Goal: Task Accomplishment & Management: Complete application form

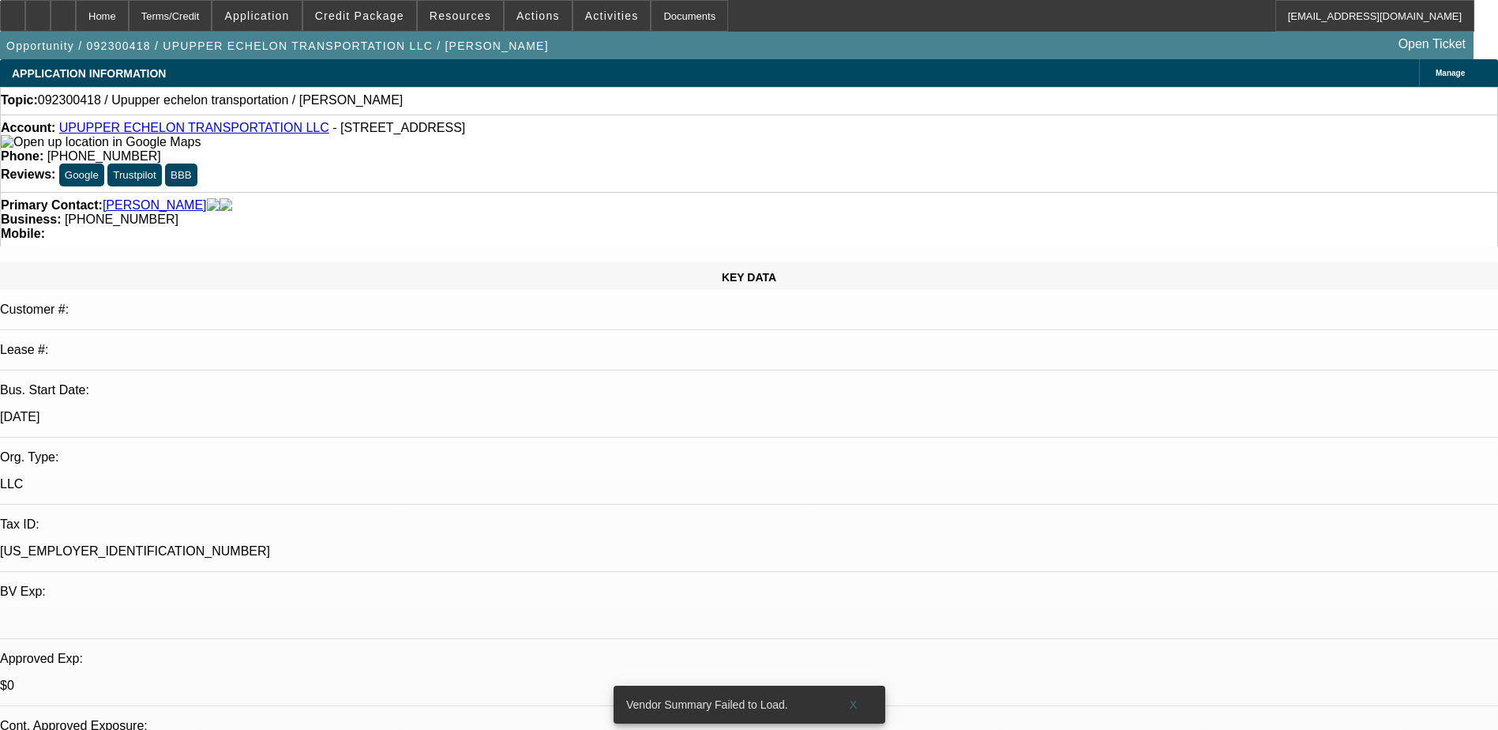
select select "0"
select select "2"
select select "0.1"
select select "4"
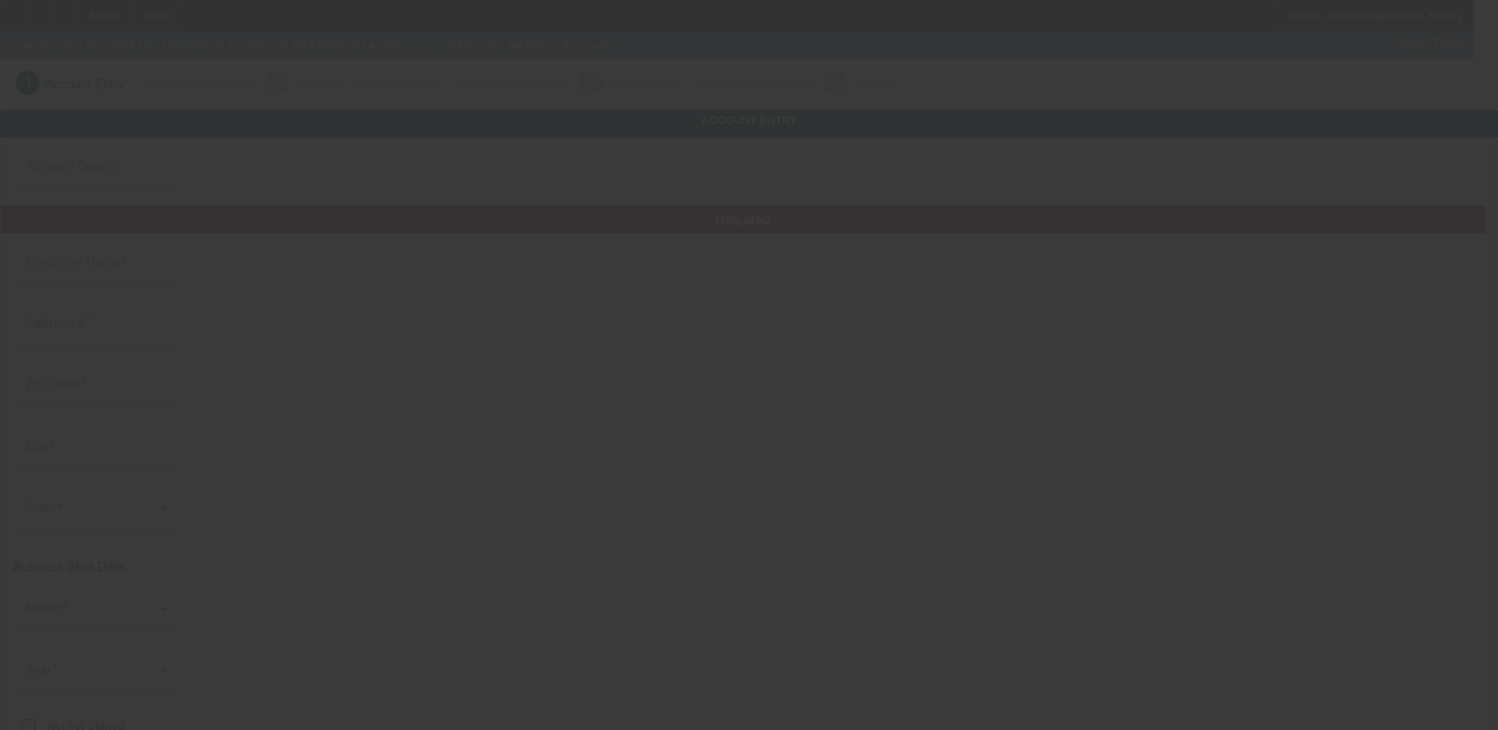
type input "UPUPPER ECHELON TRANSPORTATION LLC"
type input "715 Peachtree St NE"
type input "30308"
type input "Atlanta"
type input "[PHONE_NUMBER]"
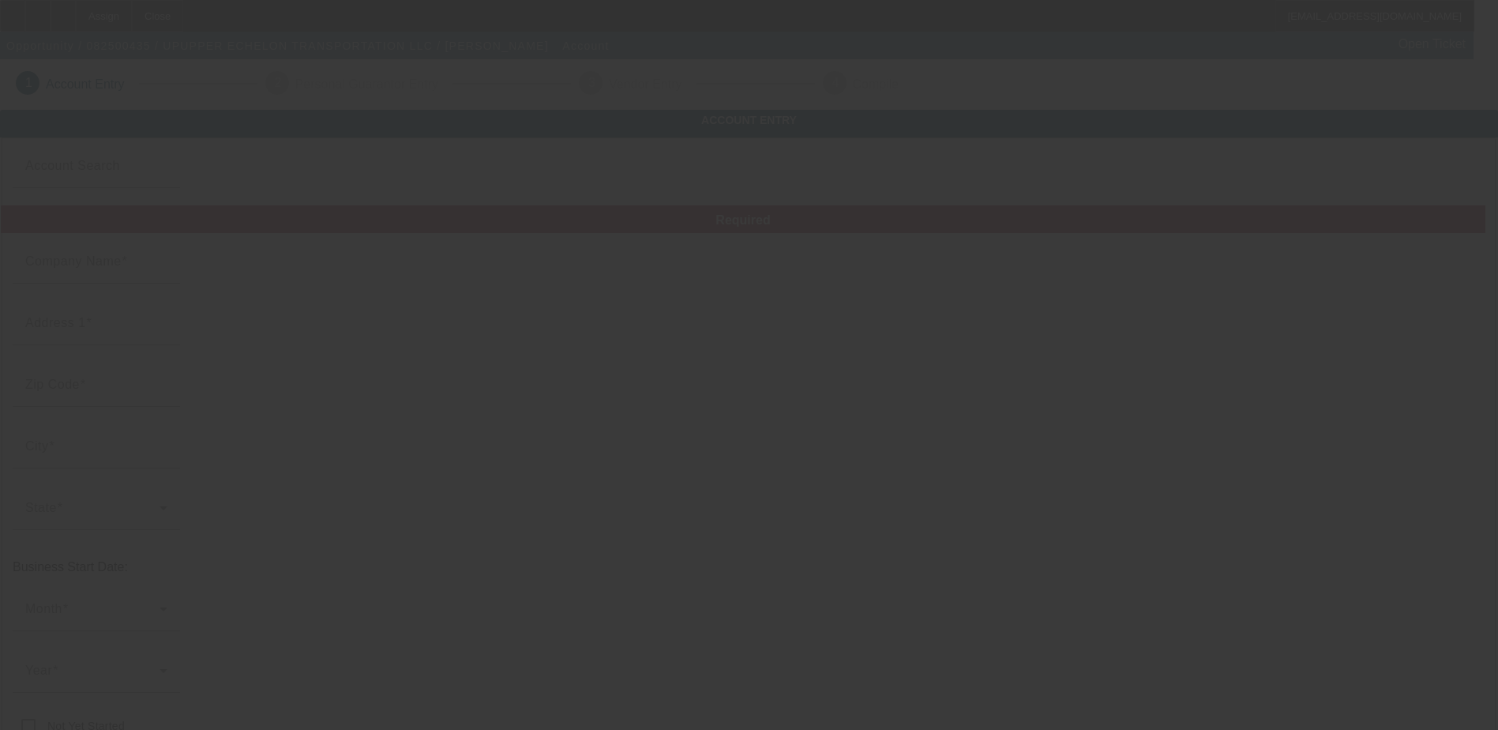
type input "a.petesmith012@gmail.com"
type input "85-0564972"
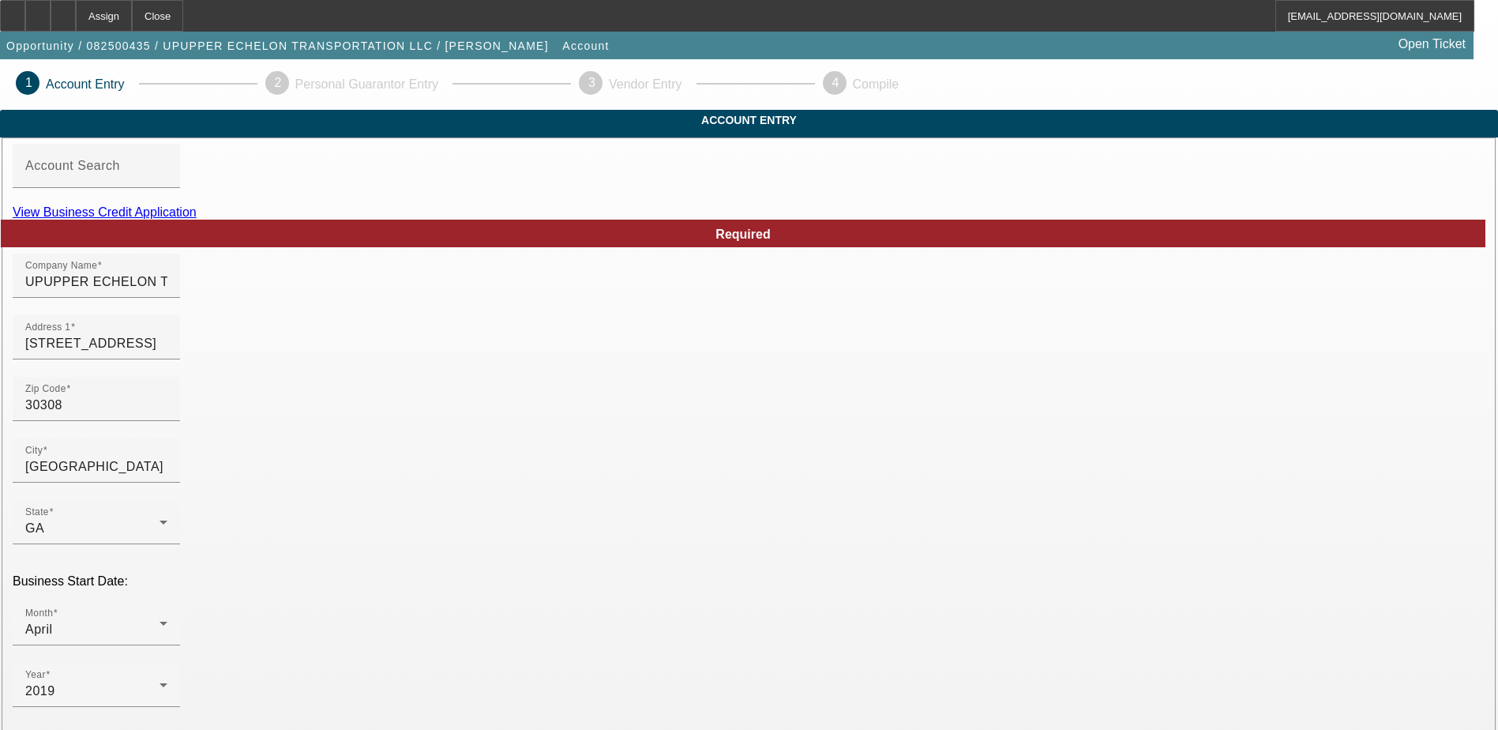
click at [197, 219] on link "View Business Credit Application" at bounding box center [105, 211] width 184 height 13
click at [120, 172] on mat-label "Account Search" at bounding box center [72, 165] width 95 height 13
click at [167, 182] on input "Account Search" at bounding box center [96, 172] width 142 height 19
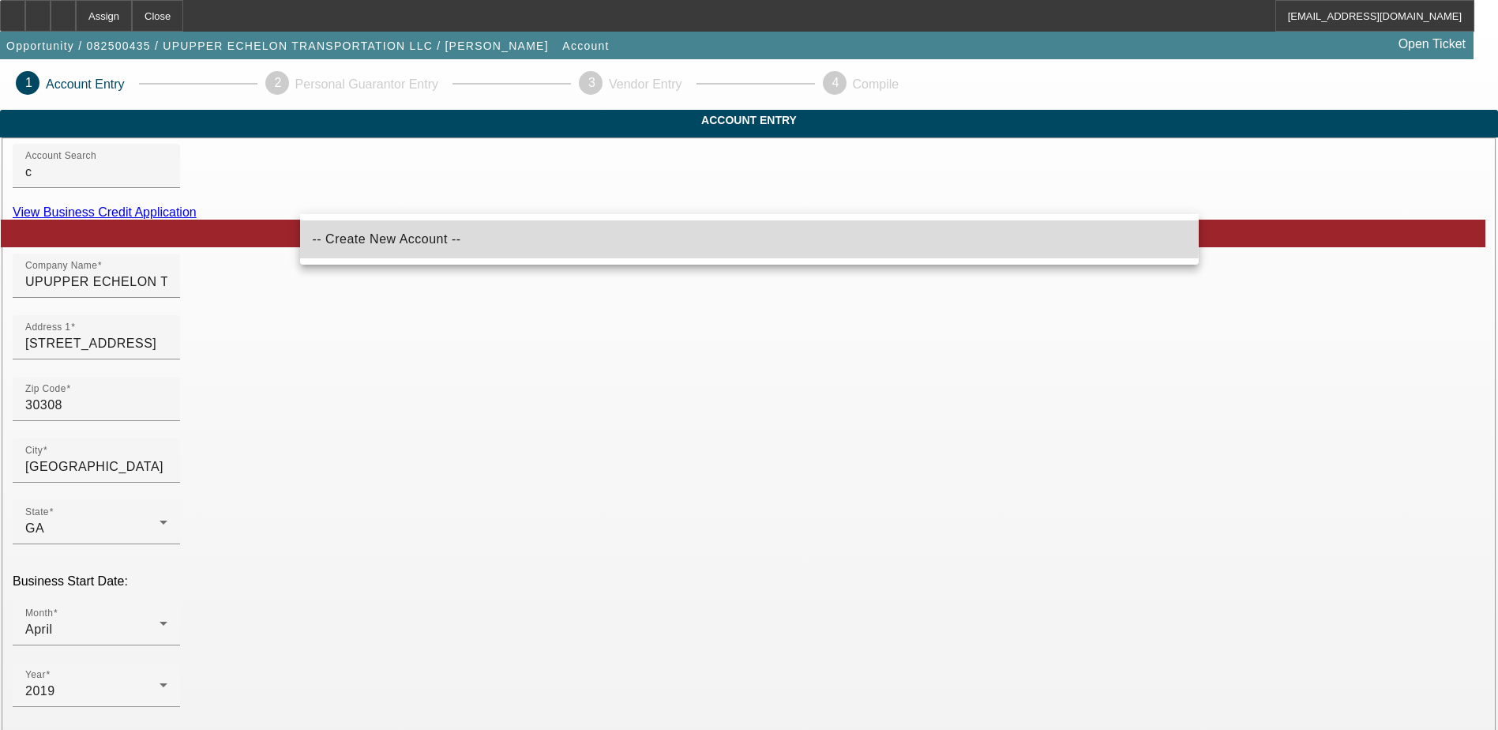
click at [388, 232] on span "-- Create New Account --" at bounding box center [387, 239] width 148 height 19
type input "-- Create New Account --"
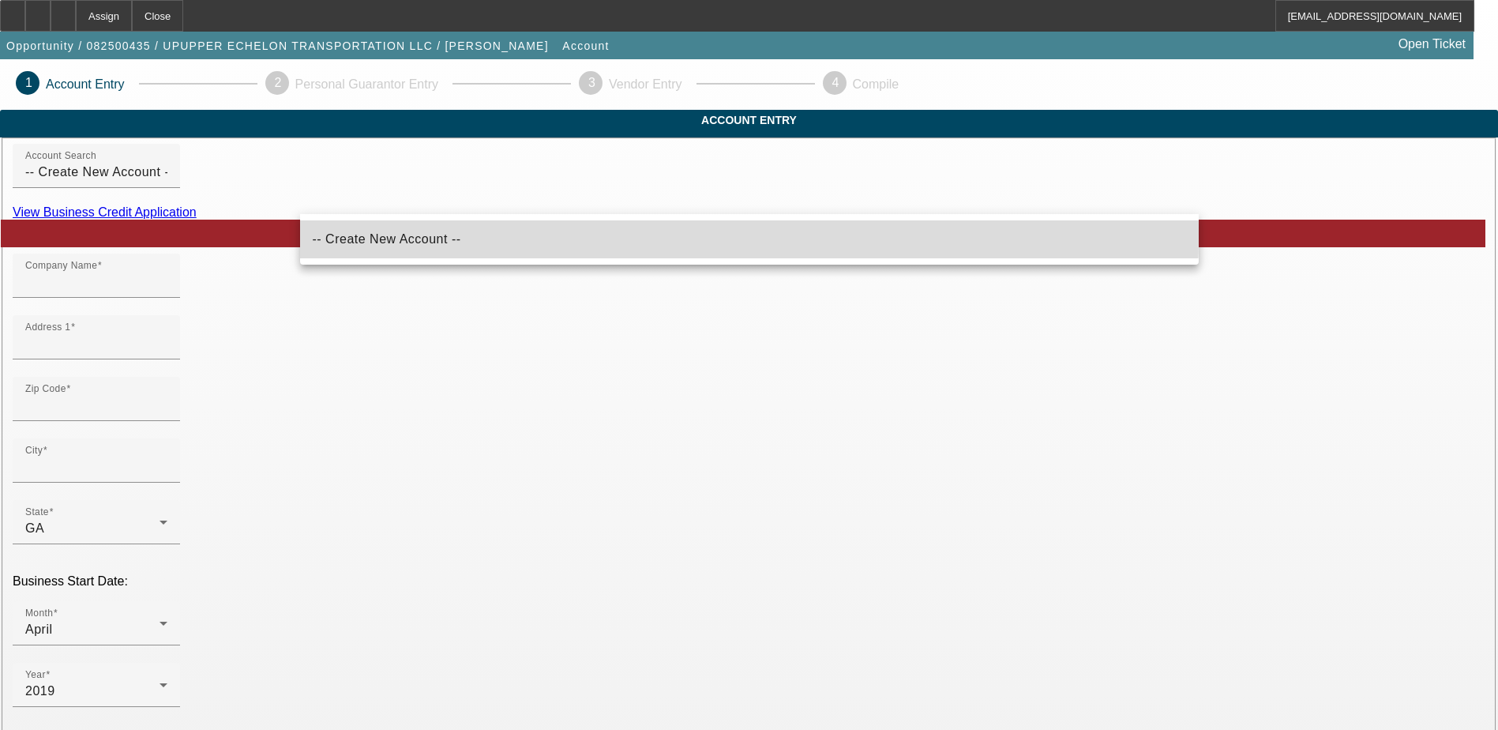
type input "8/15/2025"
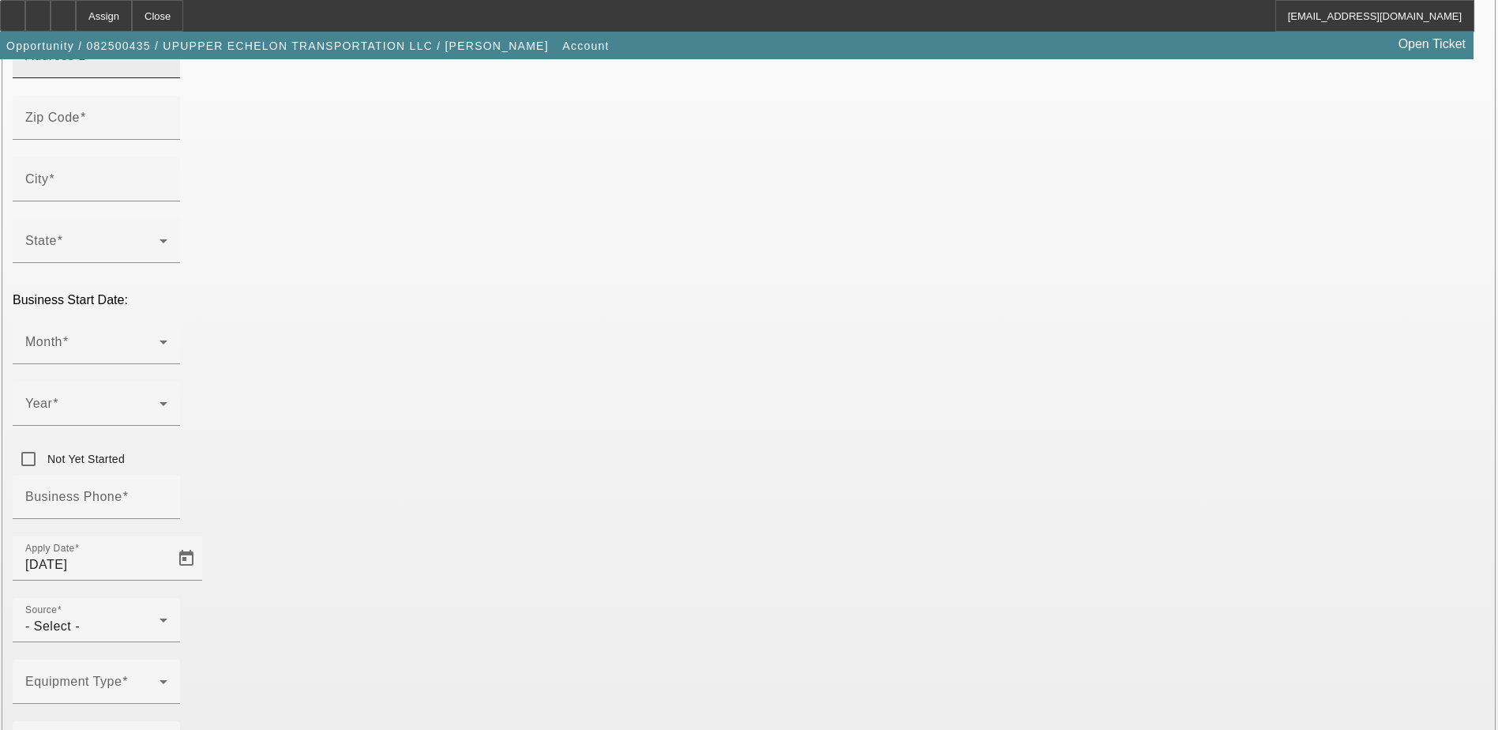
scroll to position [44, 0]
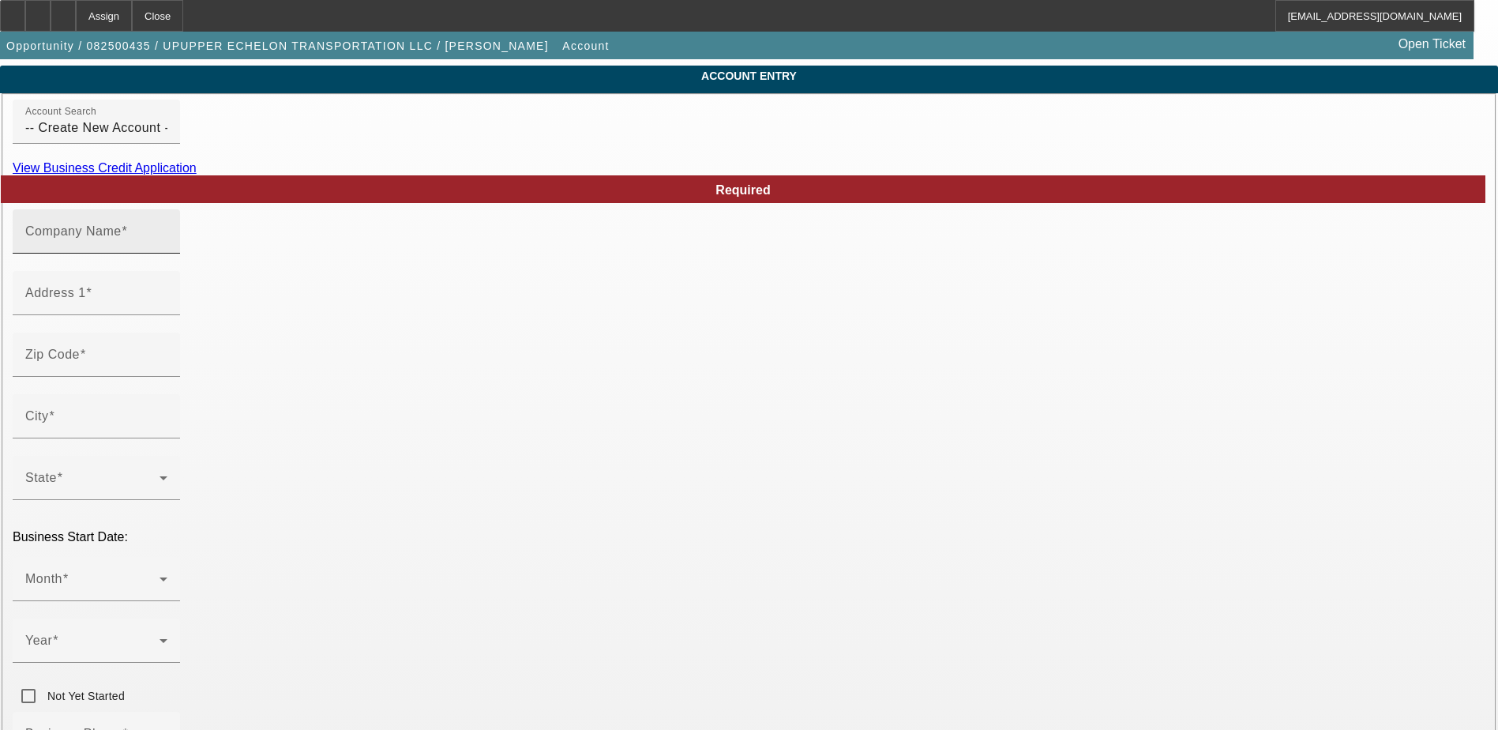
click at [167, 253] on div "Company Name" at bounding box center [96, 231] width 142 height 44
paste input "CKS12 Enterprises LLC"
type input "CKS12 Enterprises LLC"
click at [167, 309] on input "Address 1" at bounding box center [96, 299] width 142 height 19
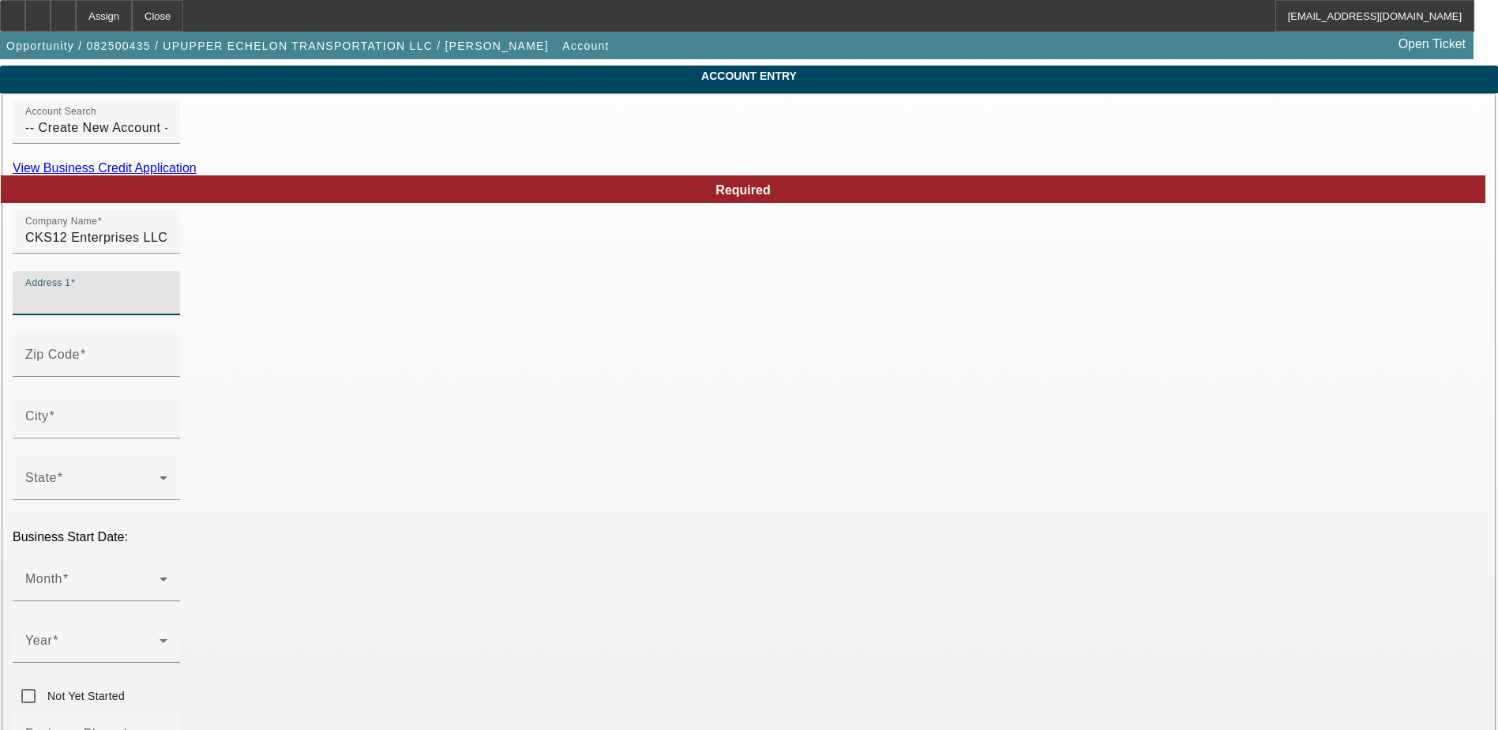
paste input "2087 Lakewood Trl SE"
type input "2087 Lakewood Trl SE"
click at [159, 475] on span at bounding box center [92, 484] width 134 height 19
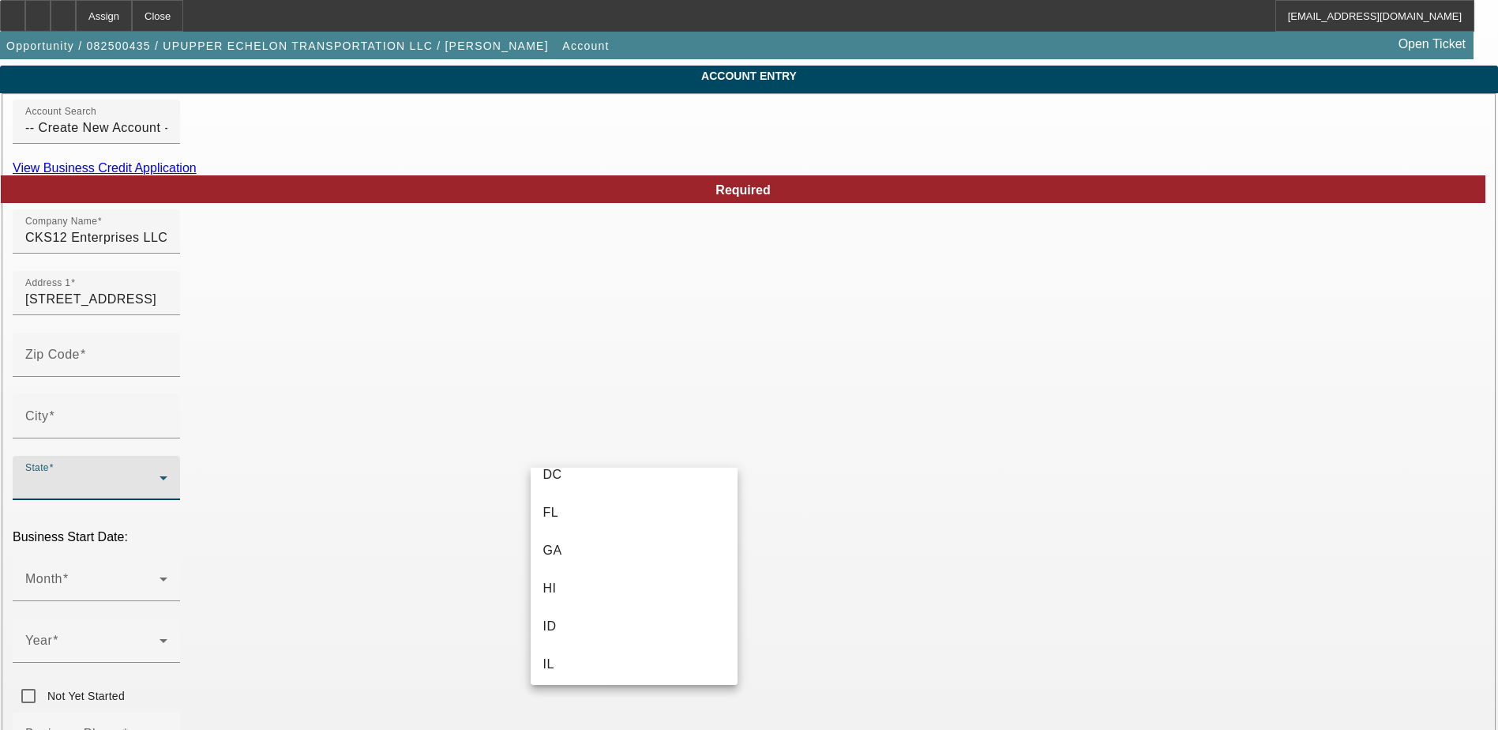
scroll to position [395, 0]
click at [586, 521] on mat-option "GA" at bounding box center [634, 515] width 207 height 38
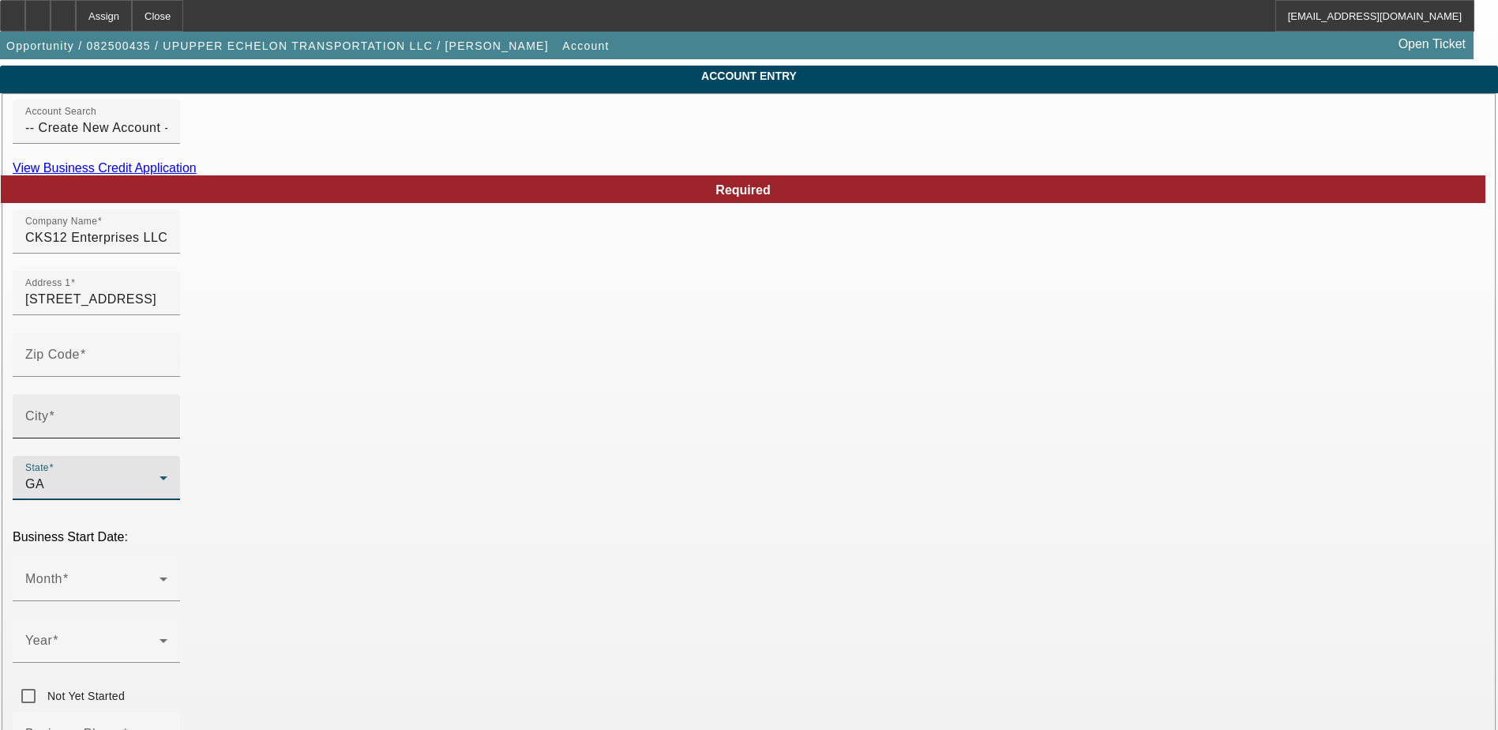
type input "Fulton"
click at [167, 370] on input "Zip Code" at bounding box center [96, 360] width 142 height 19
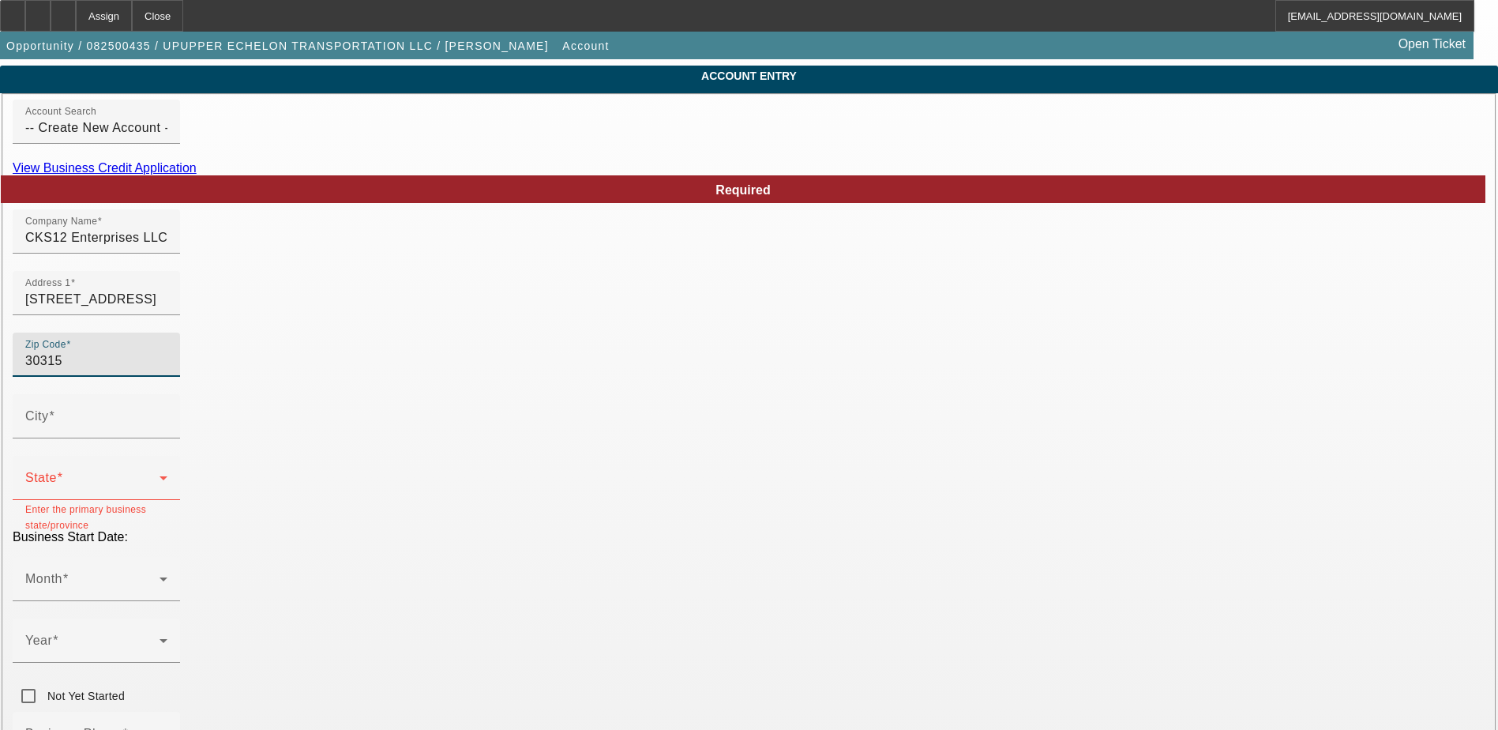
type input "30315"
type input "Atlanta"
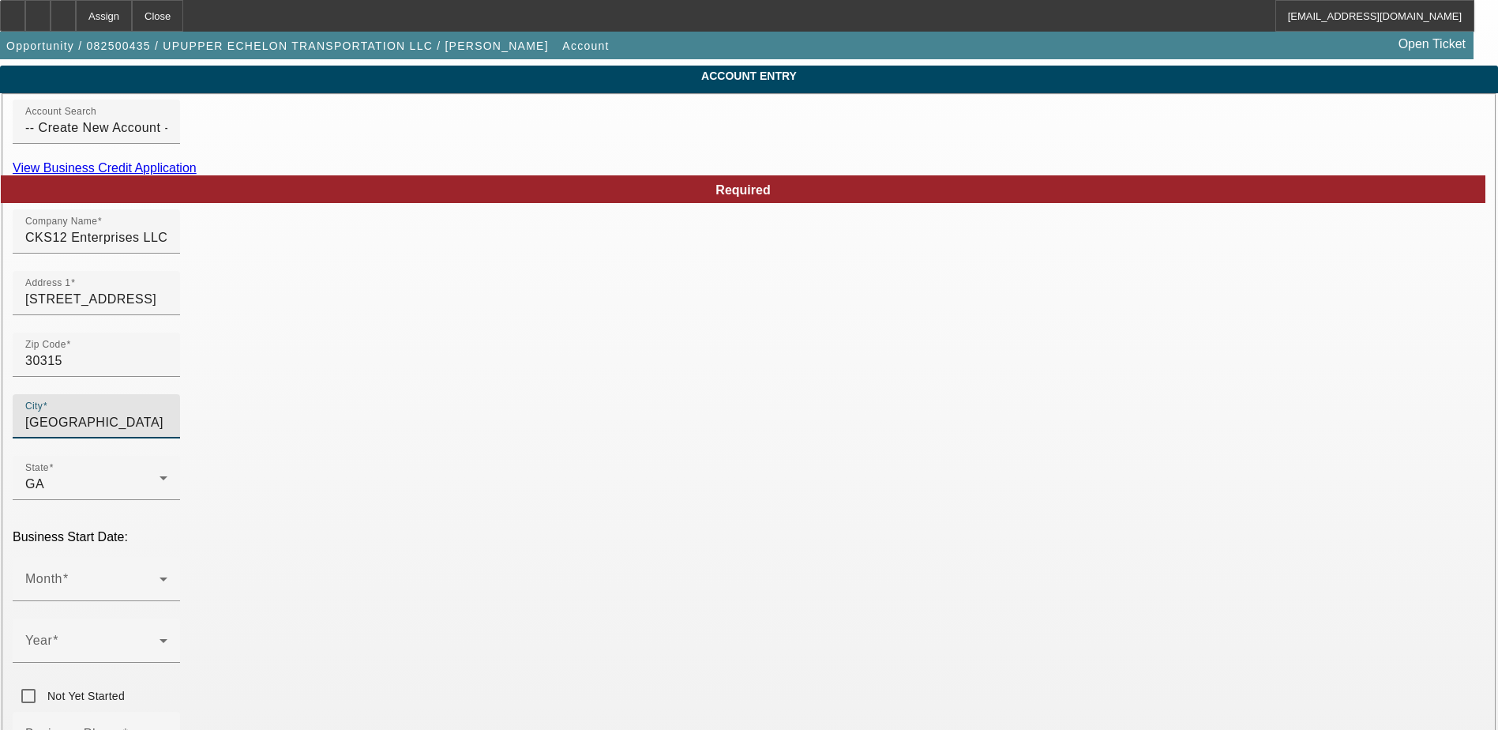
click at [167, 576] on mat-select at bounding box center [96, 585] width 142 height 19
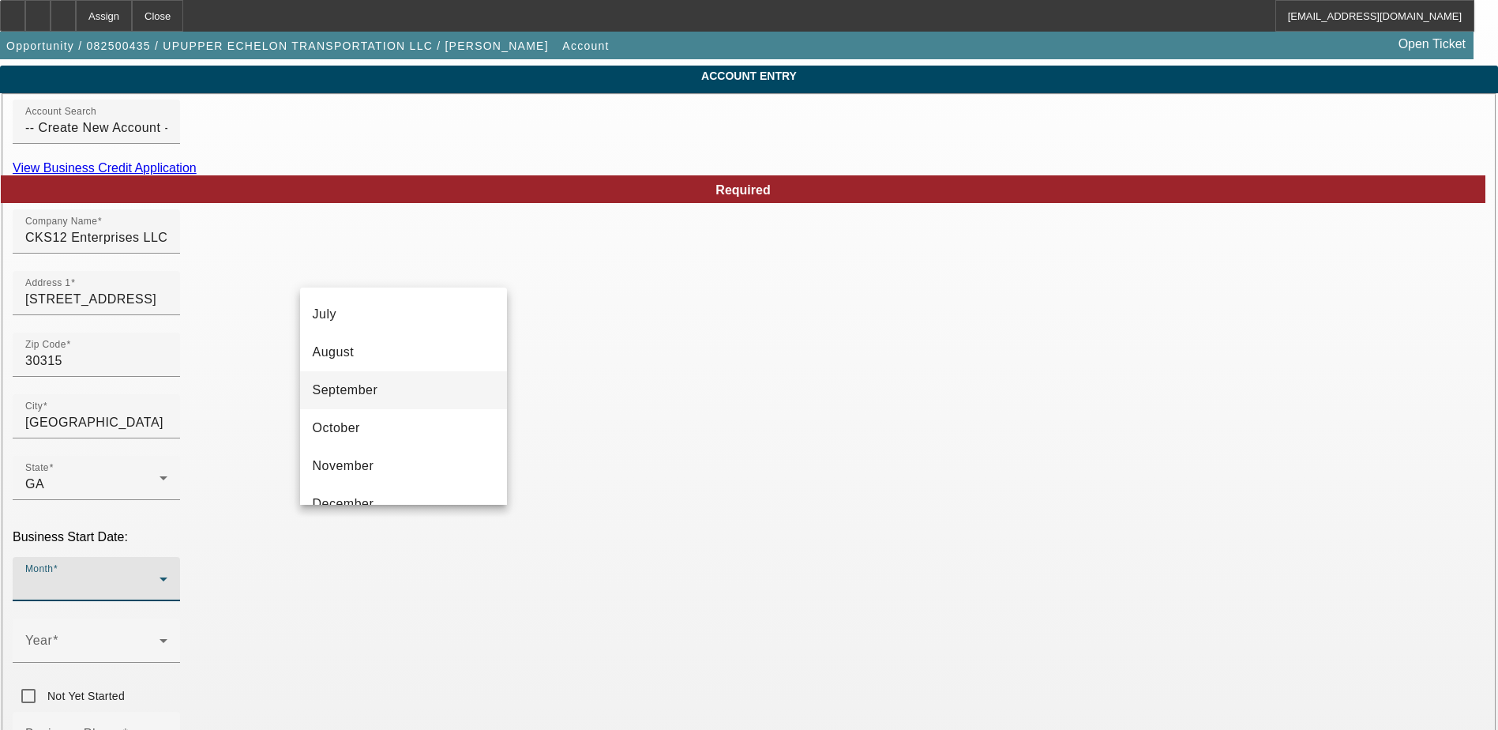
scroll to position [288, 0]
click at [388, 441] on mat-option "November" at bounding box center [403, 441] width 207 height 38
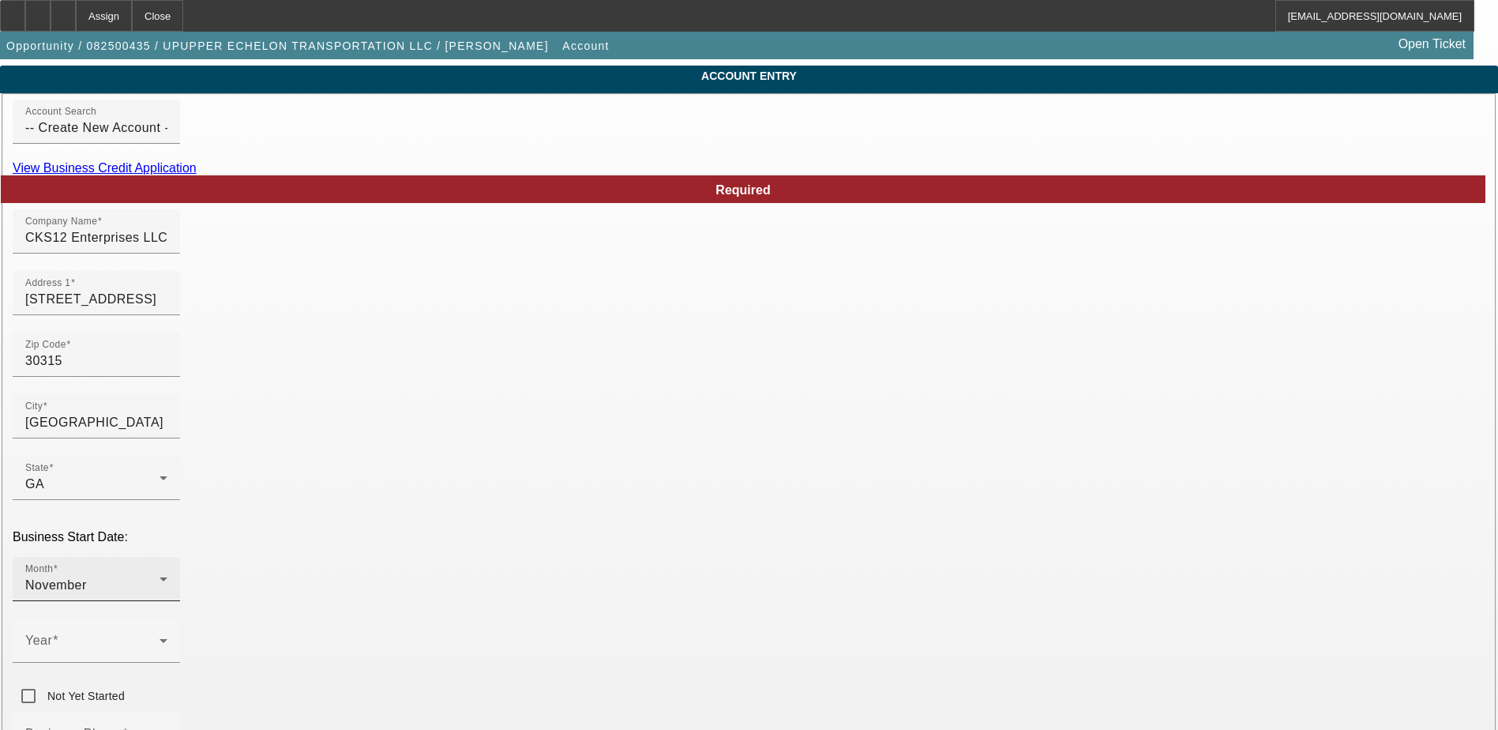
drag, startPoint x: 201, startPoint y: 522, endPoint x: 395, endPoint y: 545, distance: 194.8
click at [159, 637] on span at bounding box center [92, 646] width 134 height 19
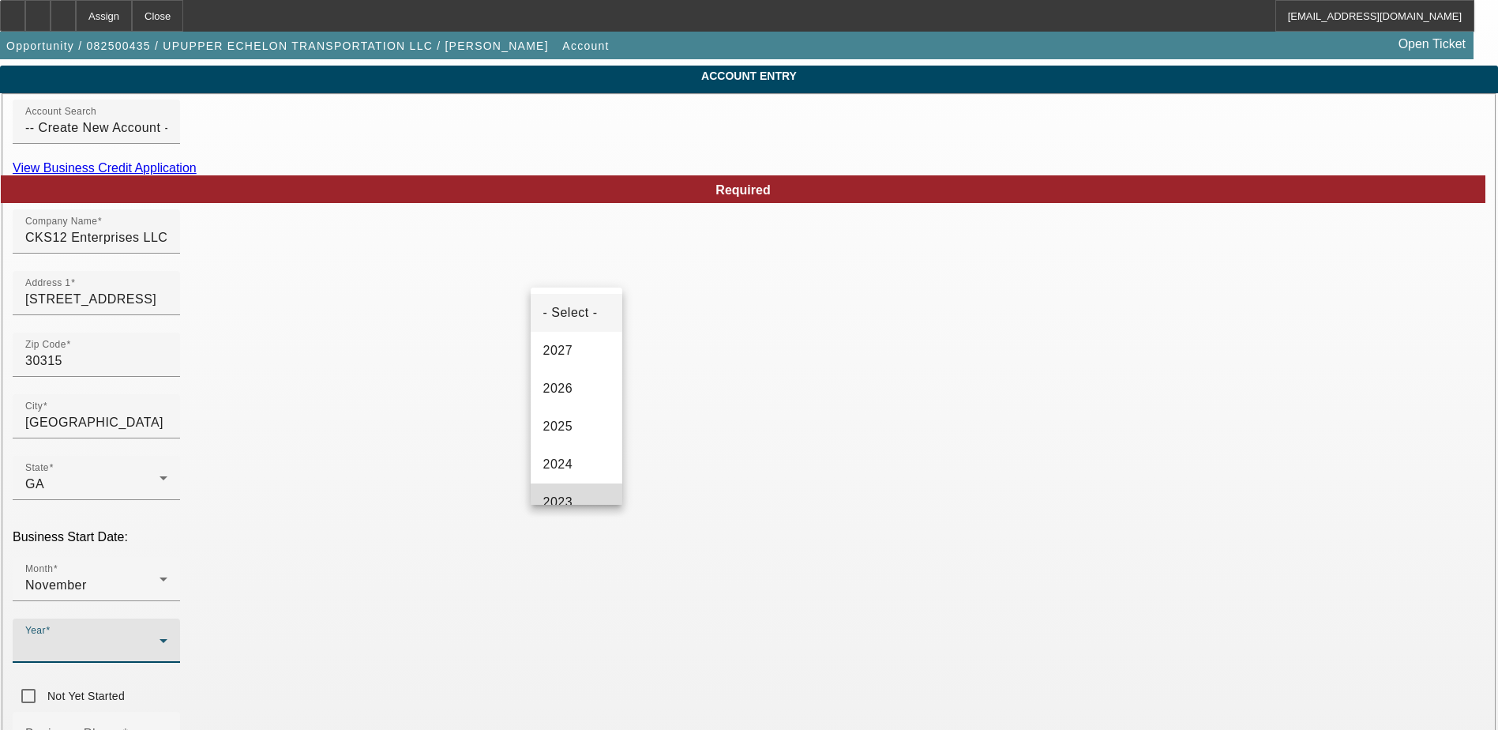
click at [577, 493] on mat-option "2023" at bounding box center [577, 502] width 92 height 38
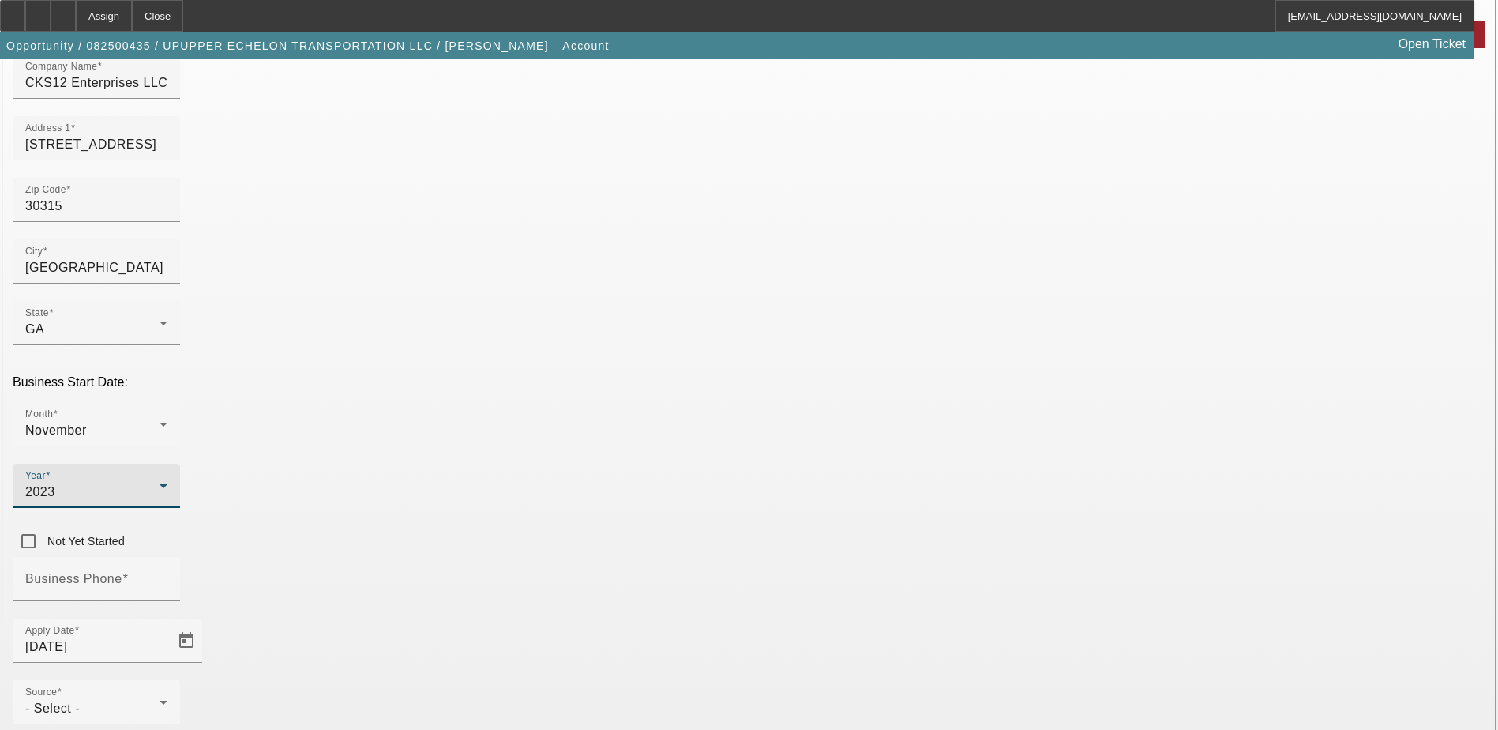
scroll to position [202, 0]
click at [167, 572] on input "Business Phone" at bounding box center [96, 581] width 142 height 19
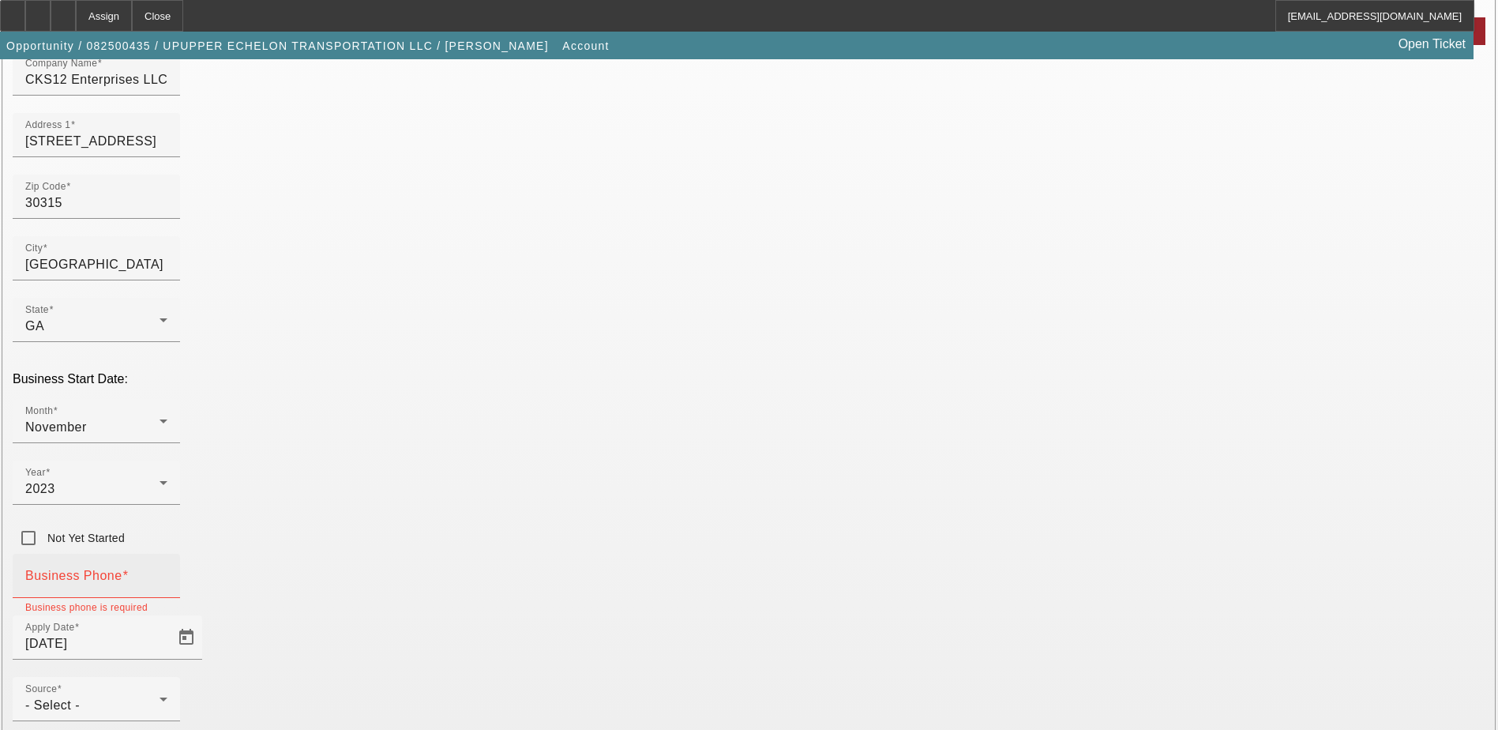
click at [167, 572] on input "Business Phone" at bounding box center [96, 581] width 142 height 19
paste input "[PHONE_NUMBER]"
type input "[PHONE_NUMBER]"
click at [167, 677] on div "Source - Select -" at bounding box center [96, 699] width 142 height 44
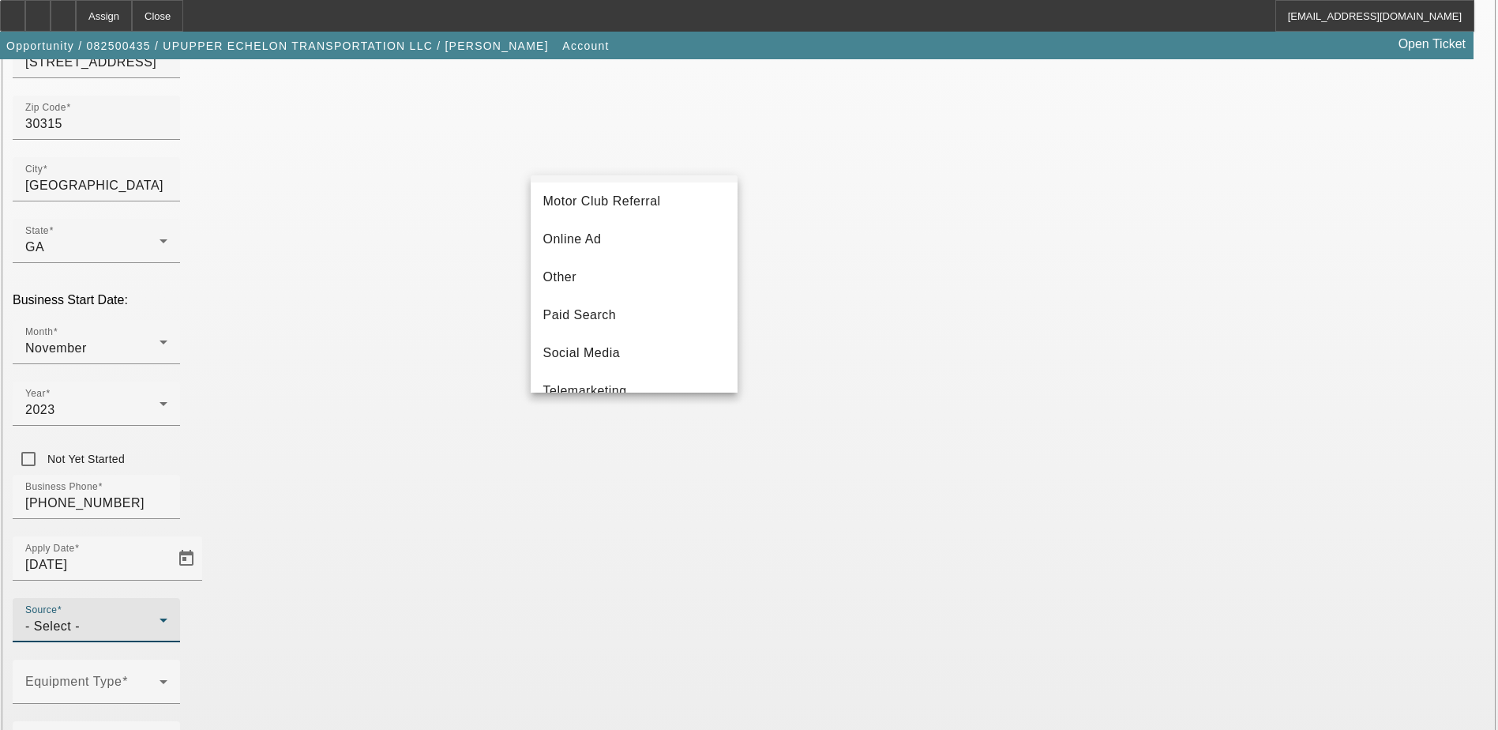
scroll to position [561, 0]
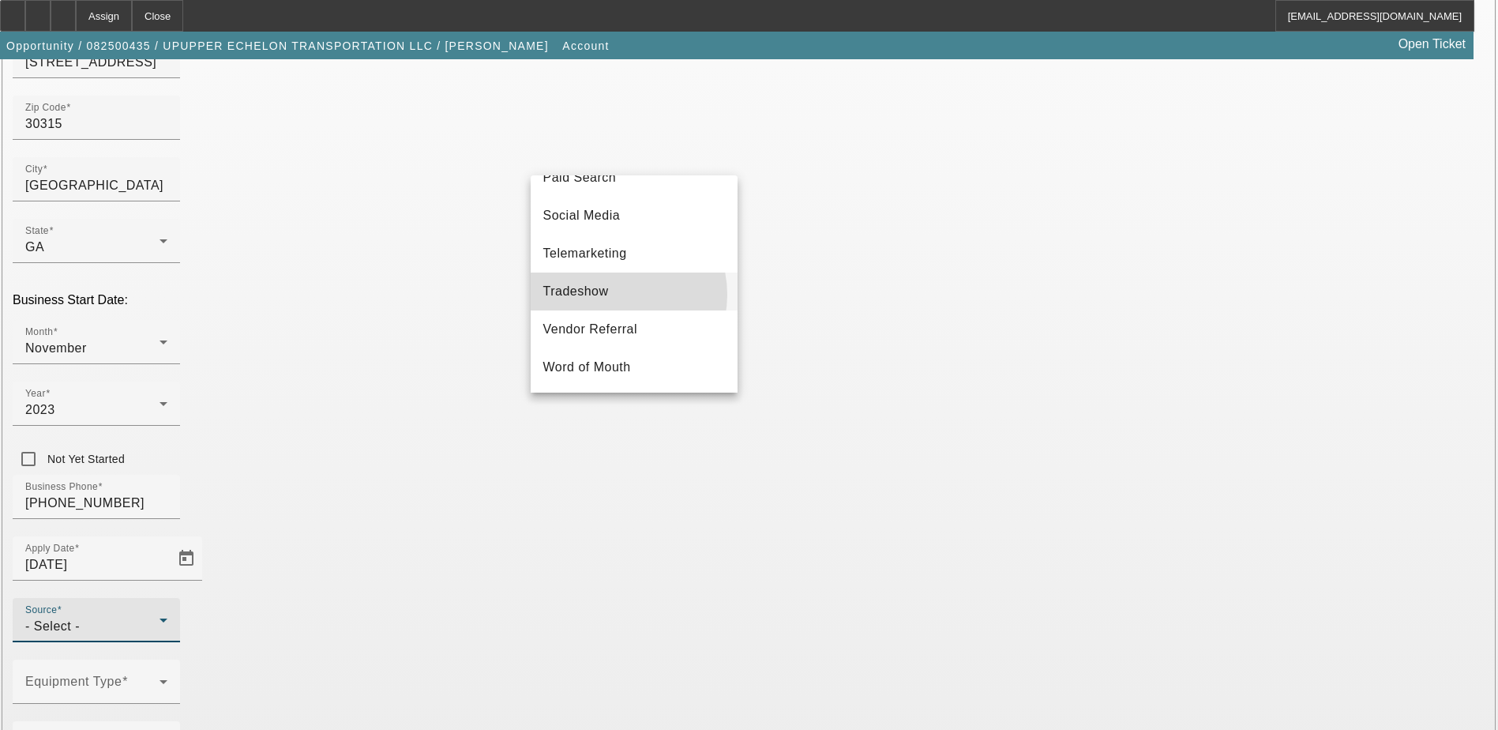
click at [611, 295] on mat-option "Tradeshow" at bounding box center [634, 291] width 207 height 38
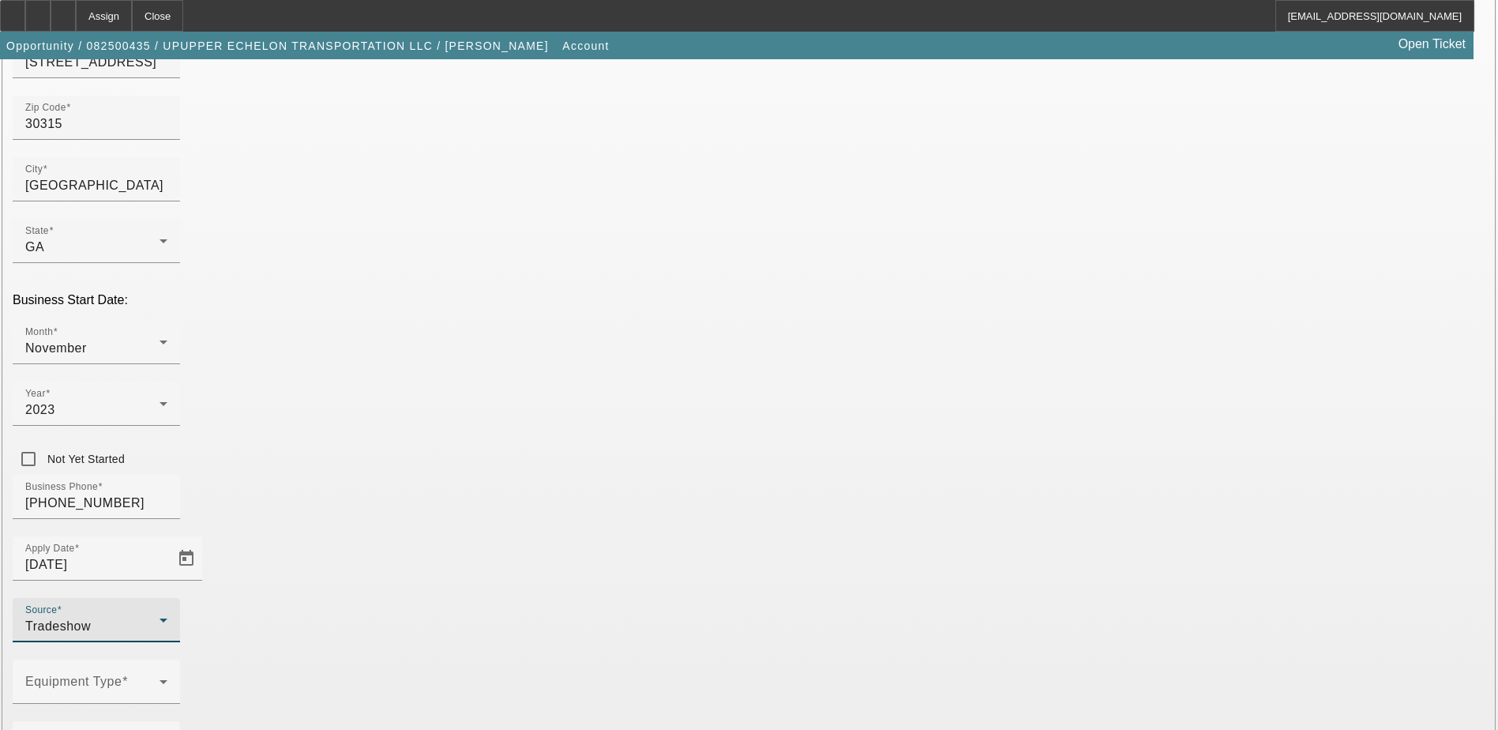
click at [671, 659] on div "Equipment Type" at bounding box center [749, 690] width 1473 height 62
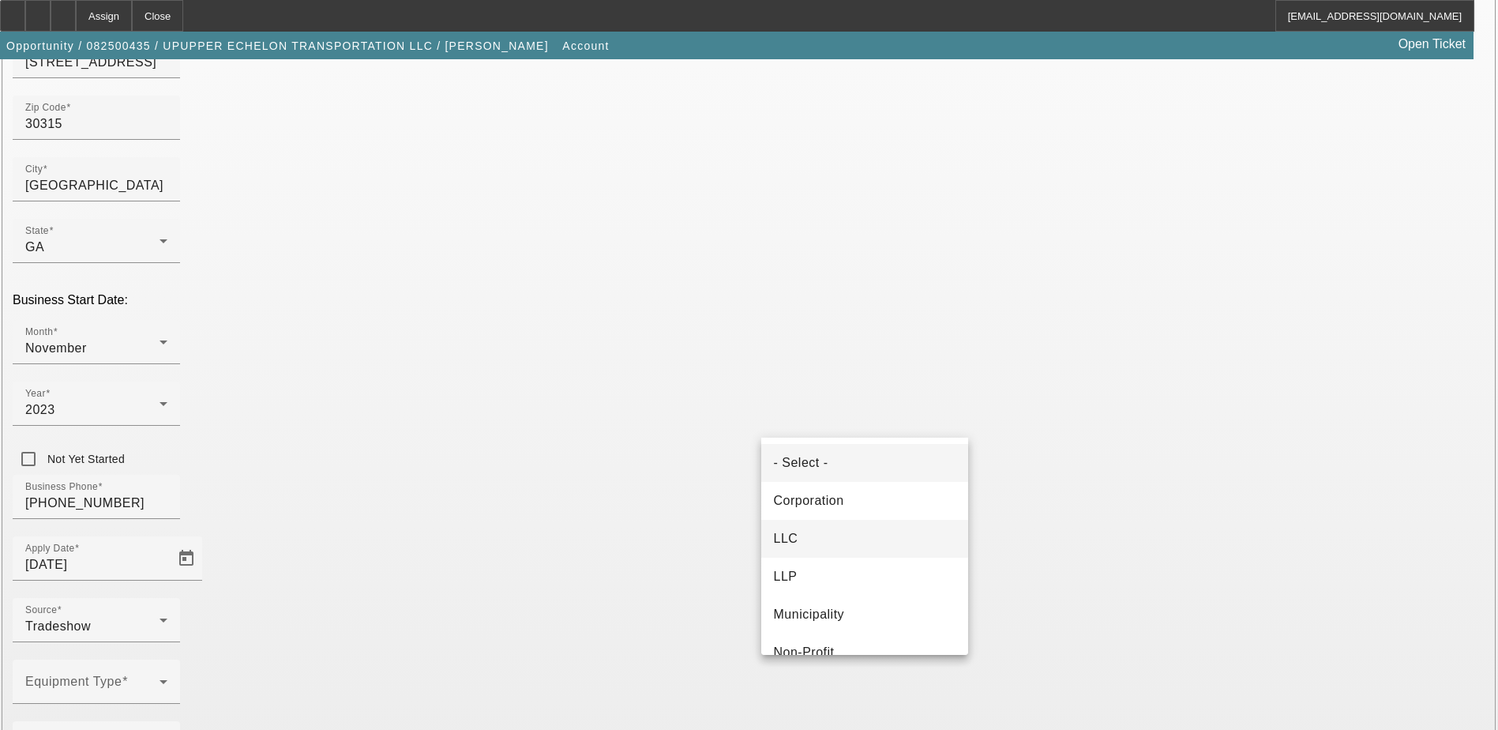
click at [815, 542] on mat-option "LLC" at bounding box center [864, 539] width 207 height 38
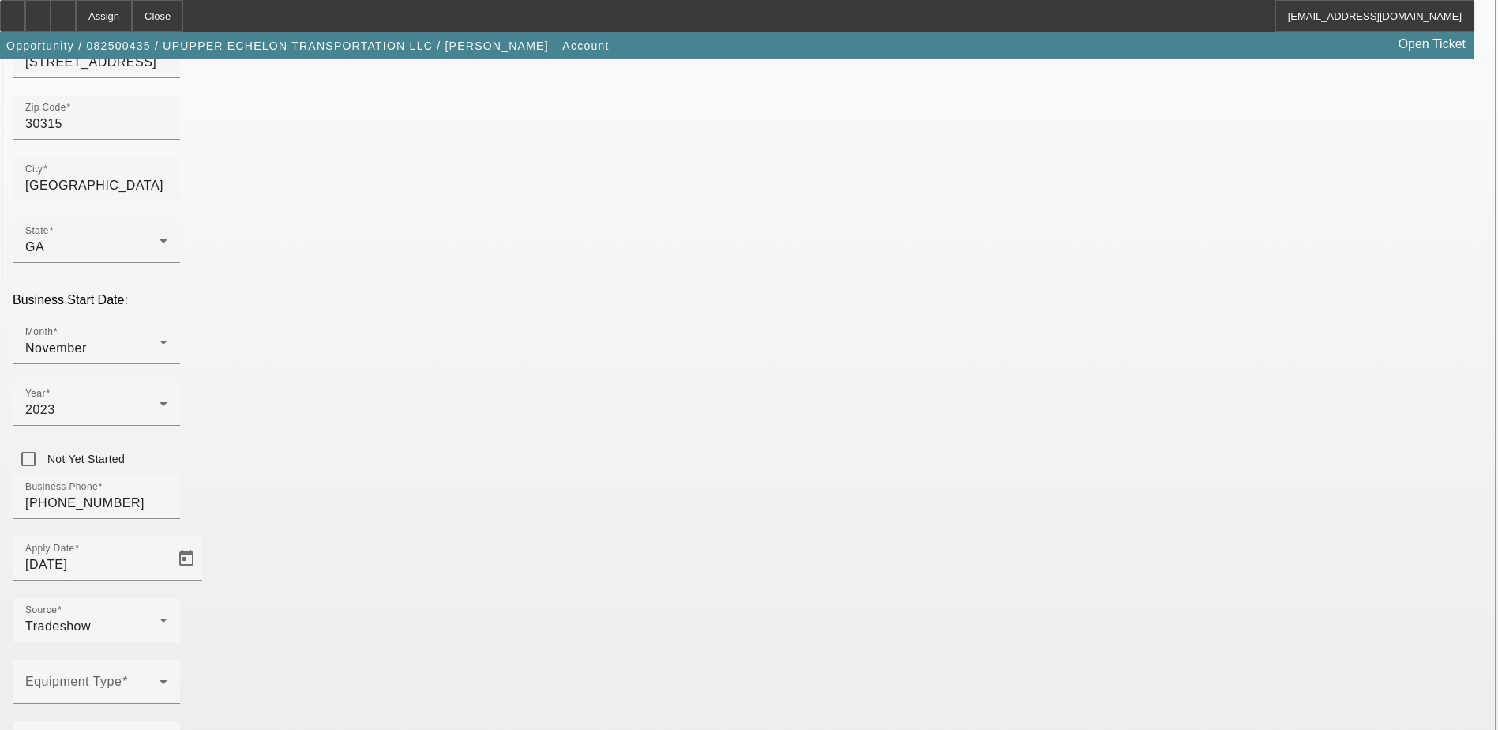
type input "934376585"
click at [159, 678] on span at bounding box center [92, 687] width 134 height 19
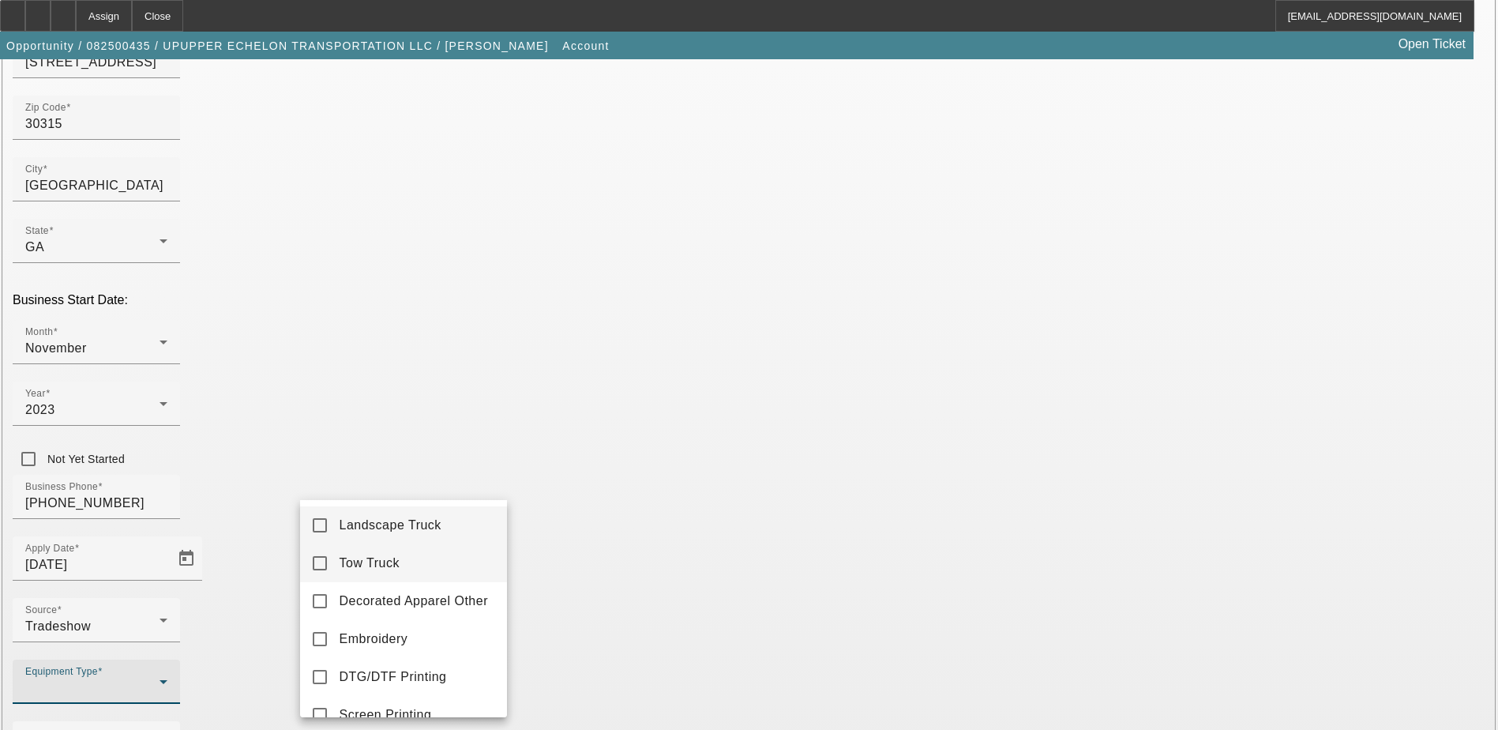
click at [375, 572] on mat-option "Tow Truck" at bounding box center [403, 563] width 207 height 38
click at [233, 511] on div at bounding box center [749, 365] width 1498 height 730
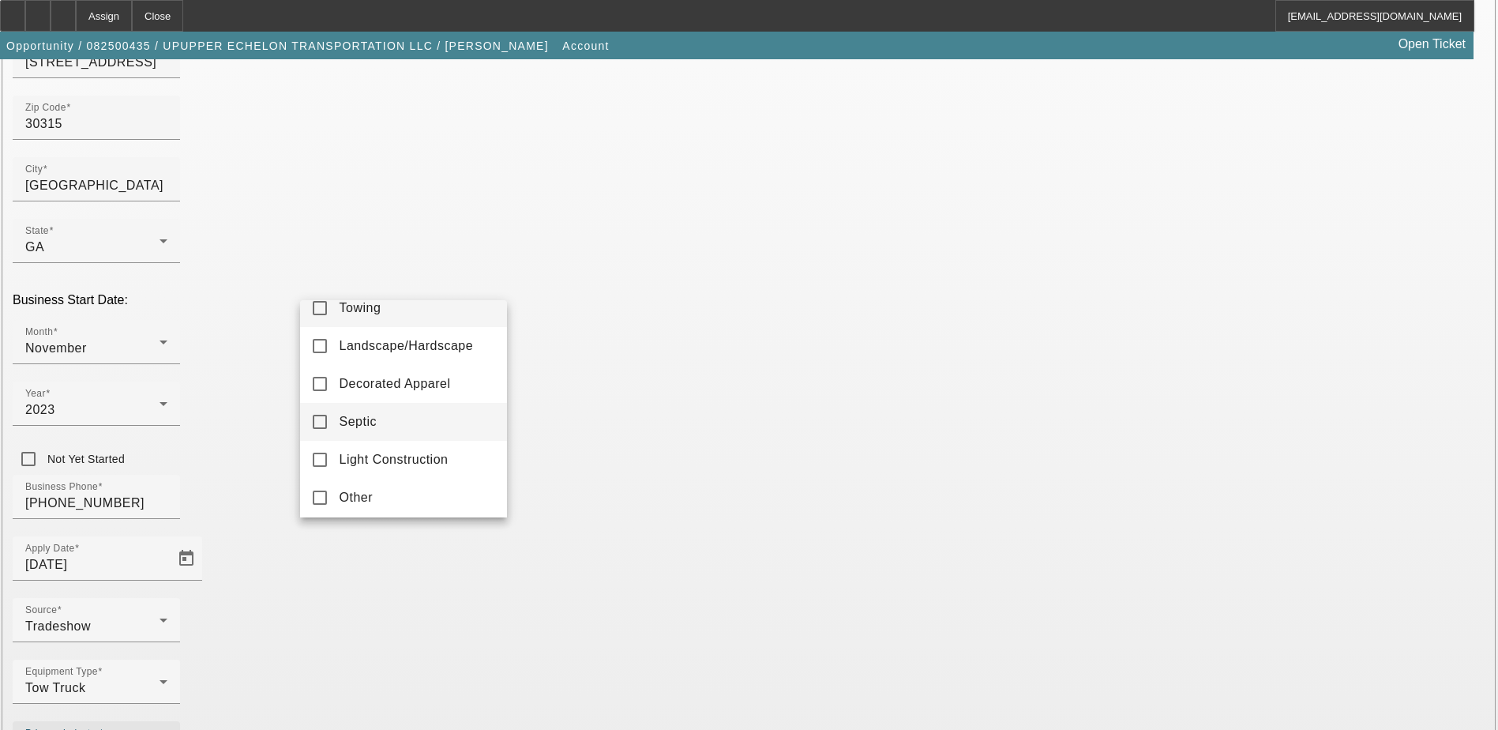
scroll to position [23, 0]
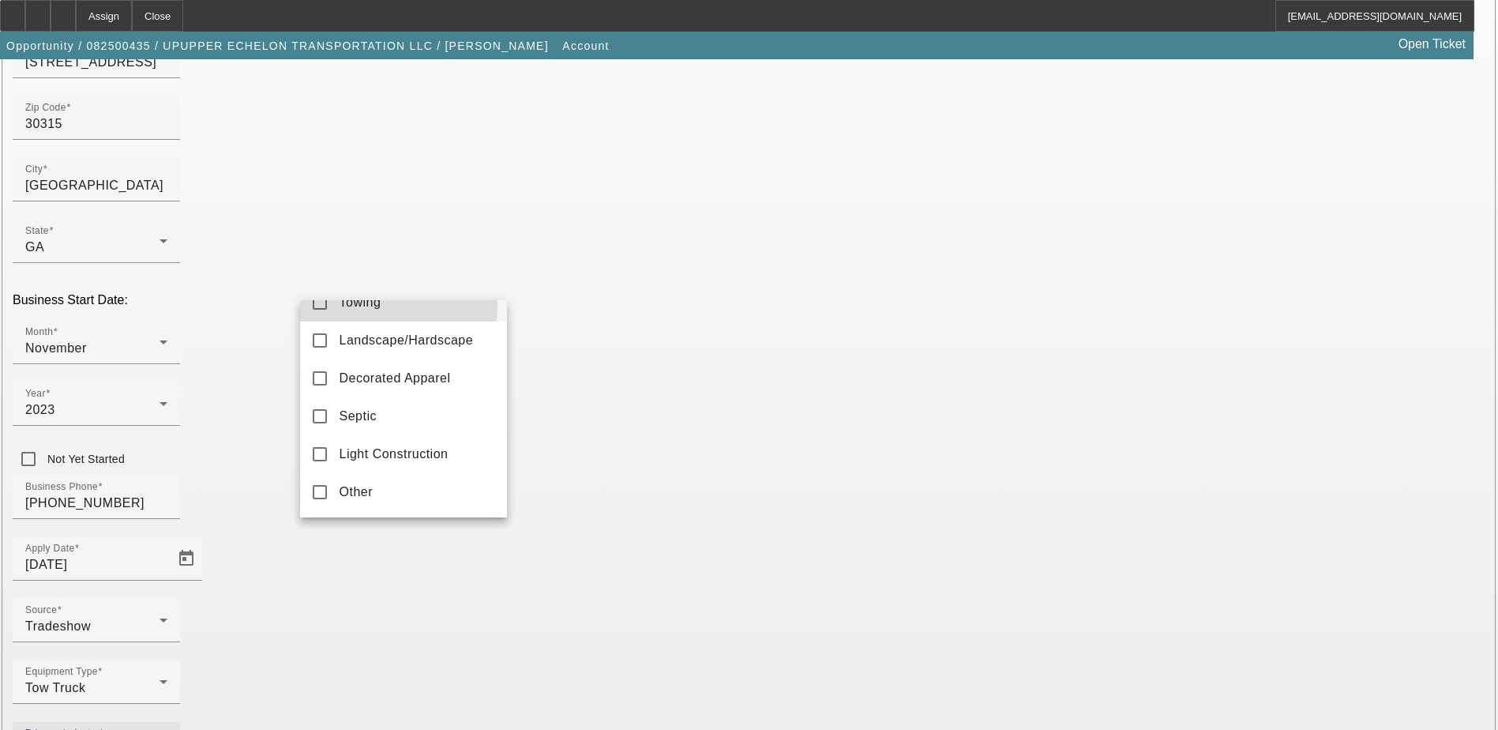
click at [387, 307] on mat-option "Towing" at bounding box center [403, 302] width 207 height 38
click at [189, 413] on div at bounding box center [749, 365] width 1498 height 730
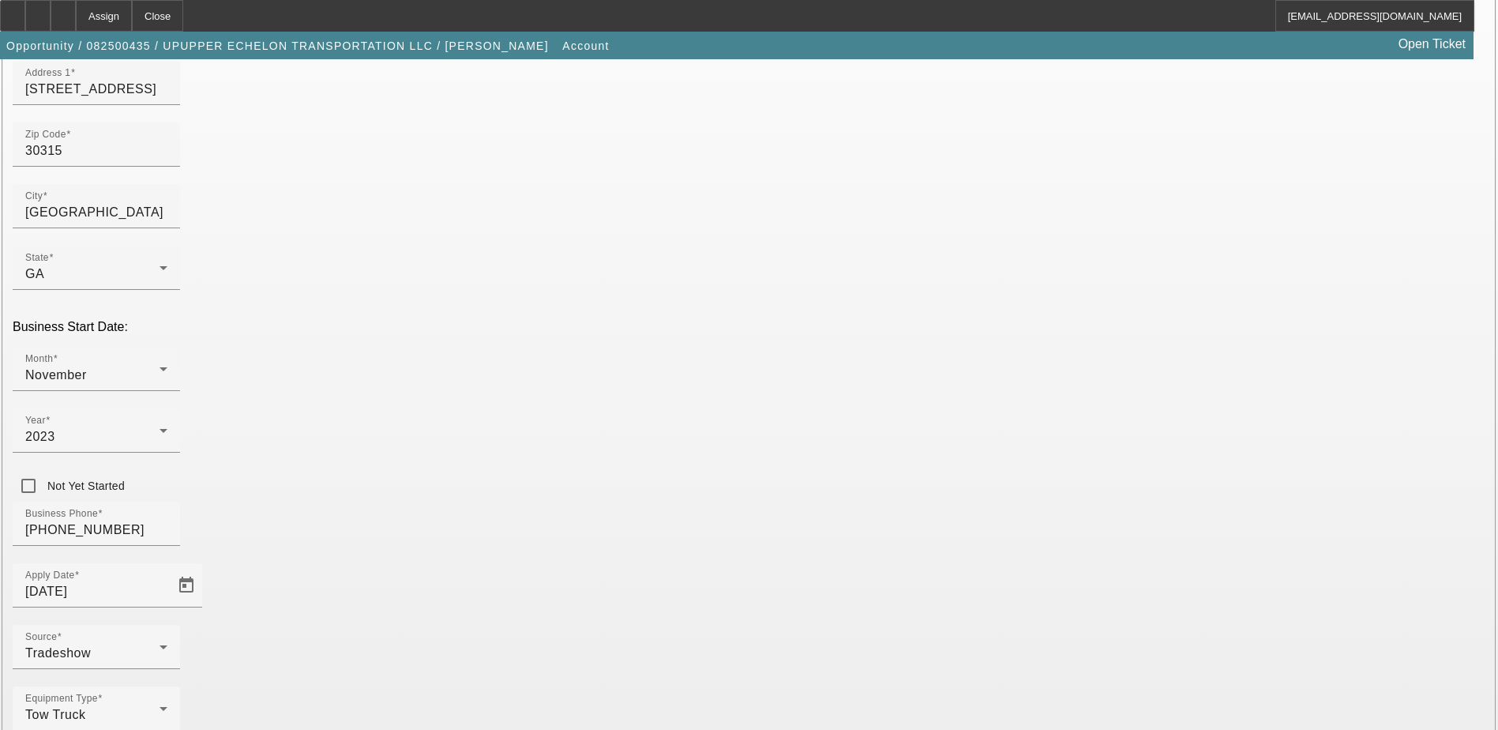
scroll to position [281, 0]
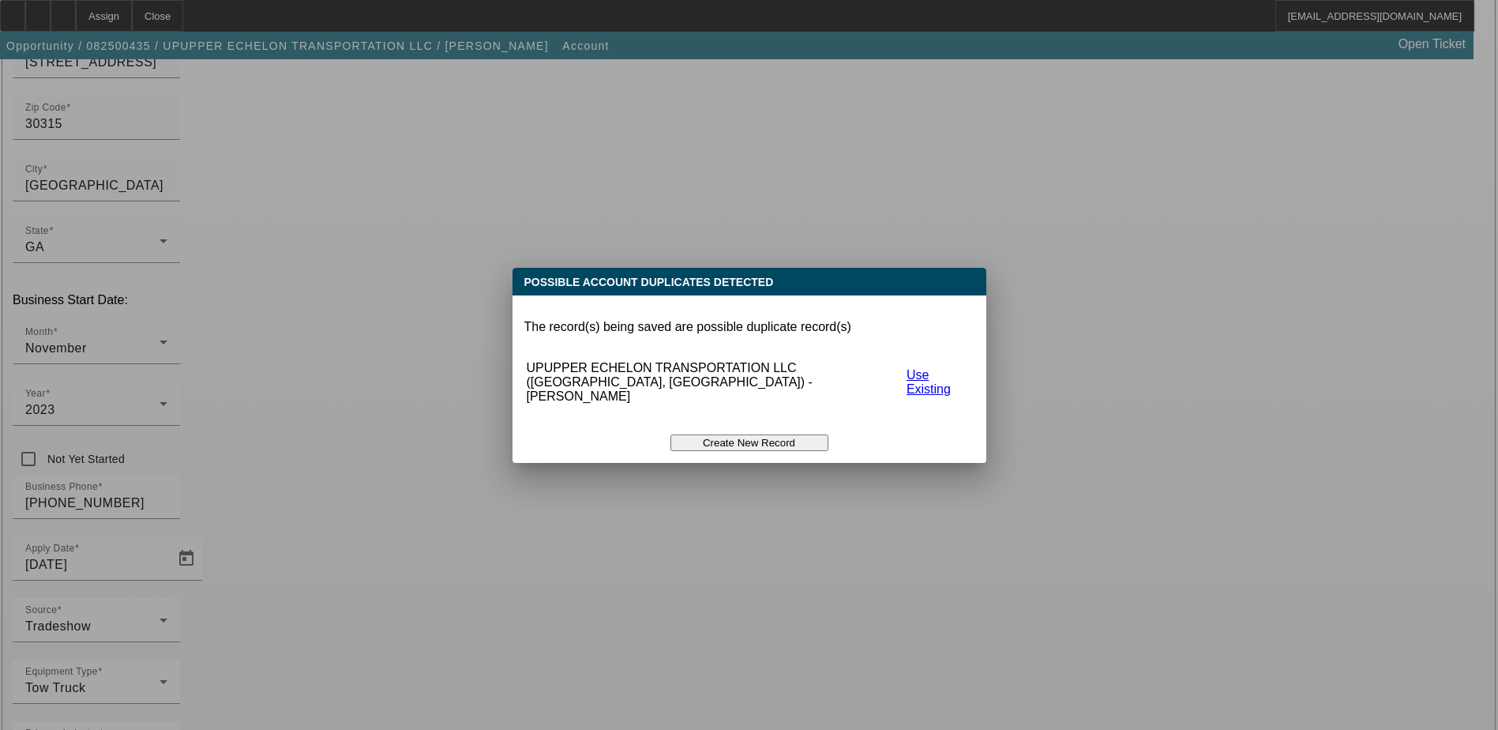
click at [751, 434] on button "Create New Record" at bounding box center [749, 442] width 158 height 17
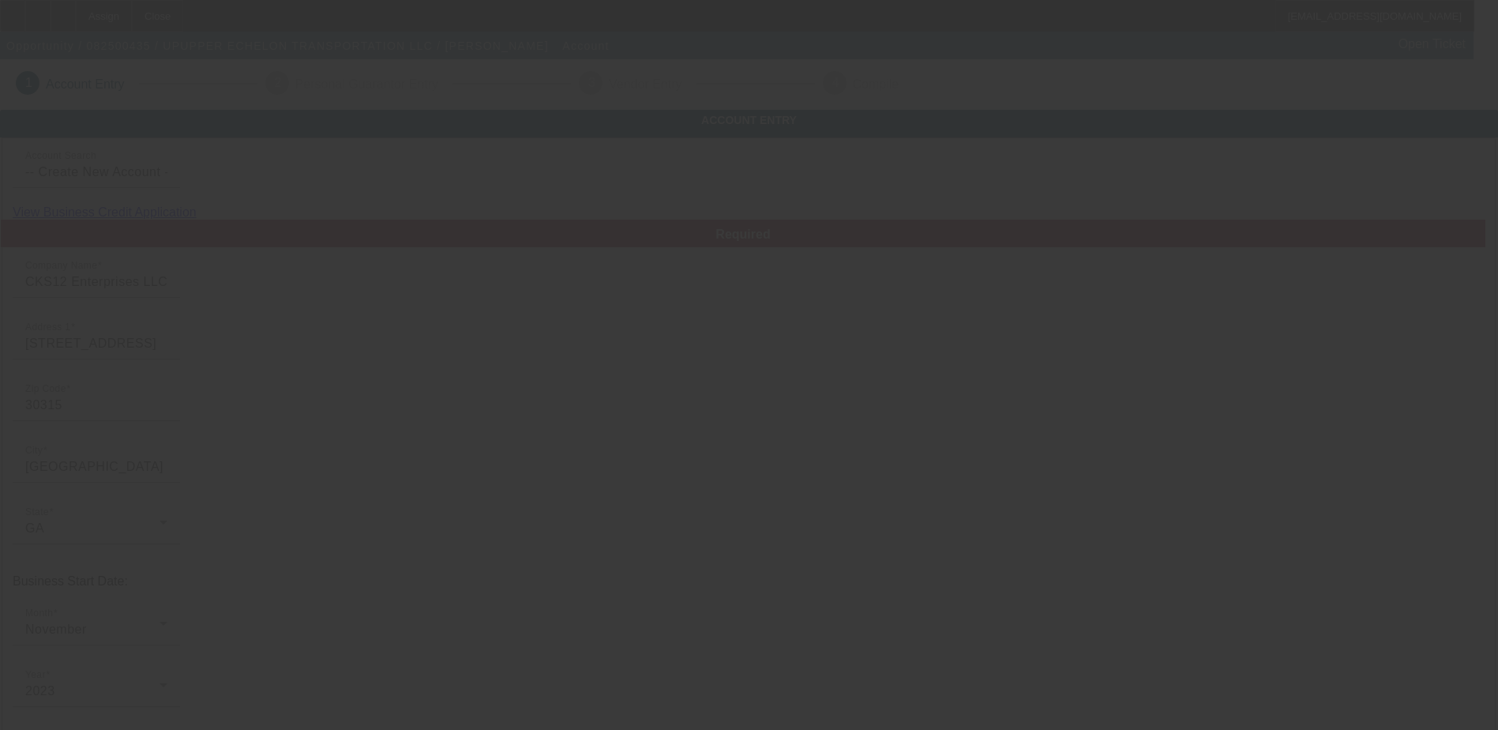
scroll to position [281, 0]
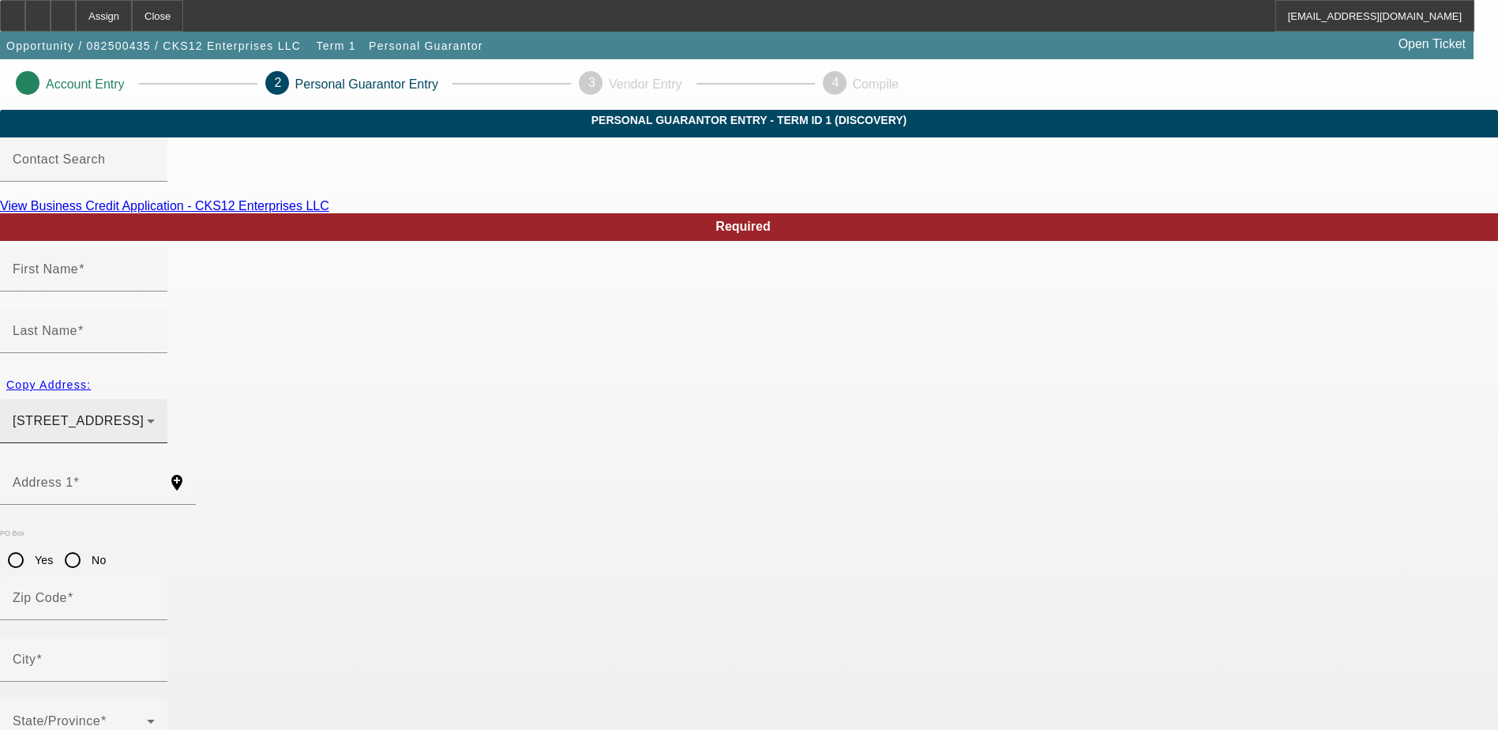
type input "Antoine"
type input "Smith"
type input "2657 Ivydale Court Southwest"
radio input "true"
type input "30311"
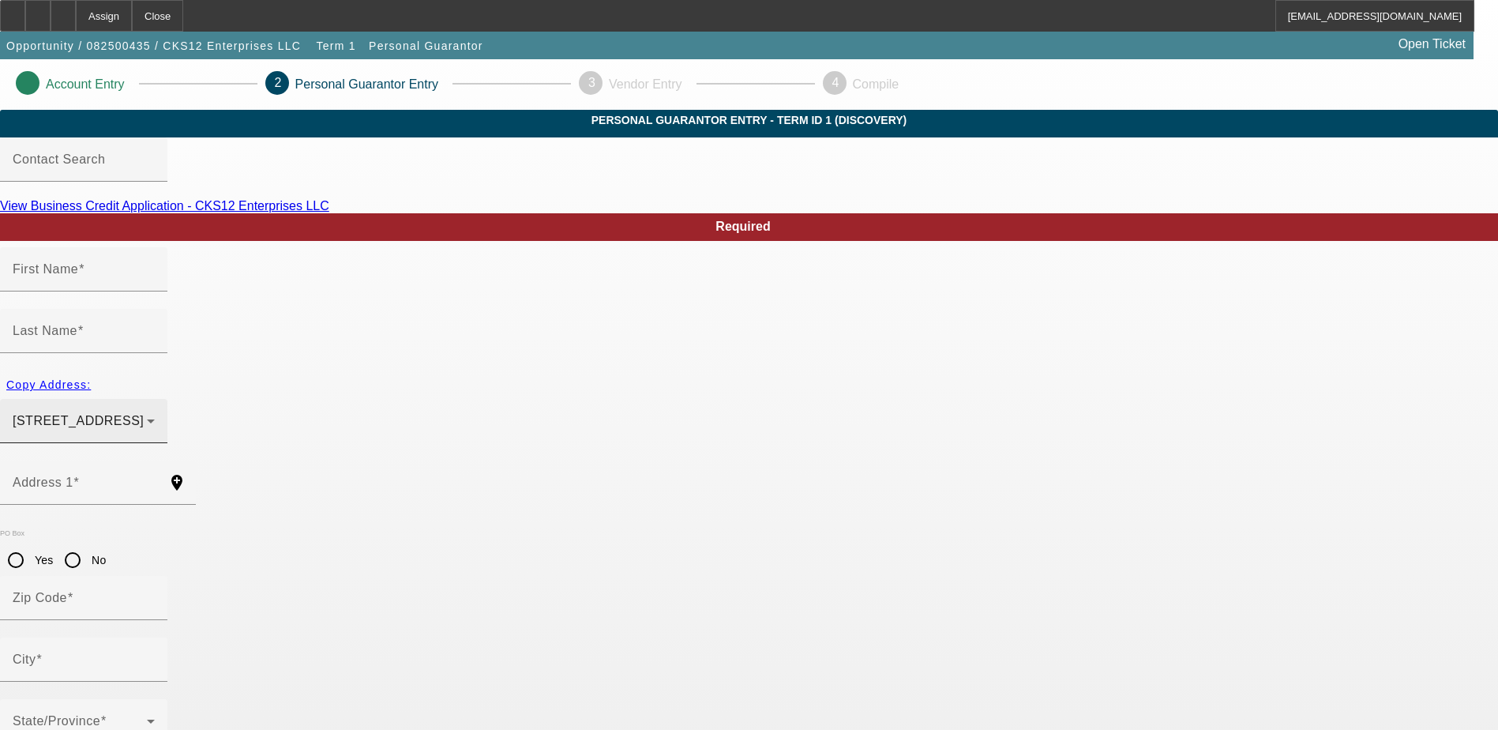
type input "Atlanta"
type input "[PHONE_NUMBER]"
type input "50"
type input "174-74-9119"
type input "a.petesmith012@gmail.com"
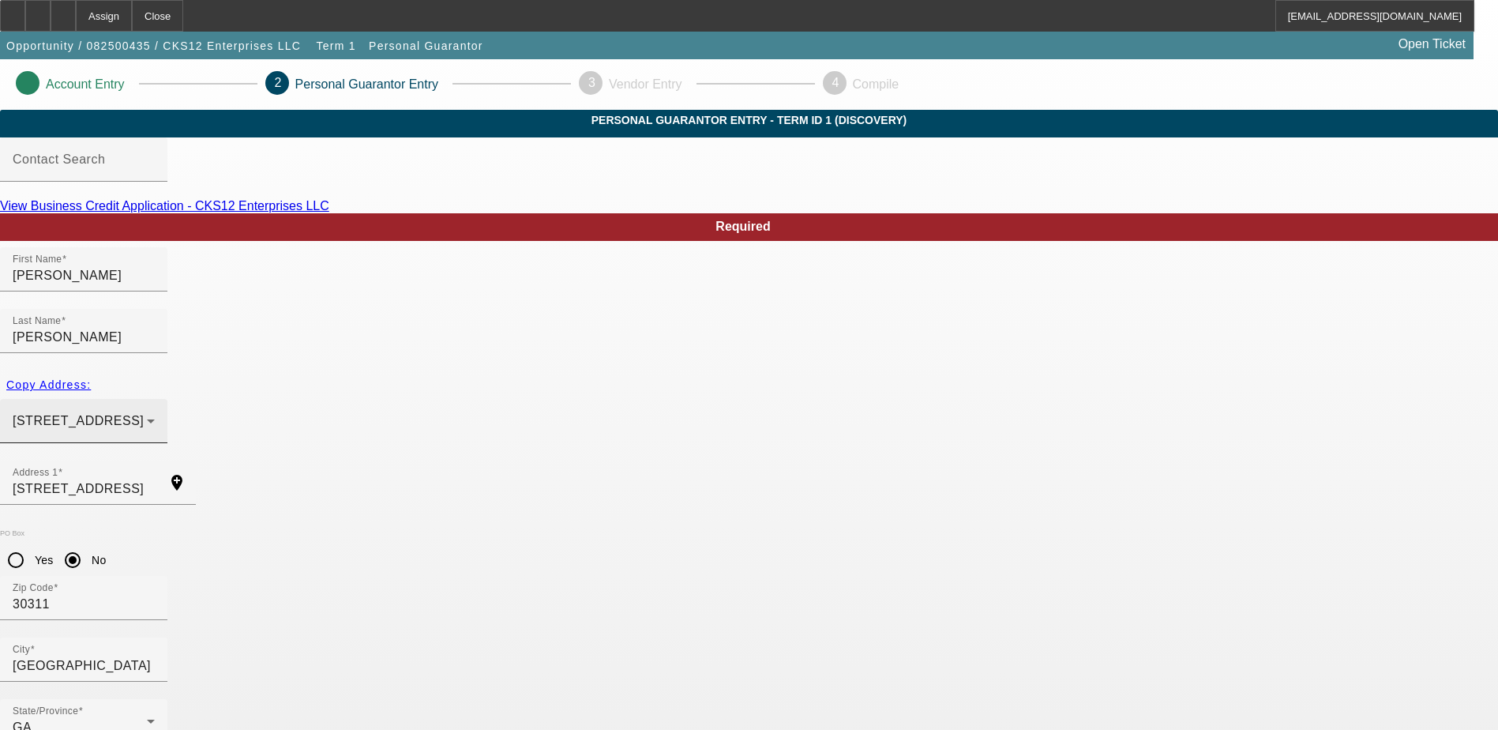
click at [147, 411] on div "2657 Ivydale Court Southwest Atlanta, GA 30311" at bounding box center [80, 420] width 134 height 19
click at [545, 467] on span "2087 Lakewood Trl SE Atlanta, GA 30315" at bounding box center [493, 457] width 131 height 19
click at [91, 378] on span "Copy Address:" at bounding box center [48, 384] width 84 height 13
type input "2087 Lakewood Trl SE"
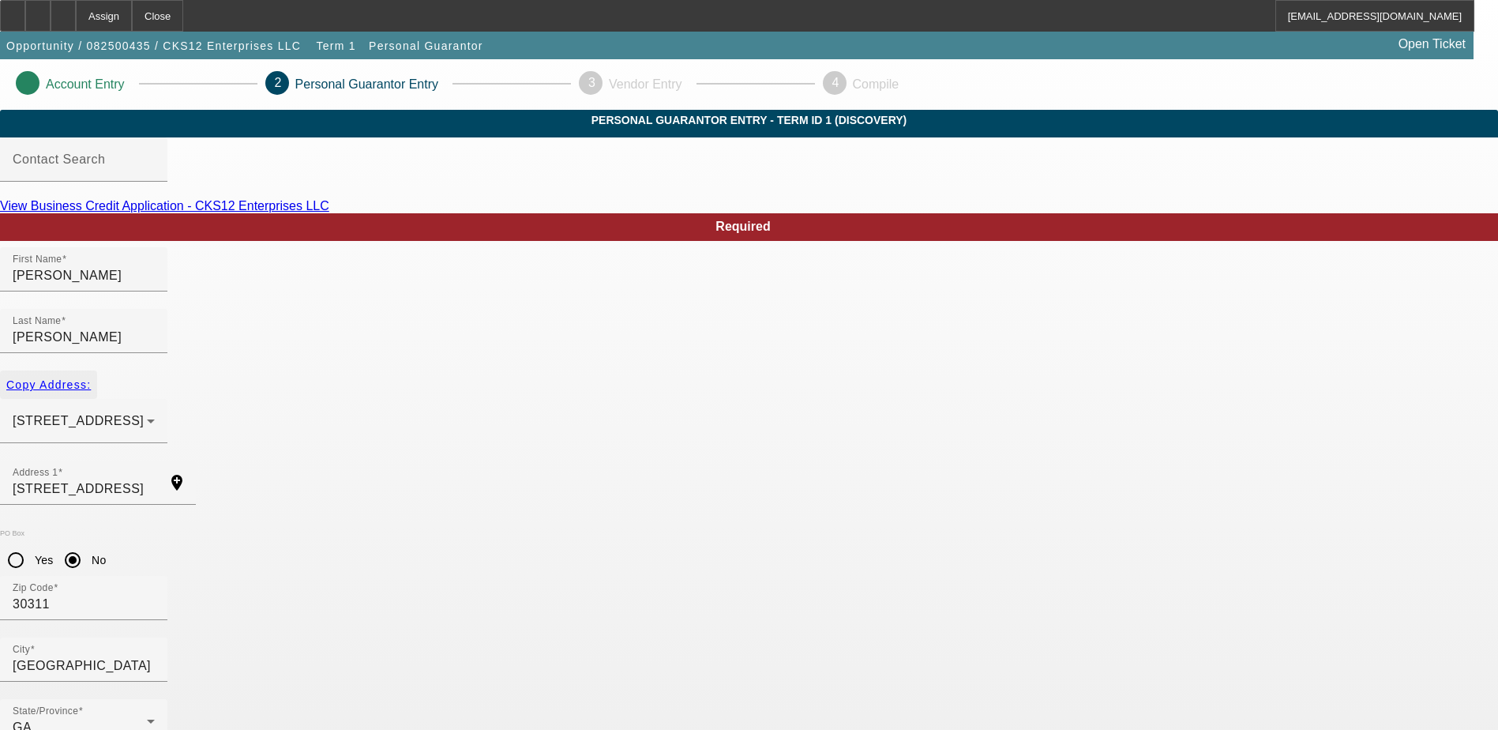
radio input "false"
type input "30315"
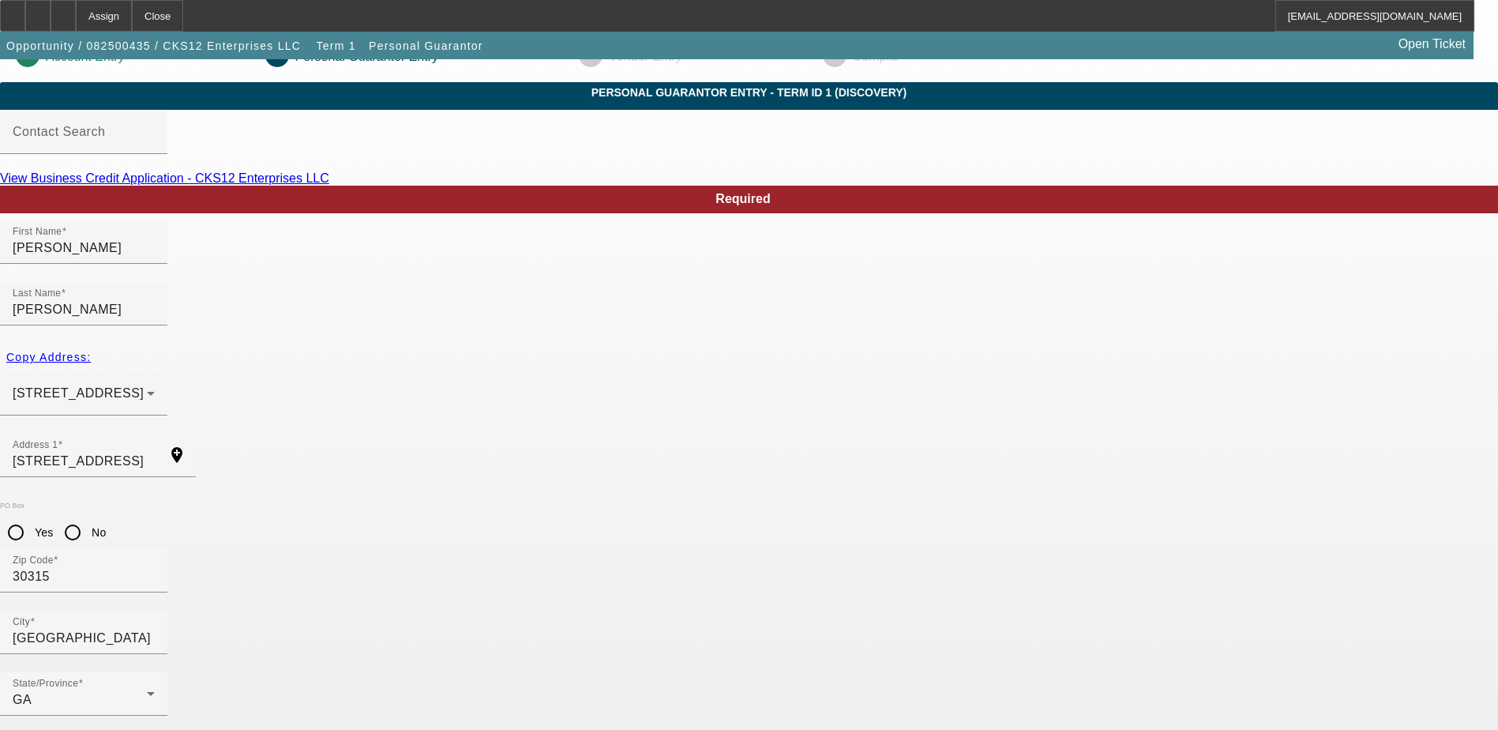
scroll to position [43, 0]
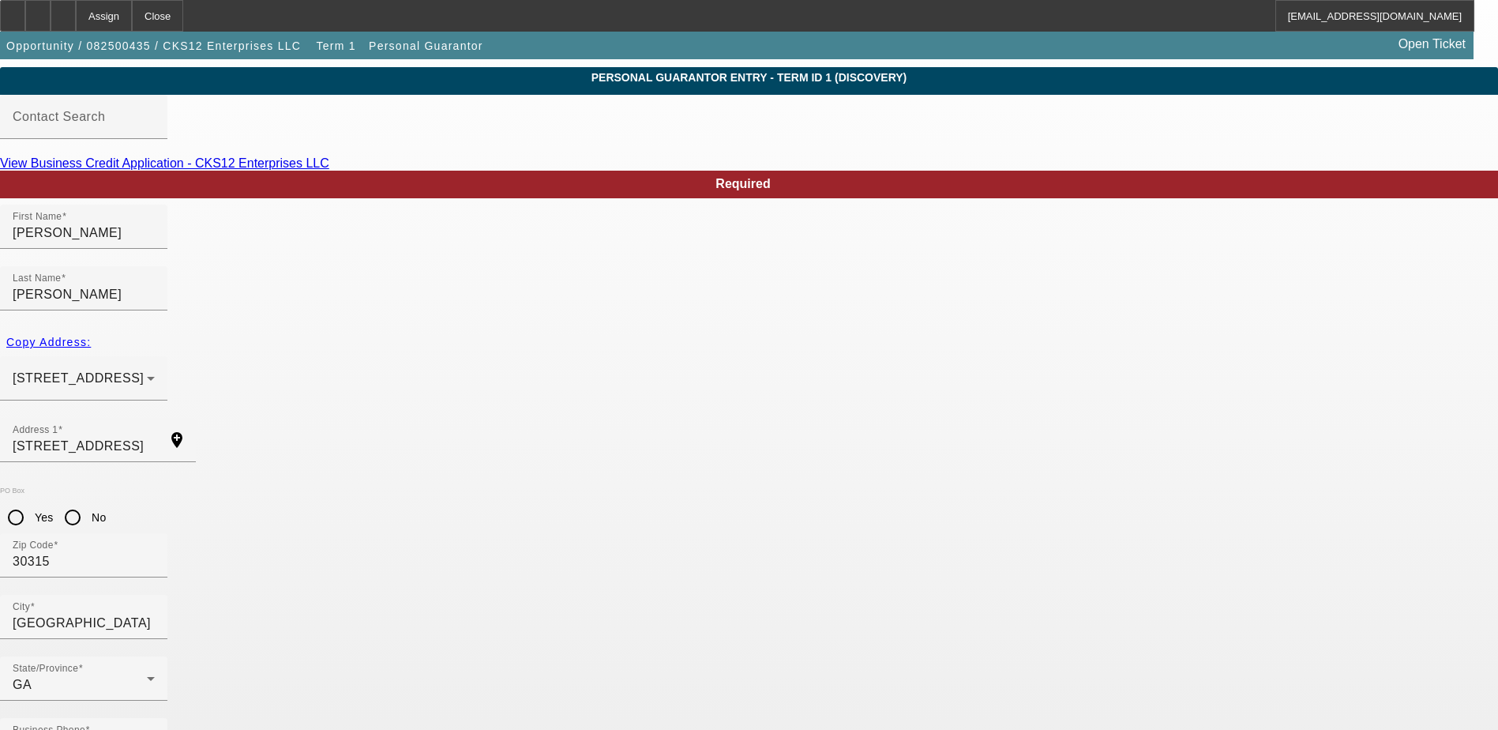
paste input "call.ckenterprises@gmail.com"
type input "call.ckenterprises@gmail.com"
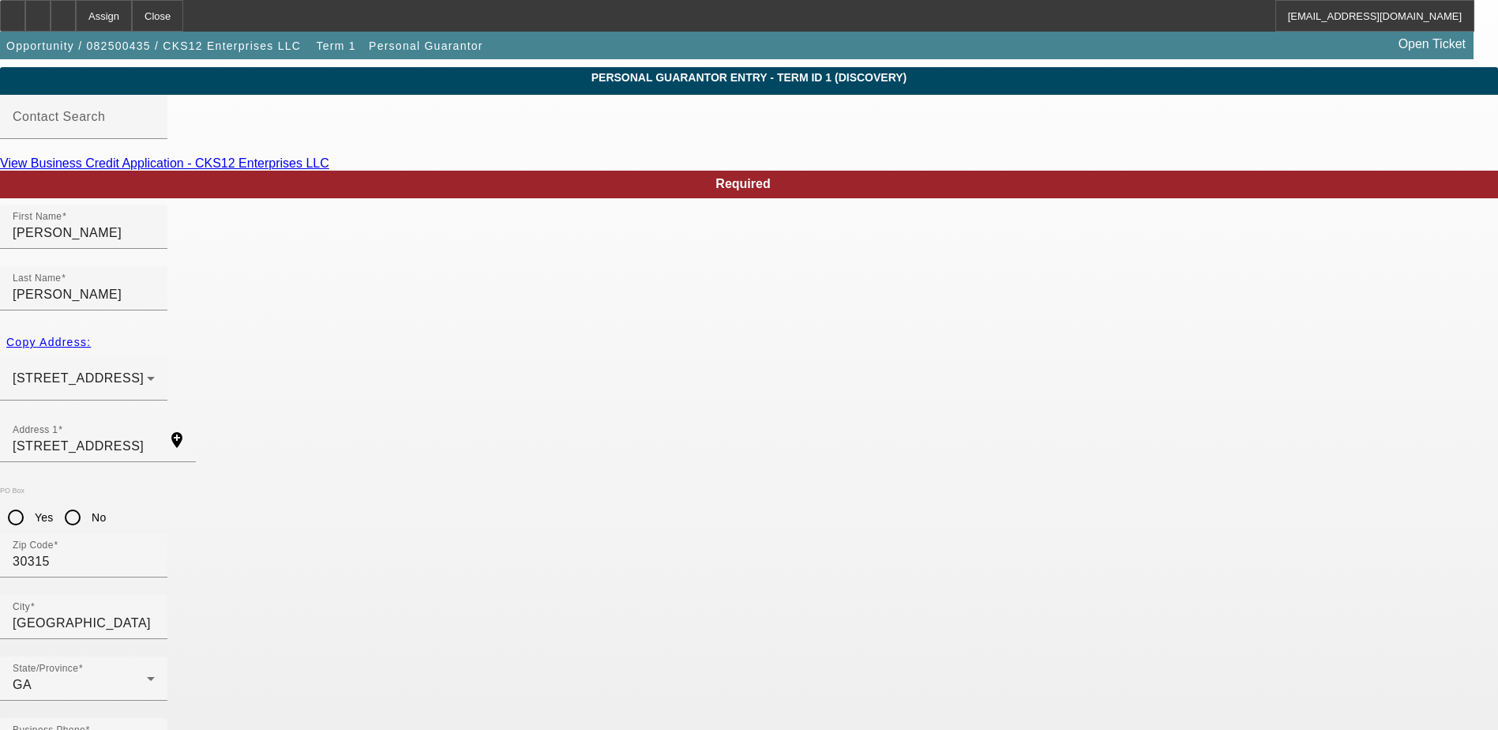
type input "100"
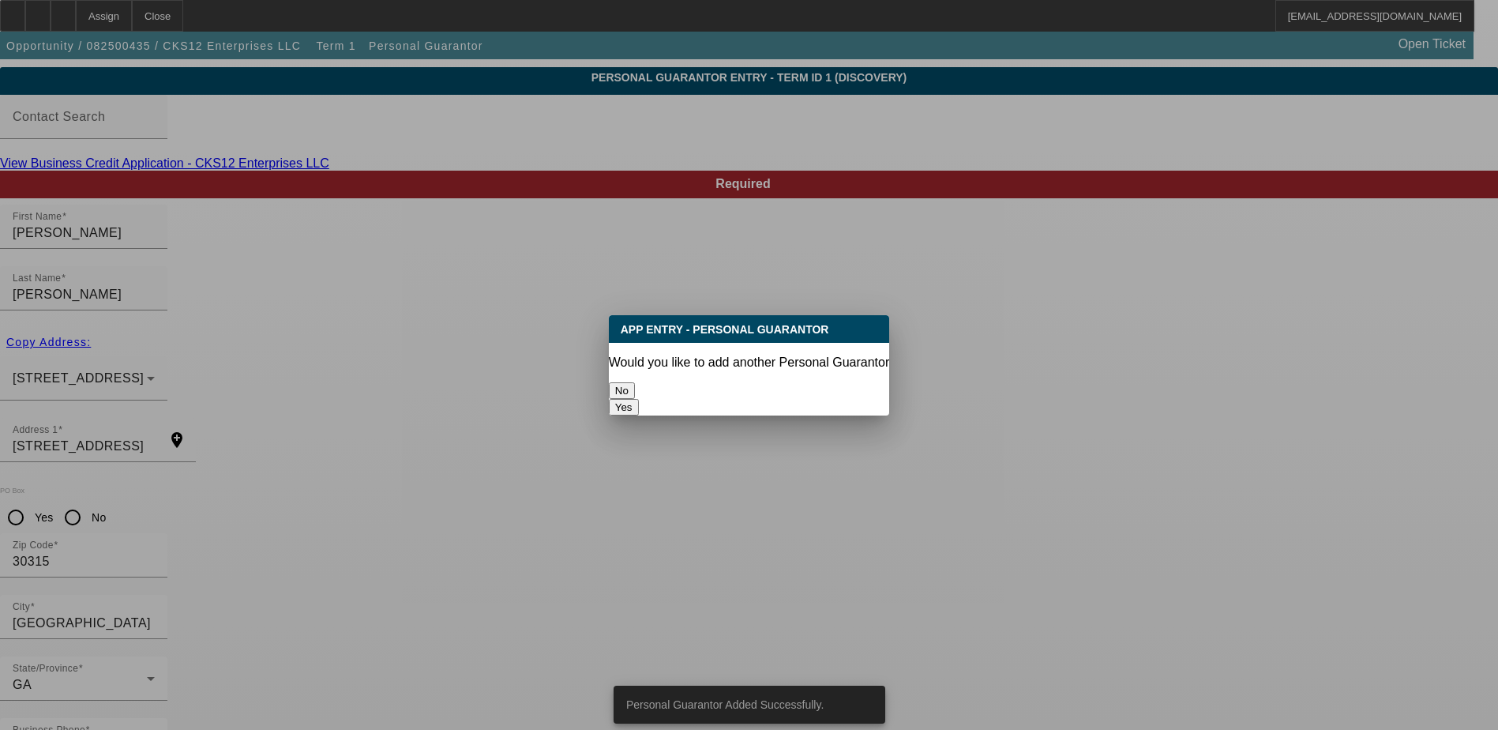
scroll to position [0, 0]
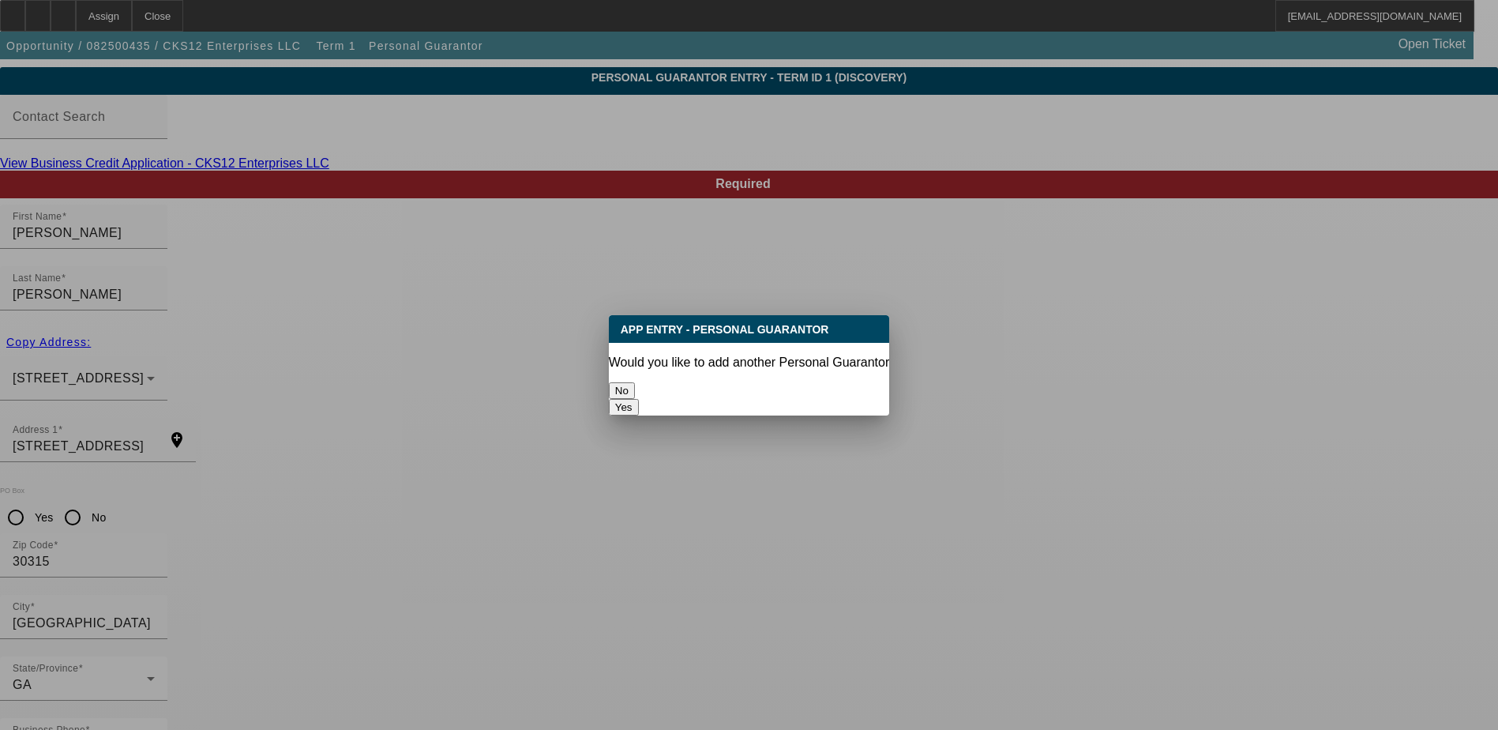
click at [635, 382] on button "No" at bounding box center [622, 390] width 26 height 17
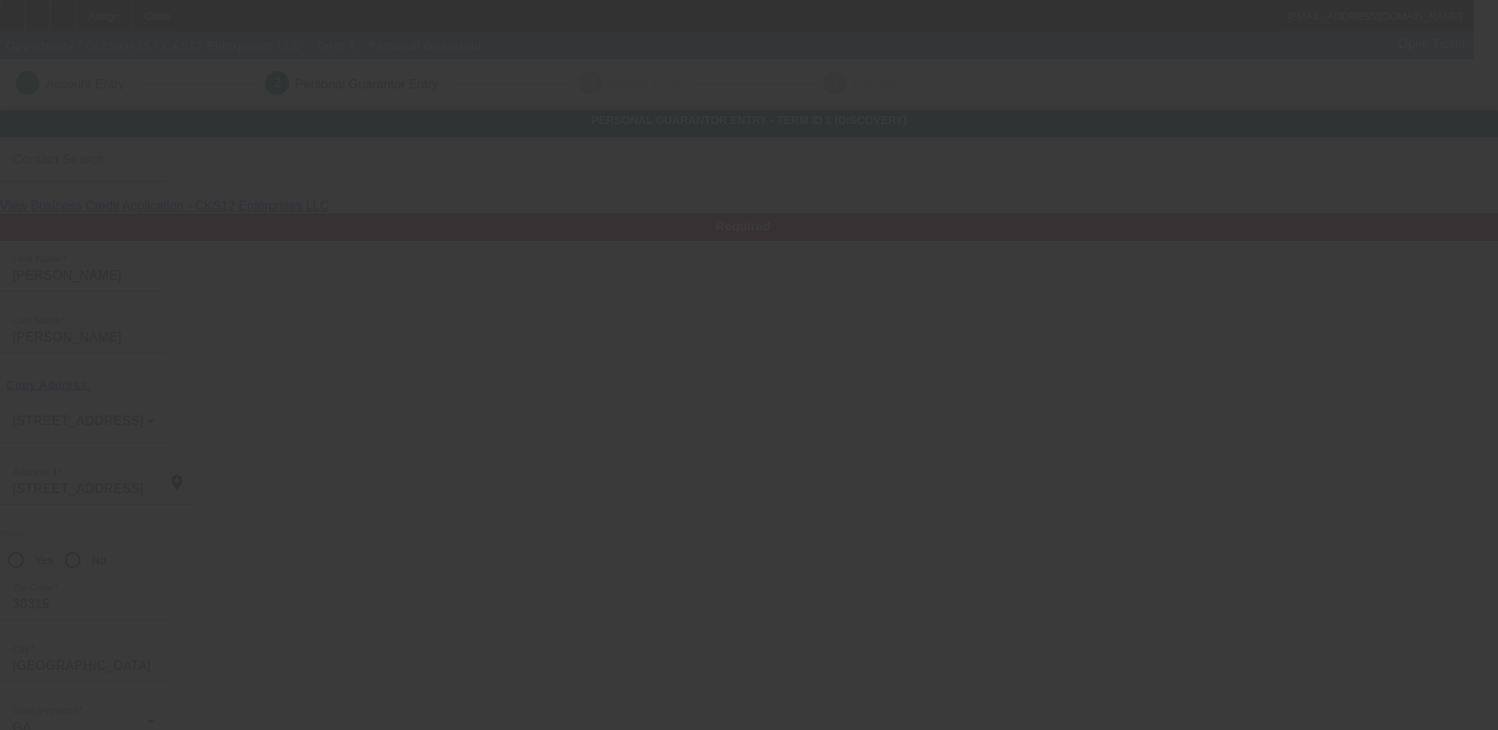
scroll to position [43, 0]
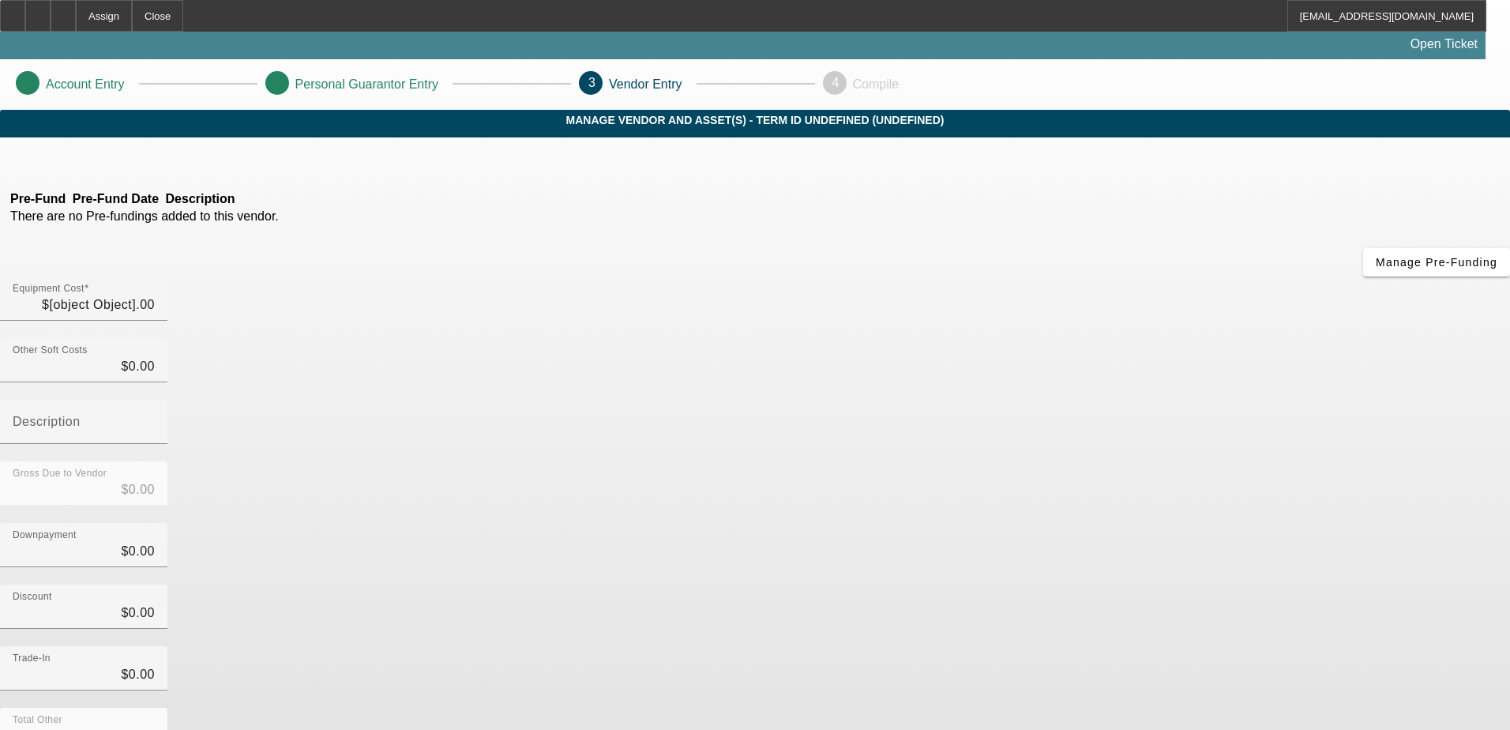
type input "$50,000.00"
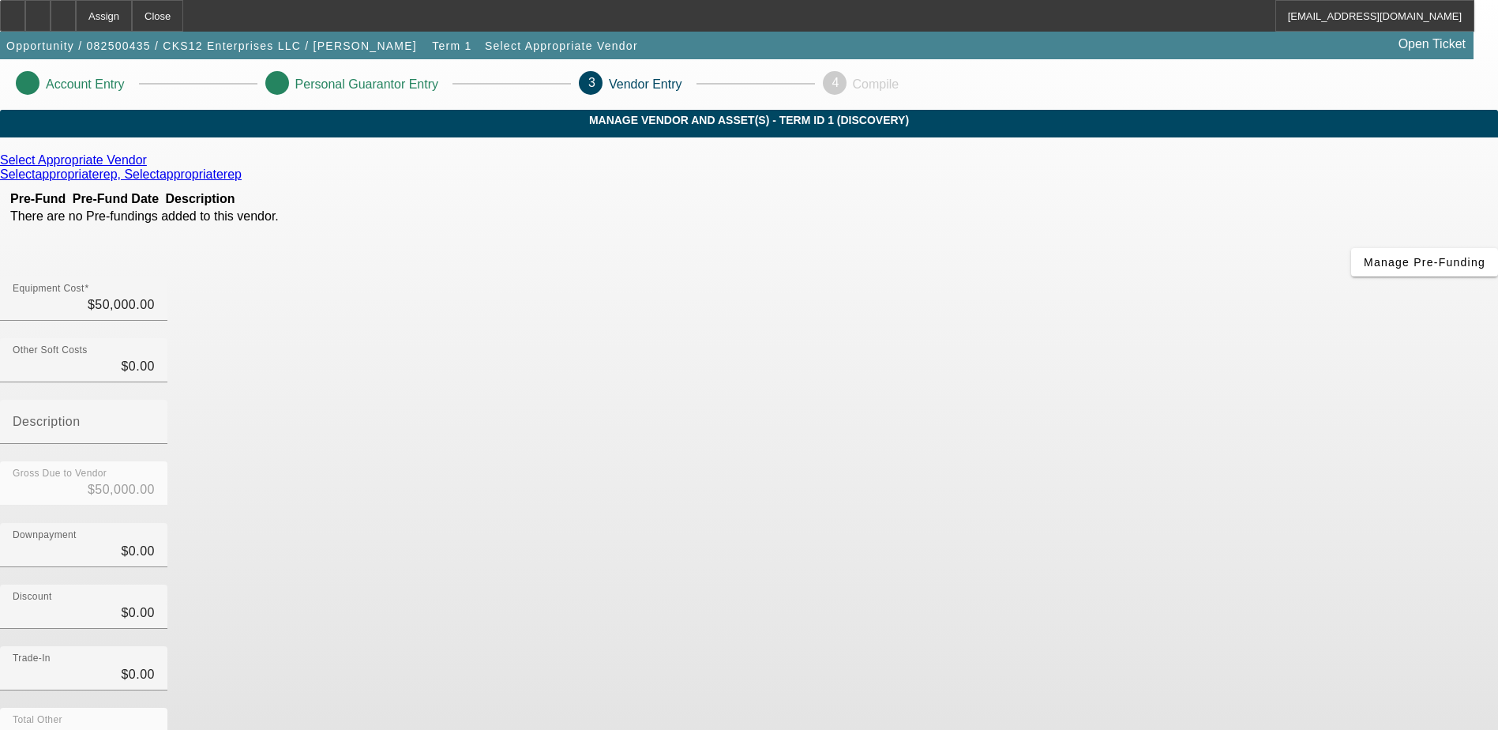
click at [433, 167] on div "Select Appropriate Vendor" at bounding box center [749, 160] width 1498 height 14
click at [151, 167] on icon at bounding box center [151, 159] width 0 height 13
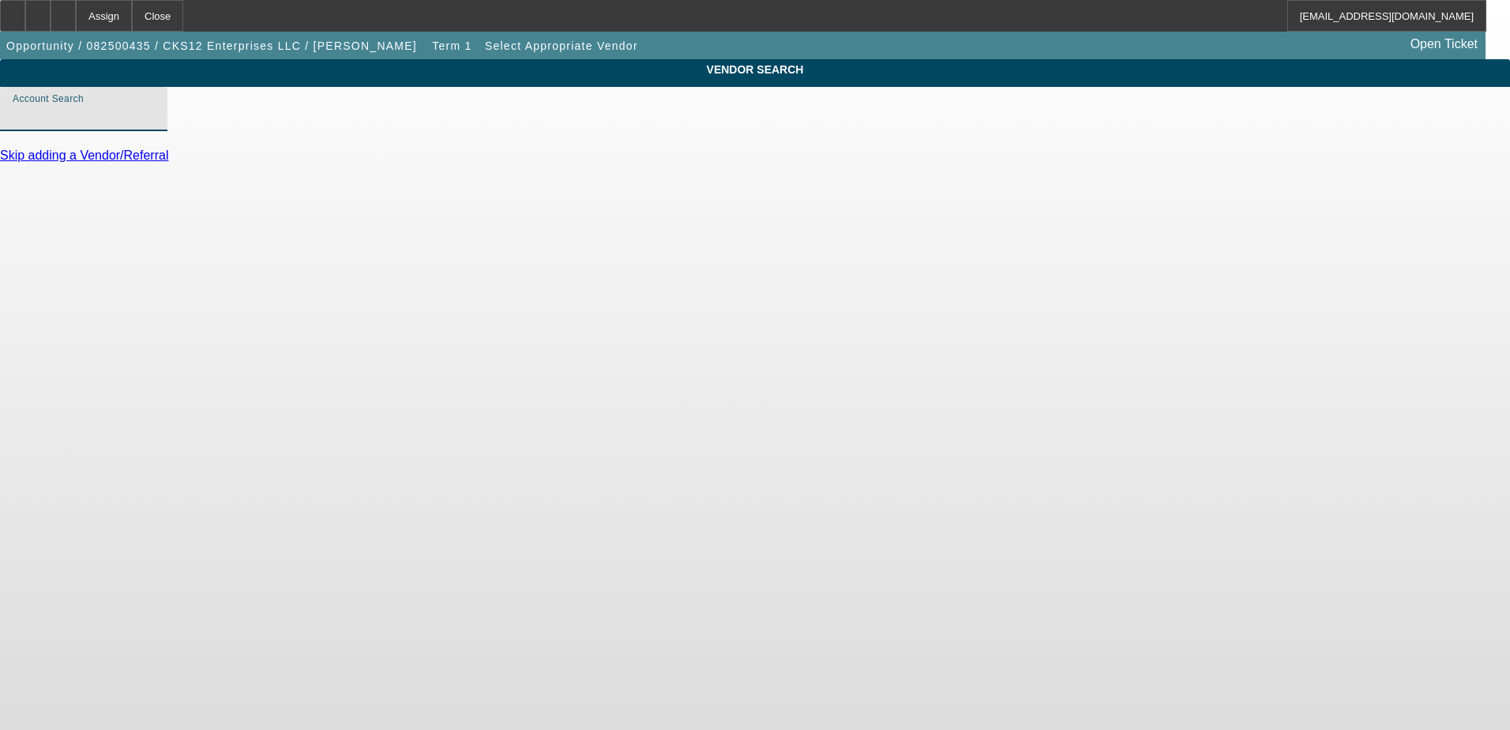
click at [155, 125] on input "Account Search" at bounding box center [84, 115] width 142 height 19
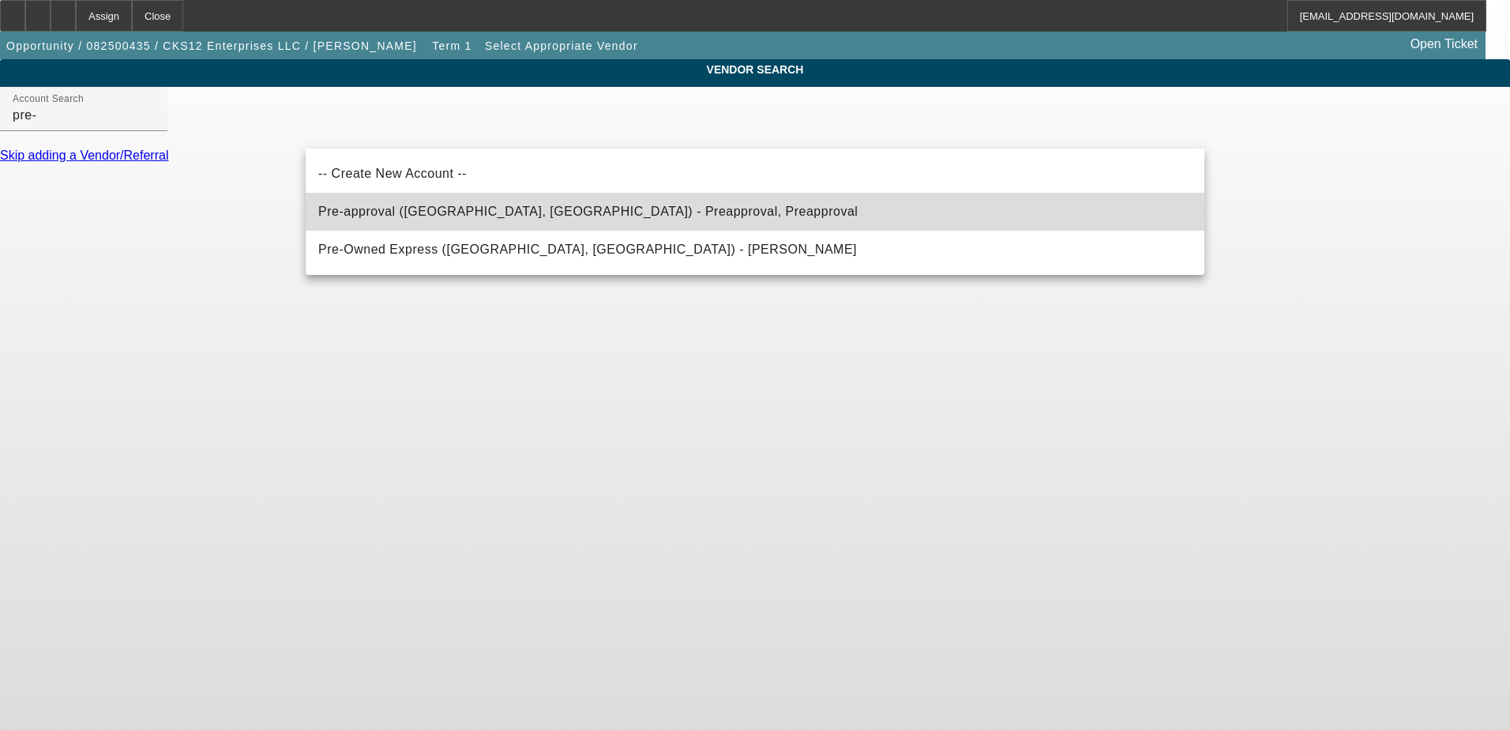
click at [448, 213] on span "Pre-approval (Northbrook, IL) - Preapproval, Preapproval" at bounding box center [587, 210] width 539 height 13
type input "Pre-approval (Northbrook, IL) - Preapproval, Preapproval"
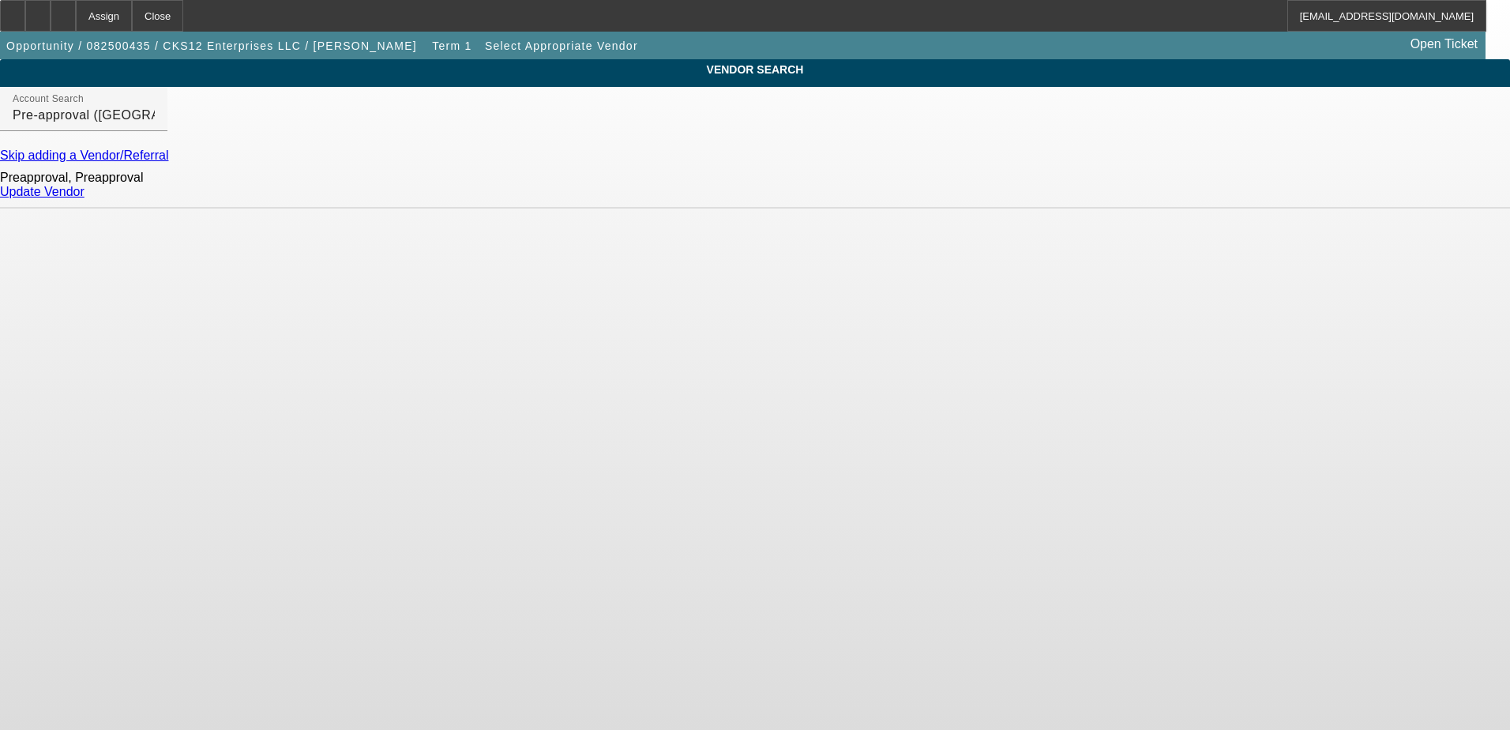
click at [84, 198] on link "Update Vendor" at bounding box center [42, 191] width 84 height 13
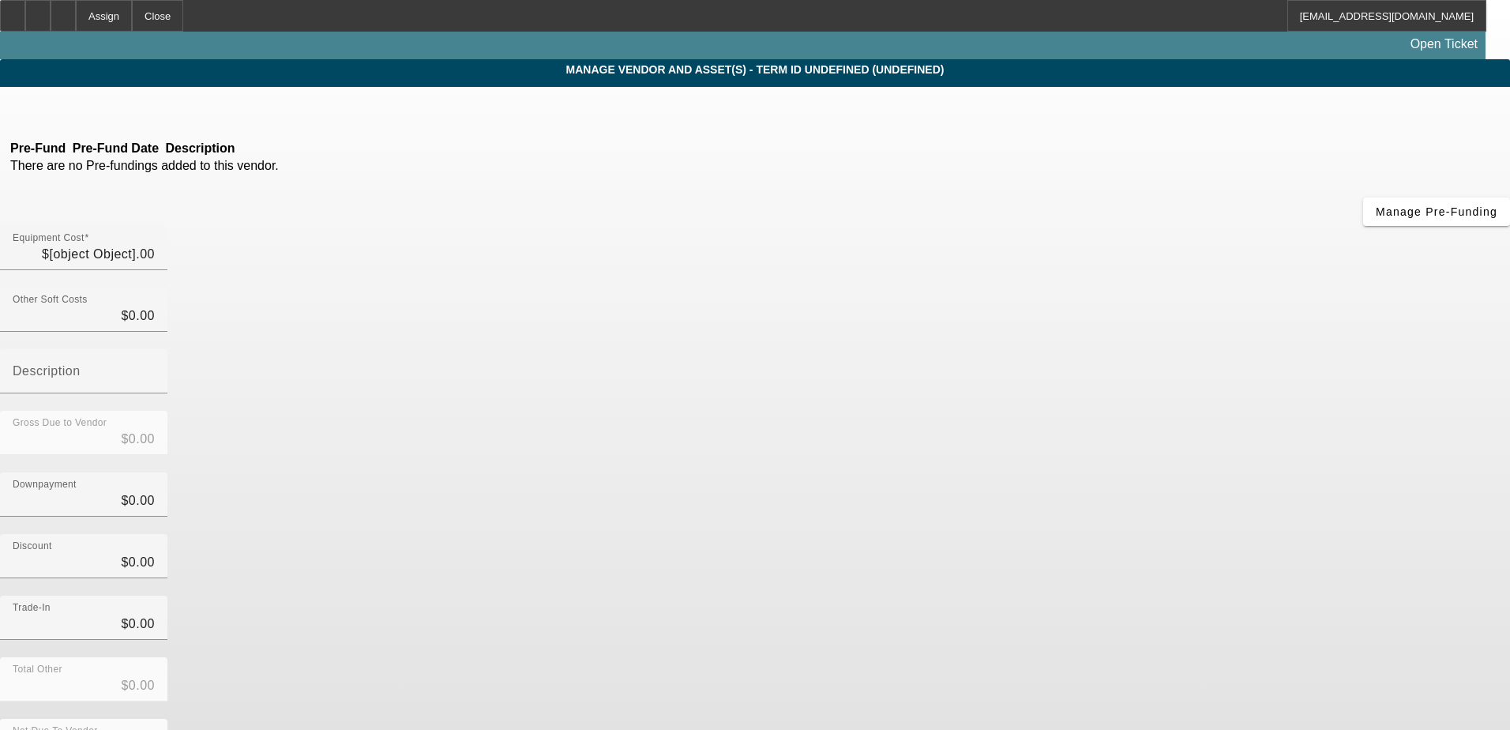
type input "$50,000.00"
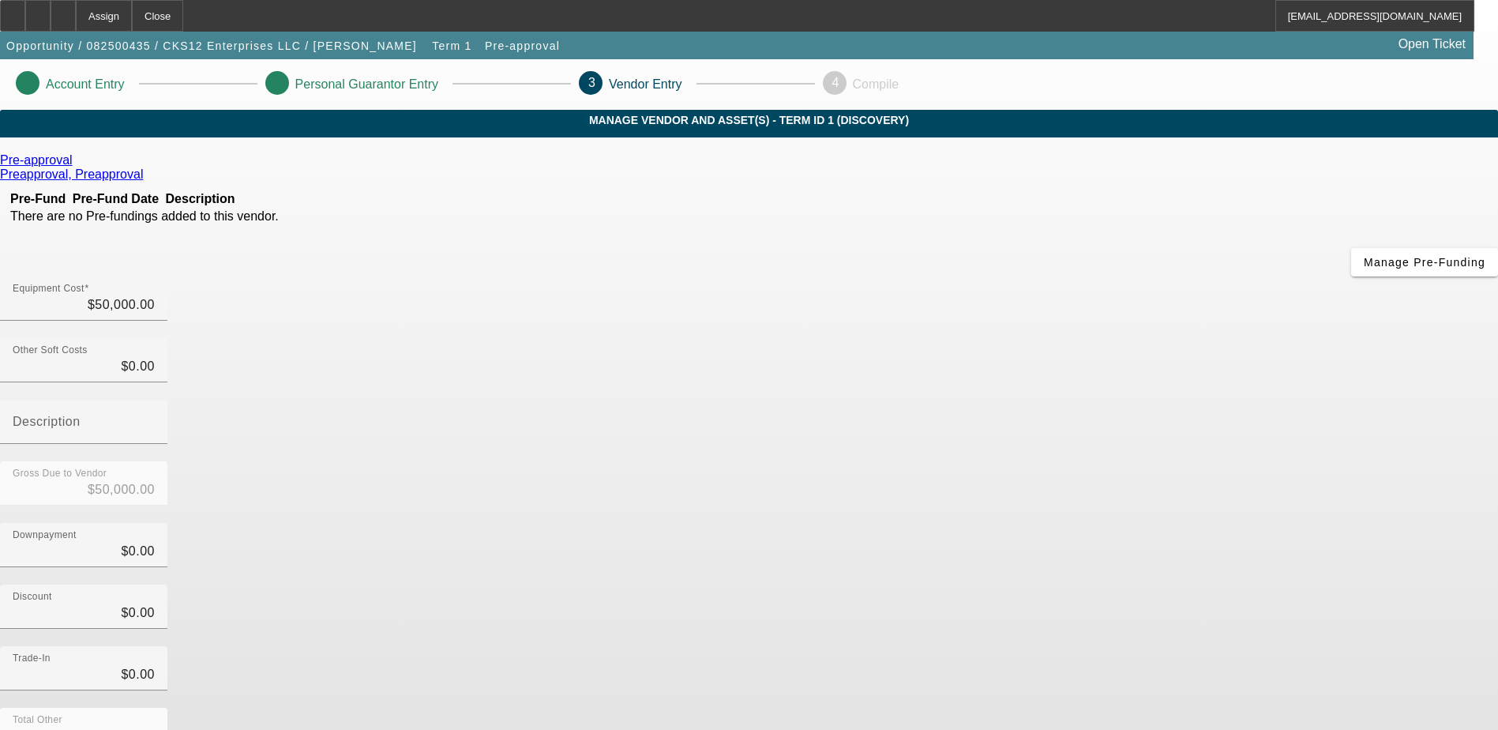
click at [1100, 584] on div "Discount $0.00" at bounding box center [749, 615] width 1498 height 62
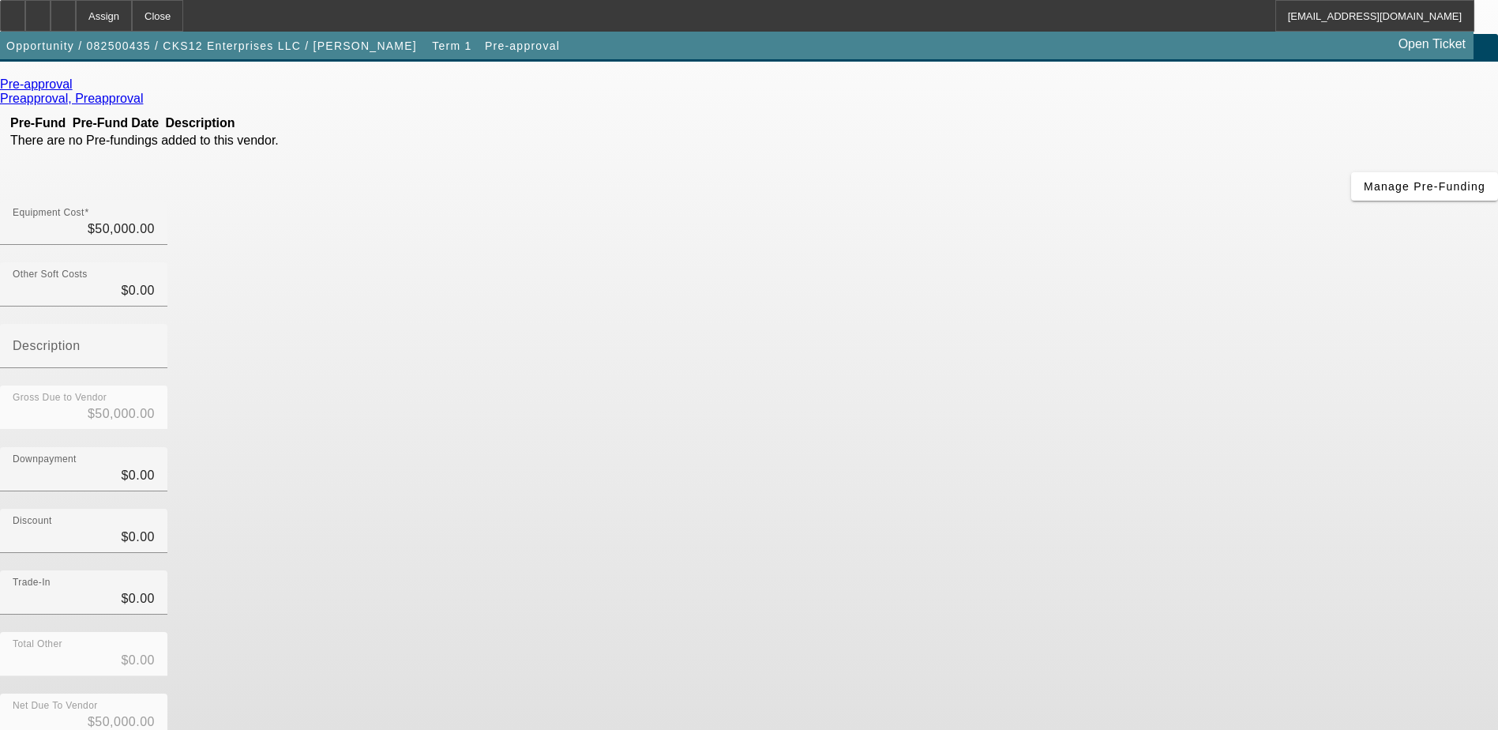
scroll to position [77, 0]
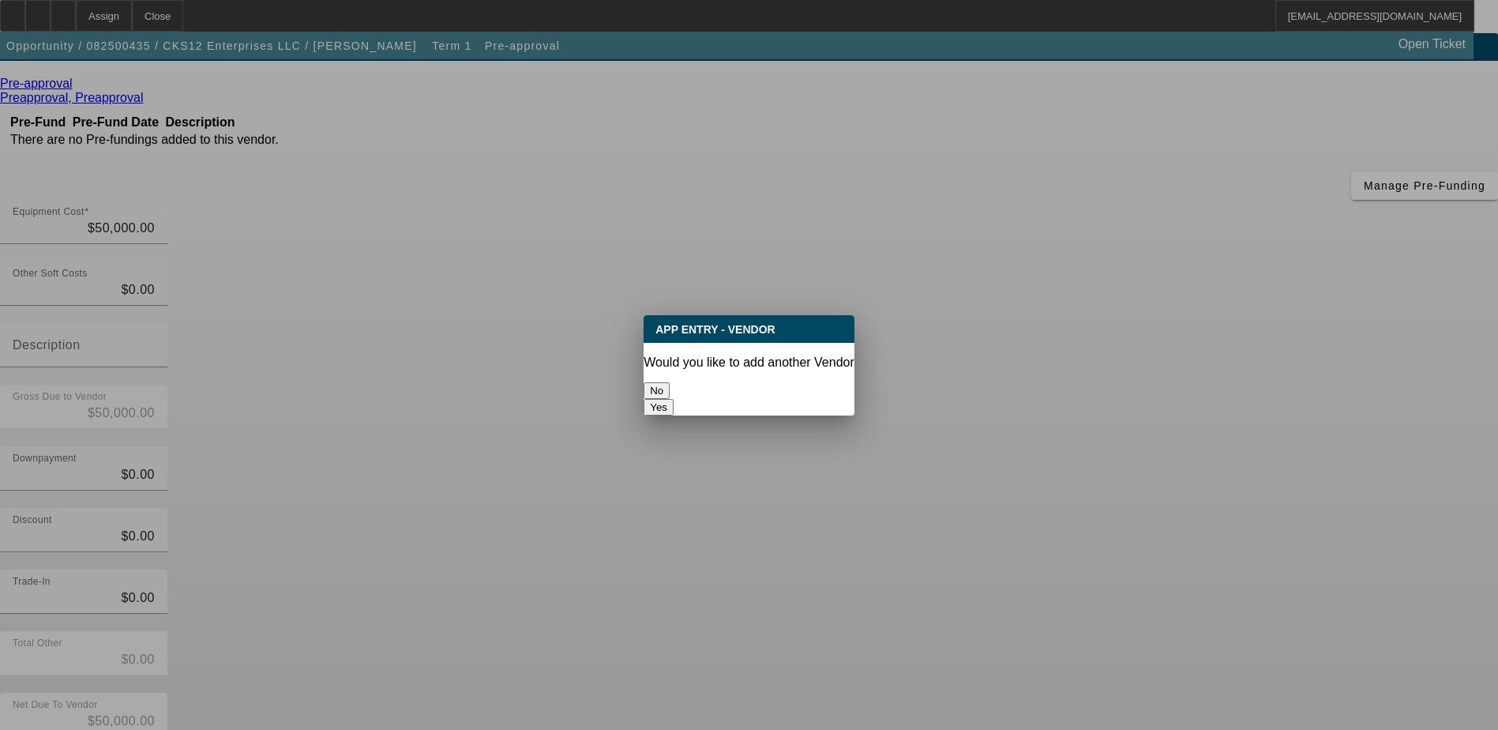
click at [670, 382] on button "No" at bounding box center [656, 390] width 26 height 17
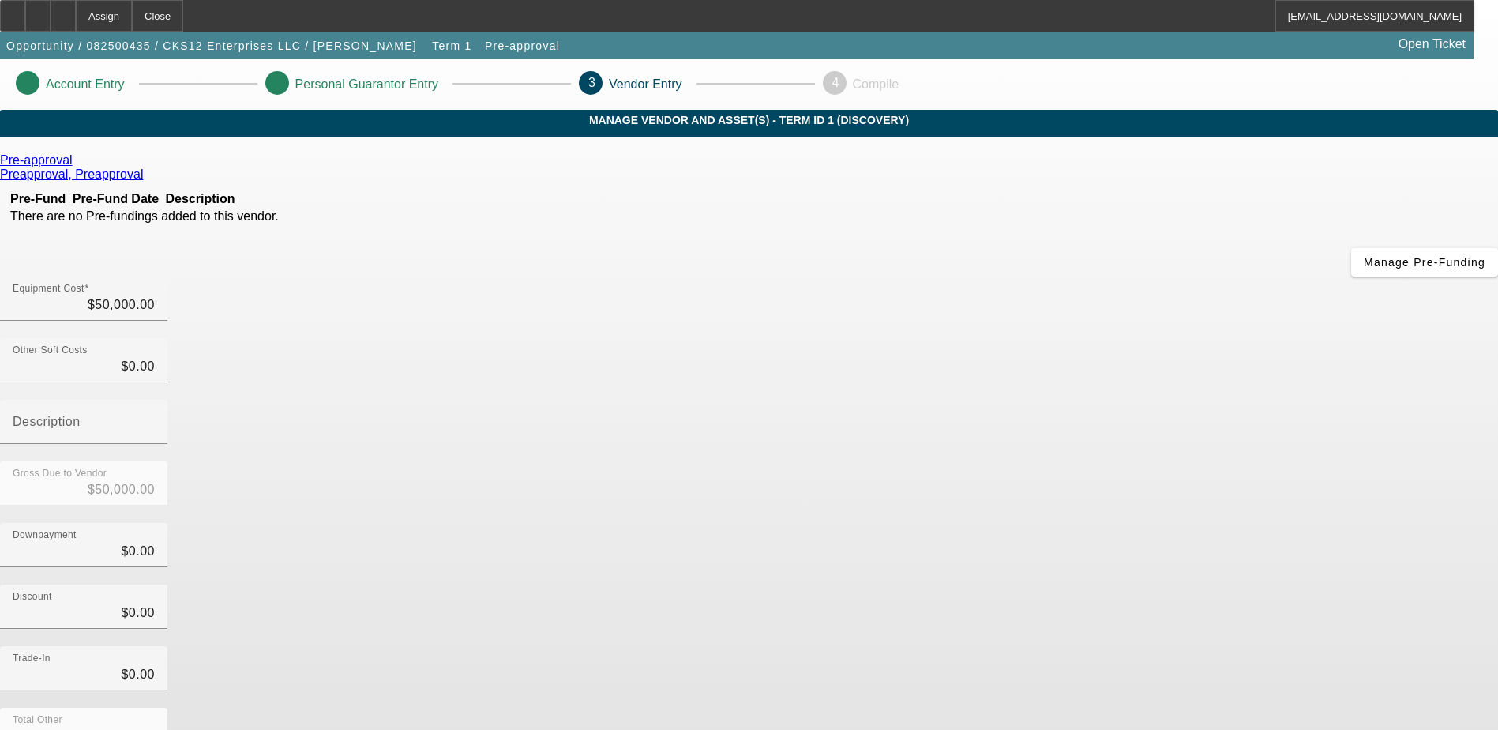
scroll to position [77, 0]
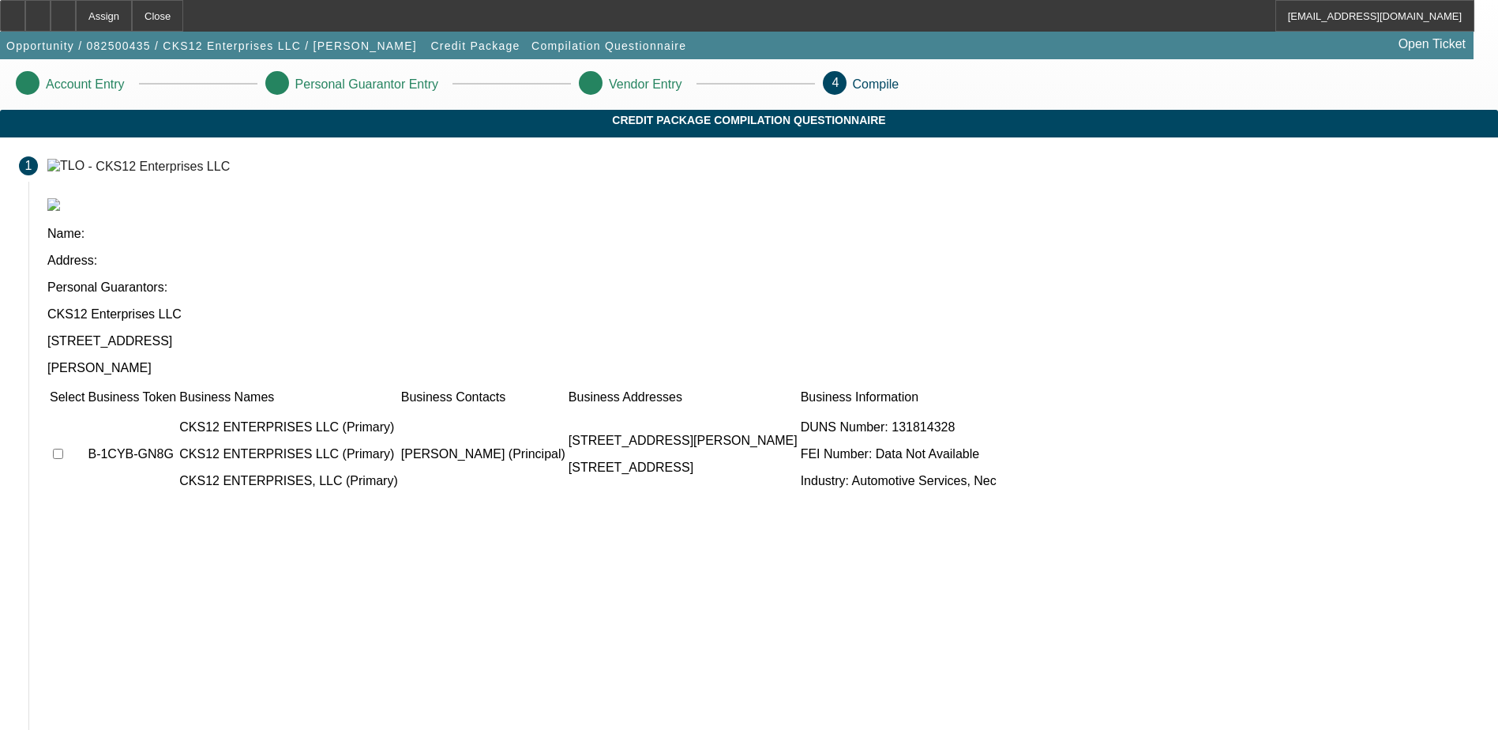
click at [63, 448] on input "checkbox" at bounding box center [58, 453] width 10 height 10
checkbox input "true"
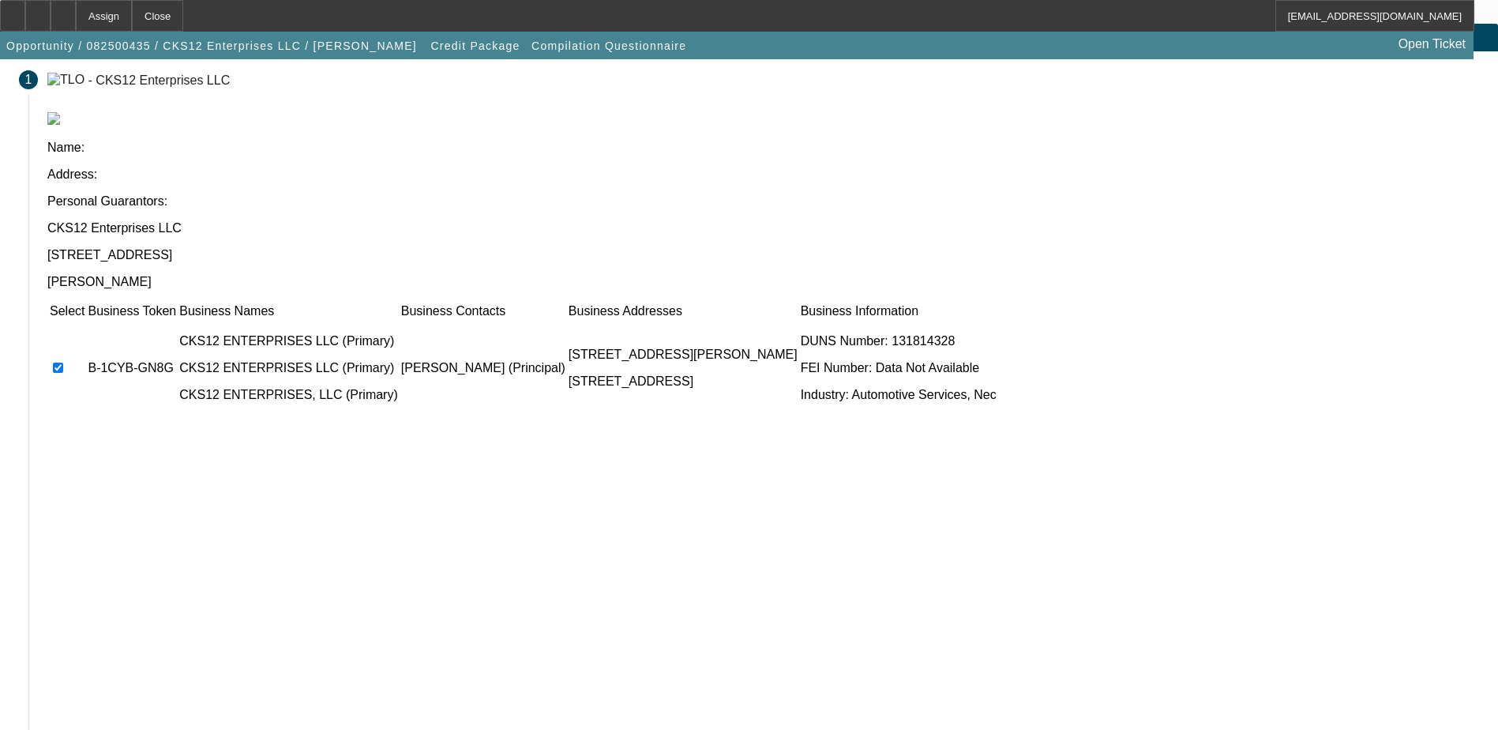
scroll to position [87, 0]
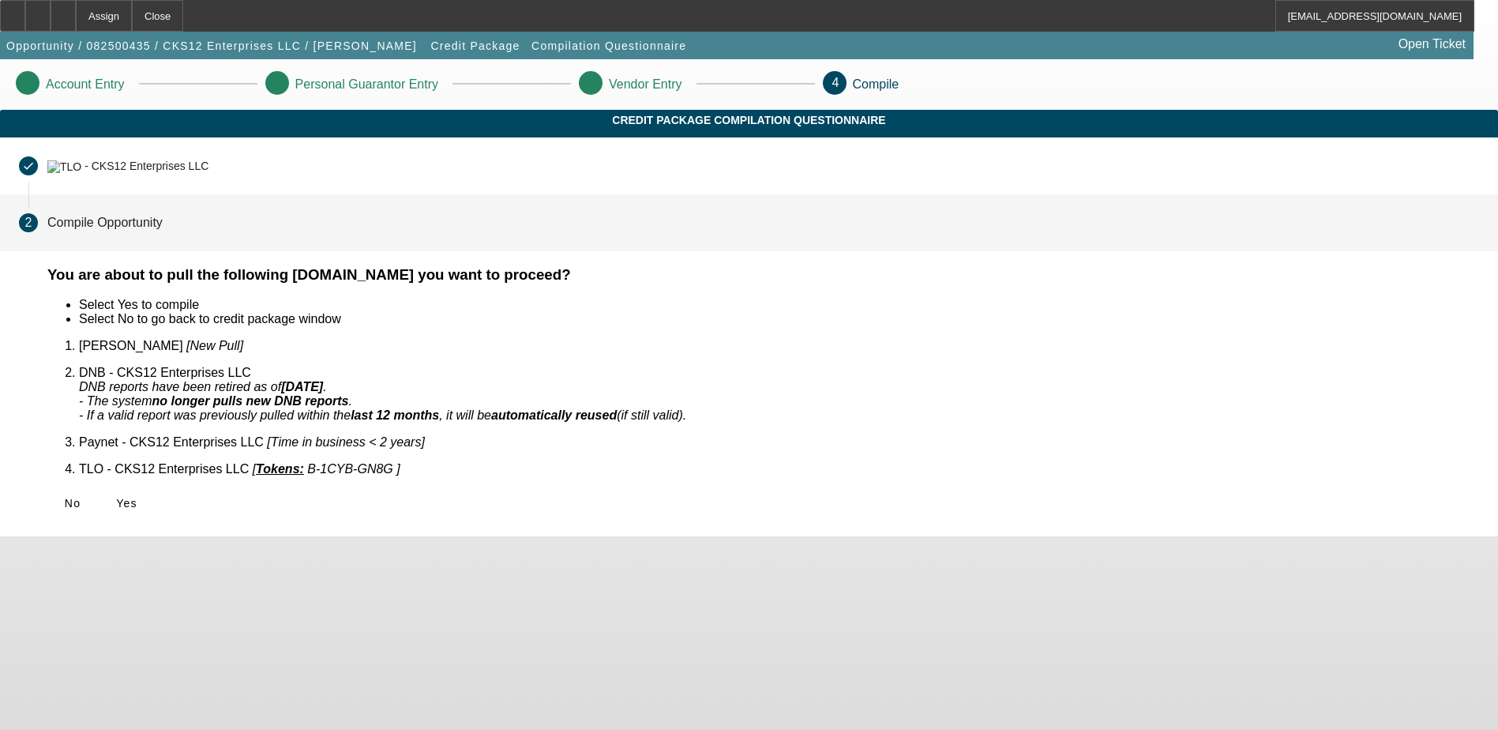
scroll to position [0, 0]
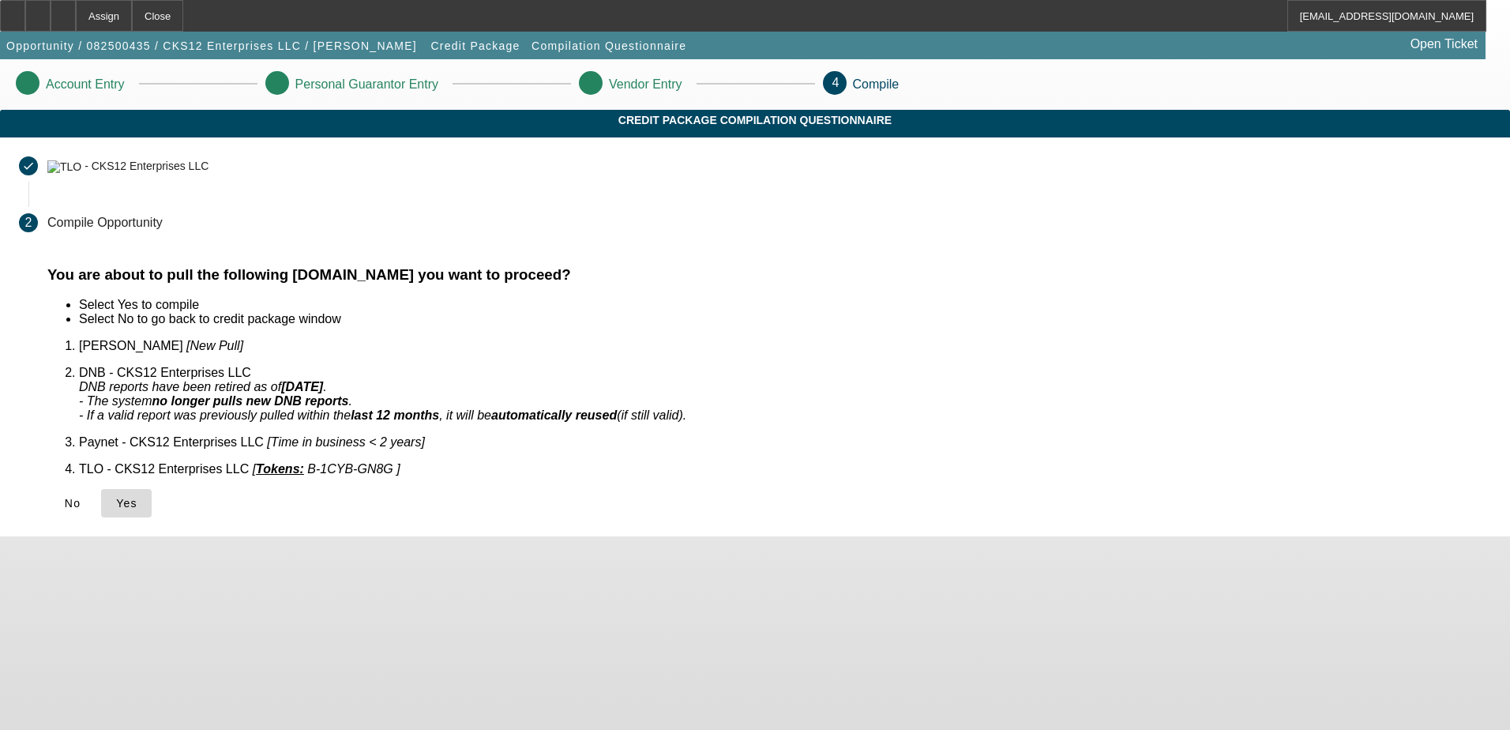
click at [137, 497] on span "Yes" at bounding box center [126, 503] width 21 height 13
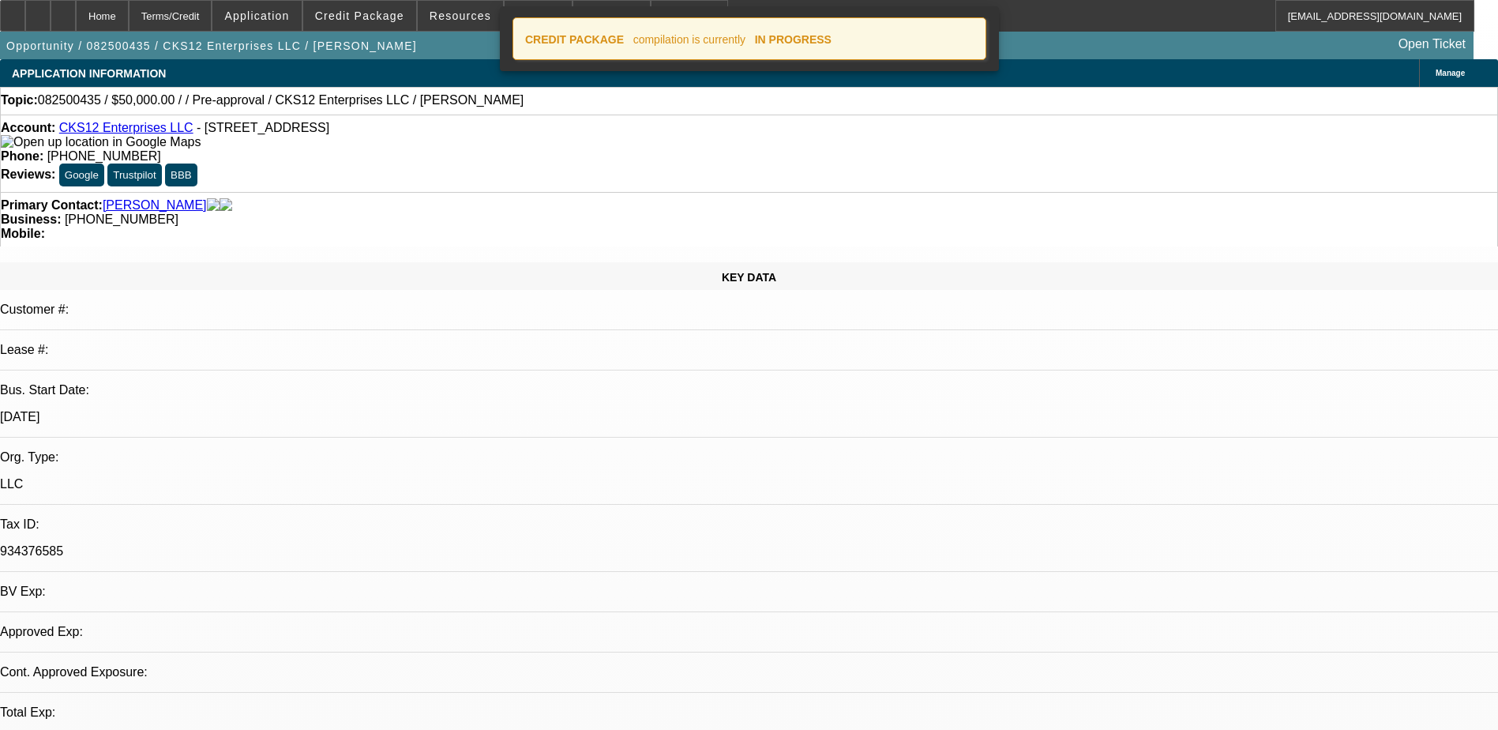
select select "0"
select select "2"
select select "0.1"
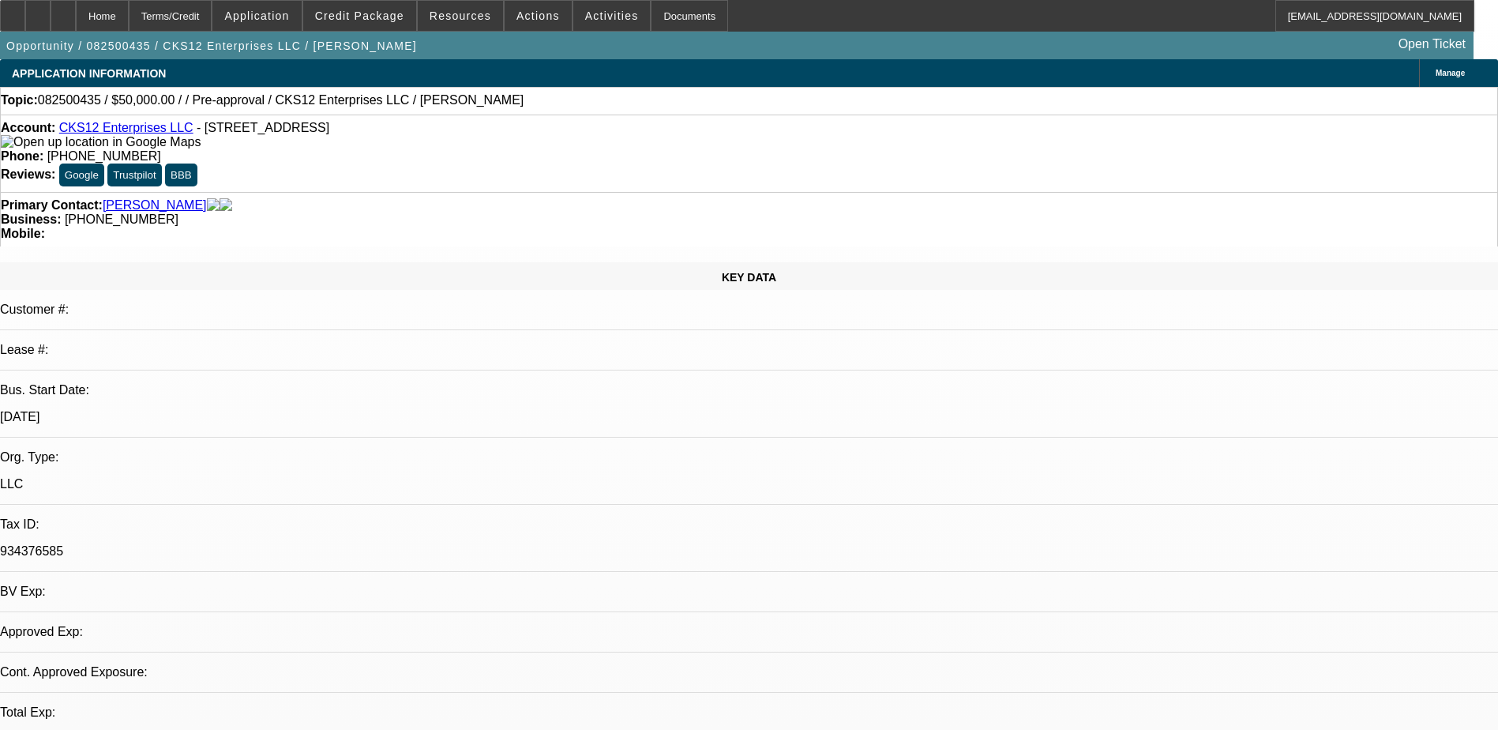
select select "1"
select select "2"
select select "4"
click at [63, 10] on icon at bounding box center [63, 10] width 0 height 0
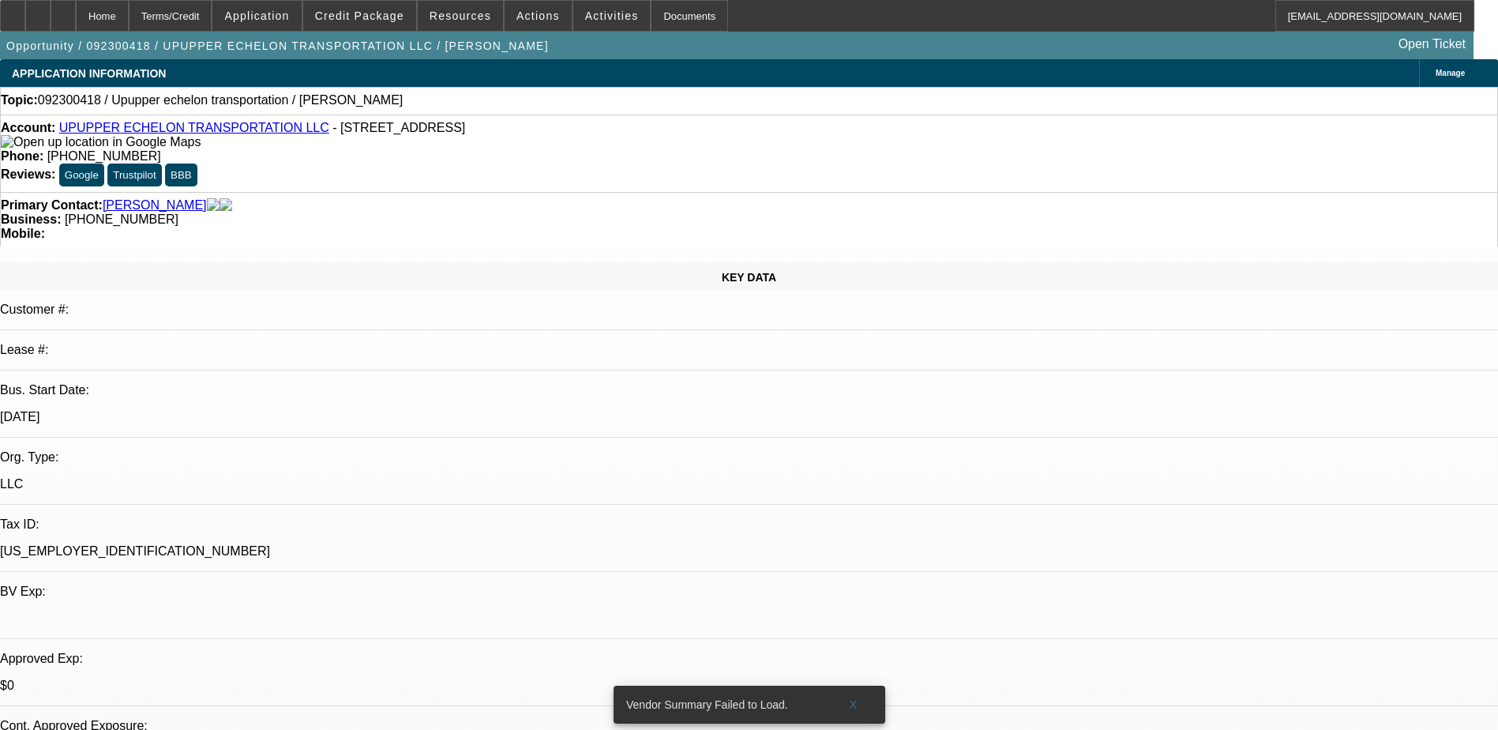
select select "0"
select select "2"
select select "0.1"
select select "4"
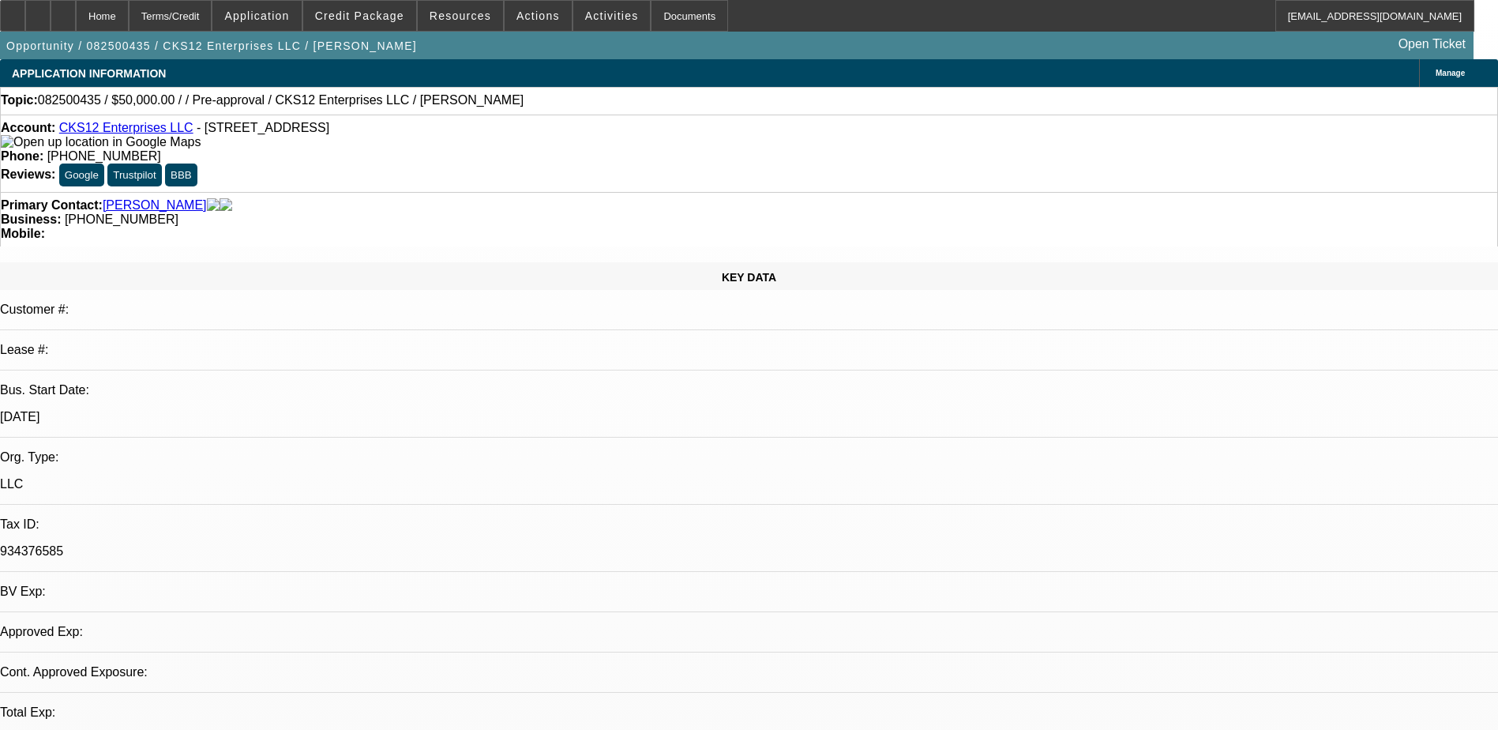
select select "0"
select select "2"
select select "0.1"
select select "4"
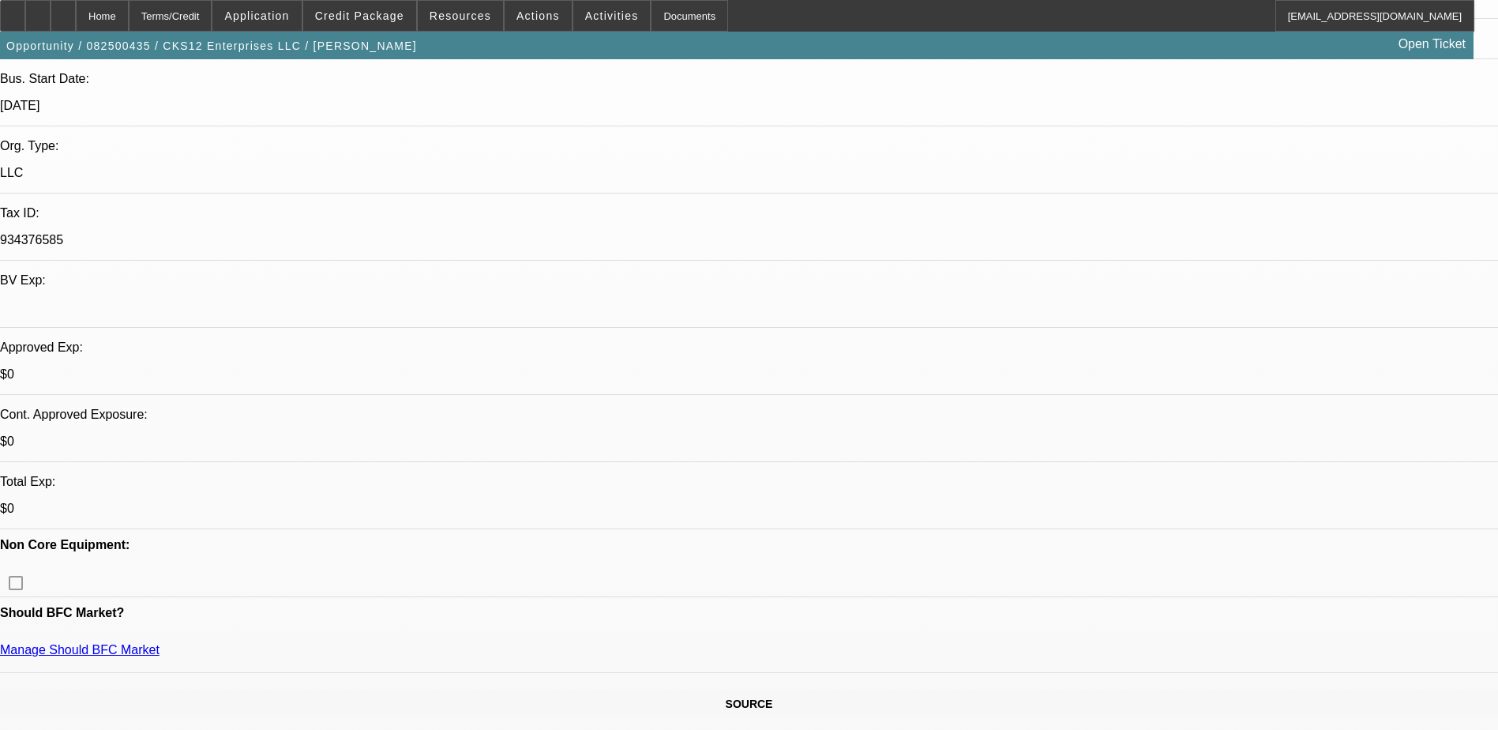
scroll to position [316, 0]
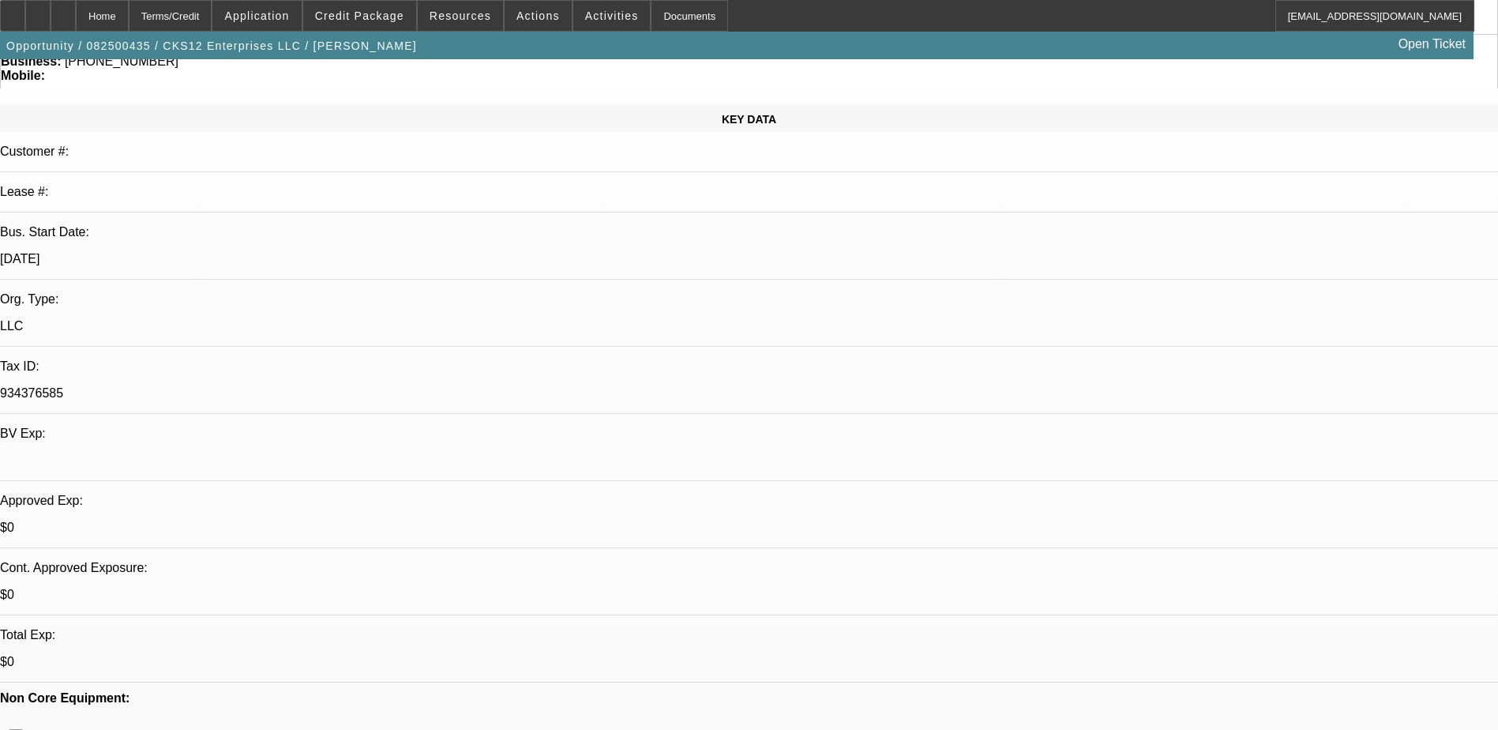
scroll to position [0, 0]
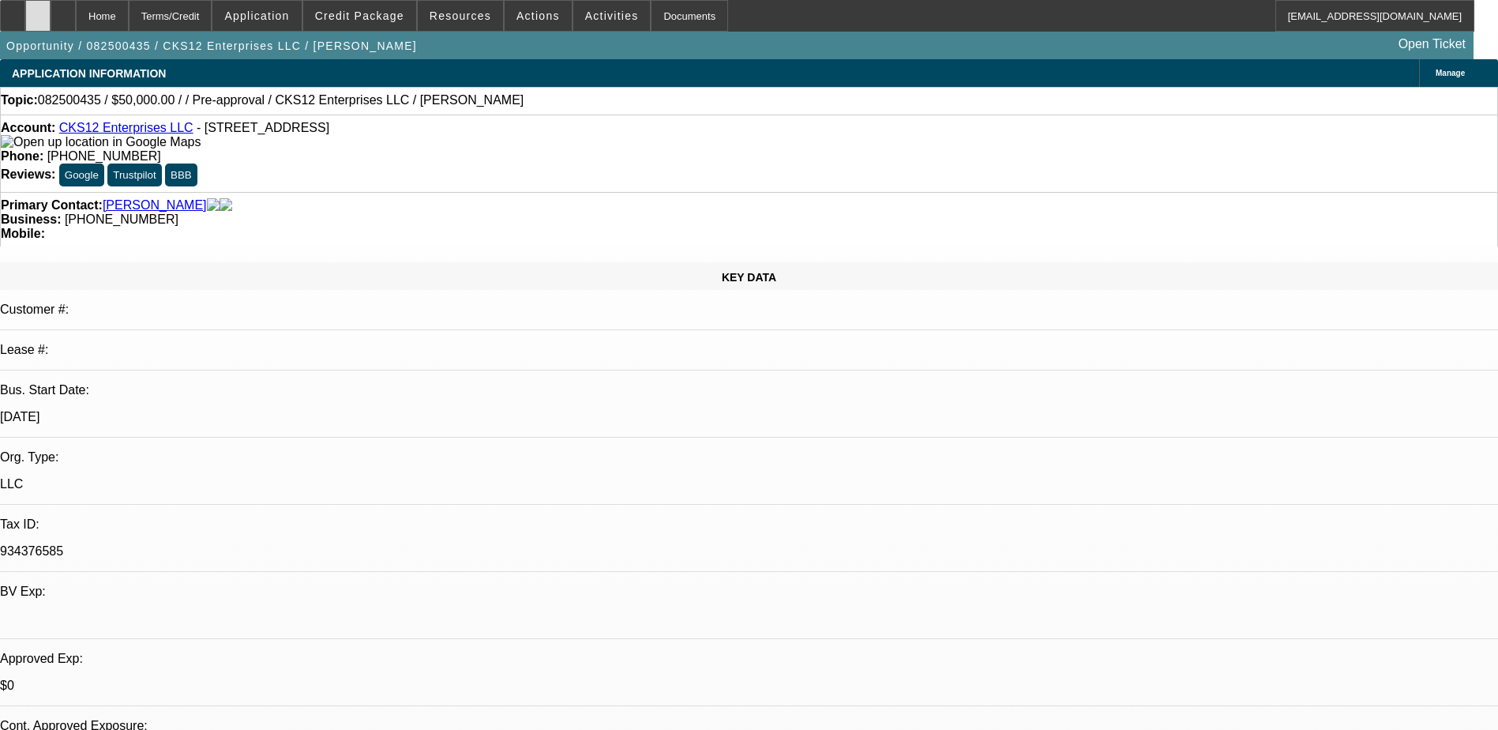
click at [38, 10] on icon at bounding box center [38, 10] width 0 height 0
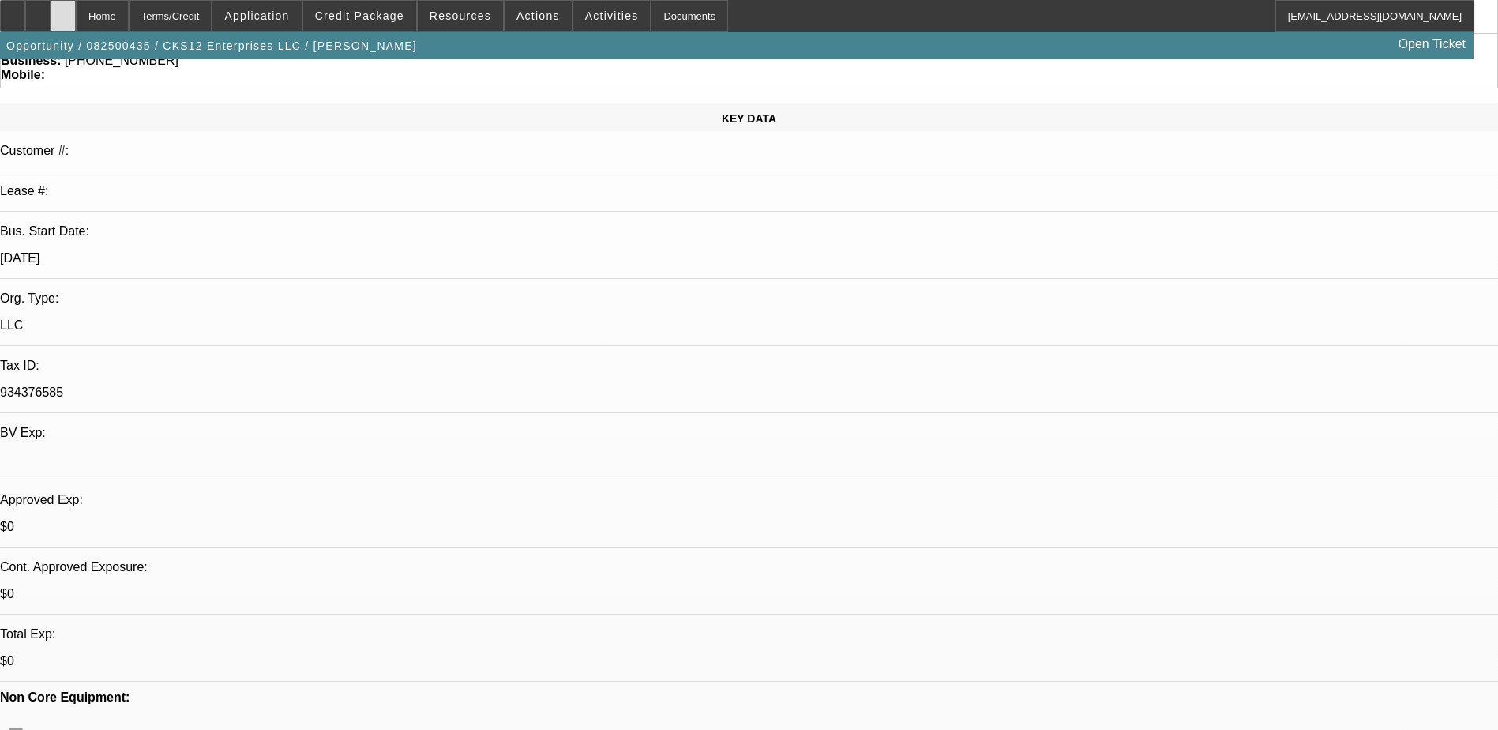
scroll to position [158, 0]
click at [76, 21] on div at bounding box center [63, 16] width 25 height 32
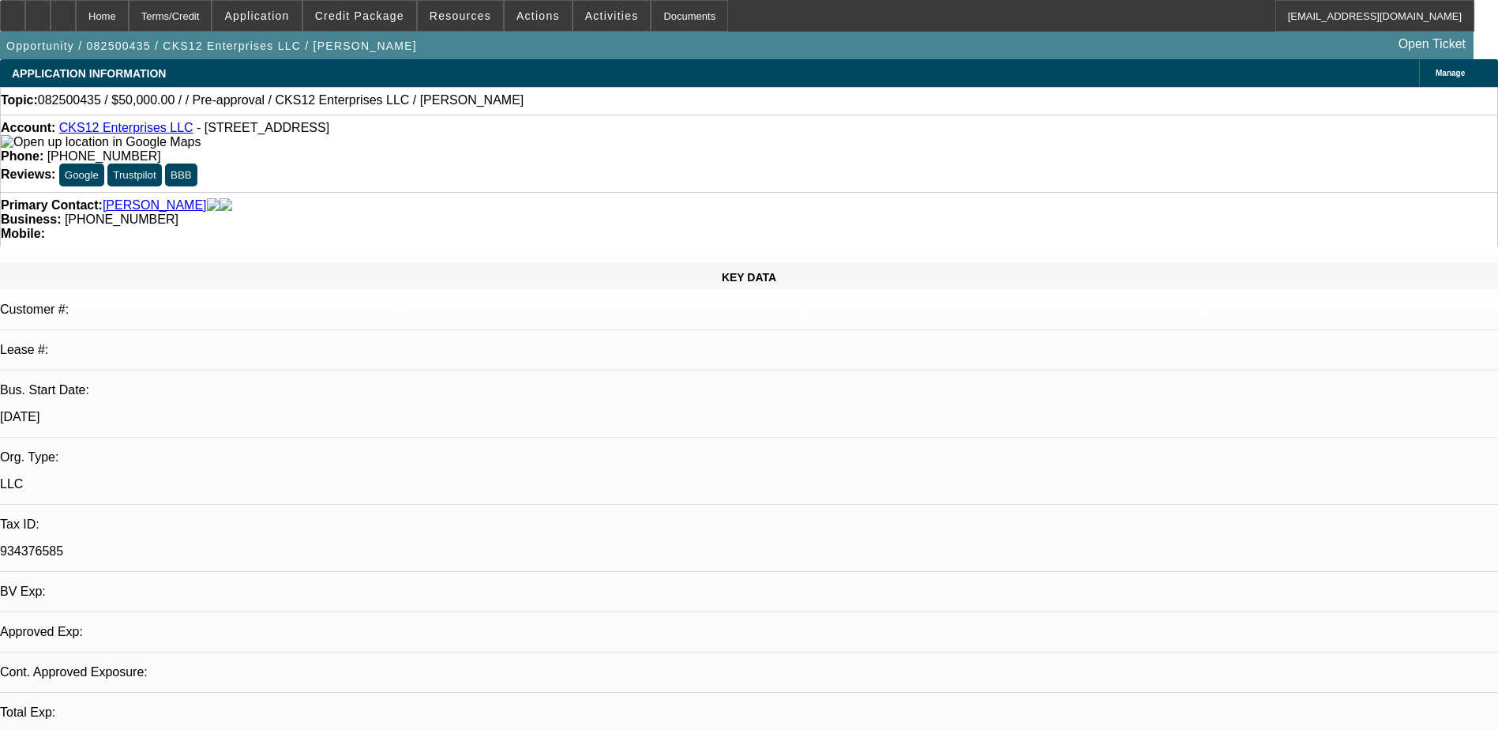
select select "0"
select select "2"
select select "0.1"
select select "4"
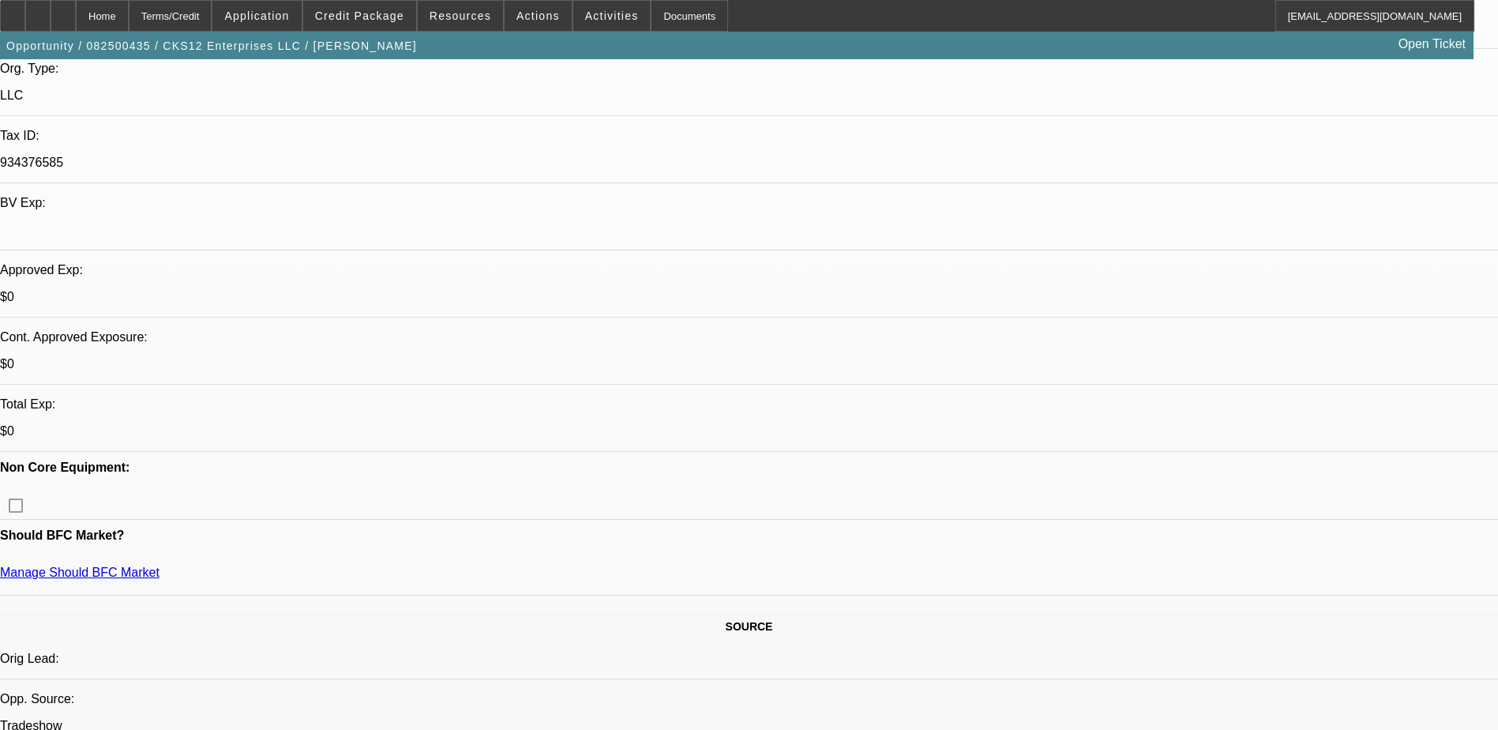
scroll to position [395, 0]
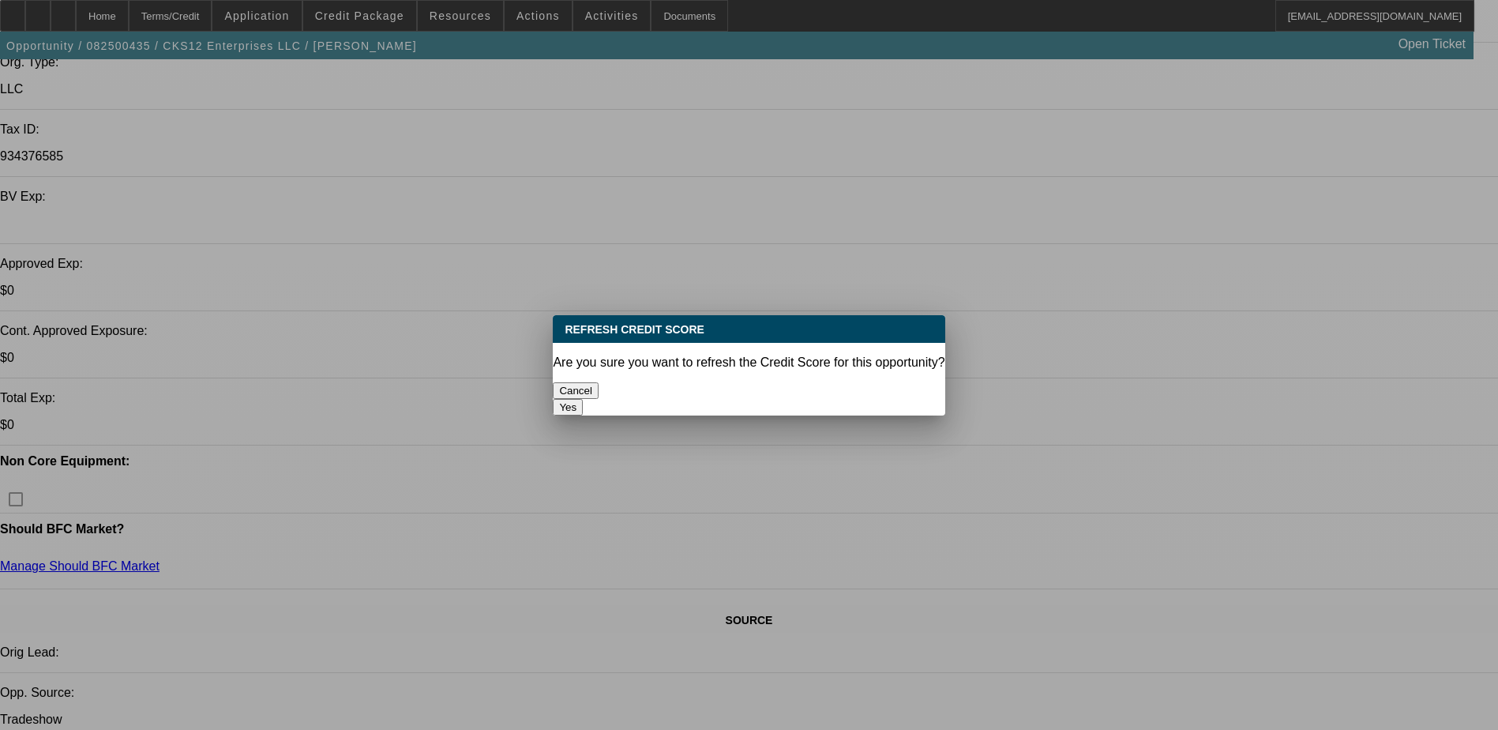
scroll to position [0, 0]
click at [583, 399] on button "Yes" at bounding box center [568, 407] width 30 height 17
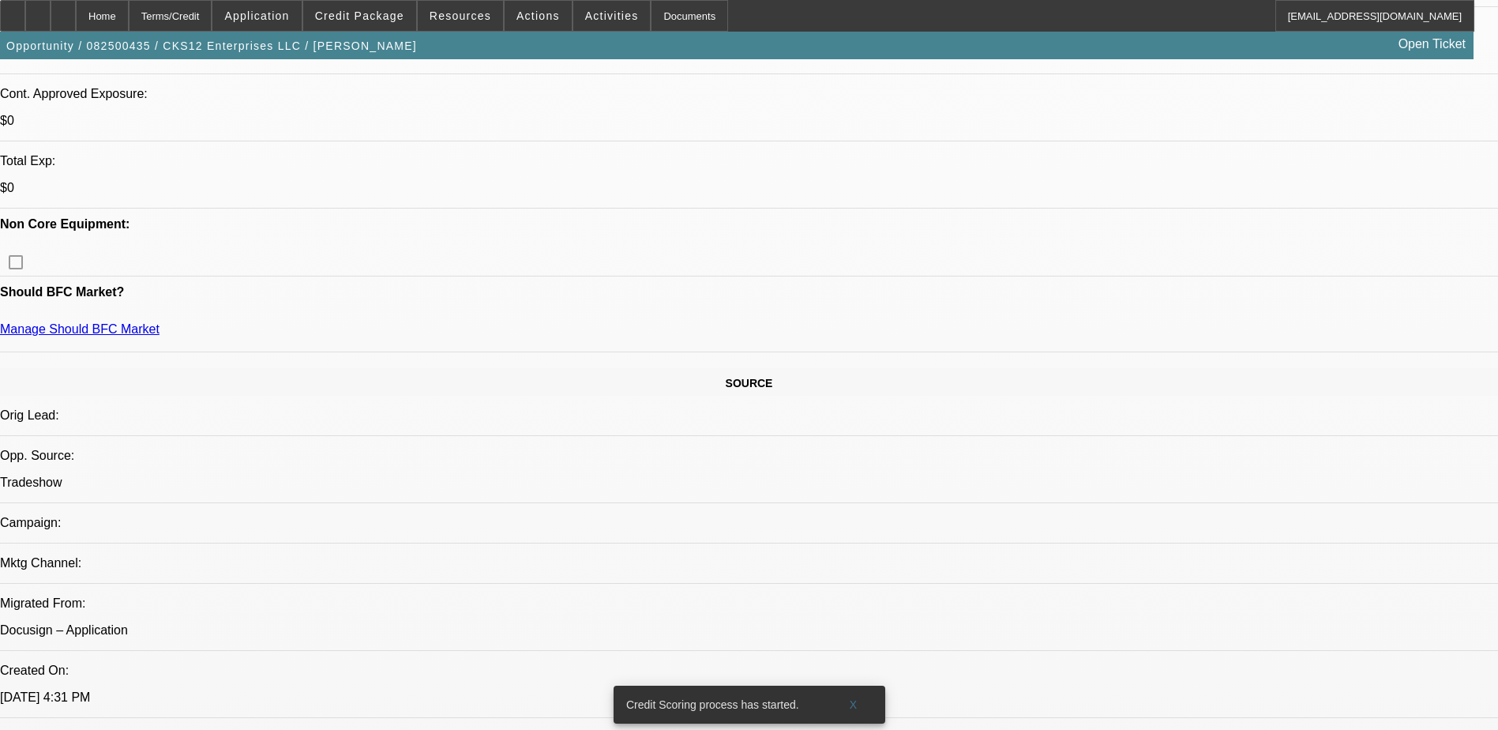
scroll to position [474, 0]
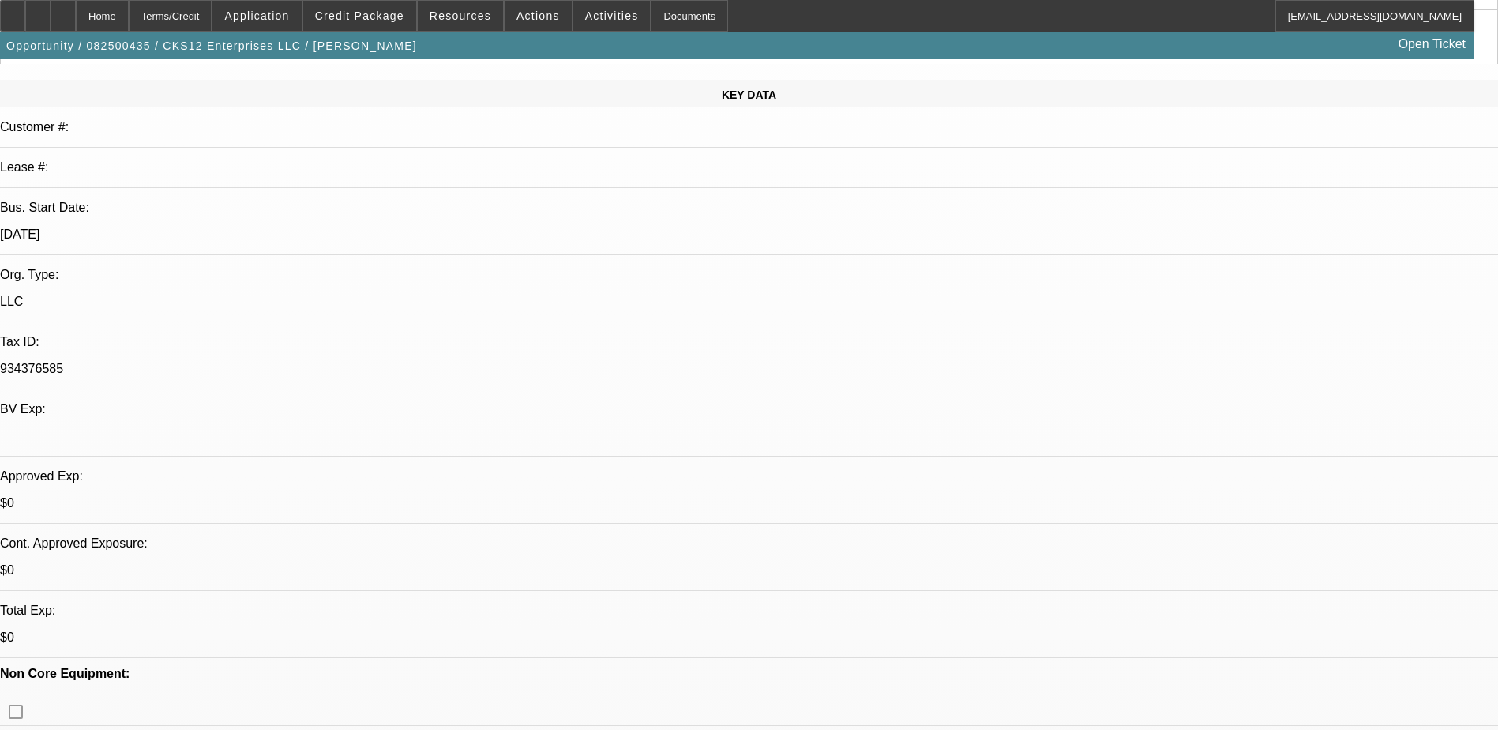
scroll to position [79, 0]
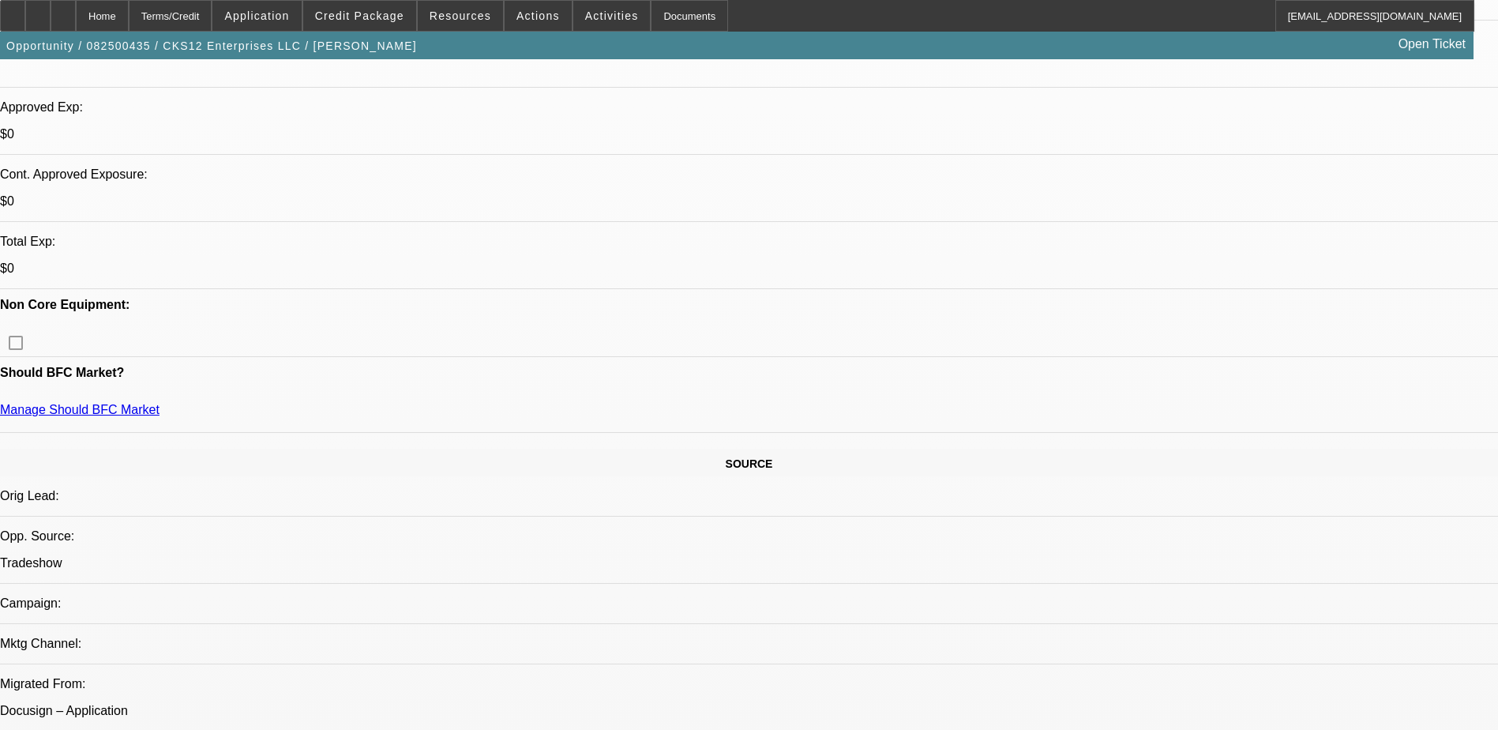
scroll to position [0, 0]
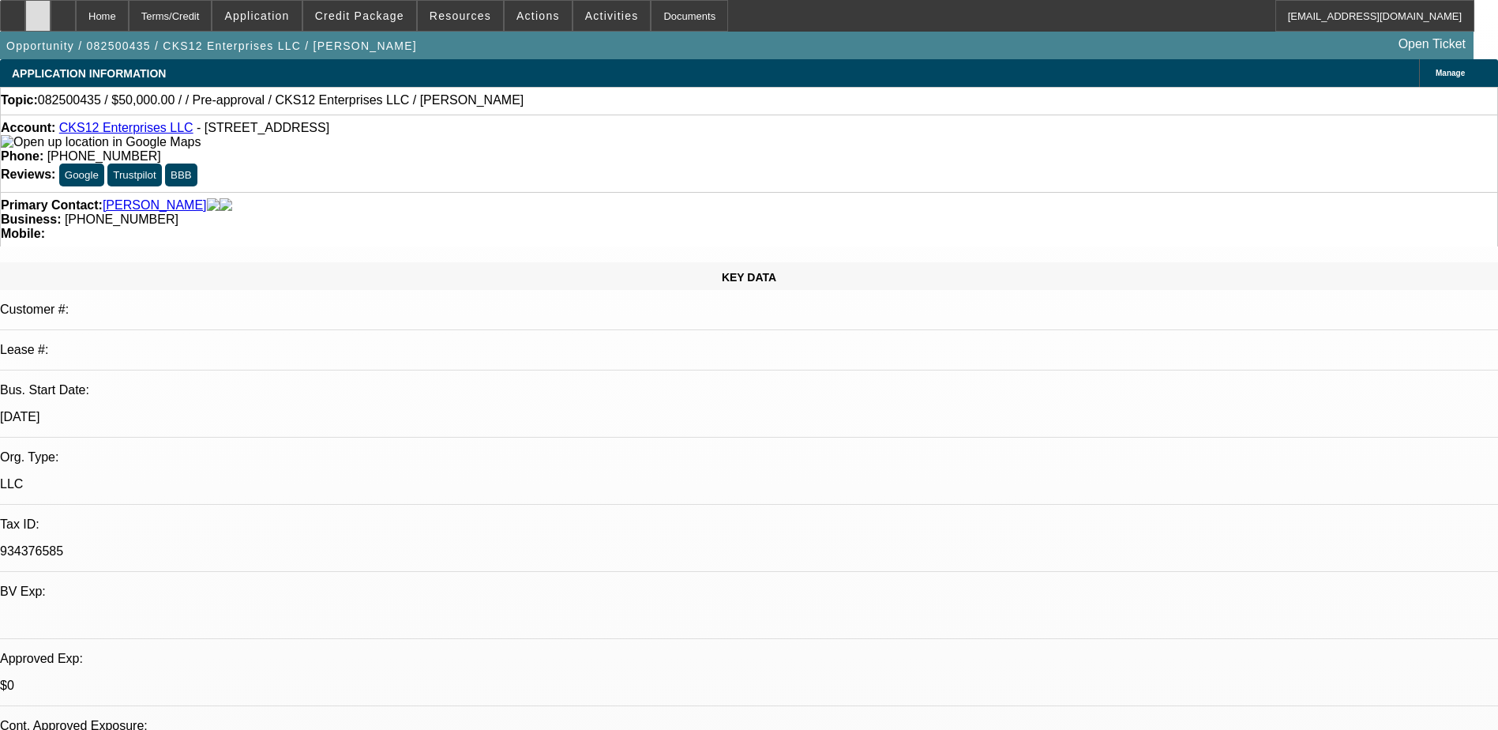
click at [38, 10] on icon at bounding box center [38, 10] width 0 height 0
click at [51, 13] on div at bounding box center [37, 16] width 25 height 32
click at [63, 10] on icon at bounding box center [63, 10] width 0 height 0
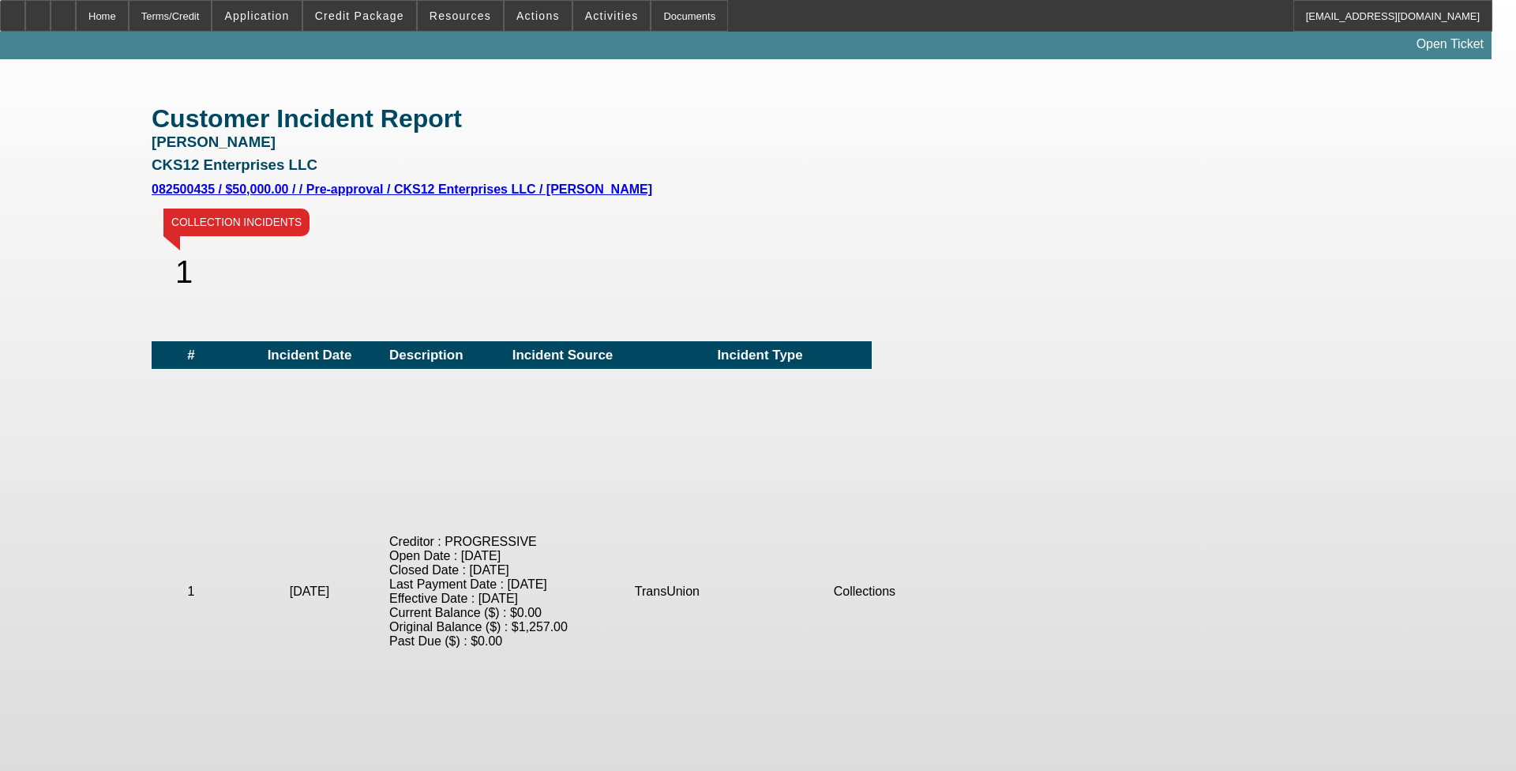
scroll to position [198, 0]
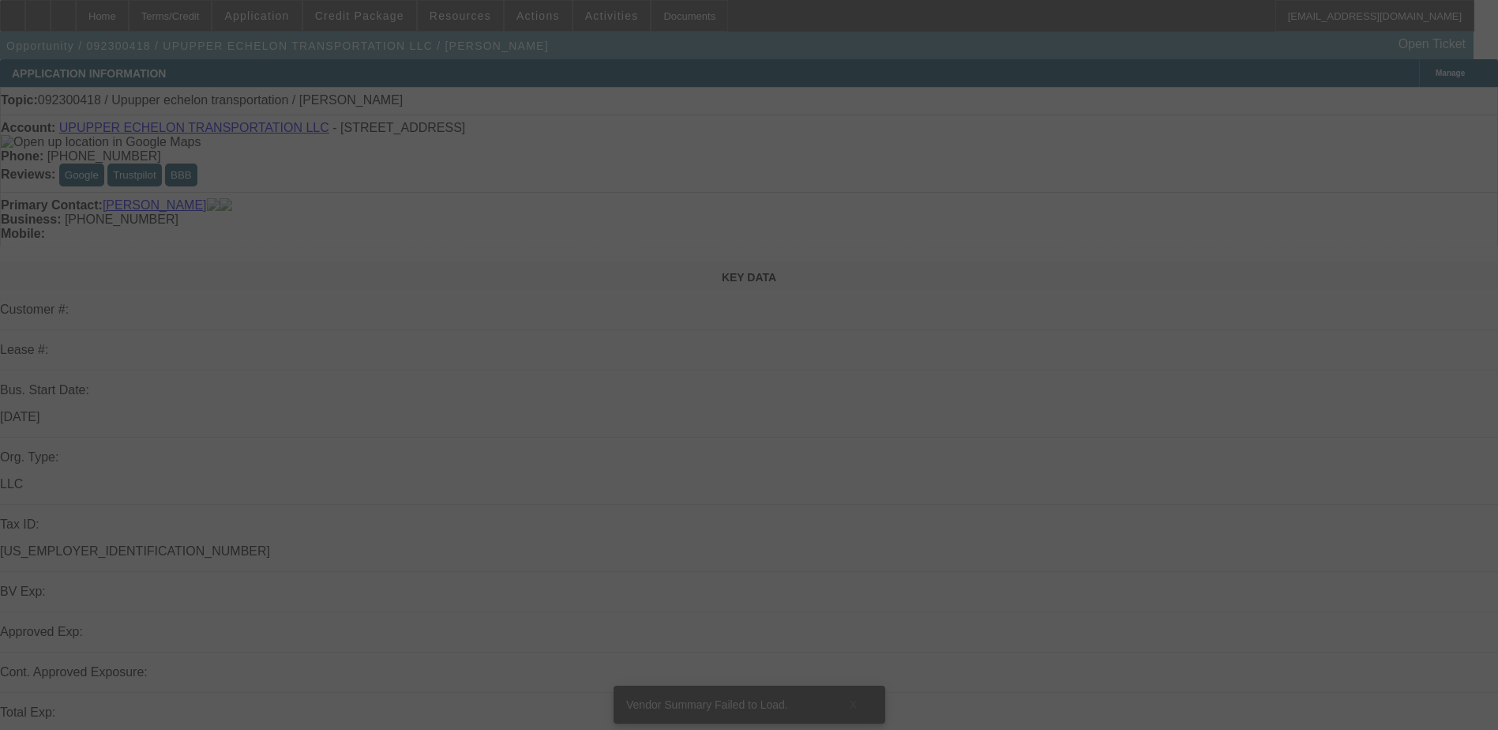
scroll to position [79, 0]
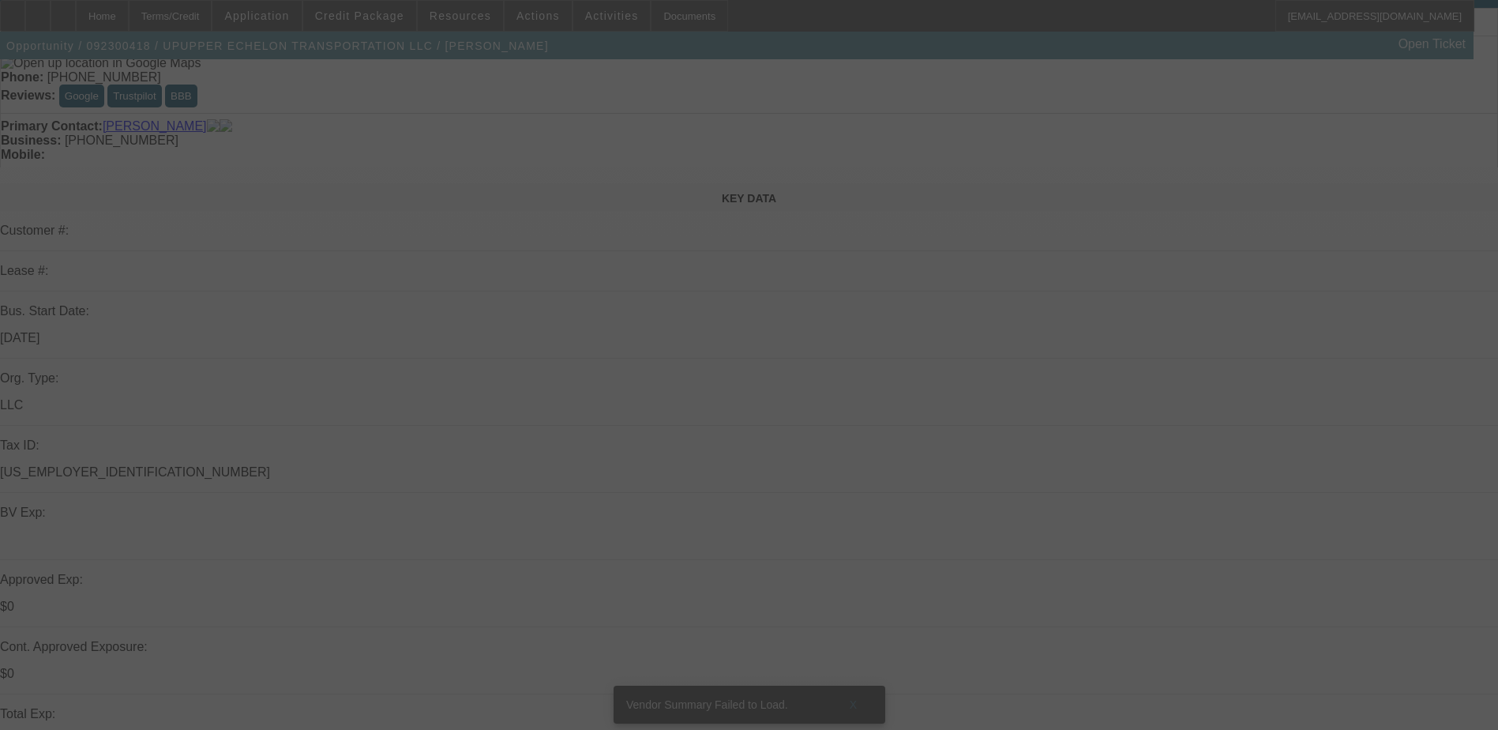
select select "0"
select select "2"
select select "0.1"
select select "4"
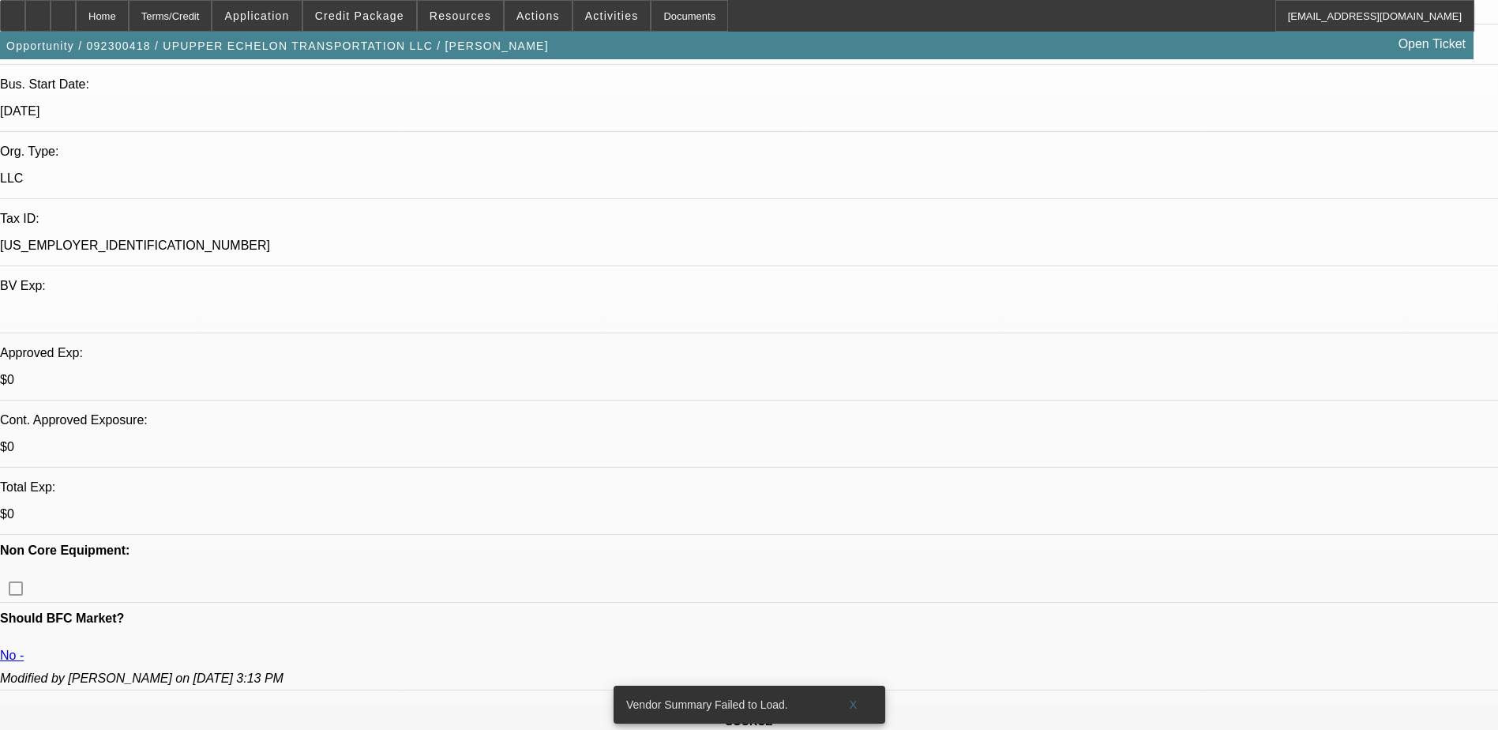
scroll to position [316, 0]
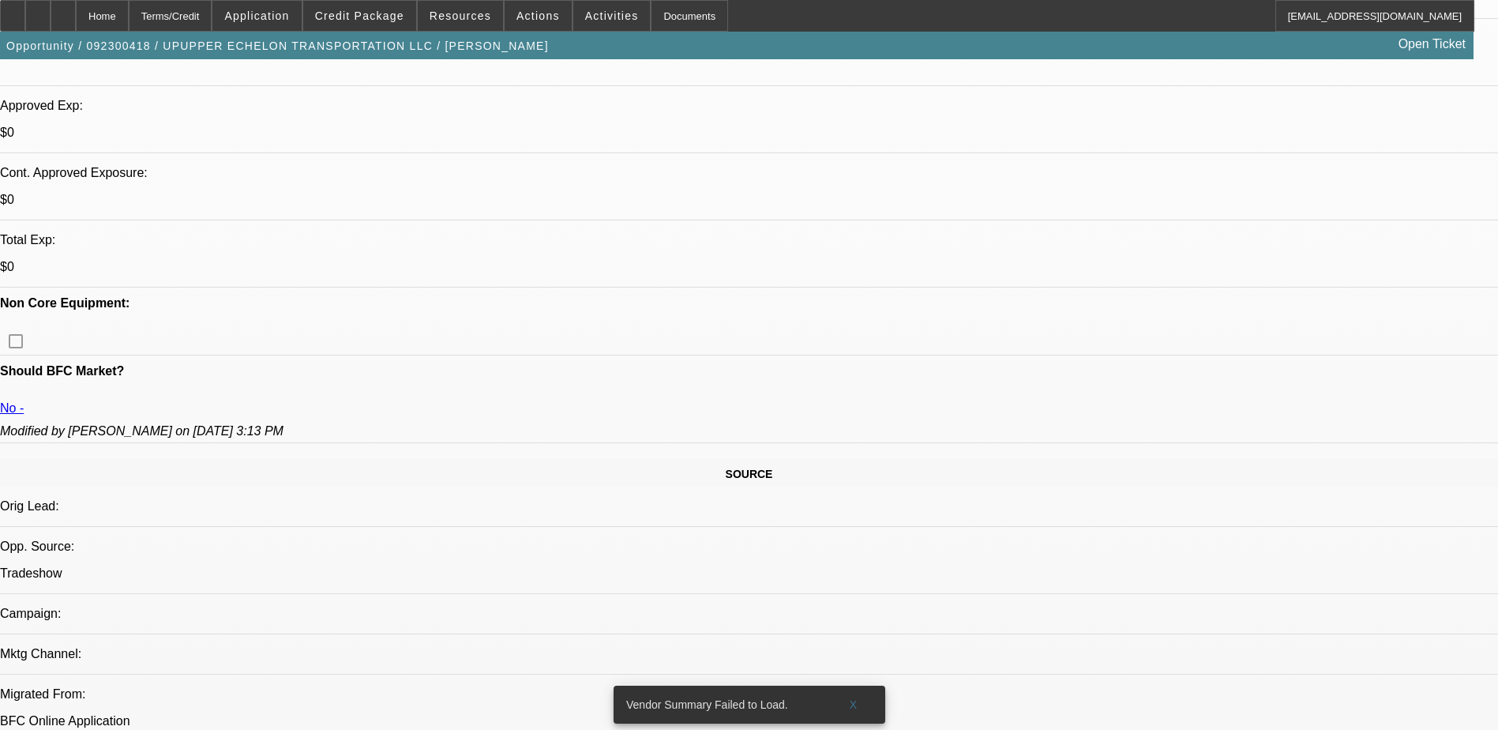
scroll to position [0, 0]
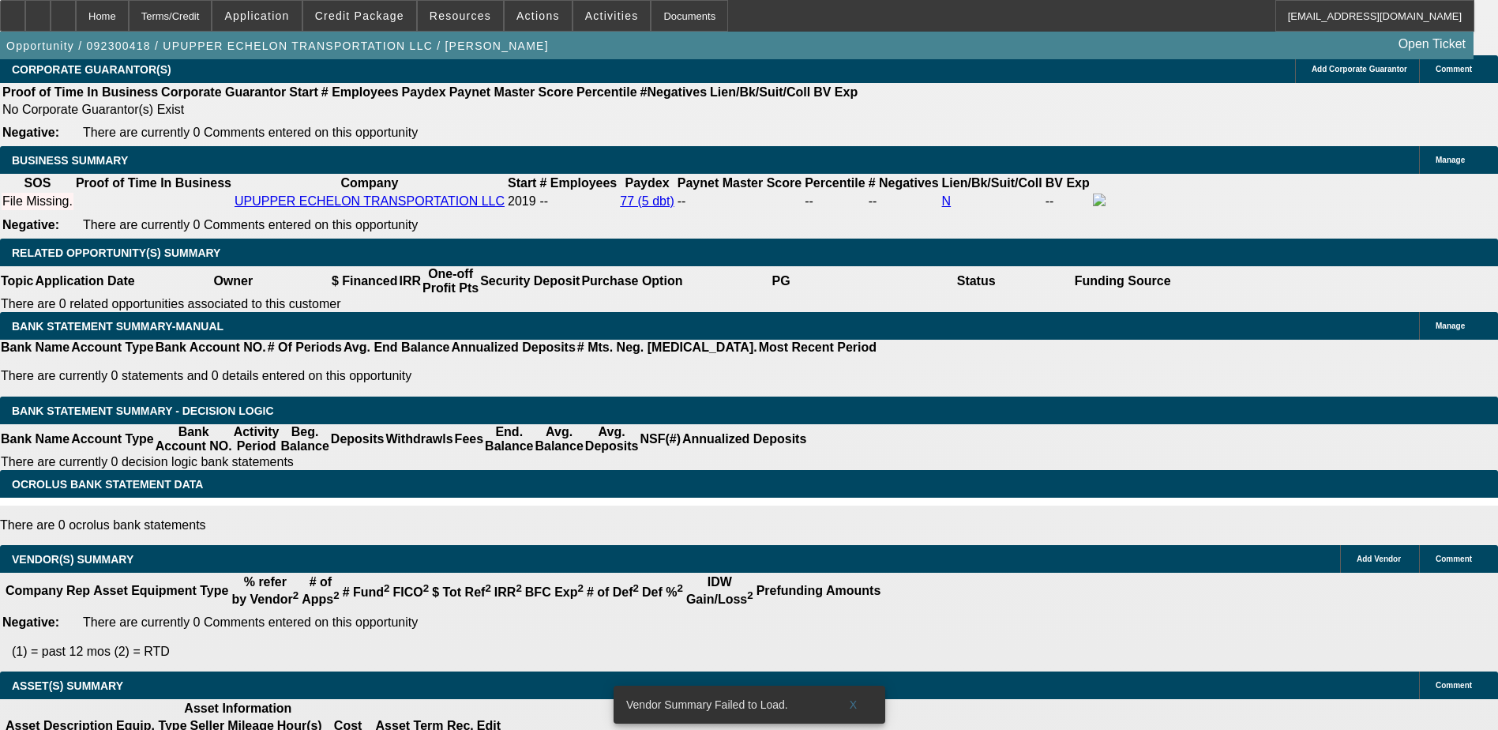
scroll to position [2490, 0]
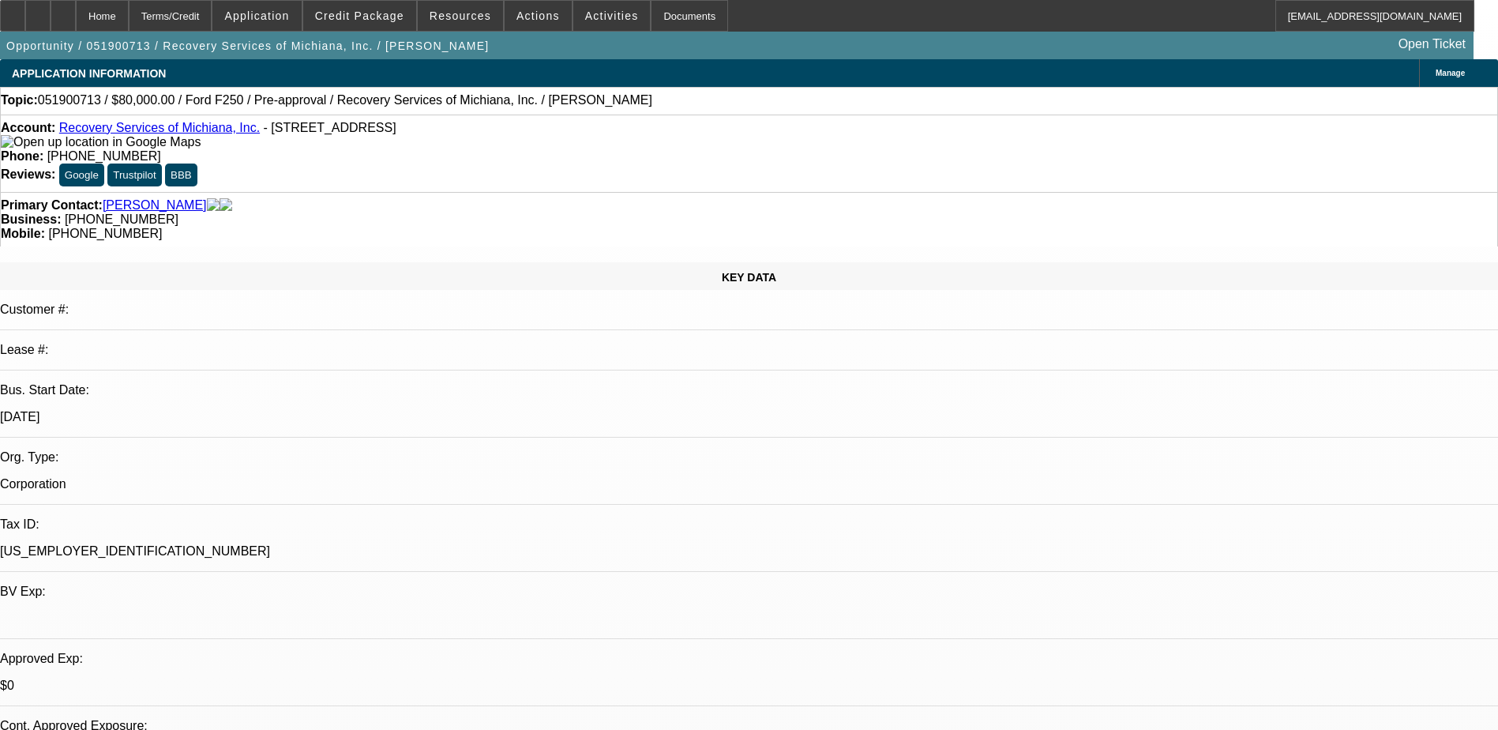
select select "0"
select select "6"
select select "0"
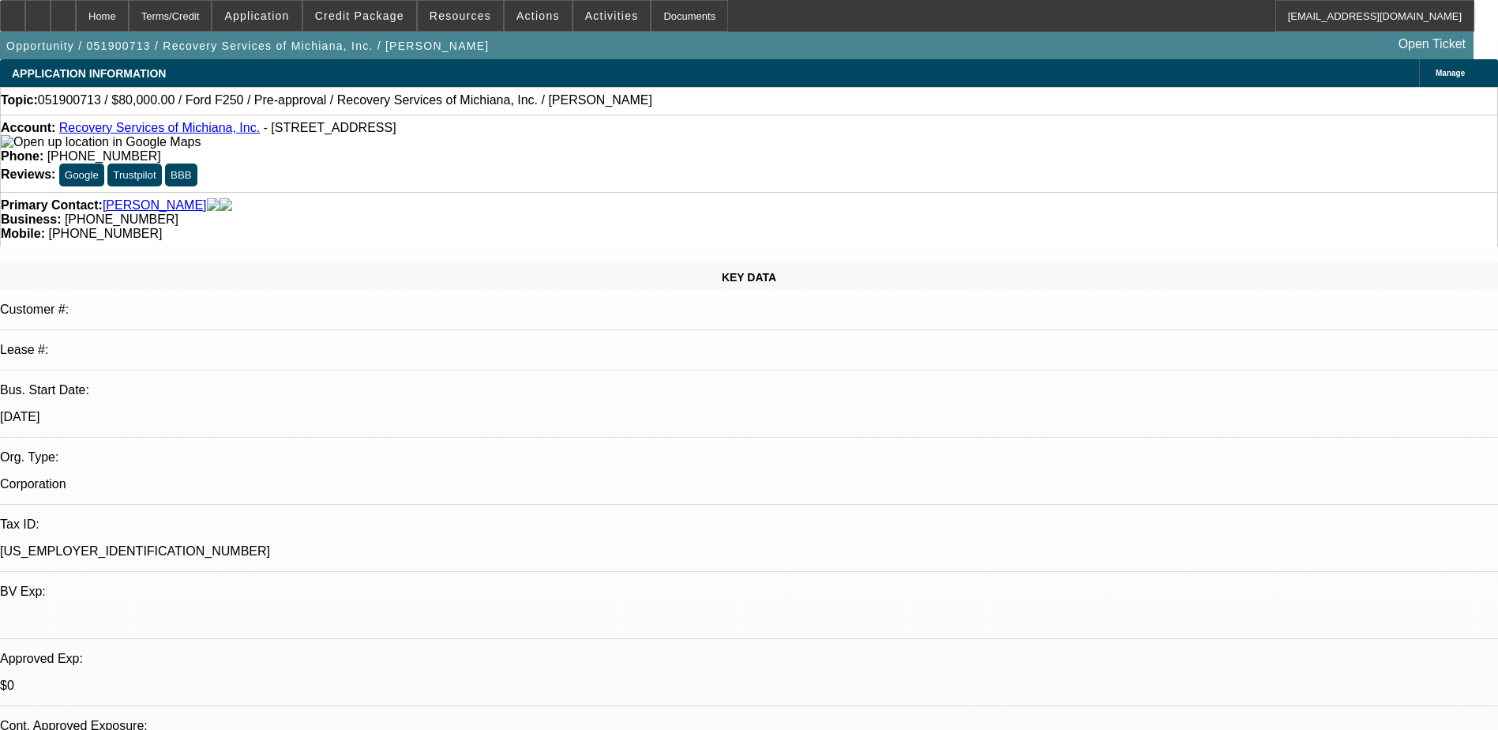
select select "0"
select select "6"
select select "0"
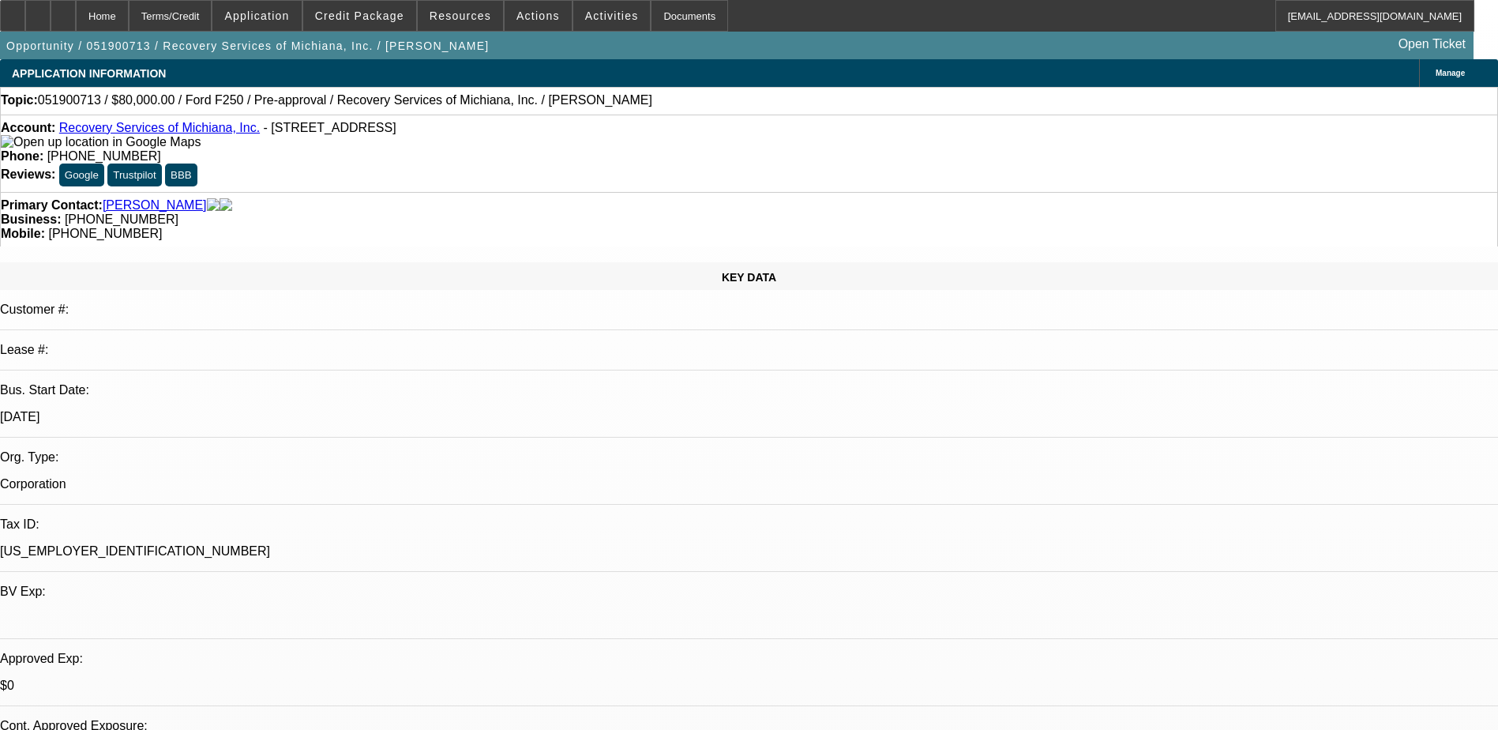
select select "0"
select select "6"
select select "0"
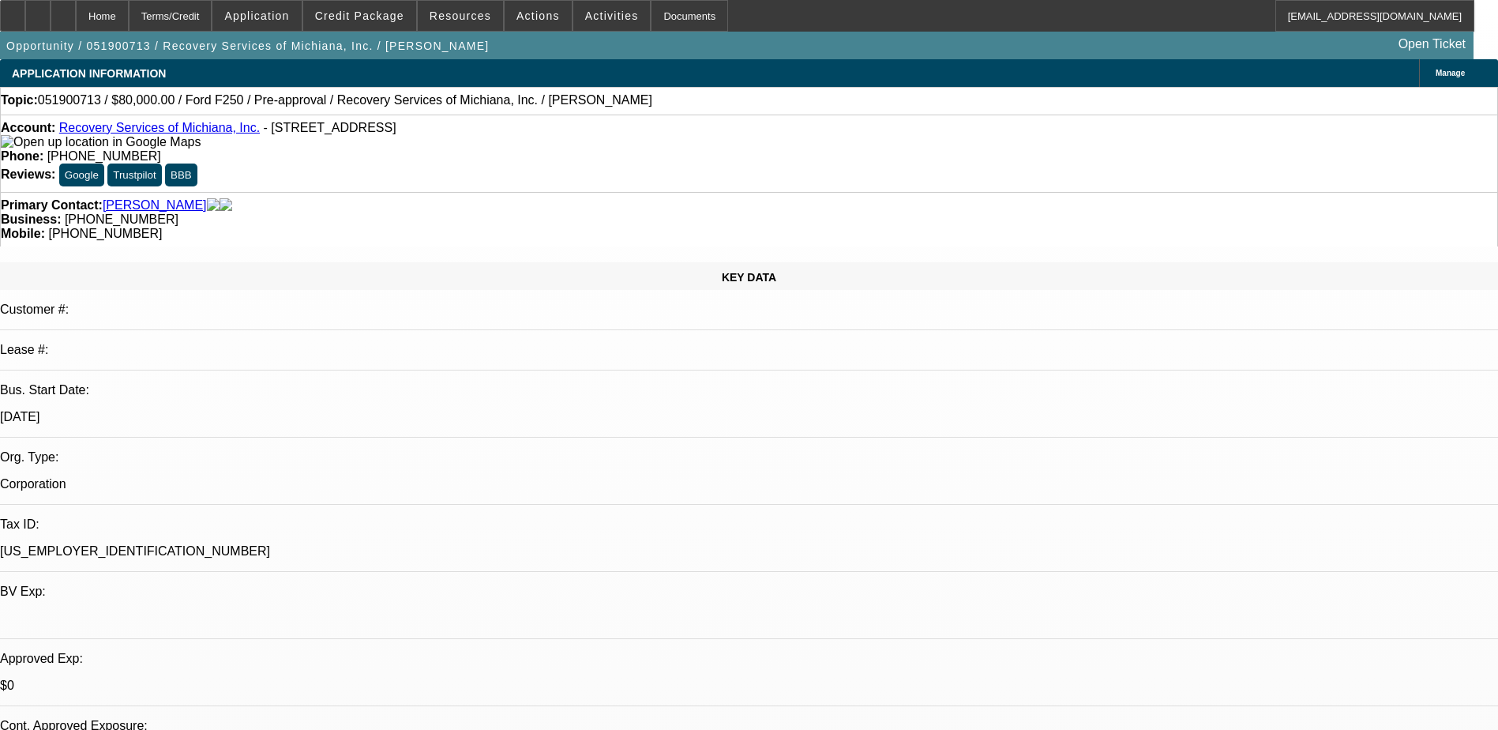
select select "6"
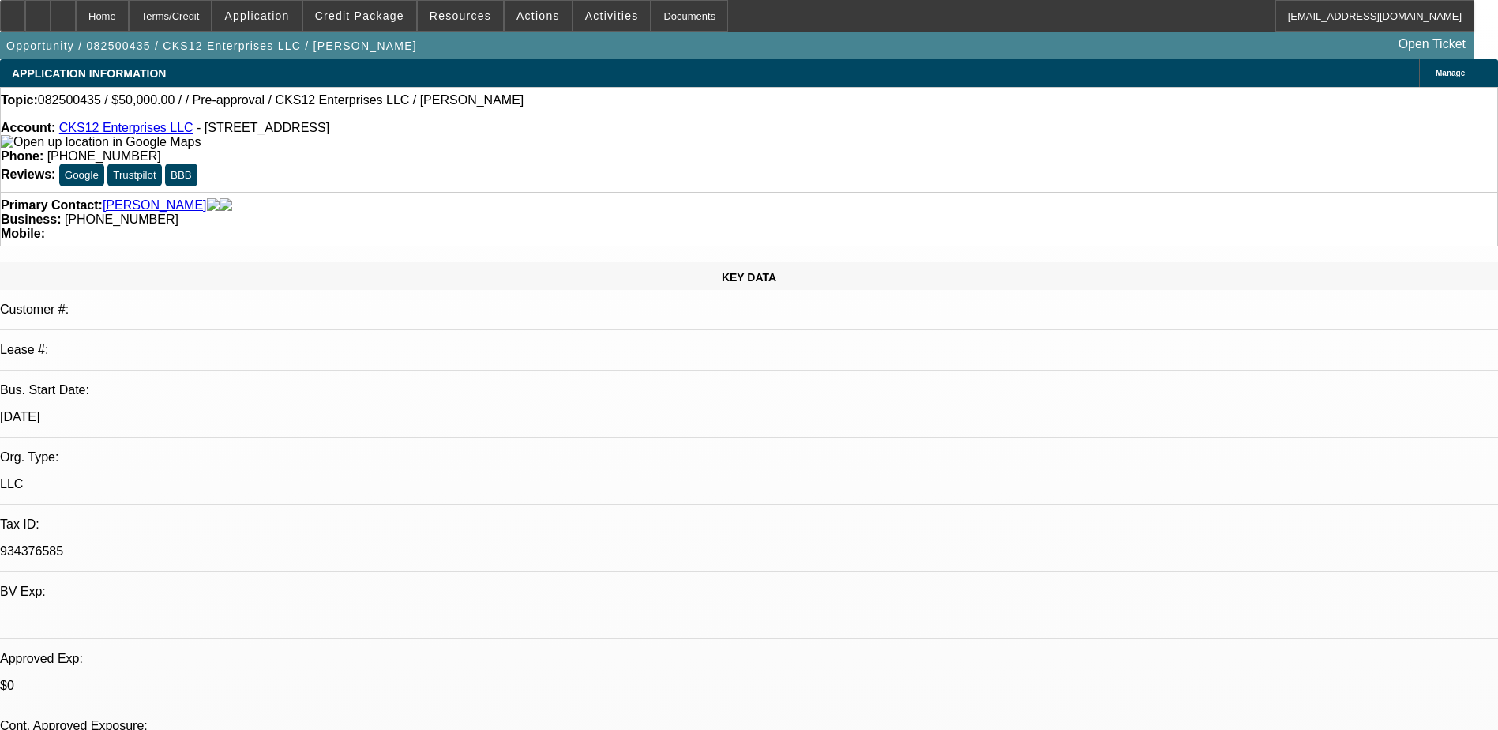
select select "0"
select select "2"
select select "0.1"
select select "1"
select select "2"
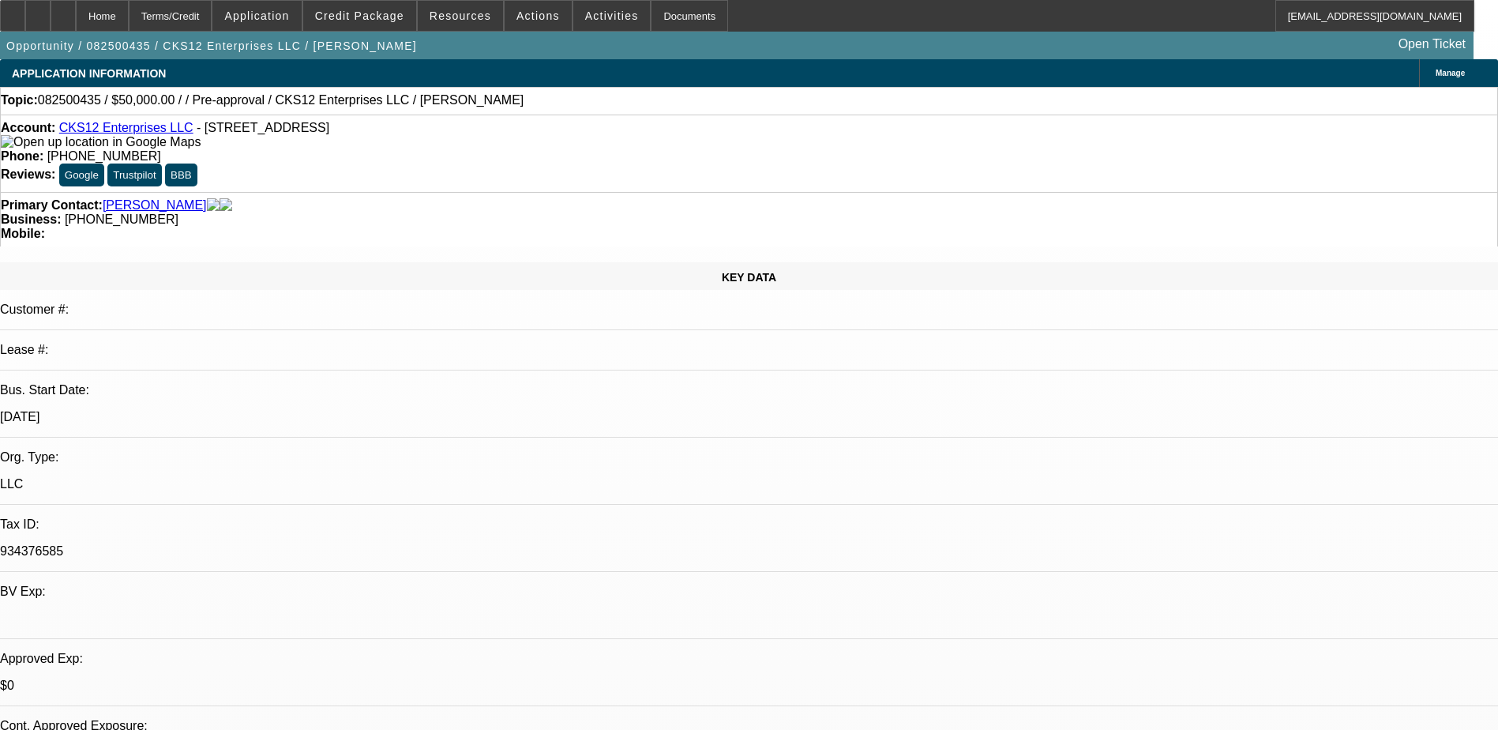
select select "4"
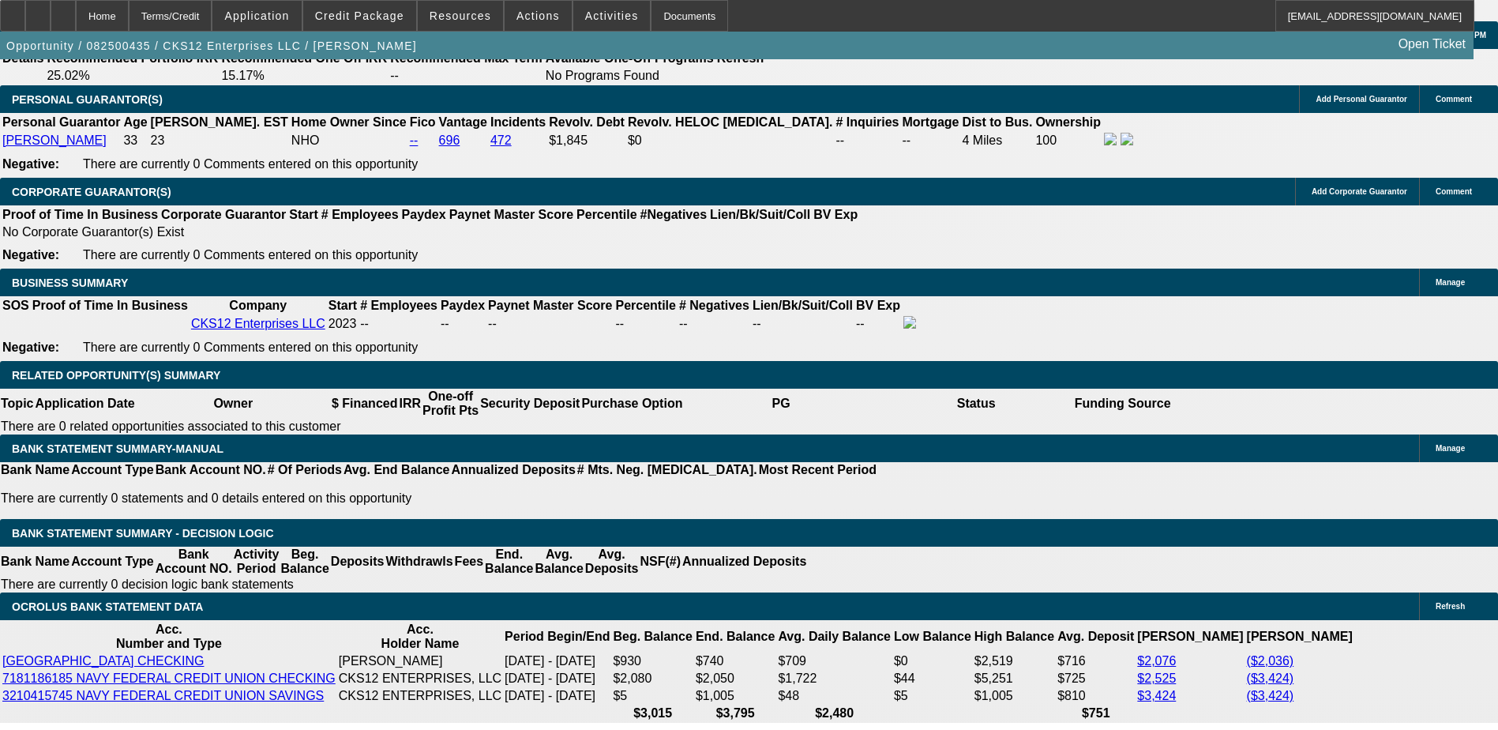
scroll to position [2448, 0]
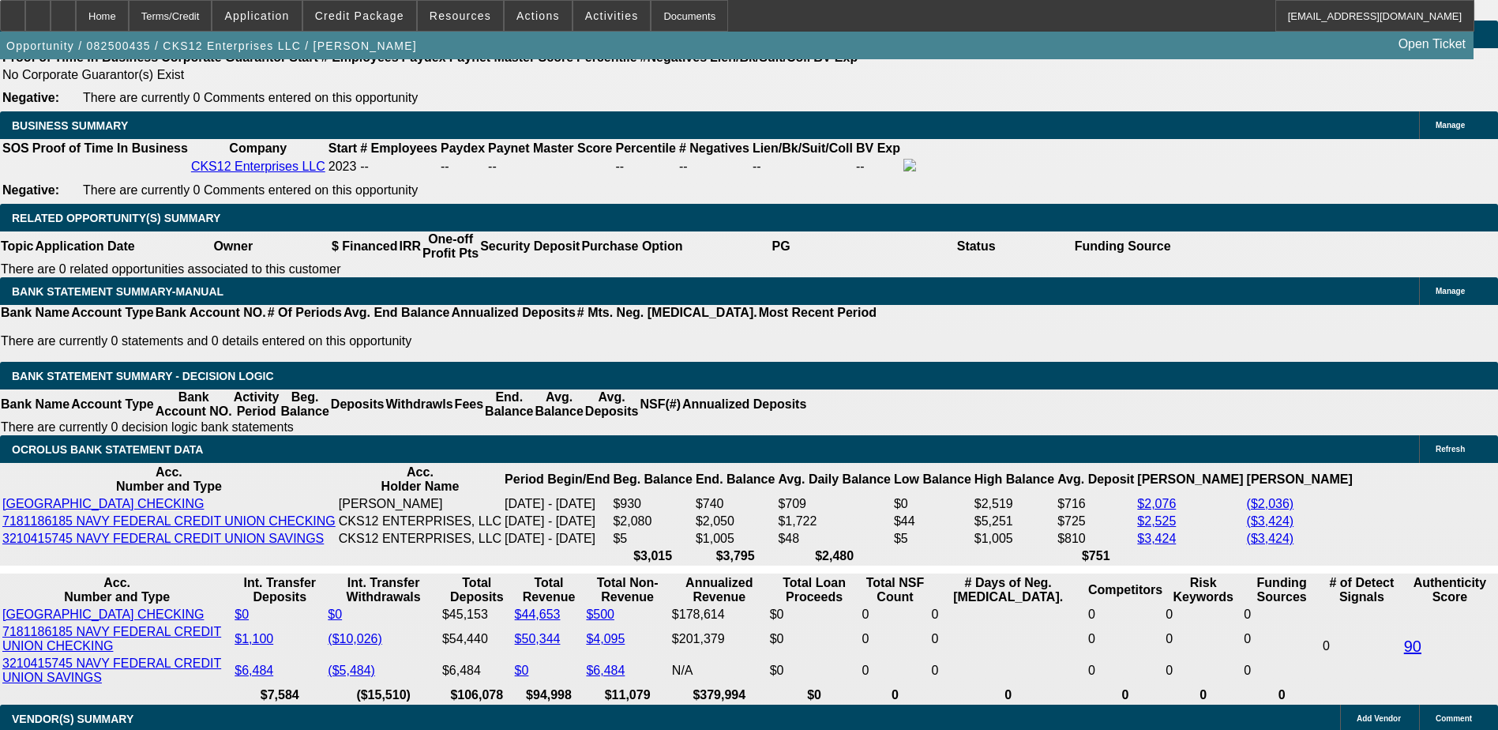
type input "$0.00"
type input "UNKNOWN"
select select "0.1"
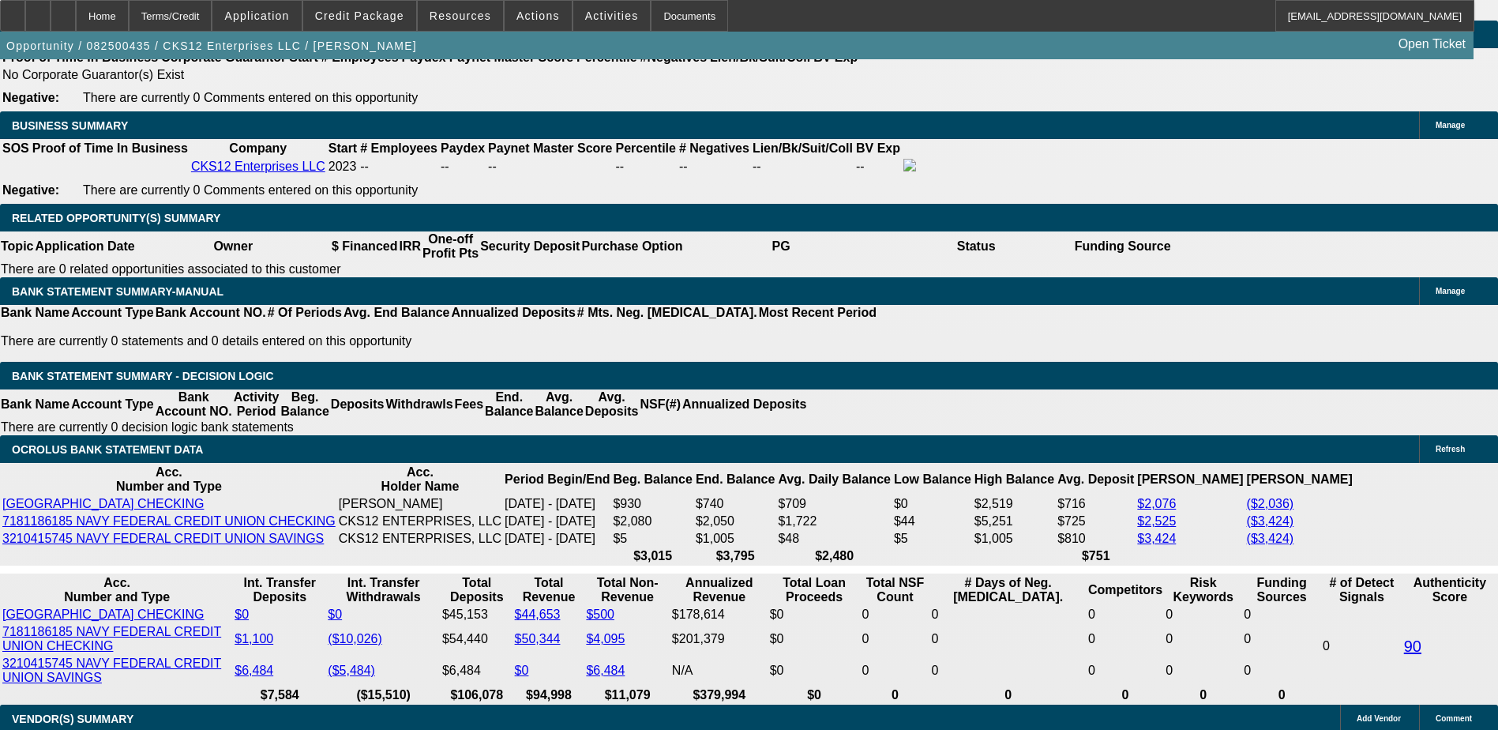
type input "$5,000.00"
type input "36"
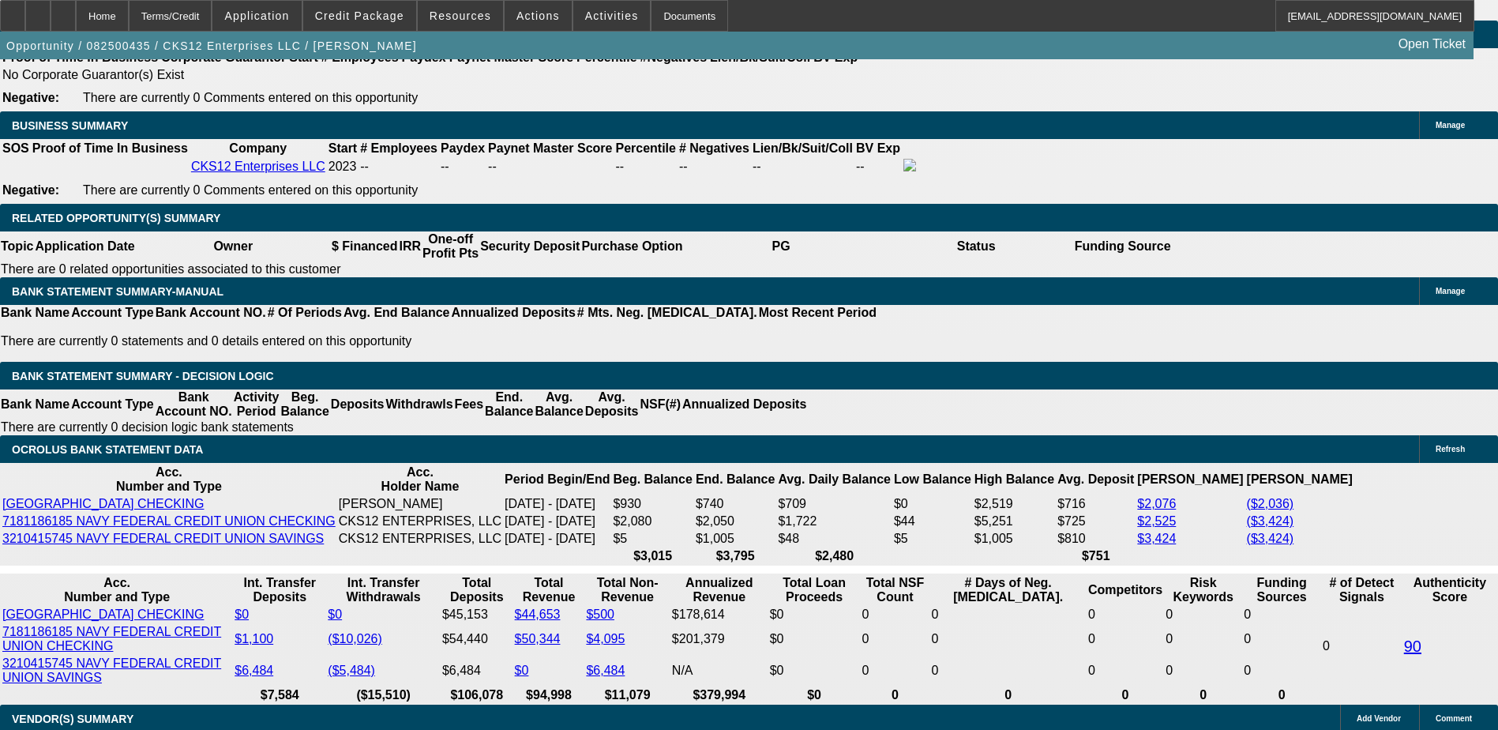
type input "18"
type input "$2,538.72"
type input "$1,269.36"
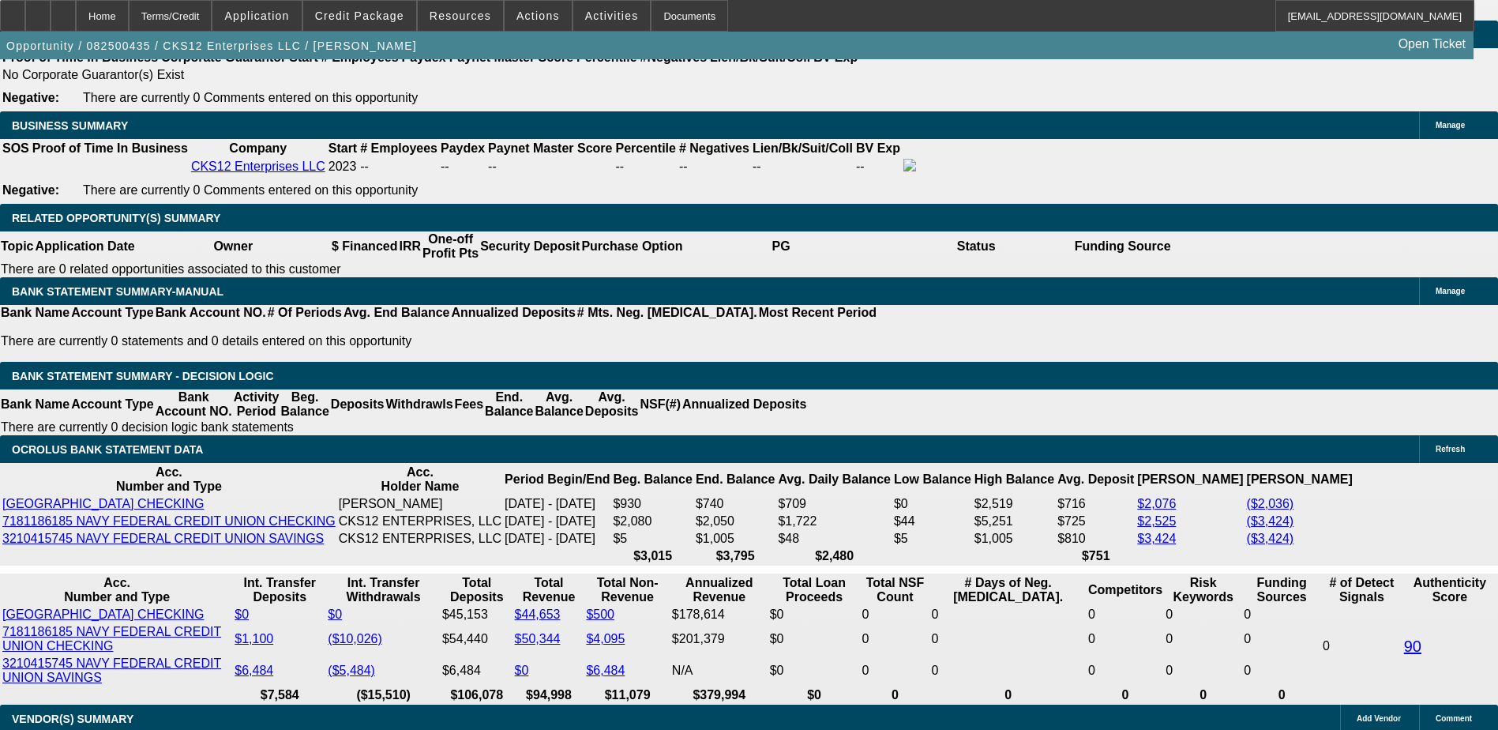
type input "$3,253.72"
type input "$1,626.86"
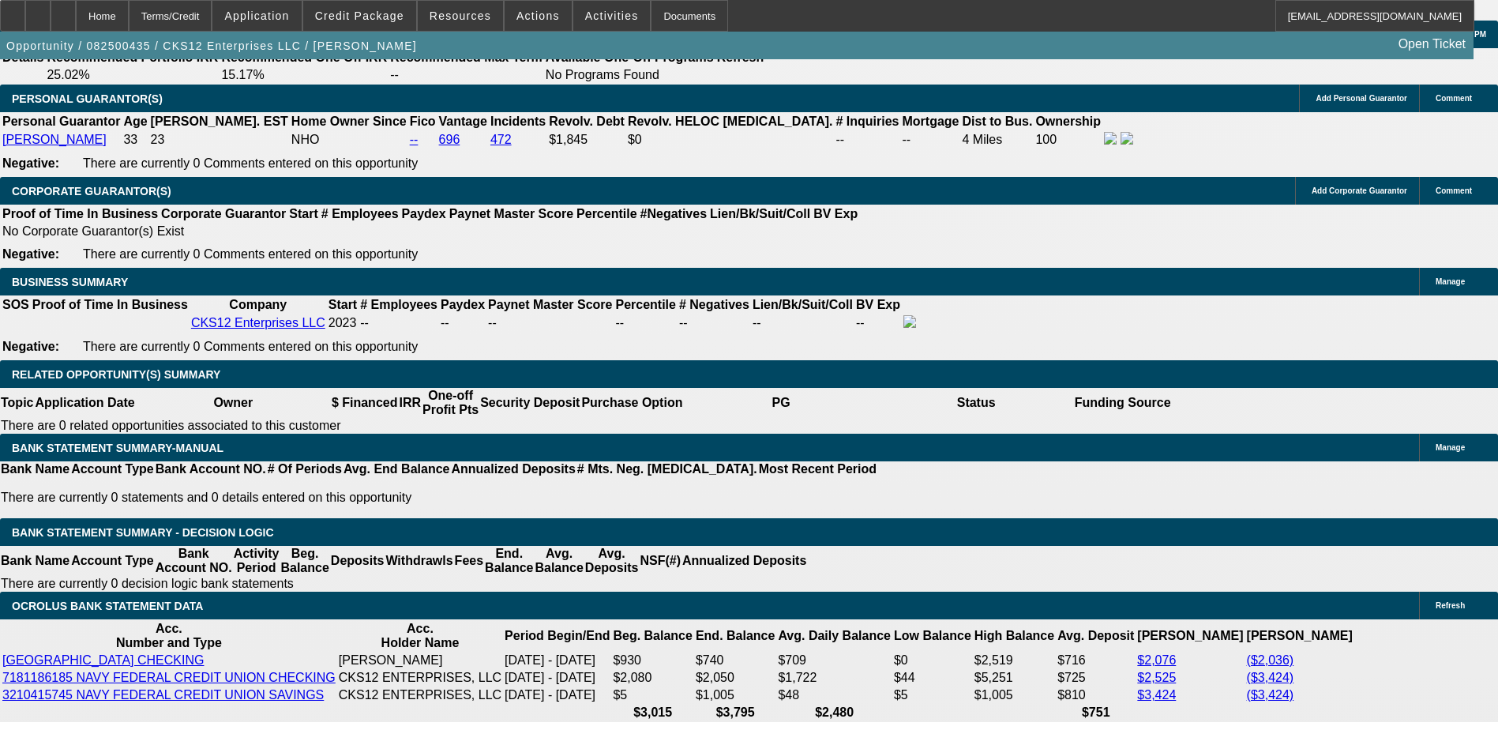
scroll to position [2290, 0]
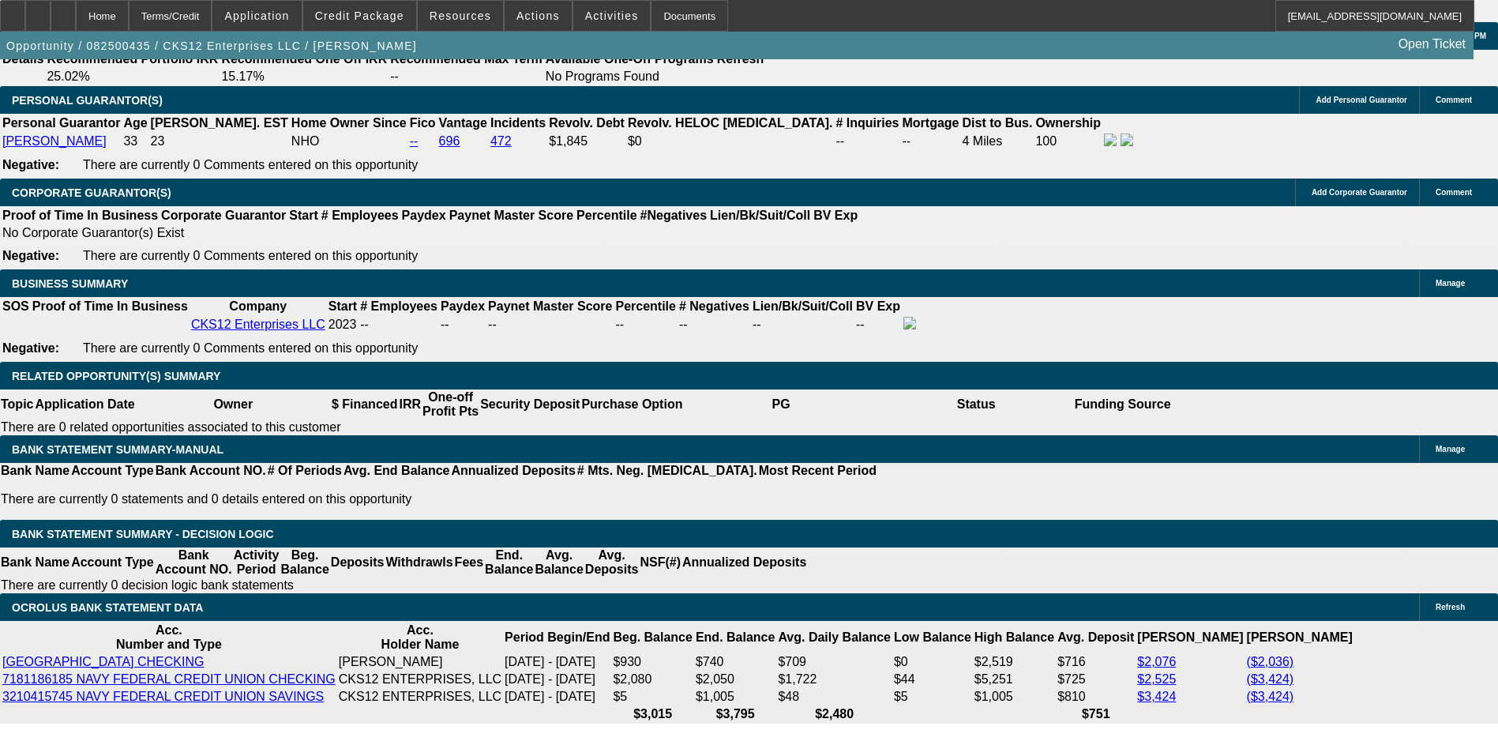
type input "18"
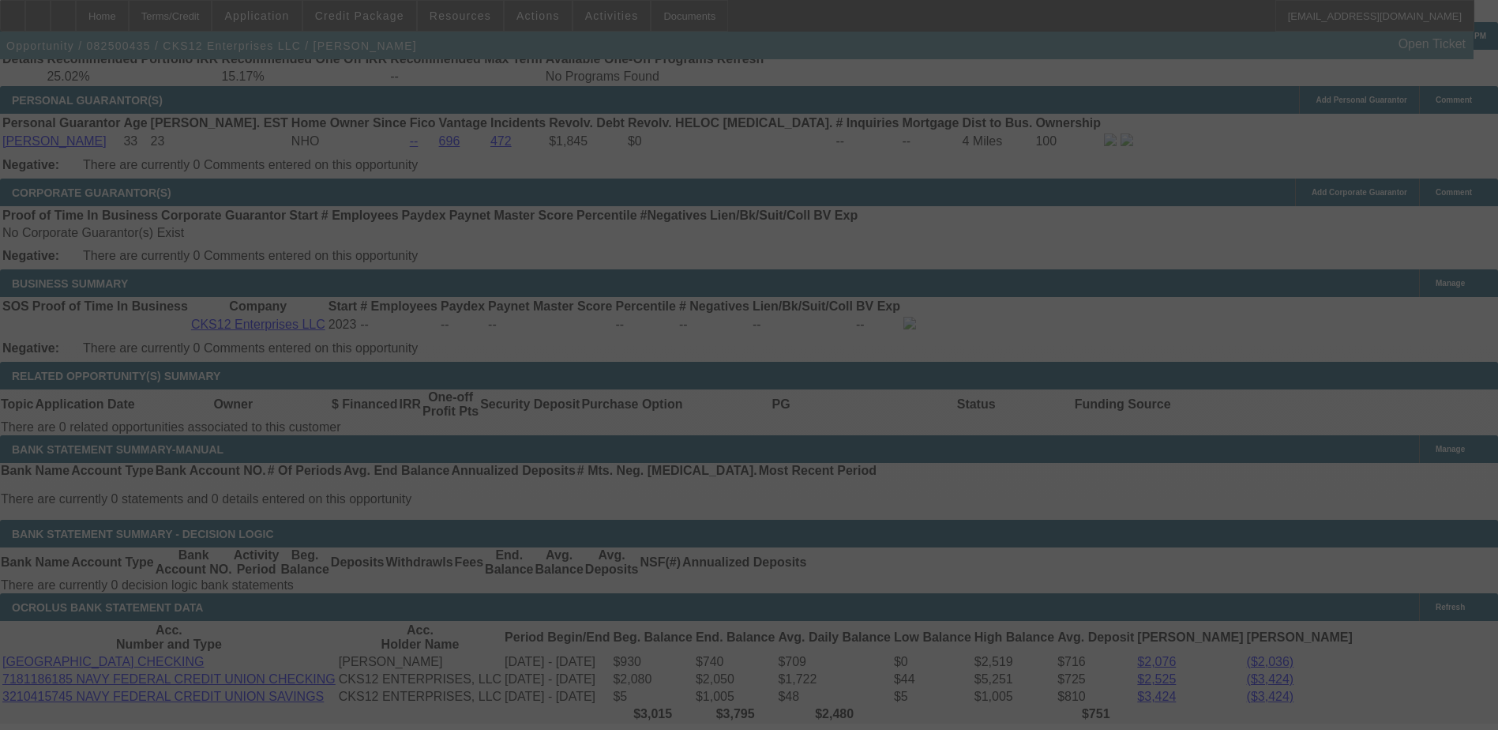
select select "0.1"
select select "2"
select select "0.1"
select select "4"
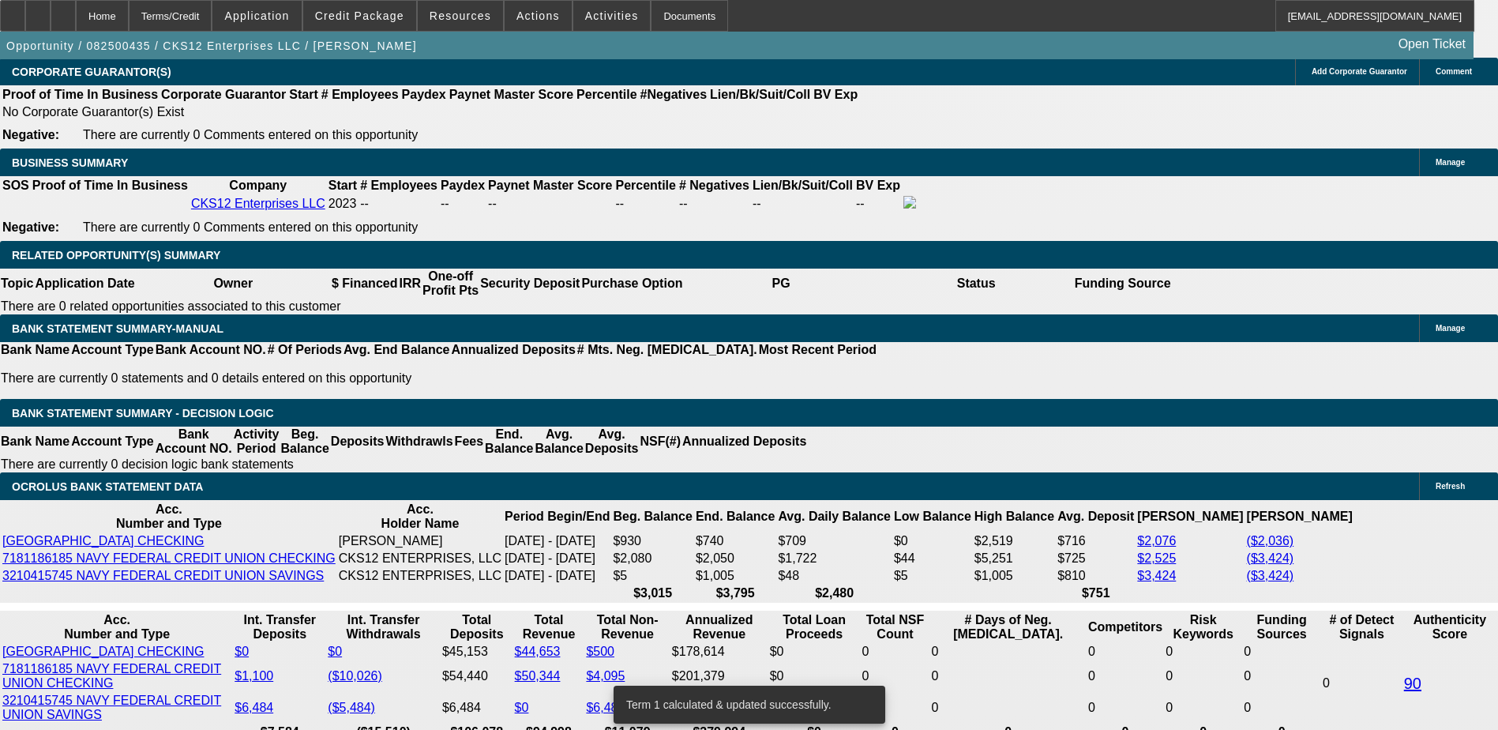
scroll to position [2527, 0]
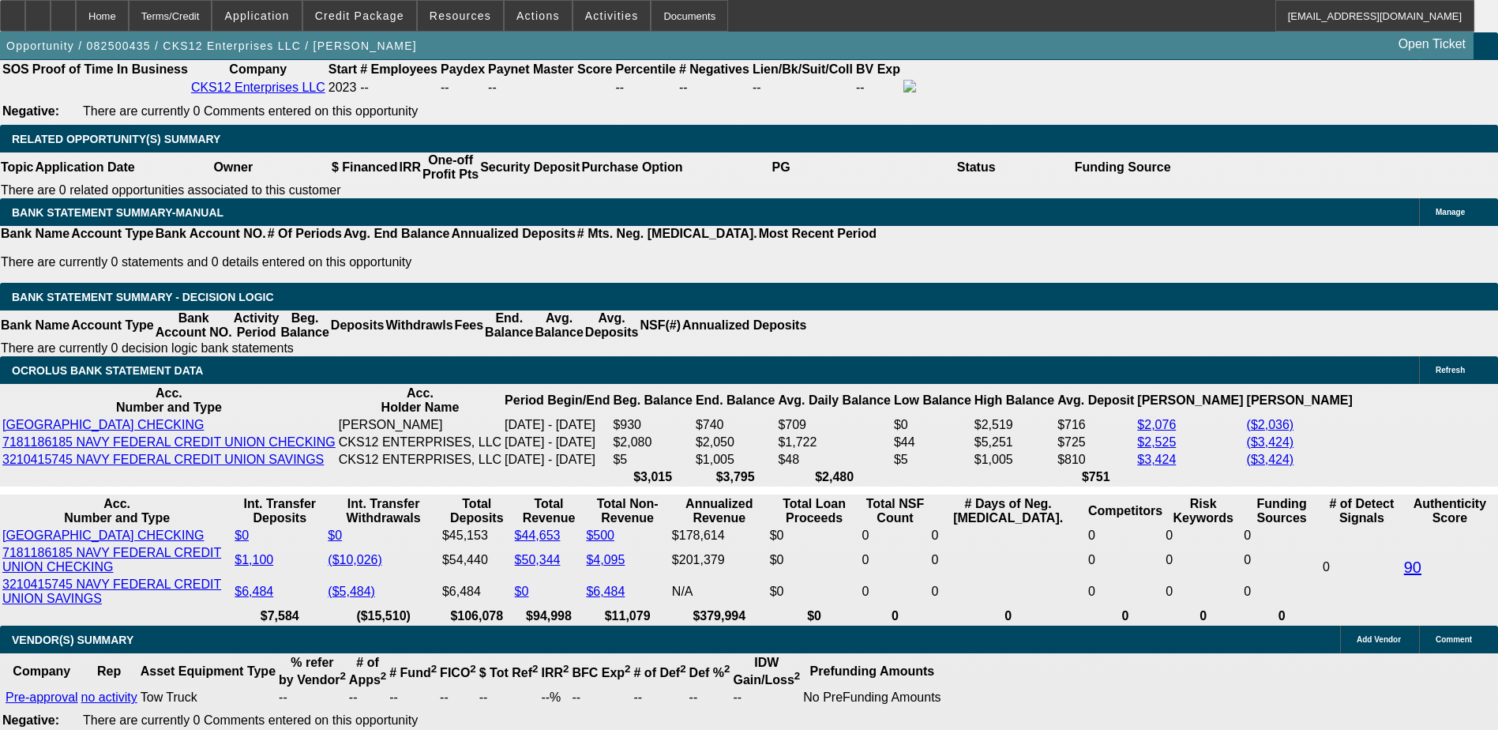
type input "$6,500.00"
click at [841, 373] on body "Home Terms/Credit Application Credit Package Resources Actions Activities Docum…" at bounding box center [749, 348] width 1498 height 5751
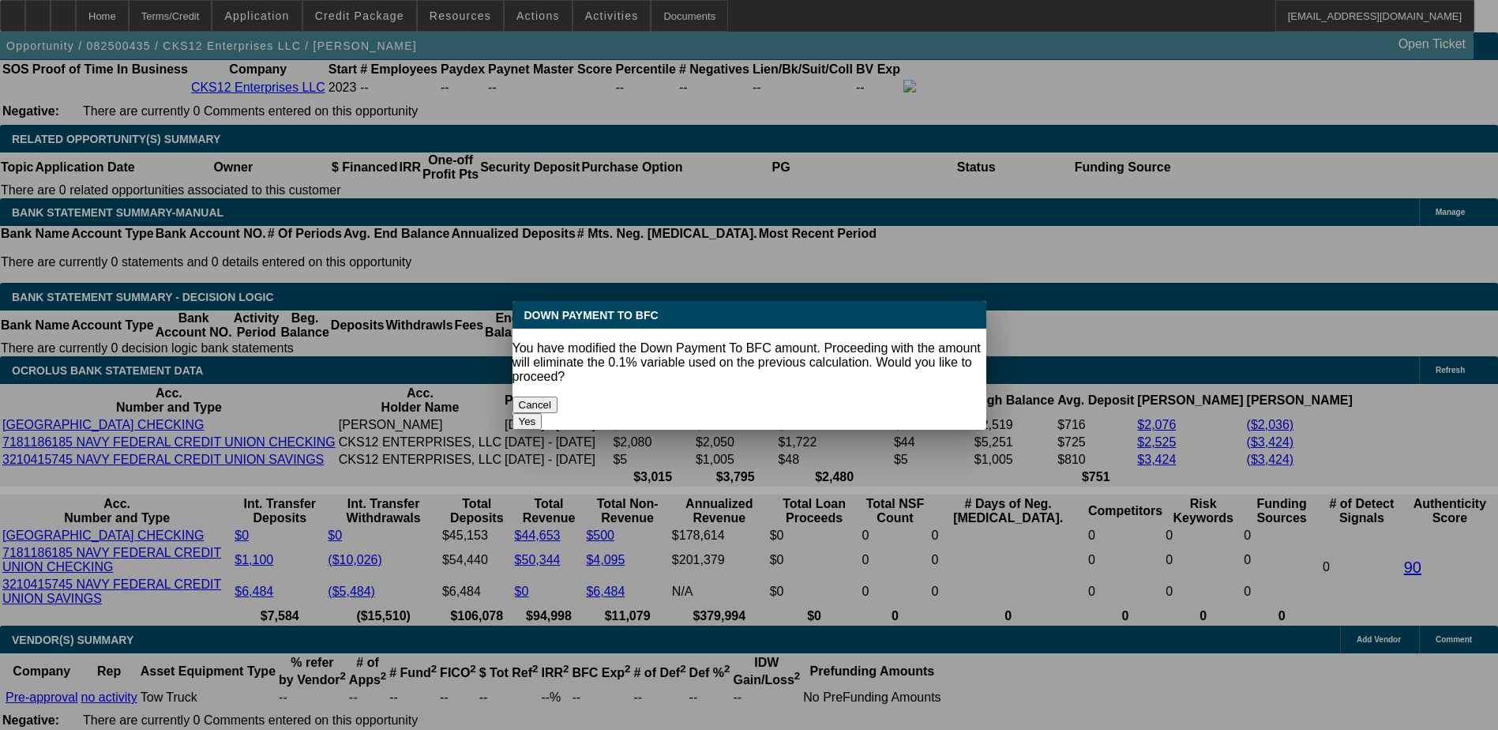
click at [542, 413] on button "Yes" at bounding box center [527, 421] width 30 height 17
select select "0"
type input "UNKNOWN"
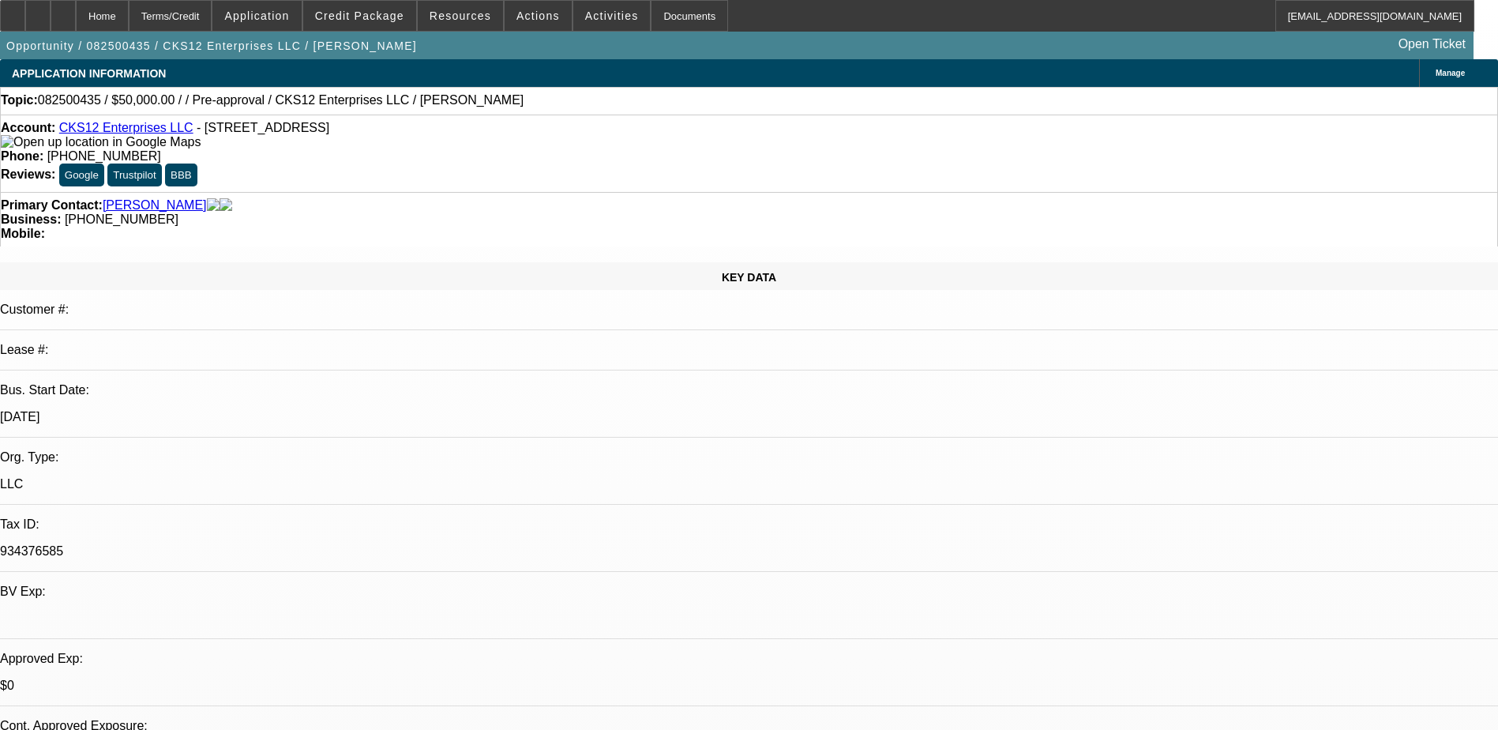
scroll to position [2527, 0]
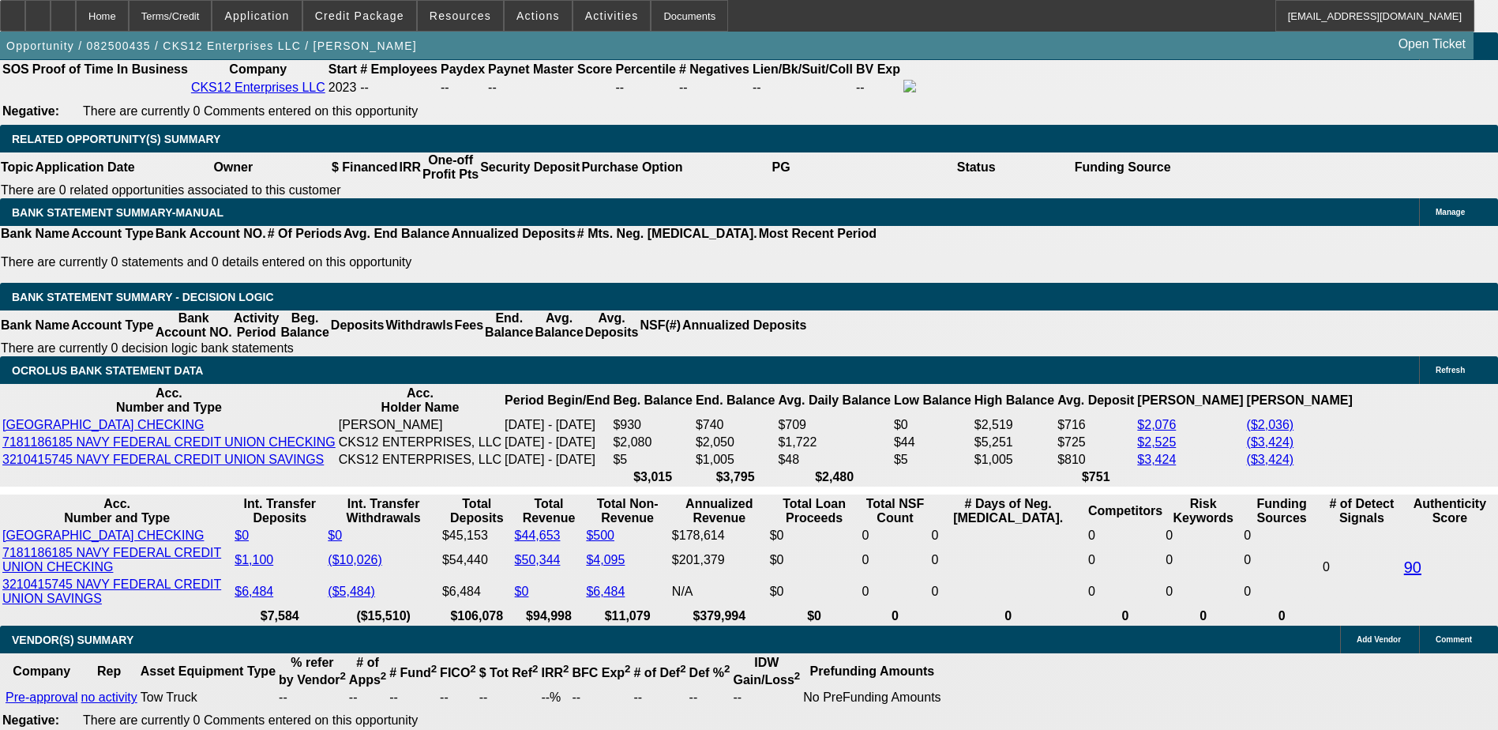
type input "$3,145.26"
type input "$1,572.63"
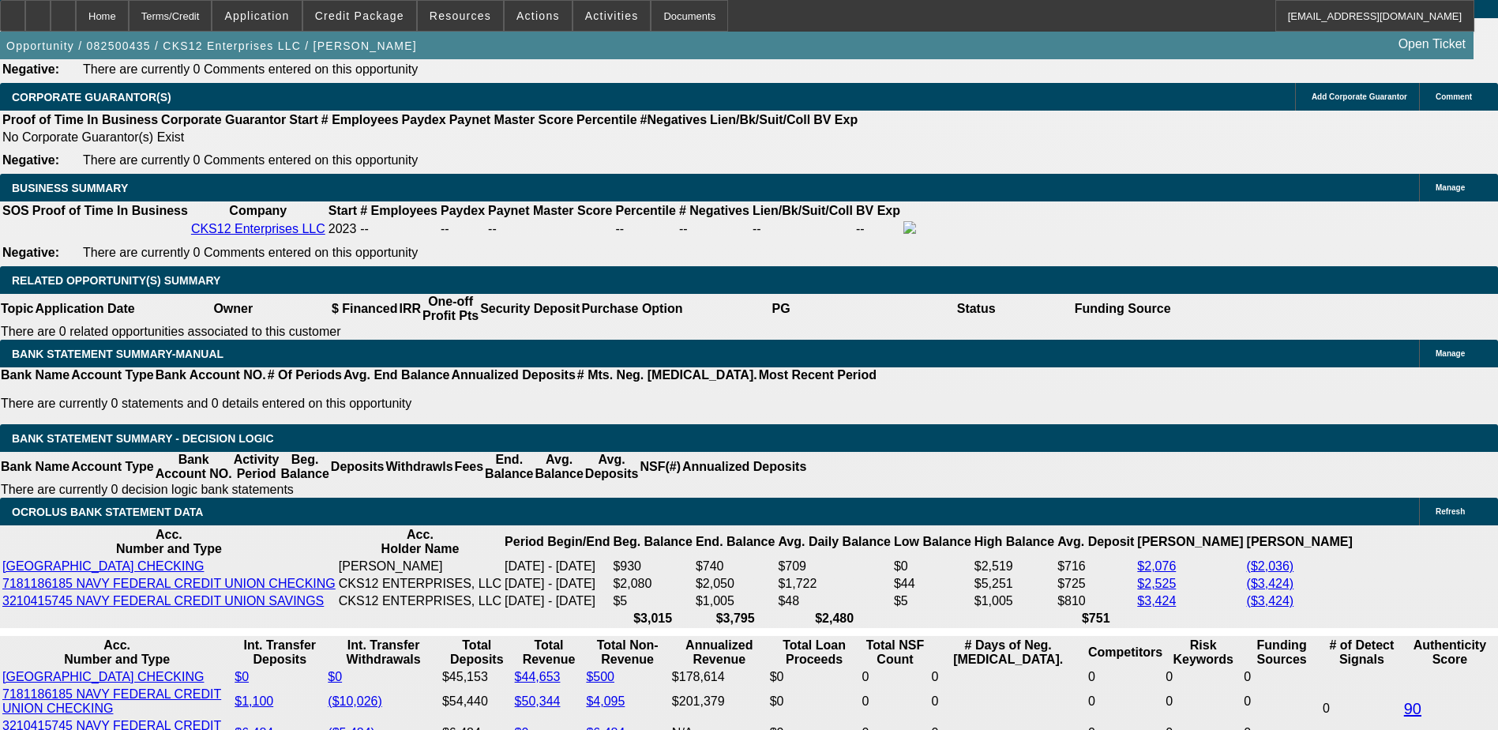
scroll to position [2369, 0]
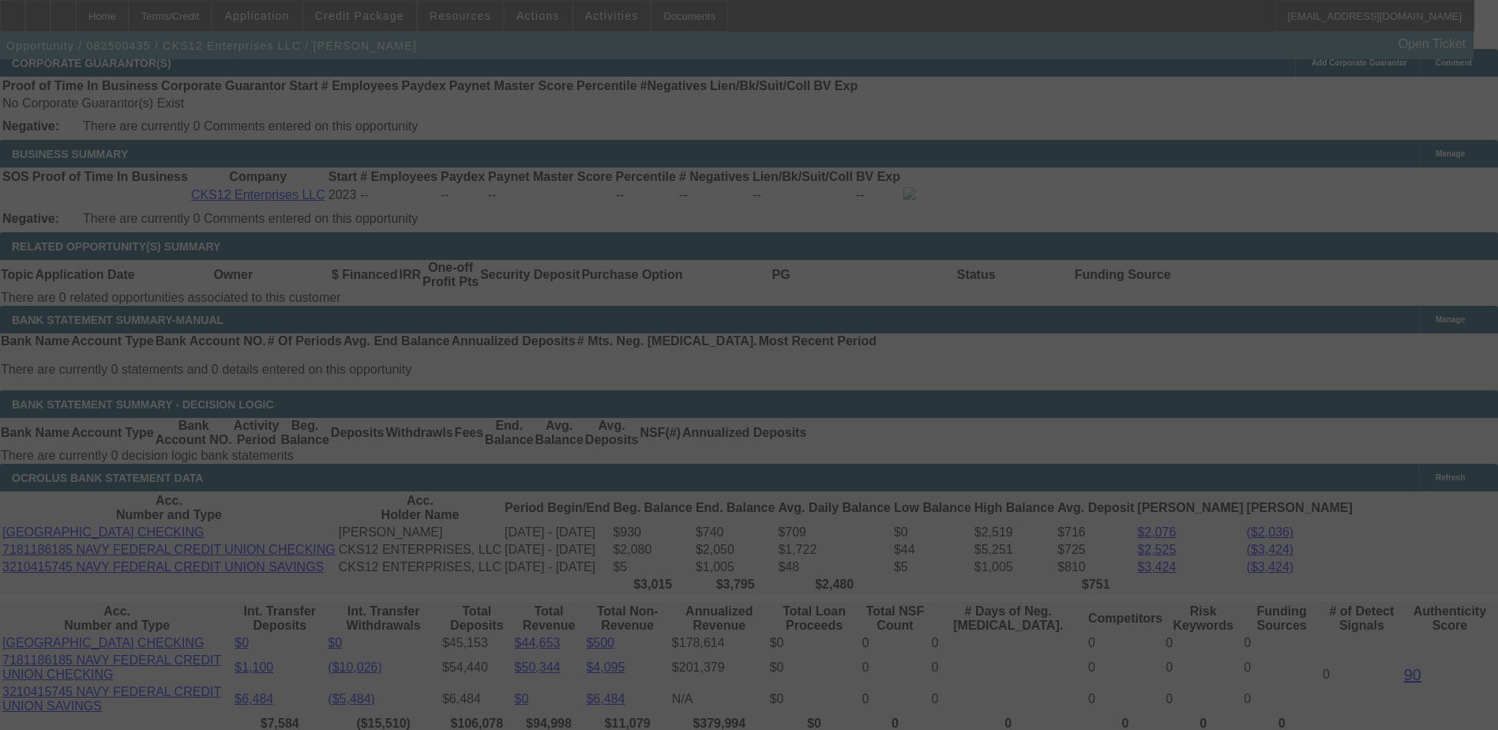
scroll to position [2448, 0]
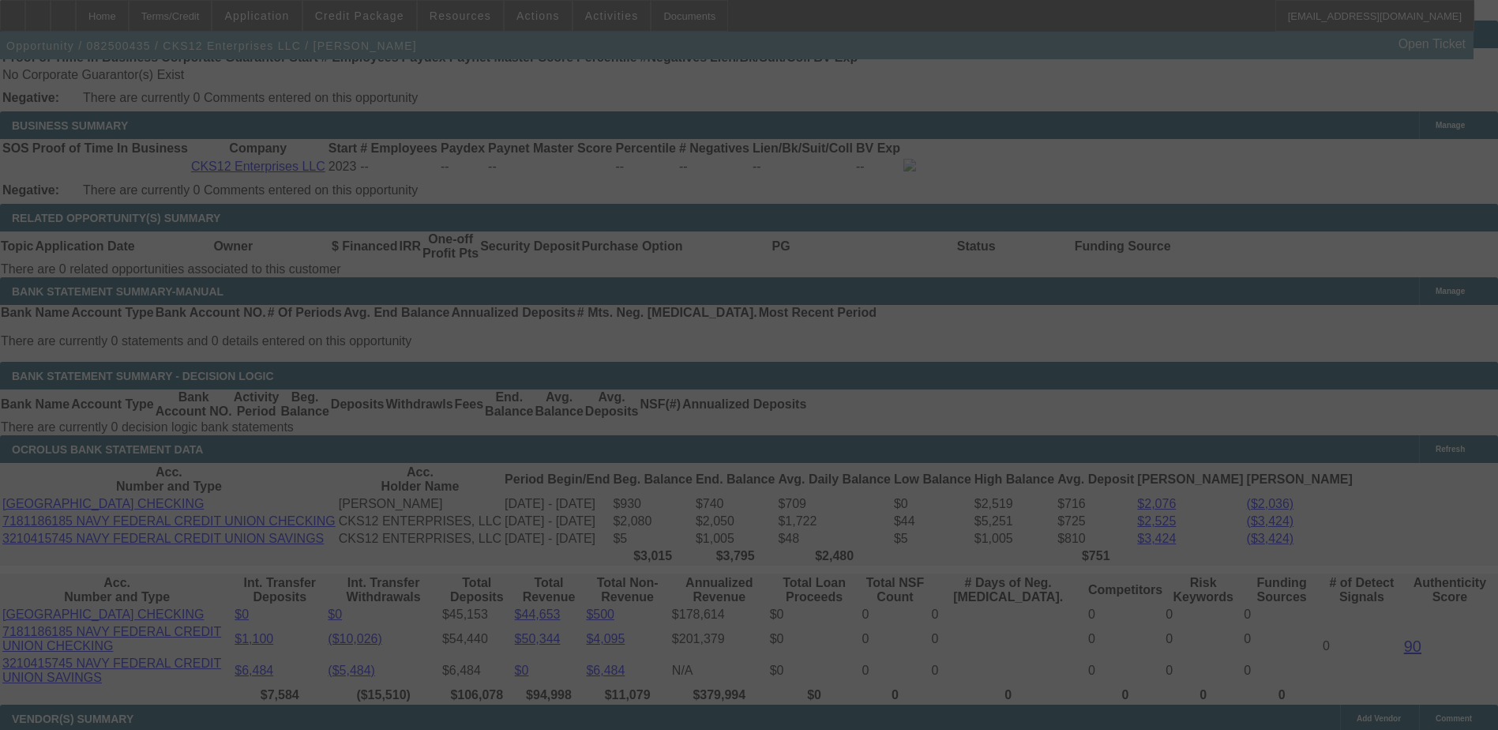
select select "0"
select select "2"
select select "0.1"
select select "4"
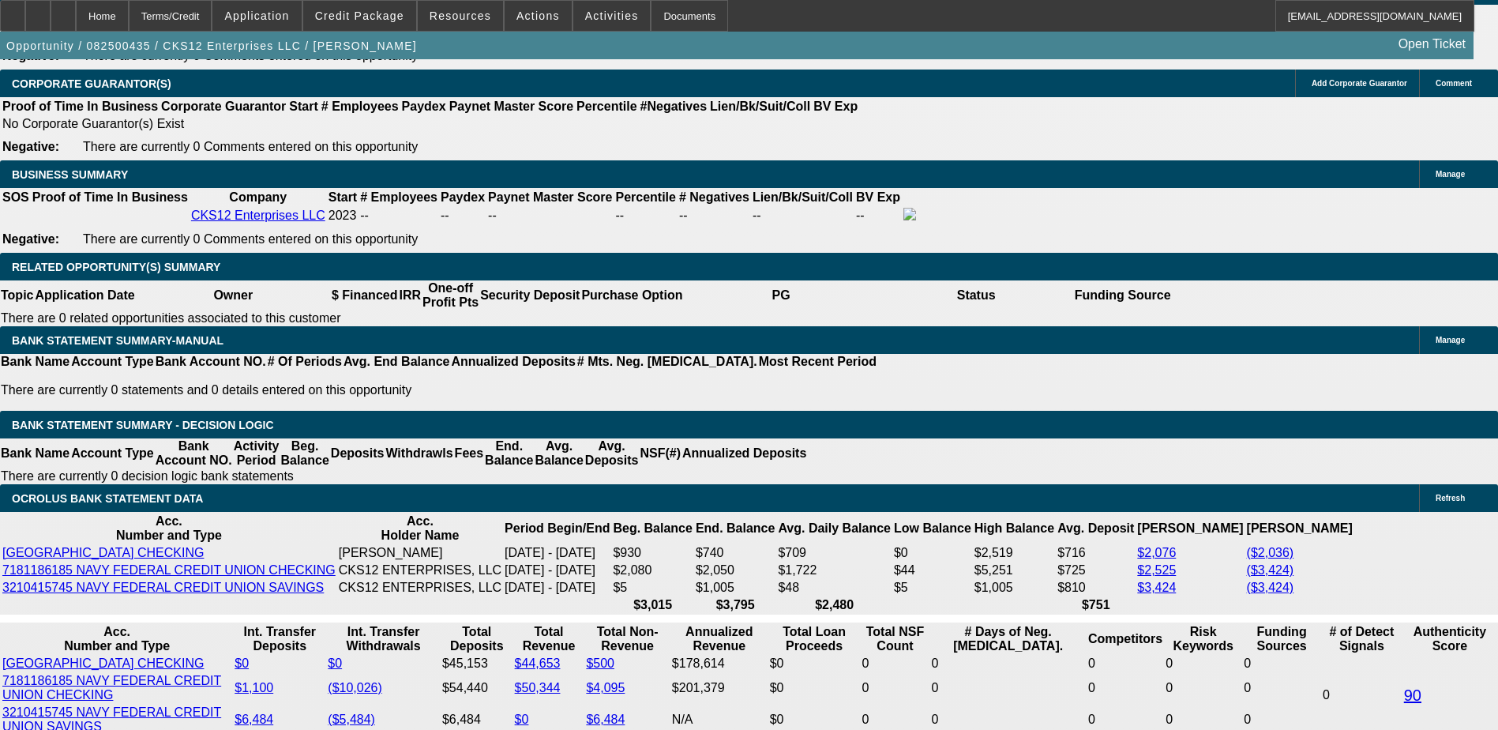
scroll to position [2527, 0]
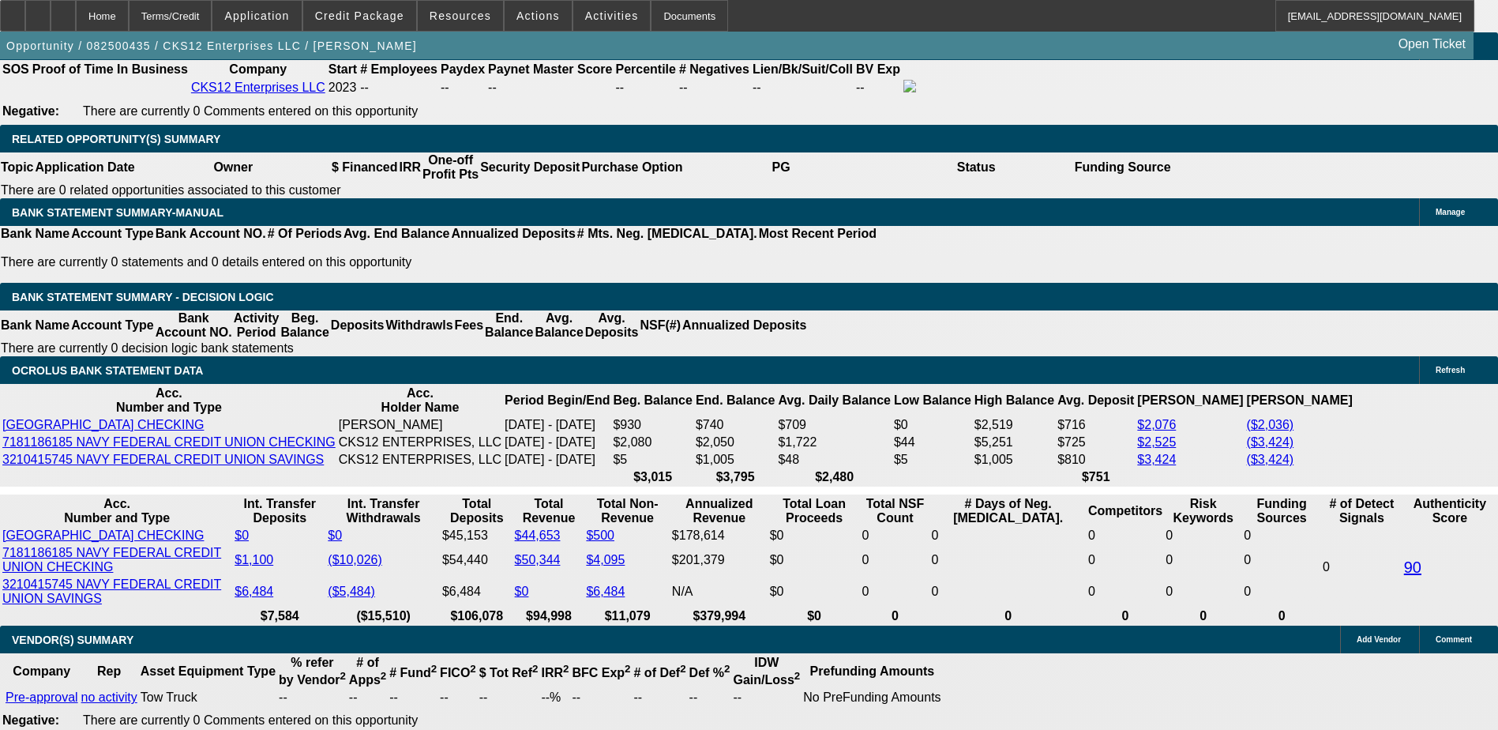
select select "3"
type input "UNKNOWN"
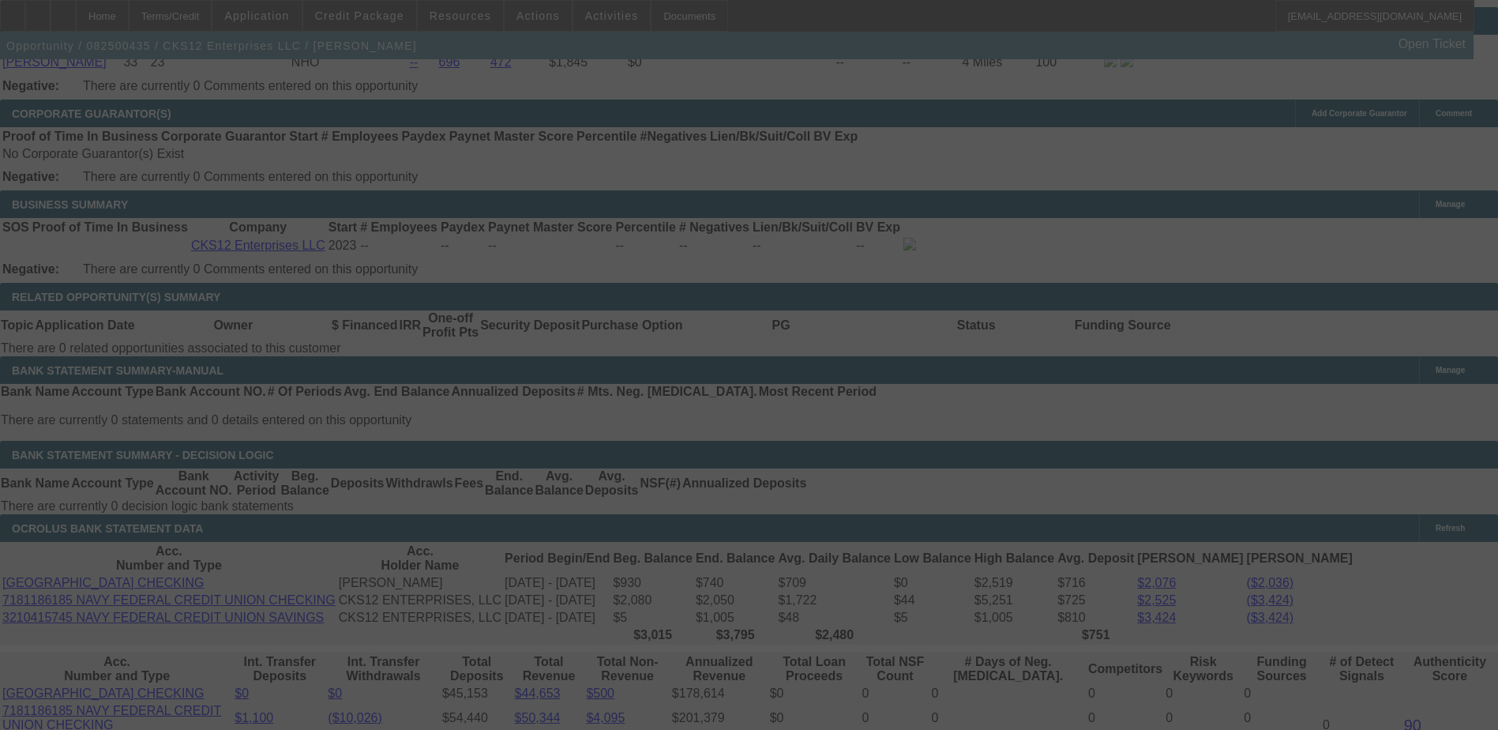
select select "0"
select select "2"
select select "3"
select select "0.1"
select select "4"
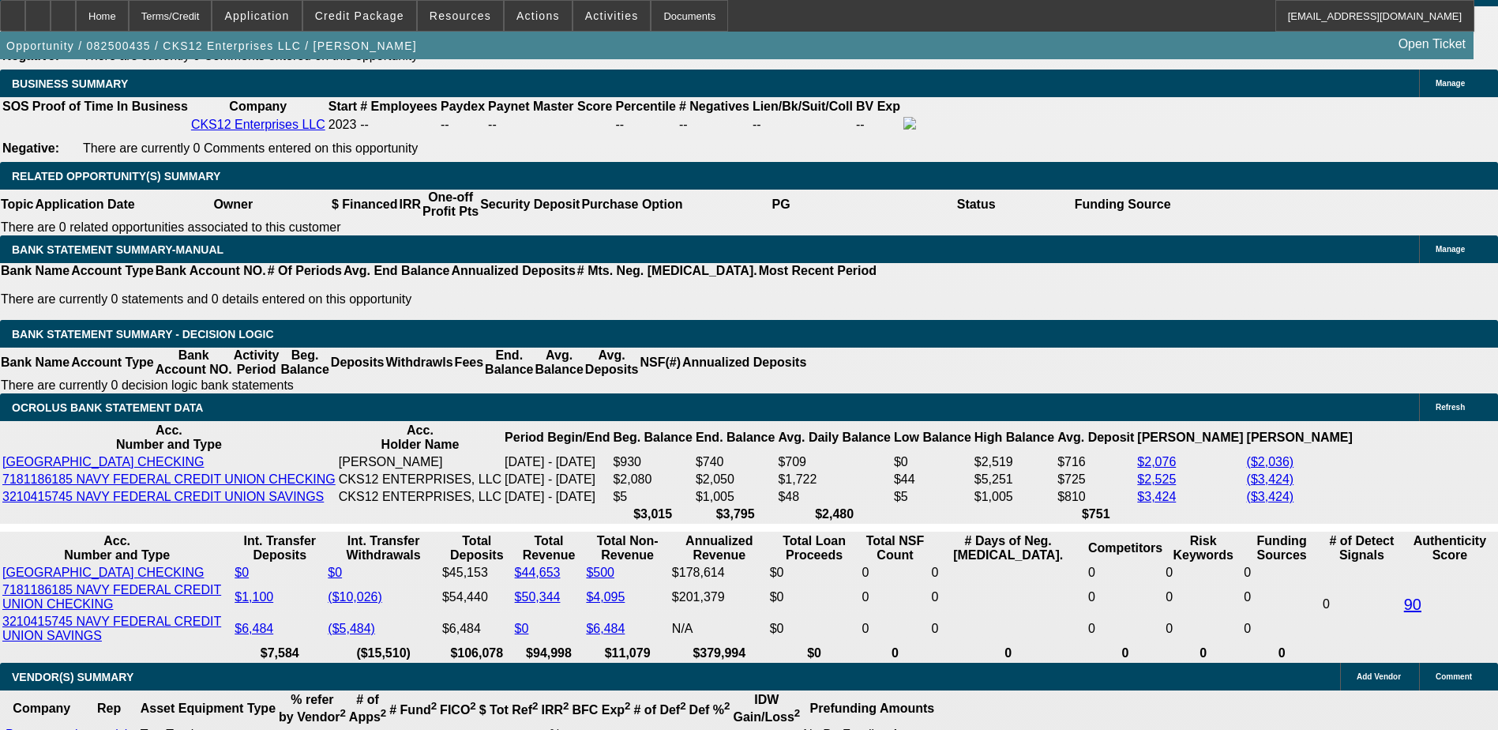
scroll to position [2527, 0]
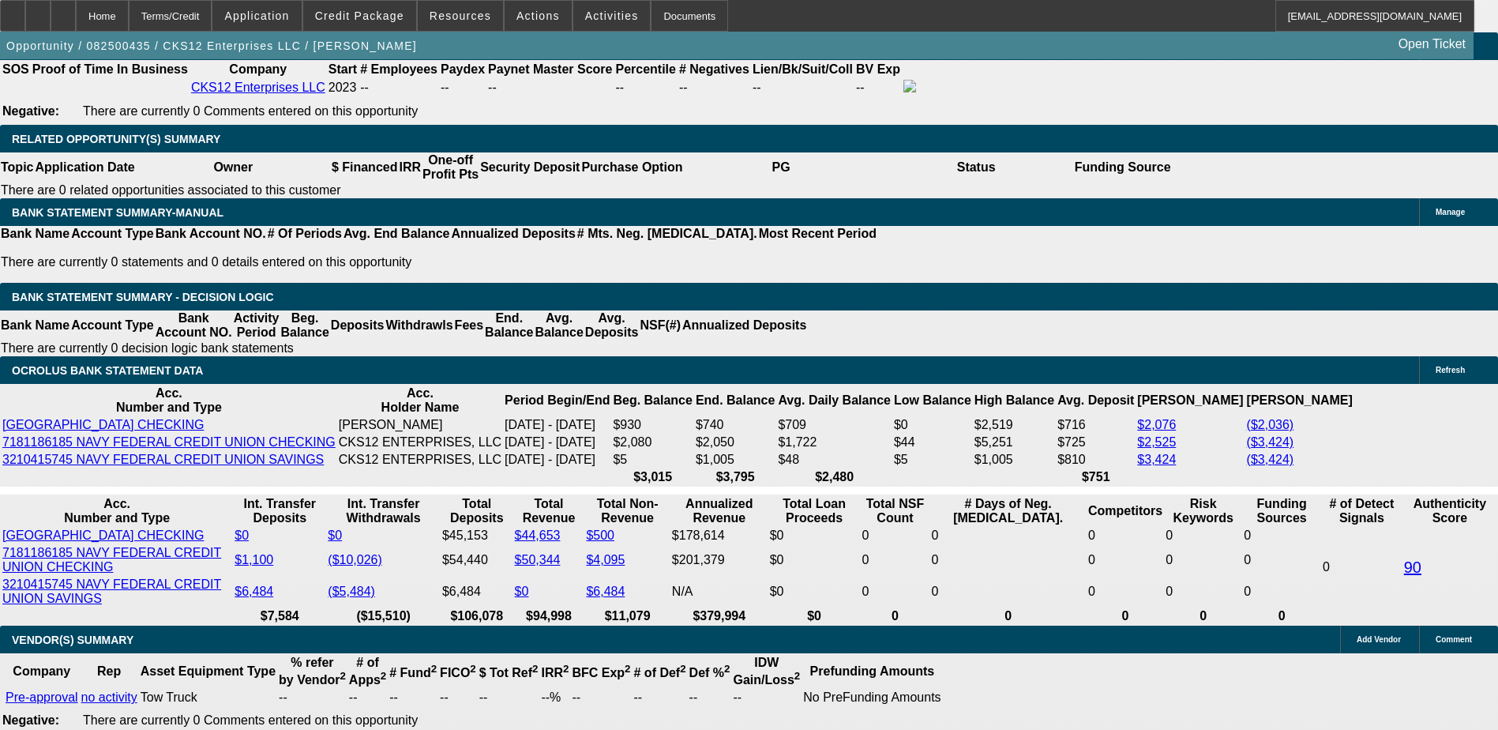
select select "1"
type input "UNKNOWN"
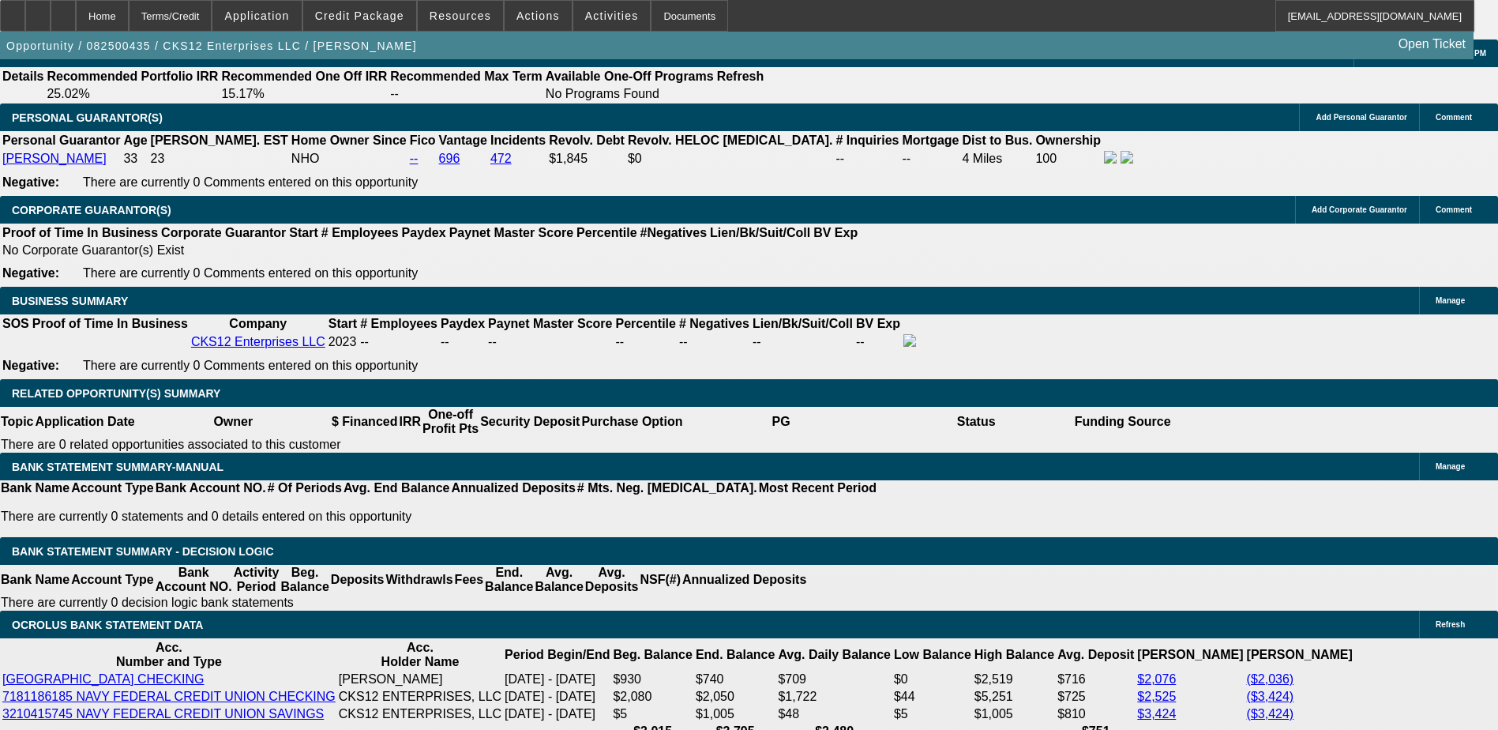
scroll to position [2132, 0]
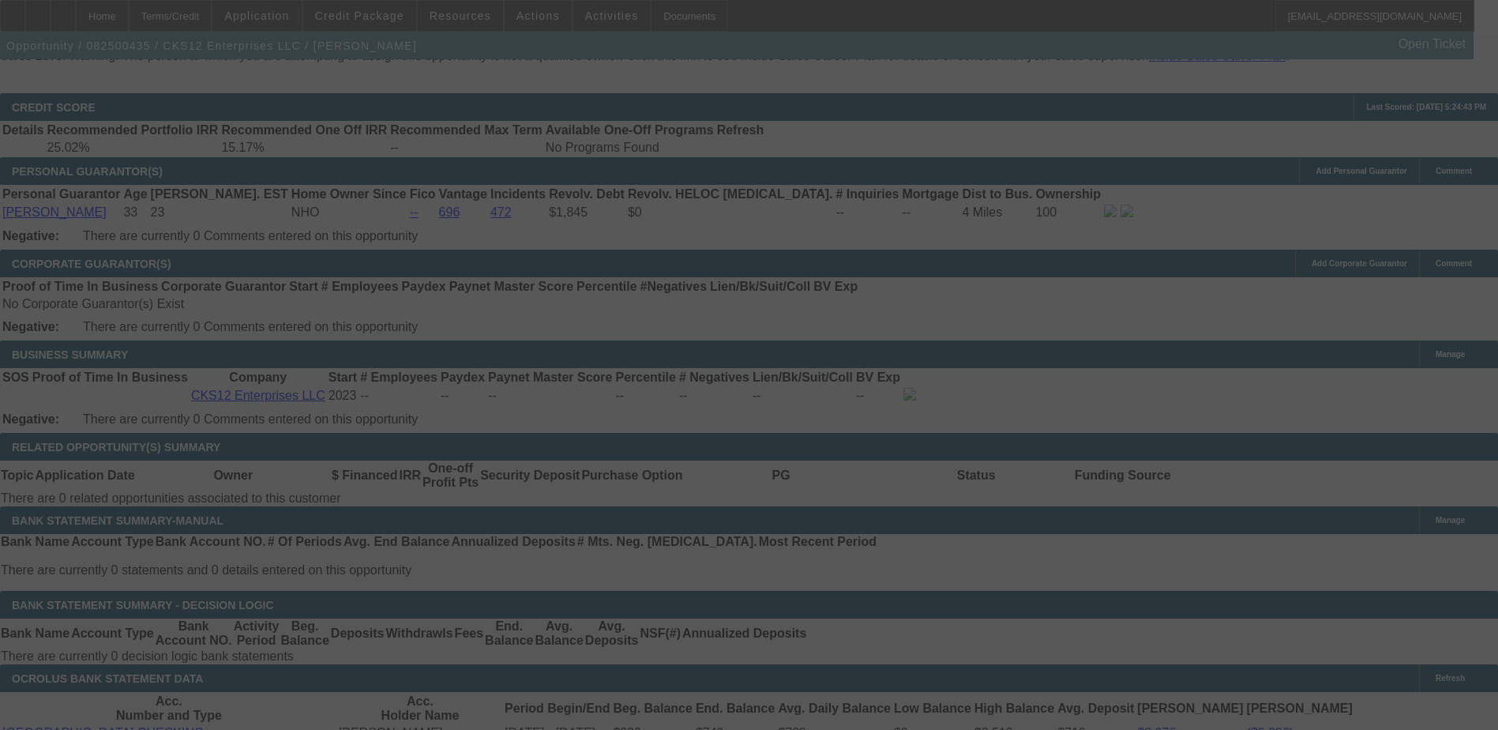
scroll to position [2369, 0]
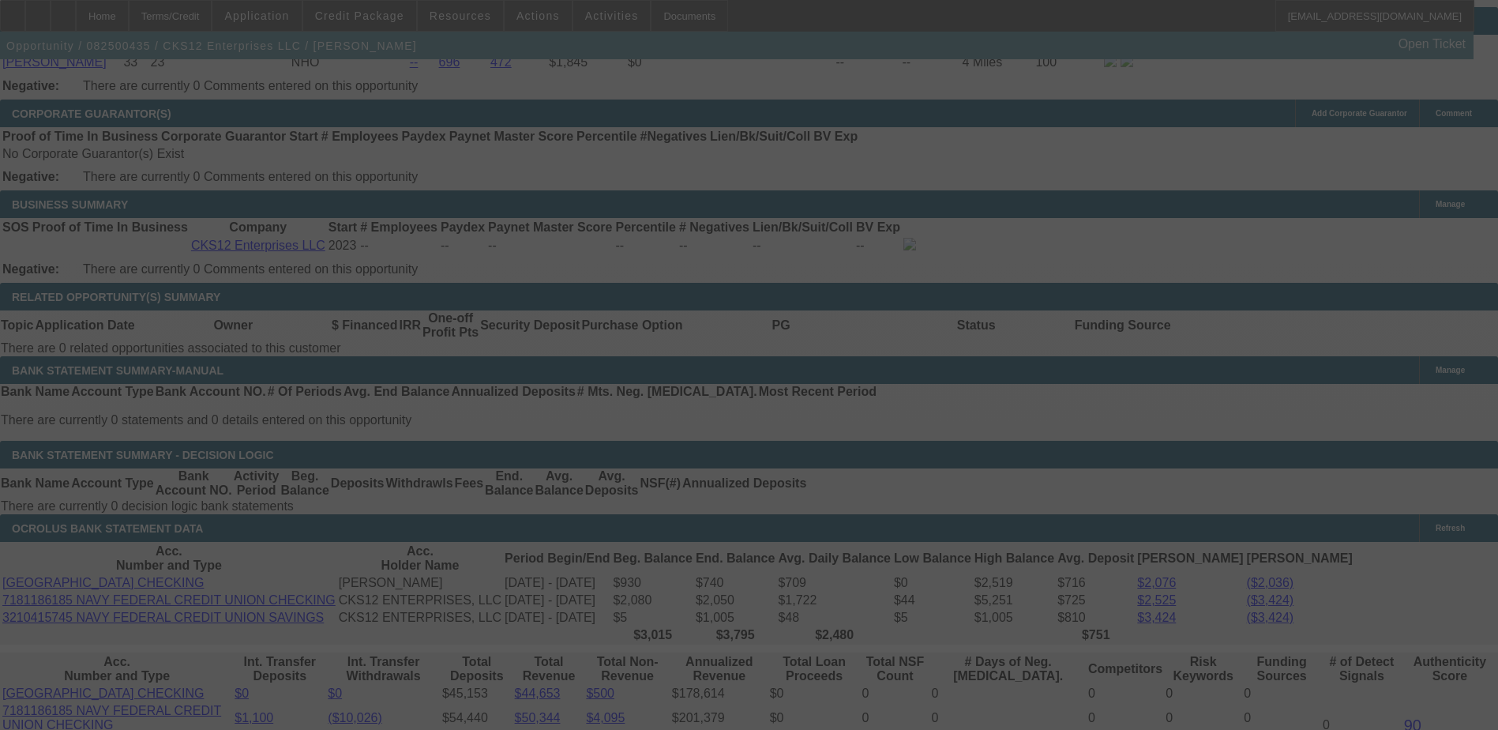
select select "0"
select select "2"
select select "0.1"
select select "4"
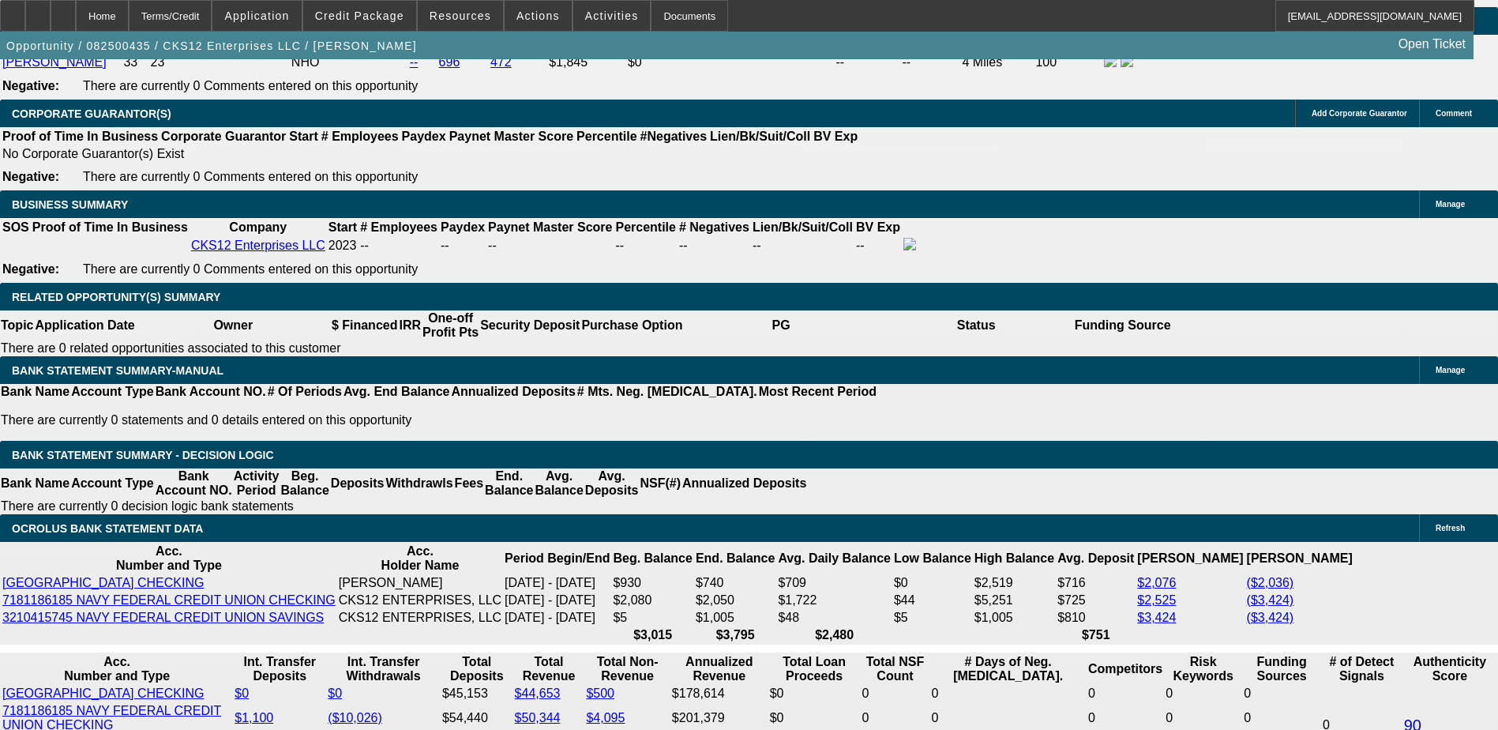
type input "$6,000.00"
type input "UNKNOWN"
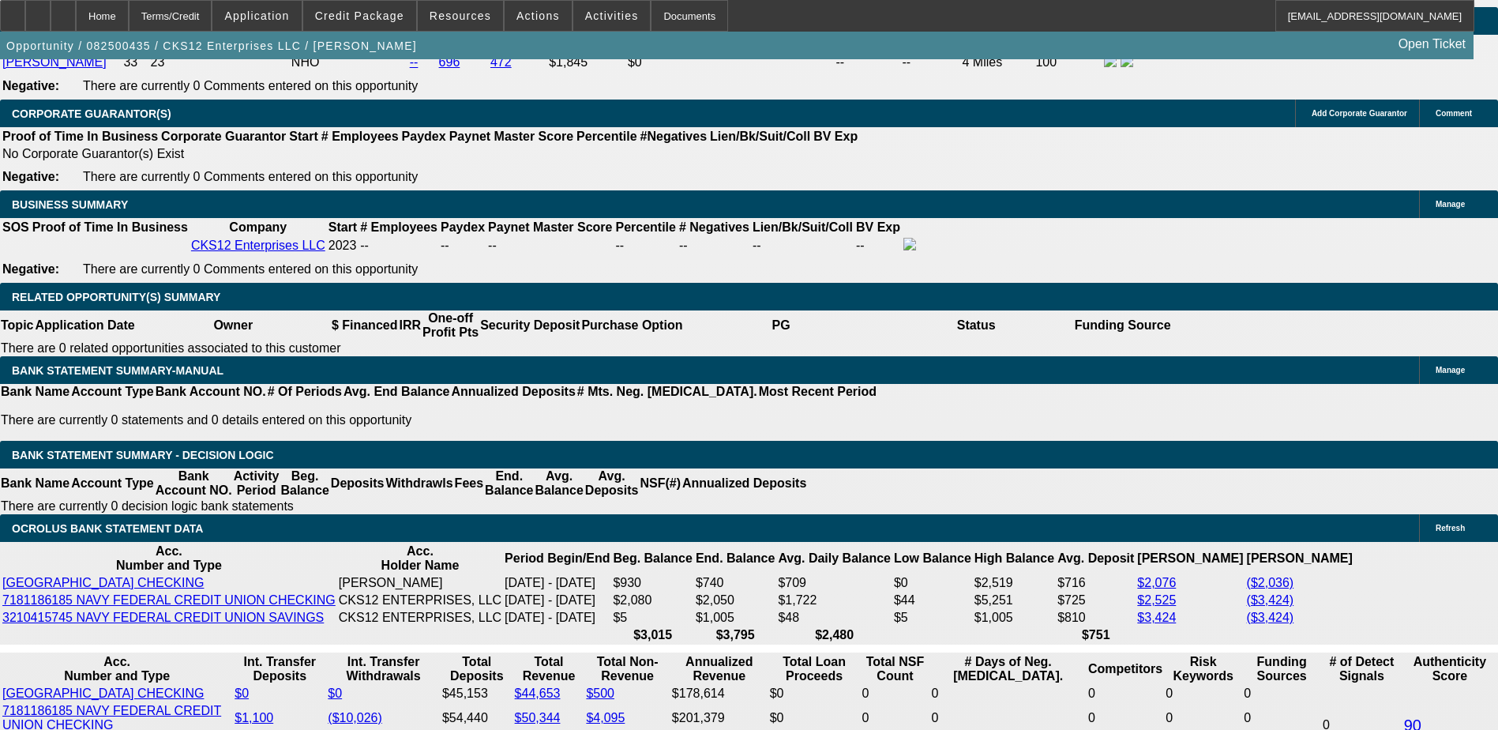
type input "$3,181.42"
type input "$1,590.71"
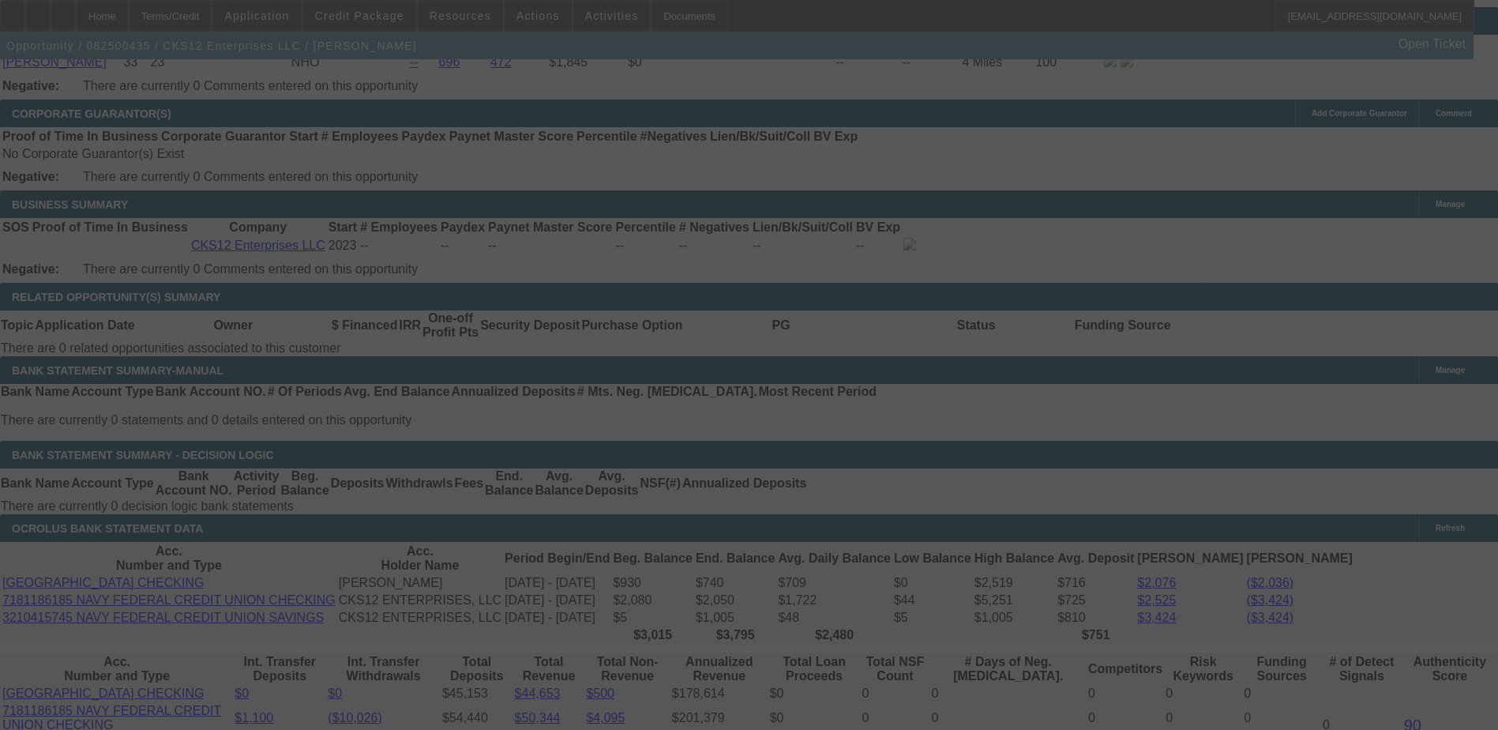
scroll to position [2527, 0]
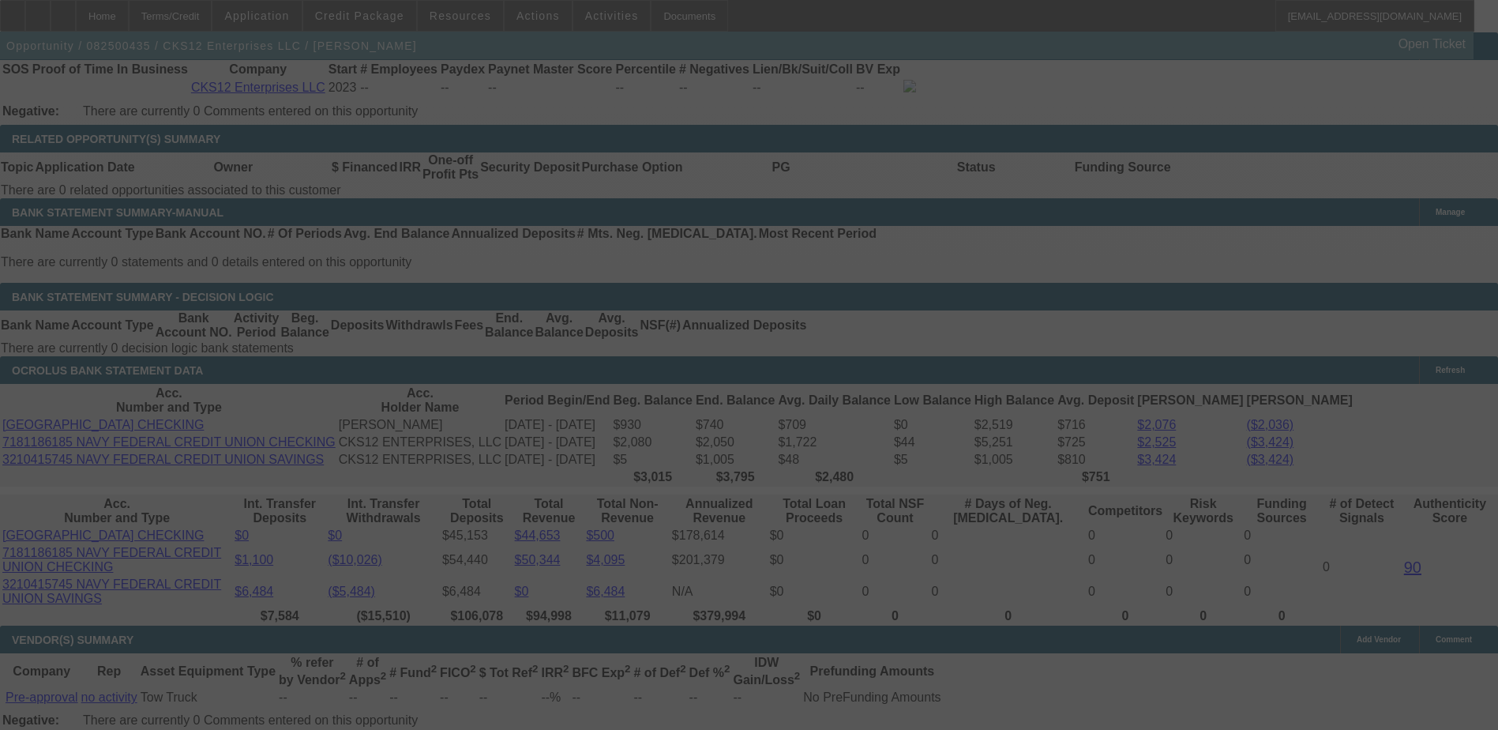
select select "0"
select select "2"
select select "0.1"
select select "4"
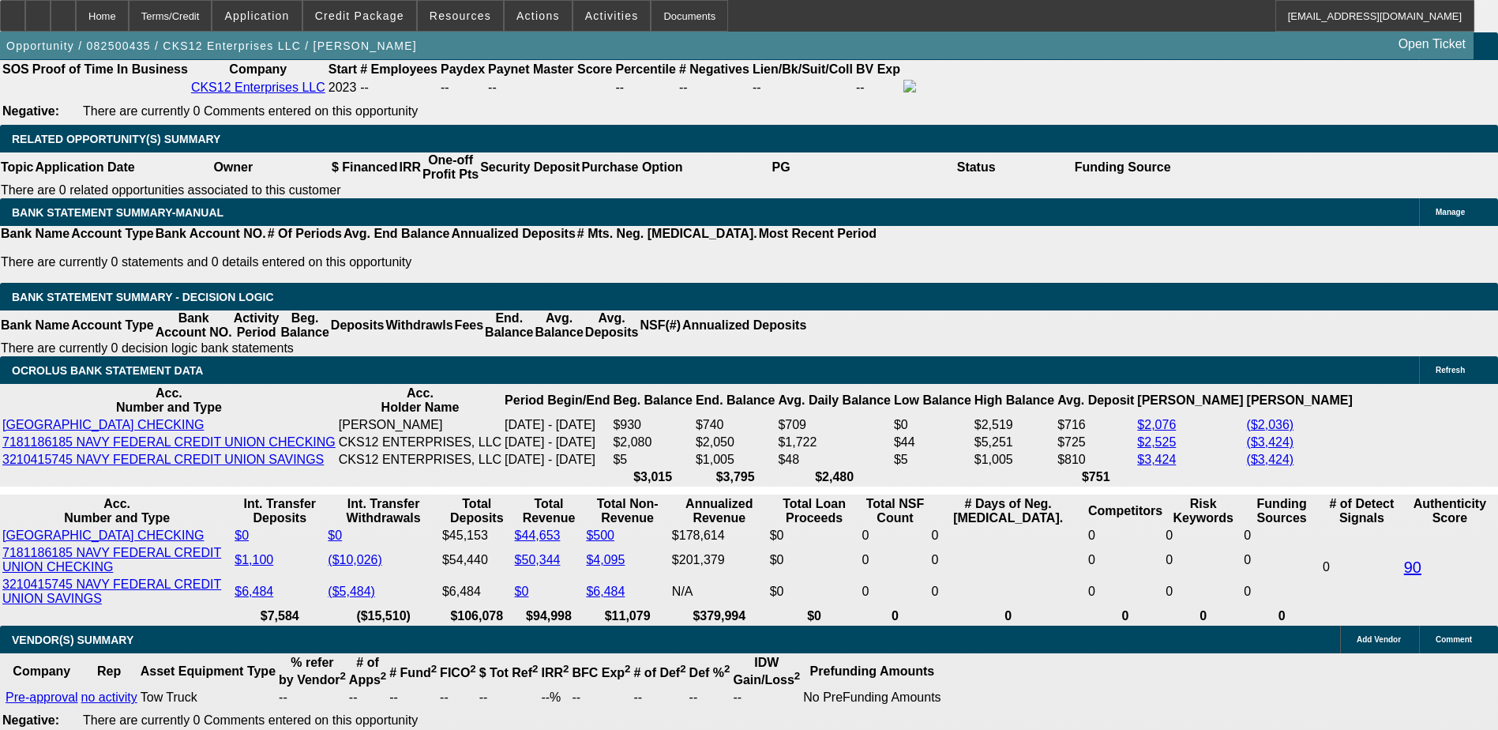
type input "UNKNOWN"
type input "48"
type input "$22,831.14"
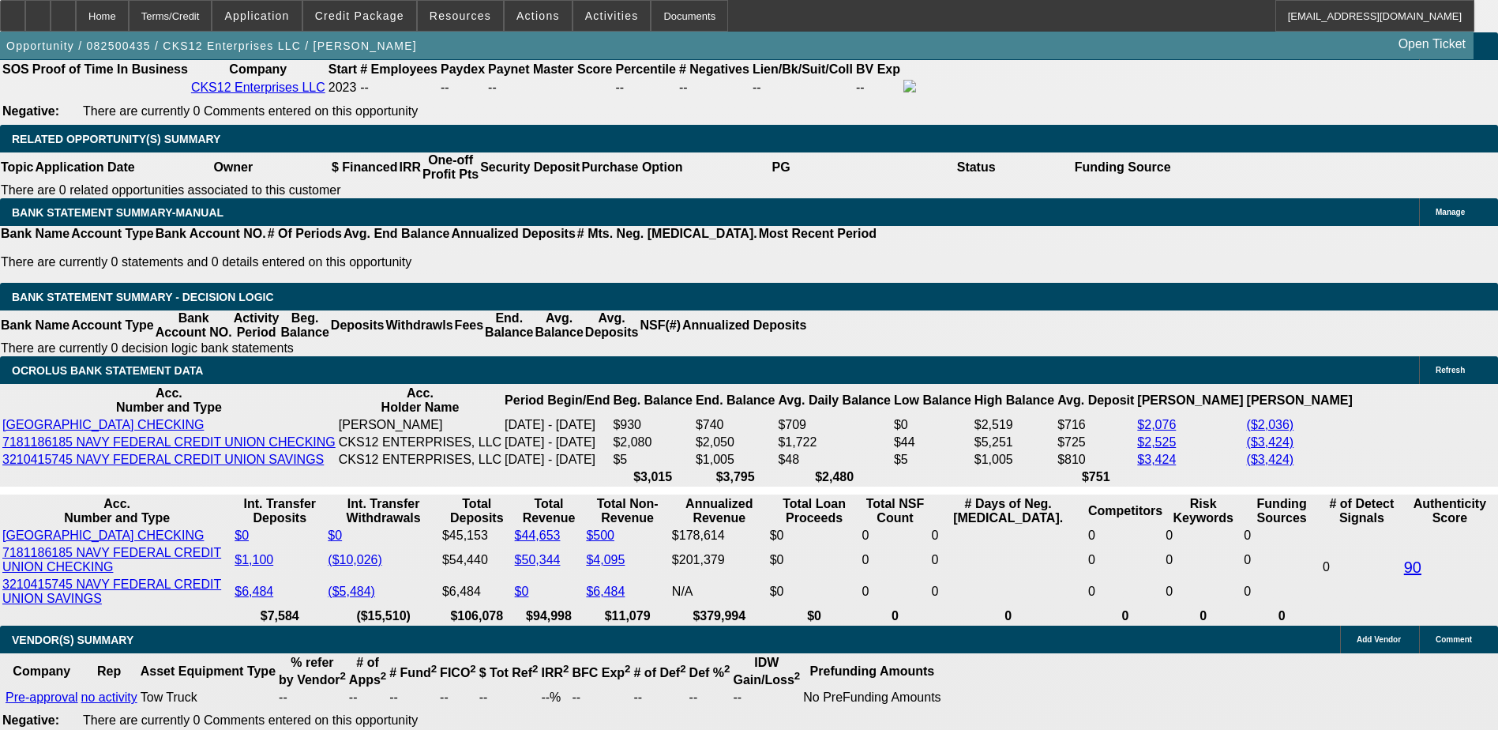
type input "$11,415.57"
type input "$2,585.00"
type input "$1,292.50"
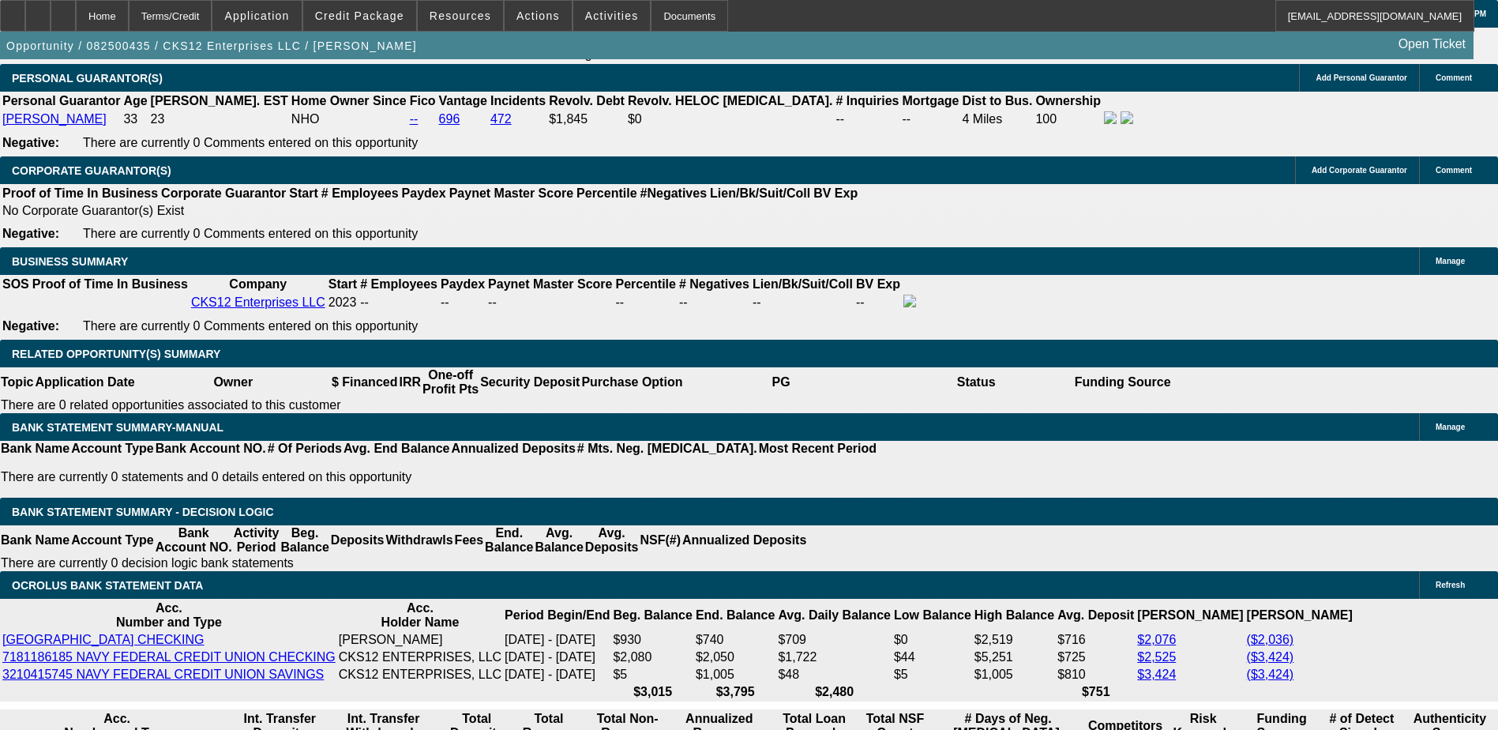
scroll to position [2290, 0]
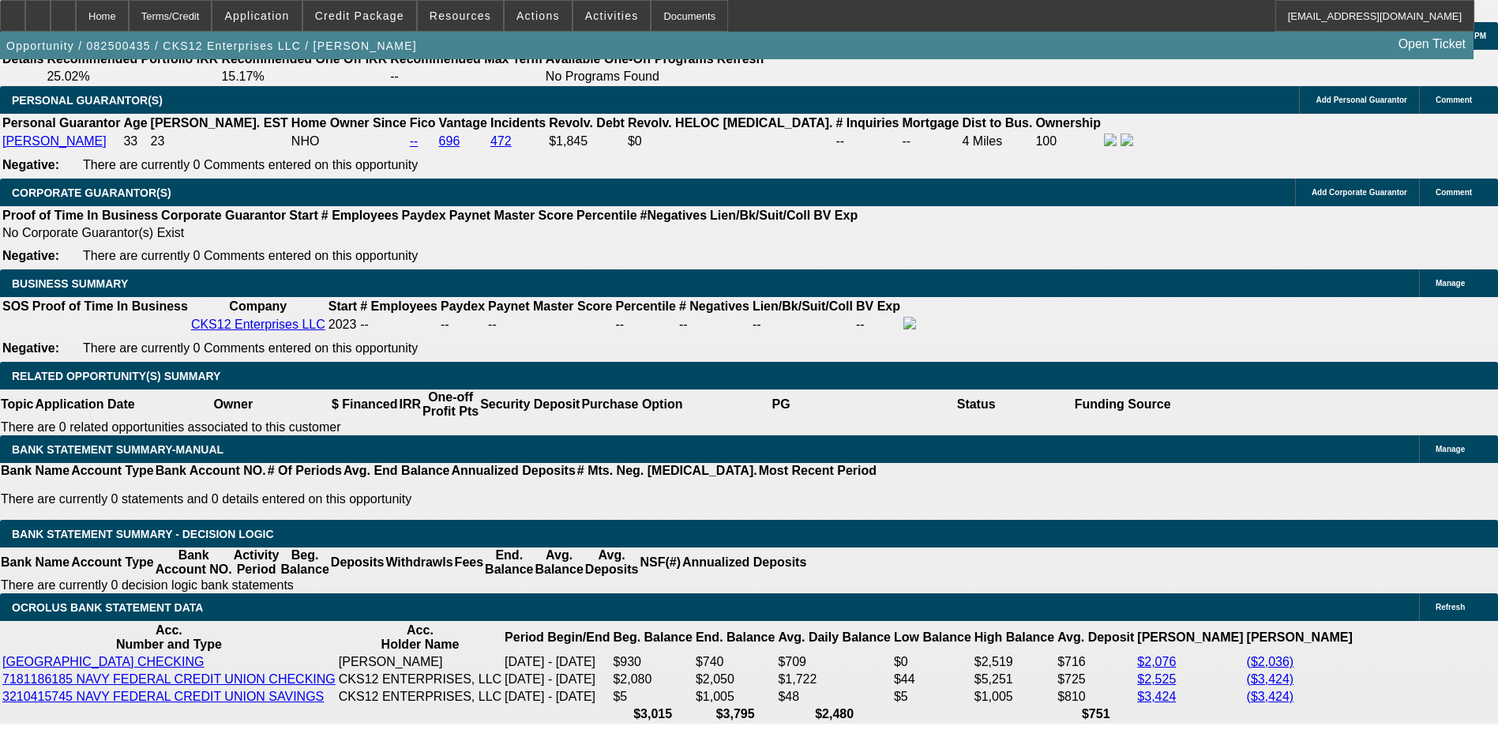
type input "48"
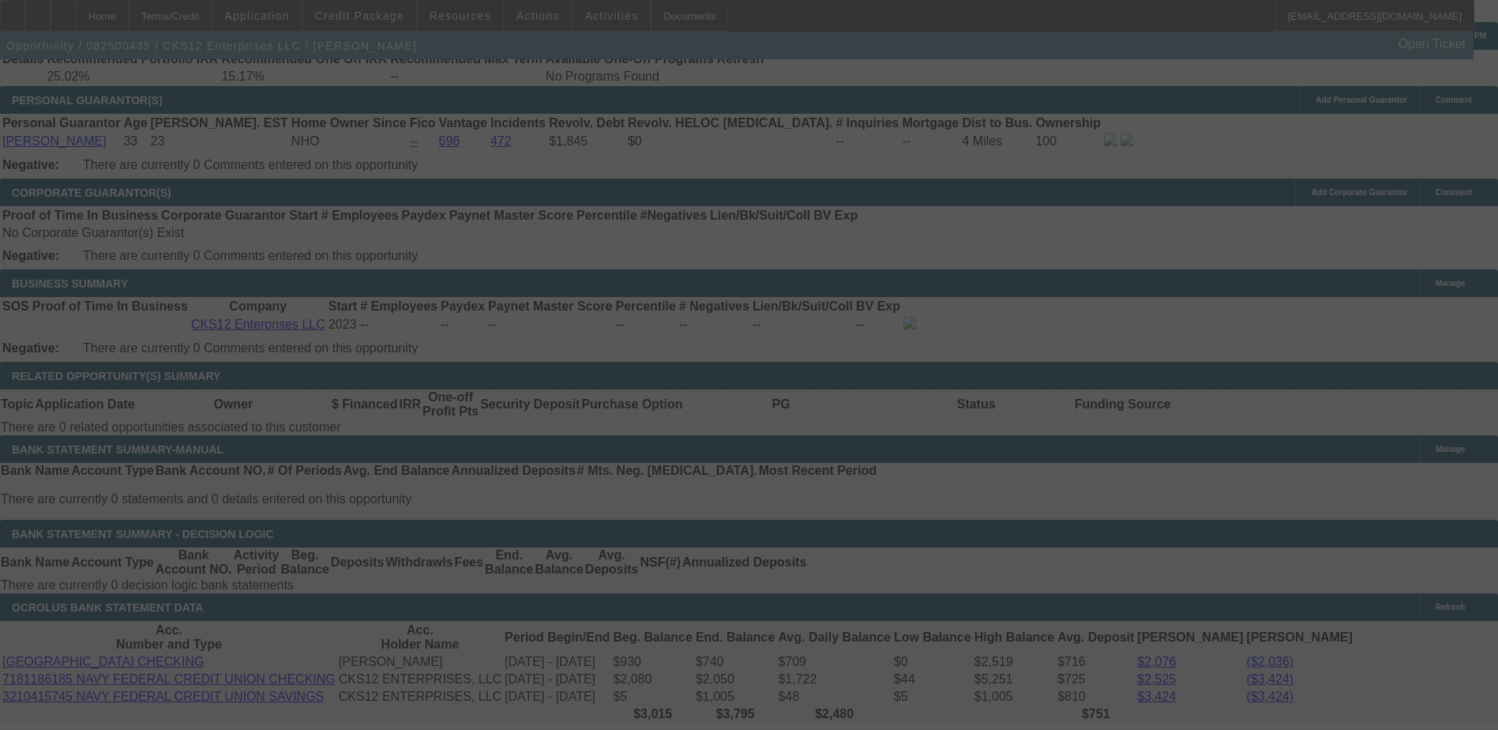
scroll to position [2448, 0]
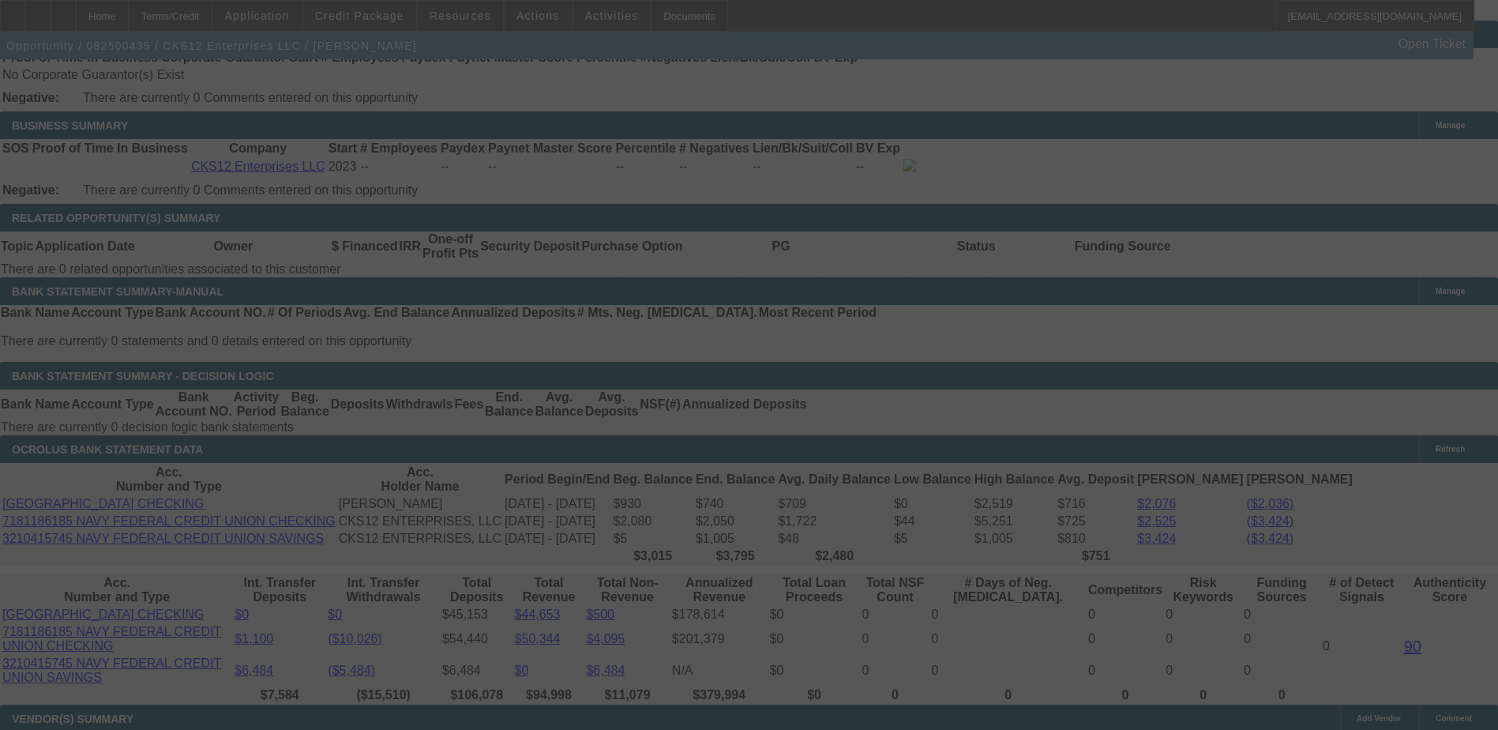
select select "0"
select select "2"
select select "0.1"
select select "4"
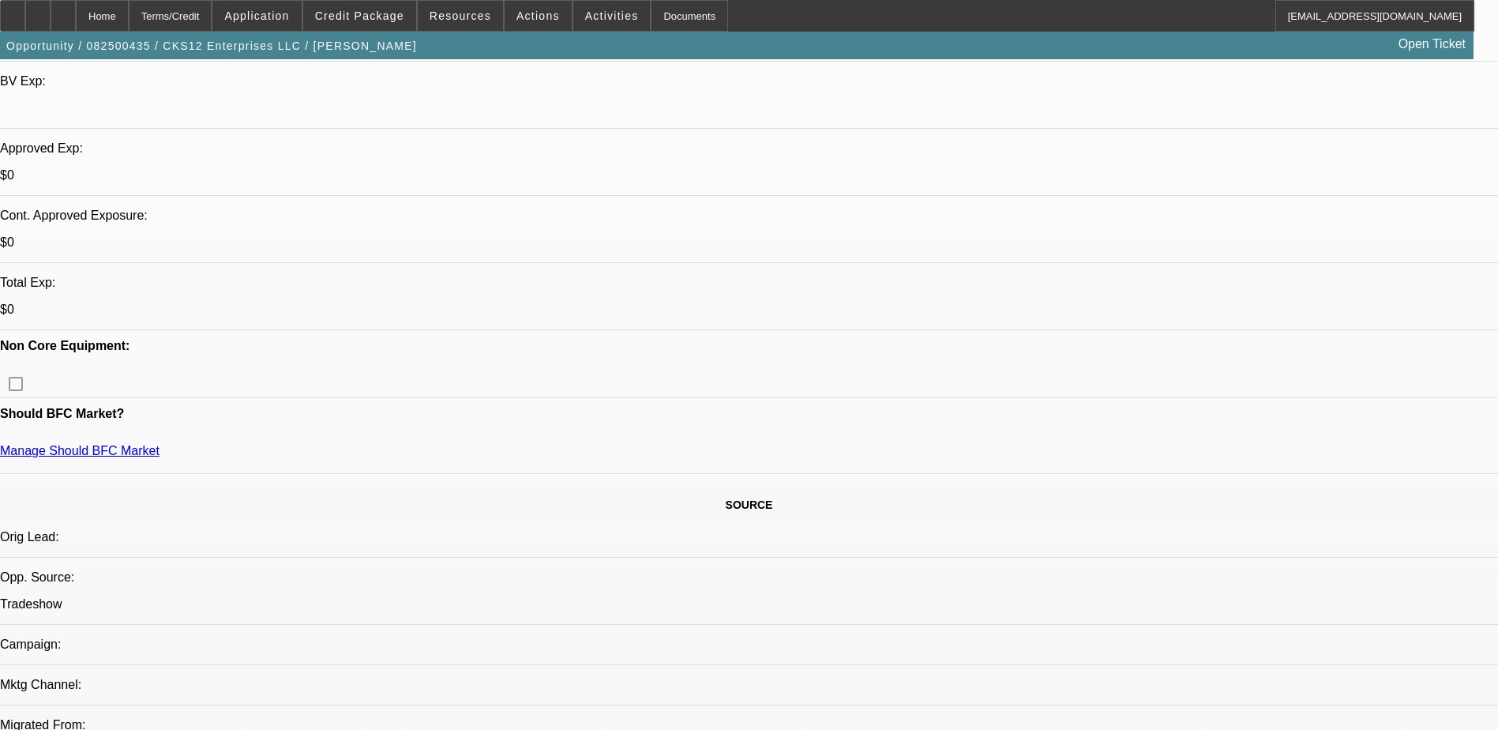
scroll to position [316, 0]
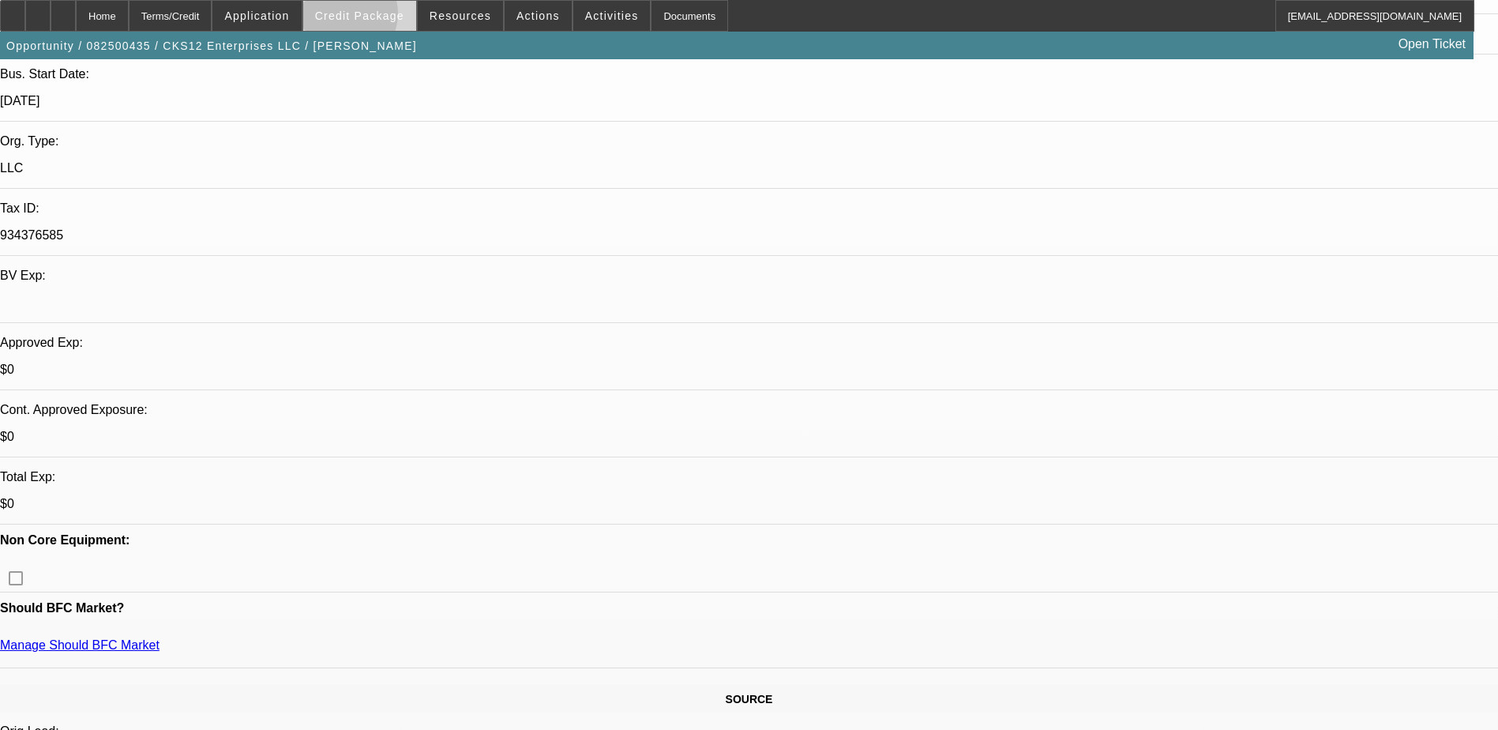
click at [368, 17] on span "Credit Package" at bounding box center [359, 15] width 89 height 13
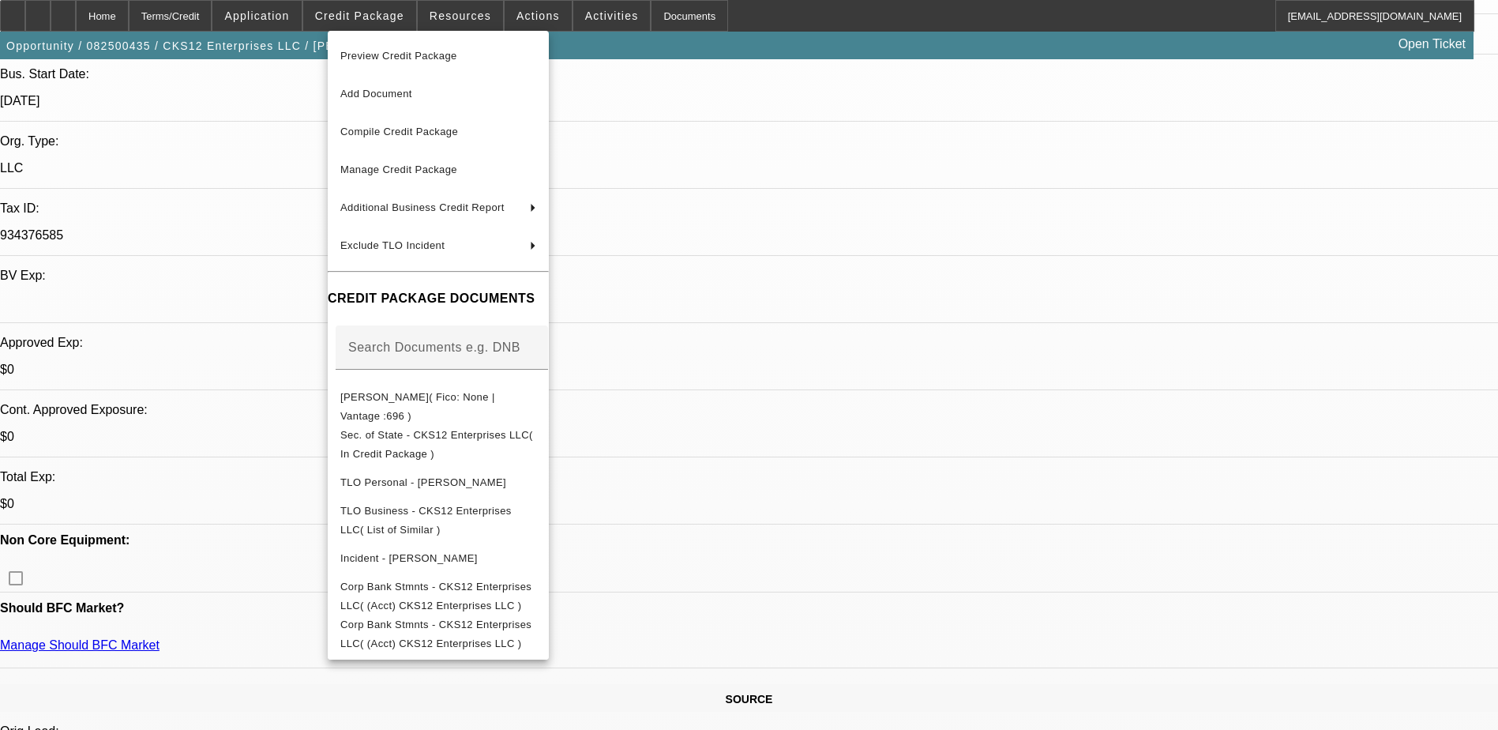
click at [1020, 556] on div at bounding box center [749, 365] width 1498 height 730
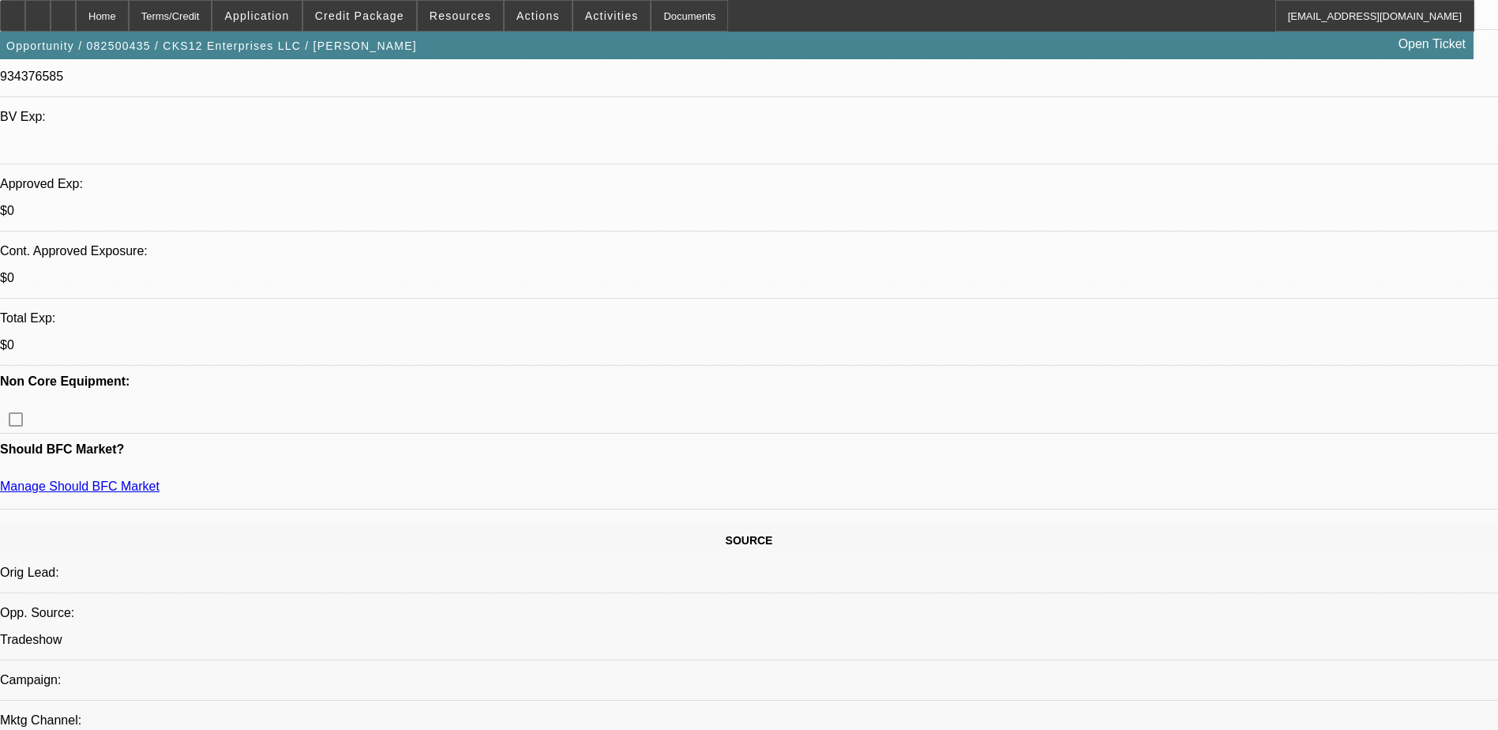
scroll to position [474, 0]
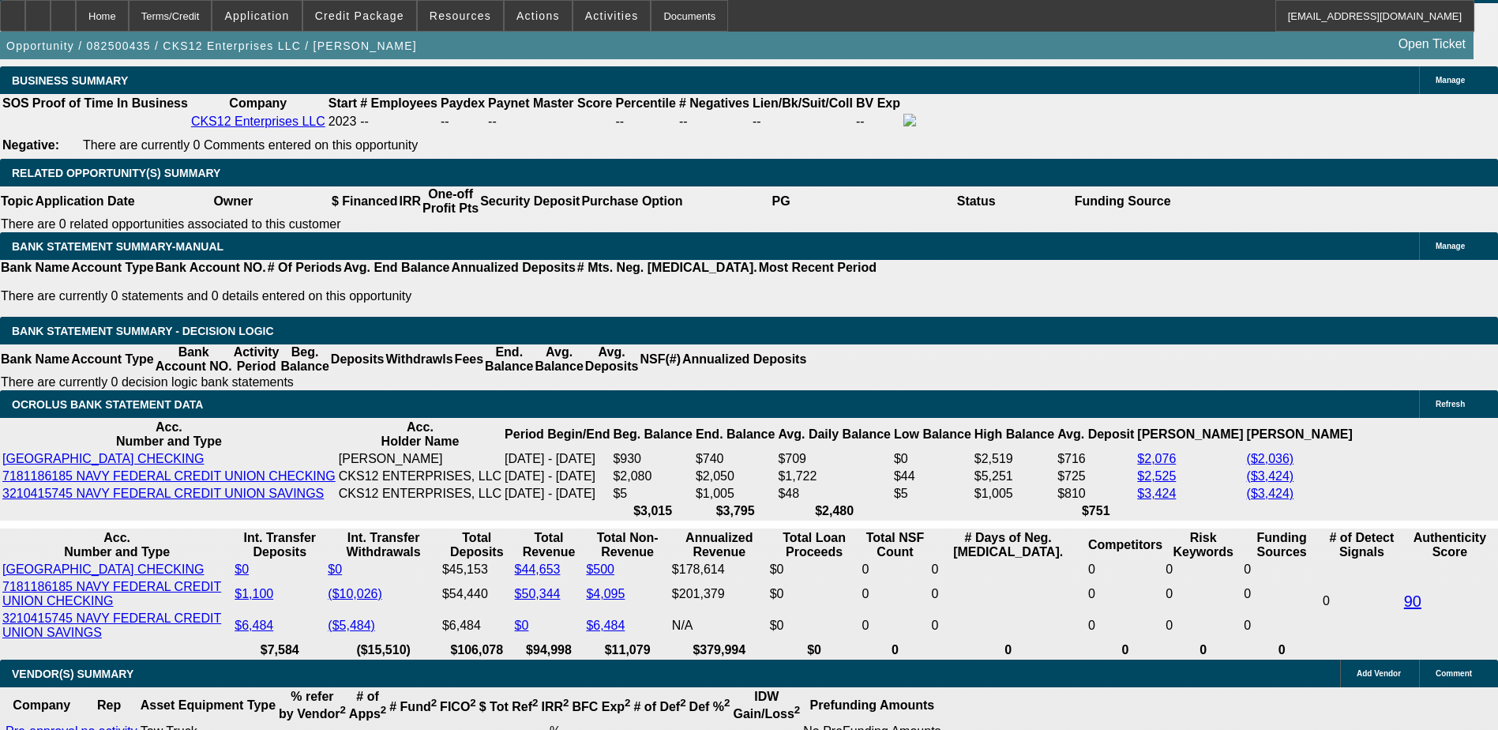
scroll to position [2684, 0]
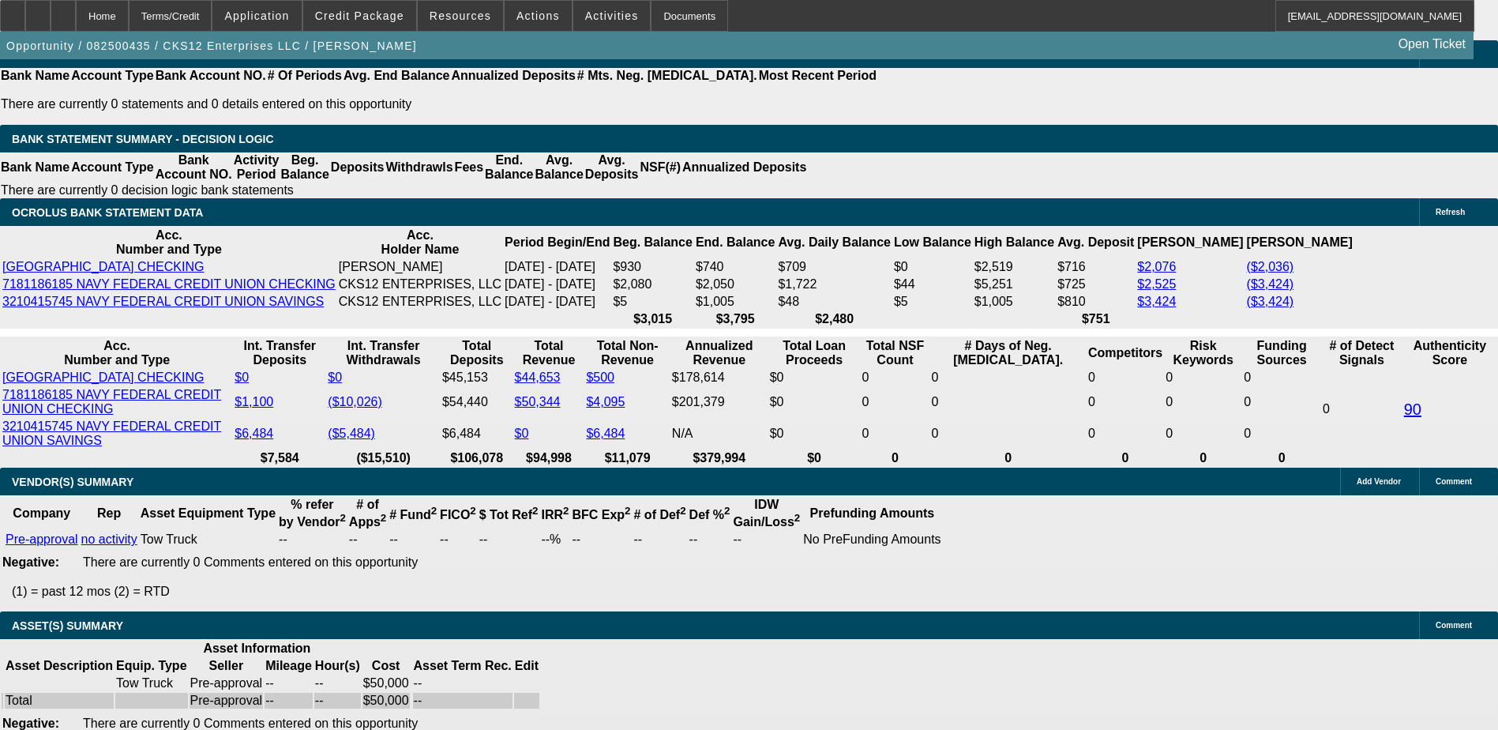
type input "UNKNOWN"
type input "36"
type input "$30,217.70"
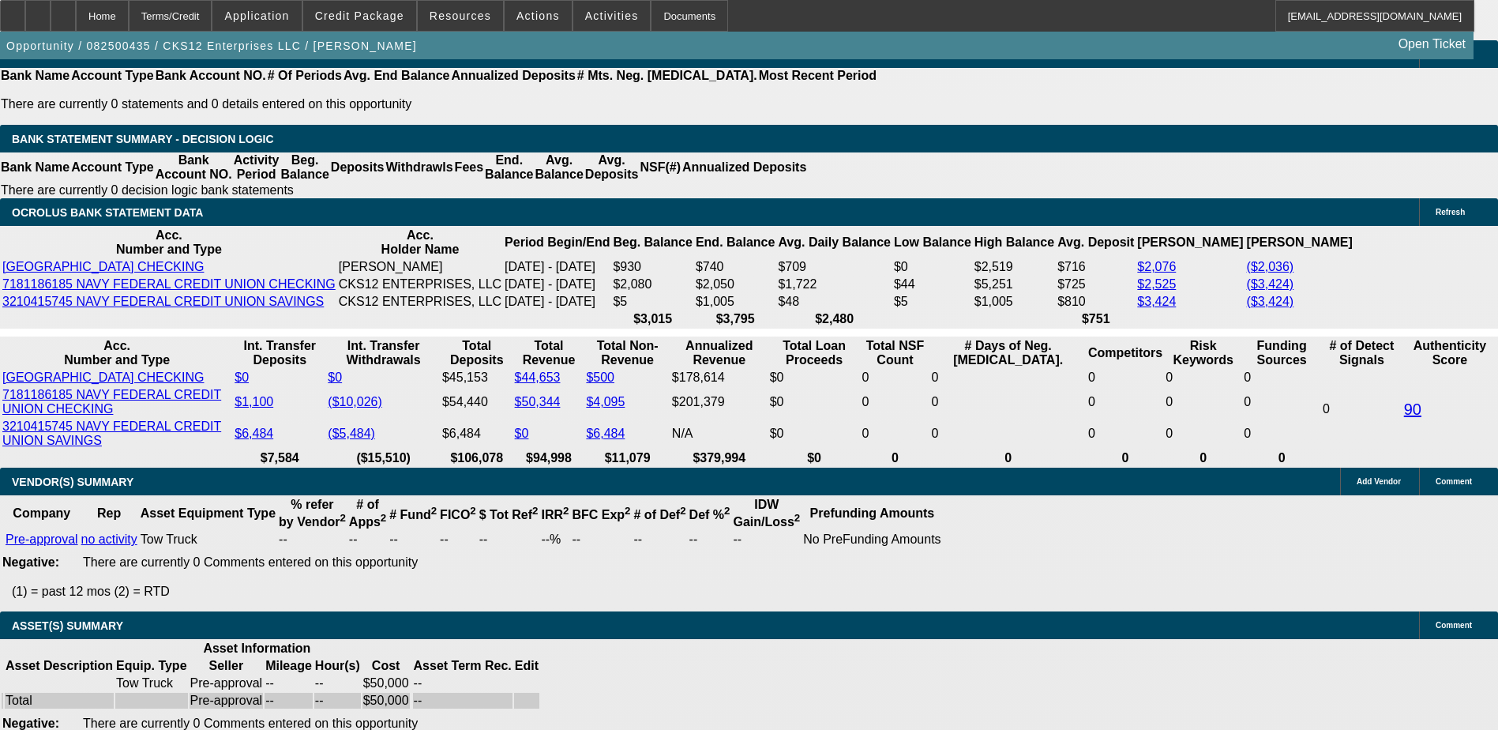
type input "$15,108.85"
type input "$3,181.42"
type input "$1,590.71"
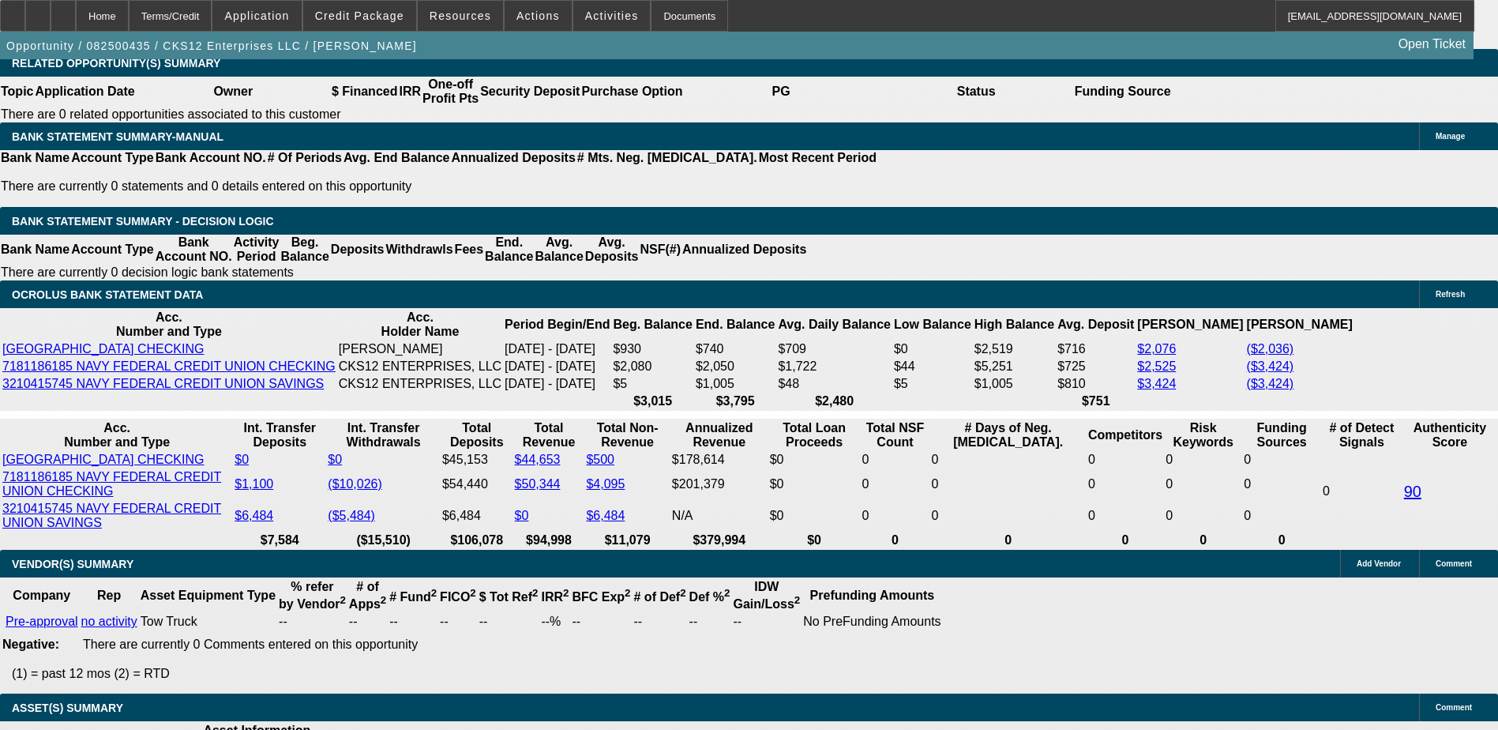
scroll to position [2369, 0]
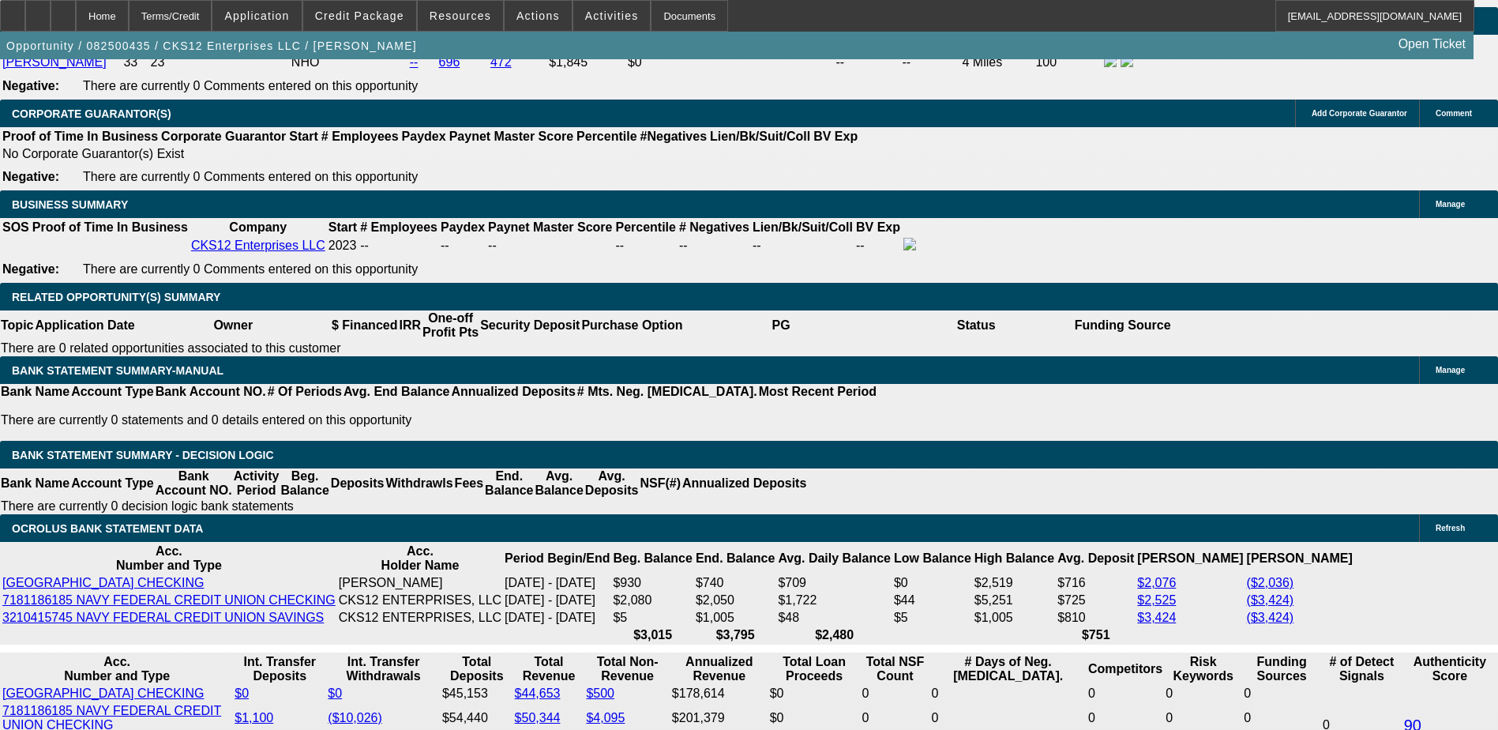
type input "36"
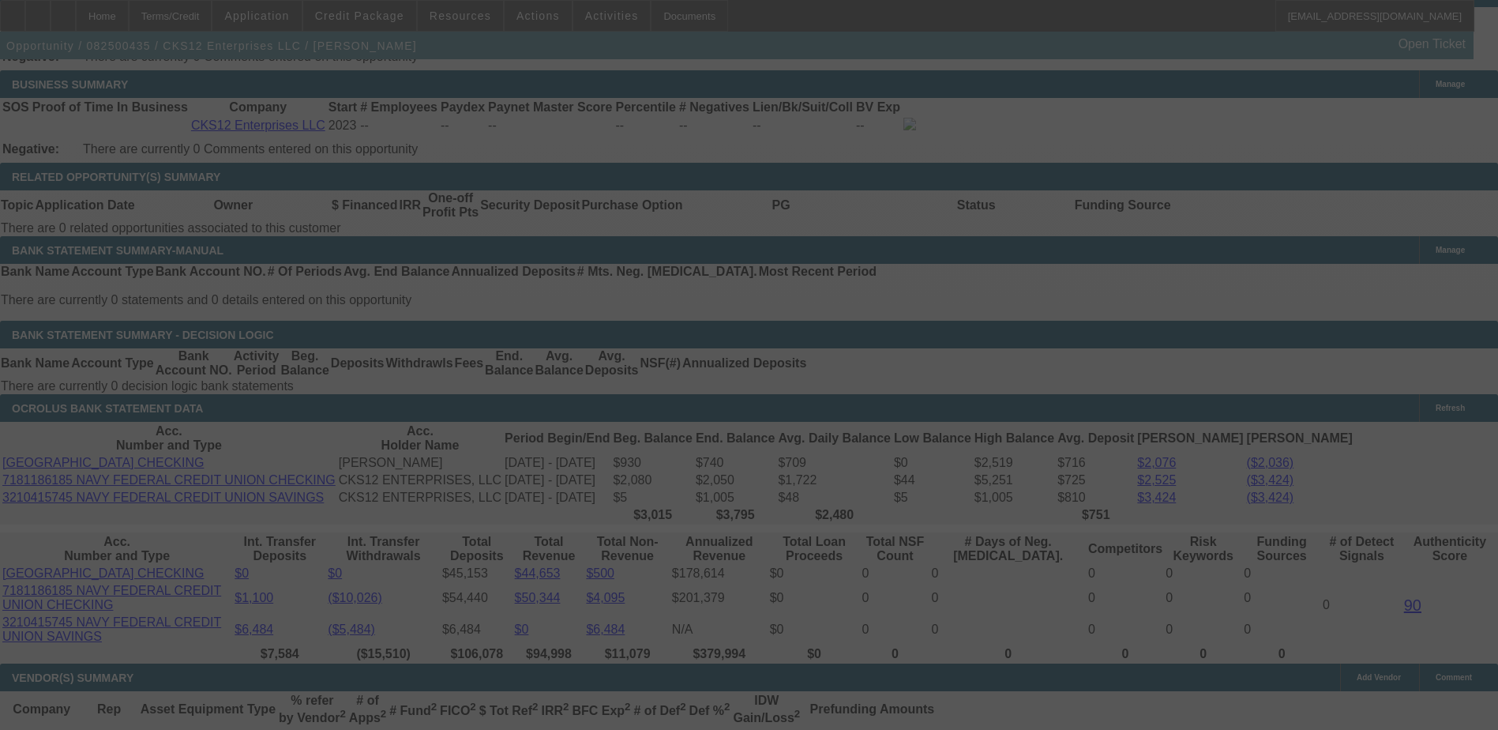
scroll to position [2527, 0]
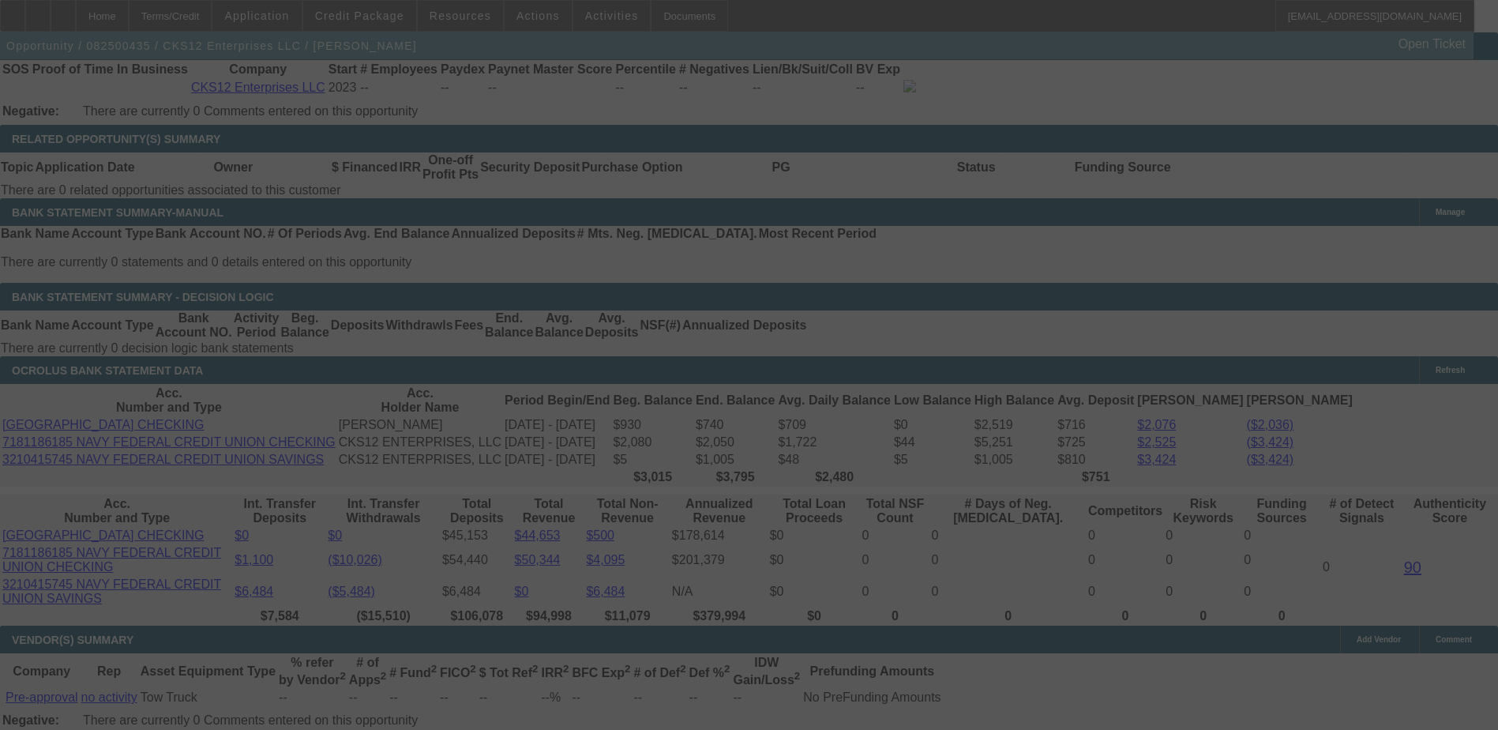
select select "0"
select select "2"
select select "0.1"
select select "4"
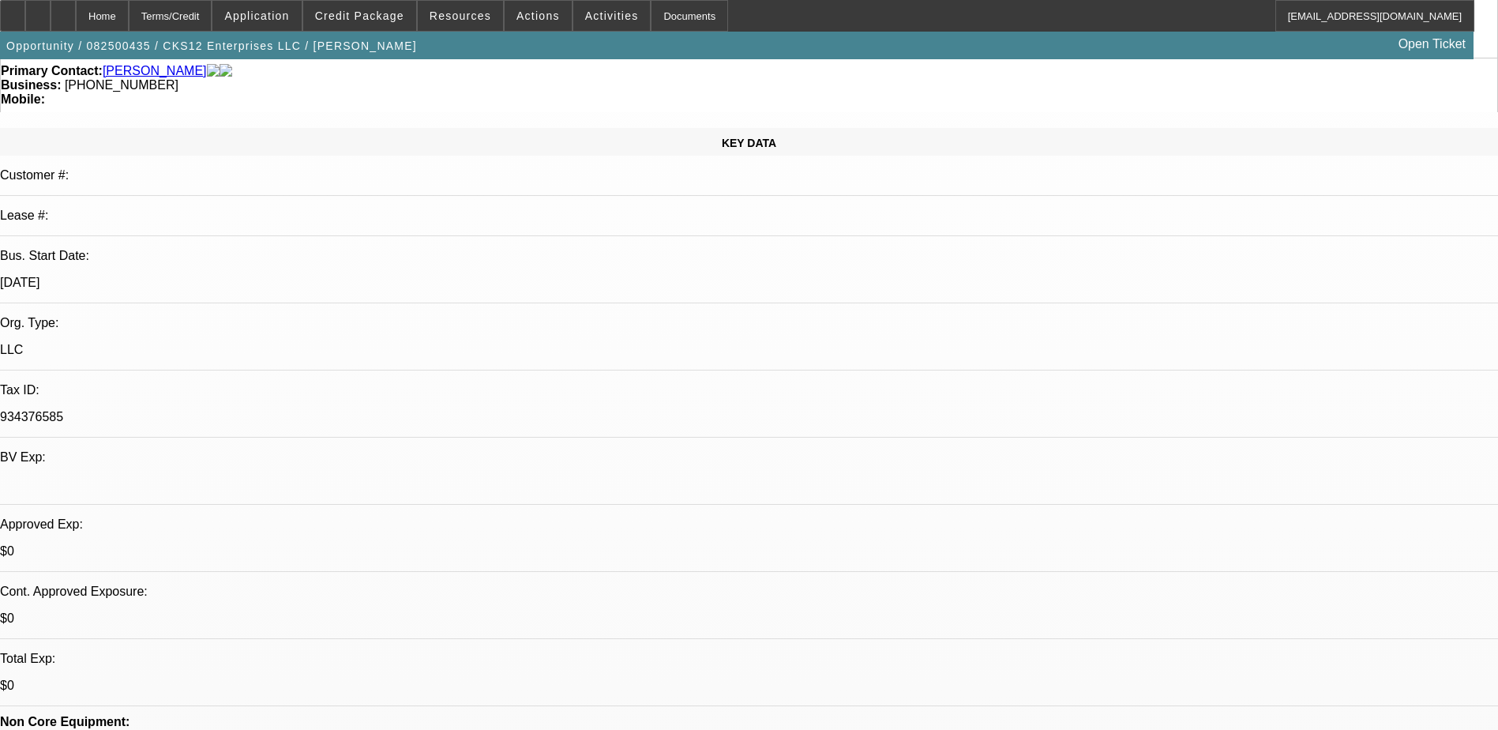
scroll to position [0, 0]
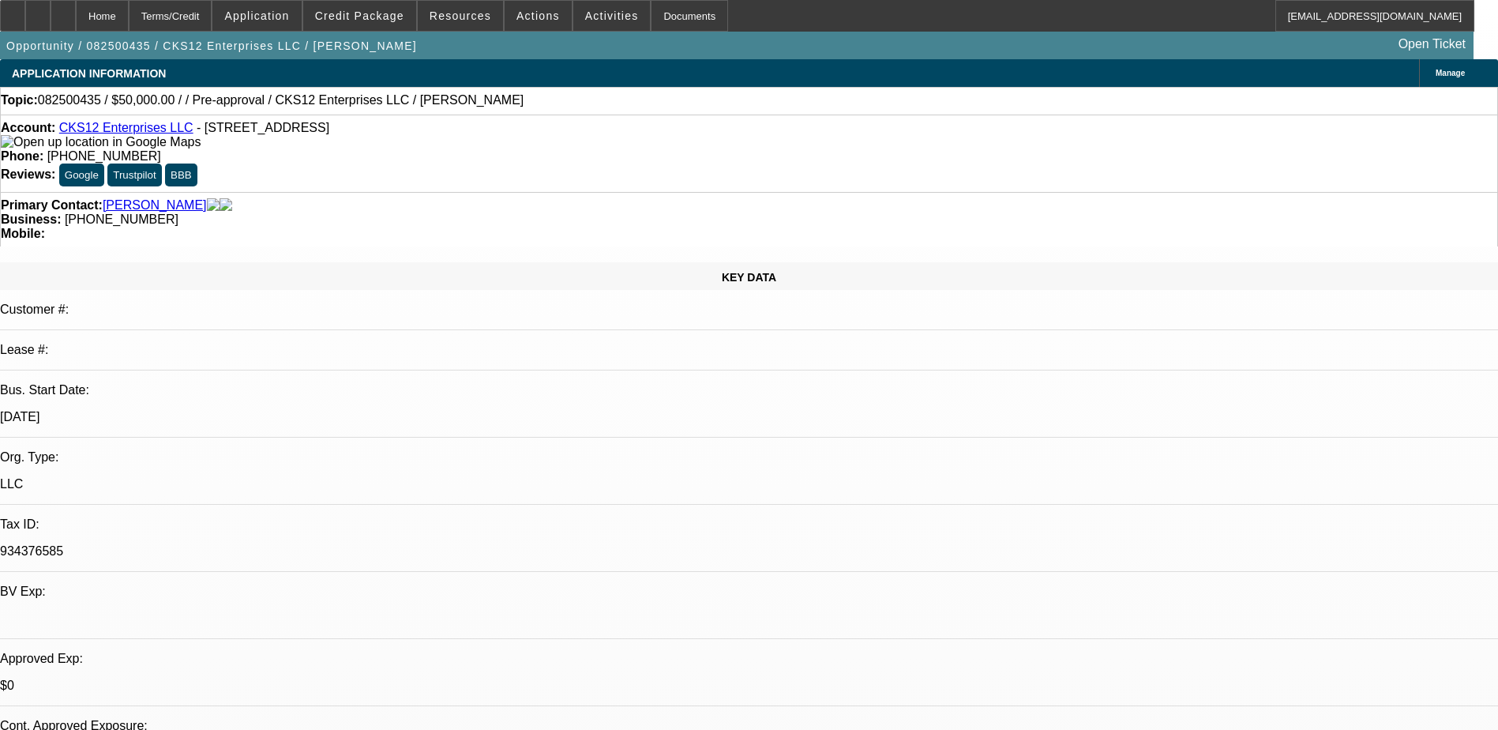
click at [144, 129] on link "CKS12 Enterprises LLC" at bounding box center [126, 127] width 134 height 13
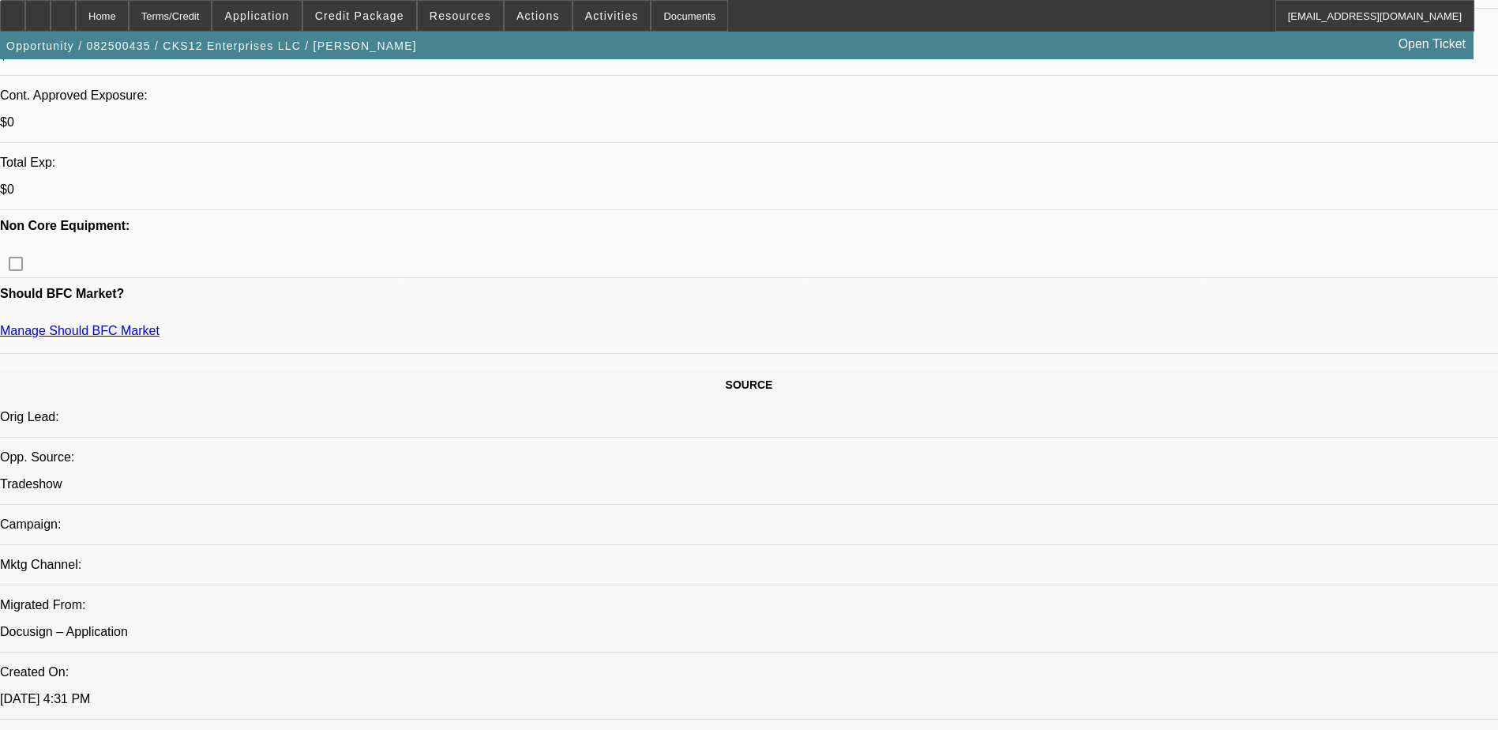
scroll to position [632, 0]
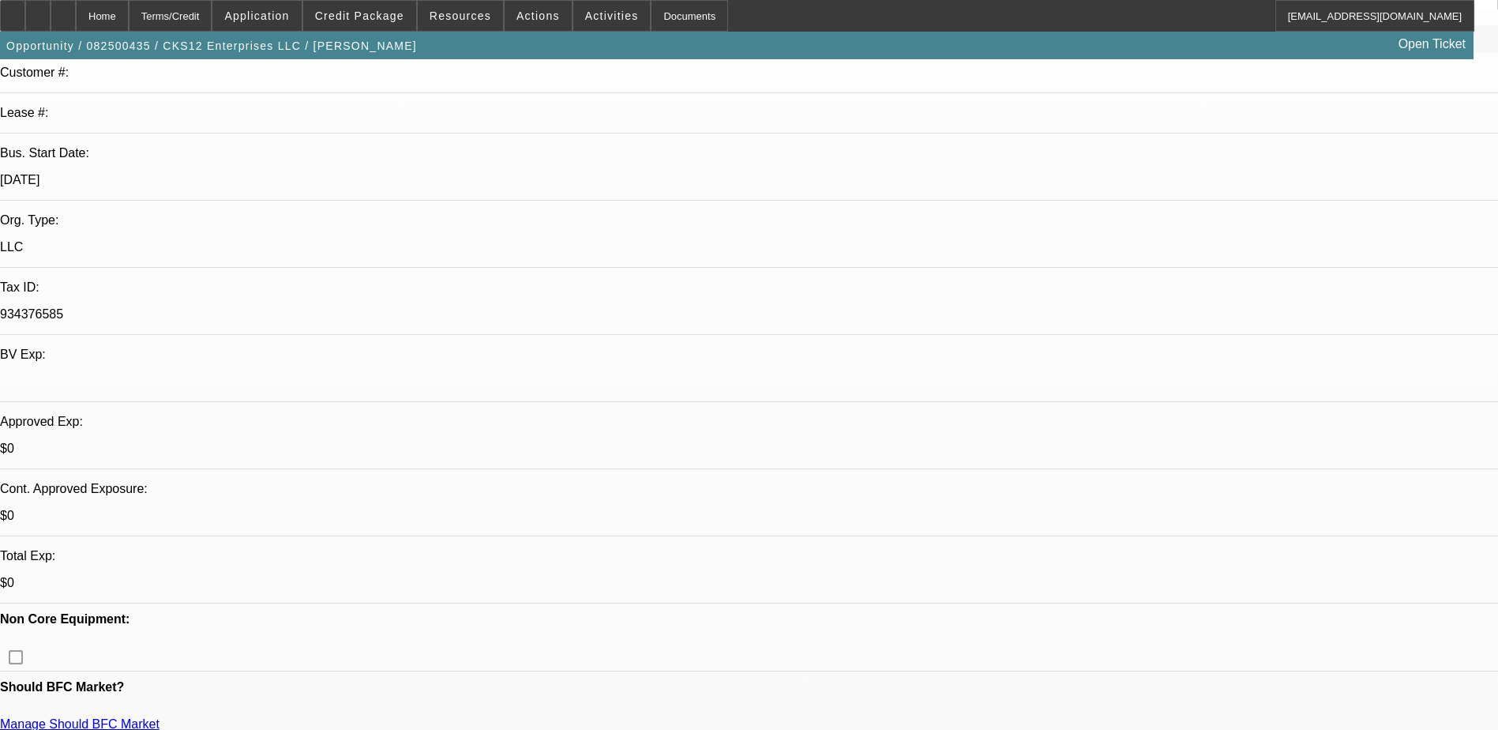
scroll to position [0, 0]
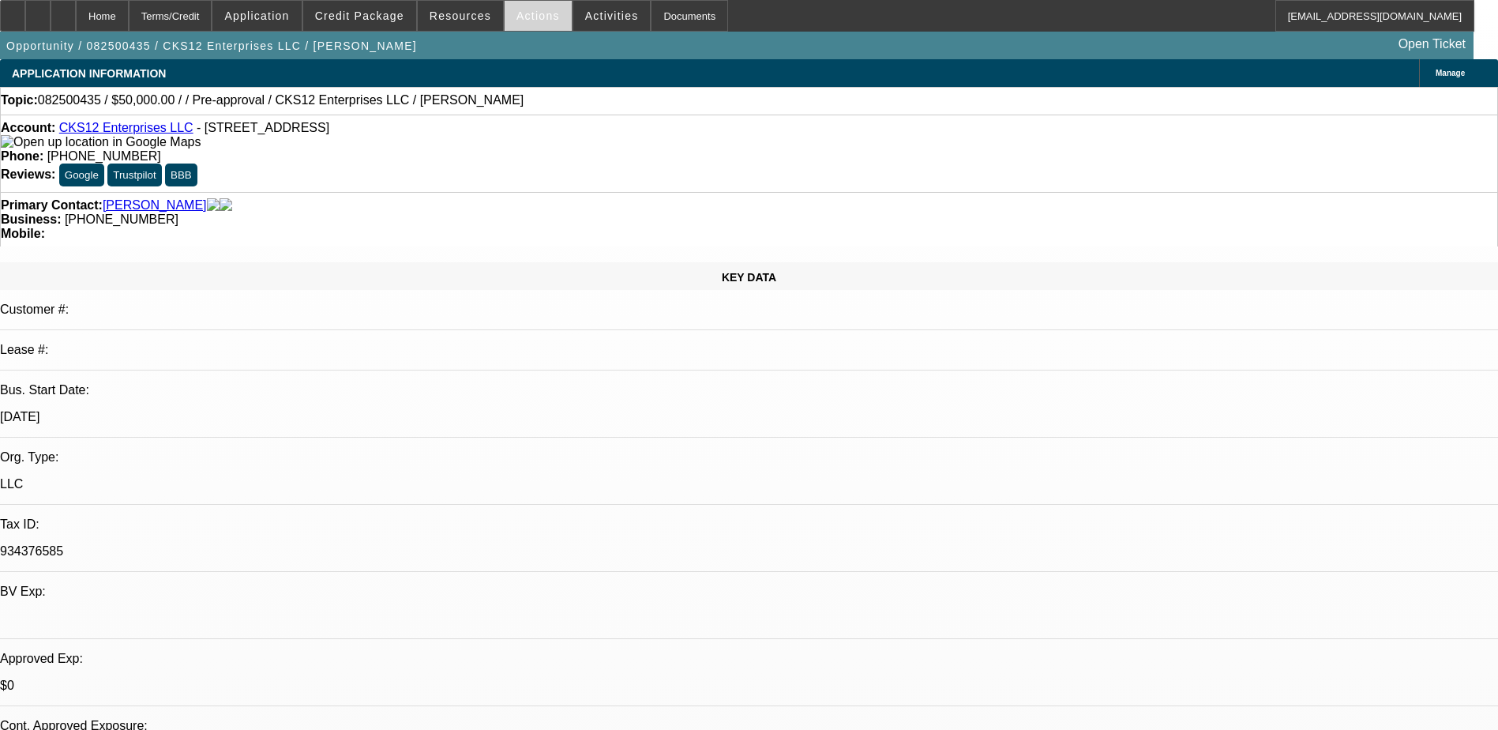
click at [527, 17] on span "Actions" at bounding box center [537, 15] width 43 height 13
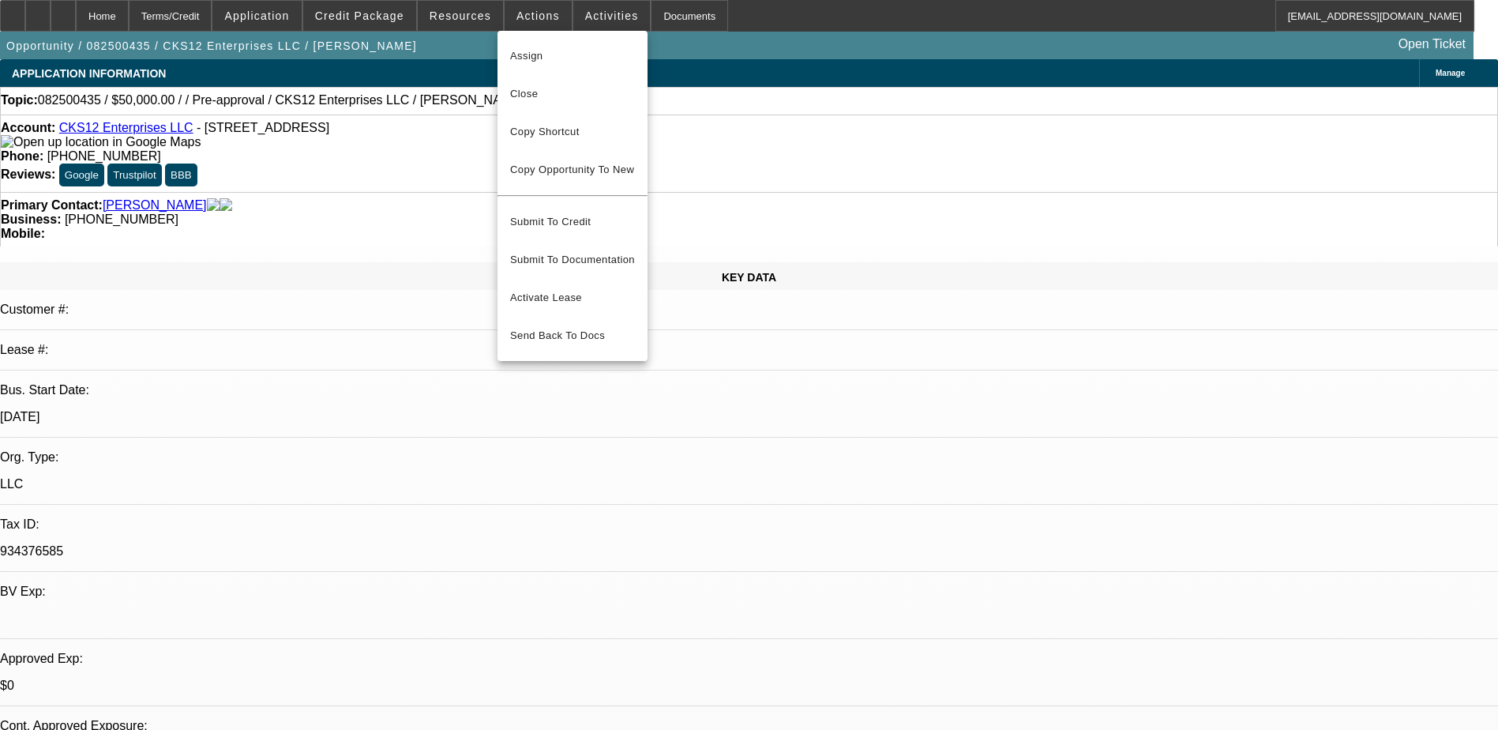
click at [581, 12] on div at bounding box center [749, 365] width 1498 height 730
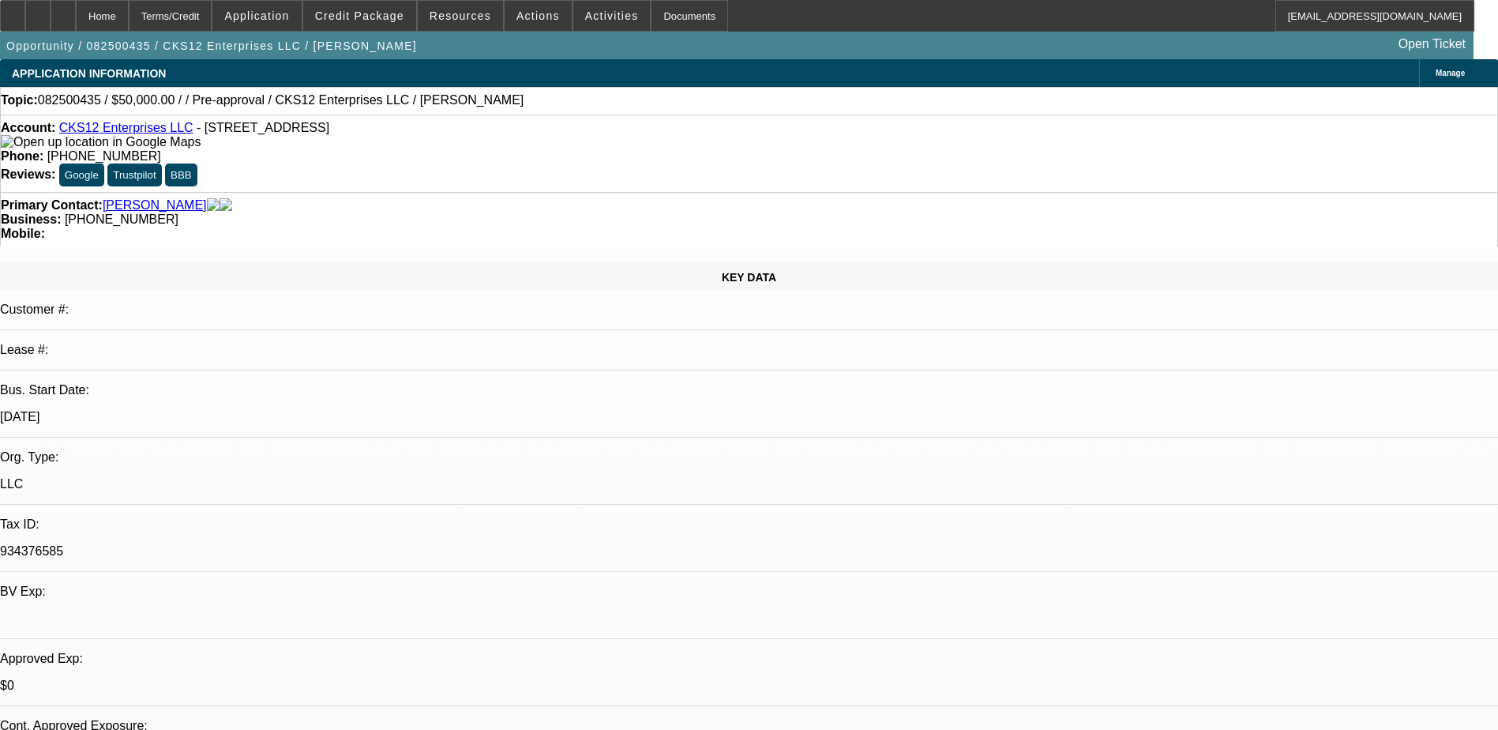
click at [585, 12] on span "Activities" at bounding box center [612, 15] width 54 height 13
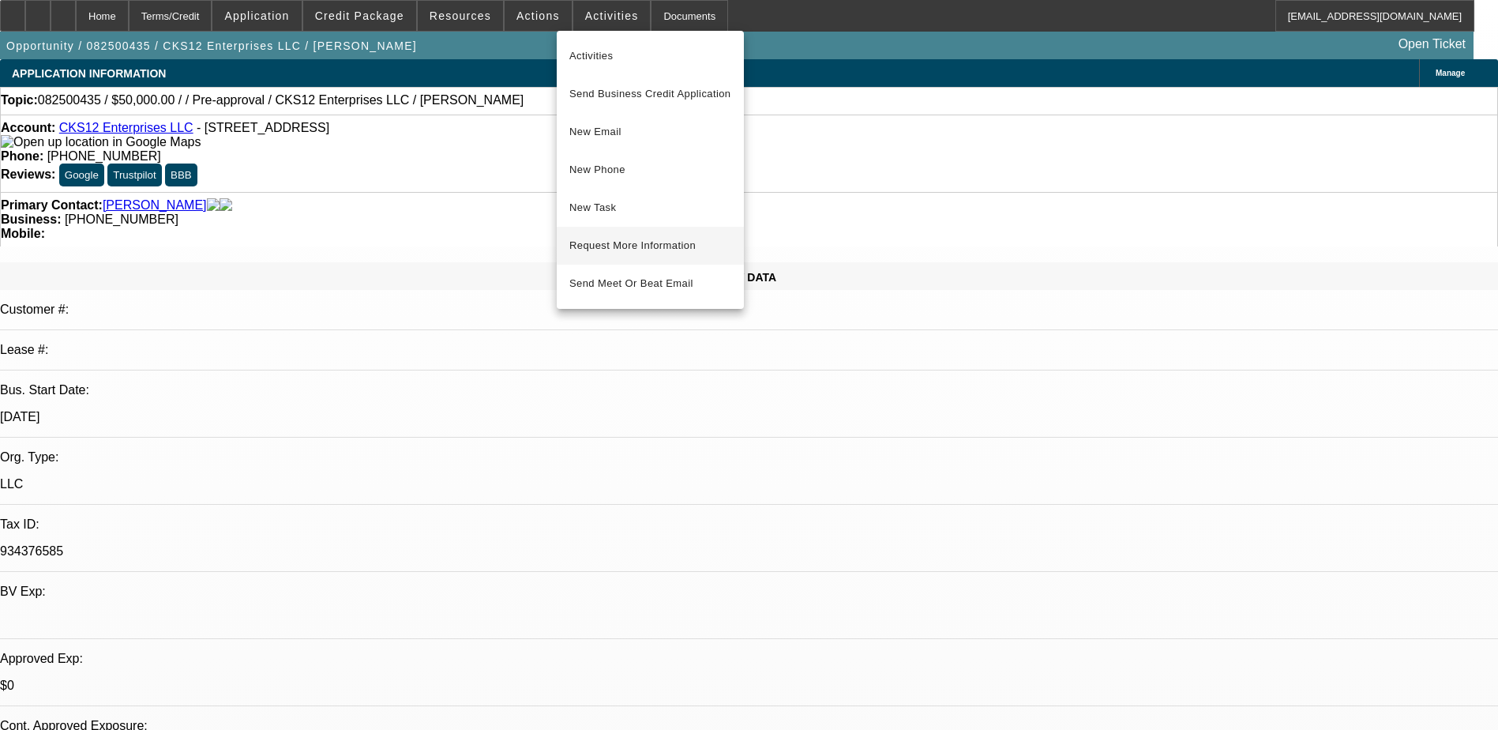
click at [627, 243] on span "Request More Information" at bounding box center [650, 245] width 162 height 19
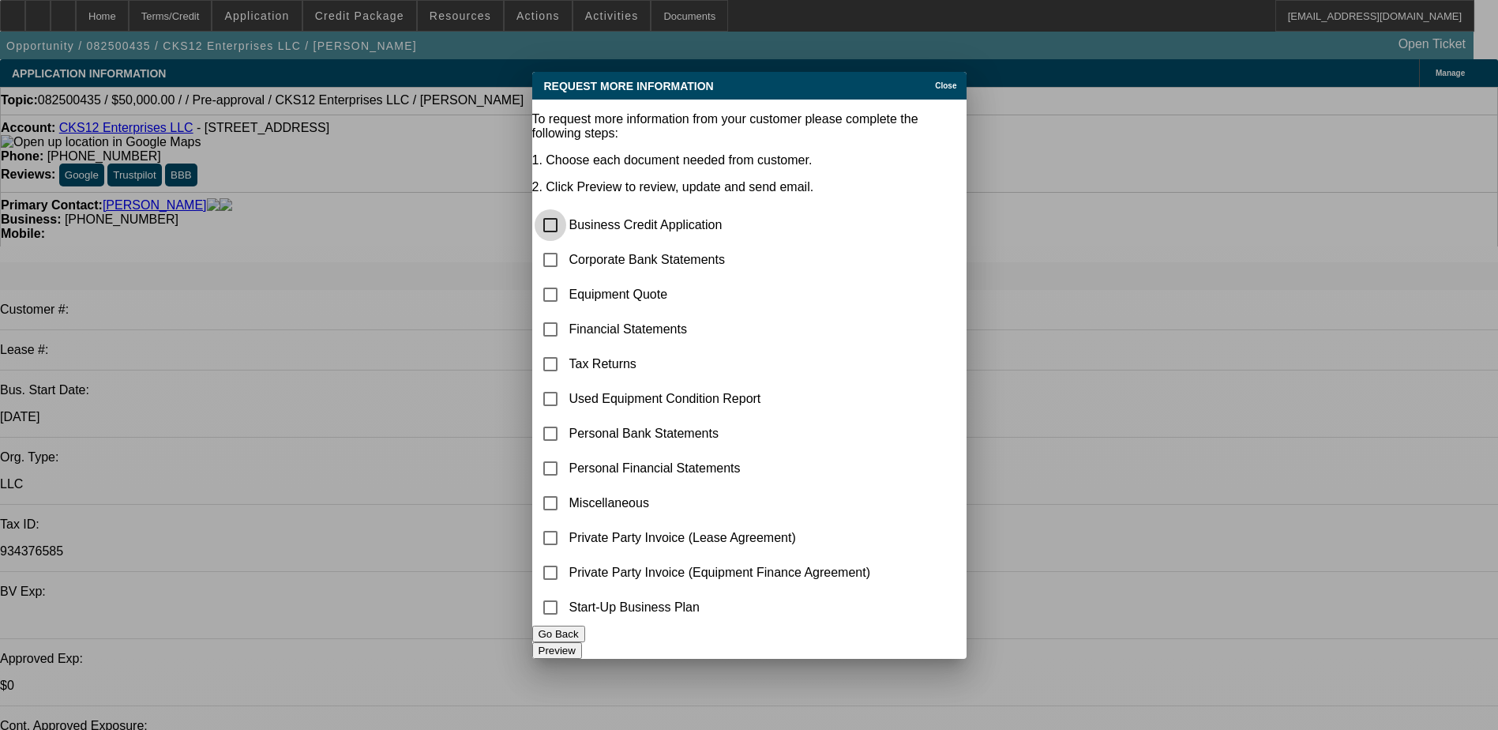
click at [566, 209] on input "checkbox" at bounding box center [551, 225] width 32 height 32
checkbox input "true"
click at [582, 642] on button "Preview" at bounding box center [557, 650] width 50 height 17
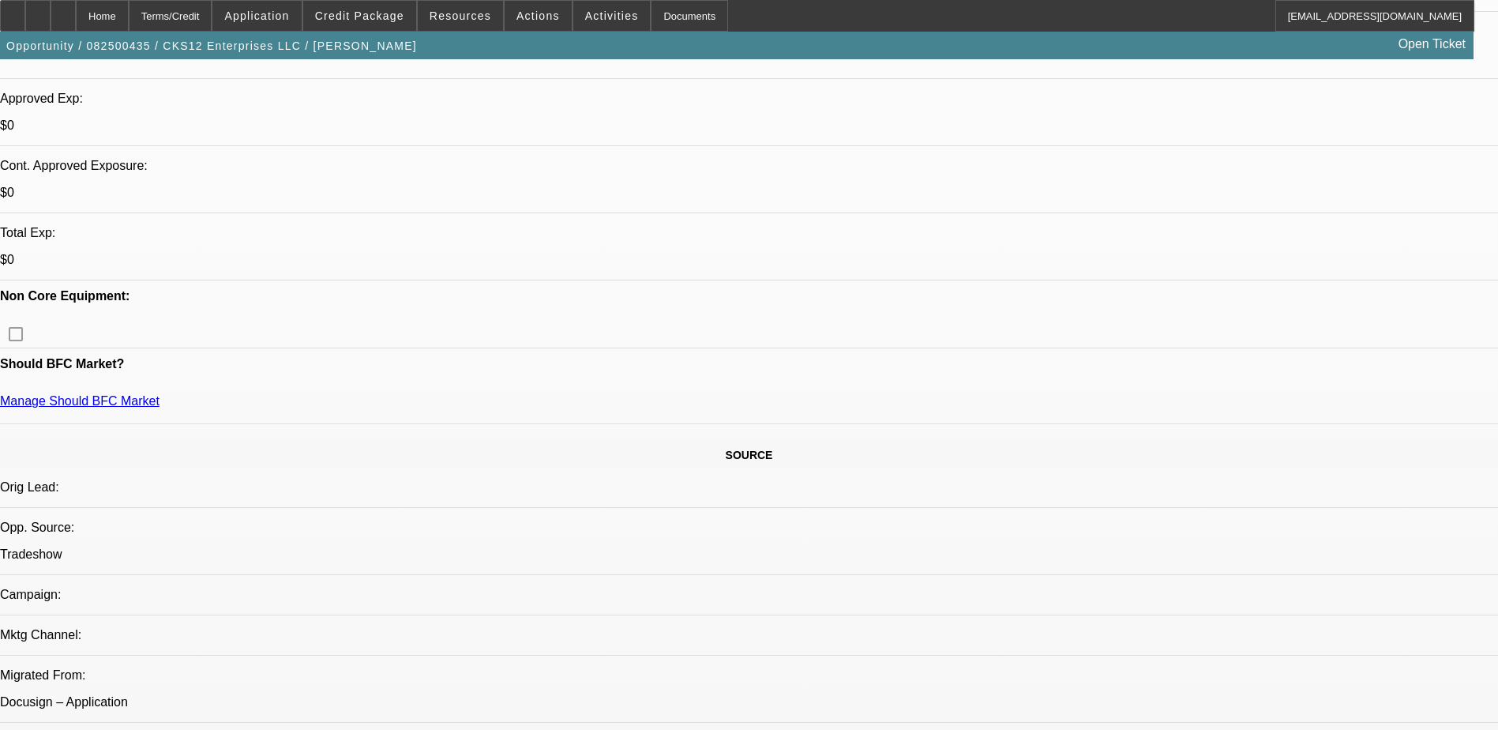
scroll to position [553, 0]
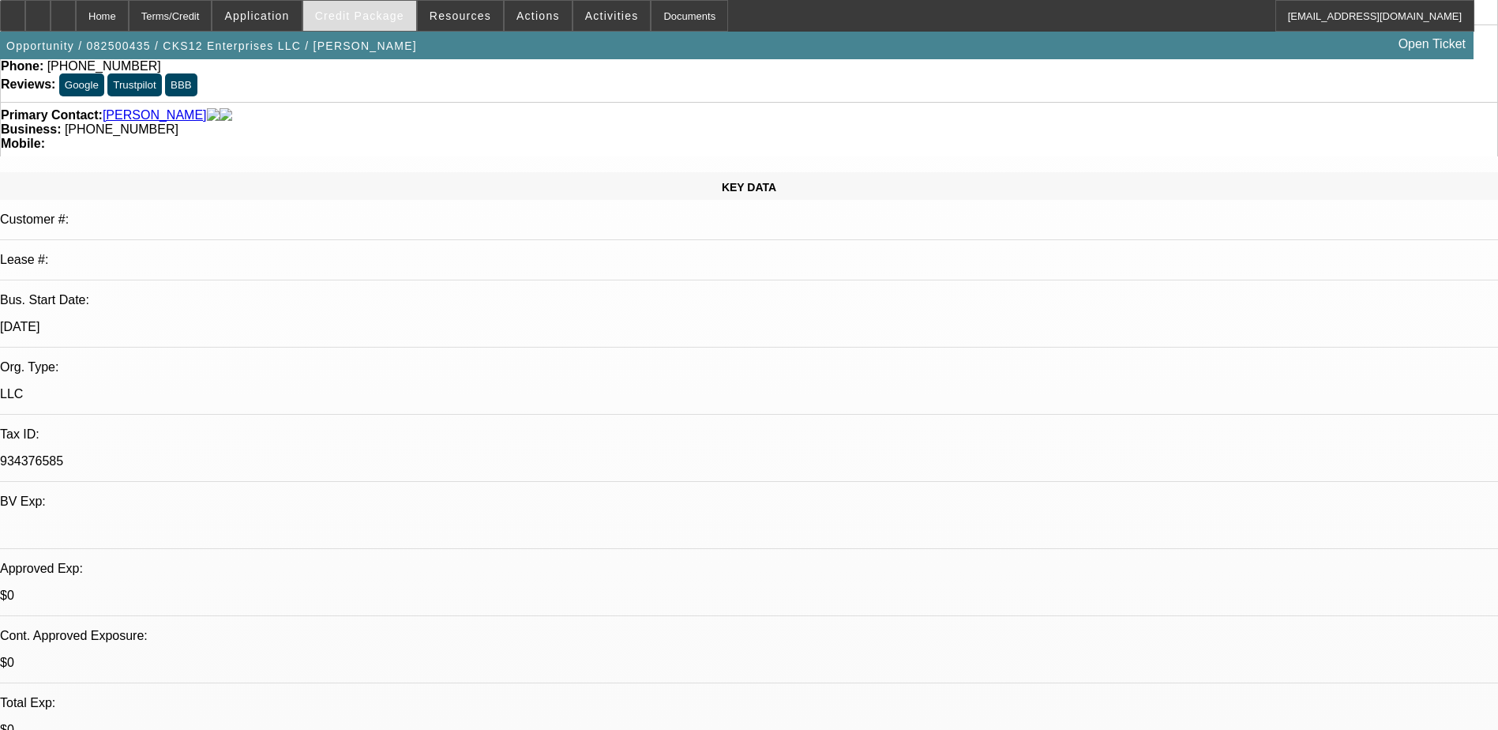
scroll to position [0, 0]
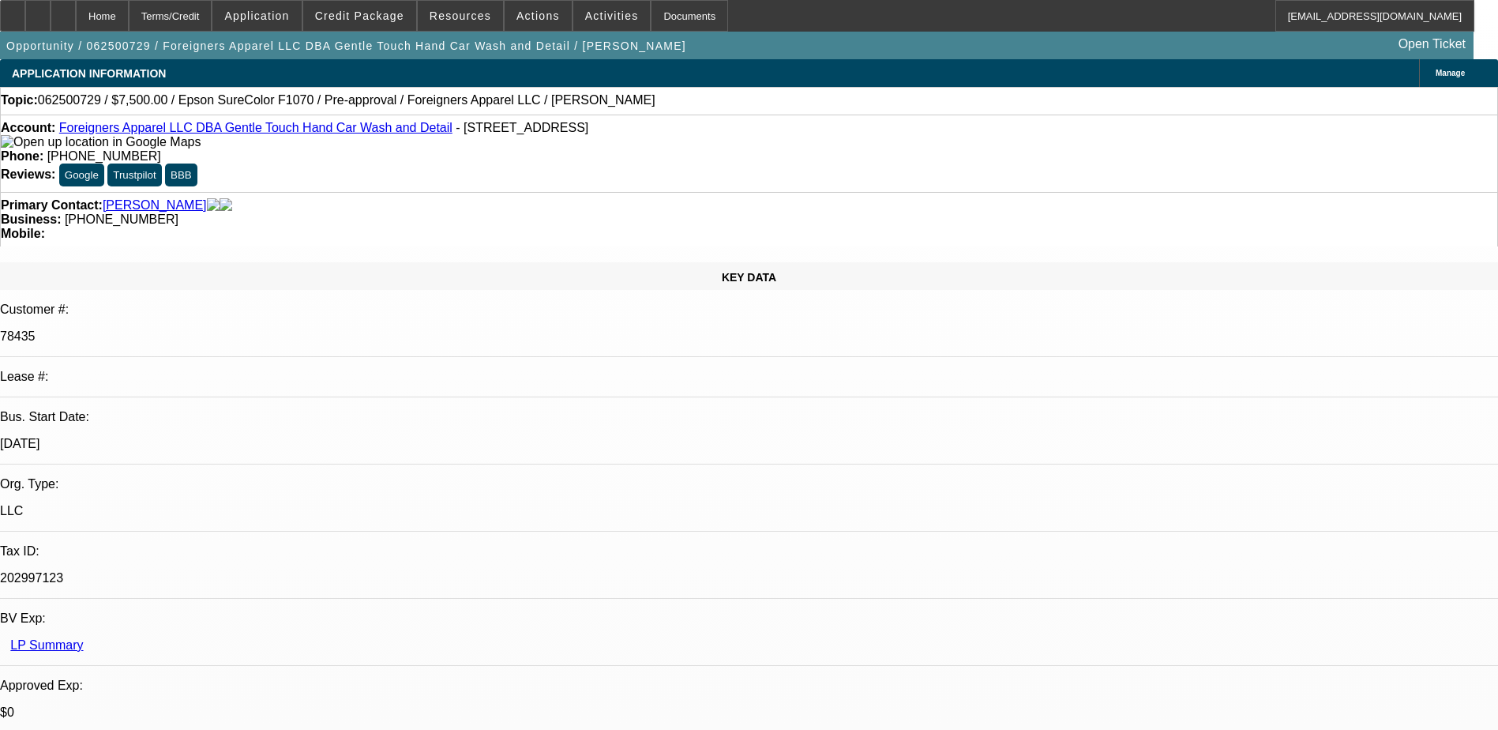
select select "0"
select select "2"
select select "0"
select select "6"
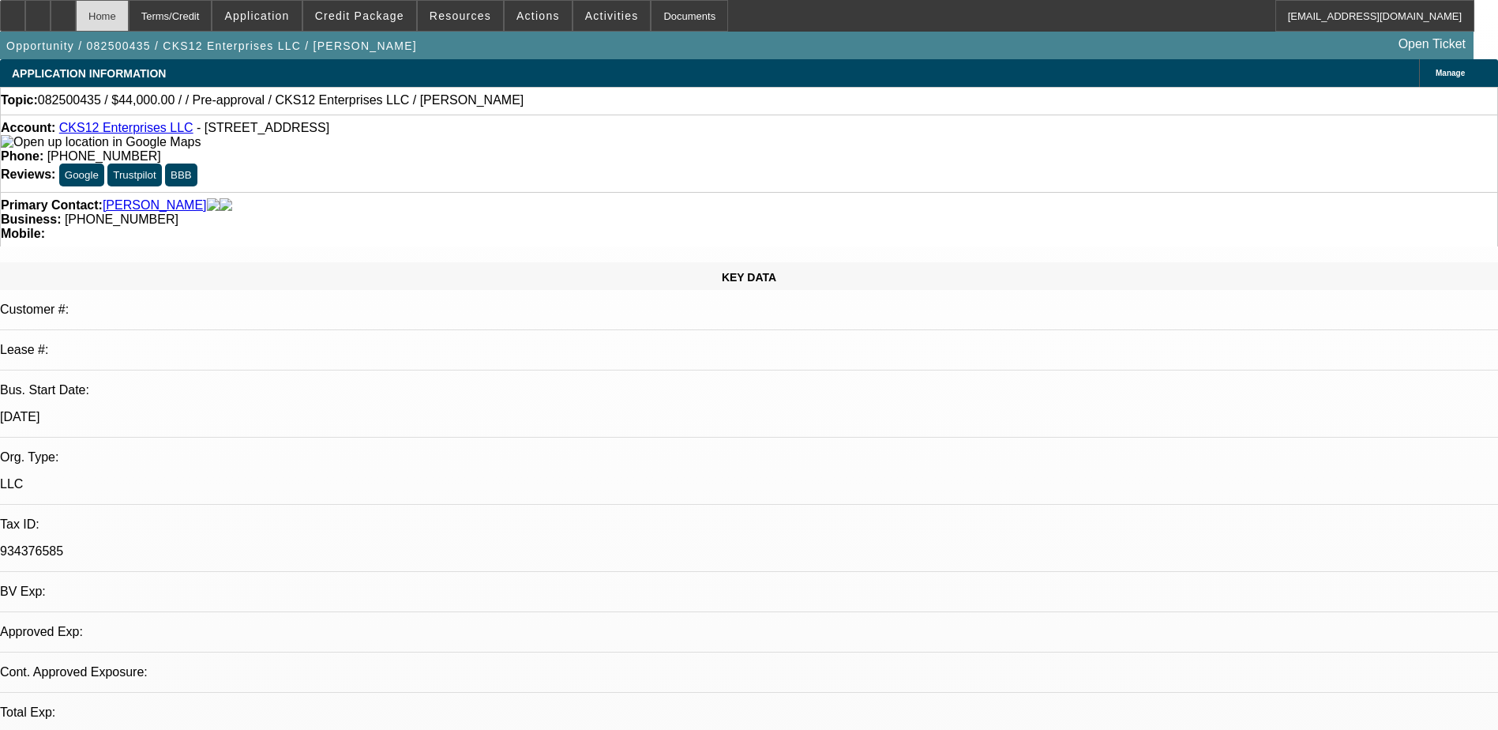
select select "0"
select select "2"
select select "0.1"
select select "4"
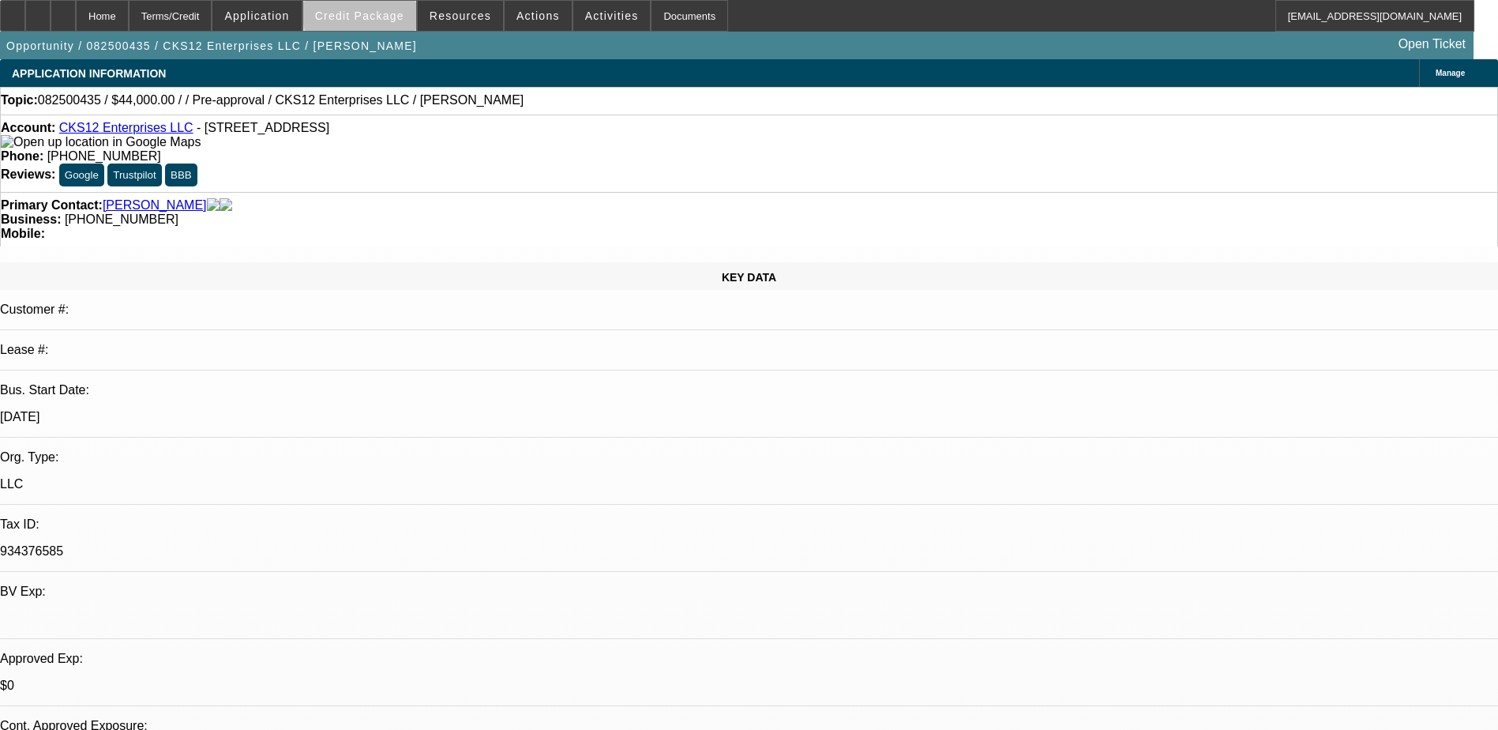
click at [395, 13] on span "Credit Package" at bounding box center [359, 15] width 89 height 13
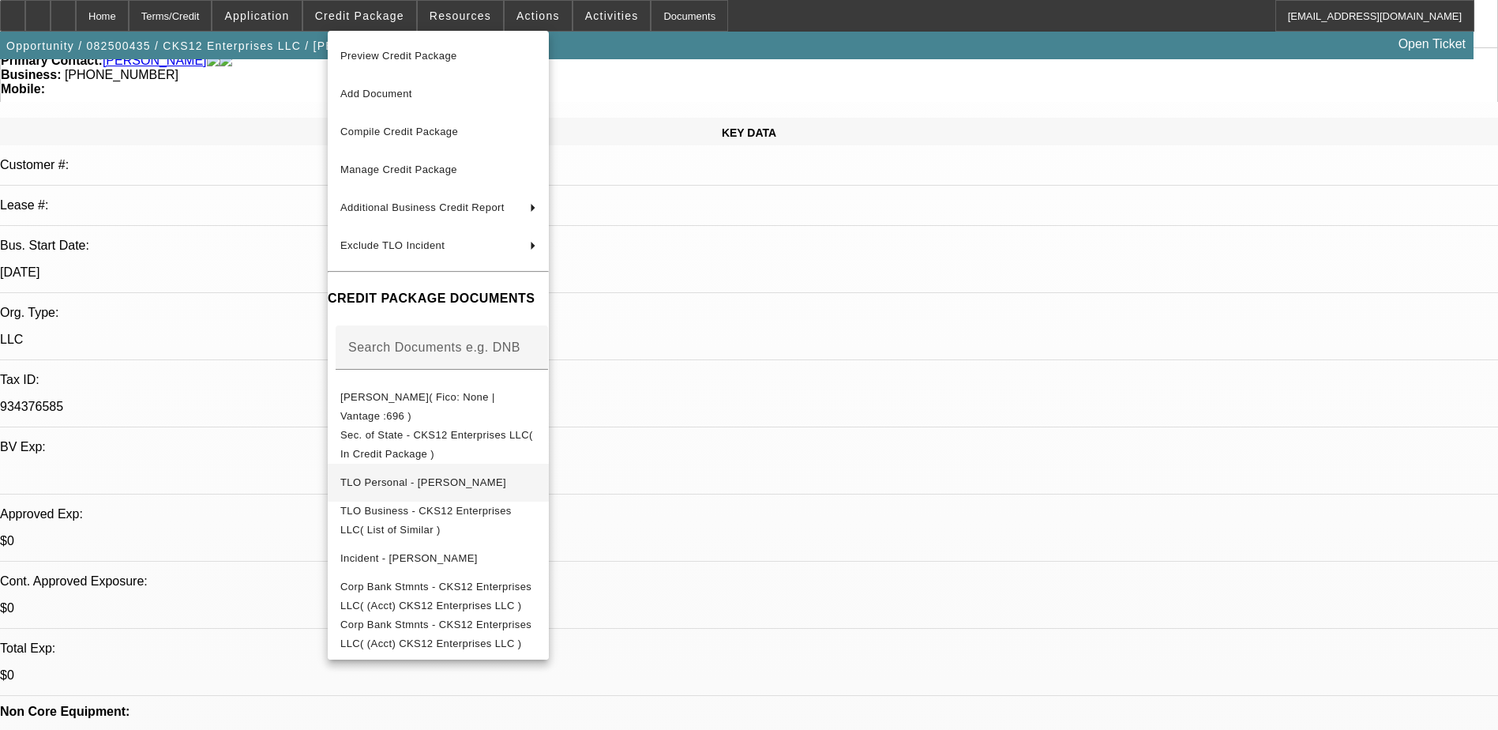
scroll to position [158, 0]
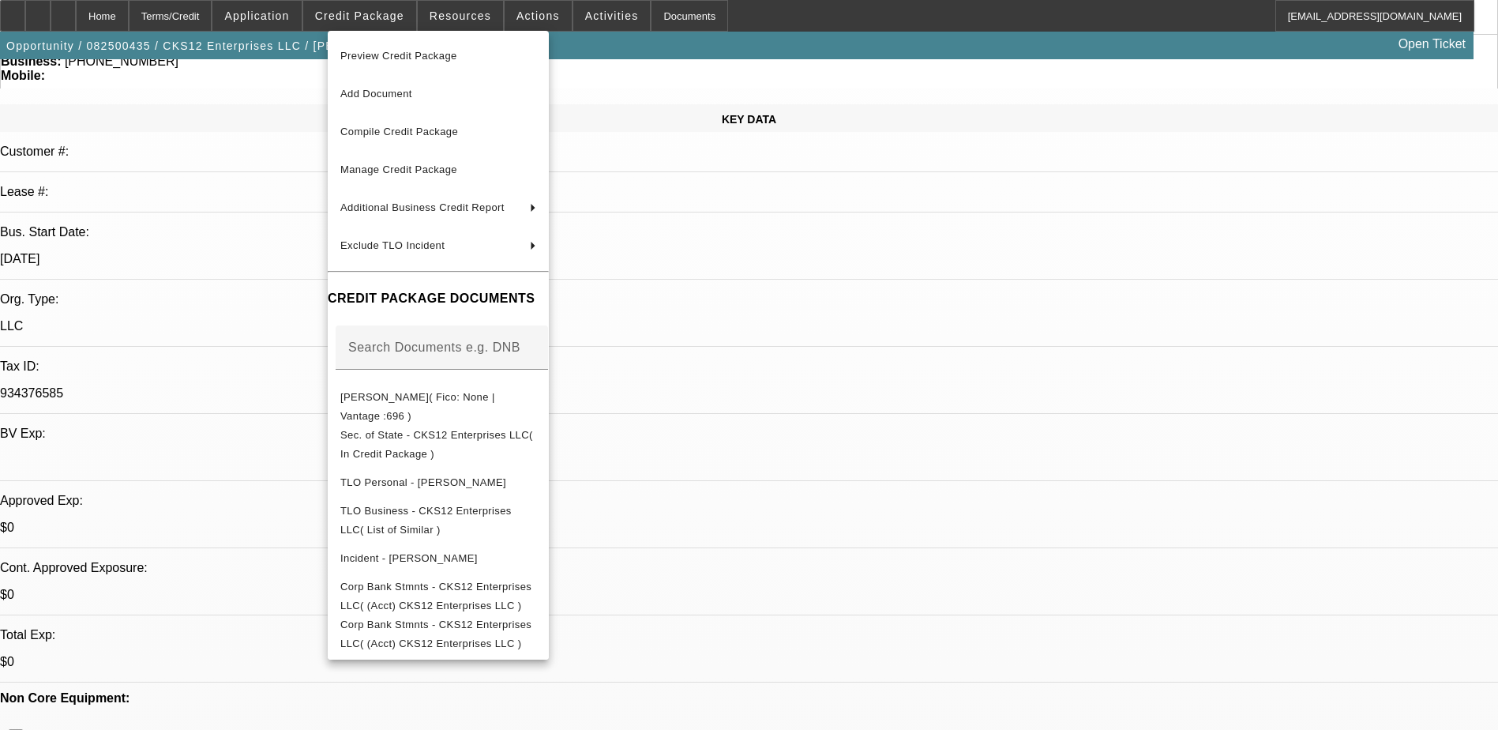
click at [993, 446] on div at bounding box center [749, 365] width 1498 height 730
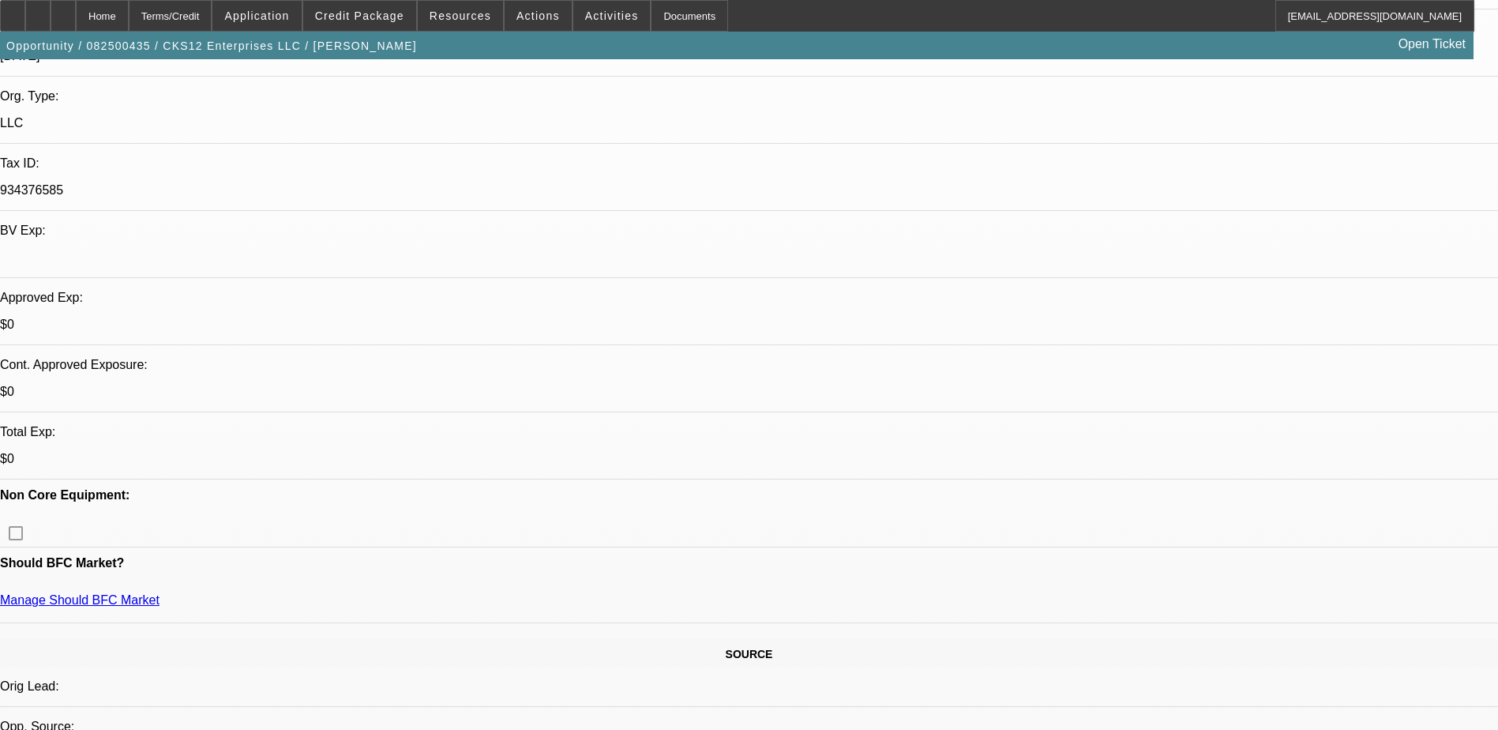
scroll to position [395, 0]
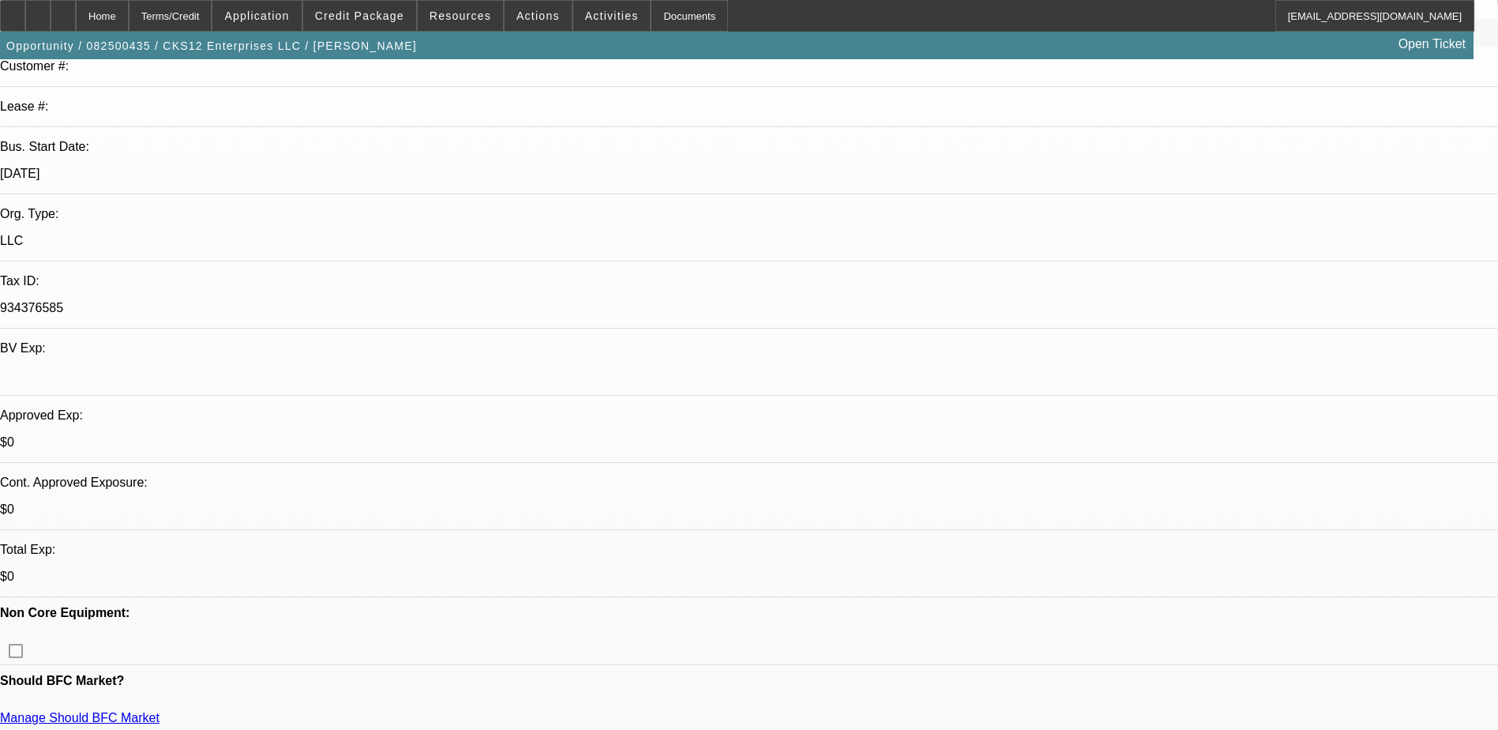
scroll to position [0, 0]
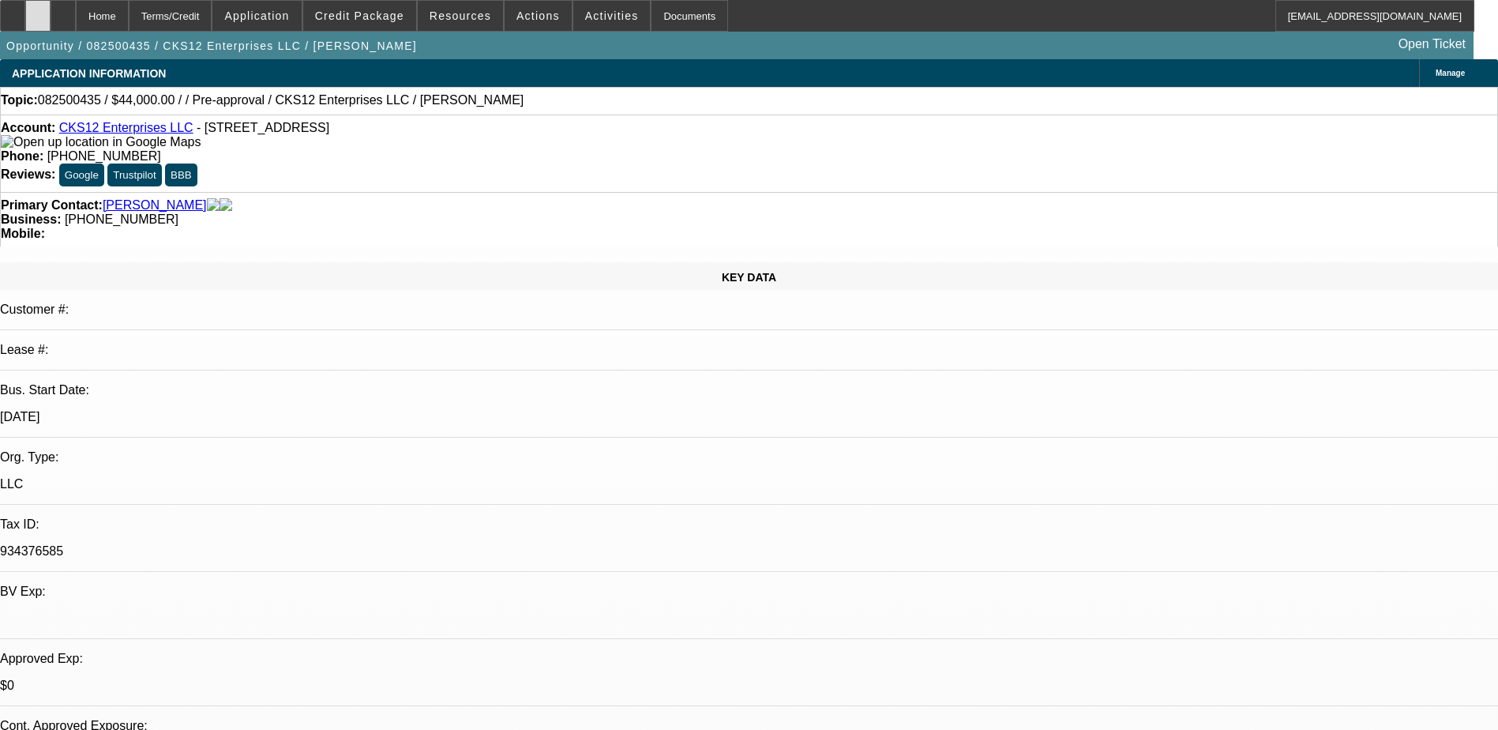
click at [51, 16] on div at bounding box center [37, 16] width 25 height 32
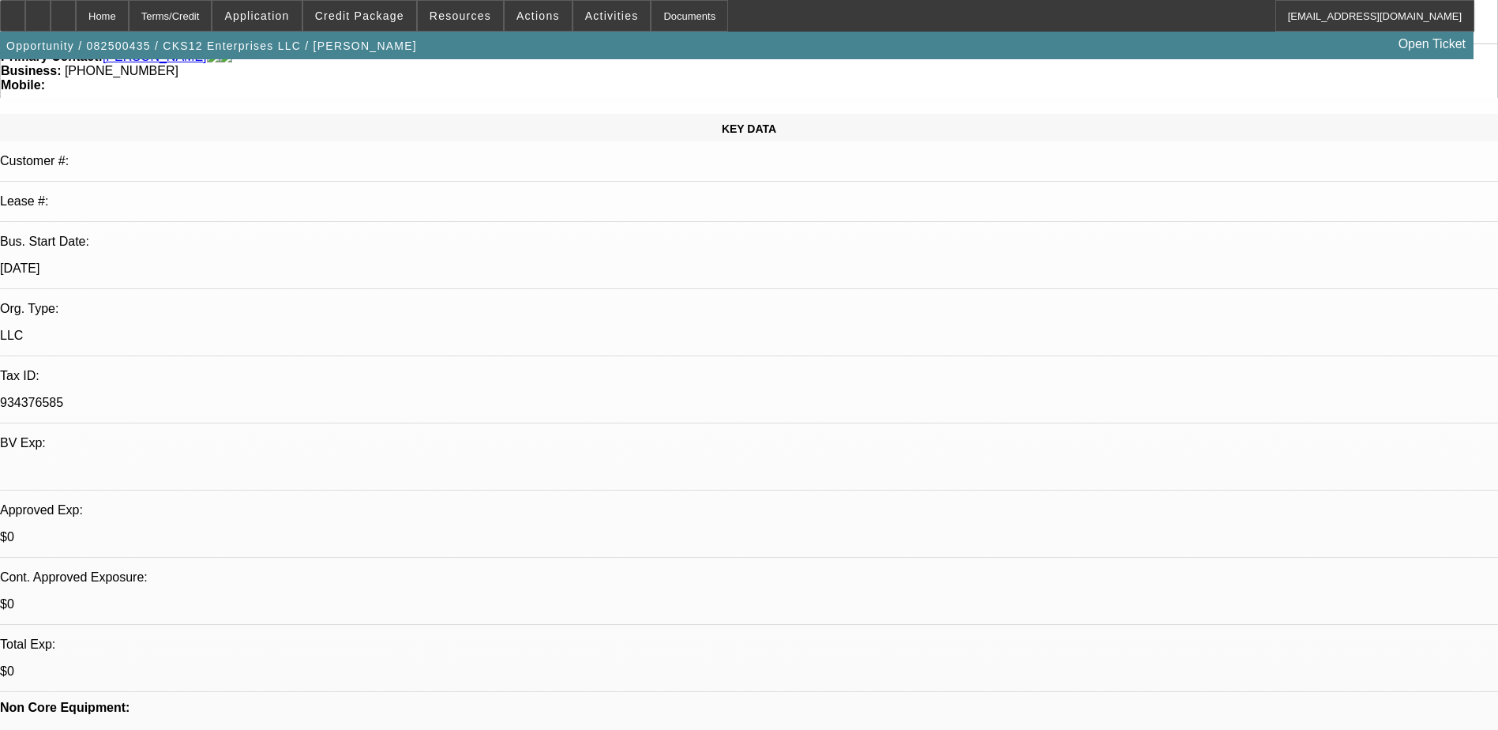
scroll to position [316, 0]
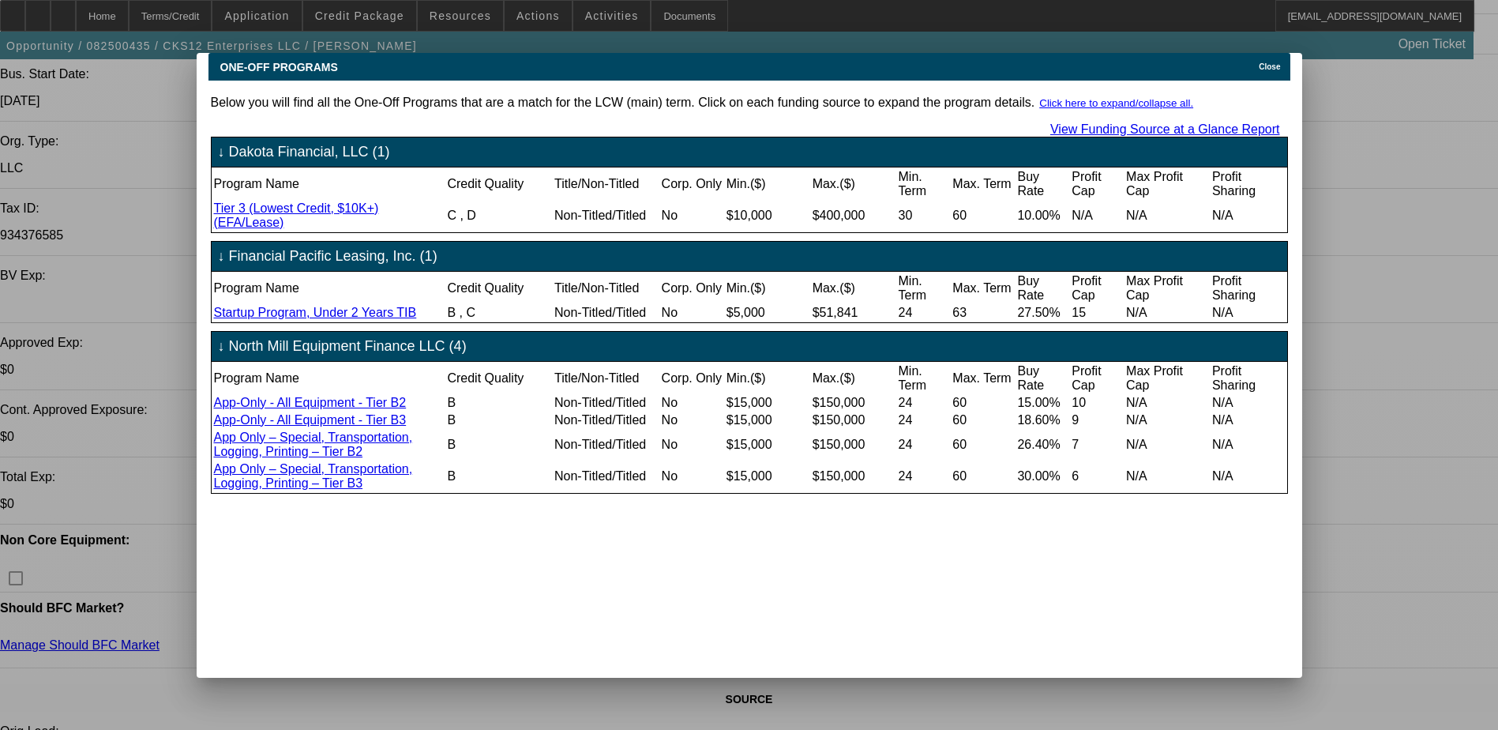
scroll to position [0, 0]
click at [1262, 57] on div "Close" at bounding box center [1272, 62] width 35 height 18
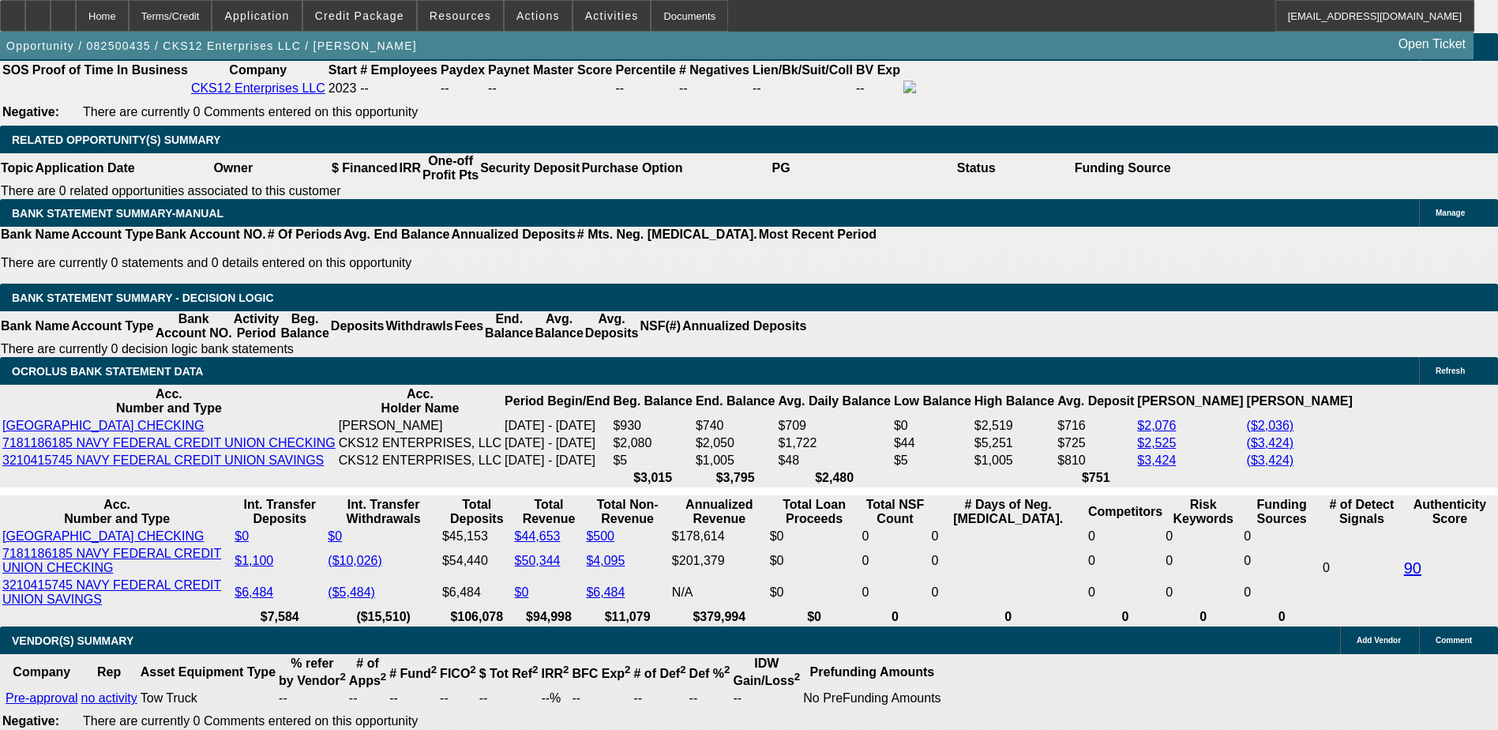
scroll to position [2527, 0]
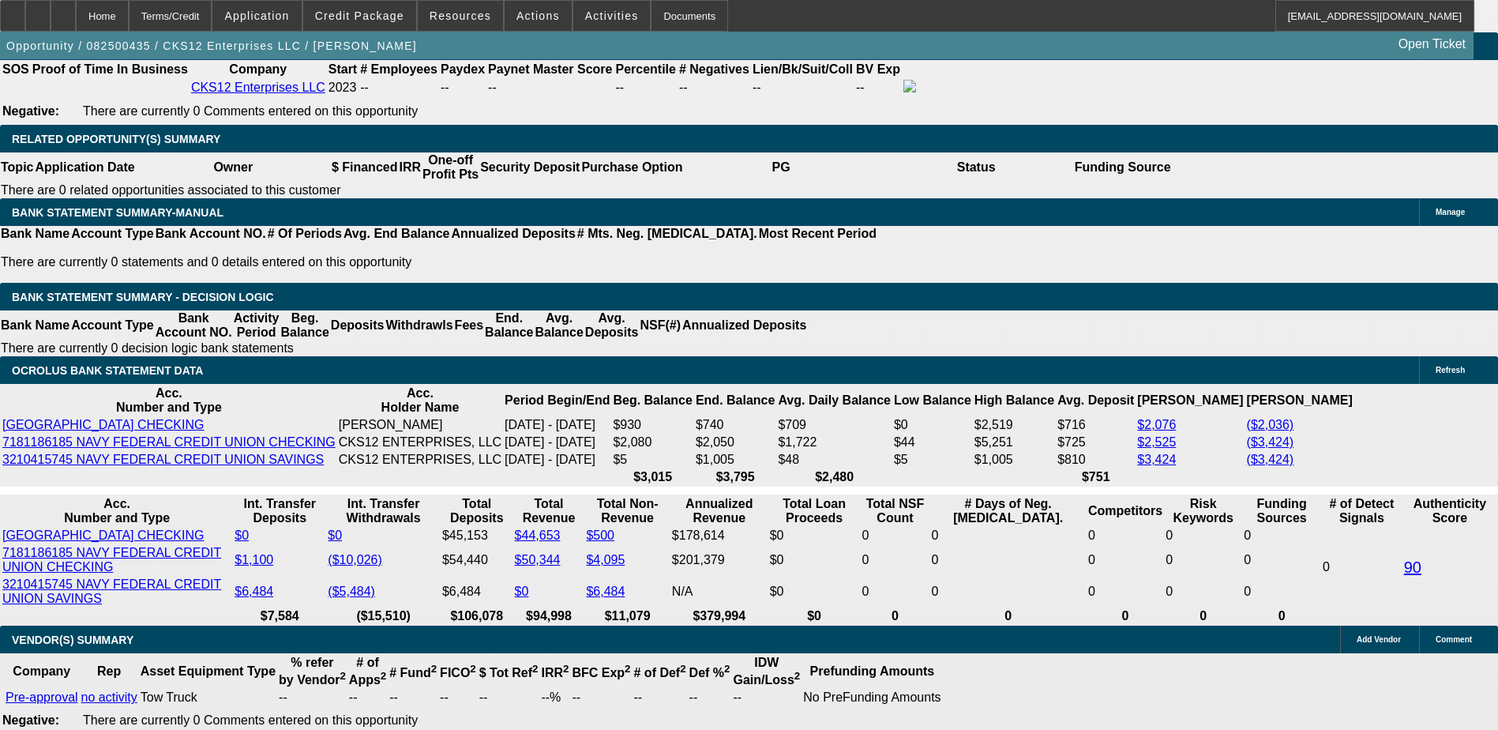
type input "4"
type input "UNKNOWN"
type input "40"
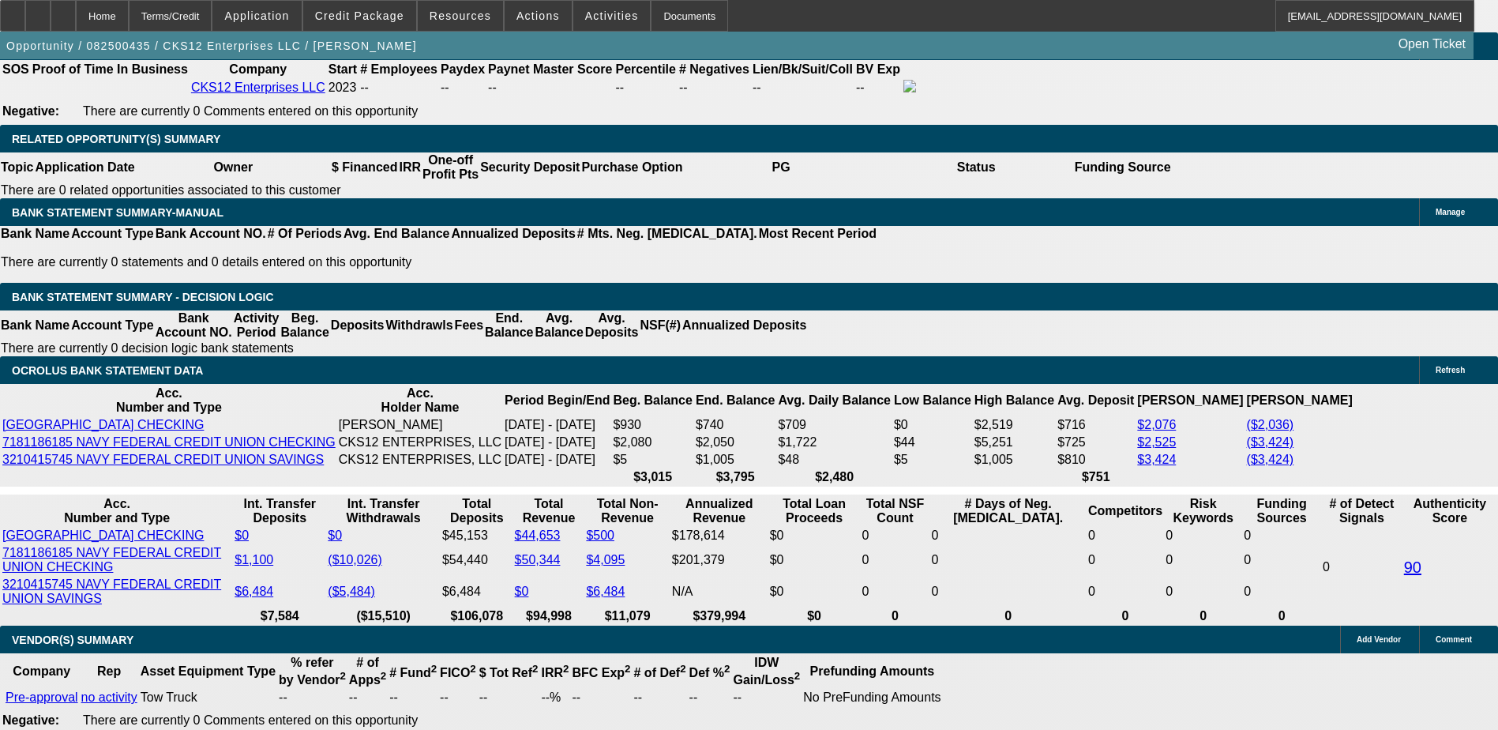
type input "$11,415.57"
type input "$22,831.14"
type input "$1,470.79"
type input "$2,941.58"
type input "40"
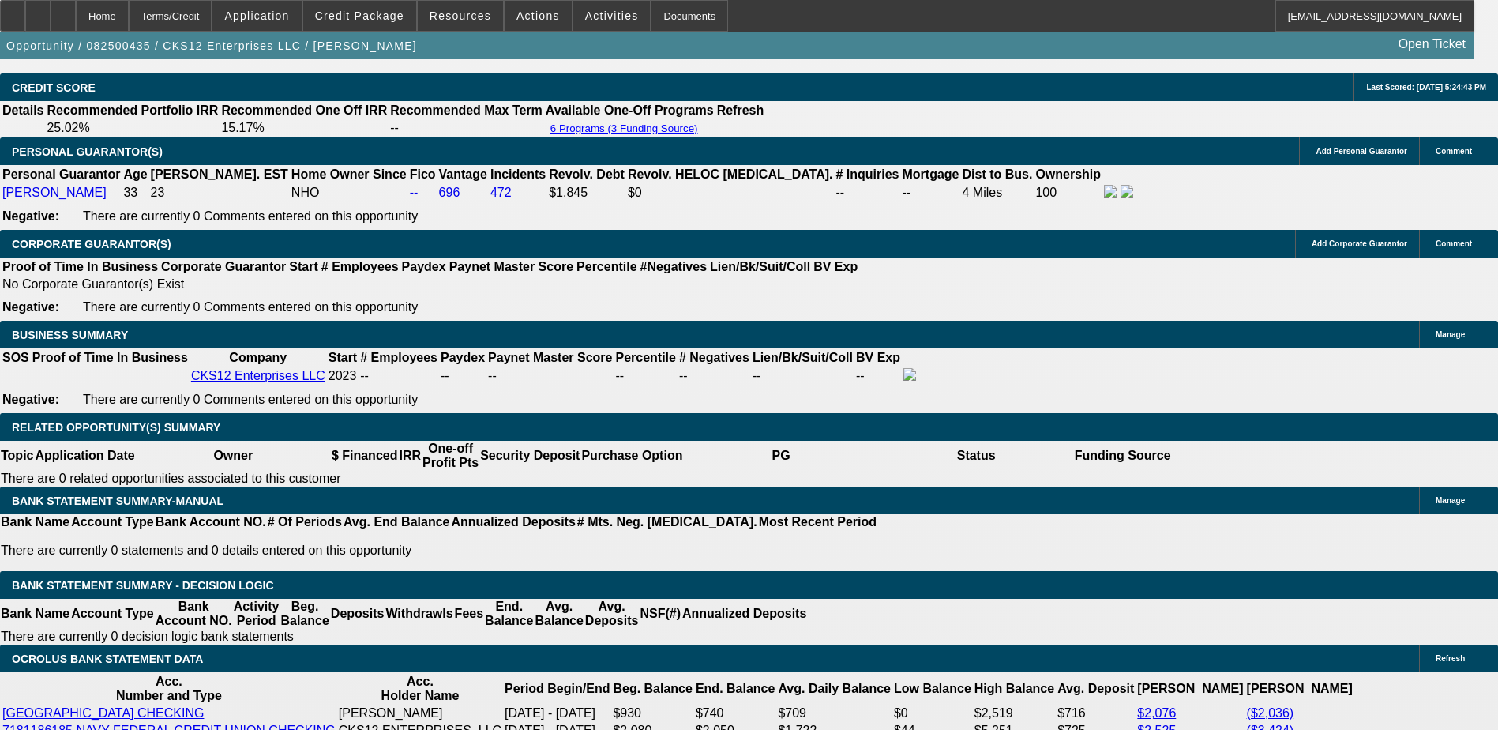
scroll to position [2211, 0]
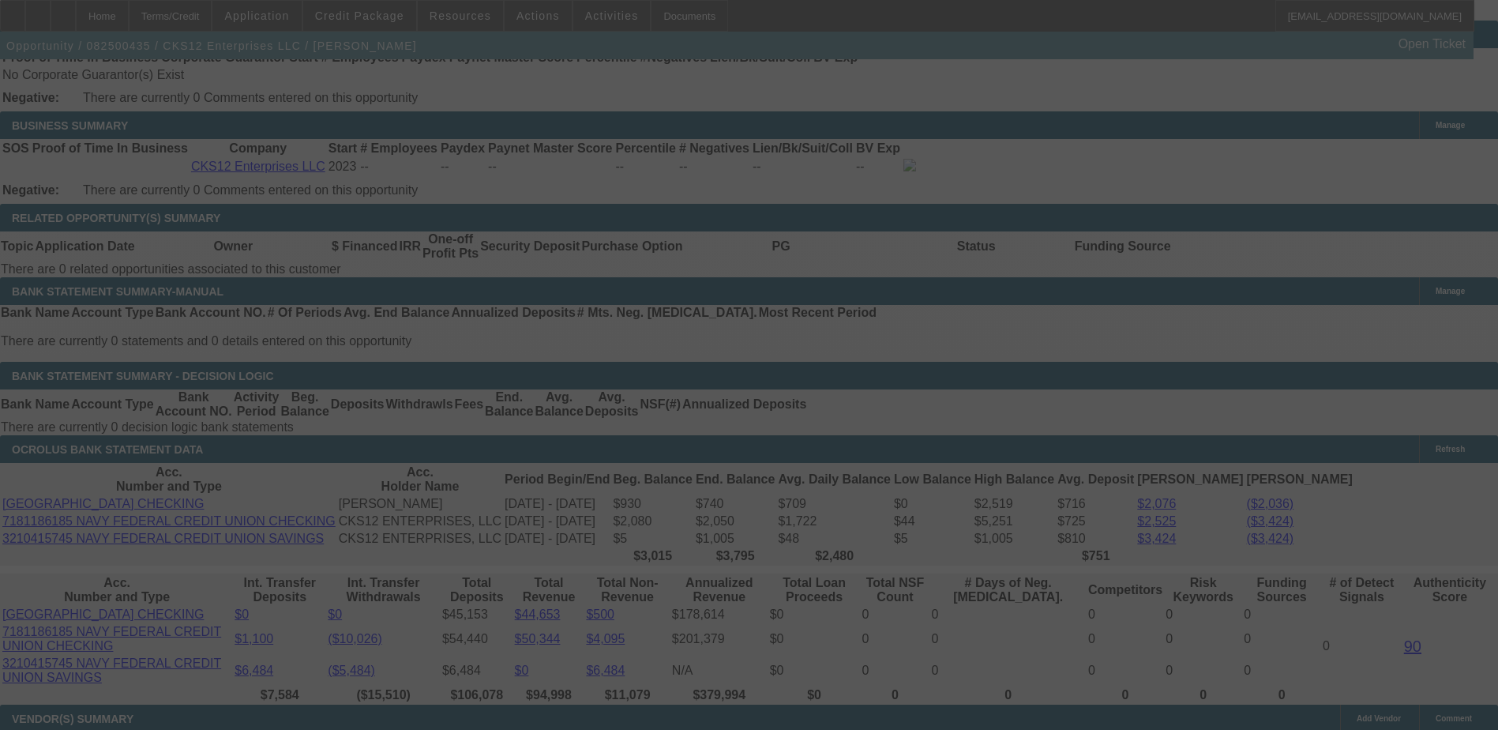
scroll to position [2527, 0]
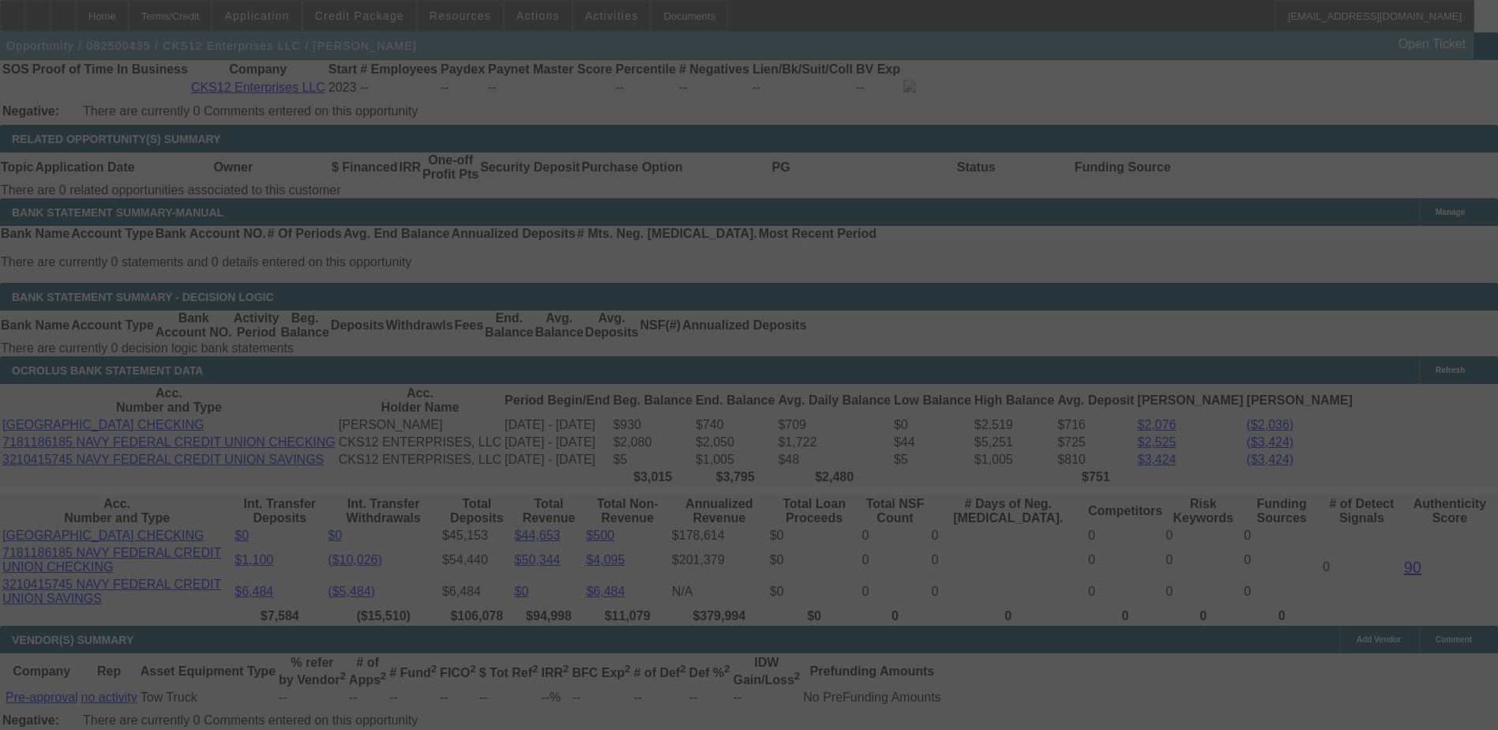
select select "0"
select select "2"
select select "0.1"
select select "4"
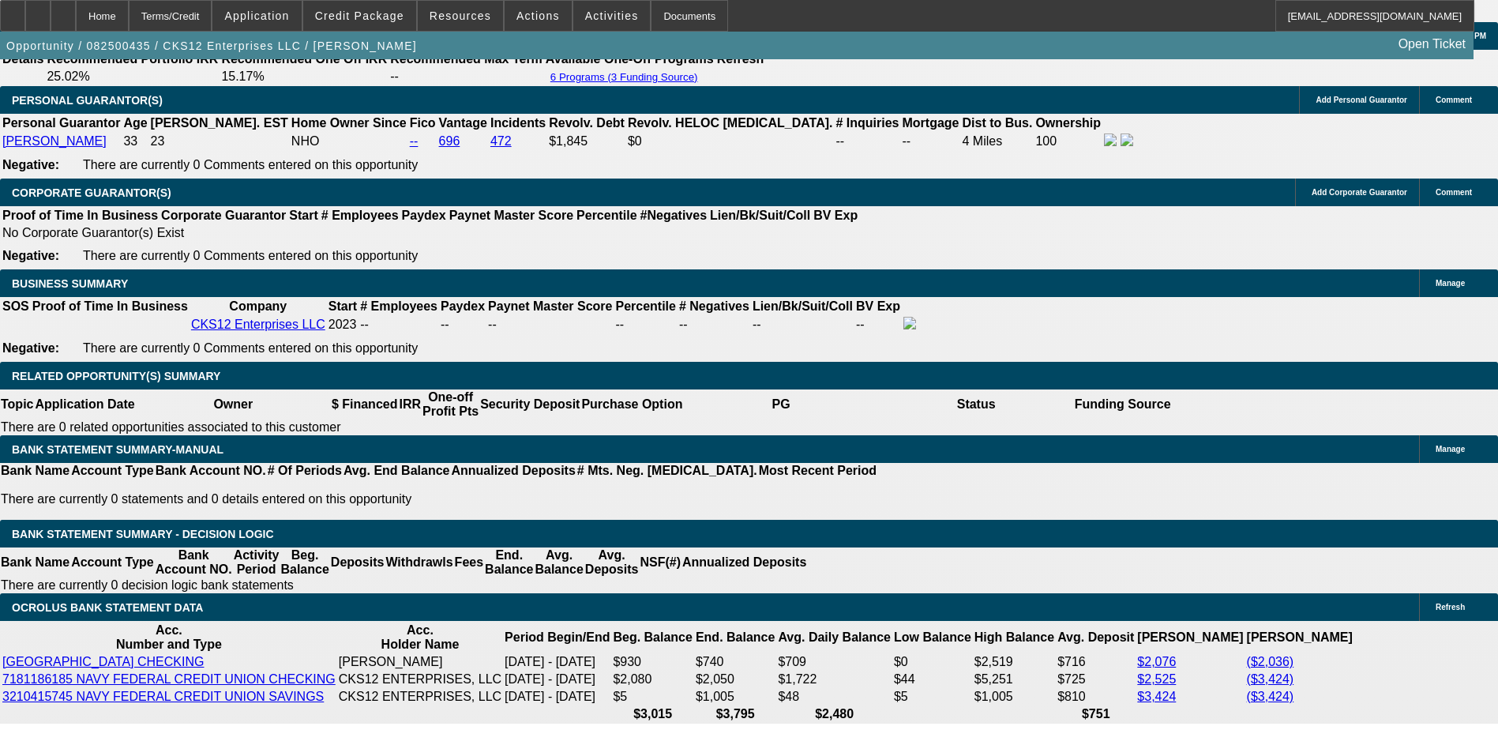
scroll to position [2132, 0]
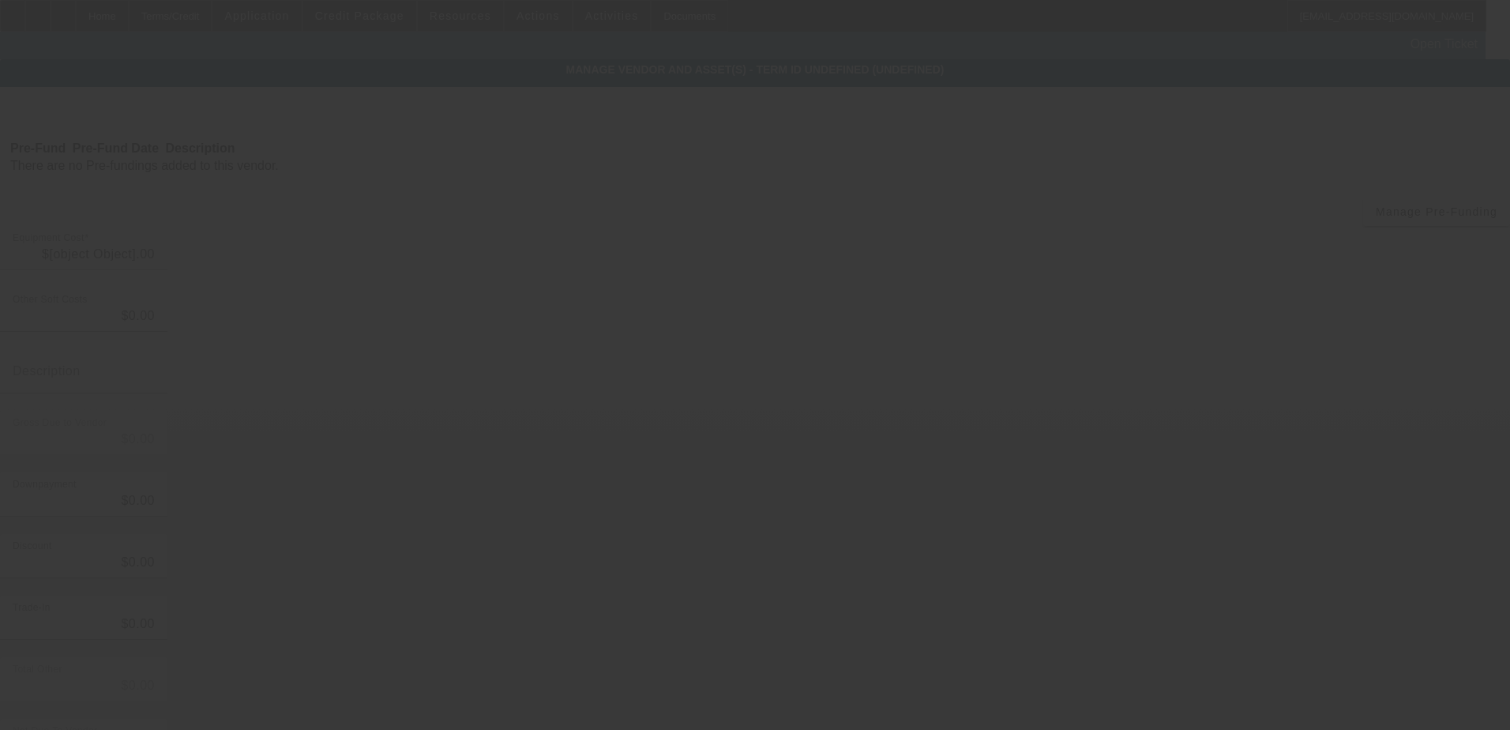
type input "$50,000.00"
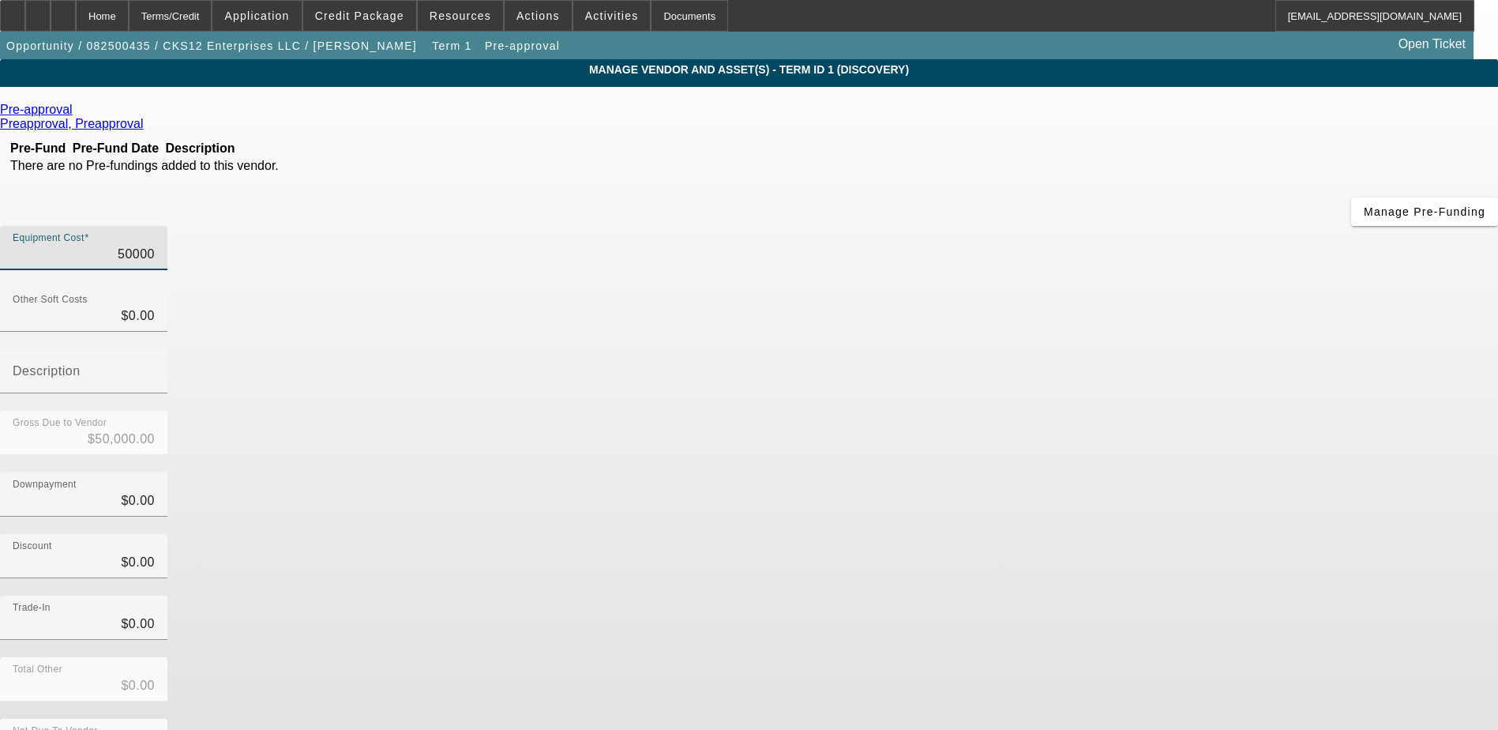
click at [155, 245] on input "50000" at bounding box center [84, 254] width 142 height 19
type input "4"
type input "$4.00"
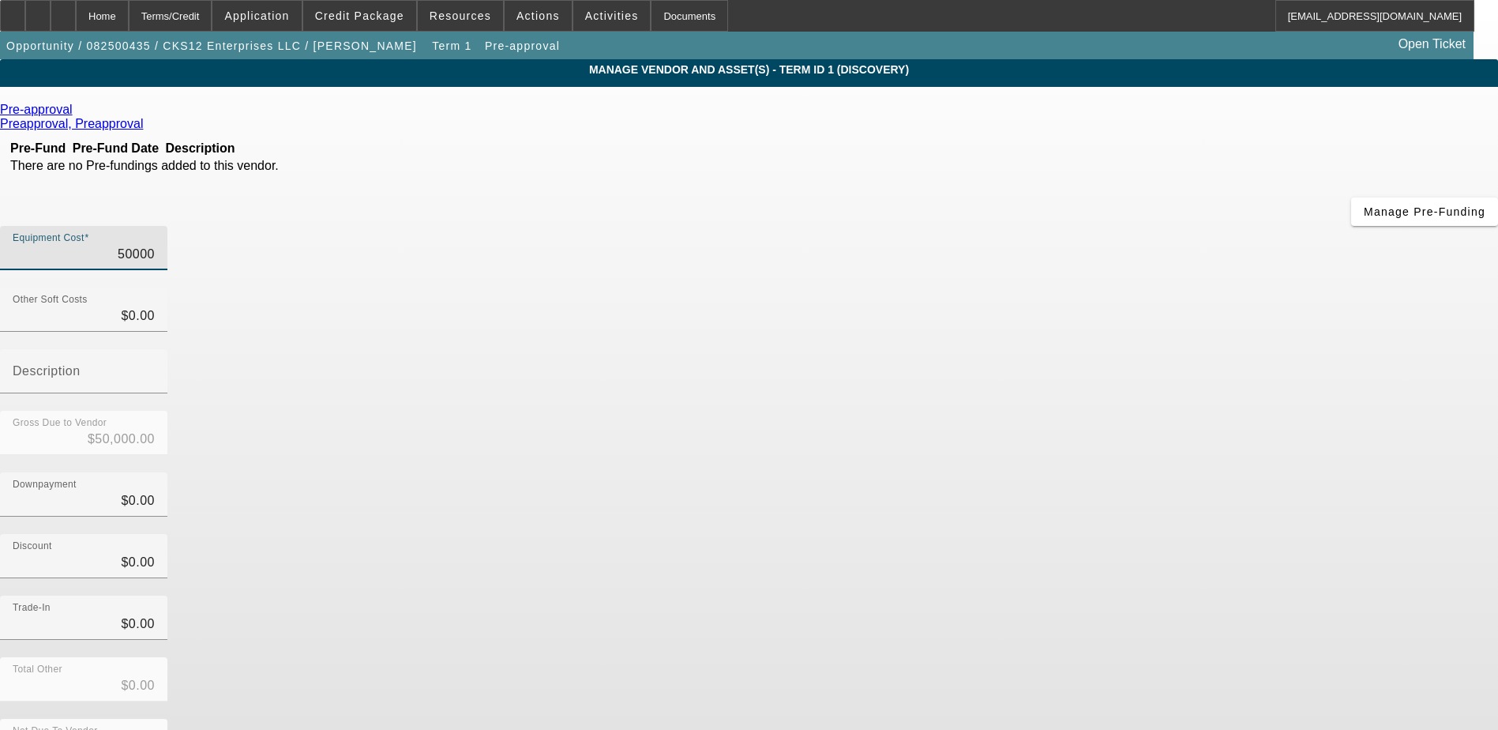
type input "$4.00"
type input "48"
type input "$48.00"
type input "480"
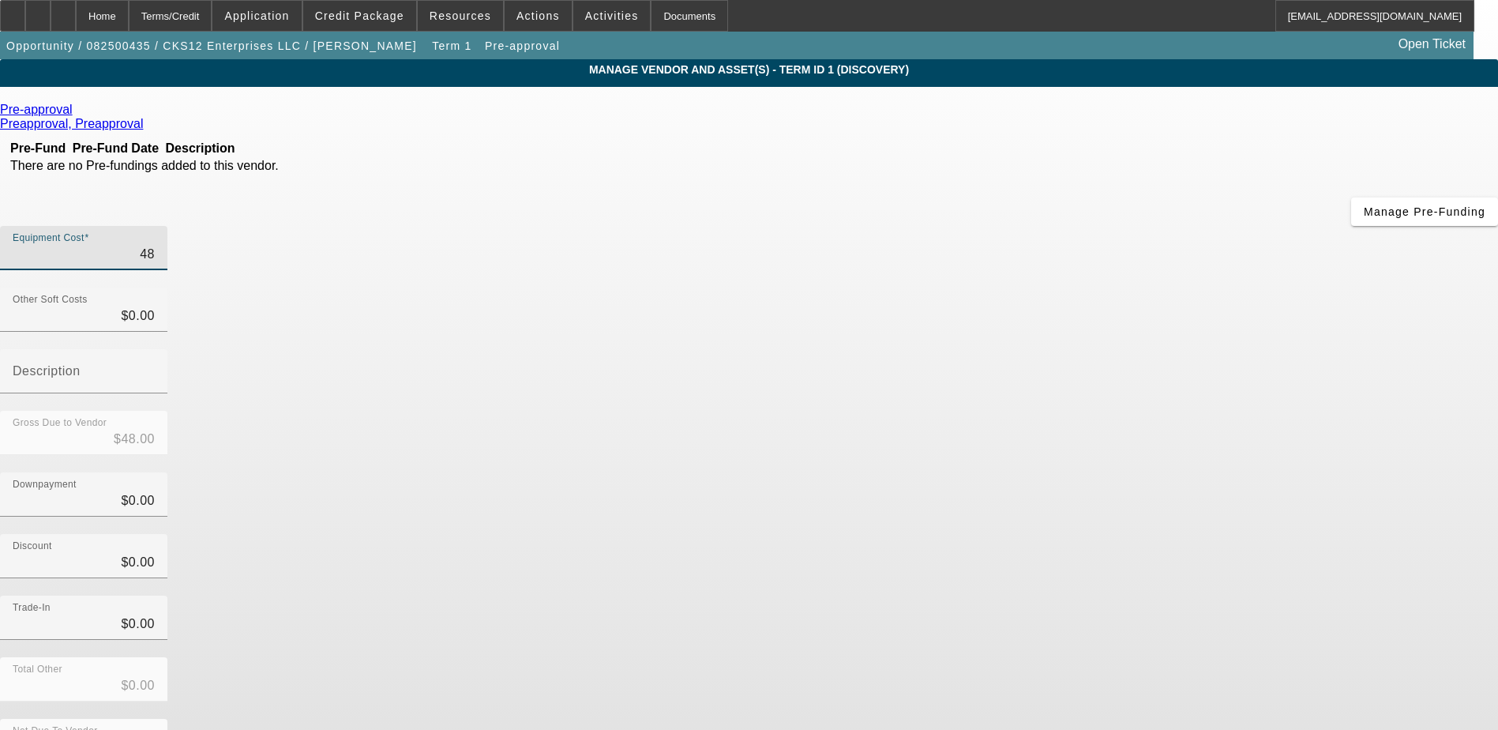
type input "$480.00"
type input "4800"
type input "$4,800.00"
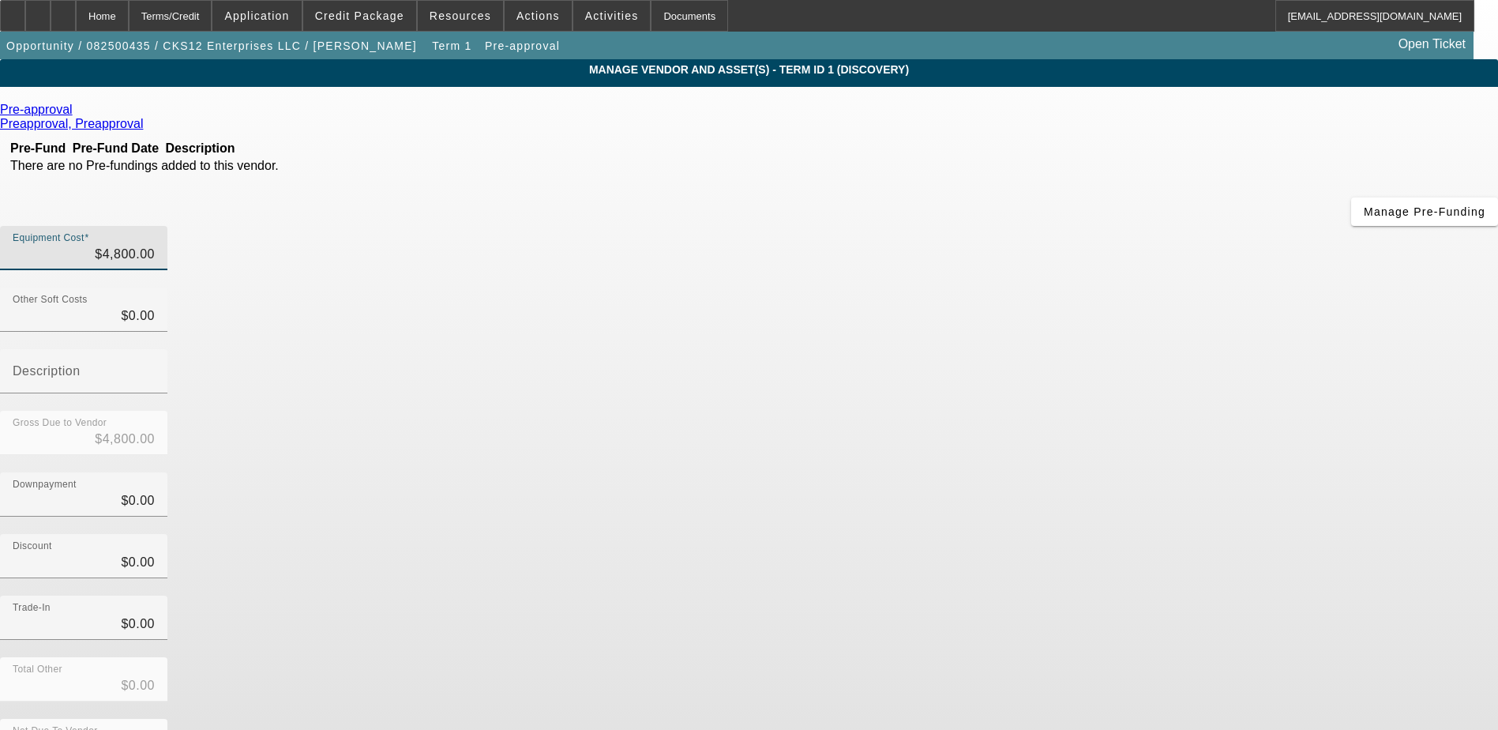
click at [1132, 657] on div "Total Other $0.00" at bounding box center [749, 688] width 1498 height 62
click at [155, 245] on input "4800" at bounding box center [84, 254] width 142 height 19
type input "48000"
type input "$48,000.00"
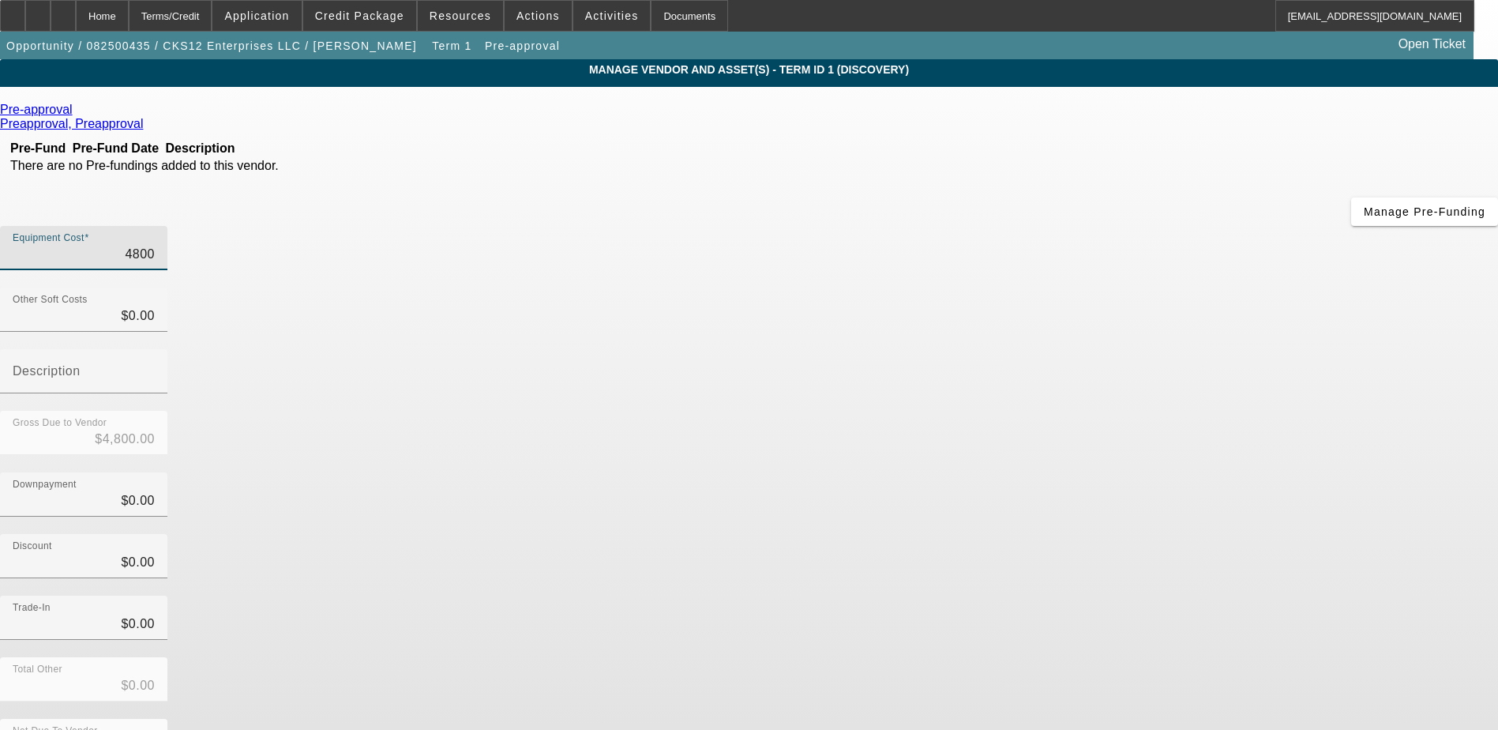
type input "$48,000.00"
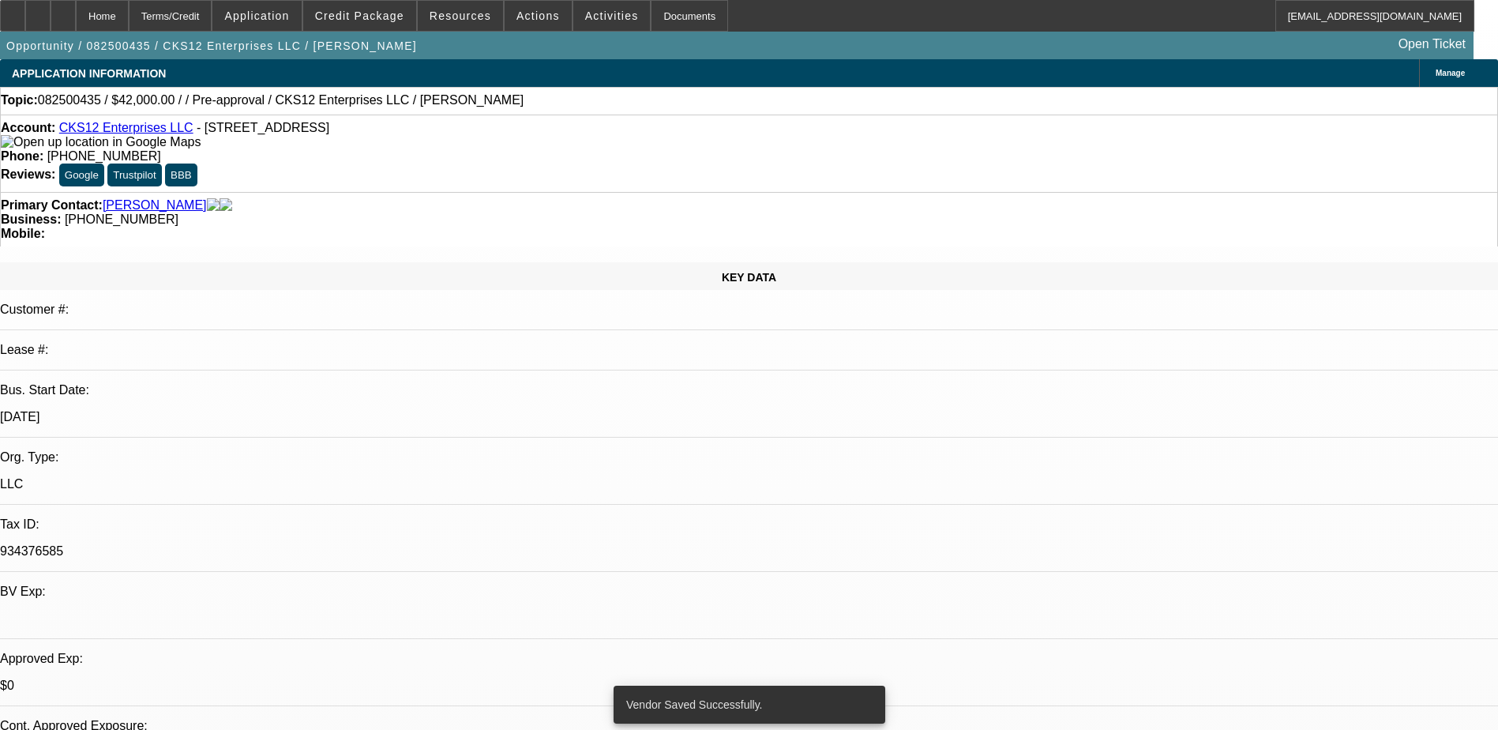
select select "0"
select select "2"
select select "0.1"
select select "4"
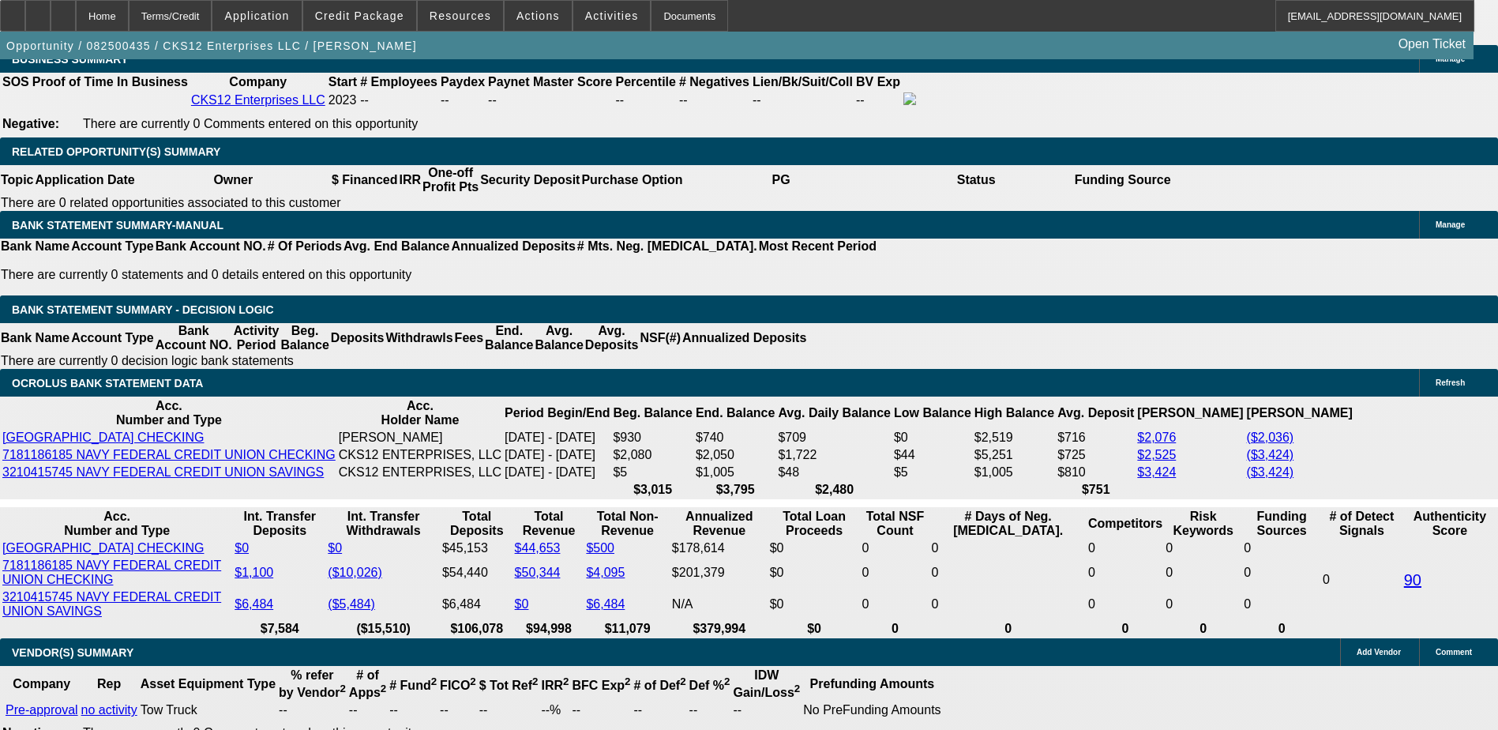
scroll to position [2606, 0]
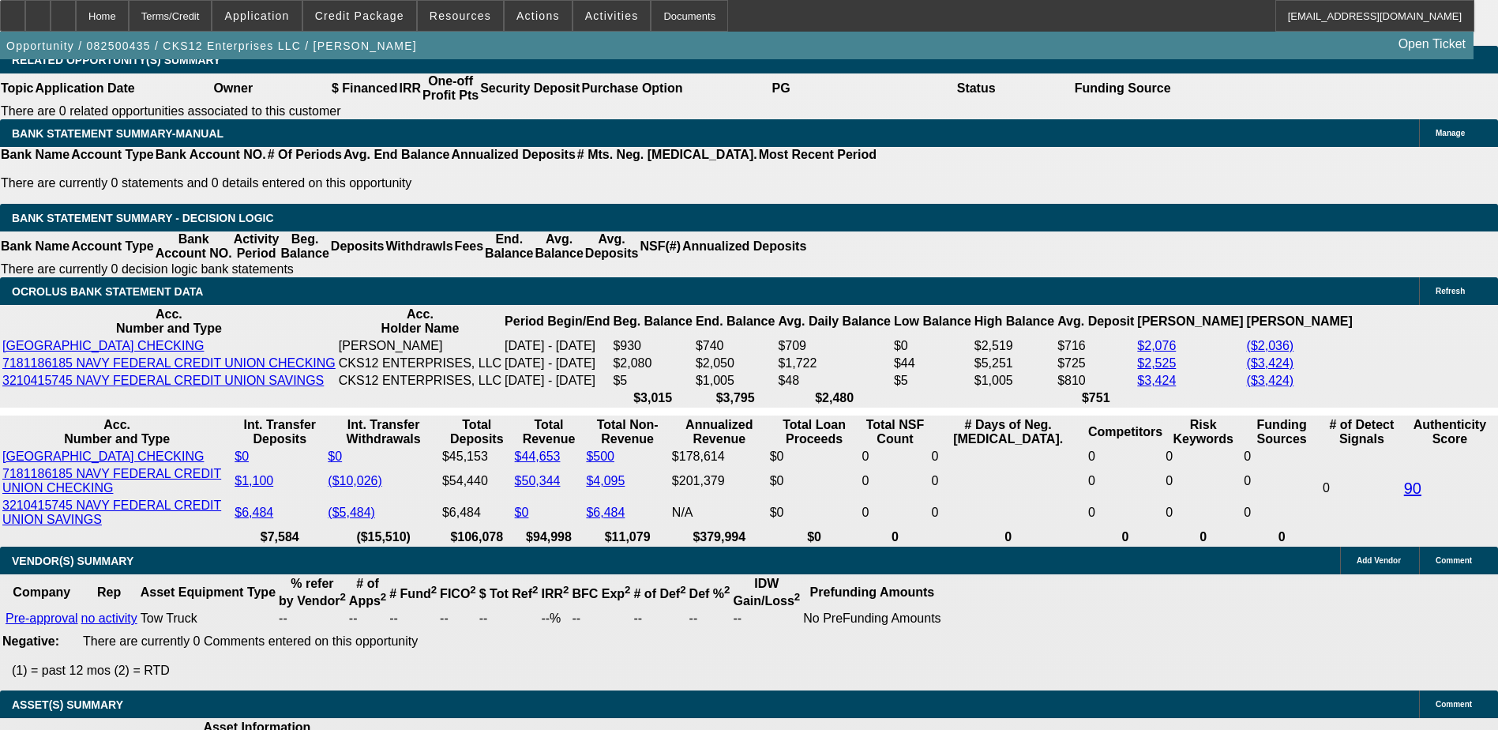
type input "UNKNOWN"
type input "3"
type input "$28,844.16"
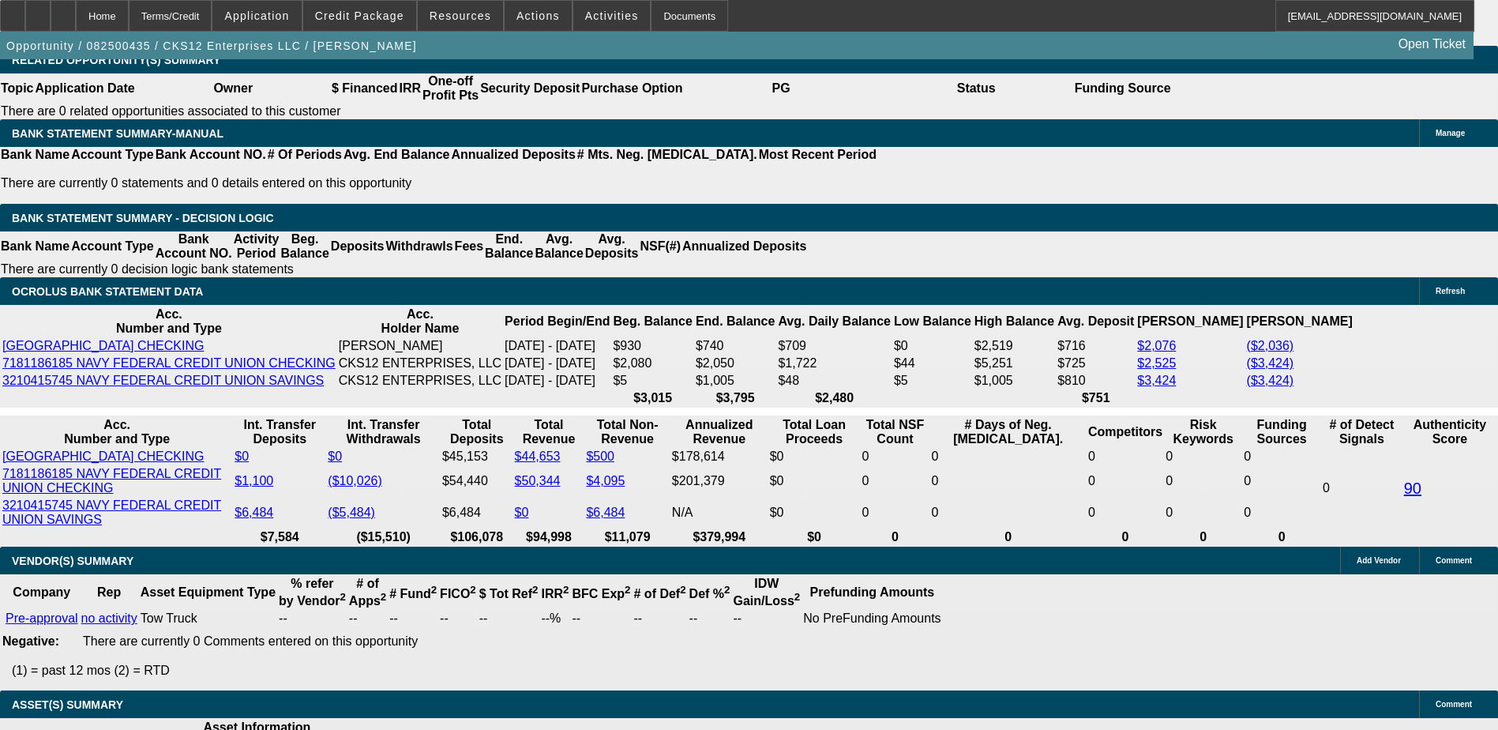
type input "$14,422.08"
type input "36"
type input "$3,036.80"
type input "$1,518.40"
type input "36"
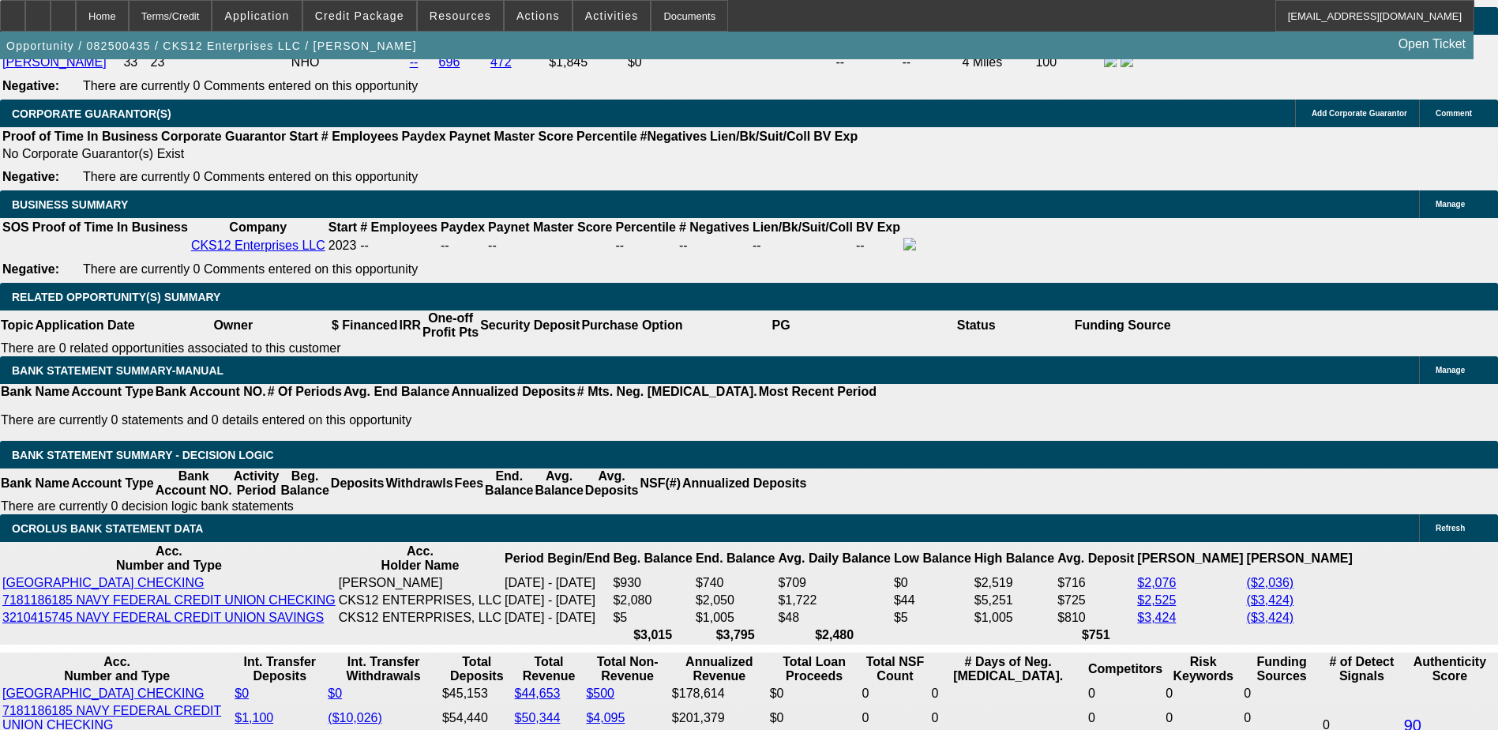
scroll to position [2290, 0]
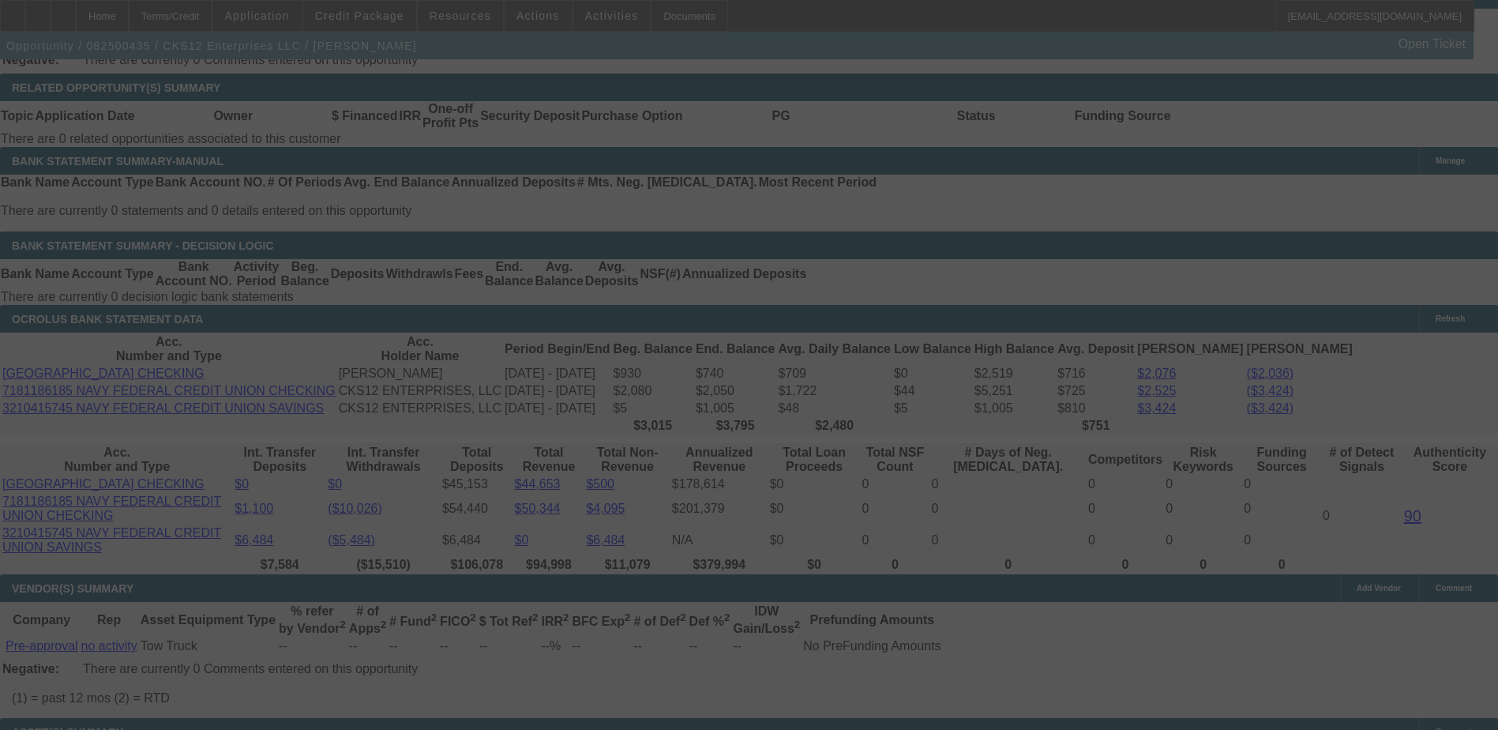
scroll to position [2606, 0]
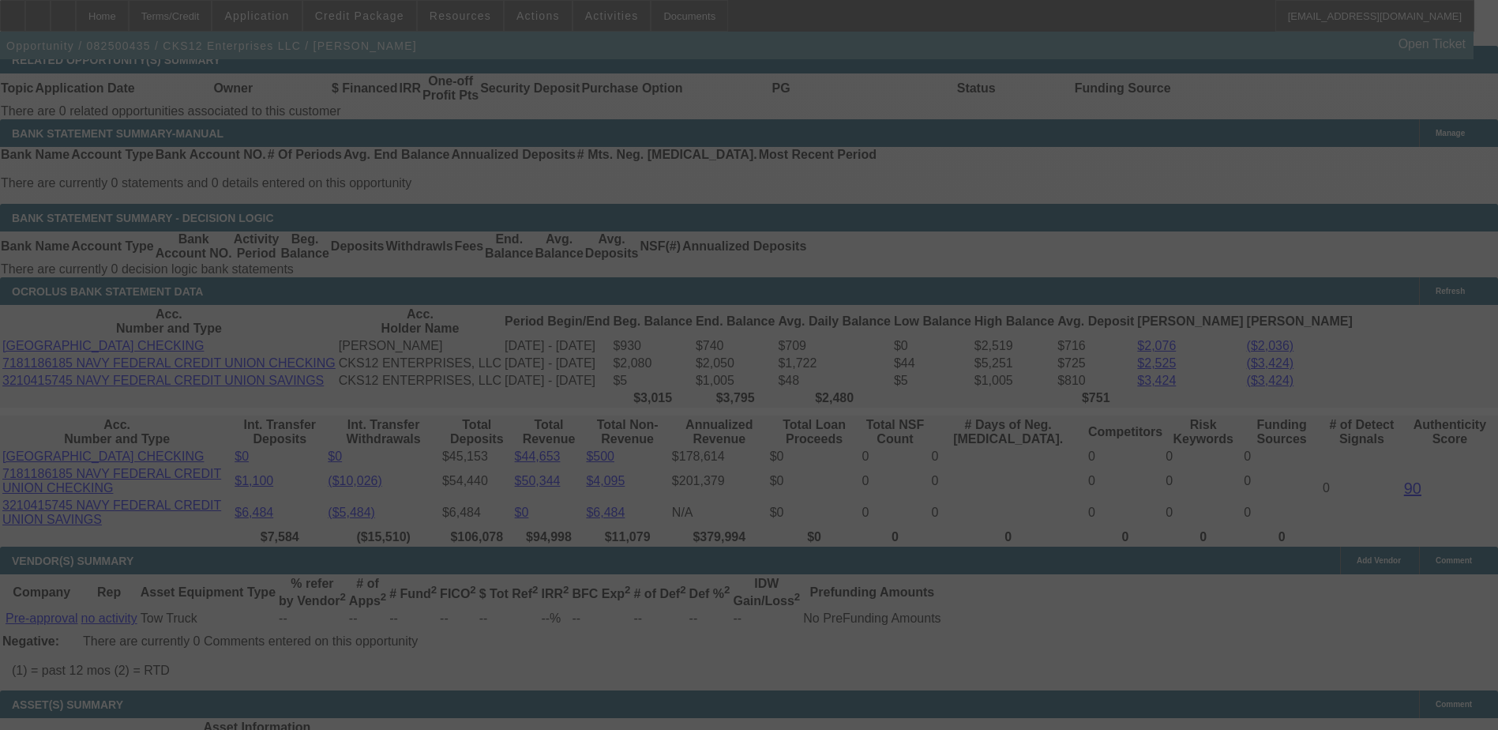
select select "0"
select select "2"
select select "0.1"
select select "4"
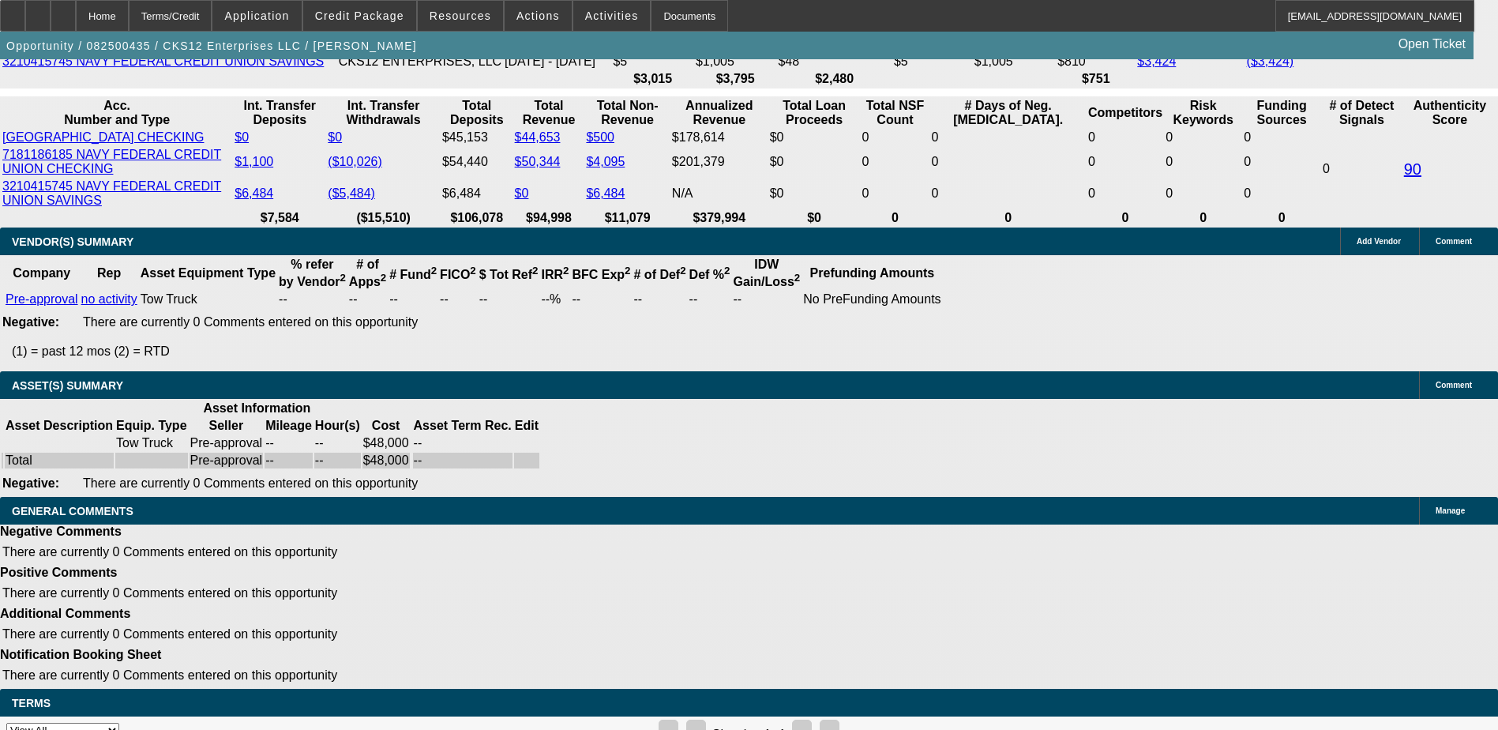
scroll to position [2767, 0]
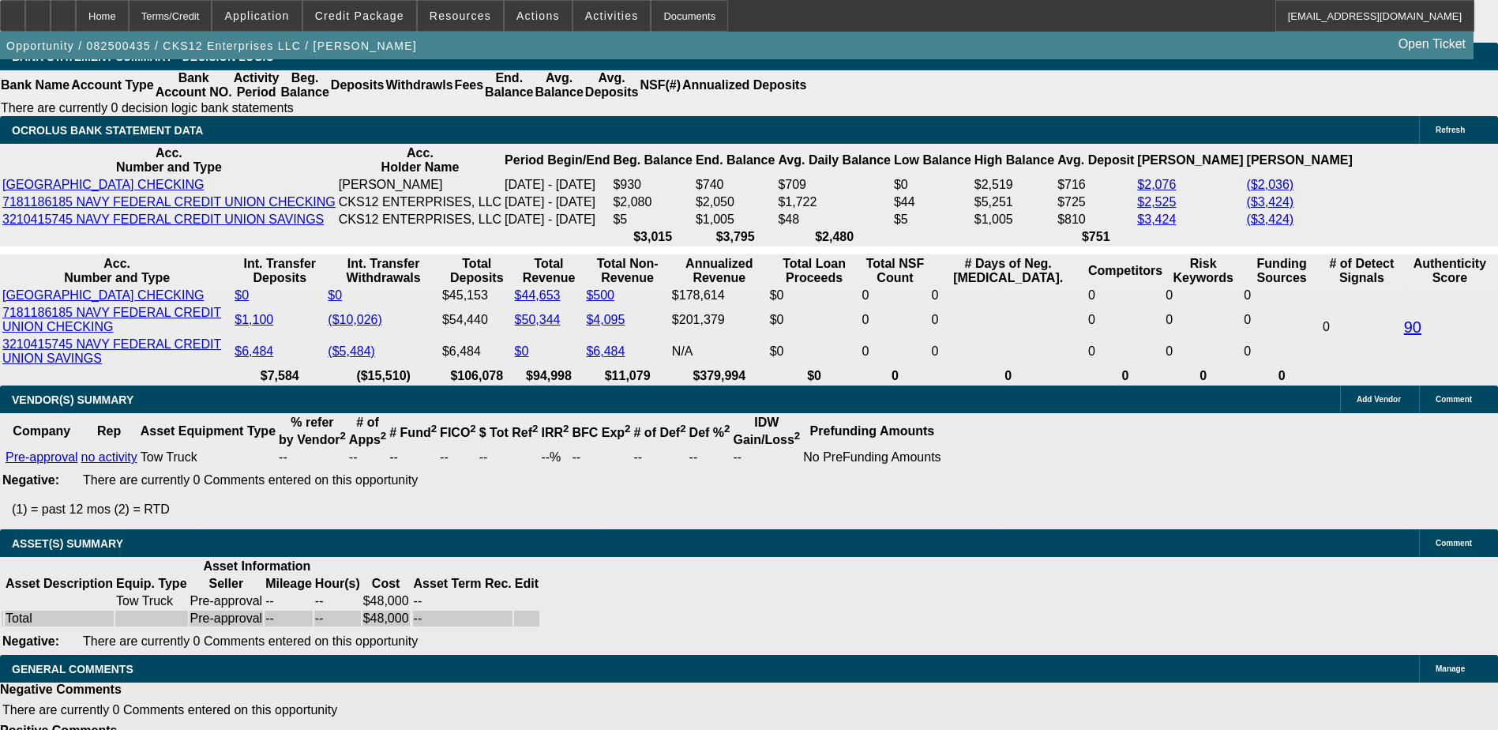
type input "1"
type input "UNKNOWN"
type input "$1,184.74"
type input "$2,369.48"
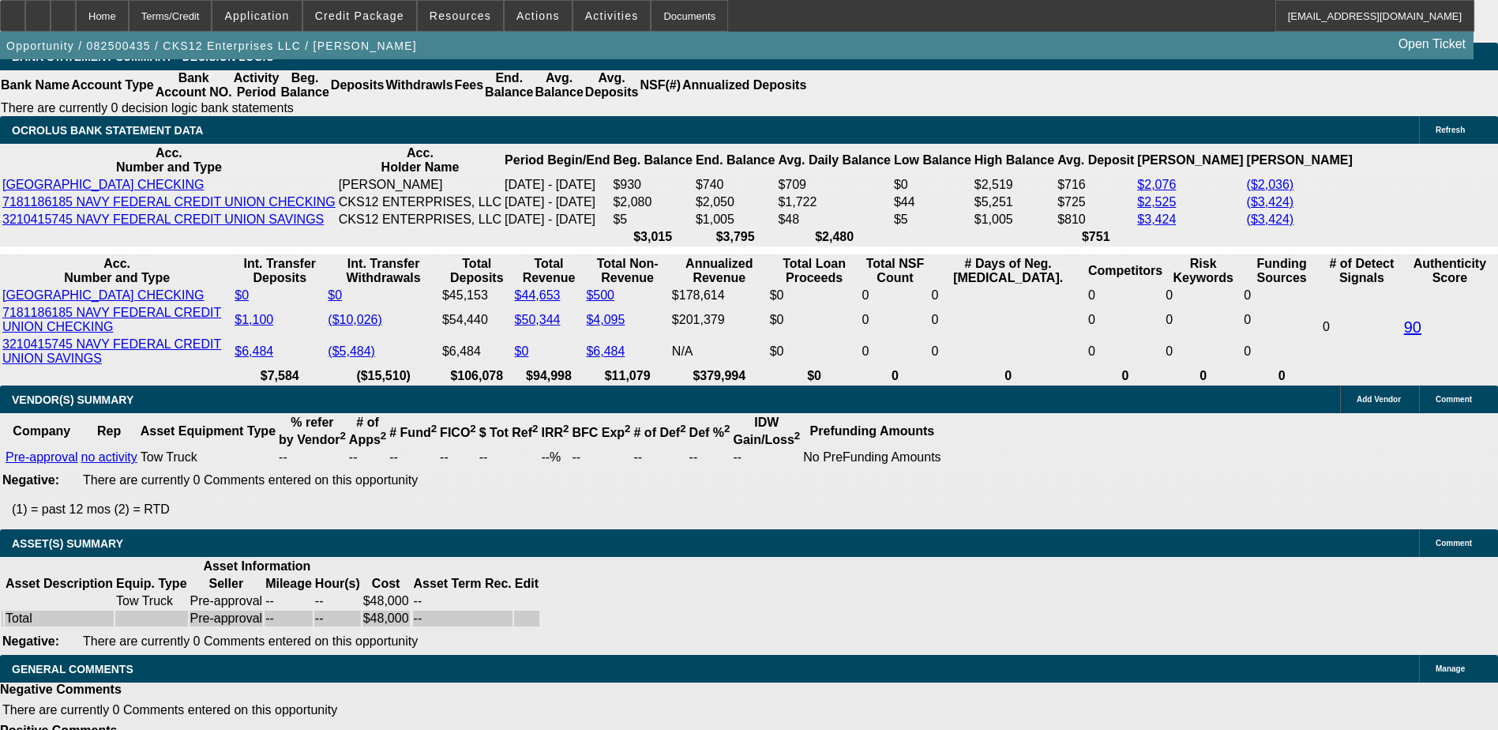
type input "17"
type input "$1,497.41"
type input "$2,994.82"
type input "17.3"
type input "$1,503.69"
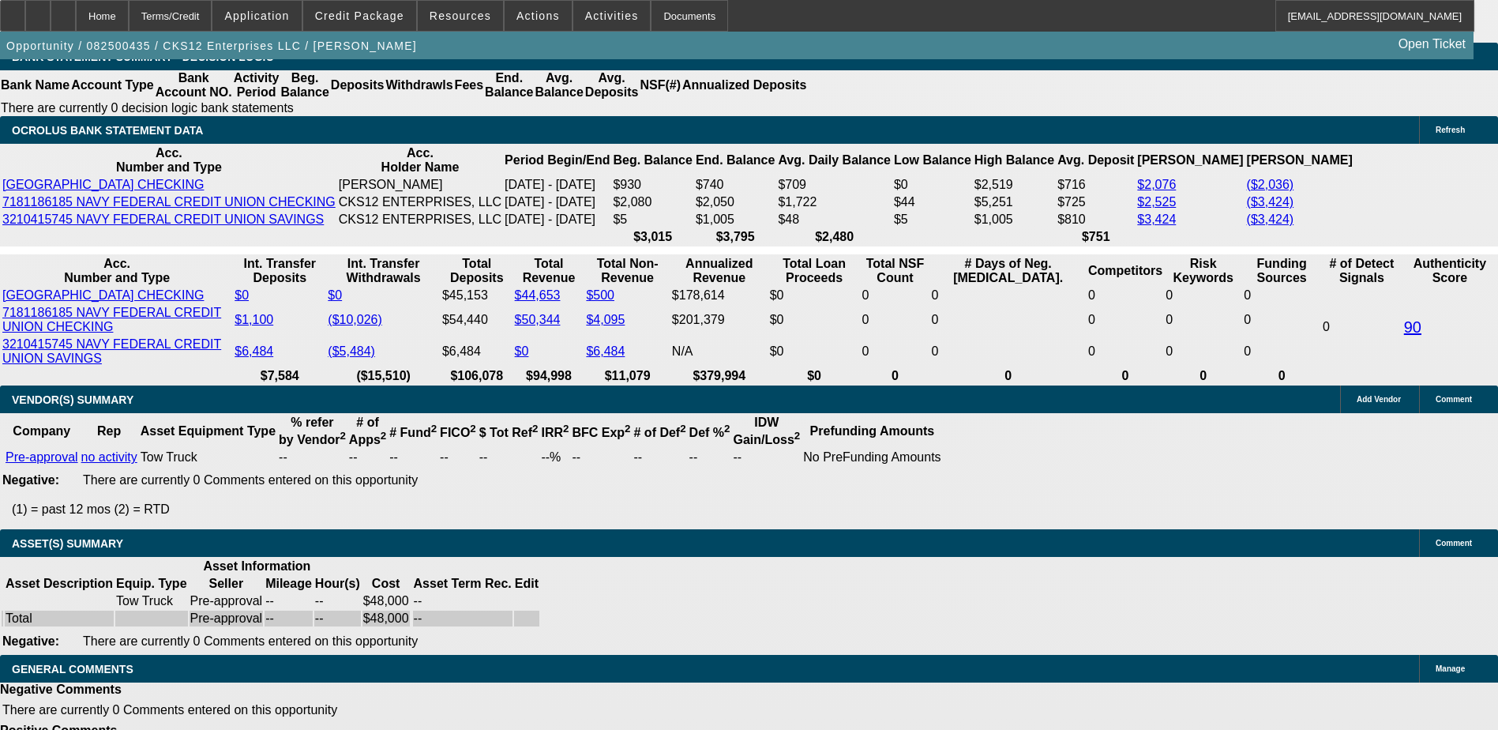
type input "$3,007.38"
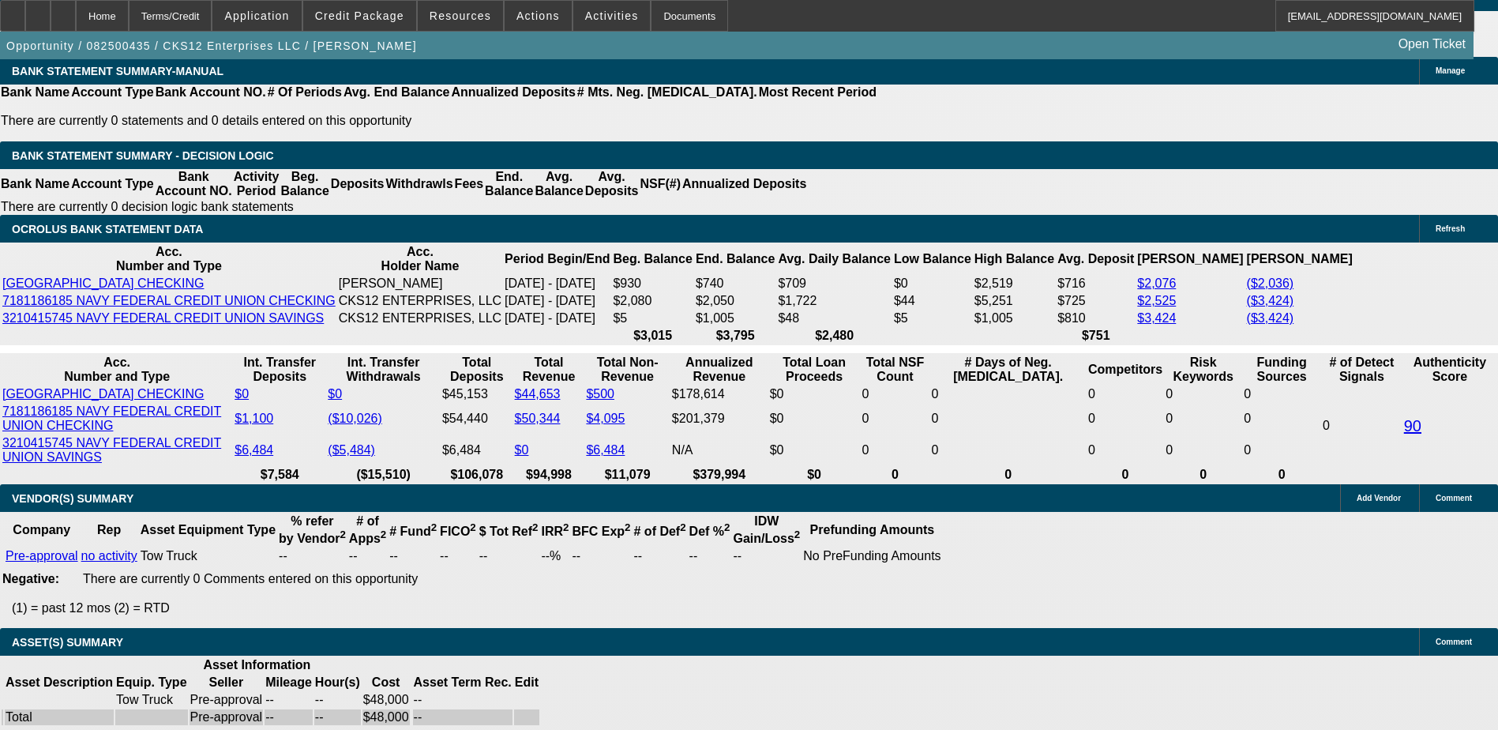
scroll to position [2530, 0]
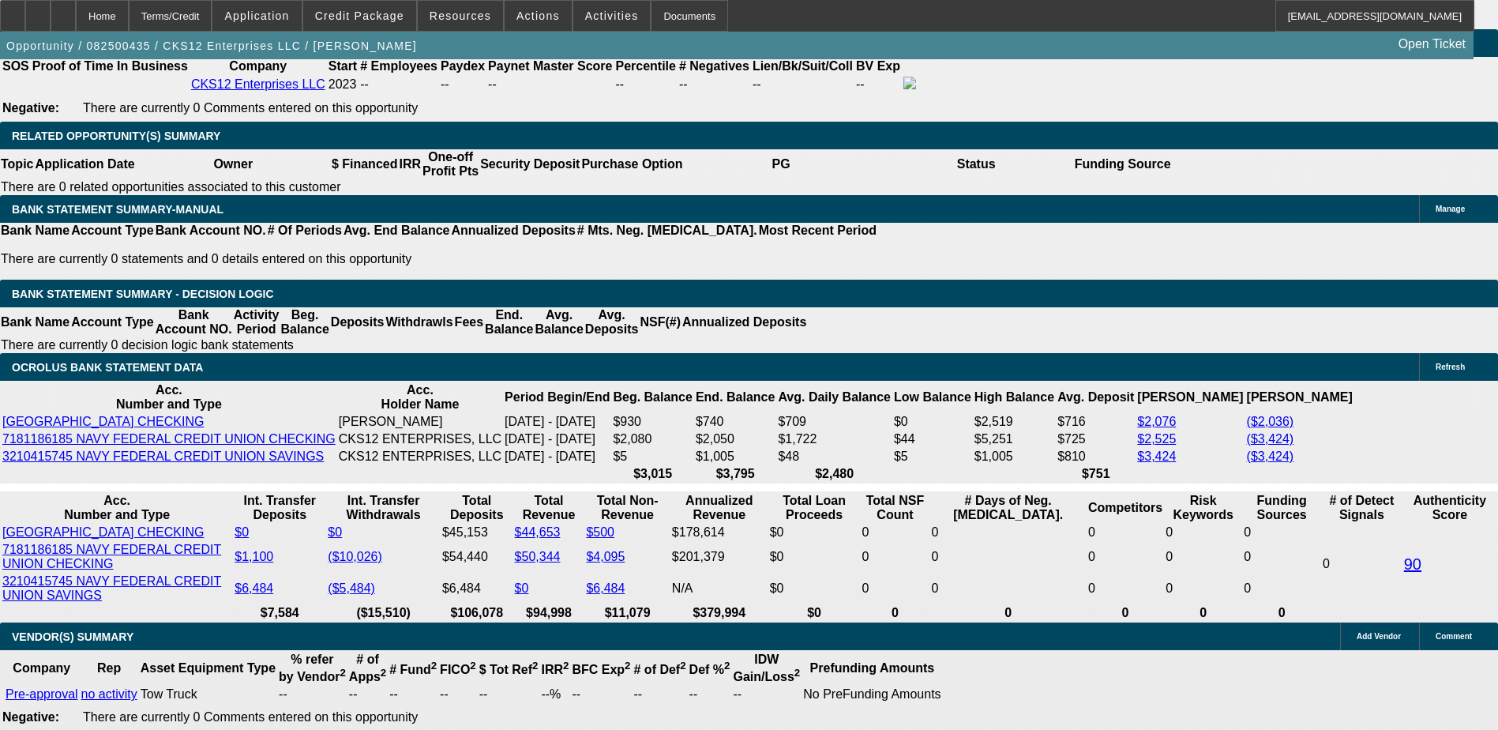
type input "17."
type input "$1,497.41"
type input "$2,994.82"
type input "17.1"
type input "$1,499.51"
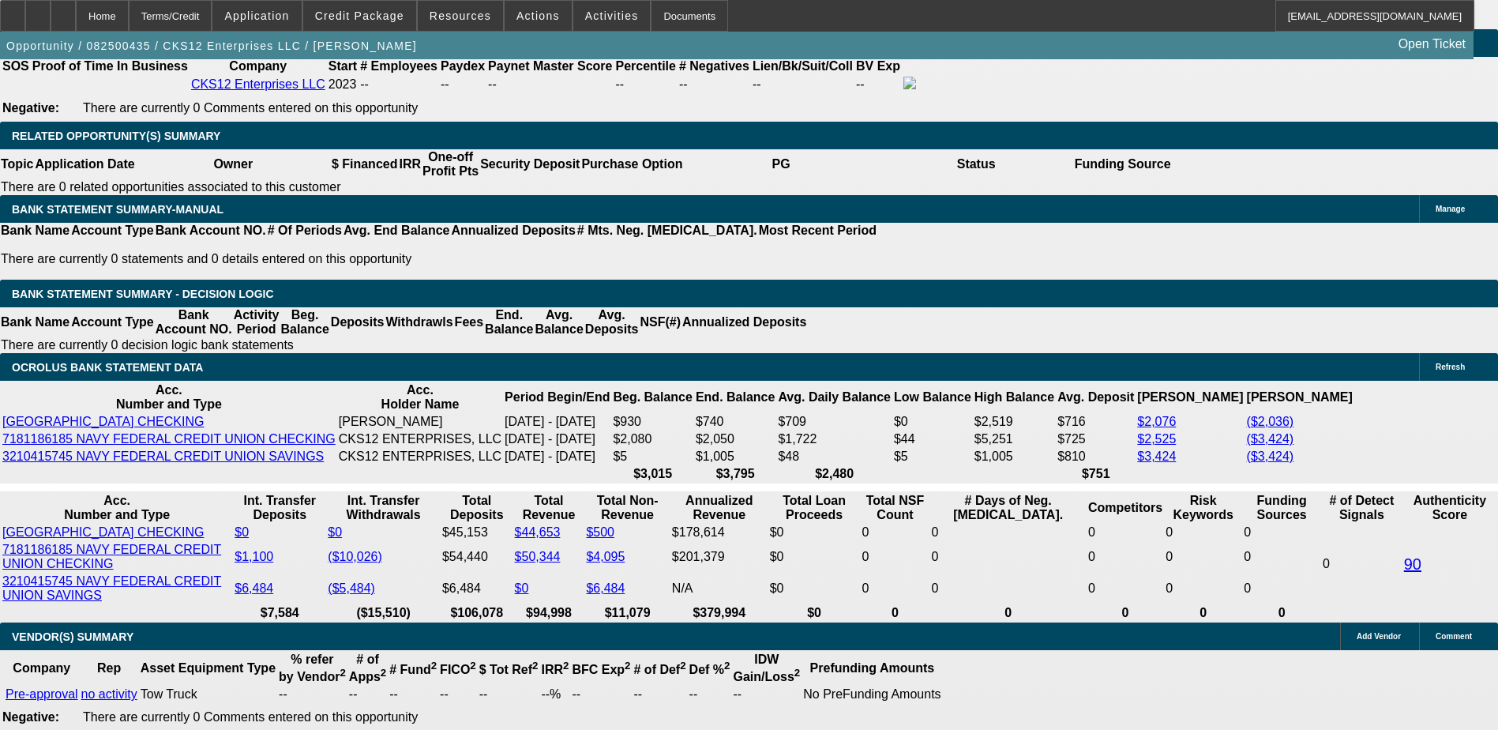
type input "$2,999.02"
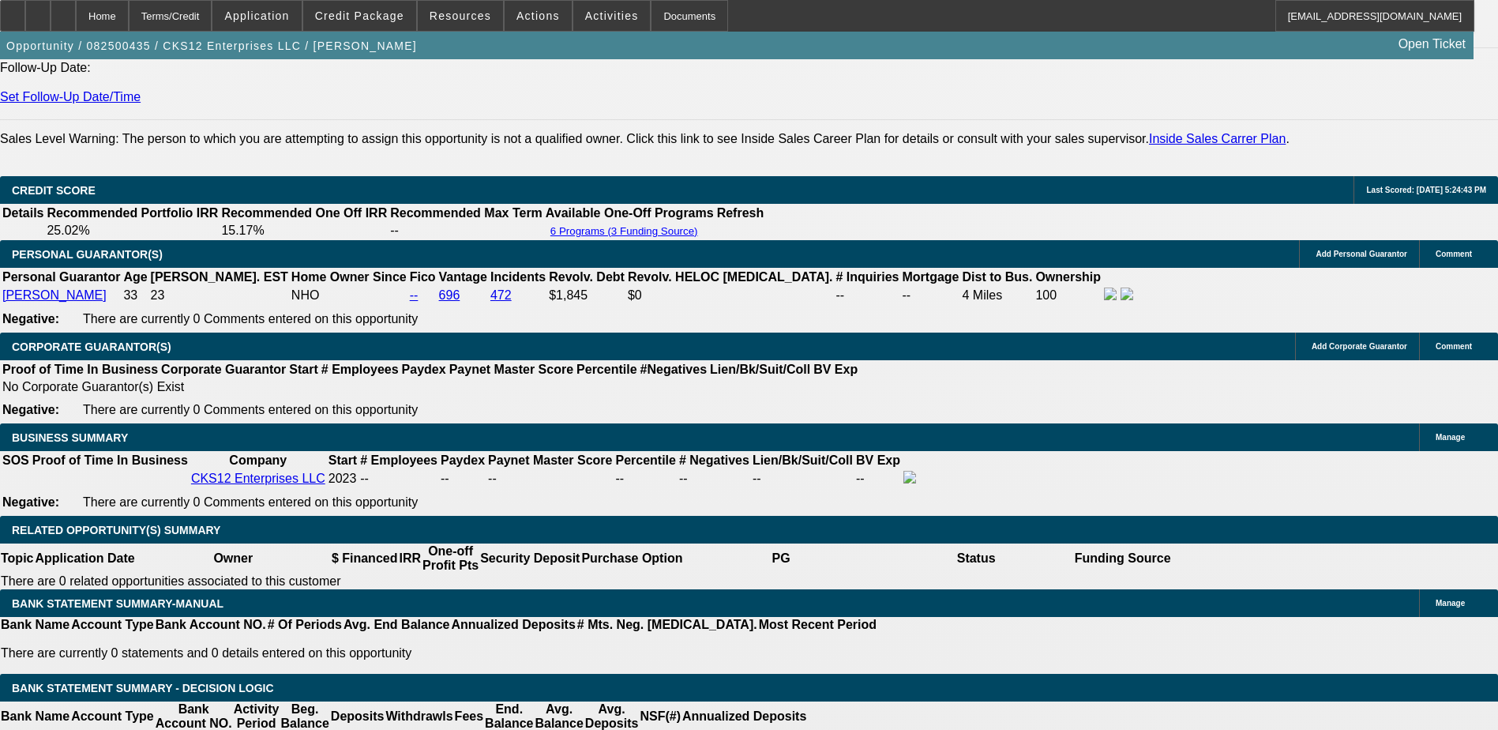
scroll to position [2135, 0]
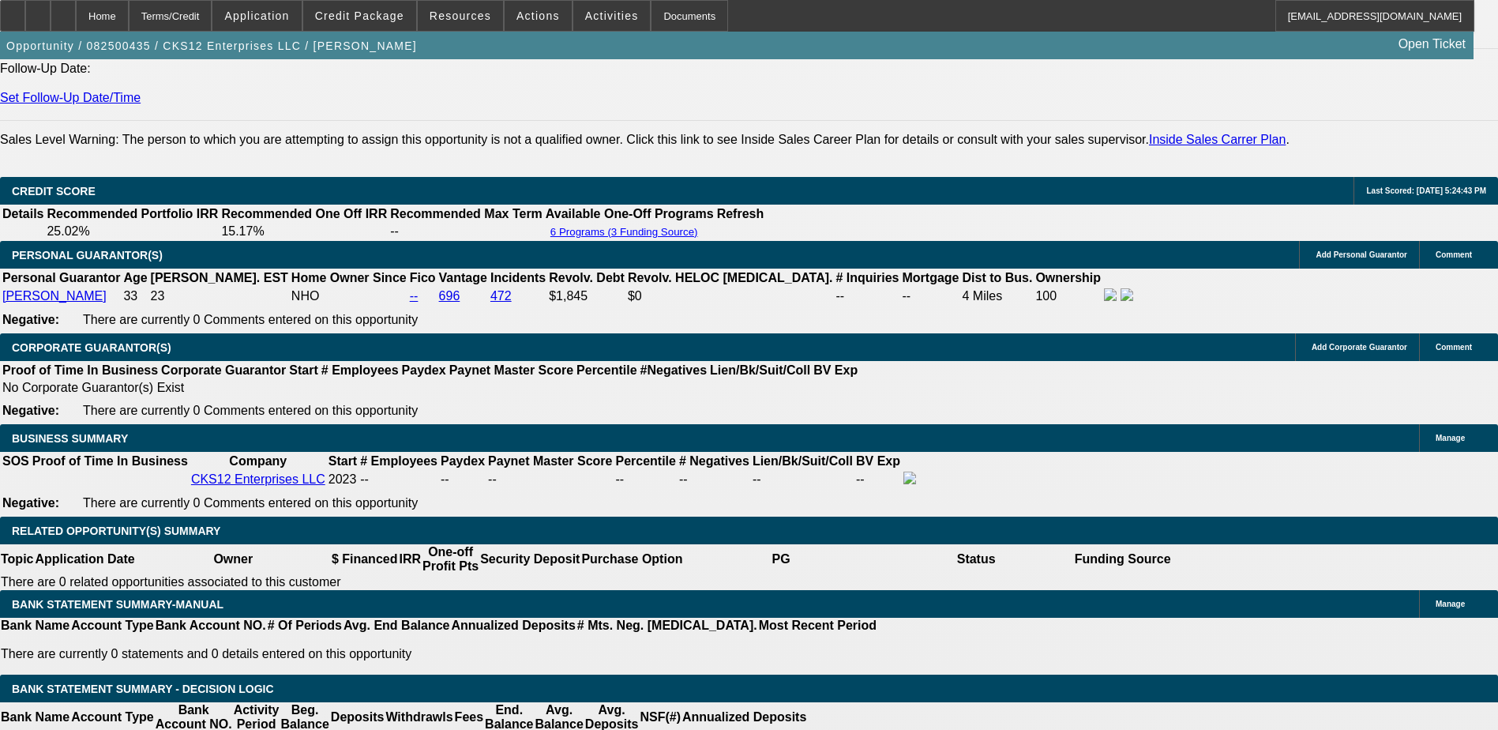
type input "17.1"
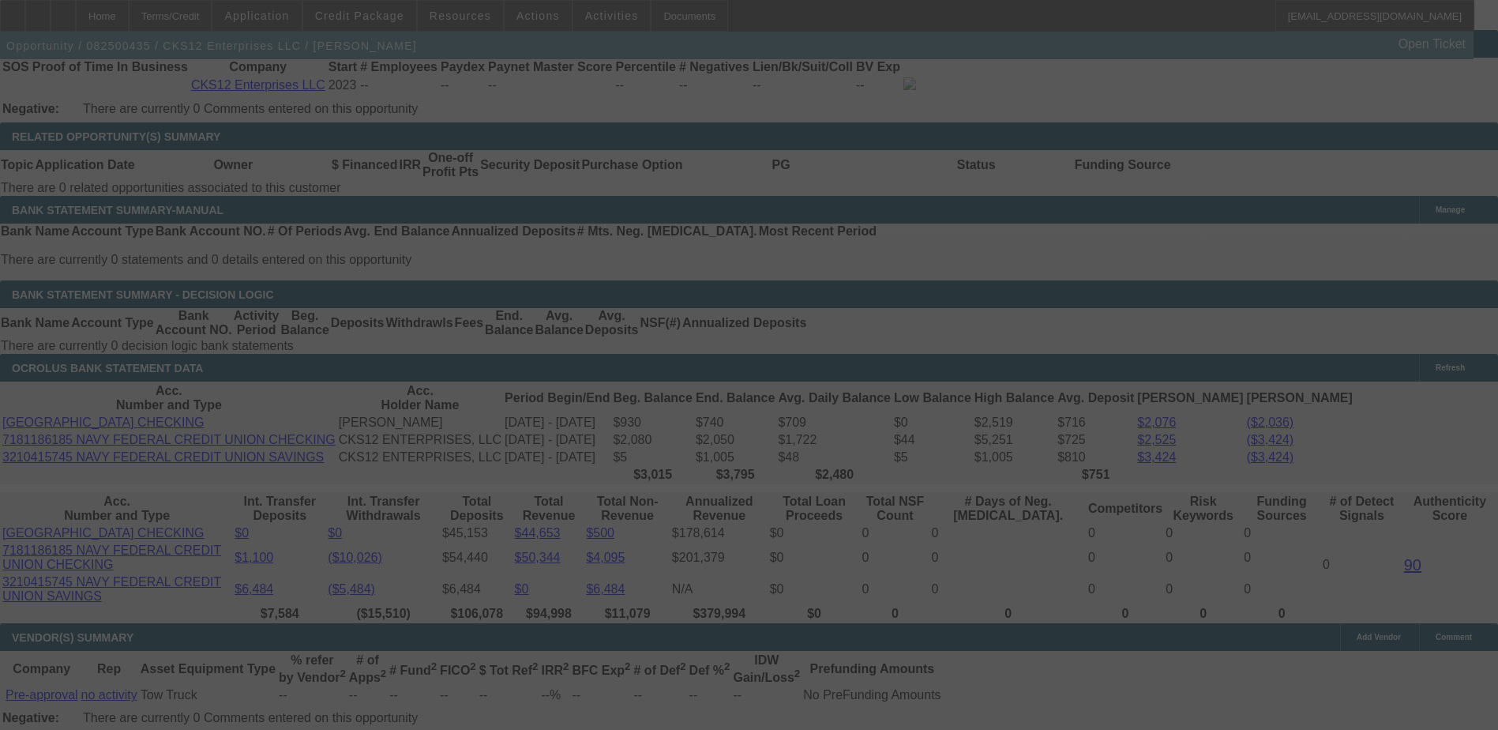
scroll to position [2530, 0]
select select "0"
select select "2"
select select "0.1"
select select "4"
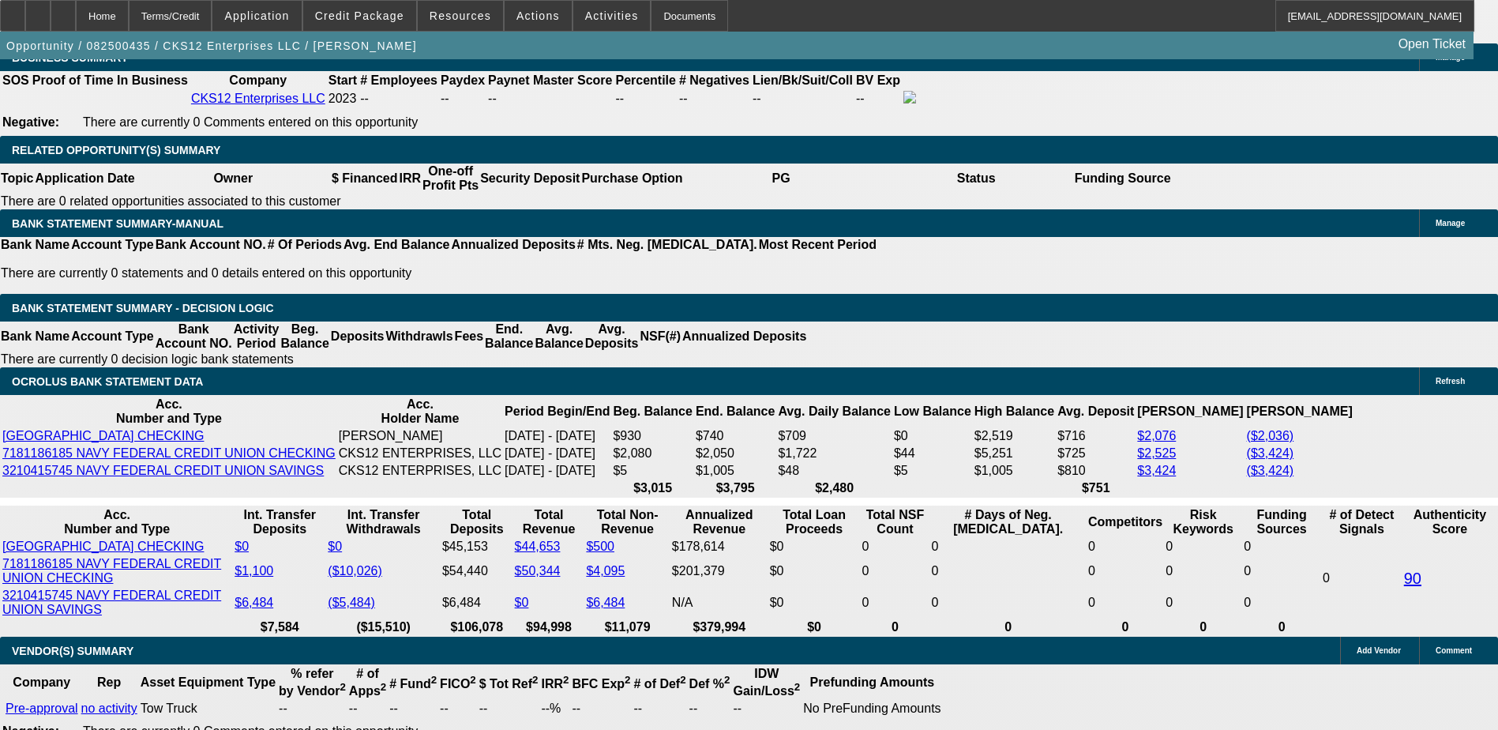
scroll to position [2372, 0]
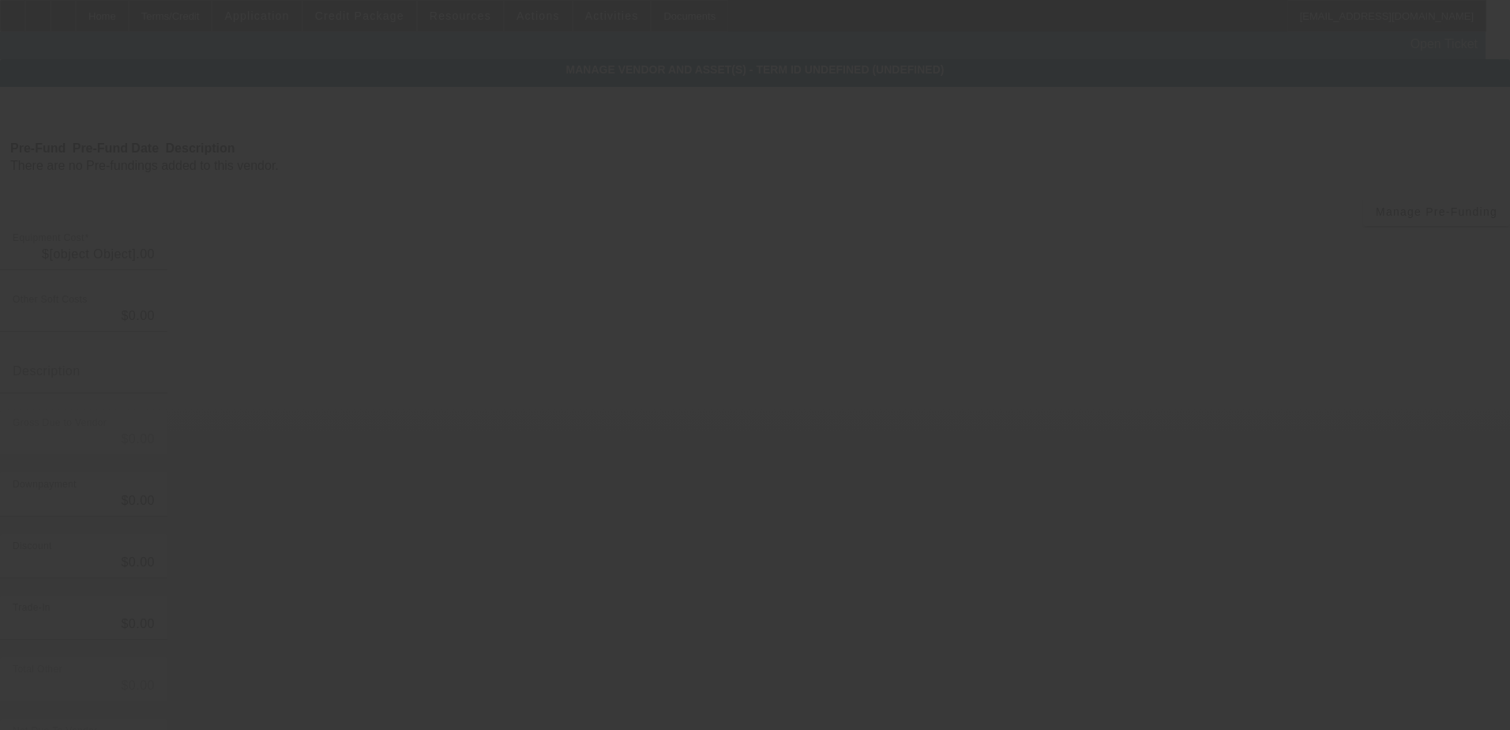
type input "$48,000.00"
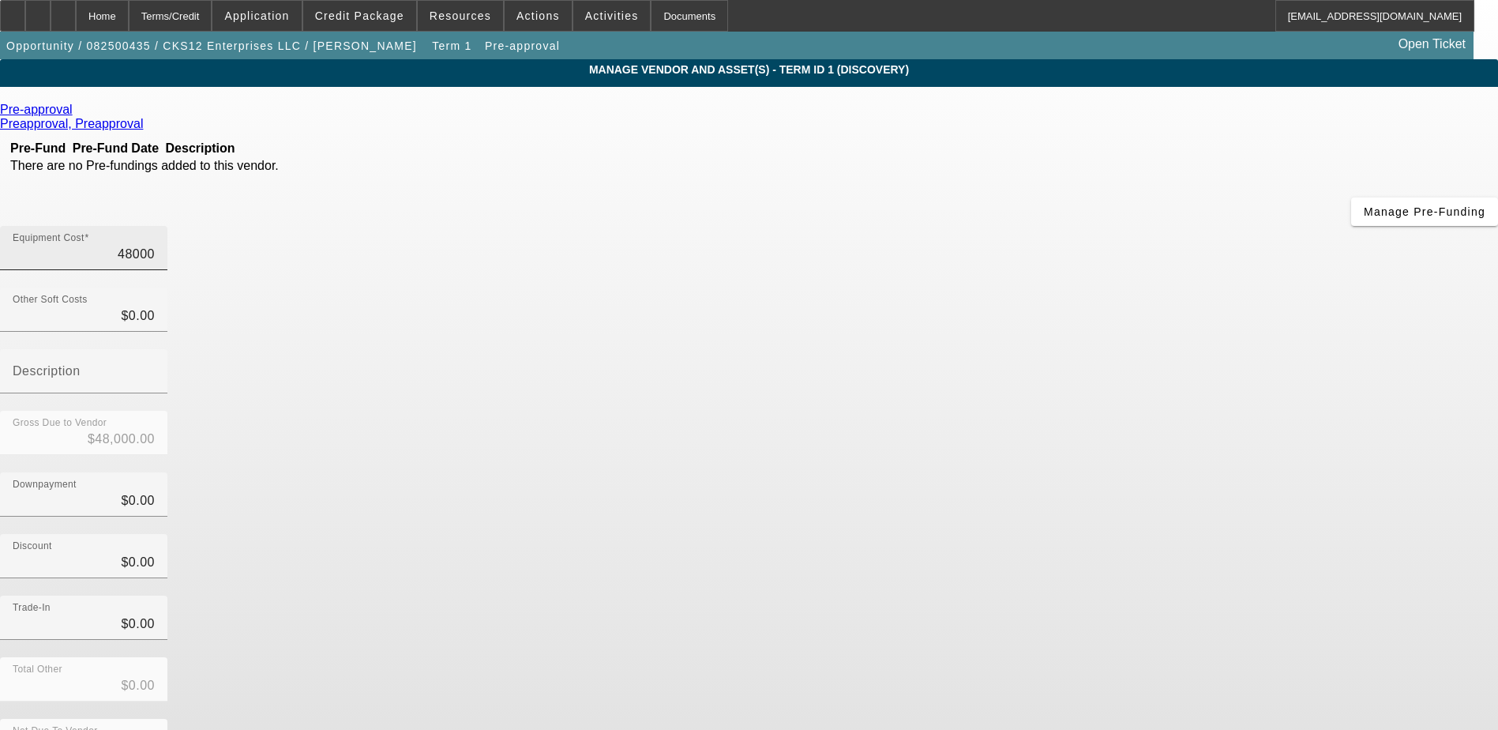
click at [155, 245] on input "48000" at bounding box center [84, 254] width 142 height 19
type input "5"
type input "$5.00"
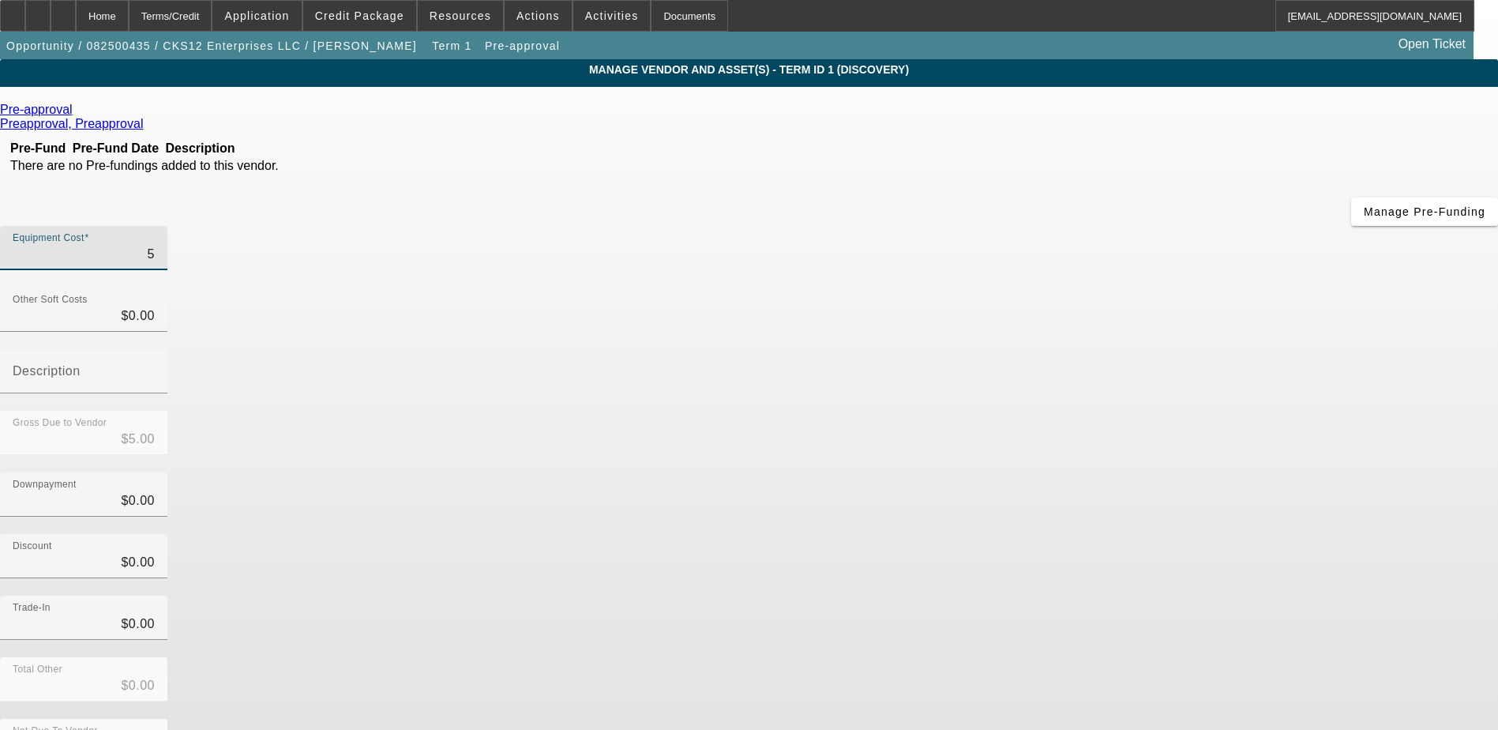
type input "50"
type input "$50.00"
type input "500"
type input "$500.00"
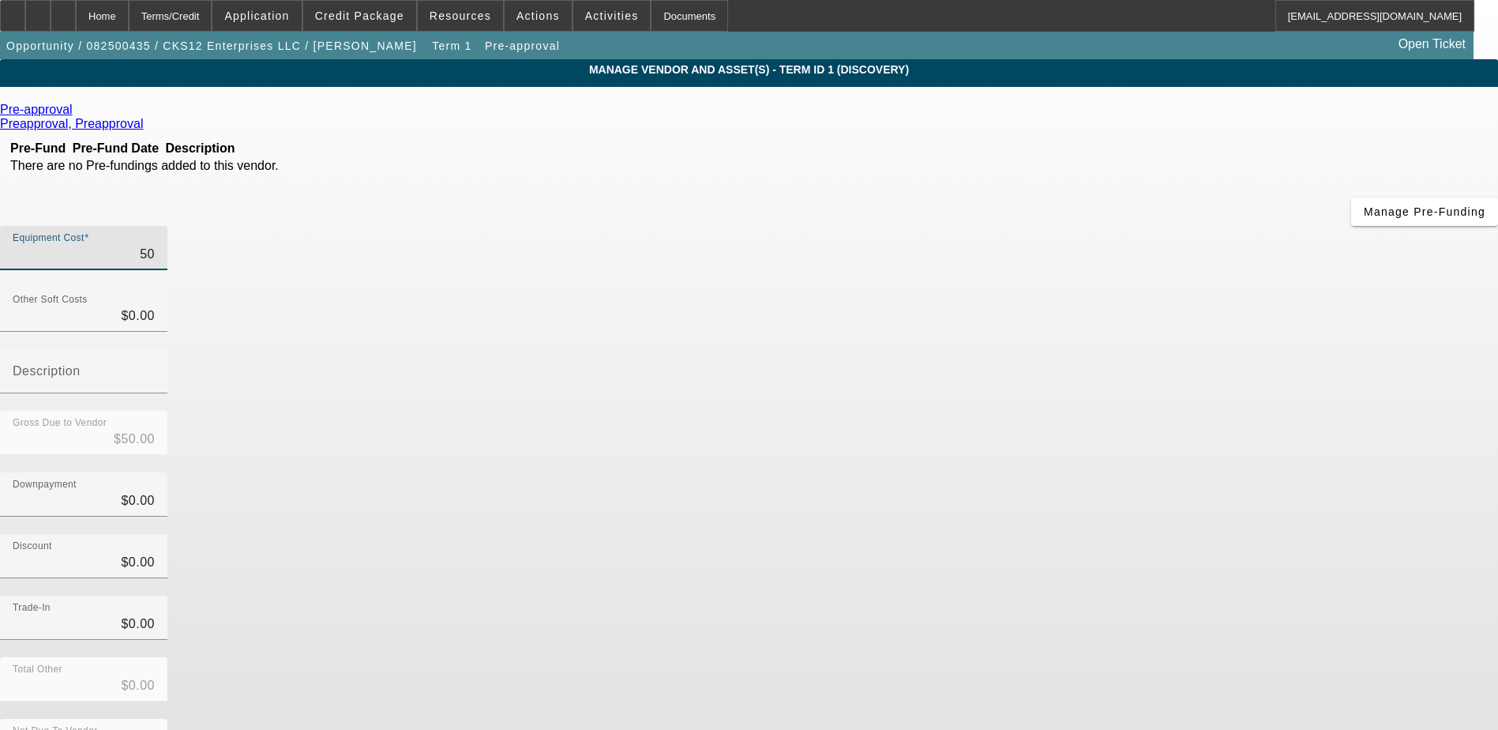
type input "$500.00"
type input "5000"
type input "$5,000.00"
type input "50000"
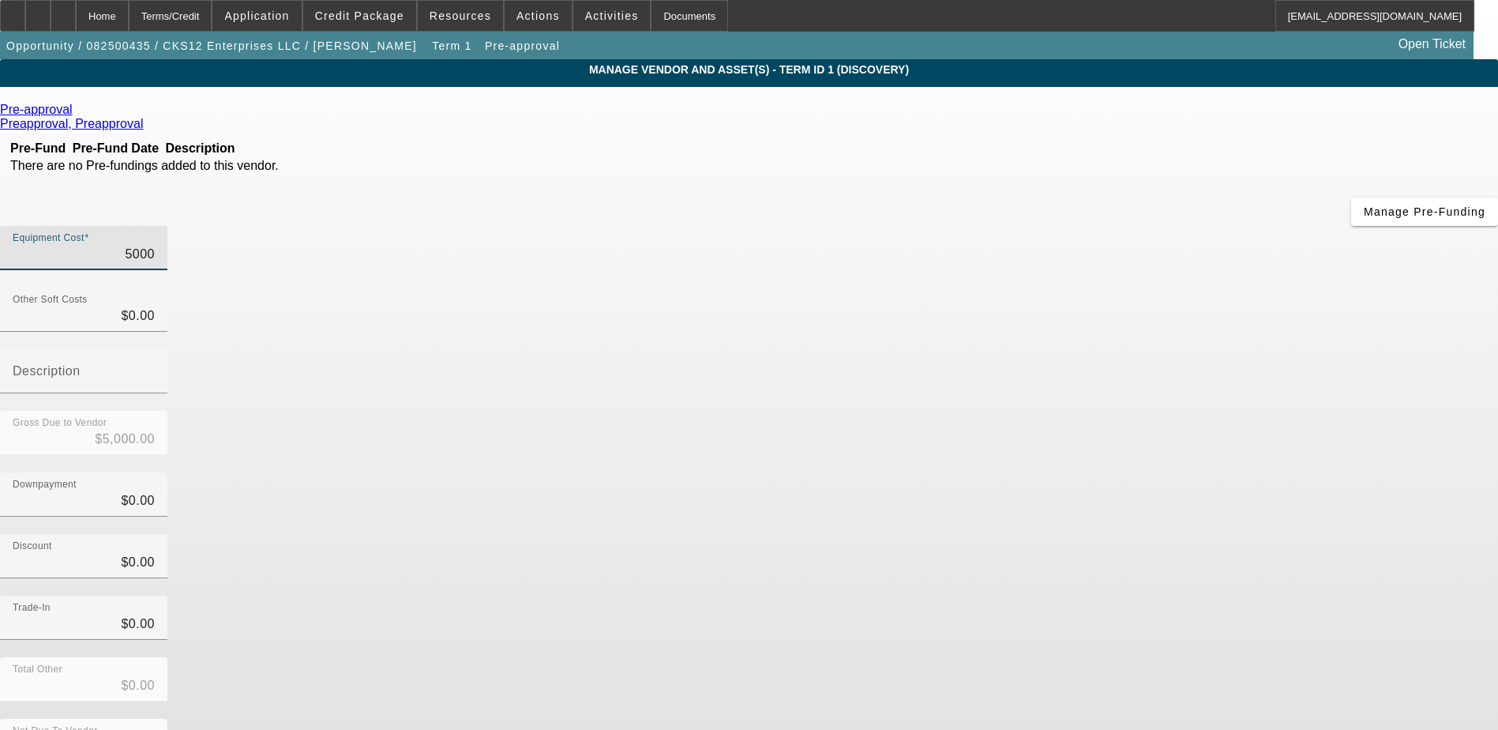
type input "$50,000.00"
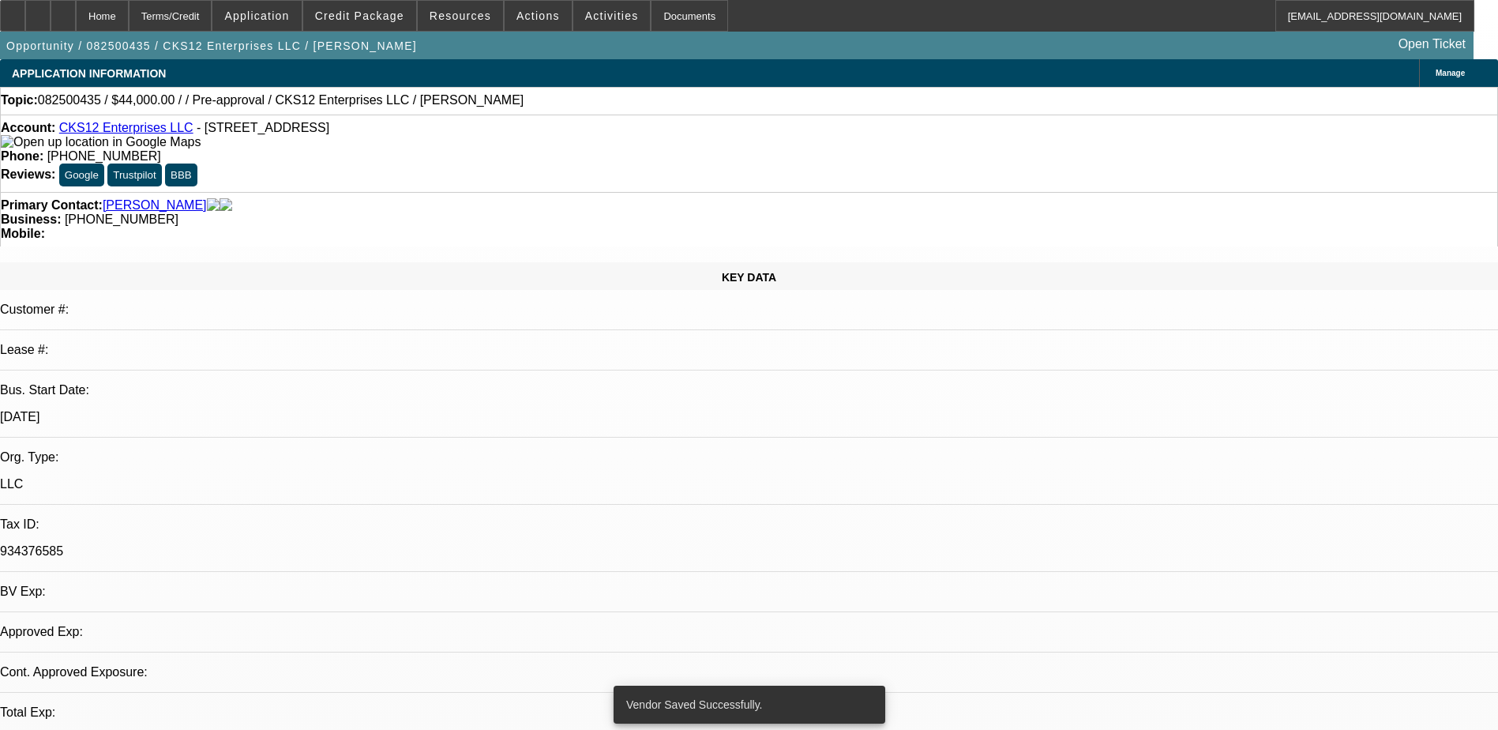
select select "0"
select select "2"
select select "0.1"
select select "4"
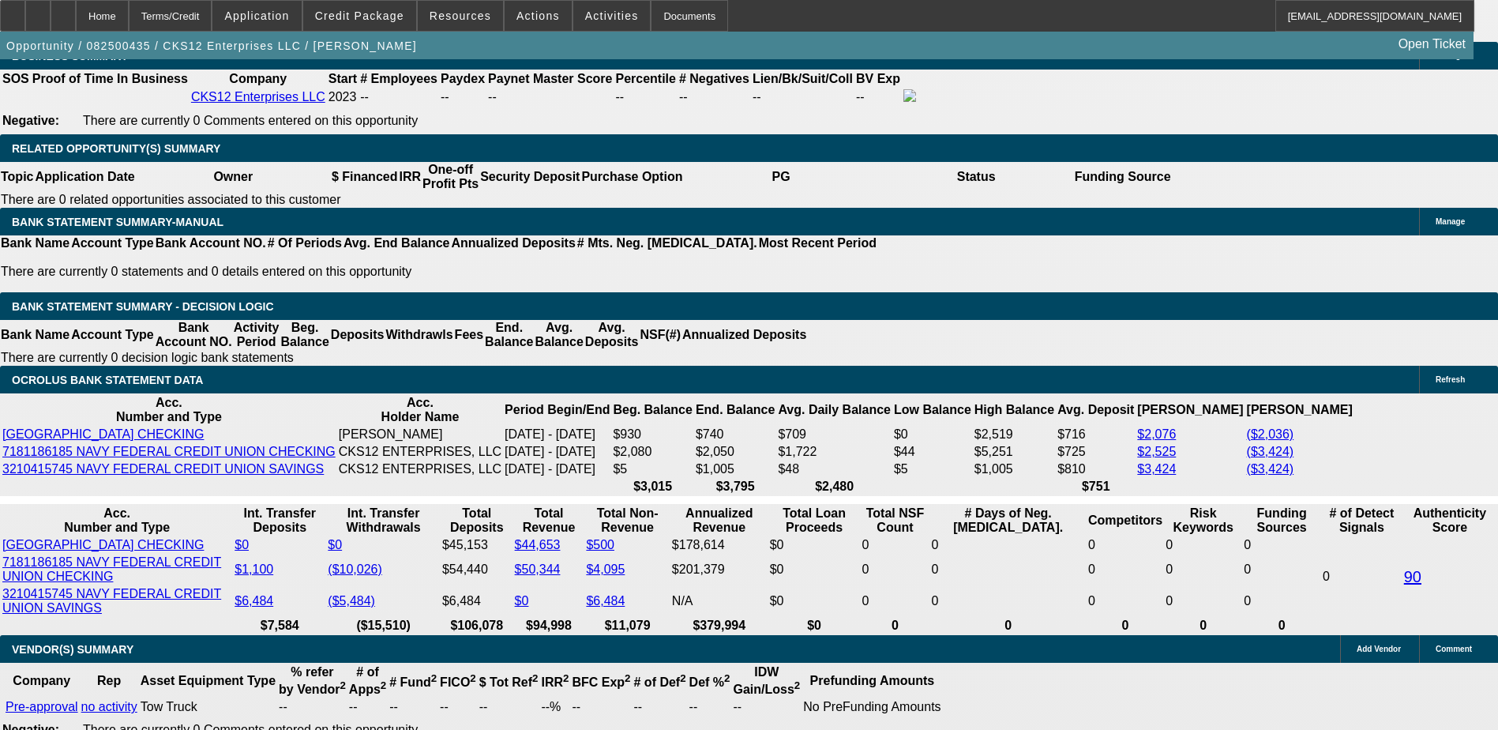
scroll to position [2372, 0]
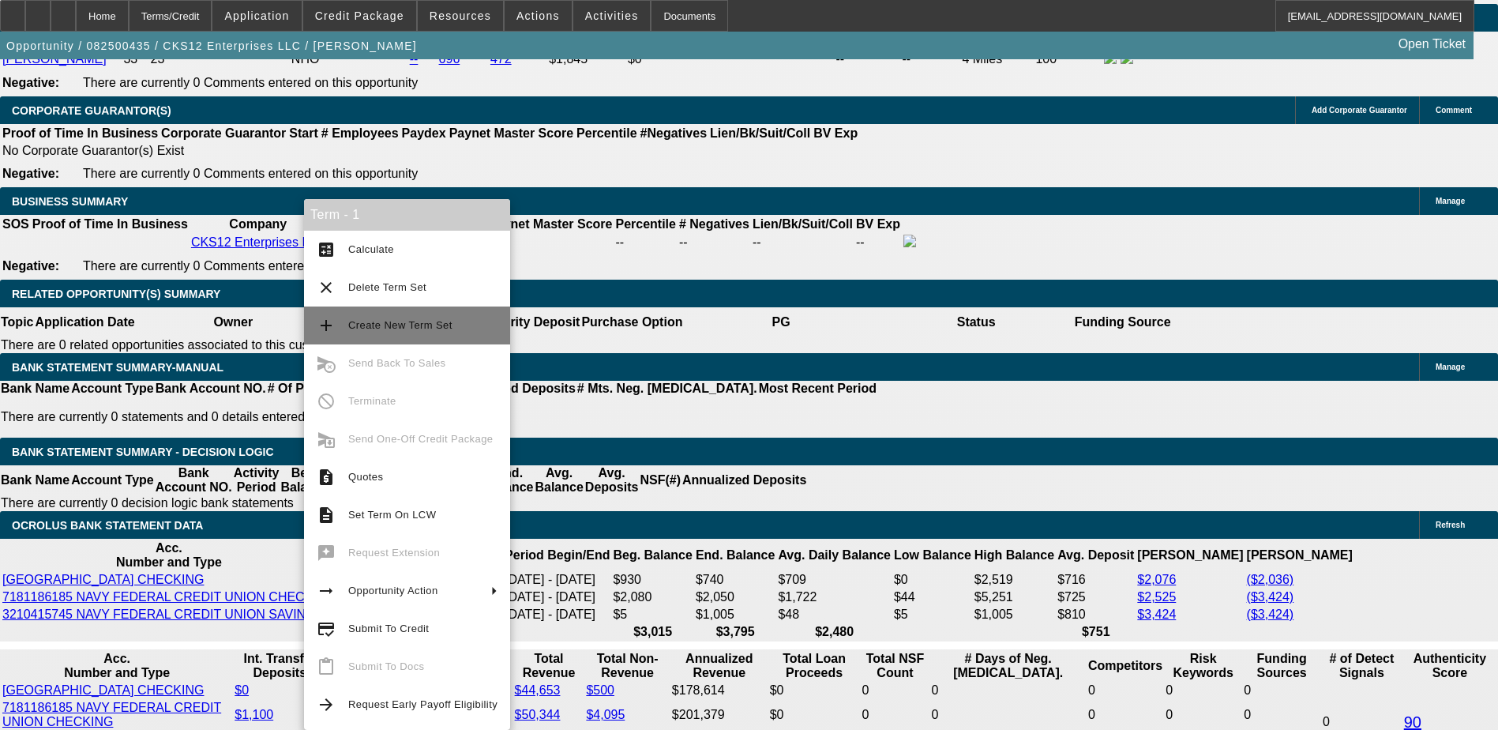
click at [426, 334] on span "Create New Term Set" at bounding box center [422, 325] width 149 height 19
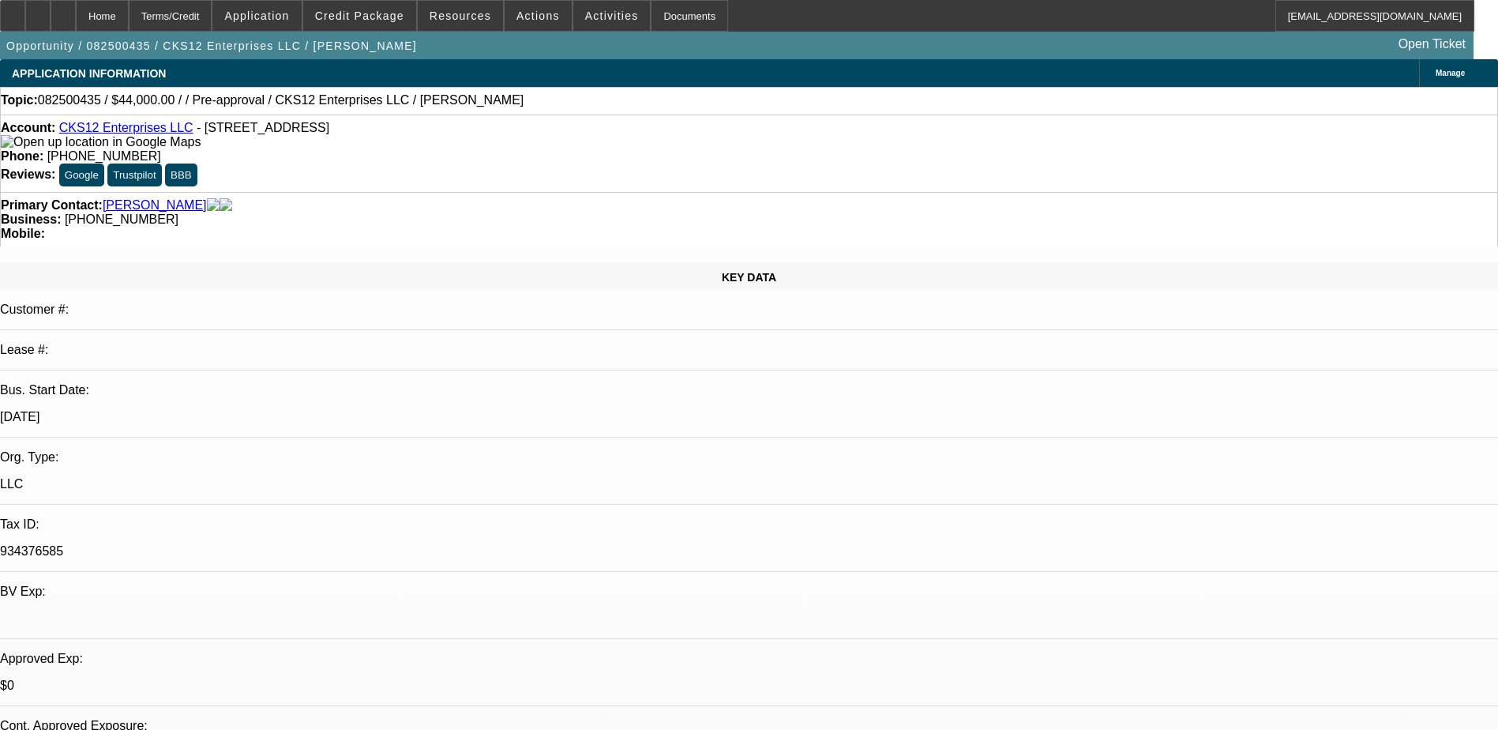
select select "0"
select select "2"
select select "0.1"
select select "4"
select select "0"
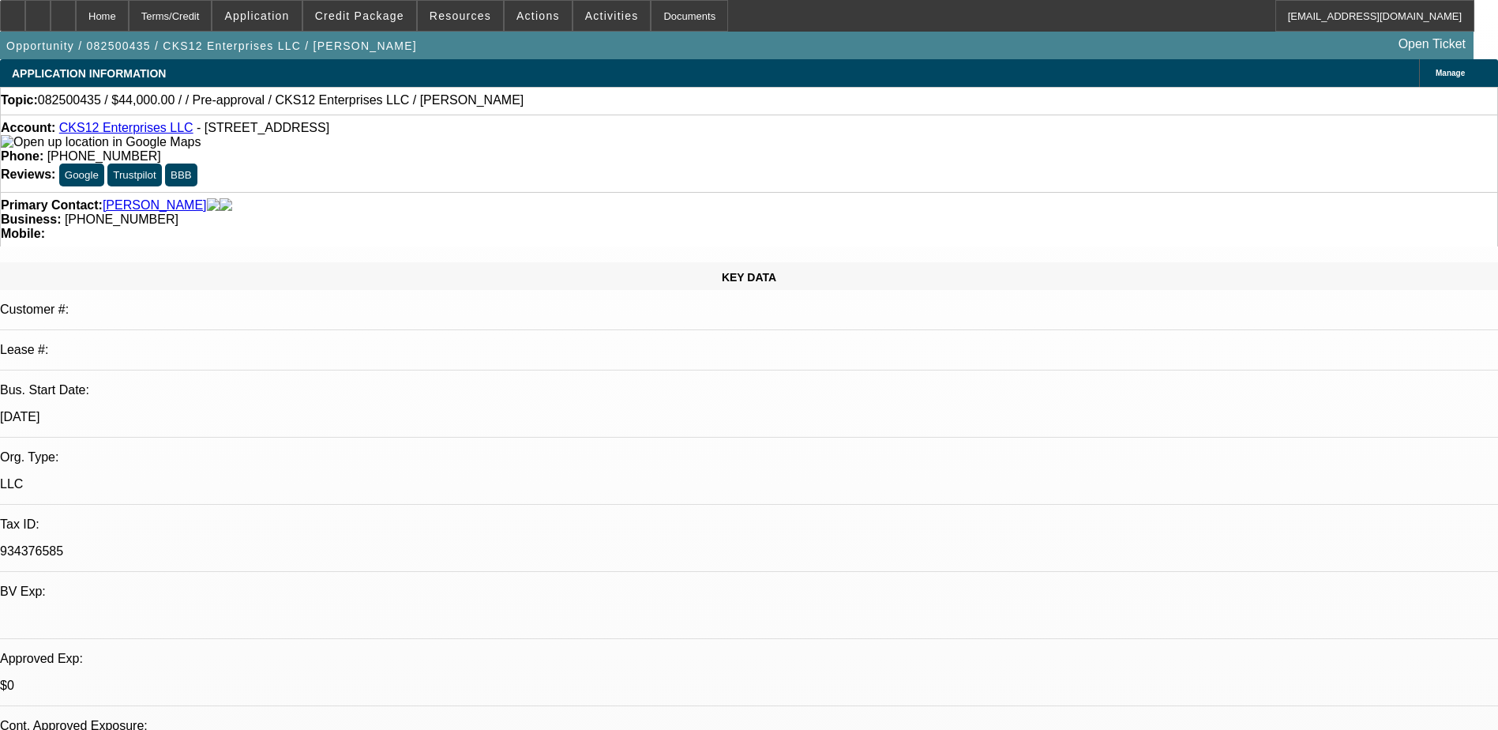
select select "2"
select select "0.1"
select select "4"
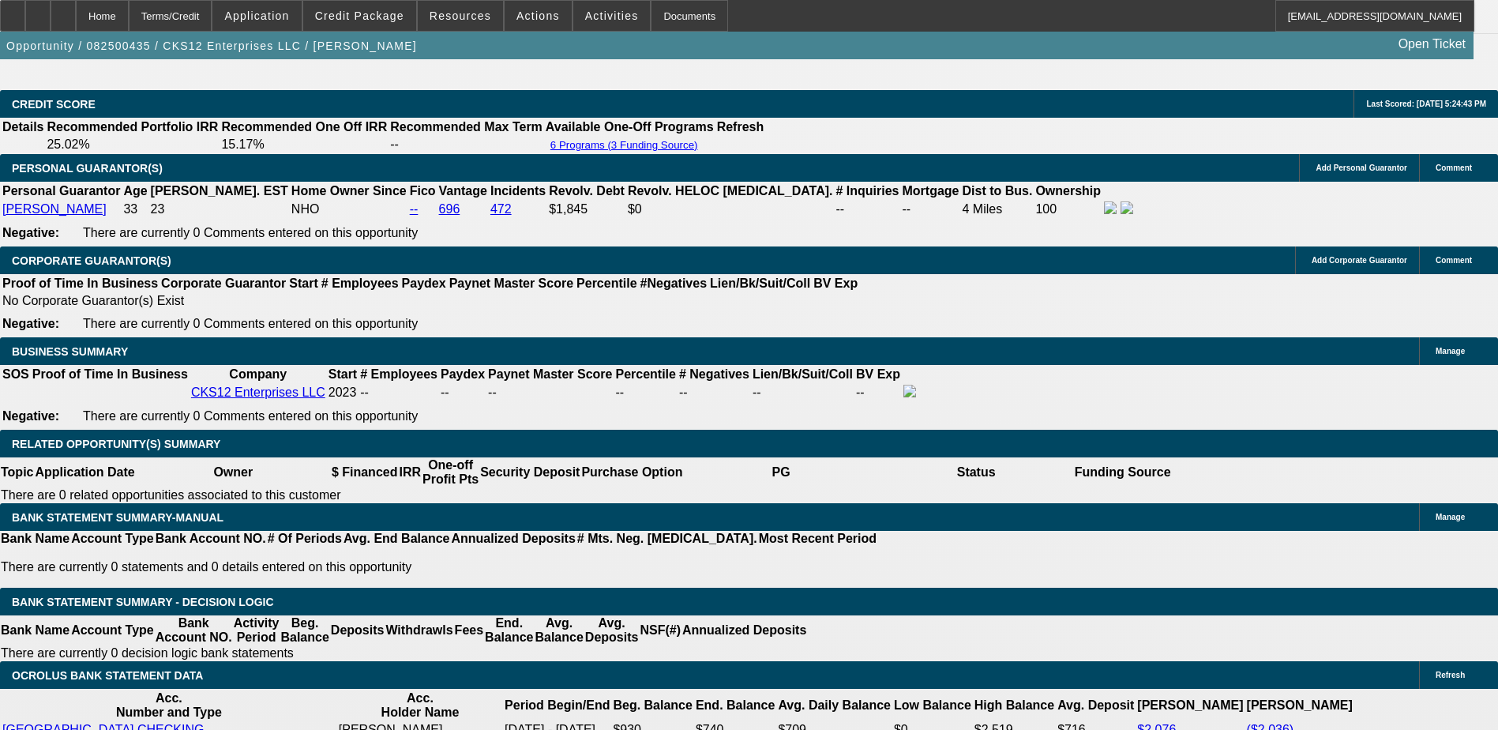
scroll to position [2369, 0]
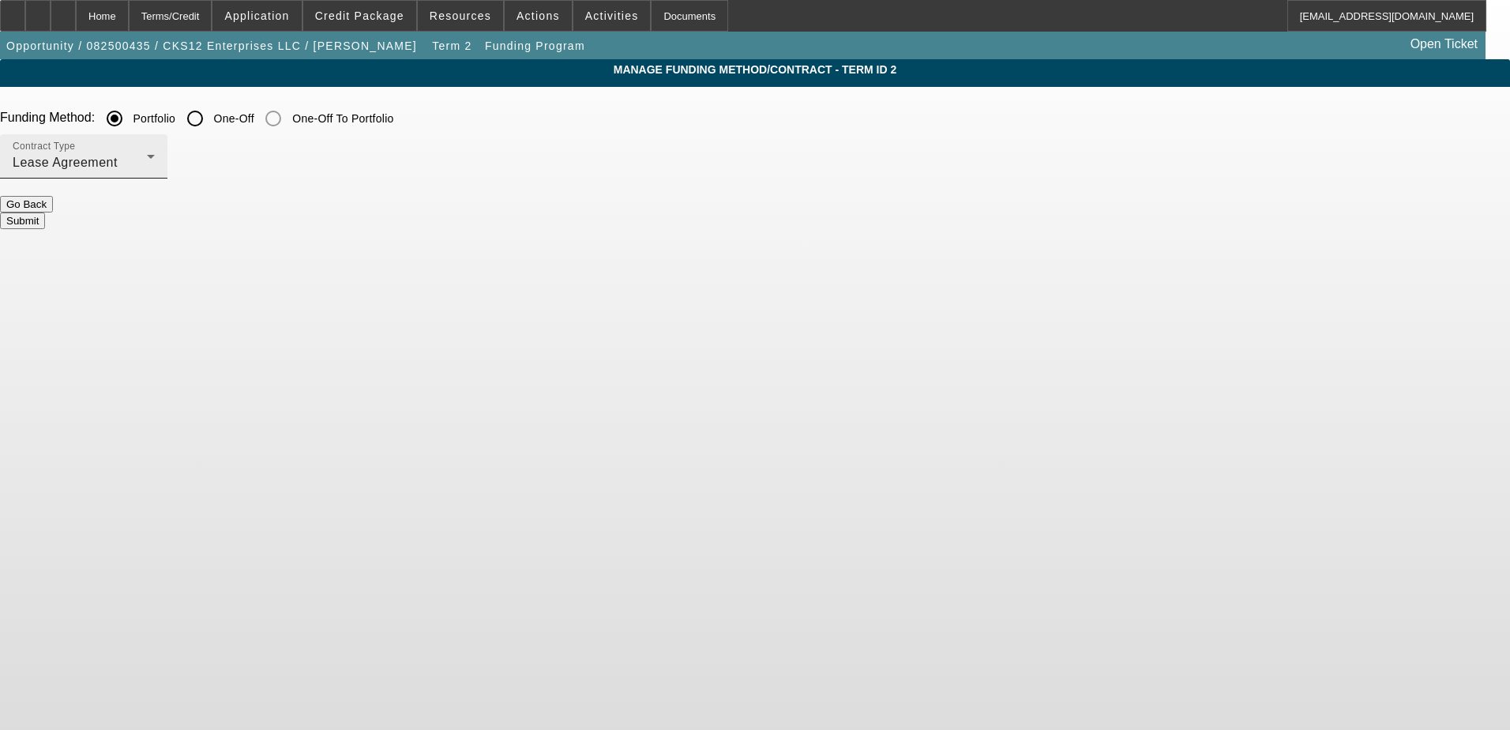
click at [118, 159] on span "Lease Agreement" at bounding box center [65, 162] width 105 height 13
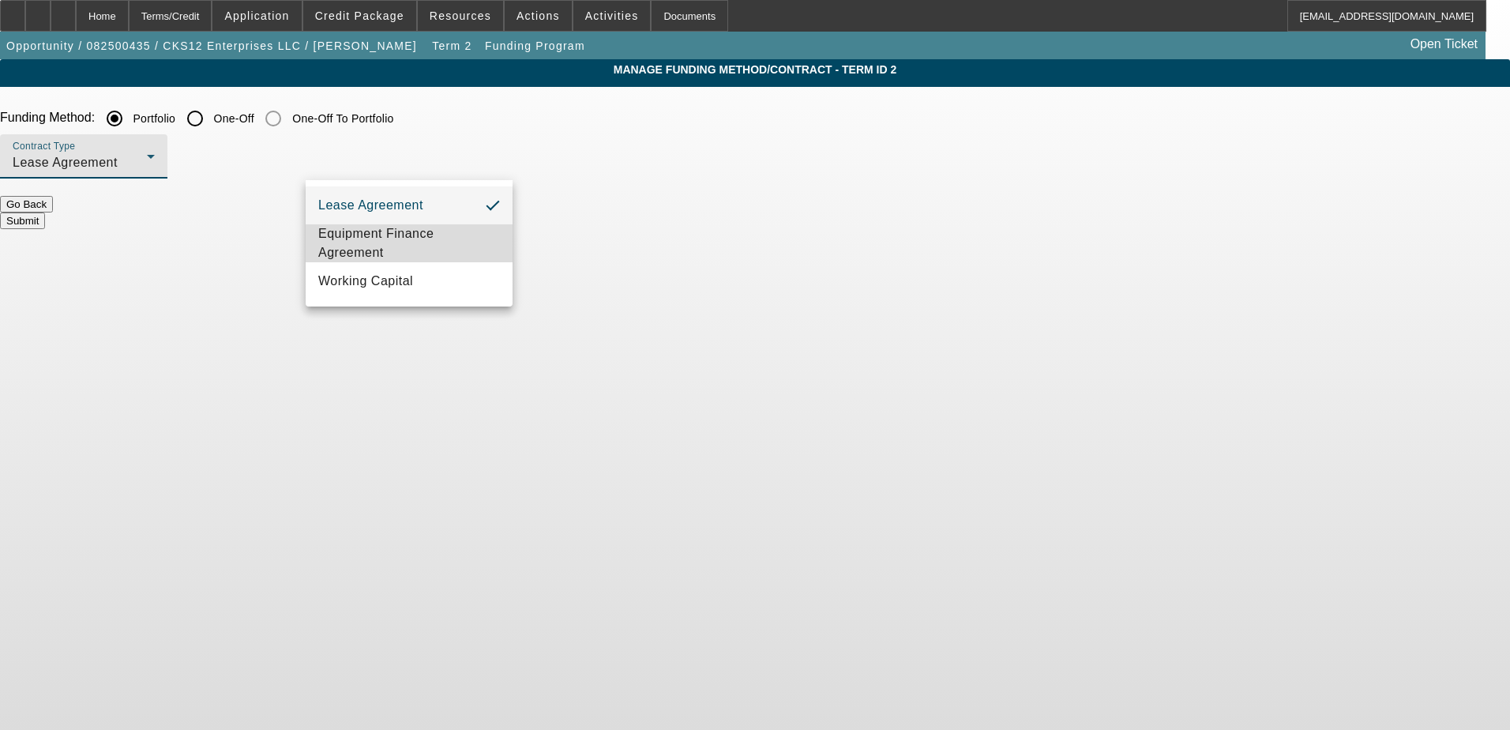
click at [396, 241] on span "Equipment Finance Agreement" at bounding box center [409, 243] width 182 height 38
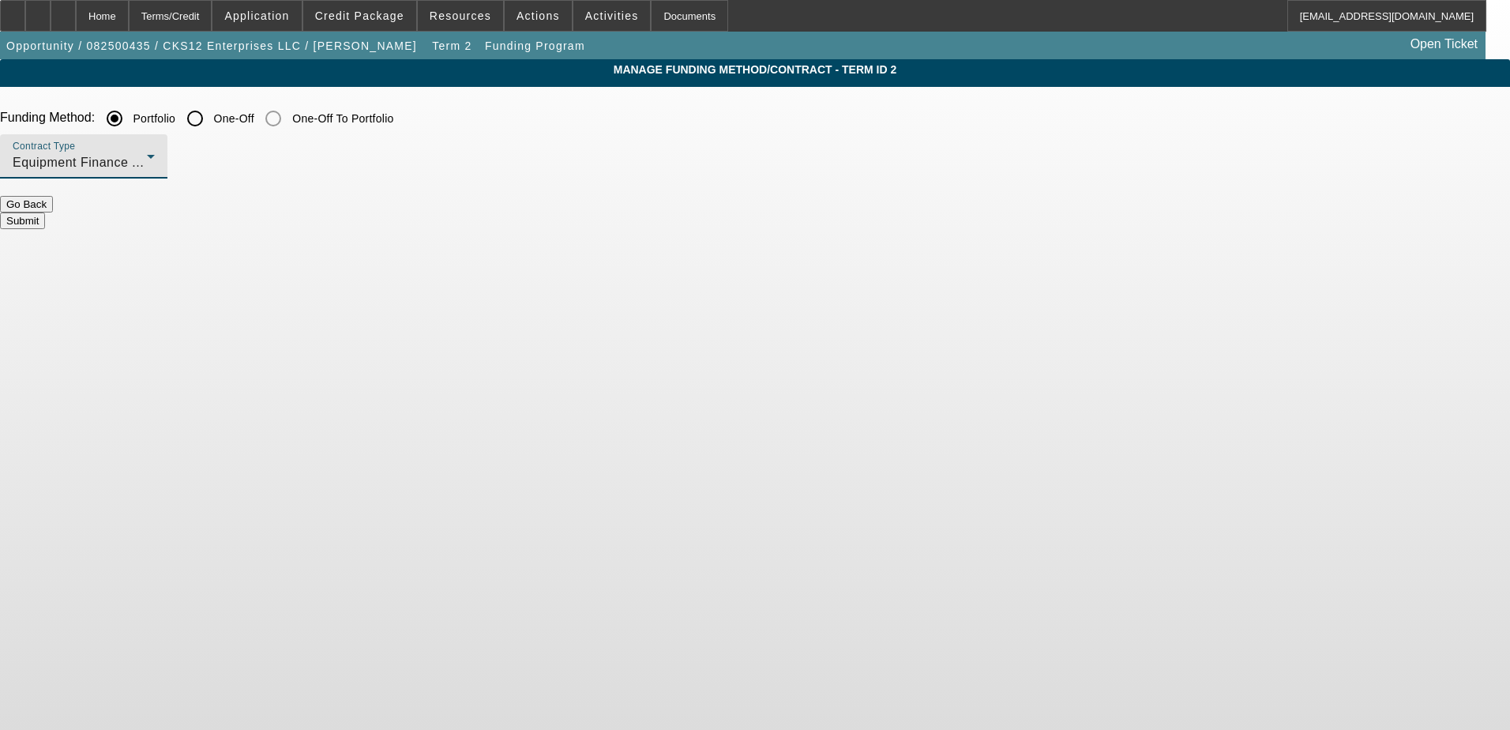
click at [45, 212] on button "Submit" at bounding box center [22, 220] width 45 height 17
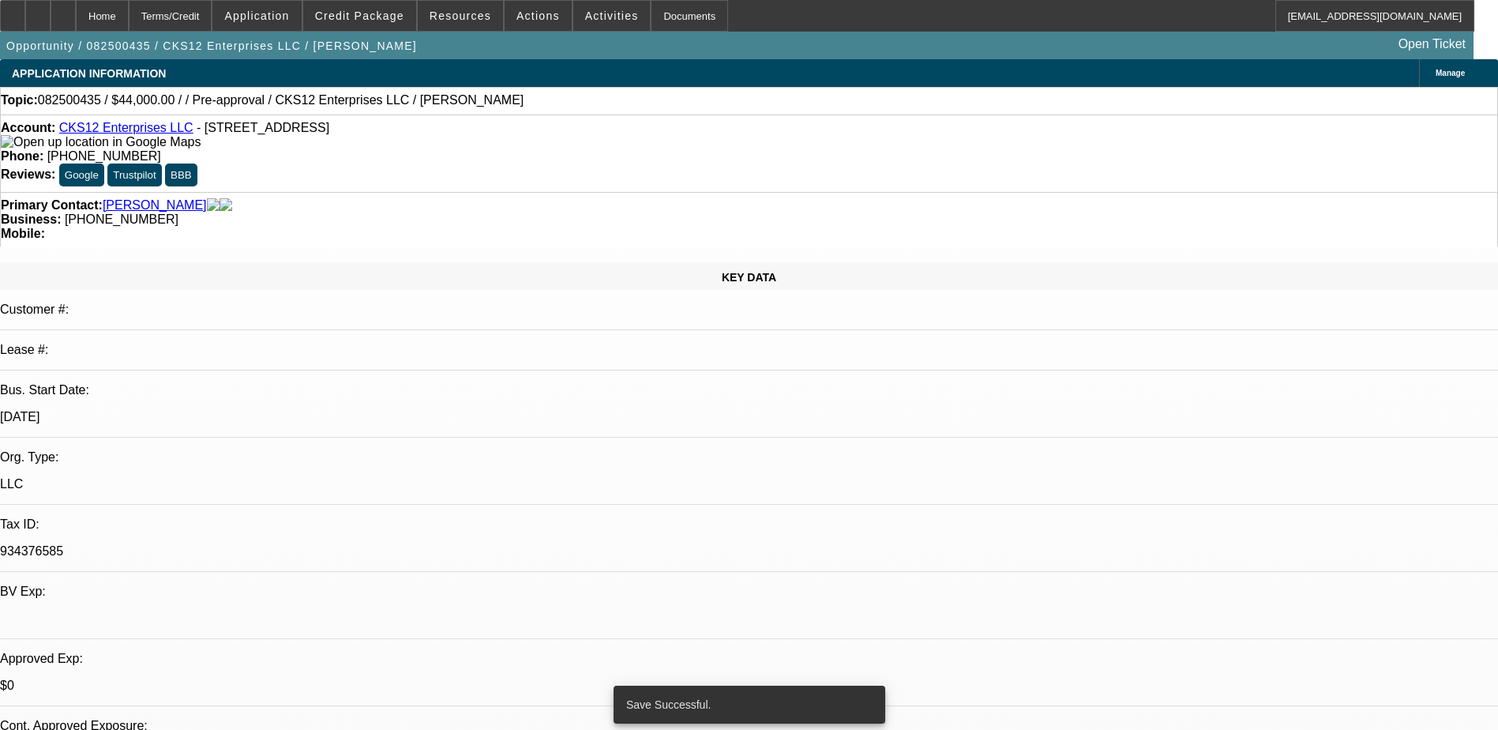
select select "0"
select select "2"
select select "0"
select select "6"
select select "0"
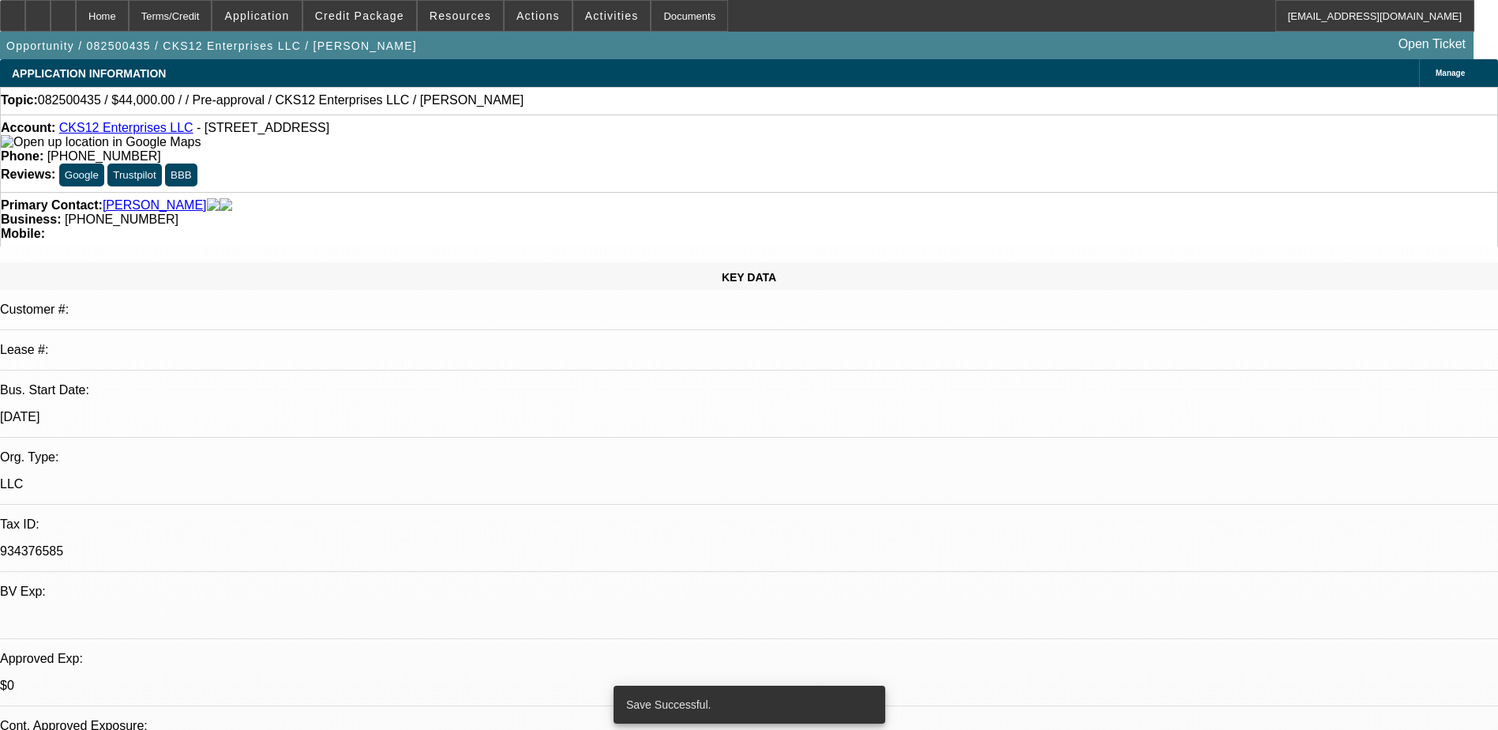
select select "2"
select select "0.1"
select select "4"
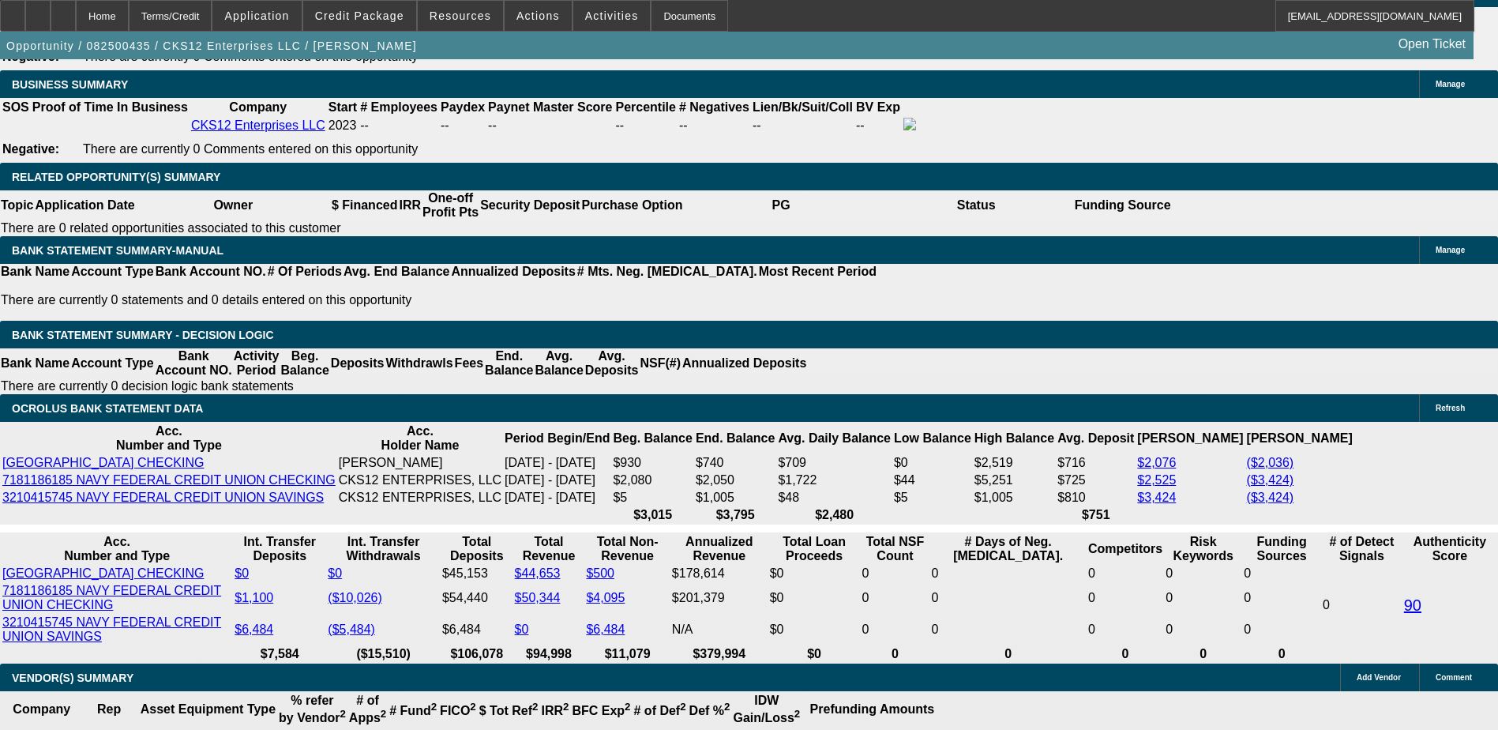
scroll to position [2527, 0]
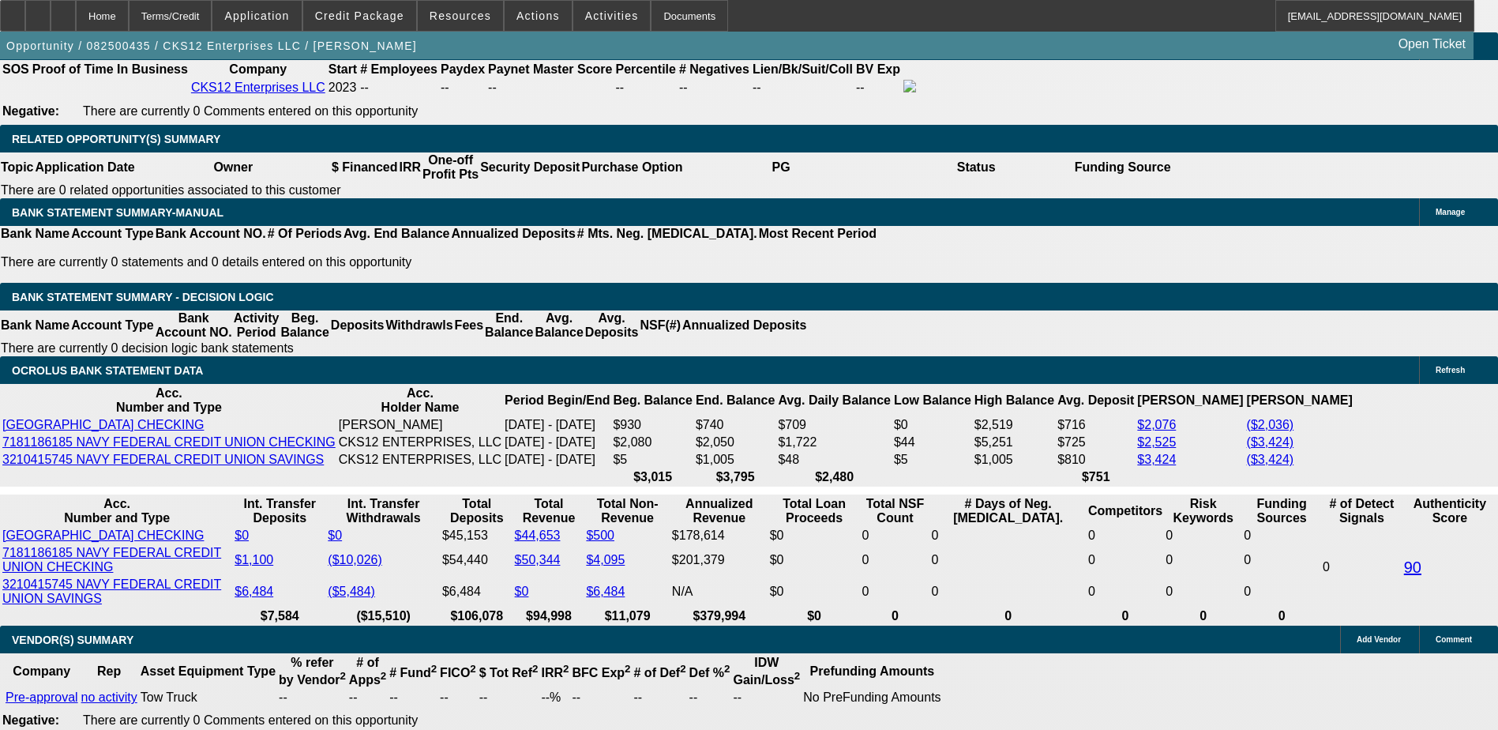
type input "UNKNOWN"
type input "1"
type input "$2,482.32"
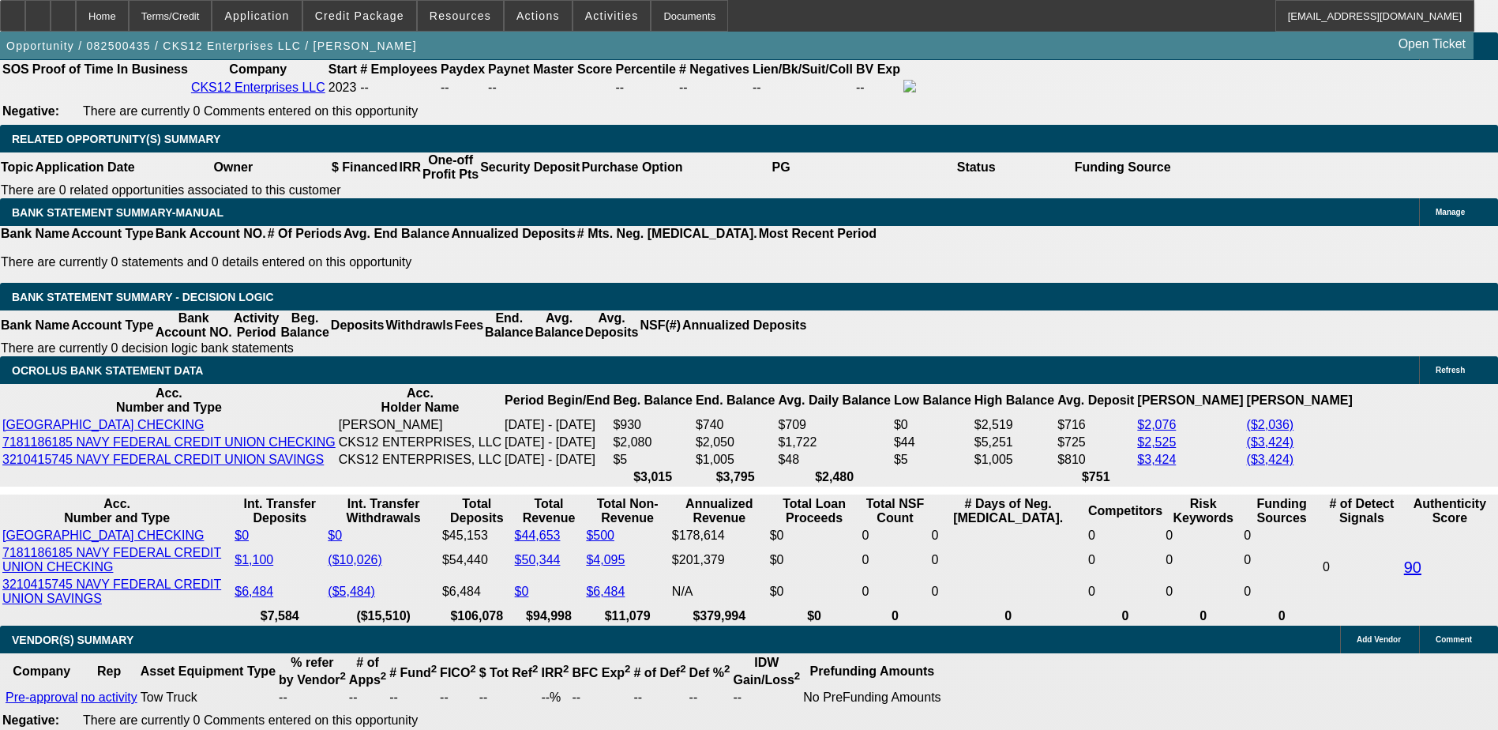
type input "$1,241.16"
type input "18"
type input "$3,181.42"
type input "$1,590.71"
type input "18.9"
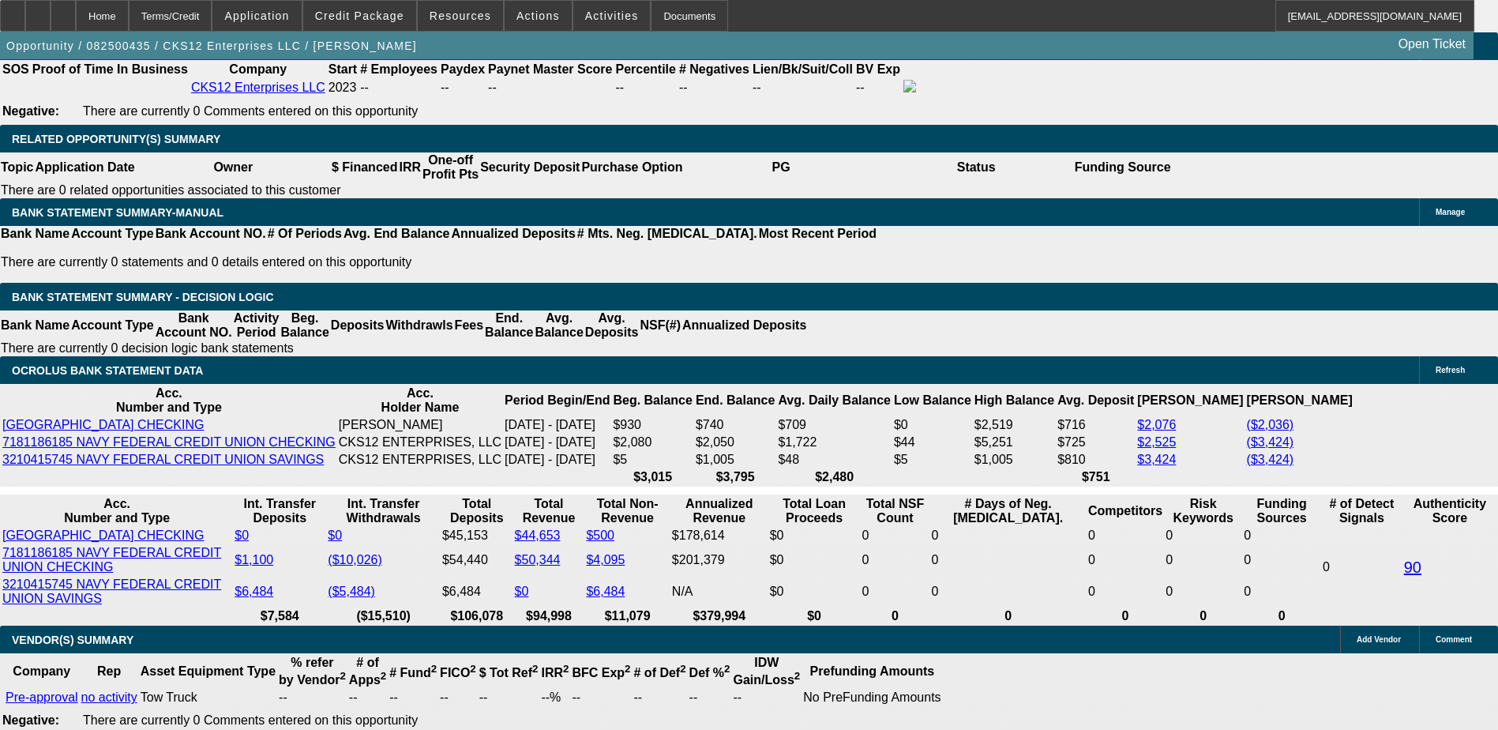
type input "$3,221.28"
type input "$1,610.64"
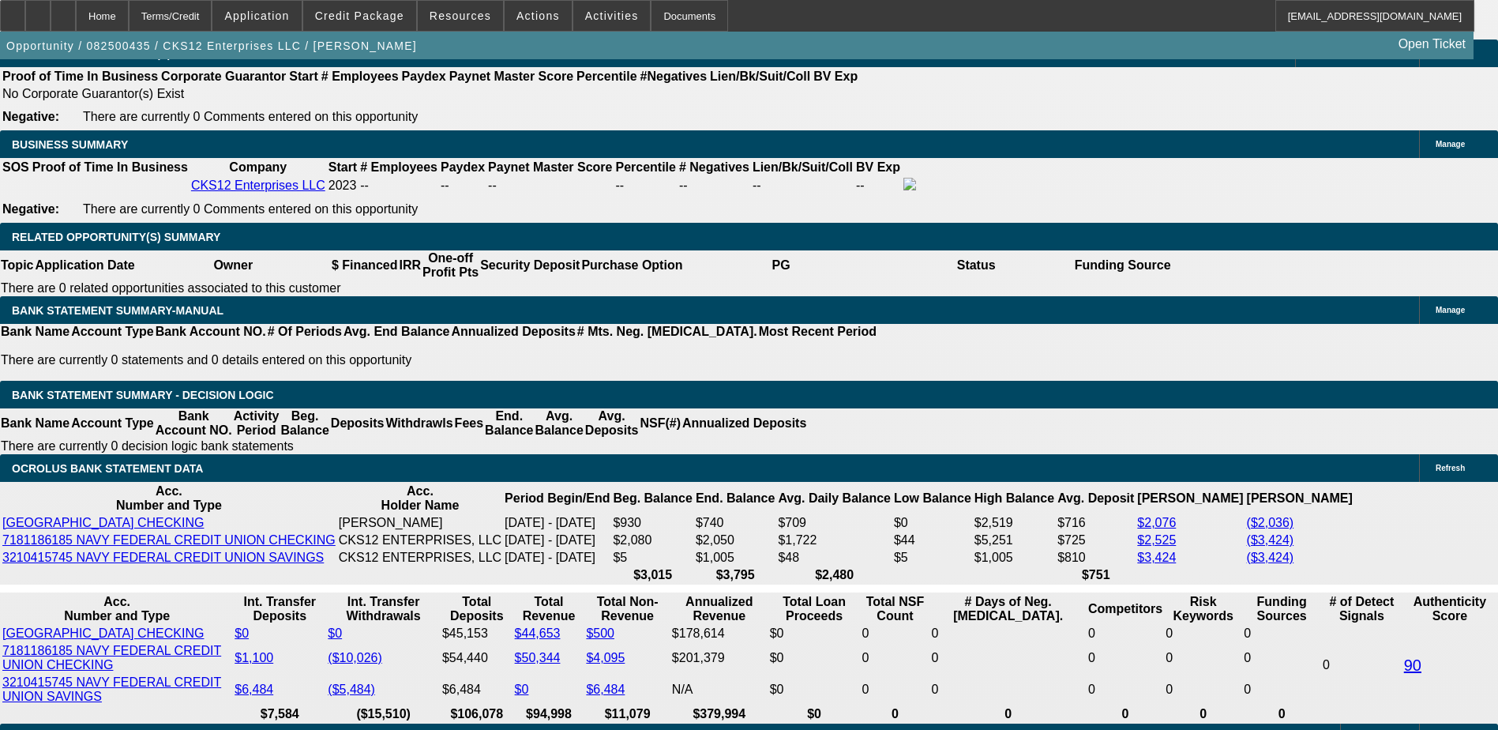
scroll to position [2290, 0]
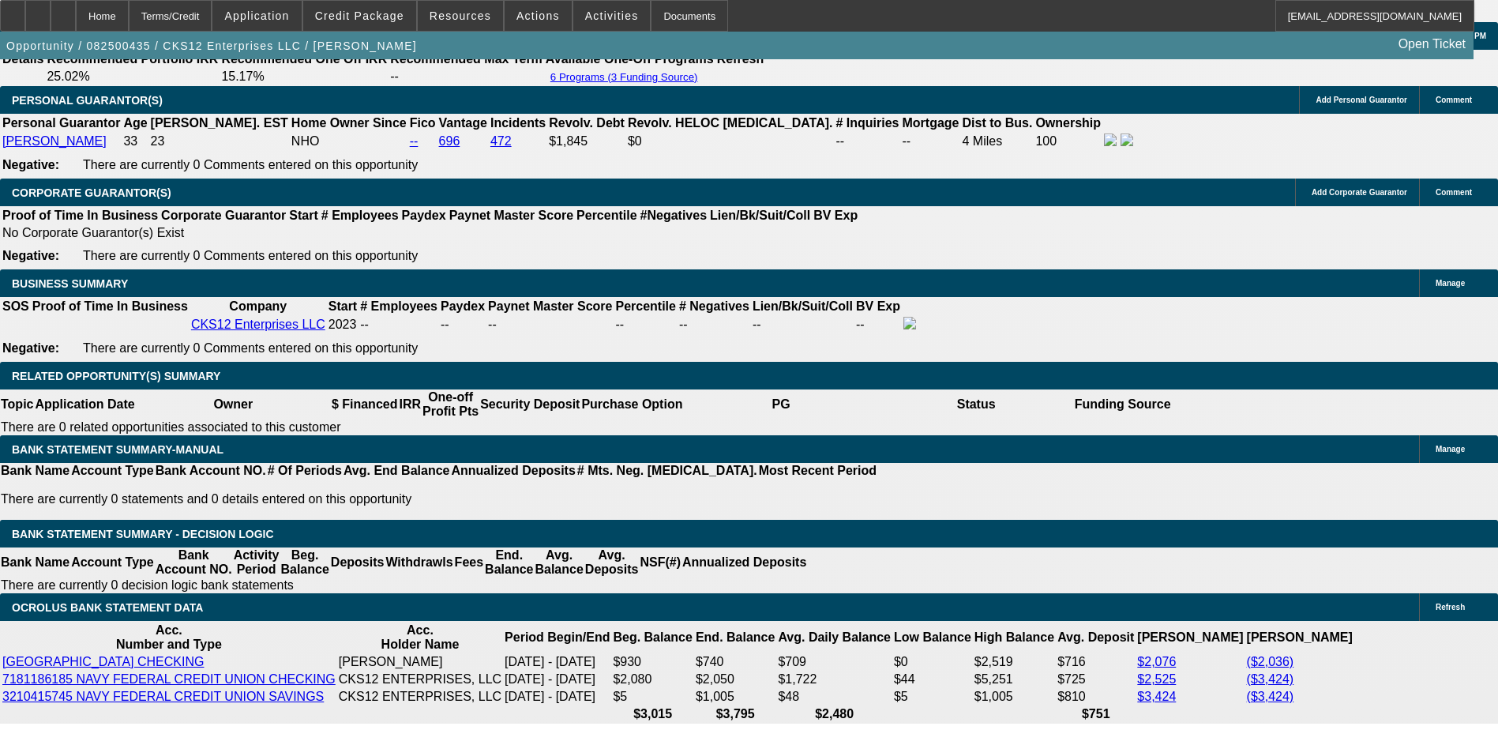
type input "18.9"
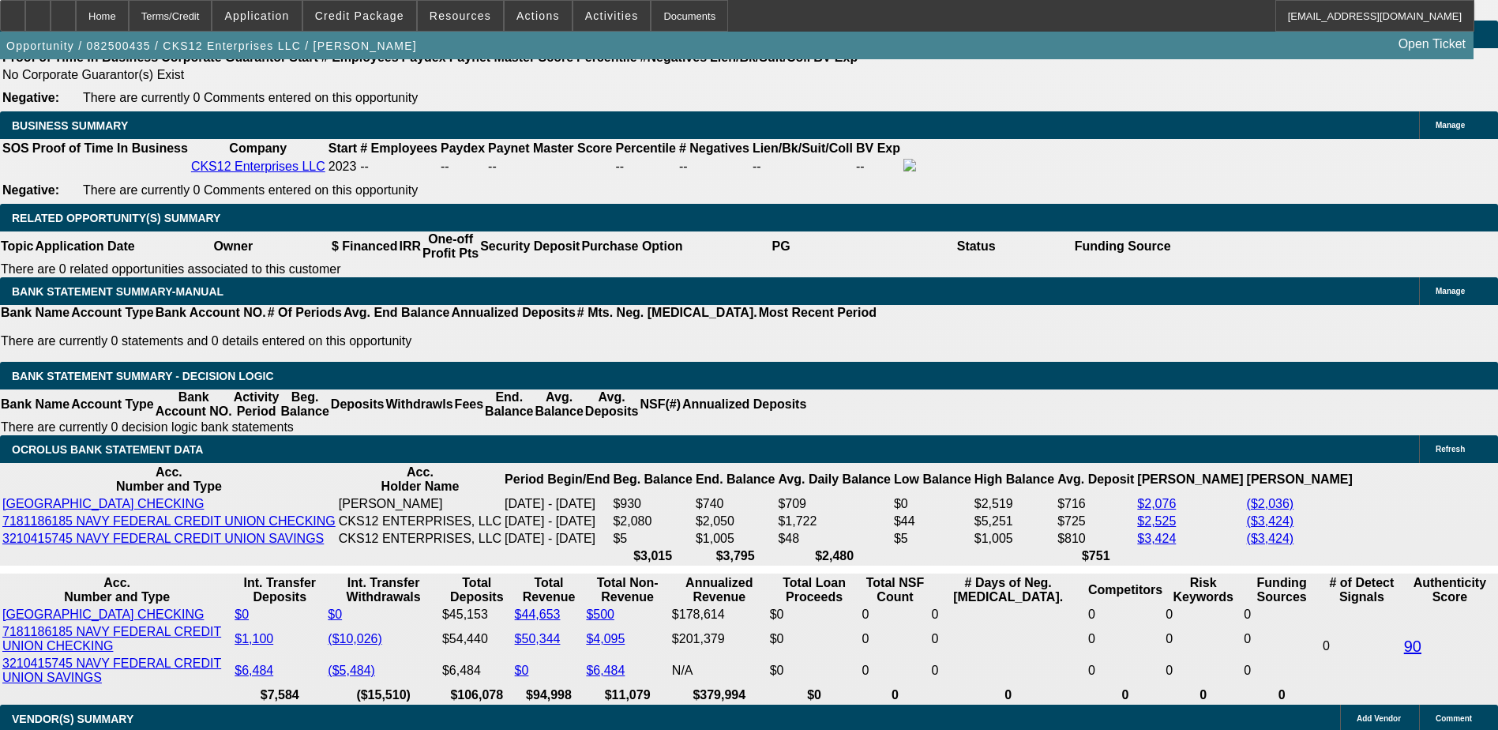
scroll to position [2369, 0]
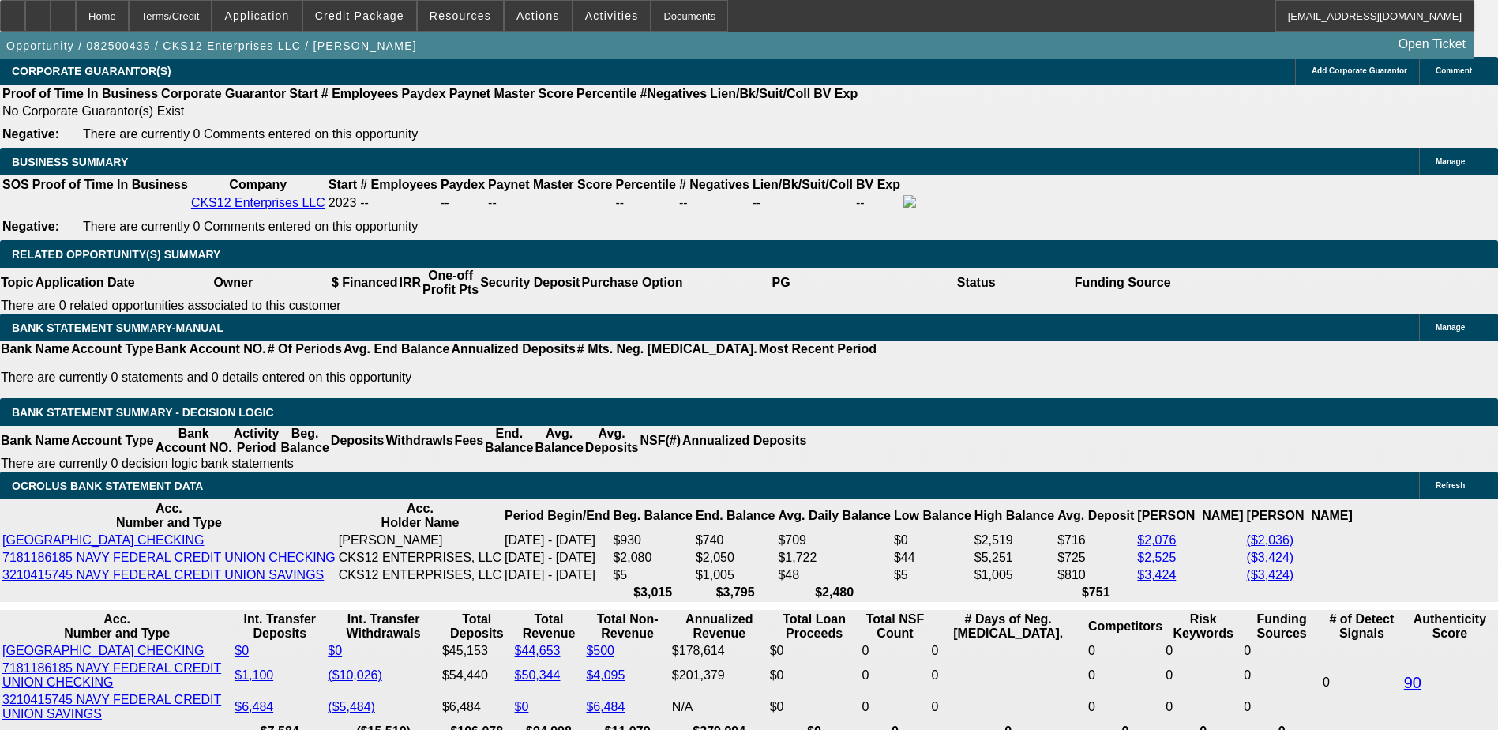
scroll to position [2448, 0]
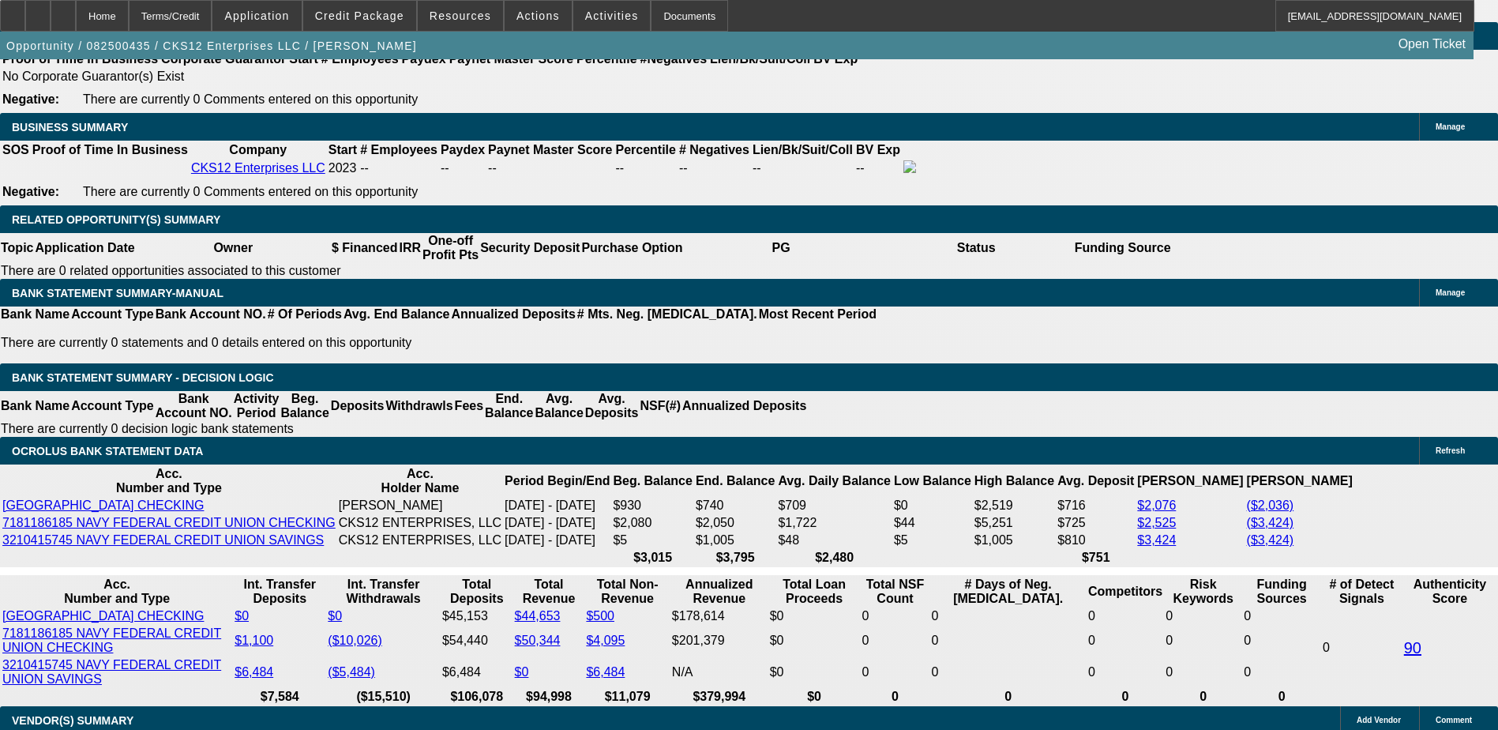
scroll to position [2369, 0]
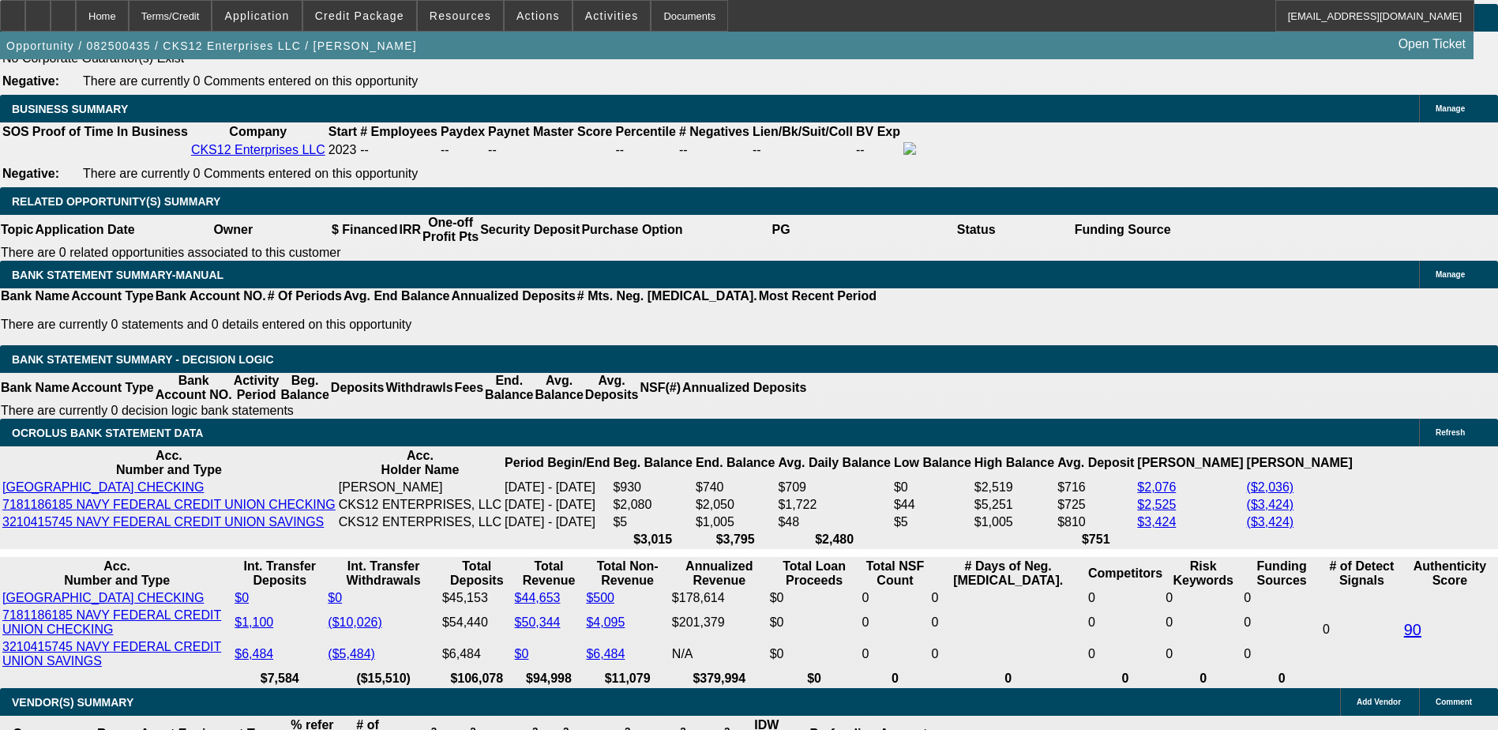
scroll to position [2606, 0]
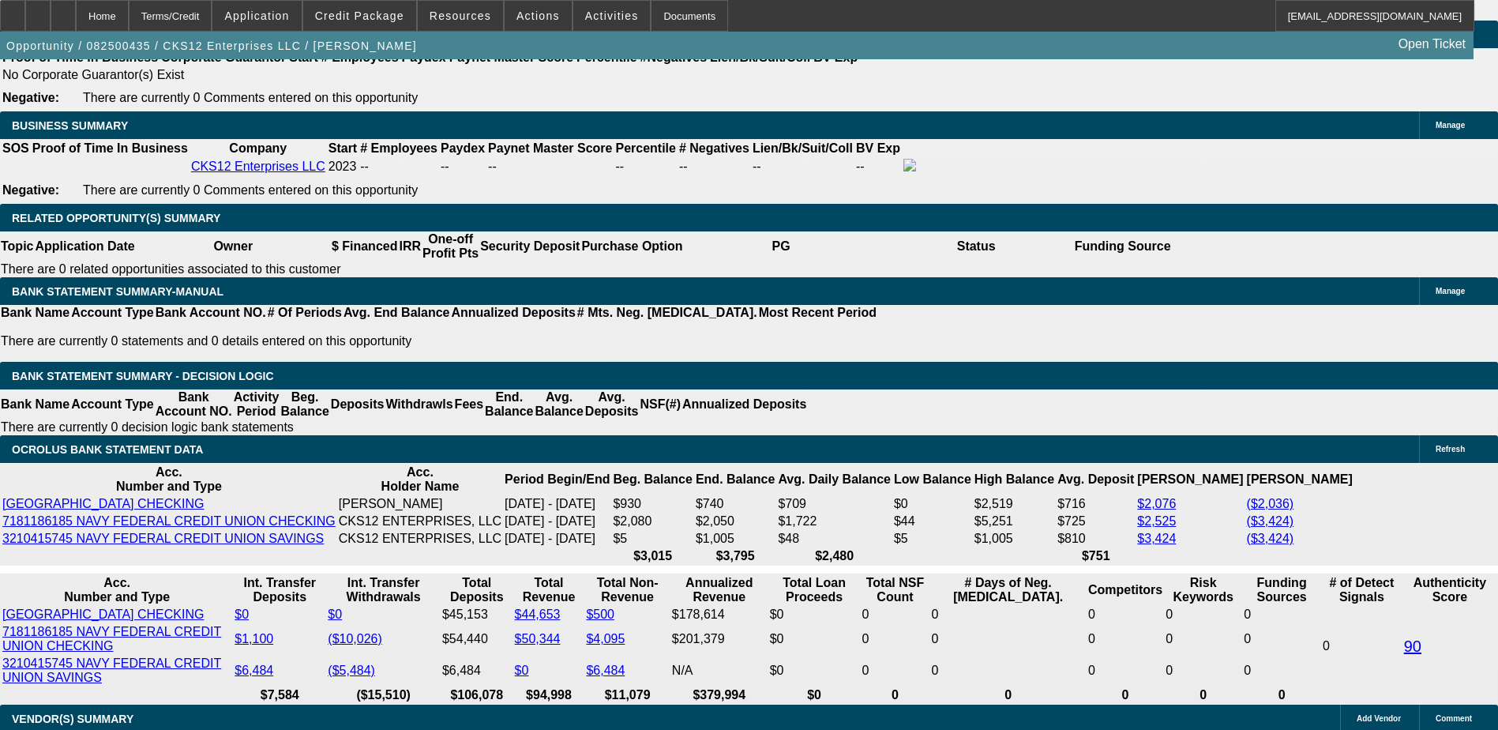
scroll to position [2290, 0]
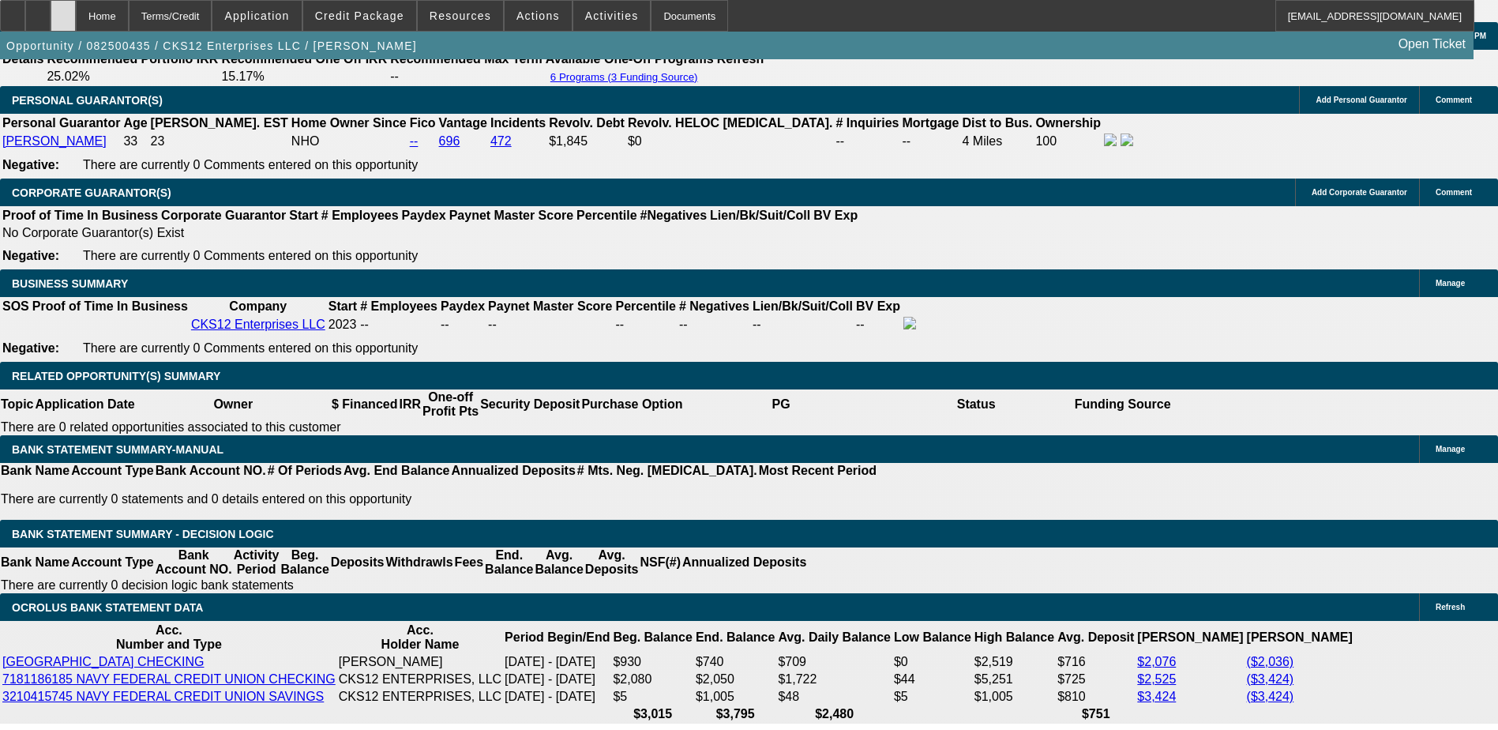
click at [76, 15] on div at bounding box center [63, 16] width 25 height 32
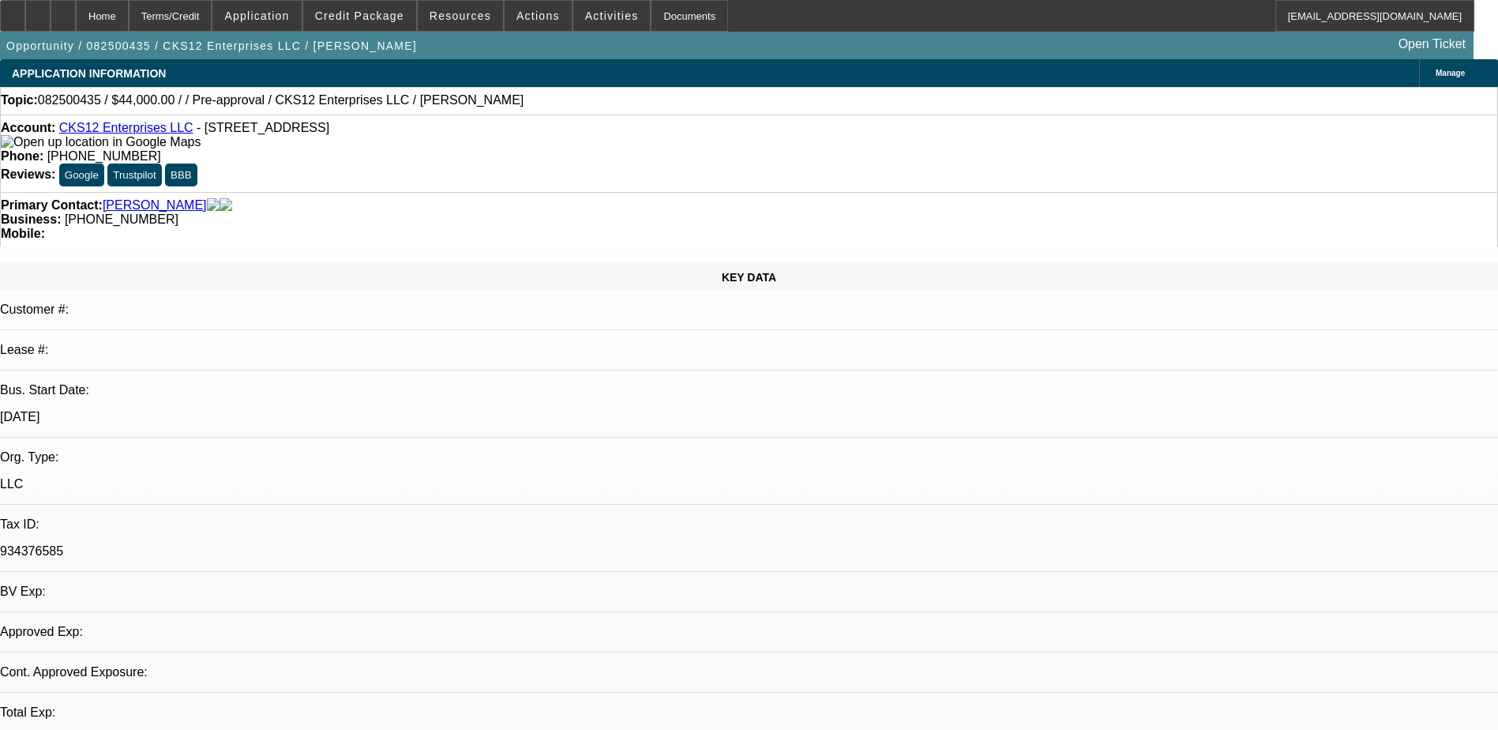
select select "0"
select select "2"
select select "0"
select select "2"
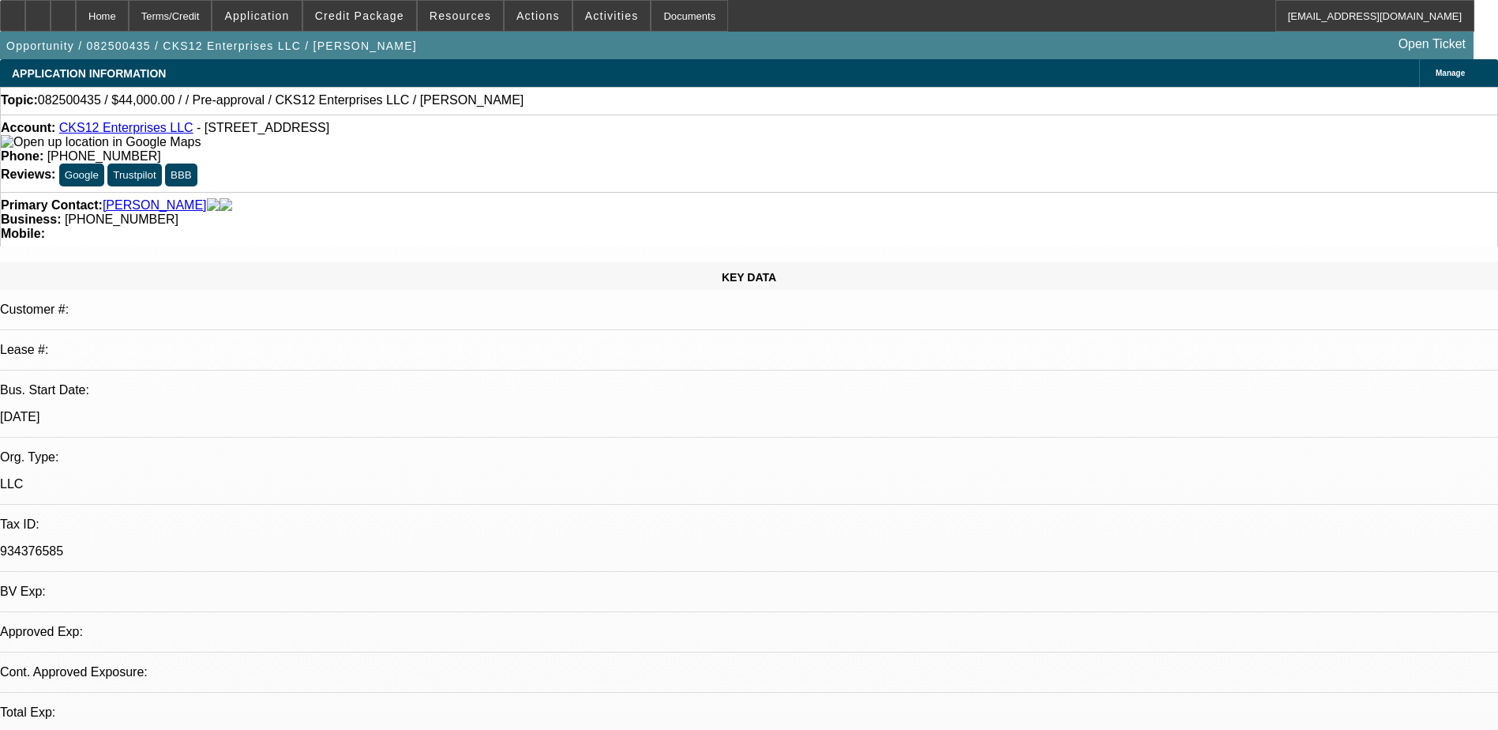
select select "0.1"
select select "1"
select select "6"
select select "1"
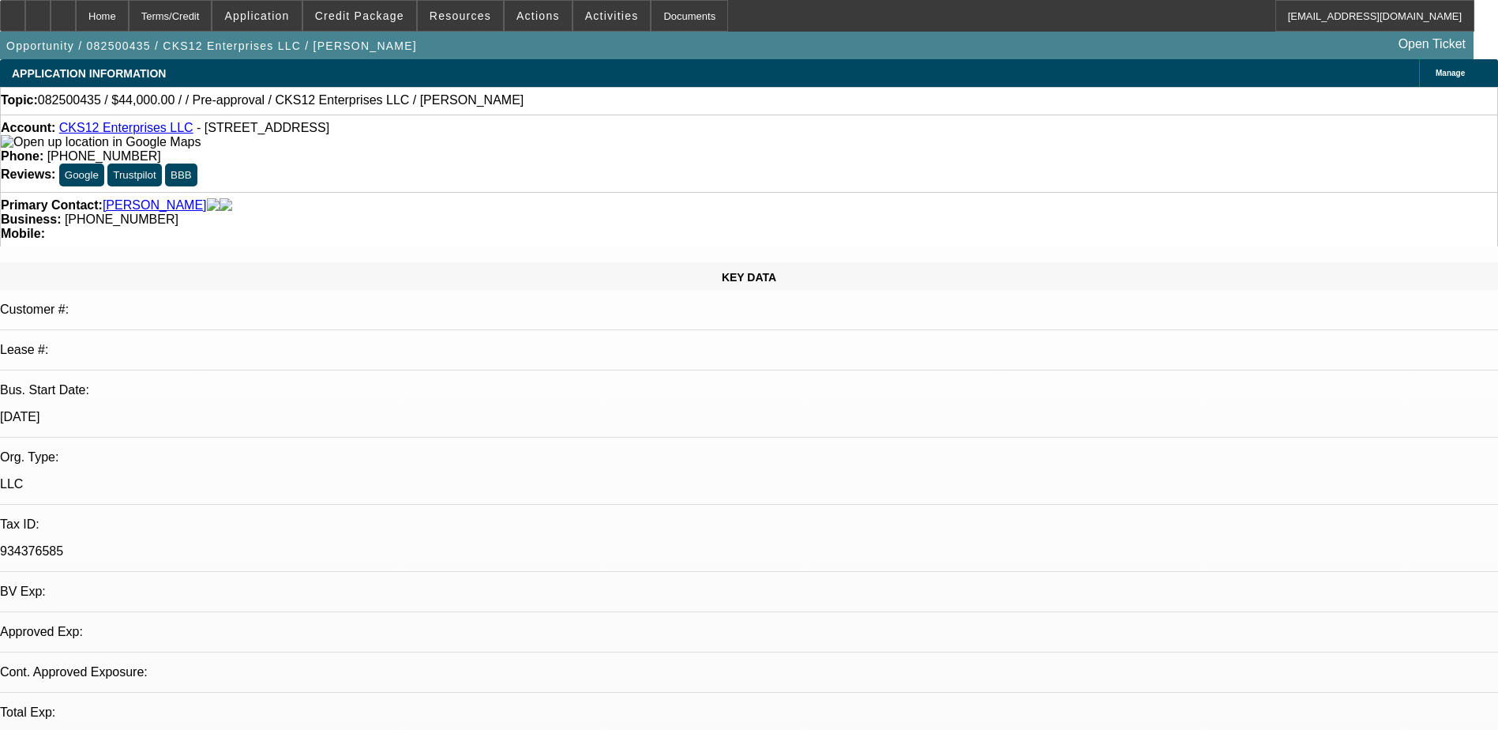
select select "1"
select select "4"
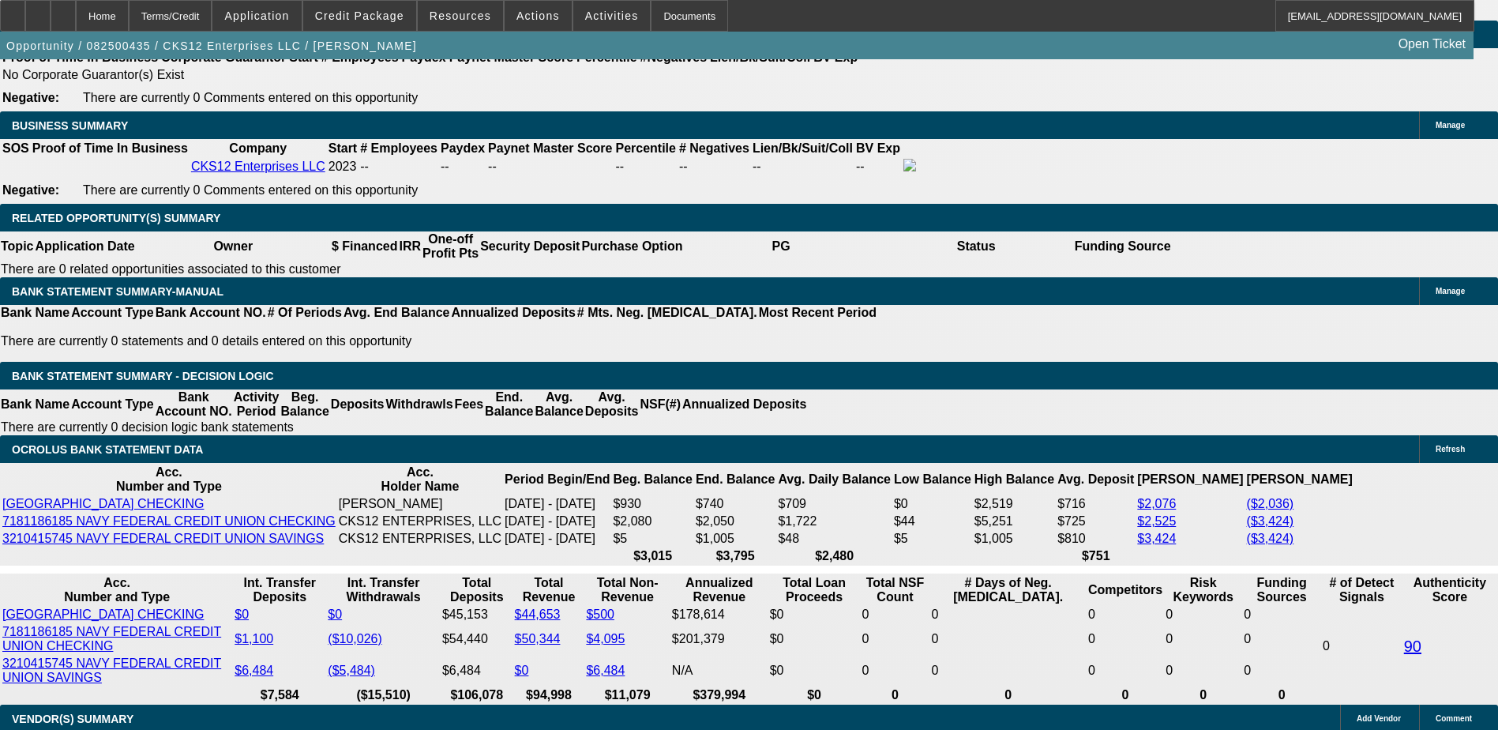
scroll to position [2606, 0]
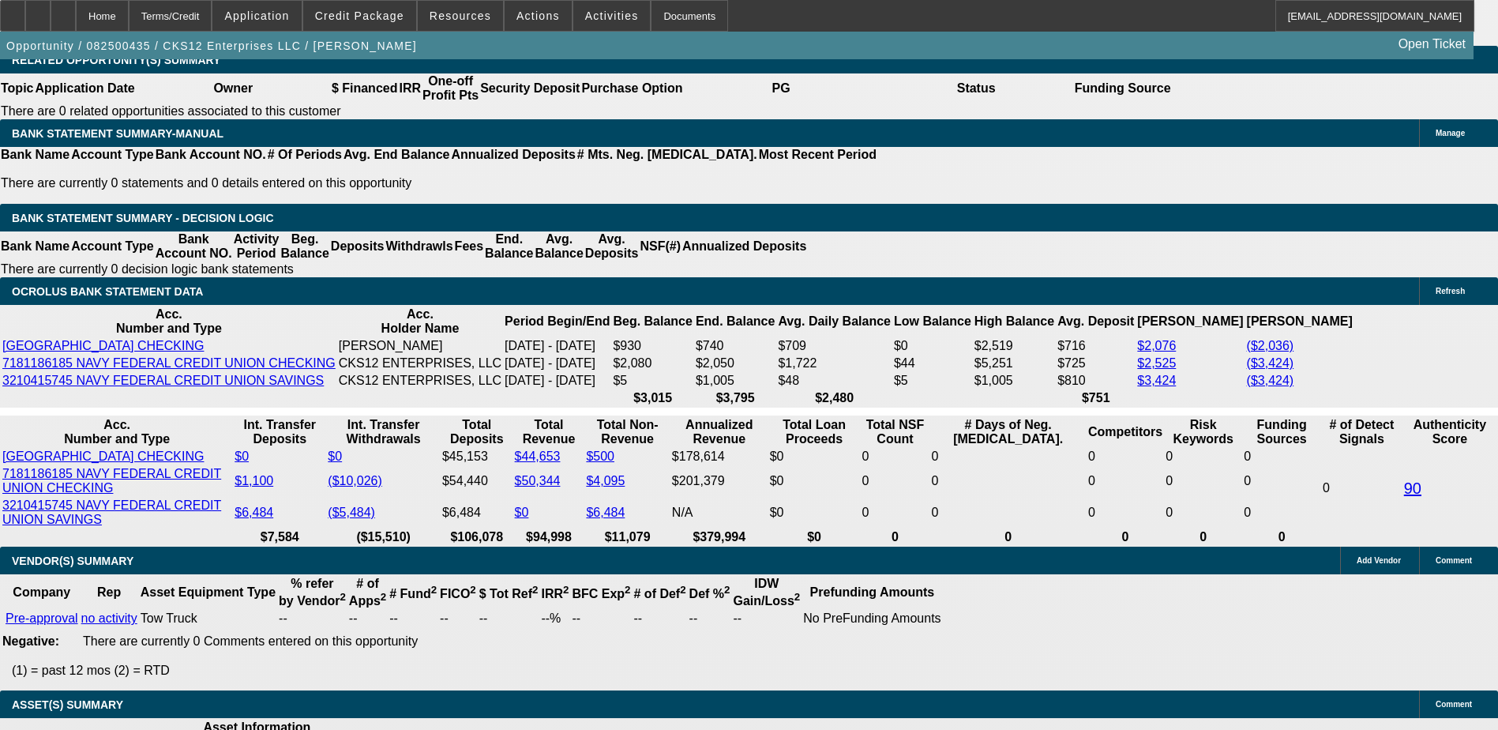
type input "UNKNOWN"
type input "18"
type input "$2,482.32"
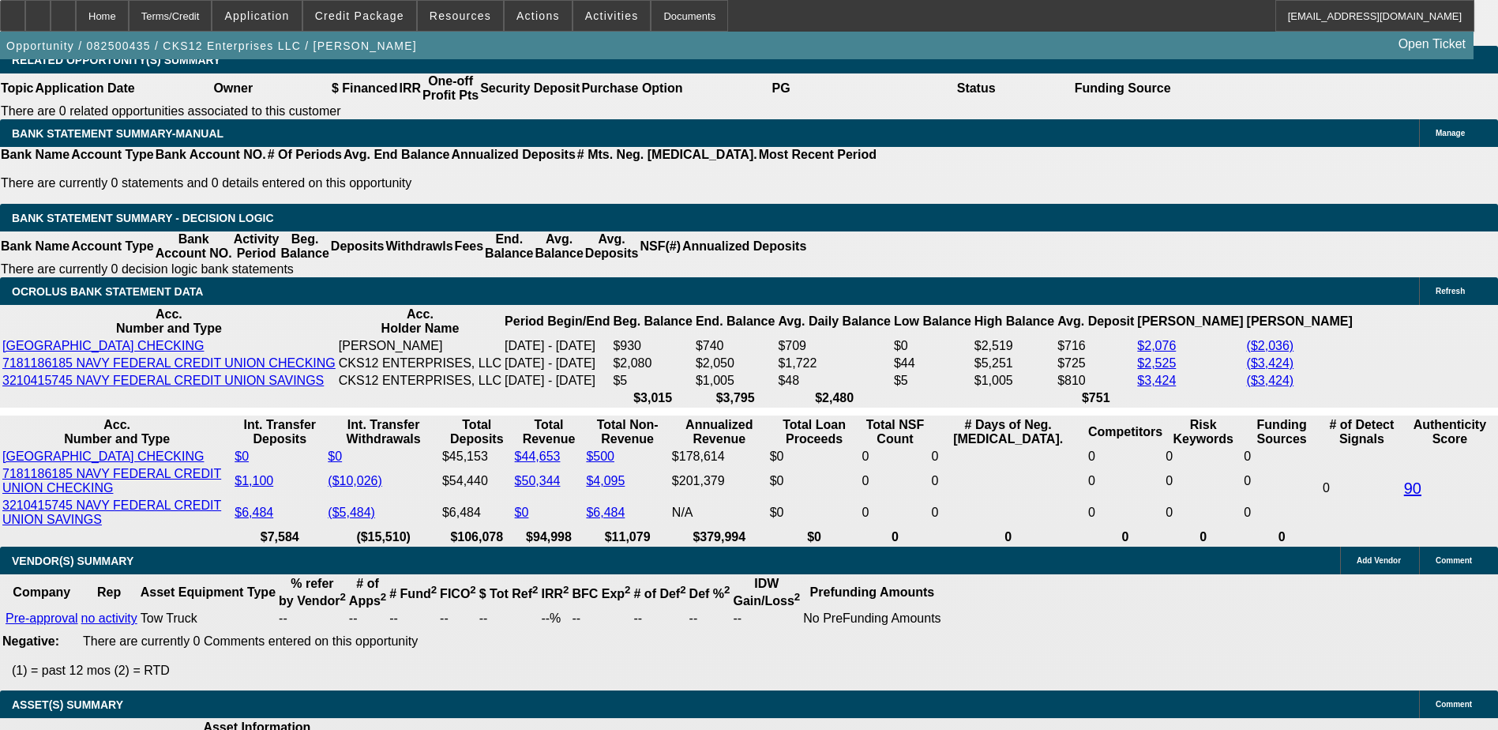
type input "$1,241.16"
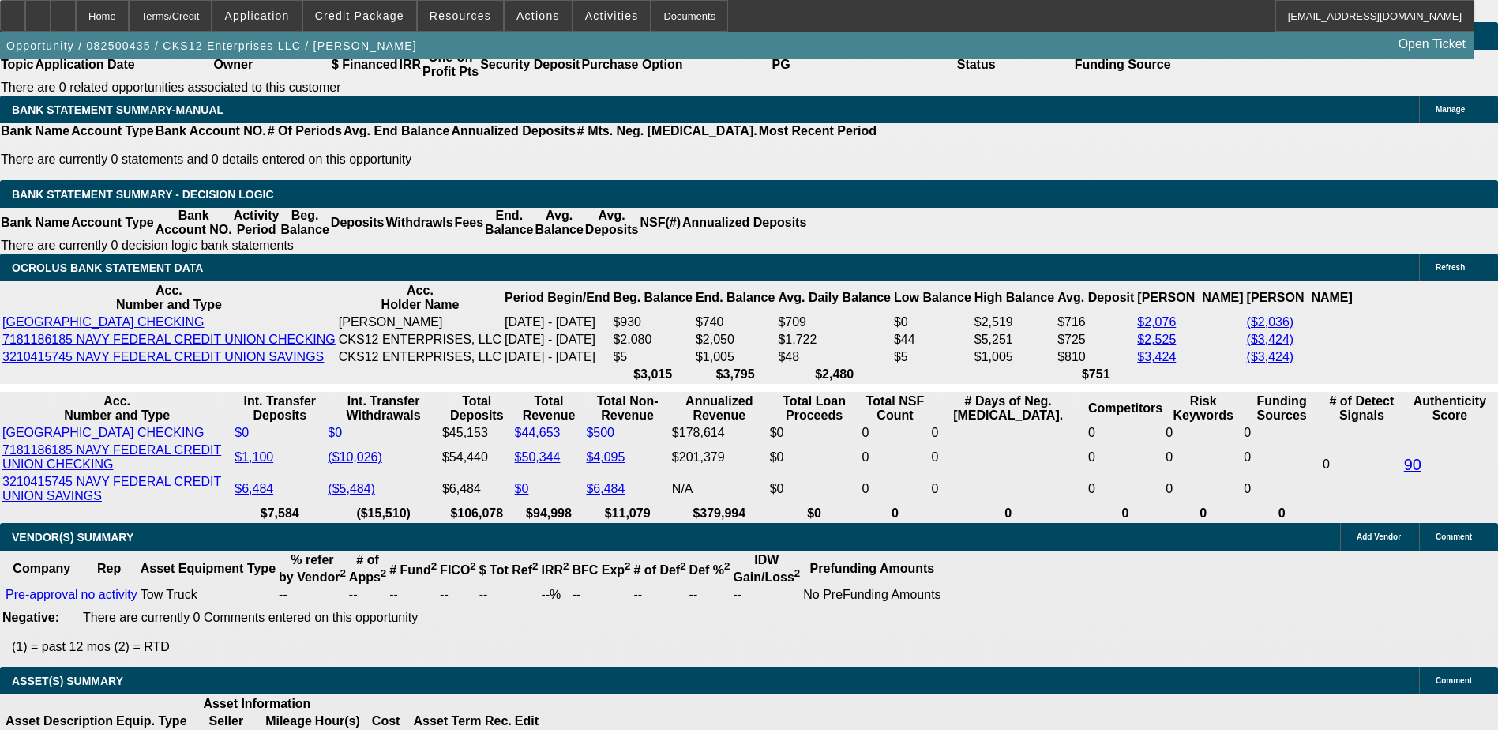
type input "18.9"
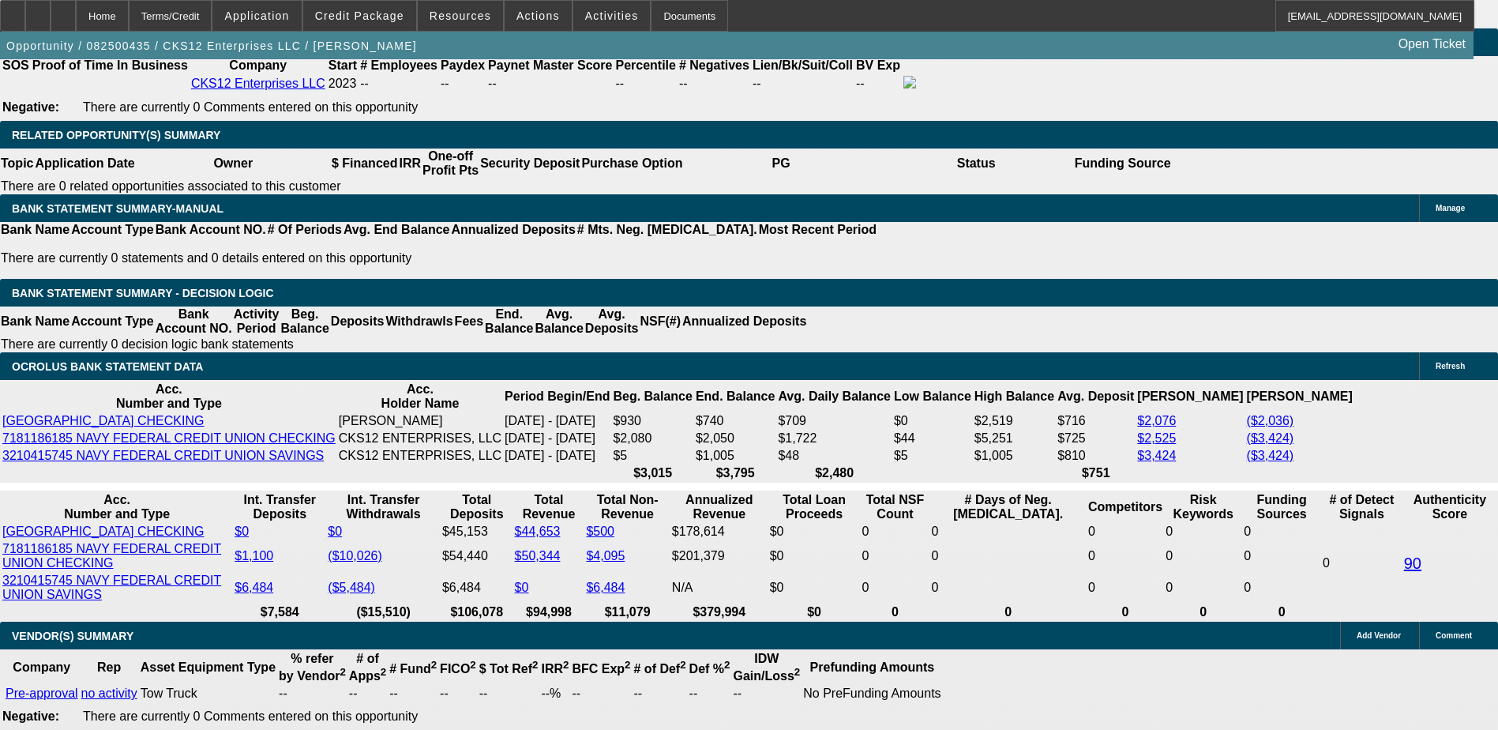
type input "$3,181.42"
type input "$1,590.71"
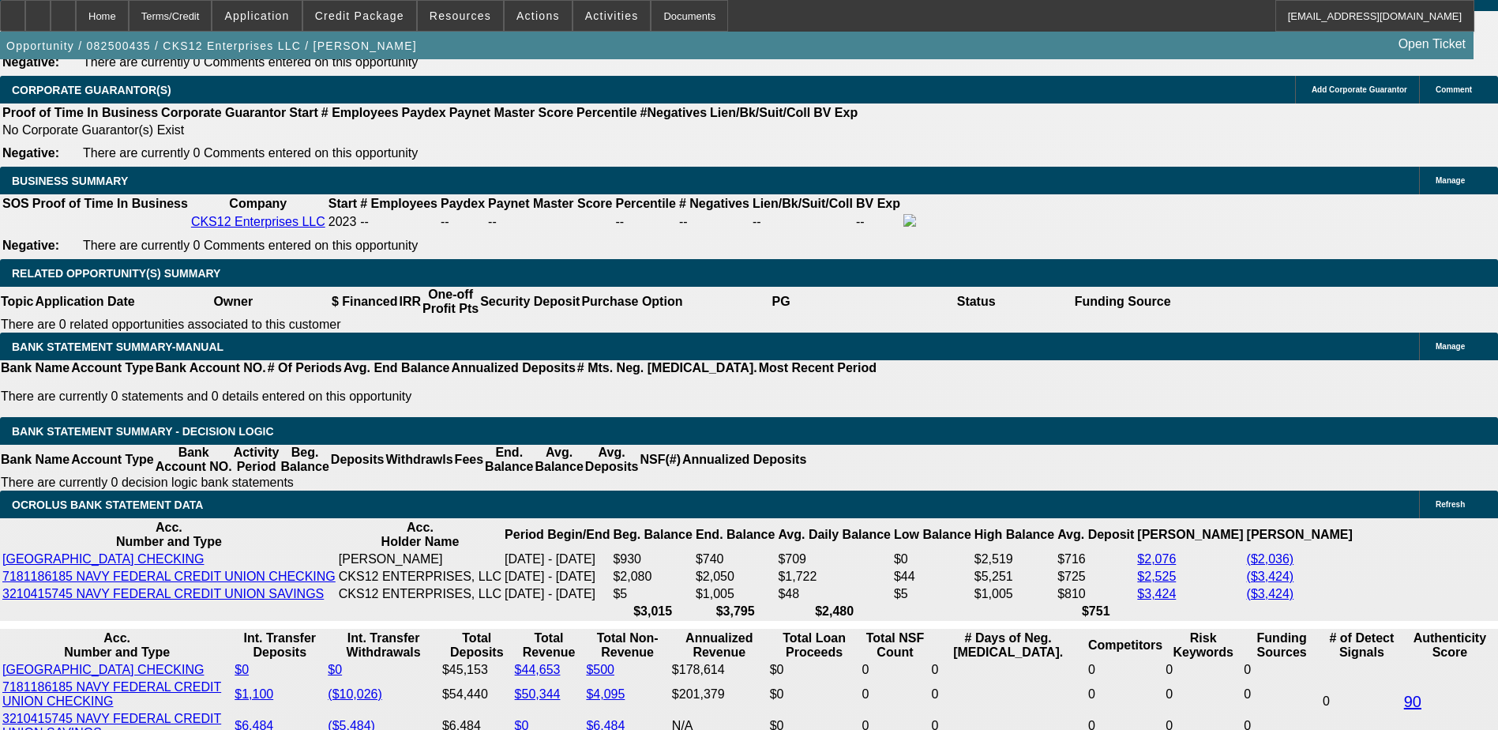
type input "$3,221.28"
type input "$1,610.64"
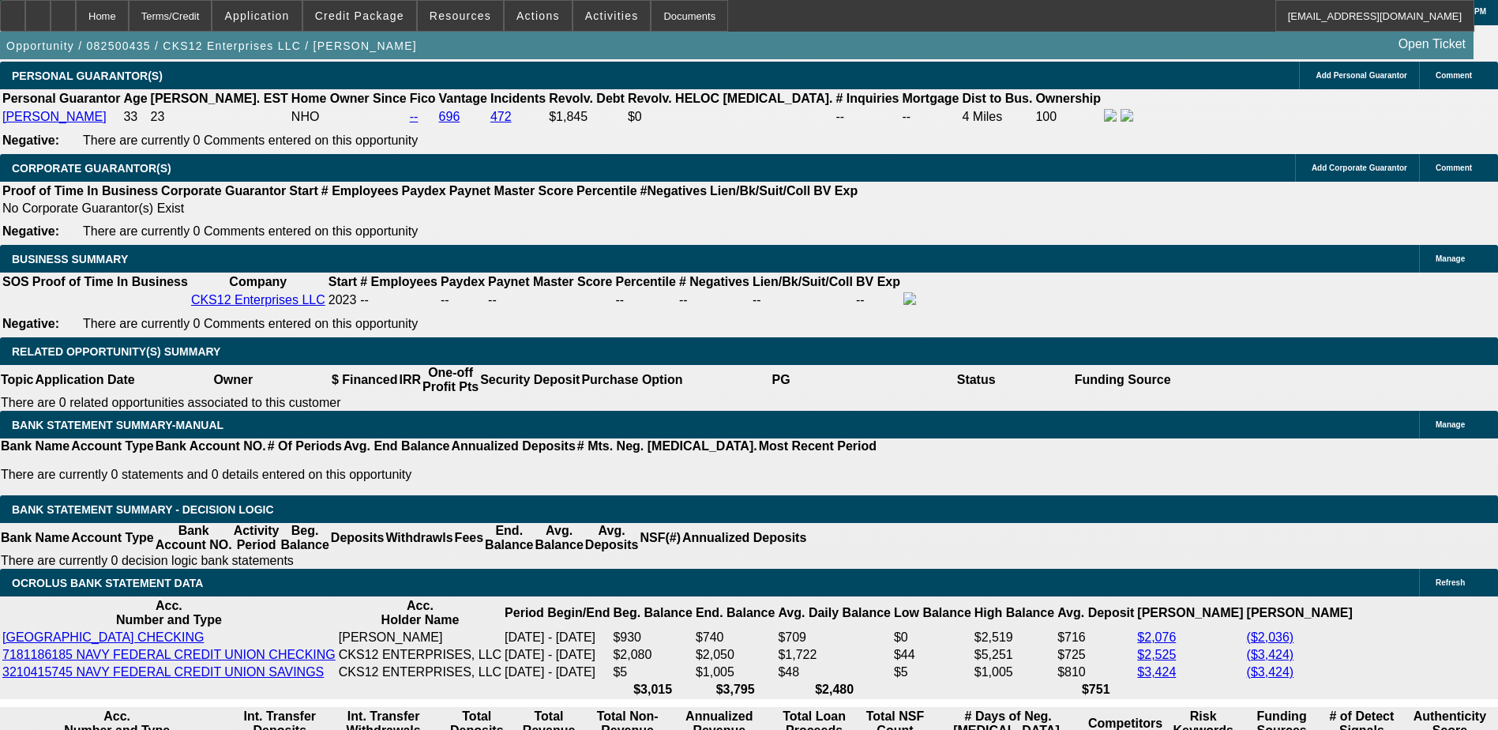
scroll to position [2313, 0]
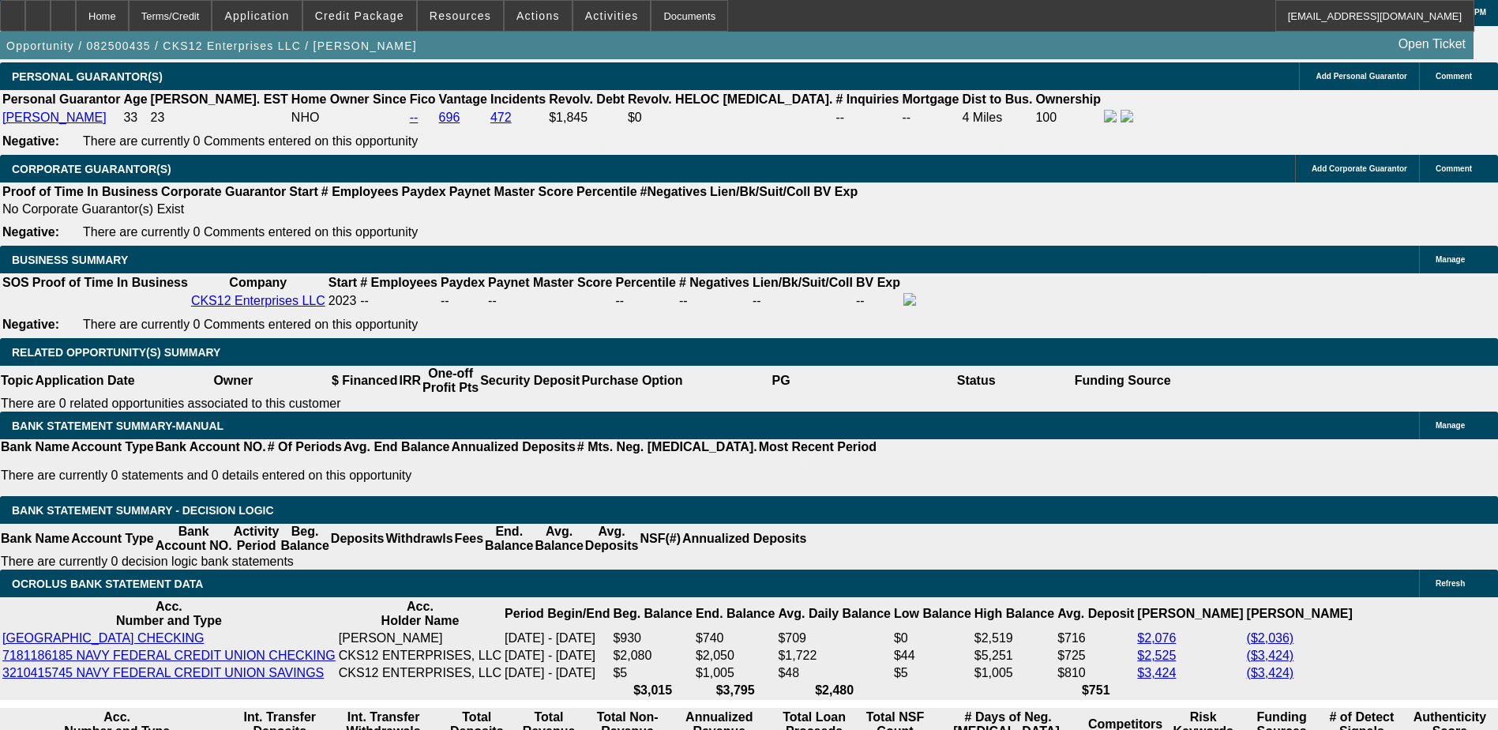
type input "18.9"
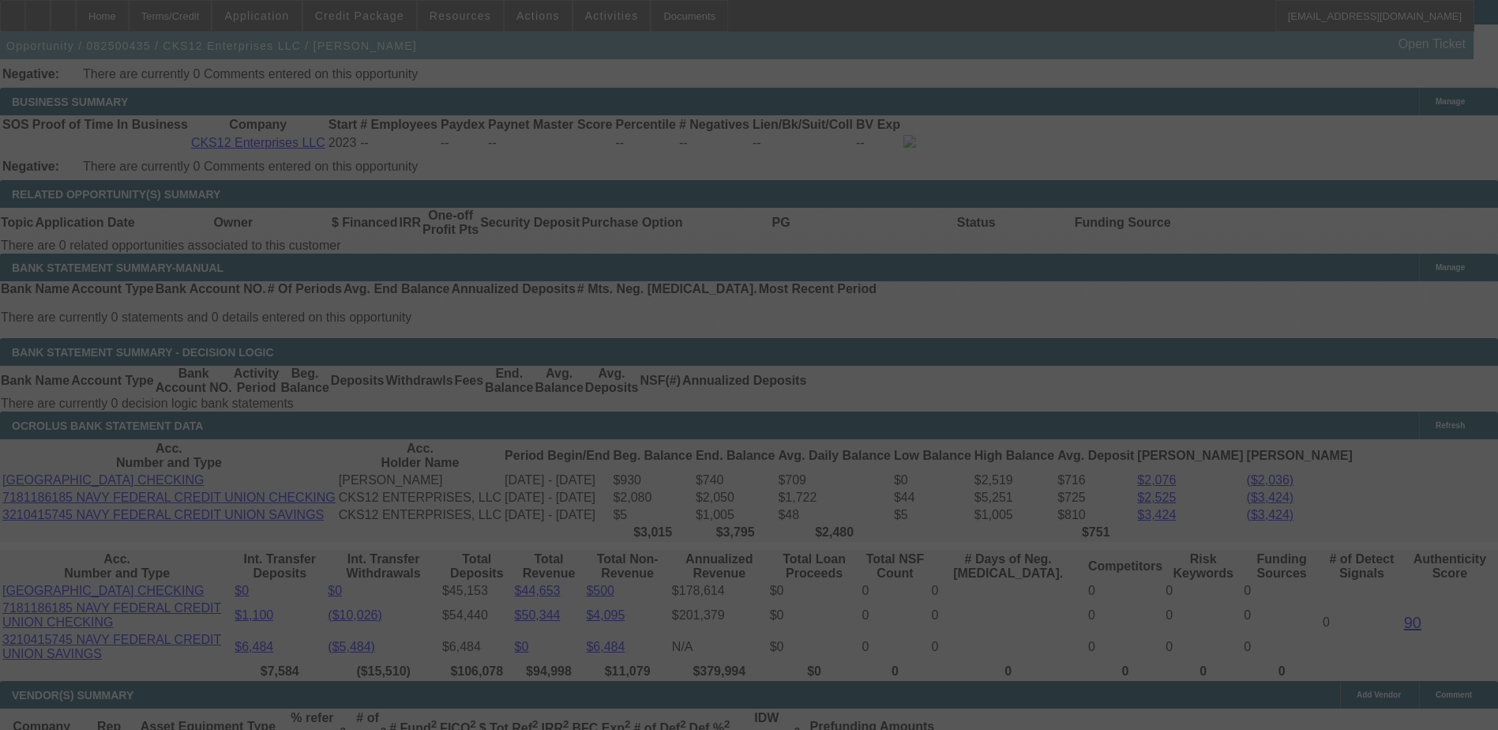
scroll to position [2550, 0]
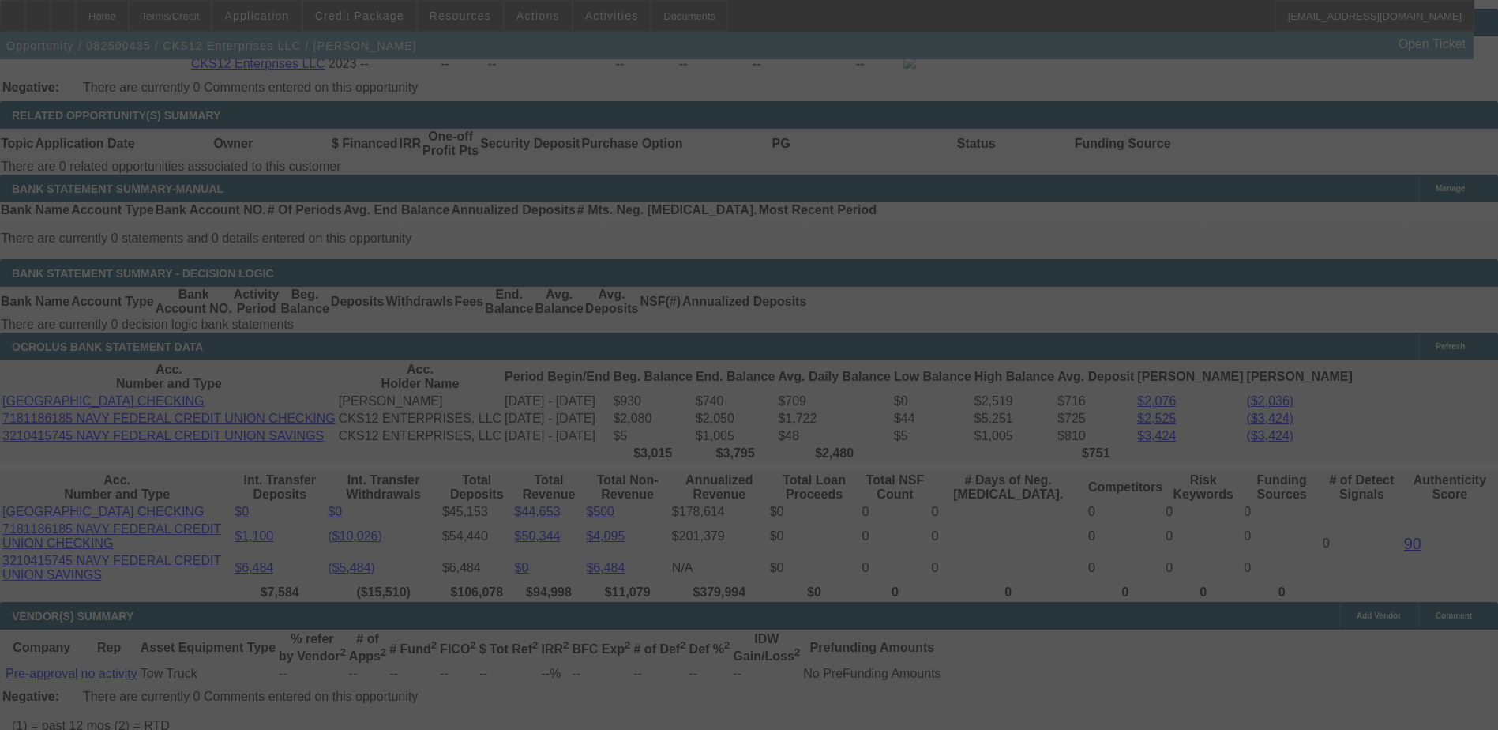
select select "0"
select select "2"
select select "0"
select select "6"
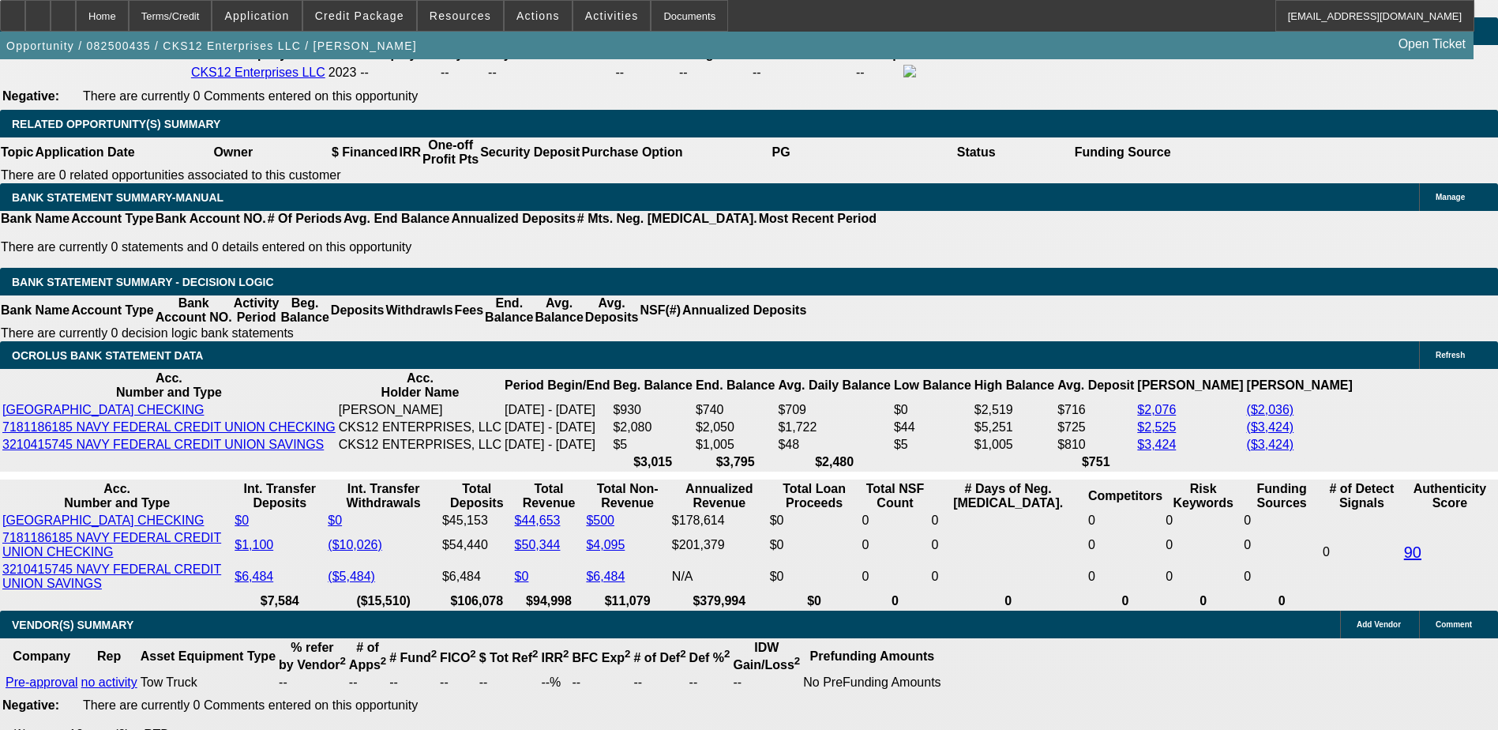
type input "UNKNOWN"
type input "1"
type input "$2,482.32"
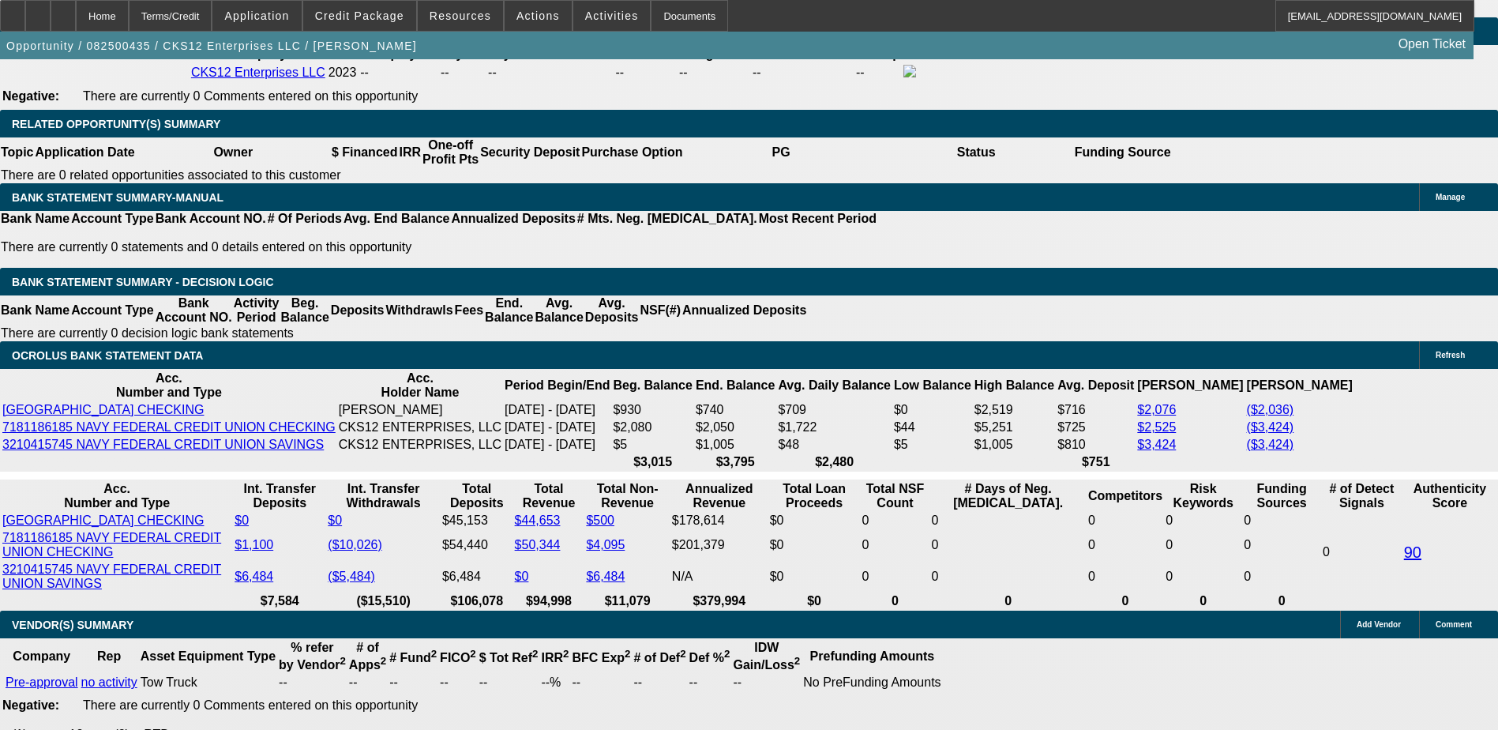
type input "$1,241.16"
type input "19"
type input "$3,225.72"
type input "$1,612.86"
type input "19.1"
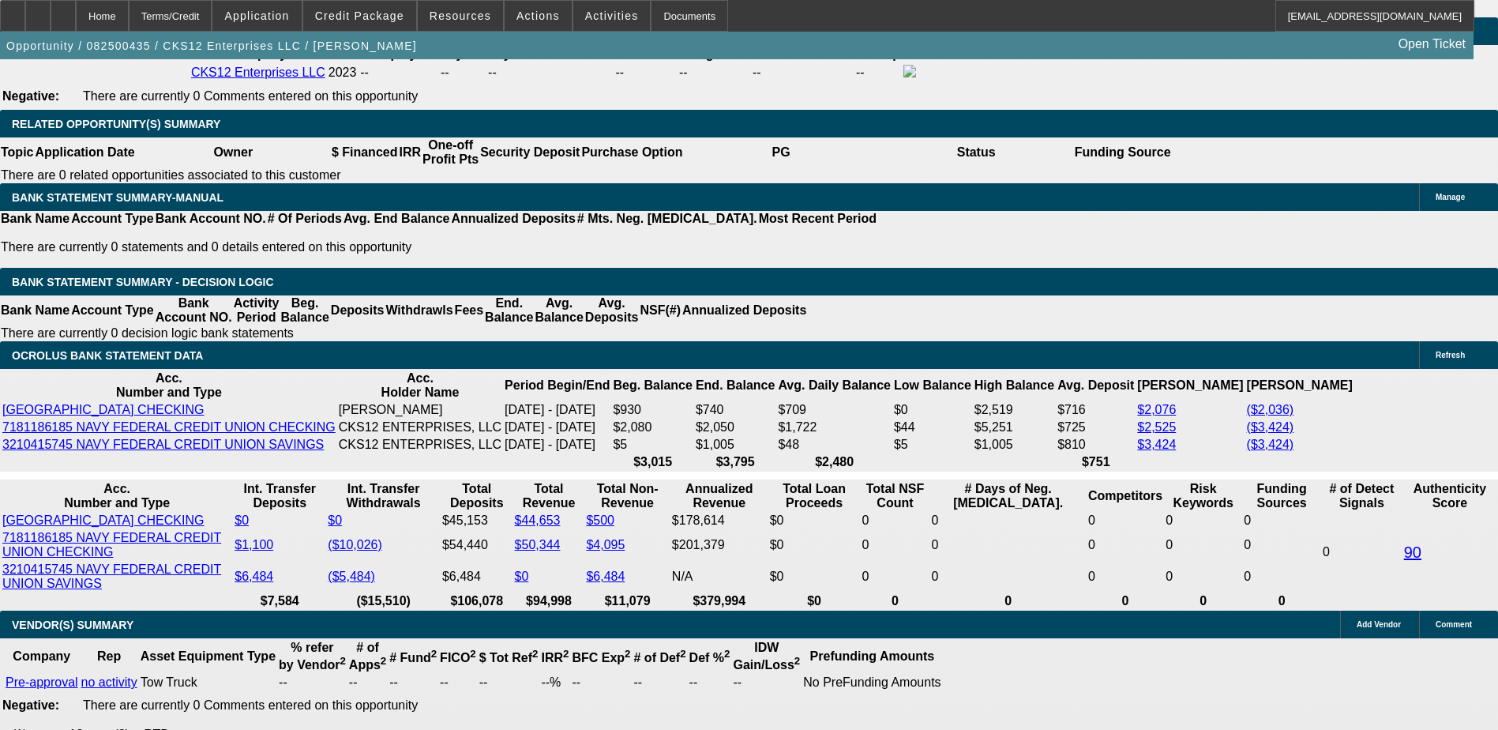
type input "$3,230.18"
type input "$1,615.09"
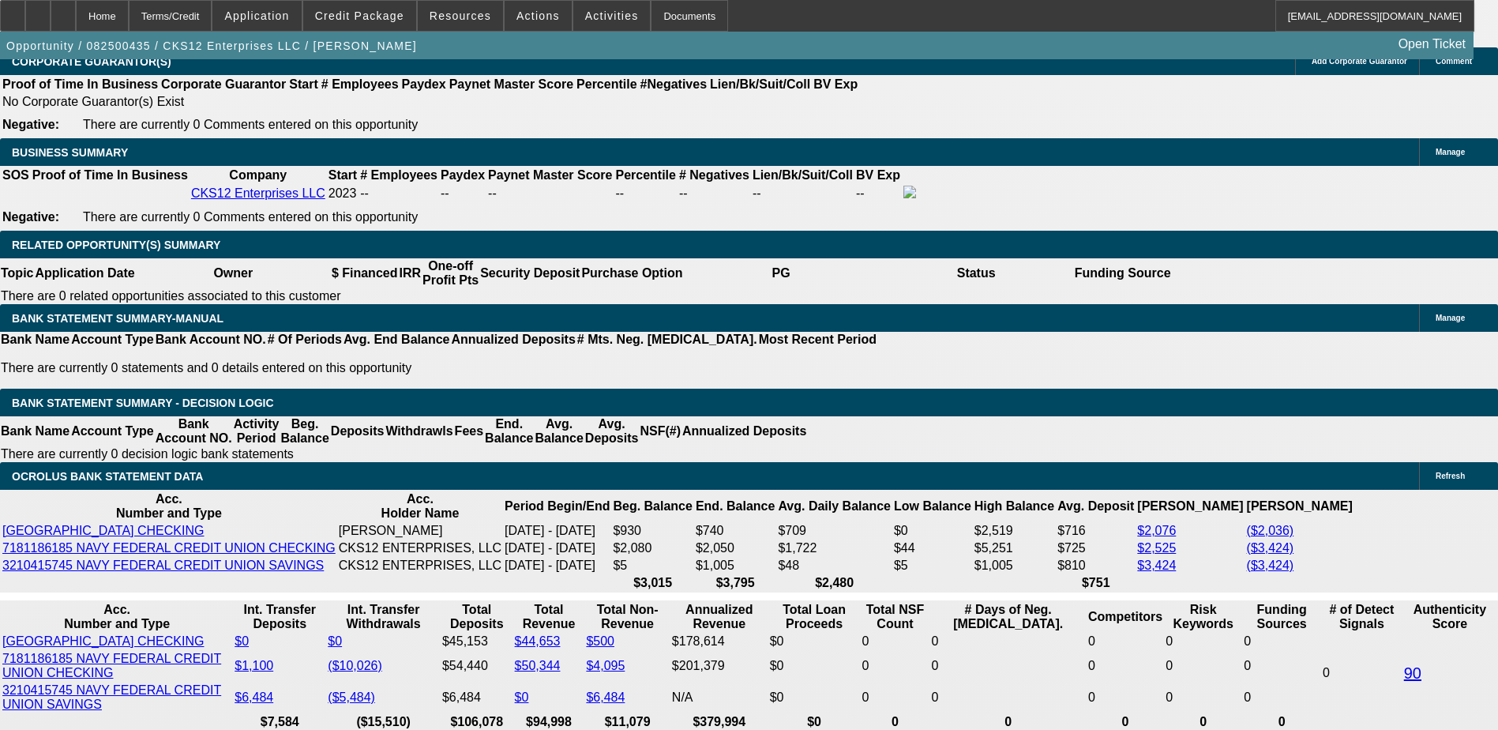
scroll to position [2305, 0]
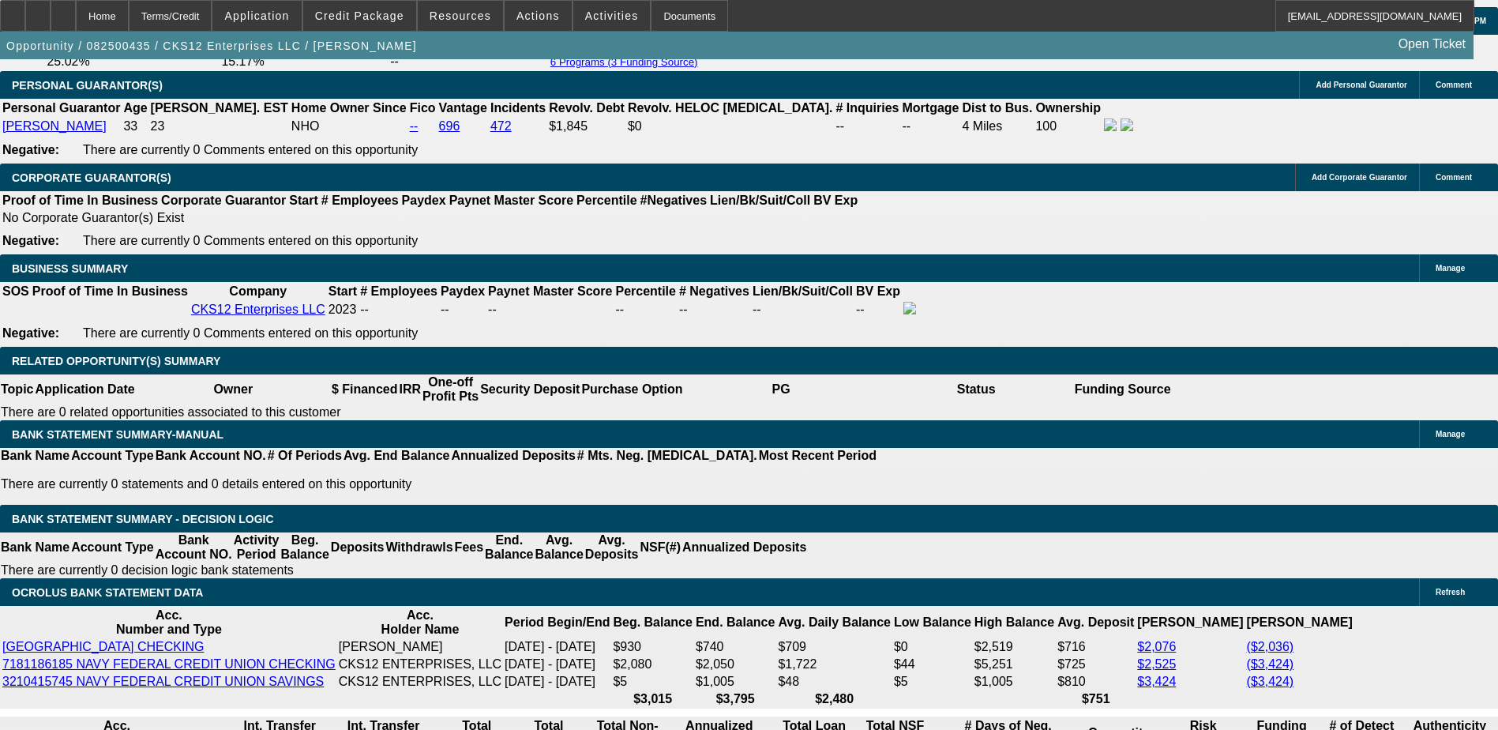
type input "19.1"
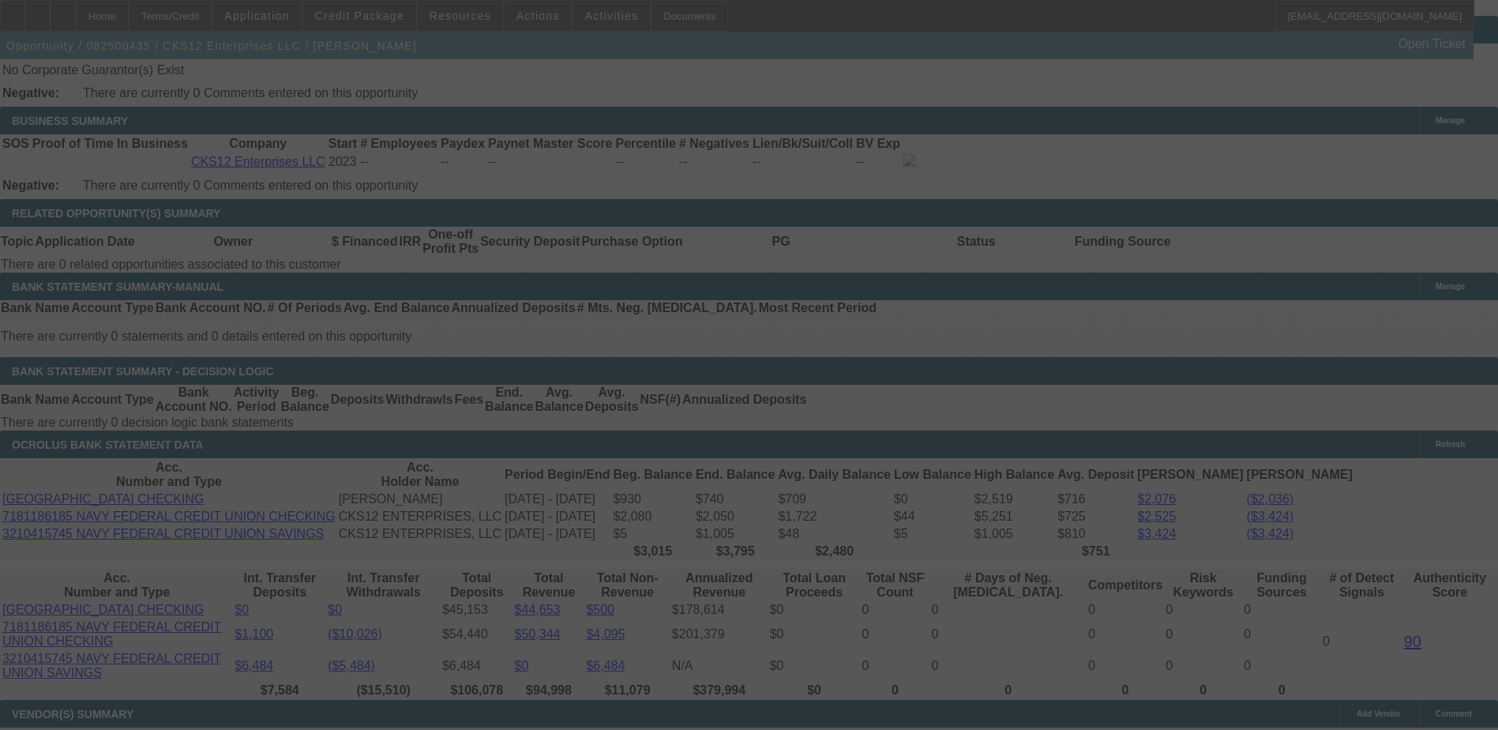
scroll to position [2463, 0]
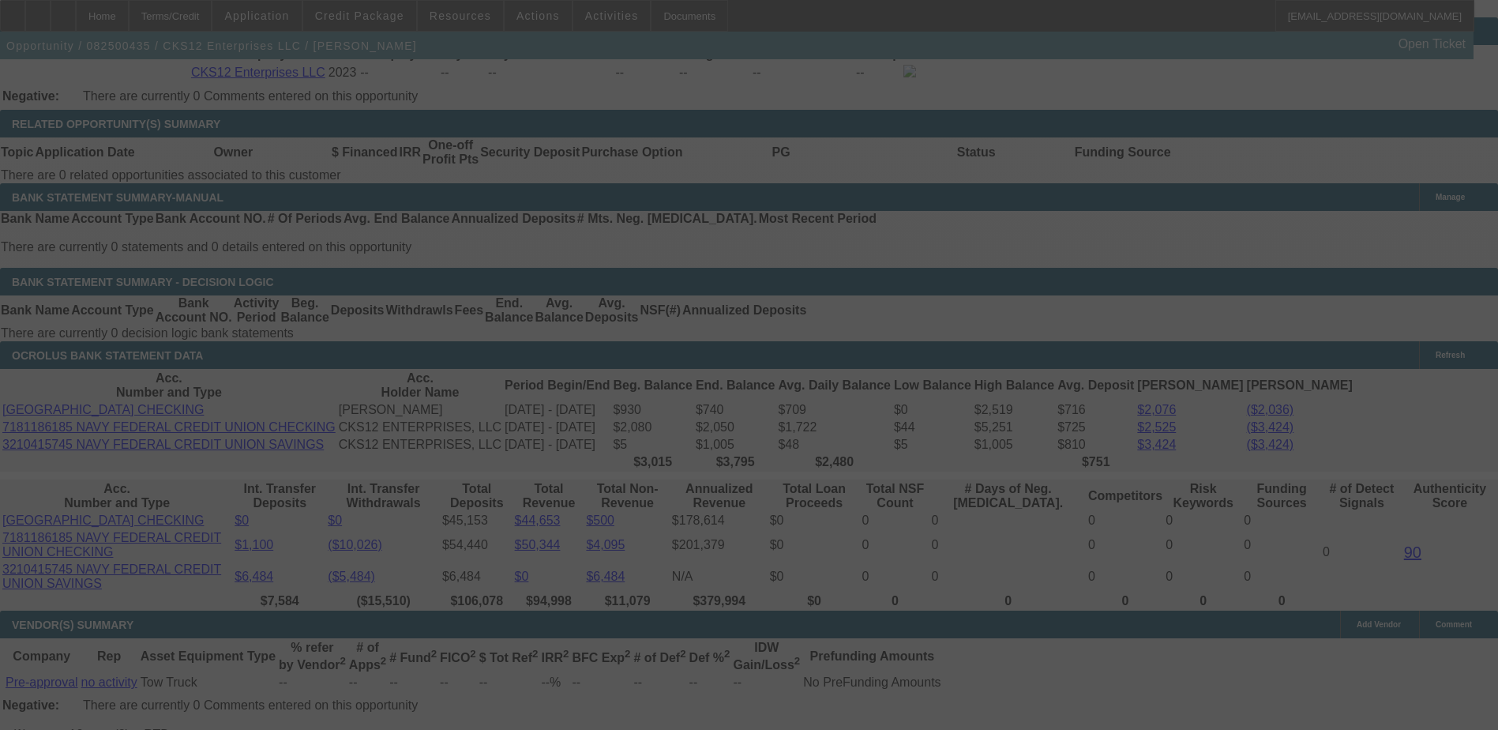
select select "0"
select select "2"
select select "0"
select select "6"
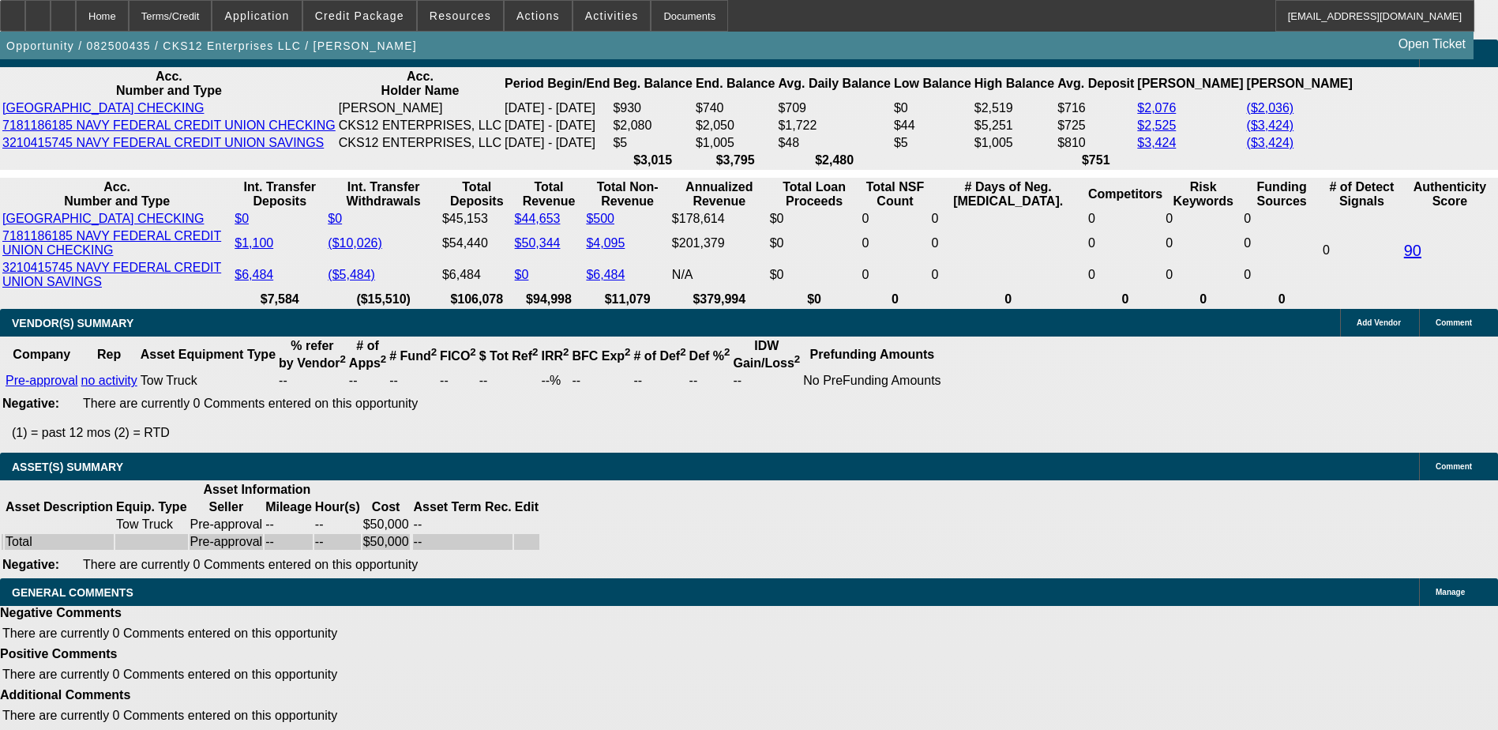
scroll to position [2707, 0]
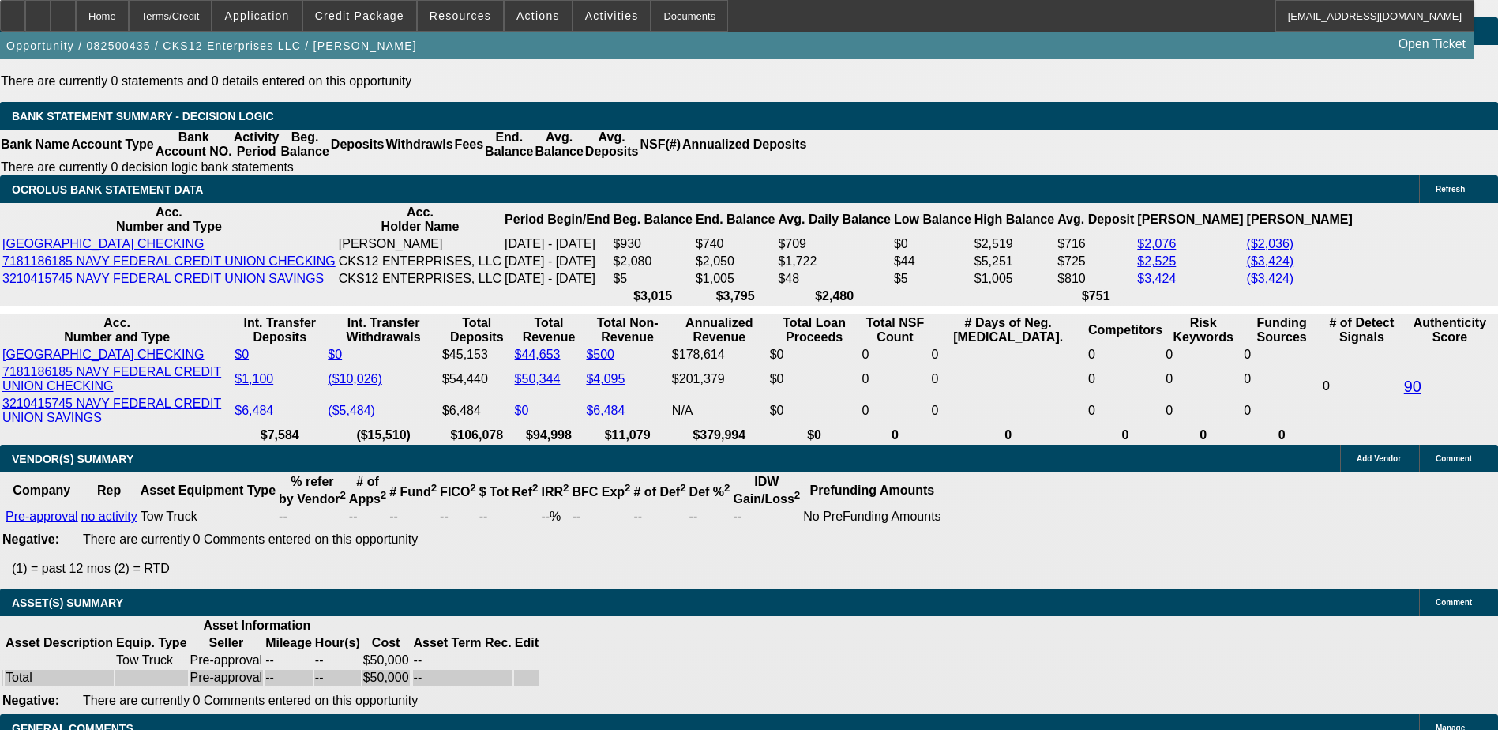
type input "UNKNOWN"
type input "19."
type input "$3,225.72"
type input "$1,612.86"
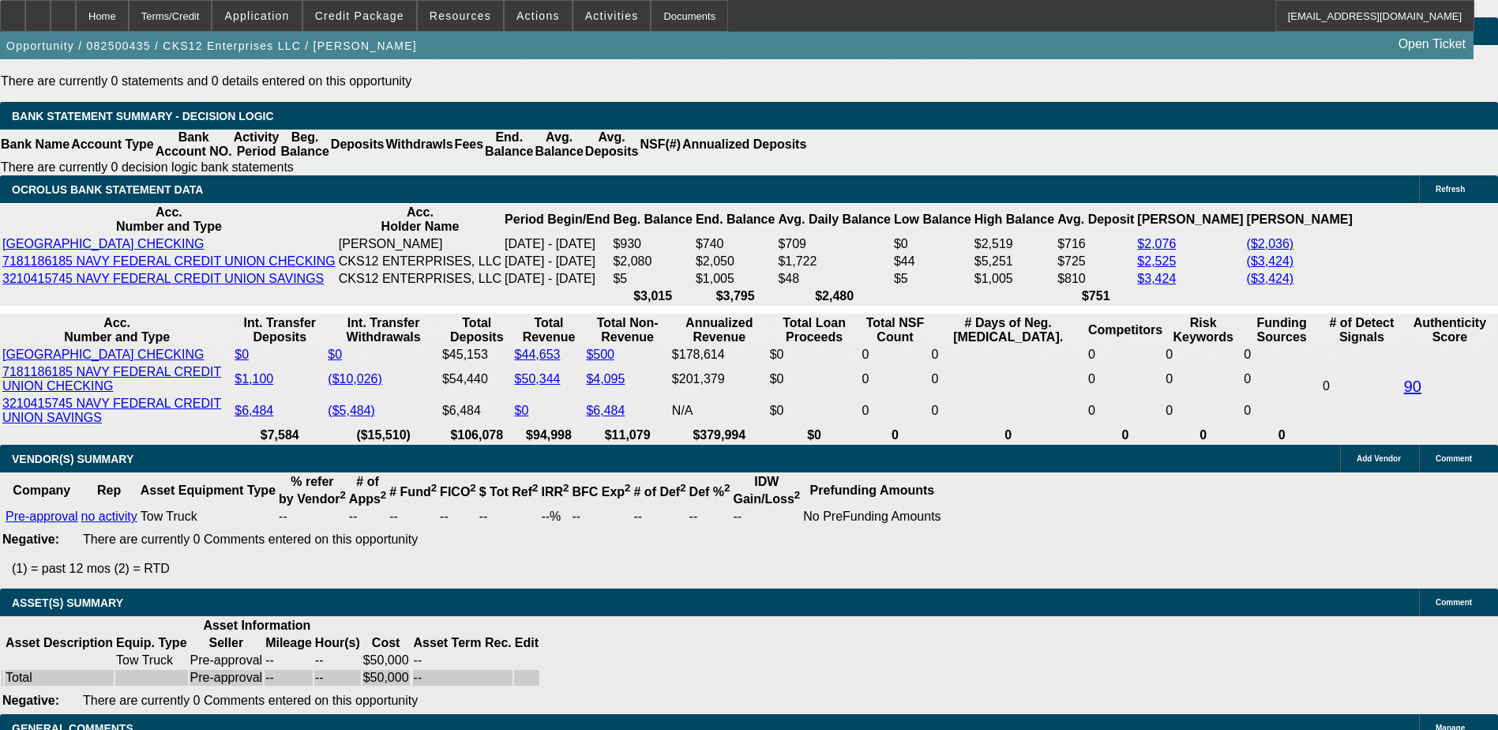
type input "19.5"
type input "$3,248.02"
type input "$1,624.01"
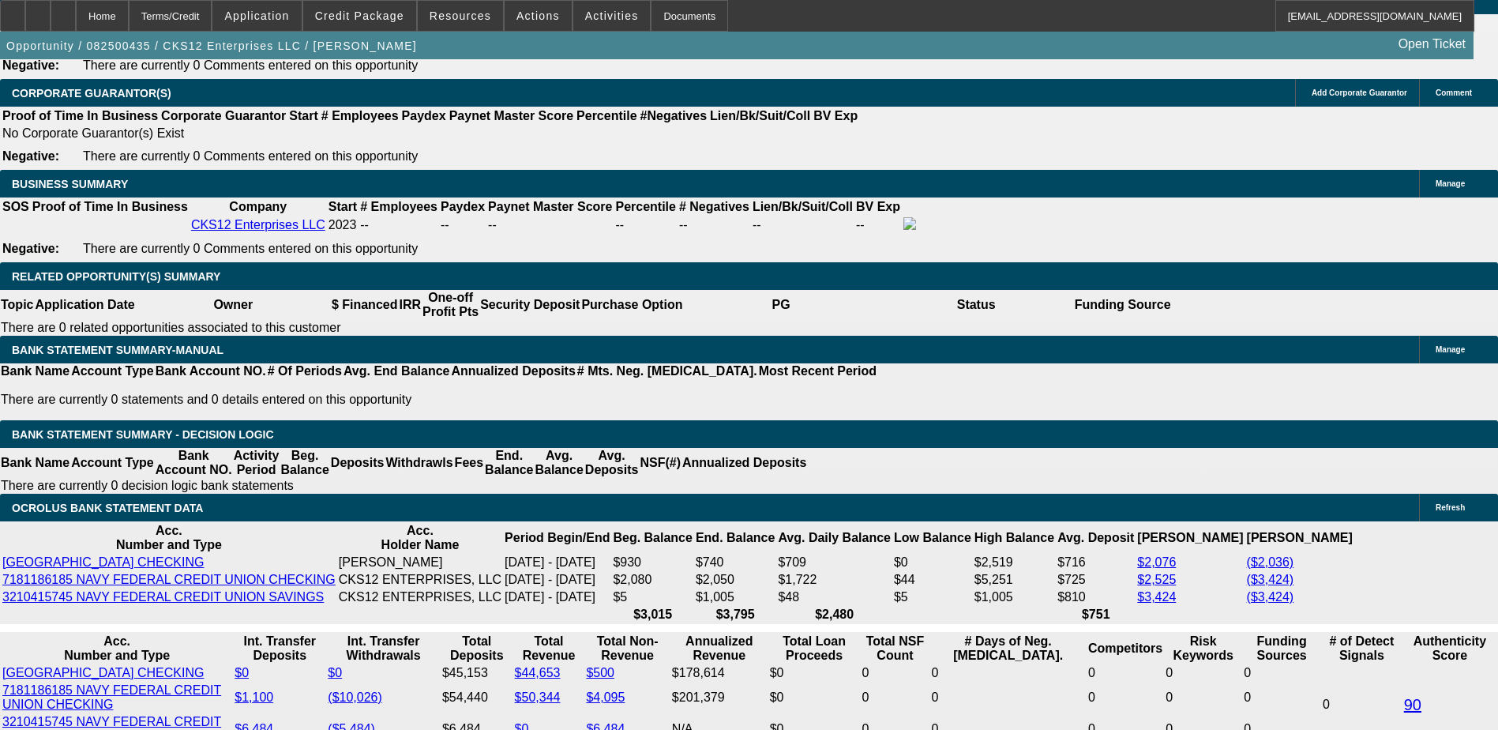
scroll to position [2313, 0]
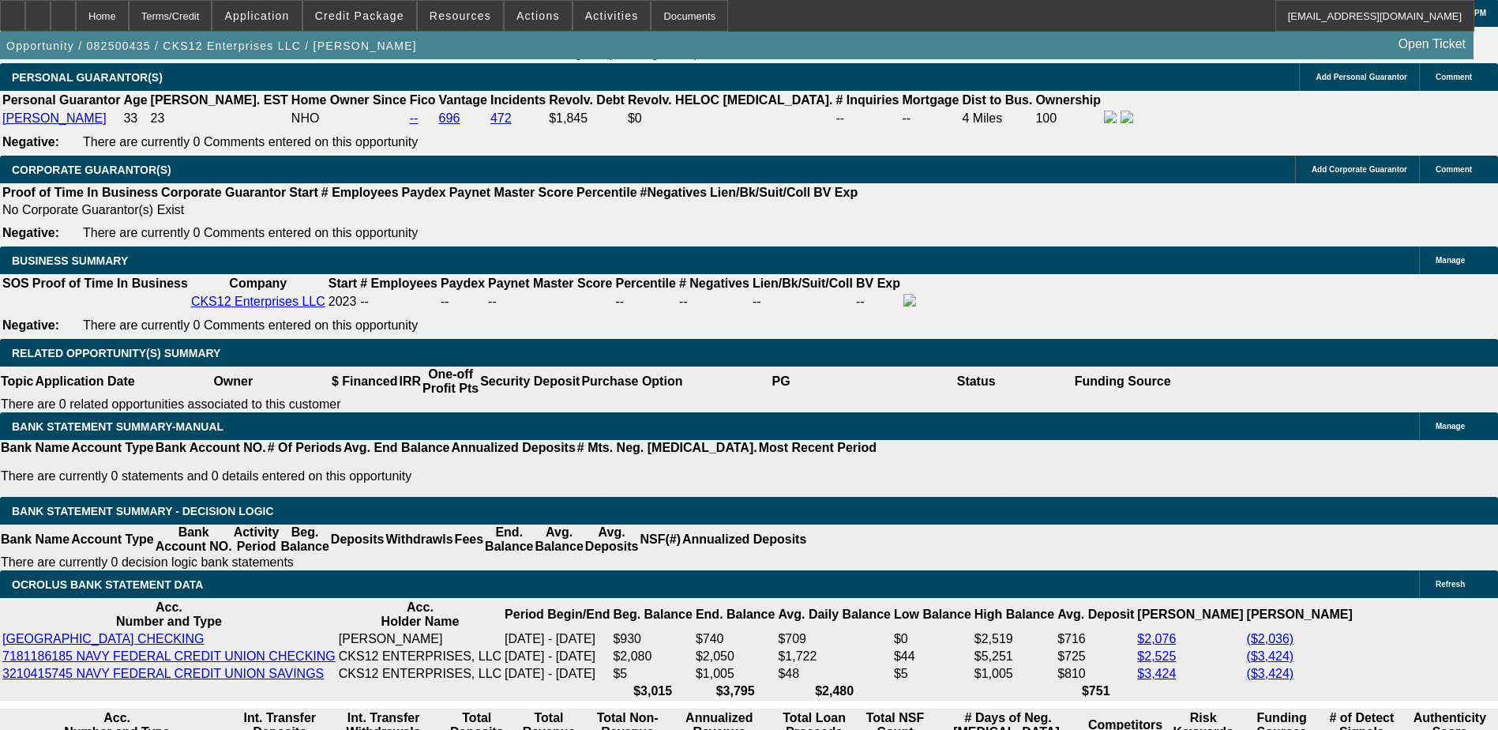
type input "19.5"
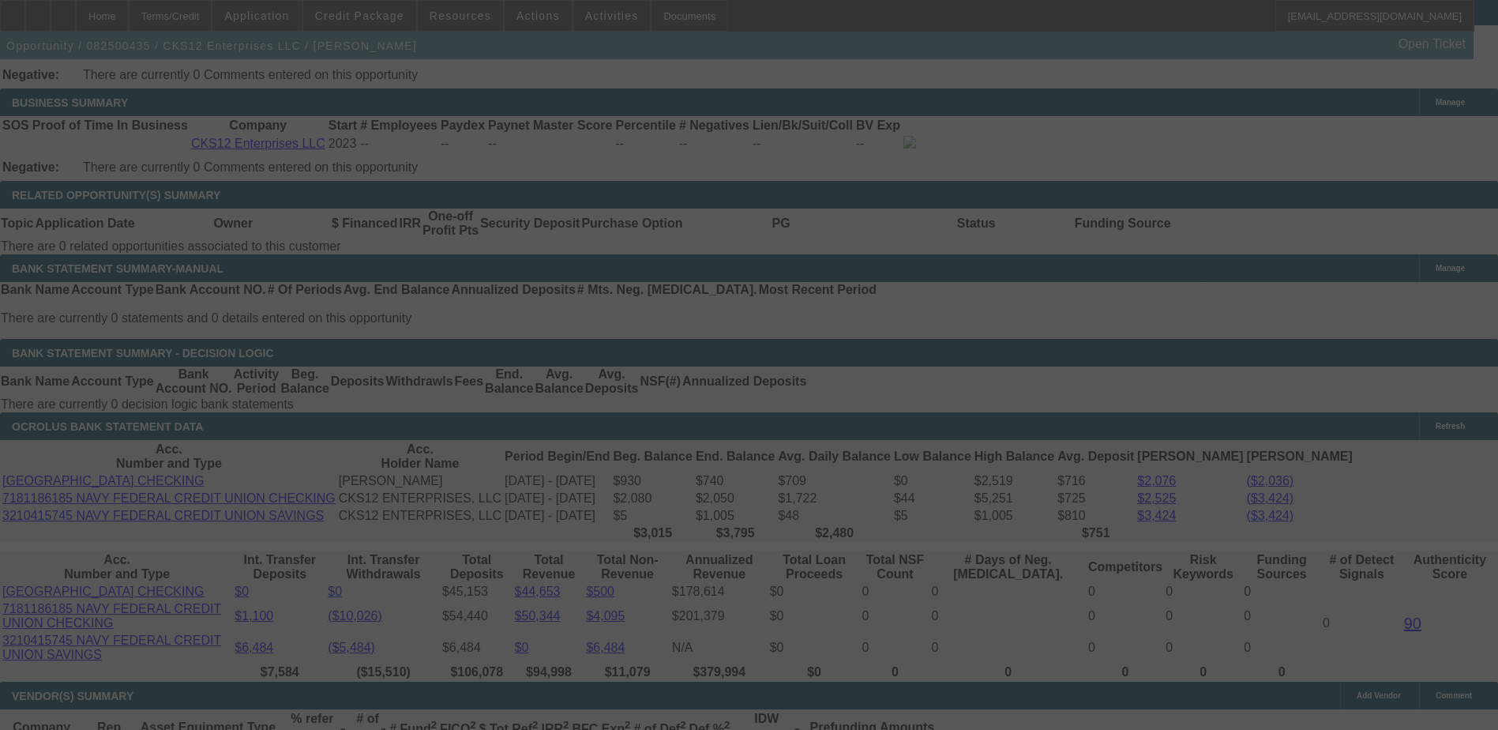
scroll to position [2628, 0]
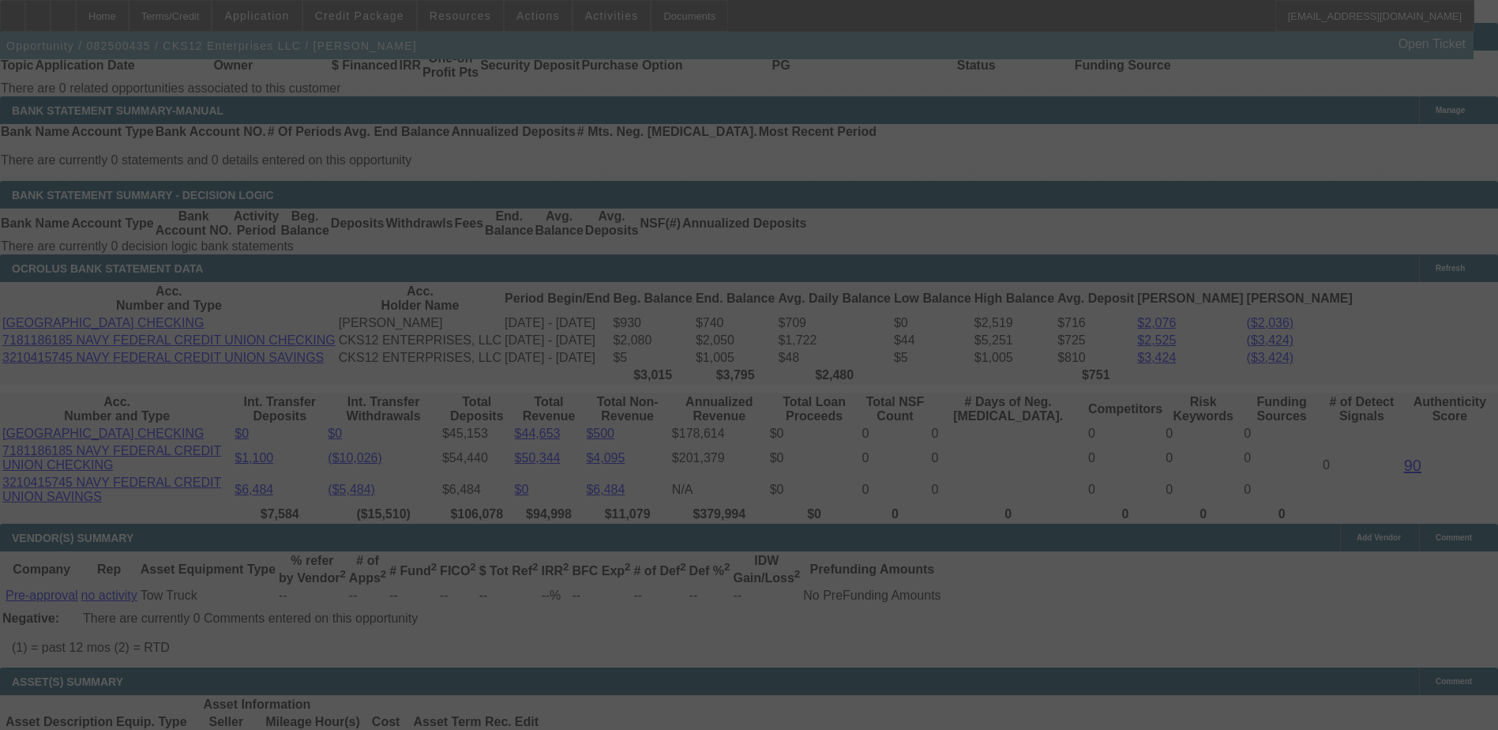
select select "0"
select select "2"
select select "0"
select select "6"
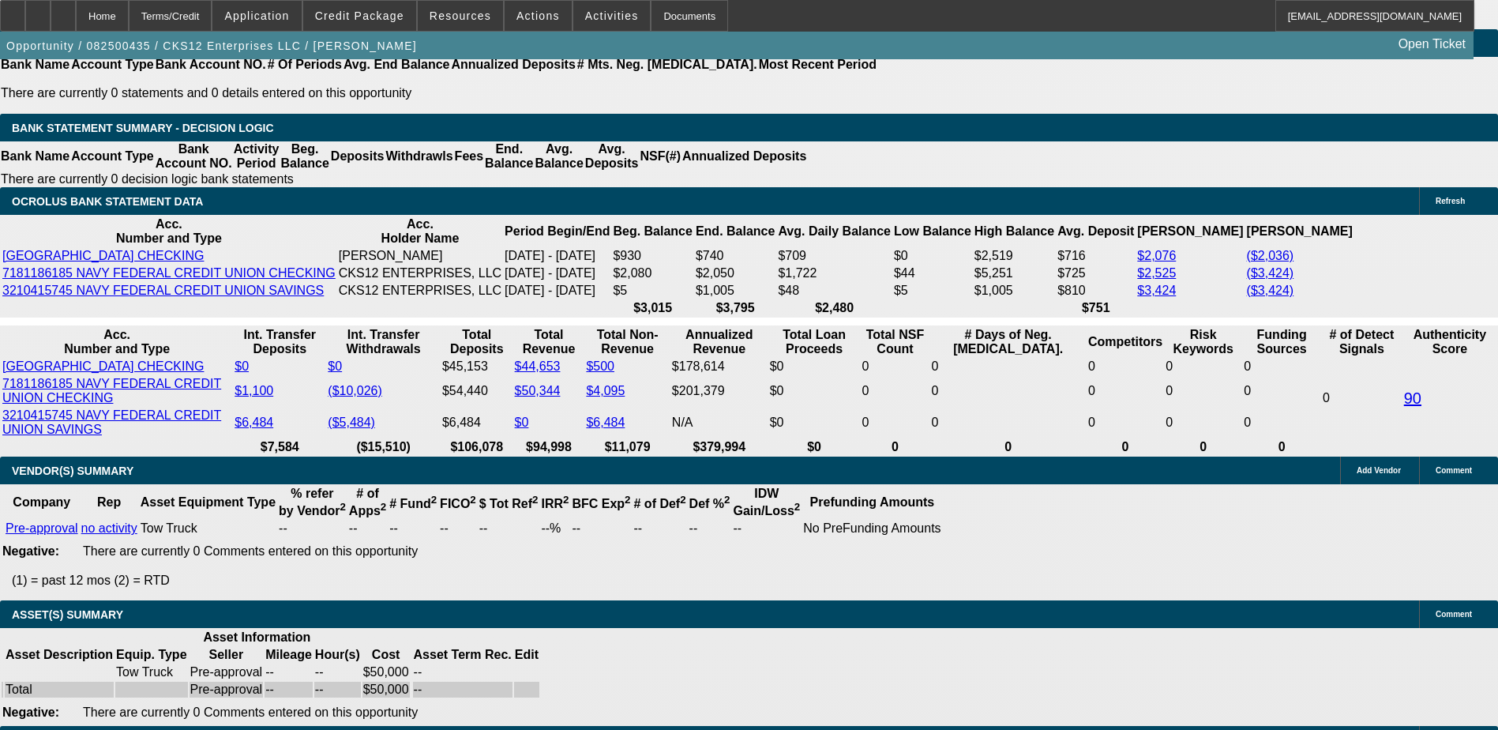
scroll to position [2707, 0]
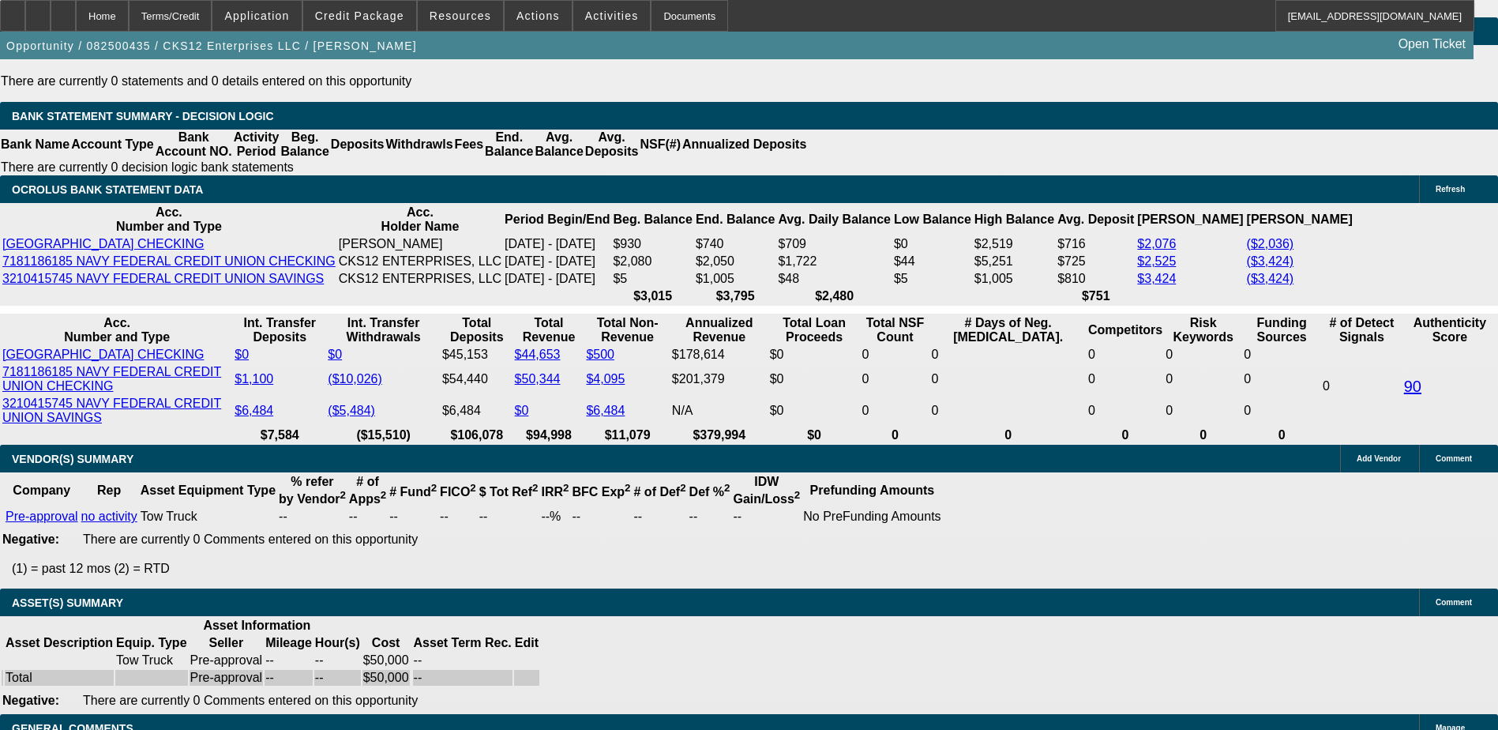
type input "UNKNOWN"
type input "19."
type input "$3,225.72"
type input "$1,612.86"
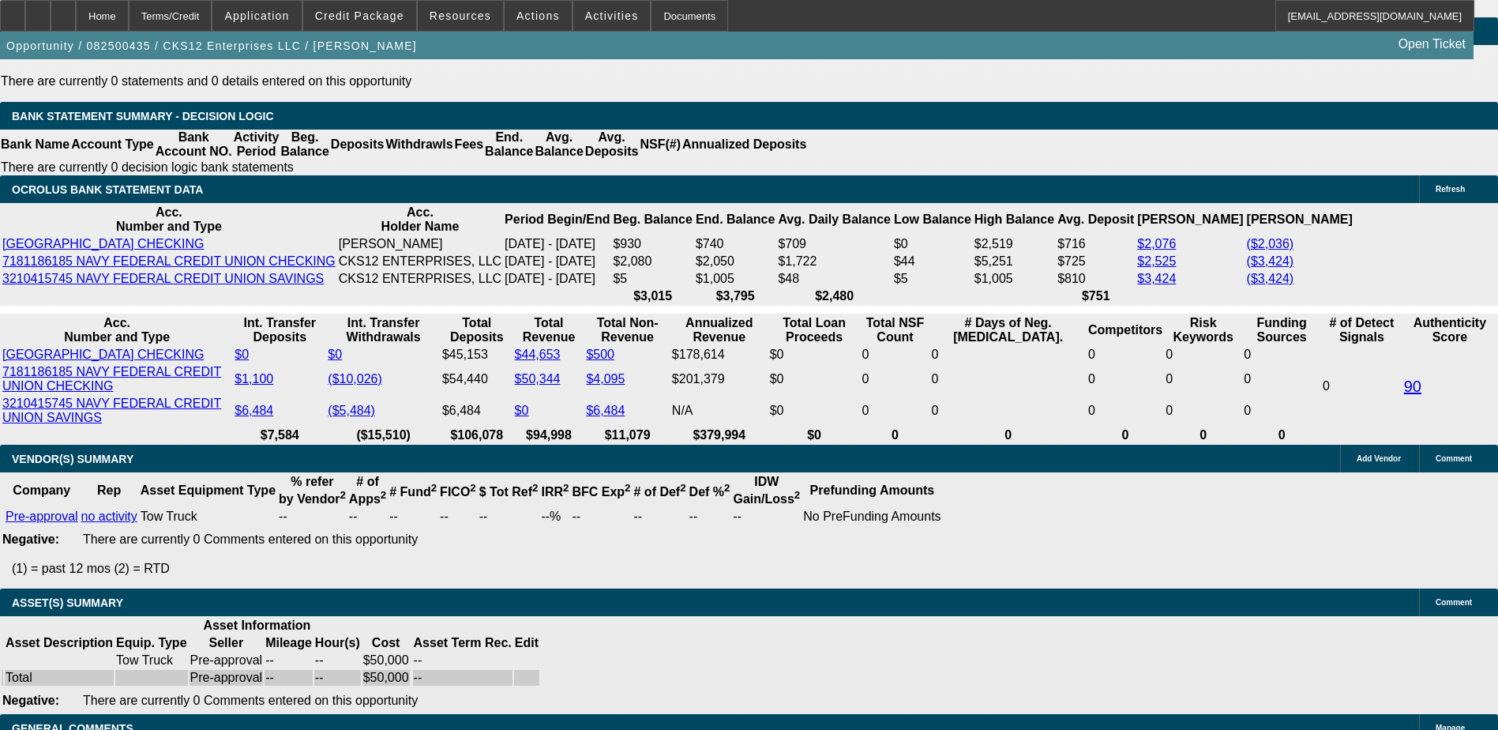
type input "19.8"
type input "$3,261.44"
type input "$1,630.72"
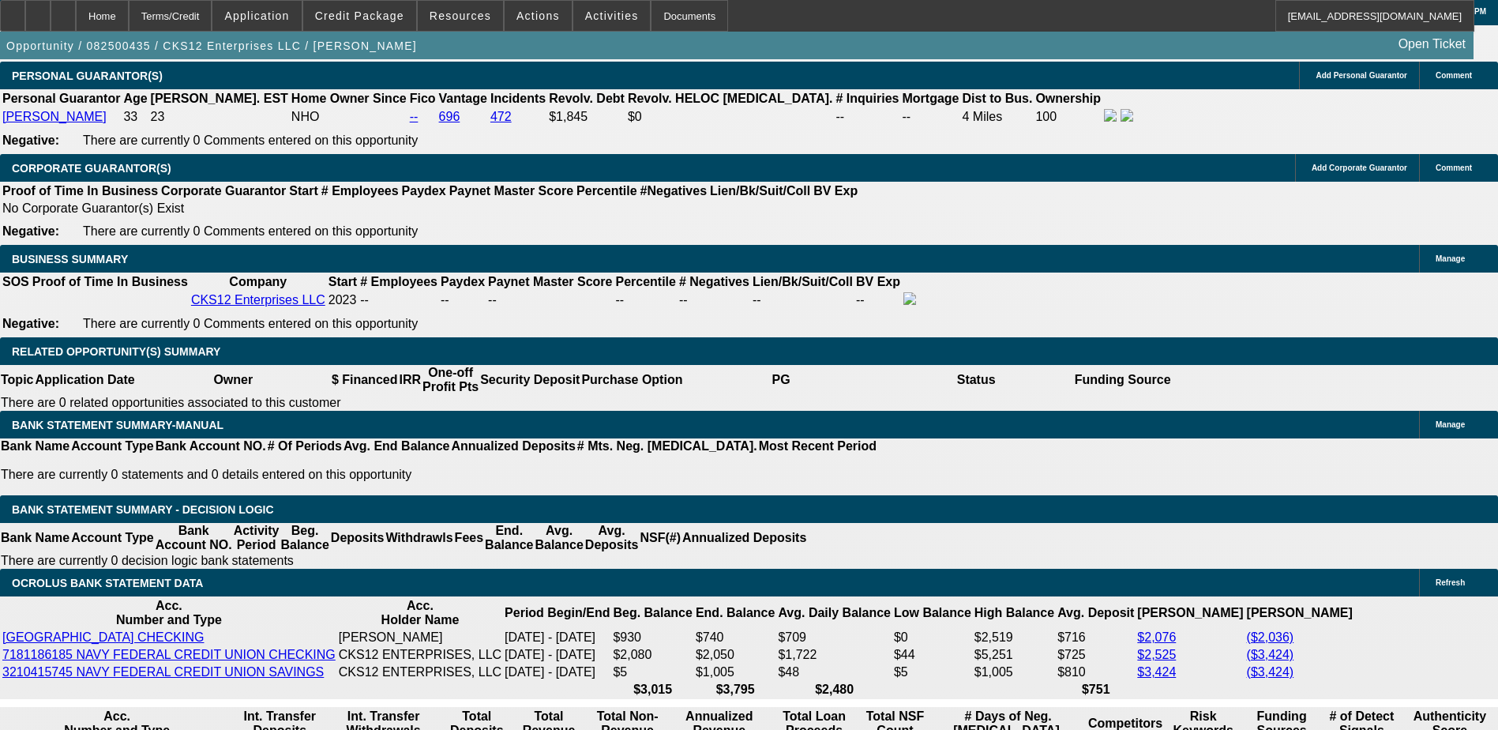
scroll to position [2313, 0]
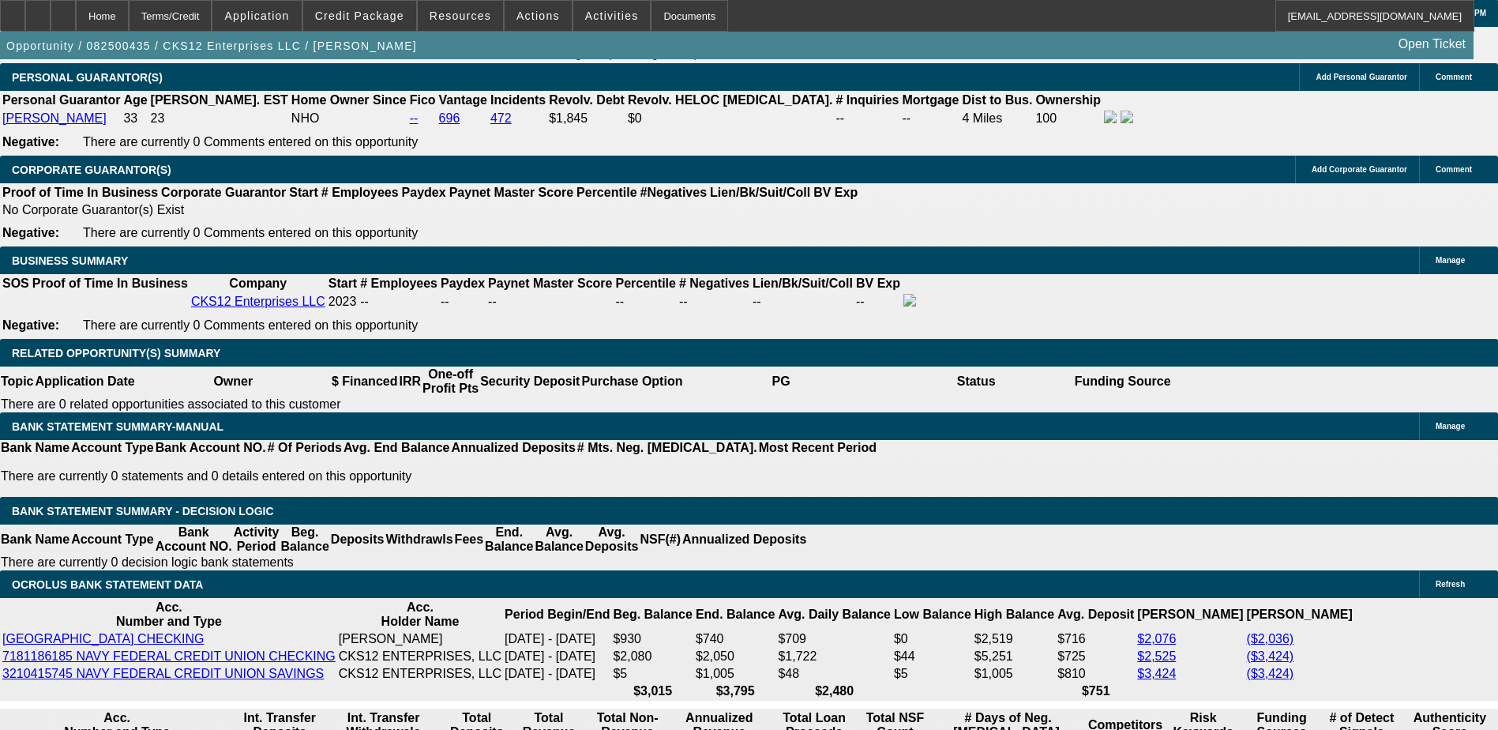
type input "19.8"
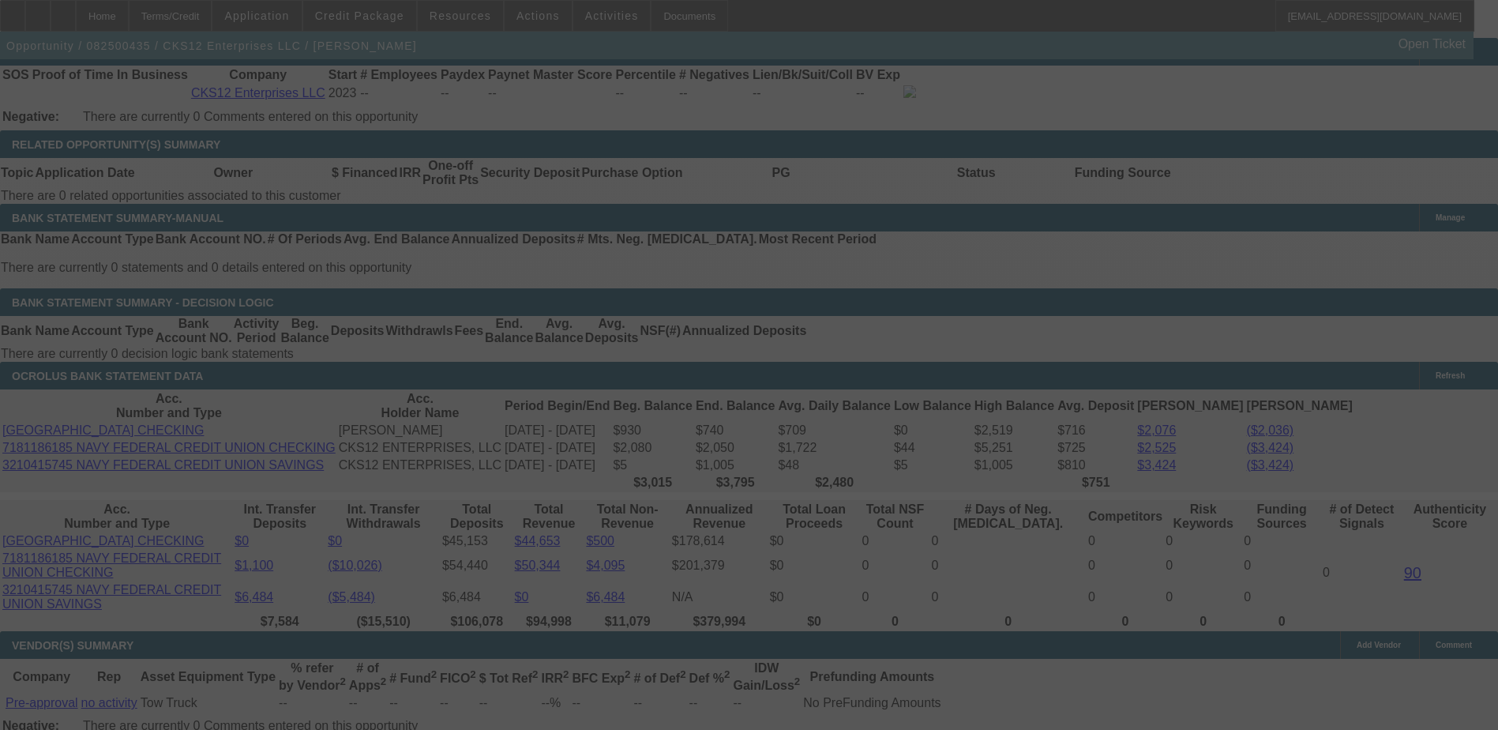
scroll to position [2549, 0]
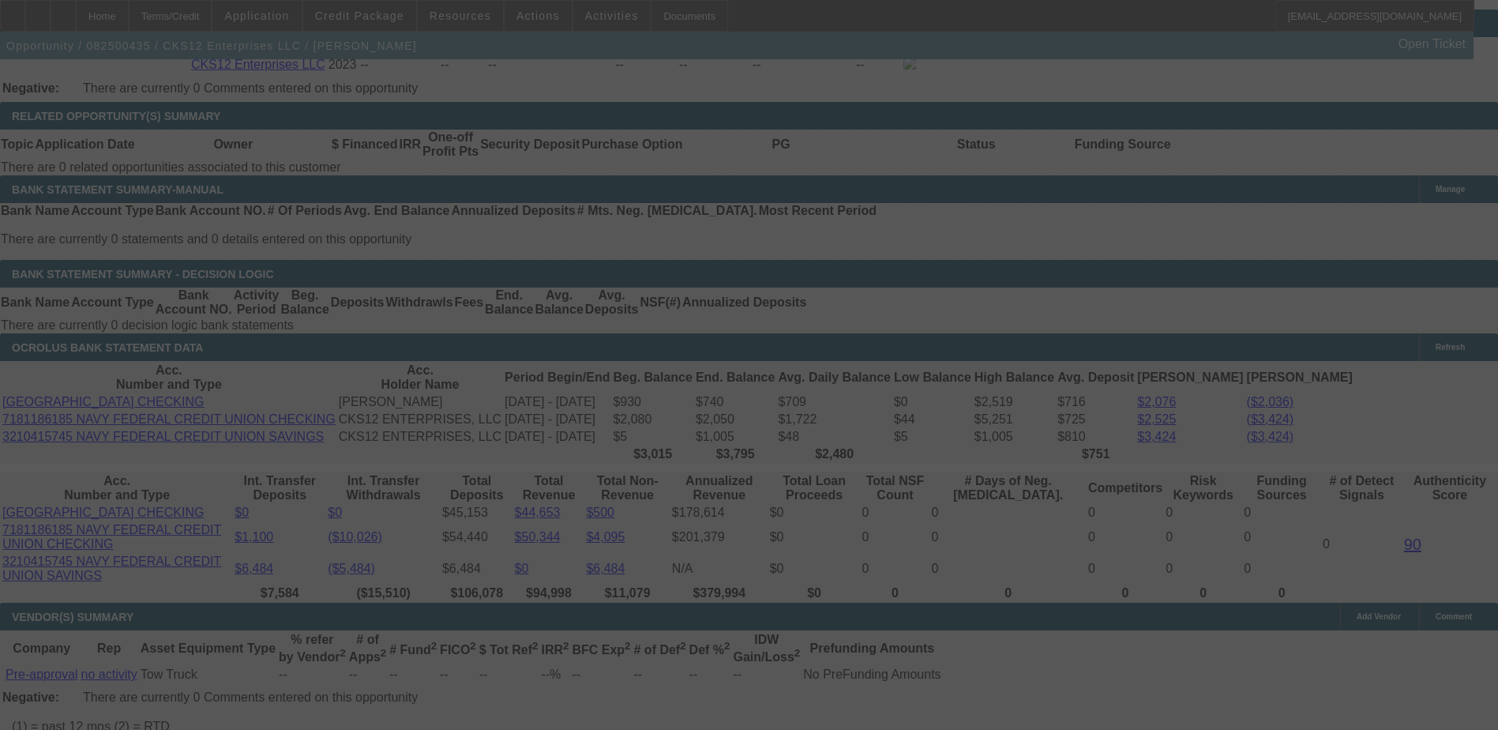
select select "0"
select select "2"
select select "0"
select select "6"
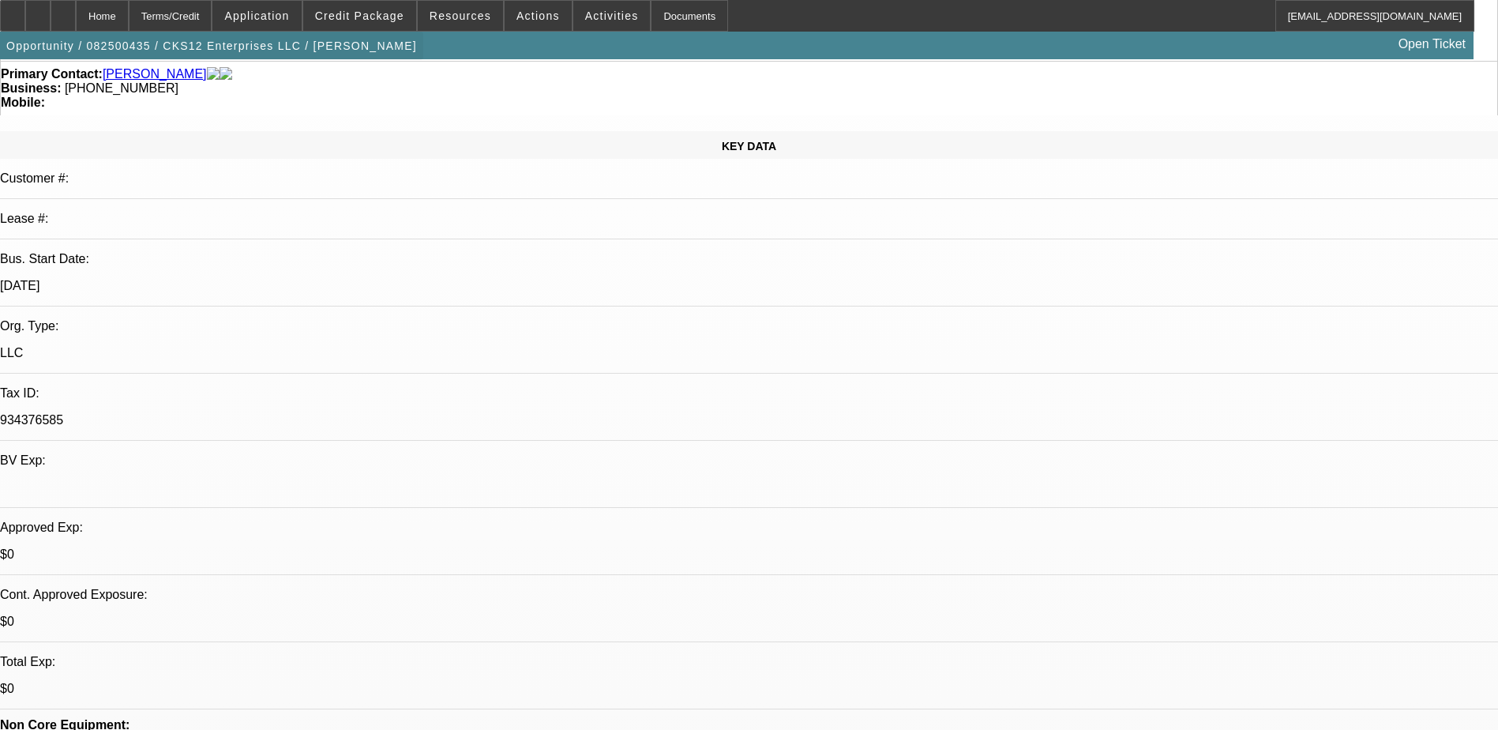
scroll to position [93, 0]
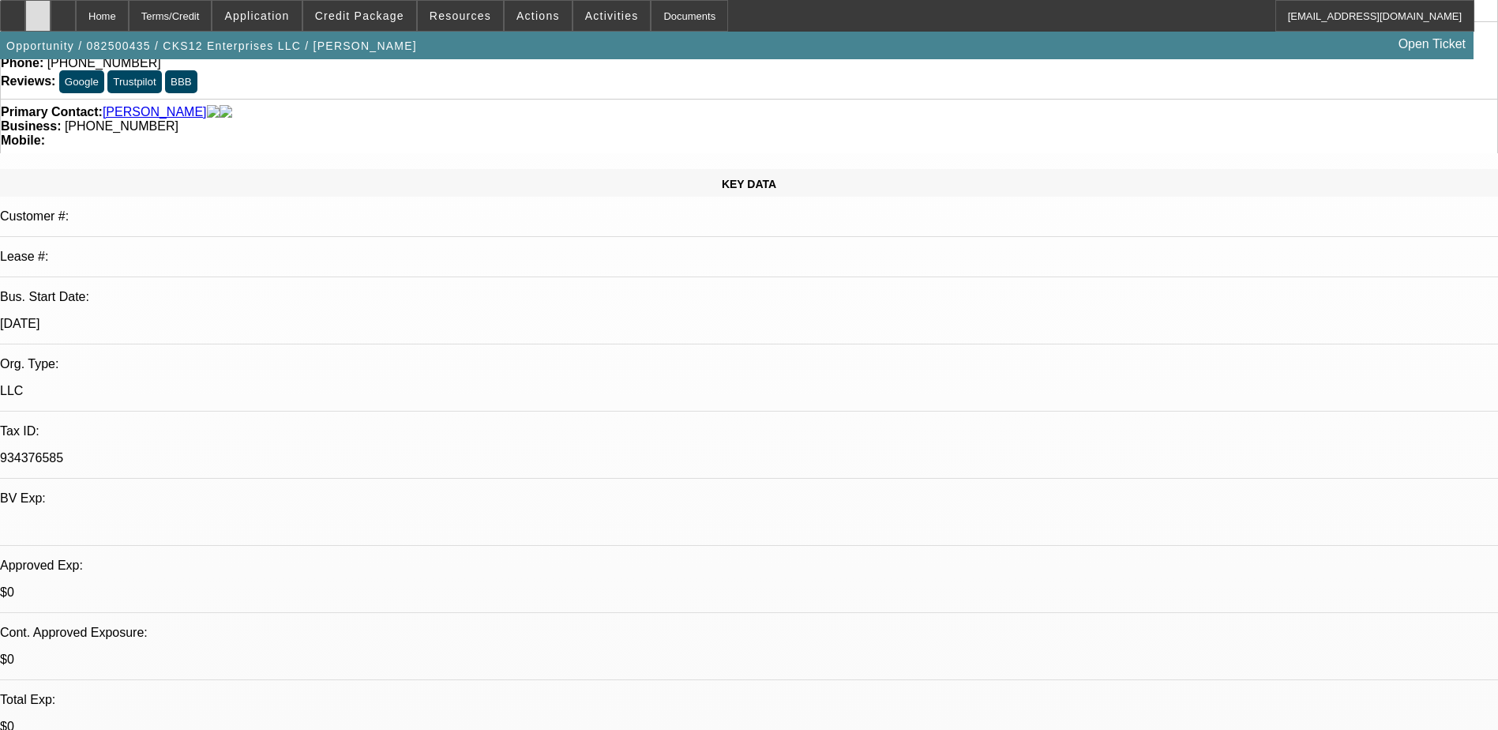
click at [51, 21] on div at bounding box center [37, 16] width 25 height 32
click at [76, 17] on div at bounding box center [63, 16] width 25 height 32
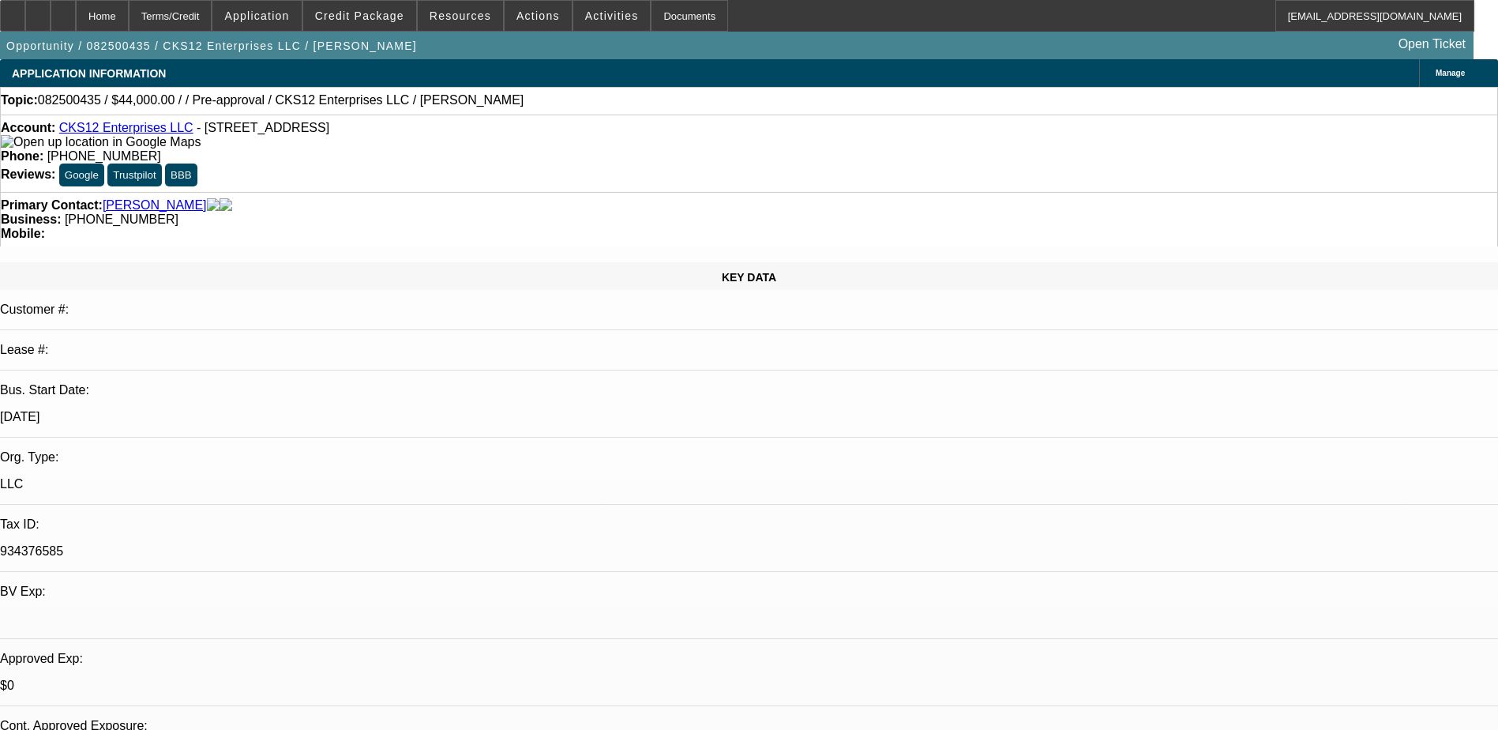
select select "0"
select select "2"
select select "0"
select select "2"
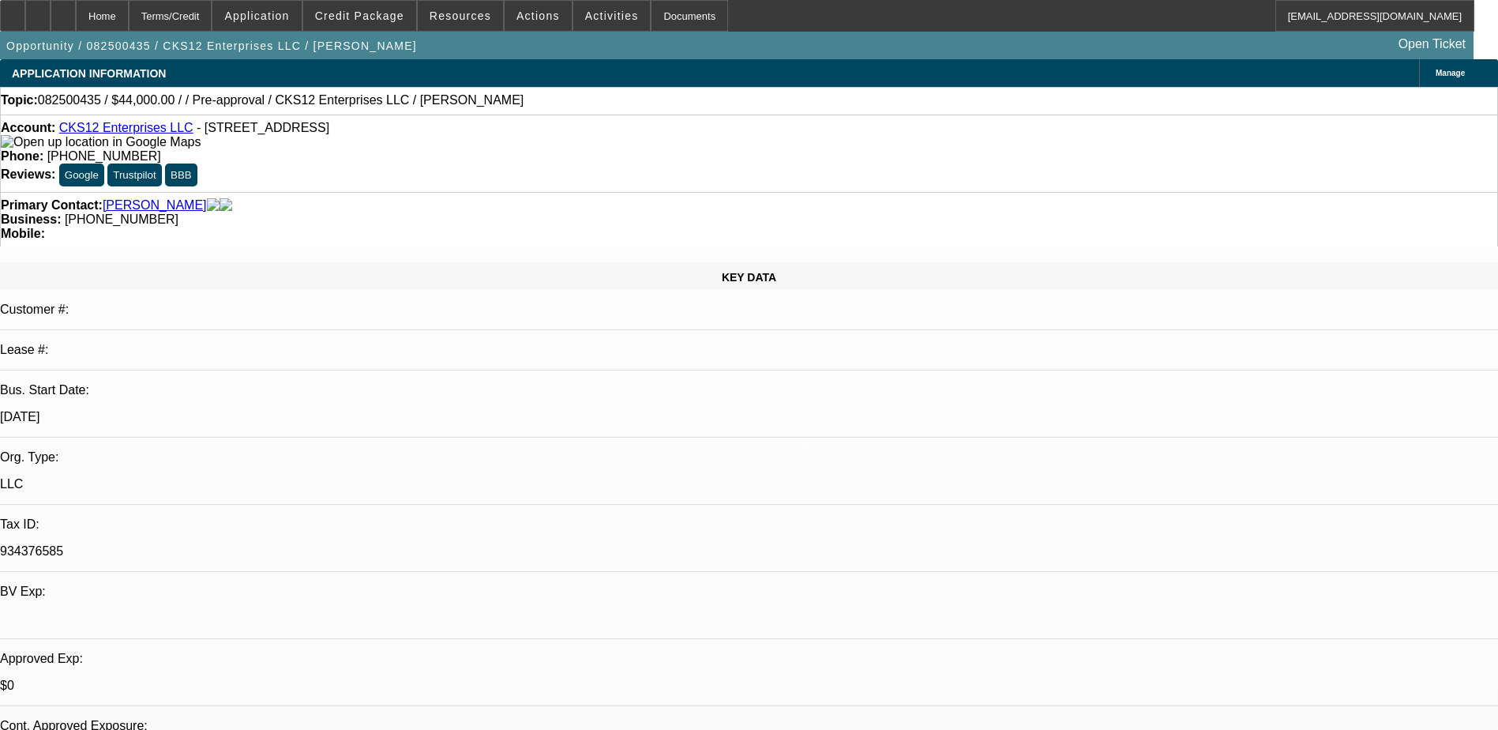
select select "0.1"
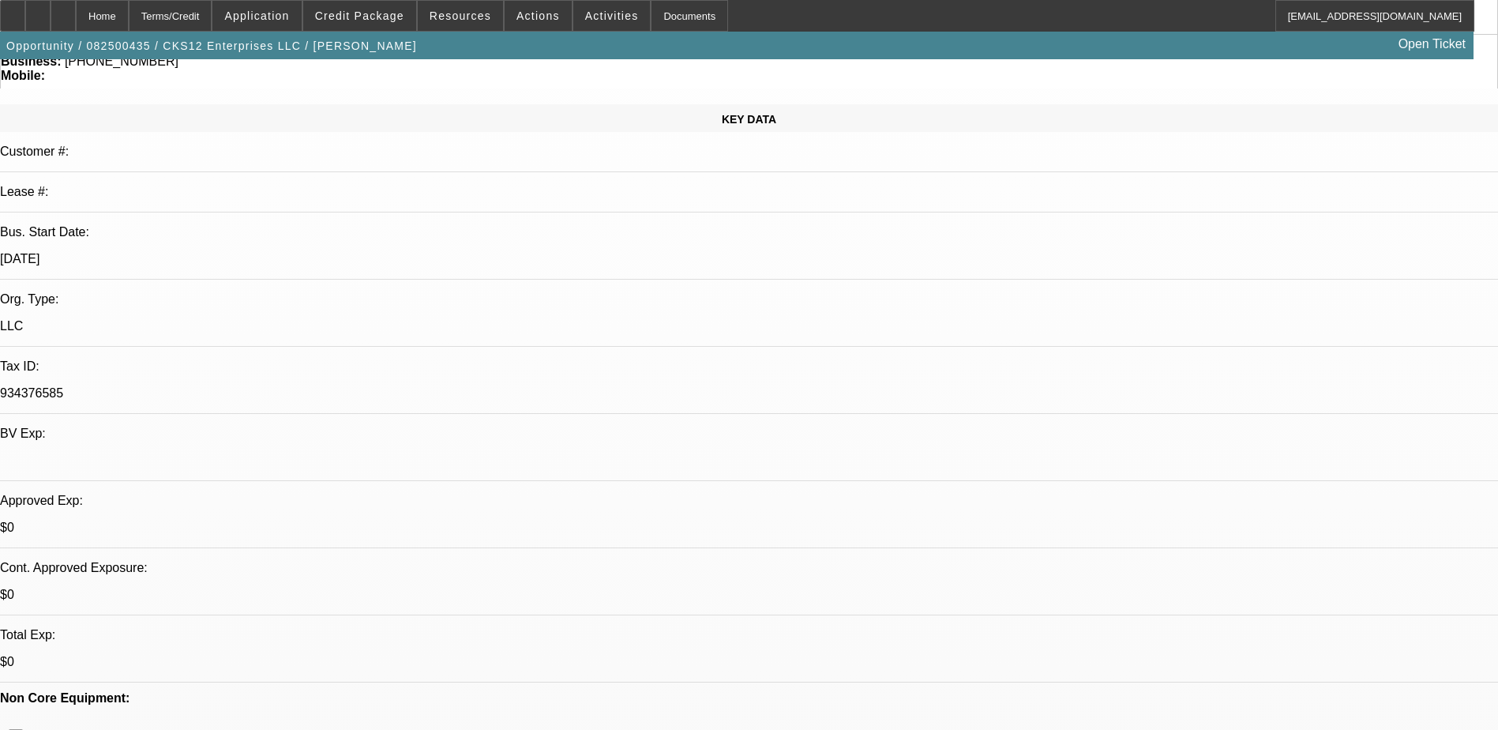
select select "1"
select select "6"
select select "1"
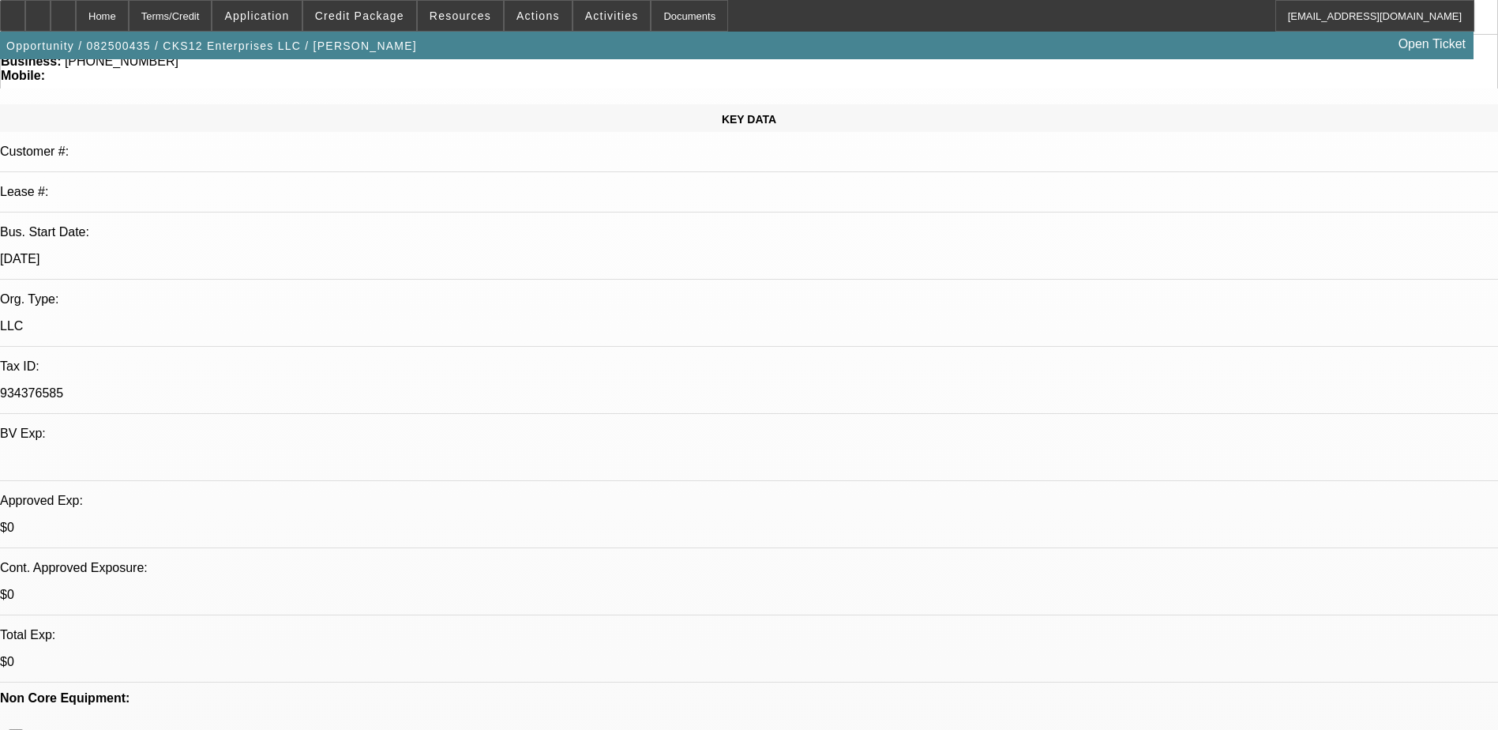
select select "4"
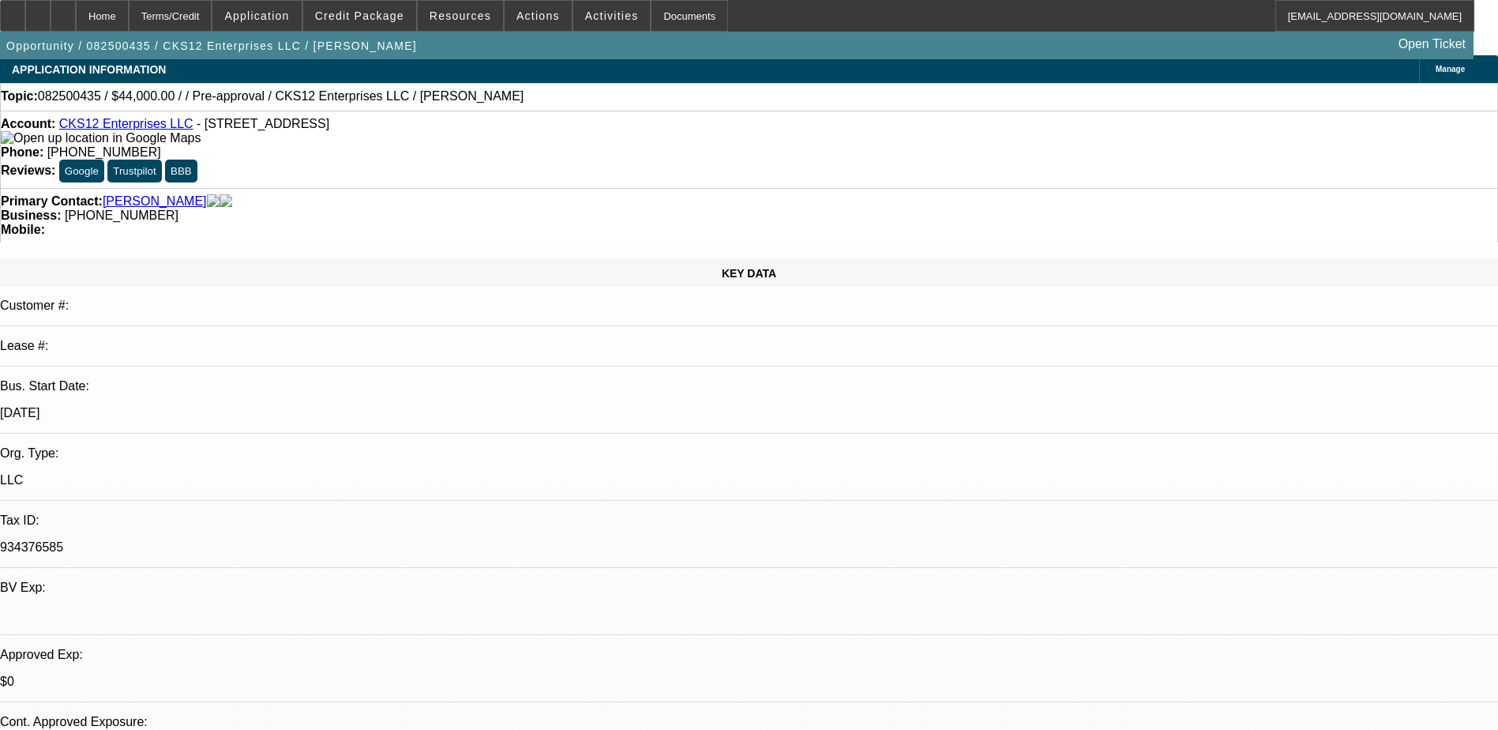
scroll to position [0, 0]
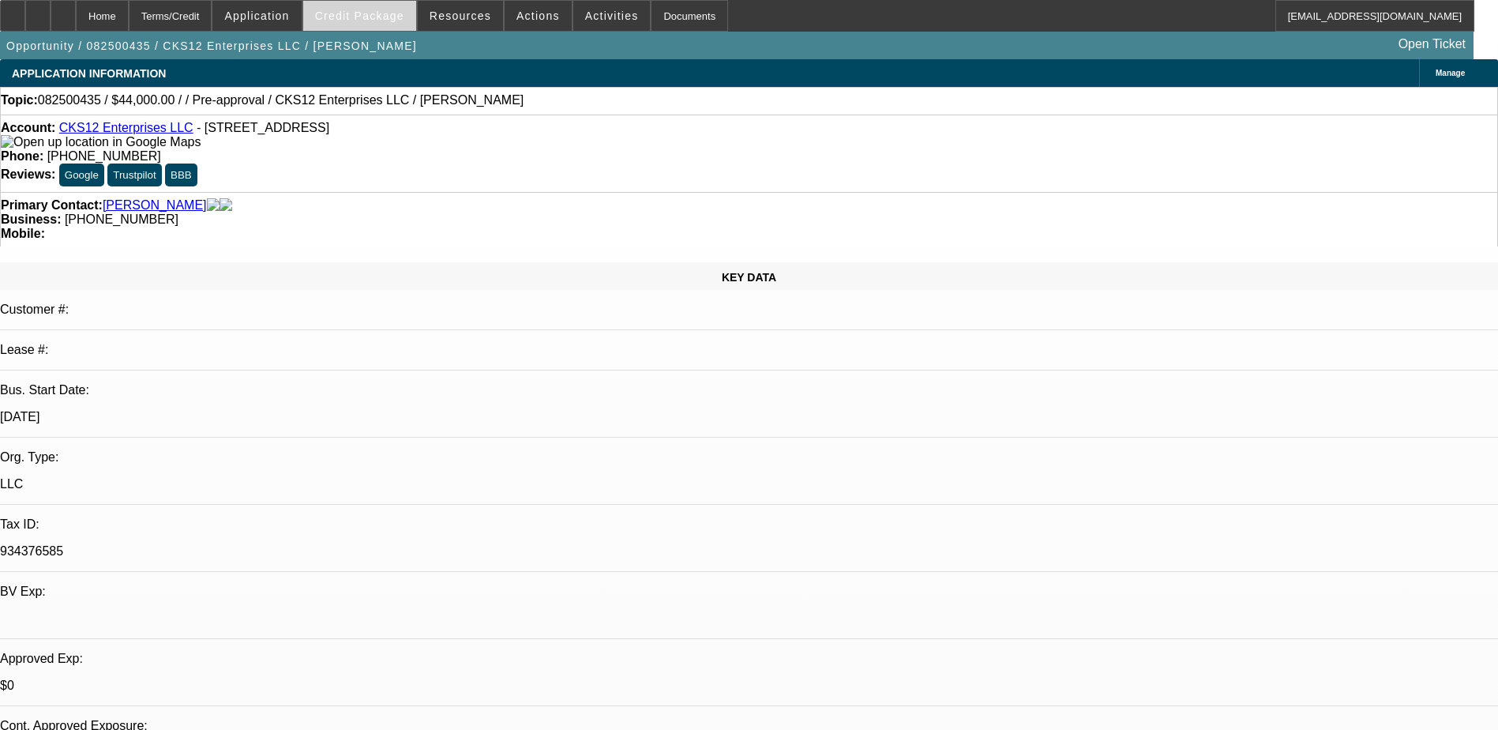
click at [361, 13] on span "Credit Package" at bounding box center [359, 15] width 89 height 13
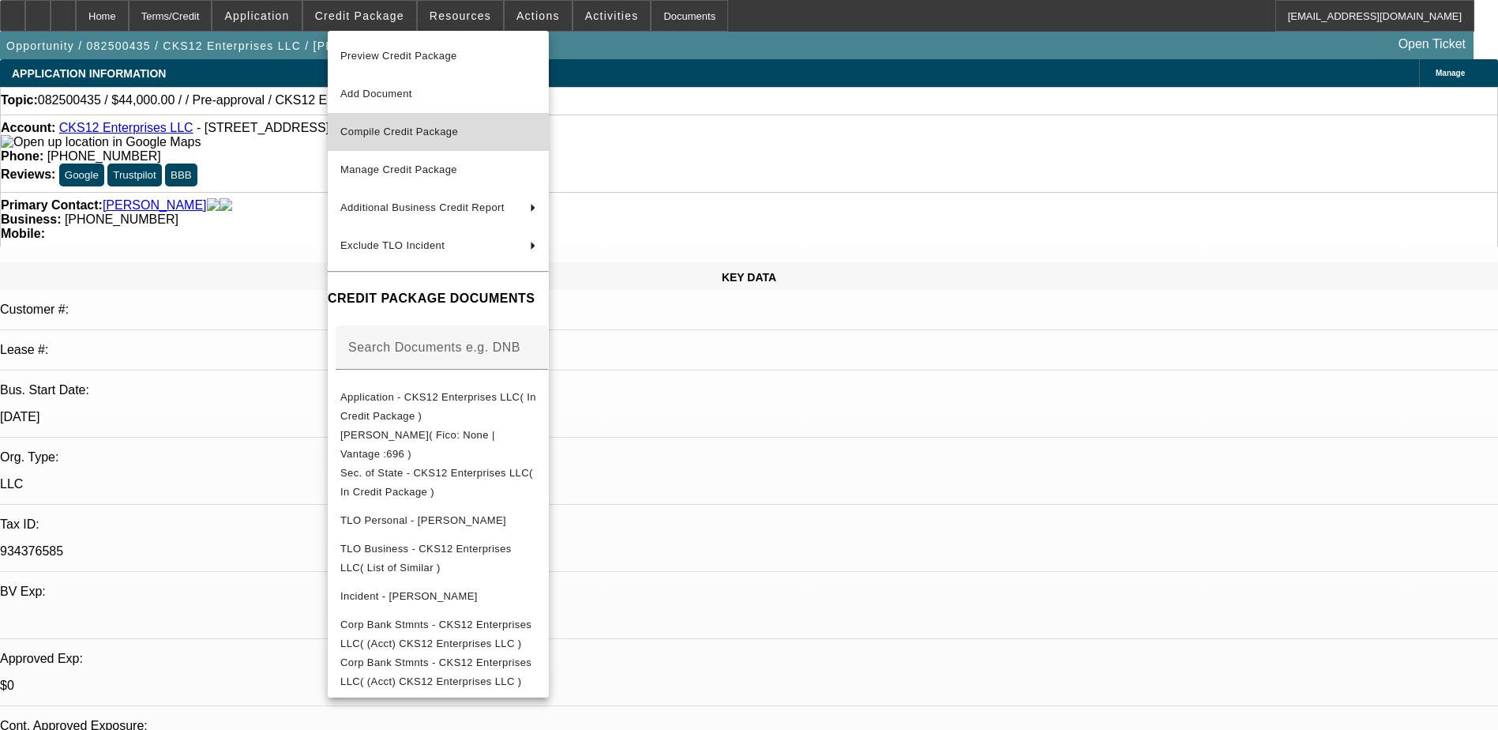
click at [431, 130] on span "Compile Credit Package" at bounding box center [399, 132] width 118 height 12
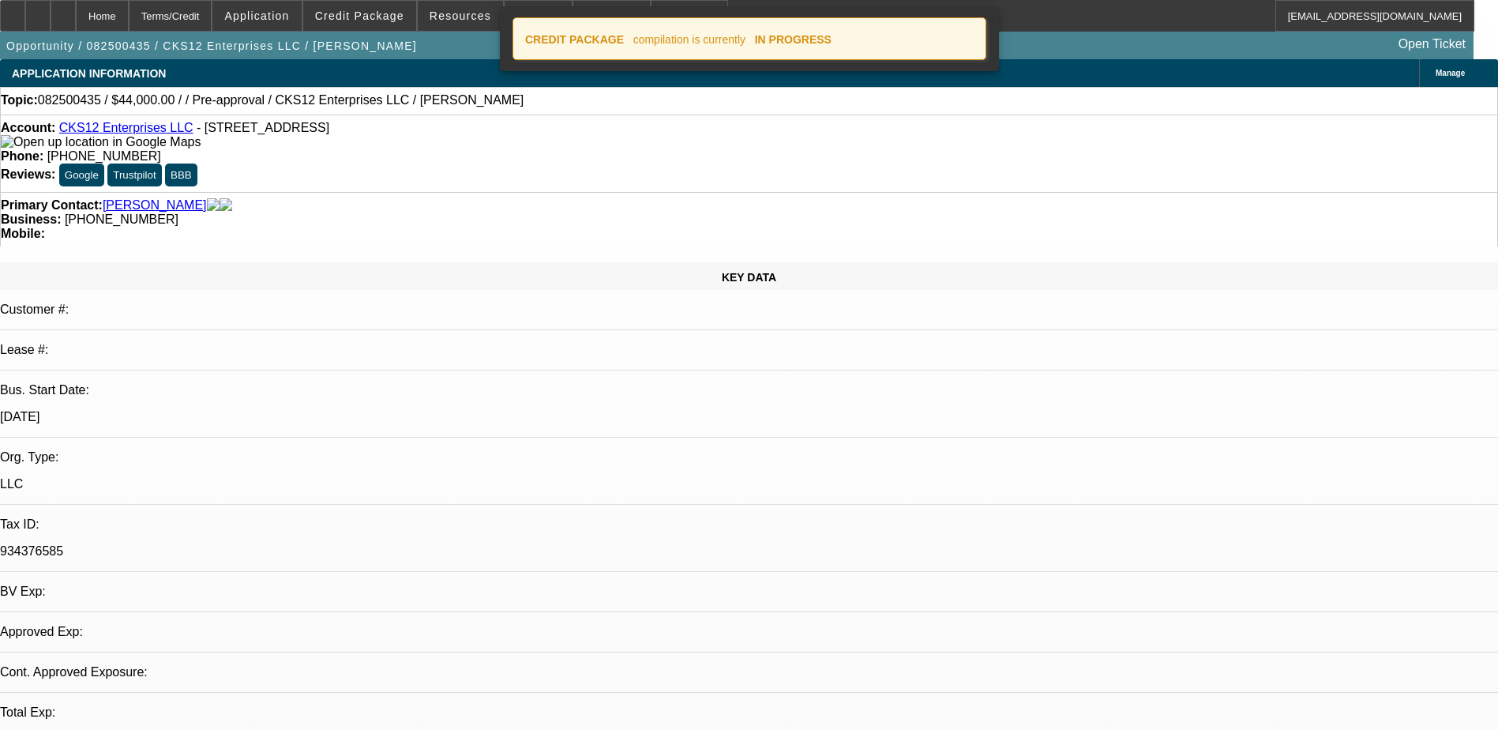
select select "0"
select select "2"
select select "0"
select select "6"
select select "0"
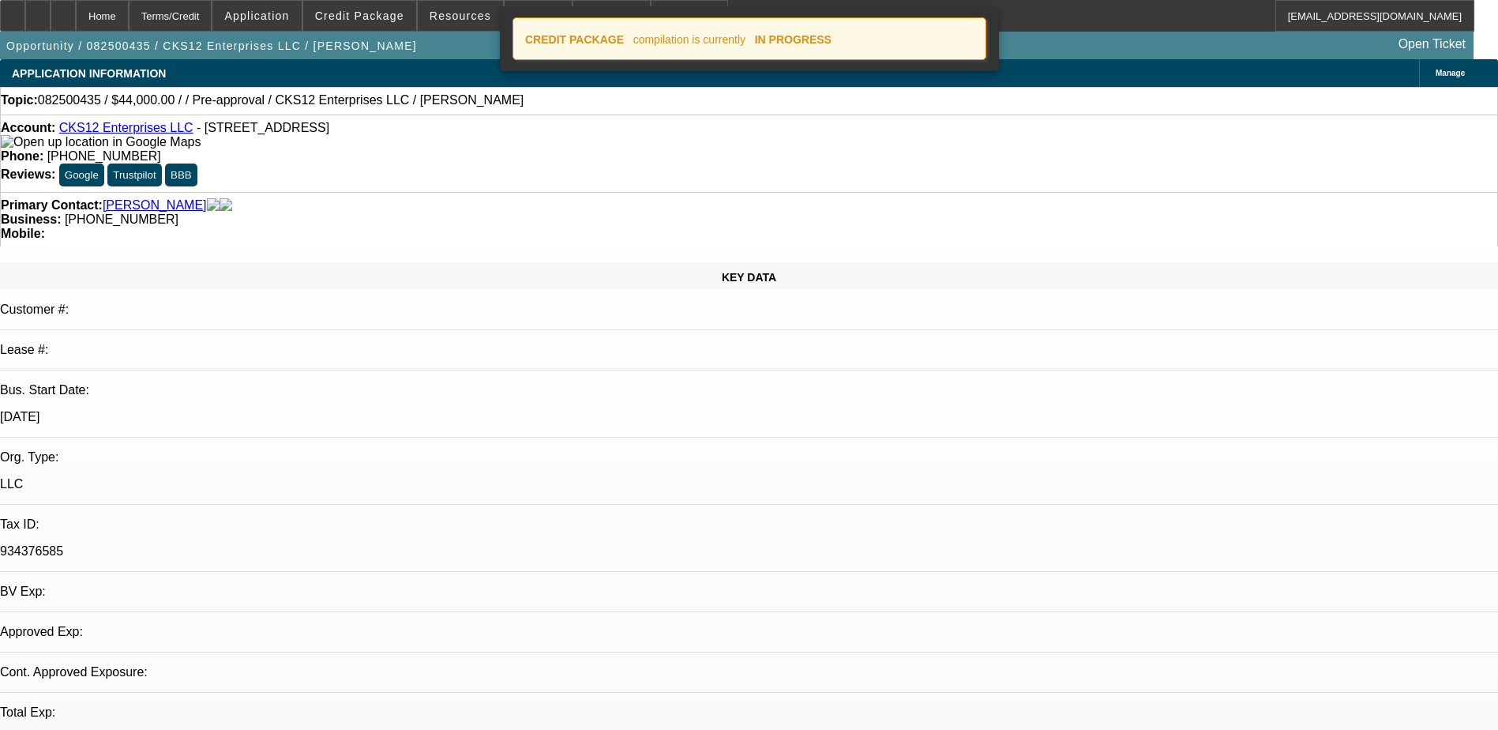
select select "2"
select select "0.1"
select select "4"
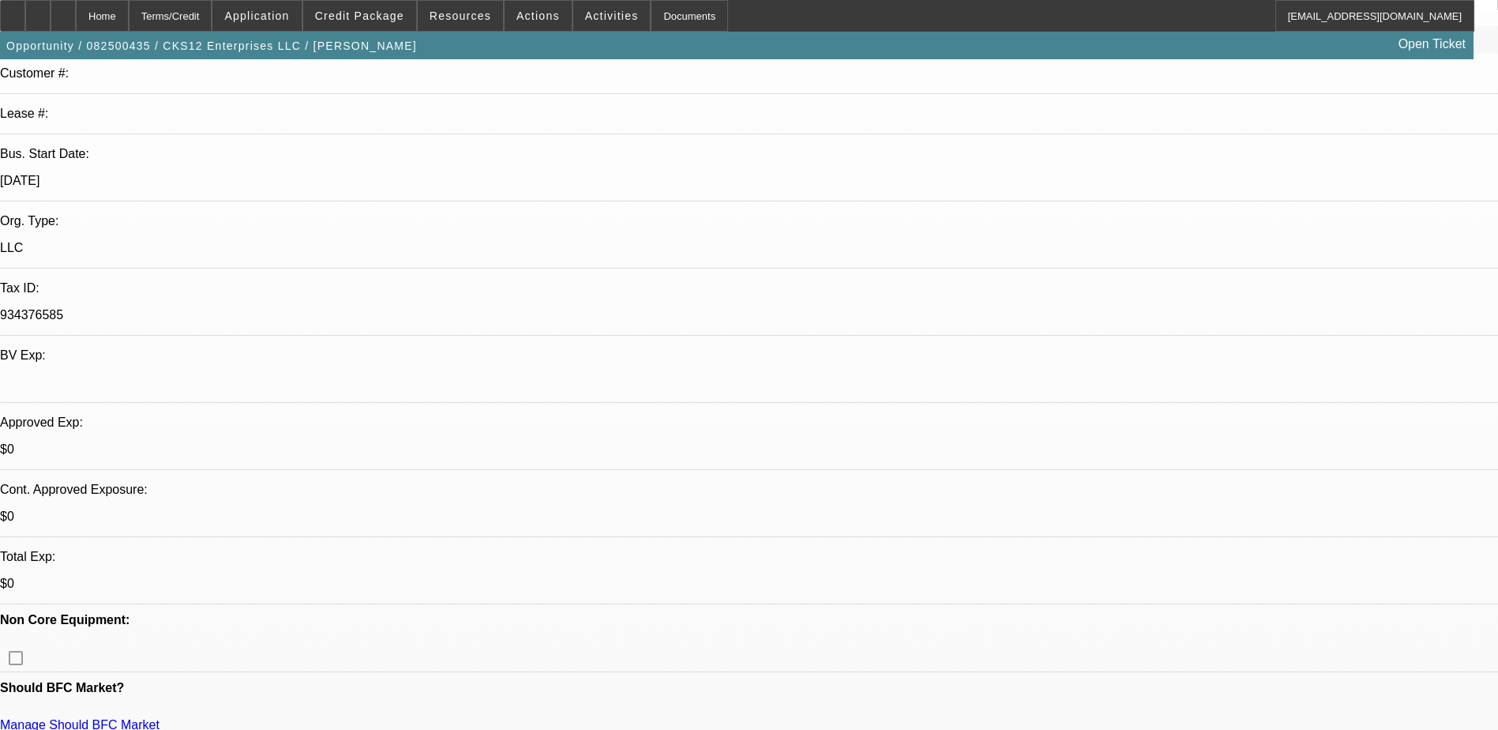
scroll to position [237, 0]
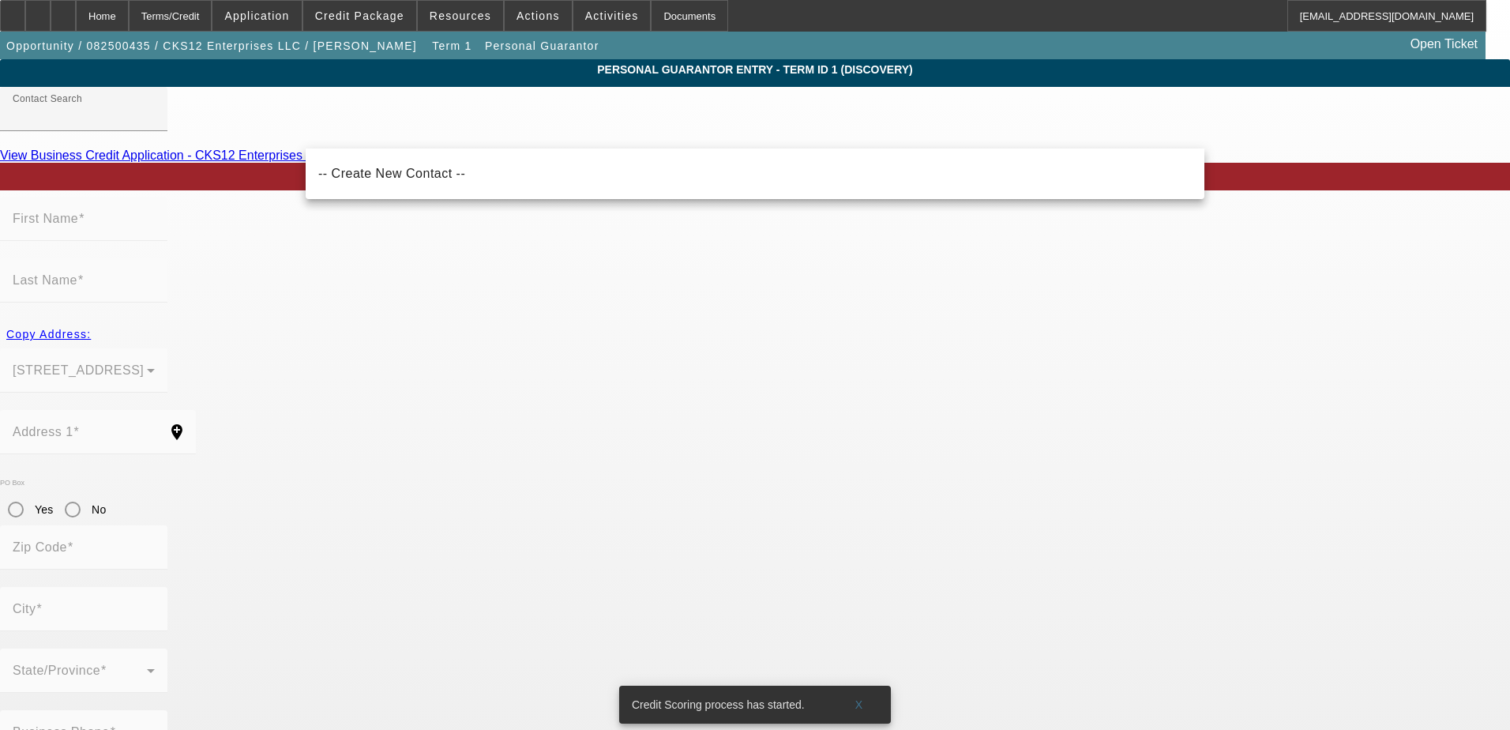
click at [78, 225] on mat-label "First Name" at bounding box center [46, 218] width 66 height 13
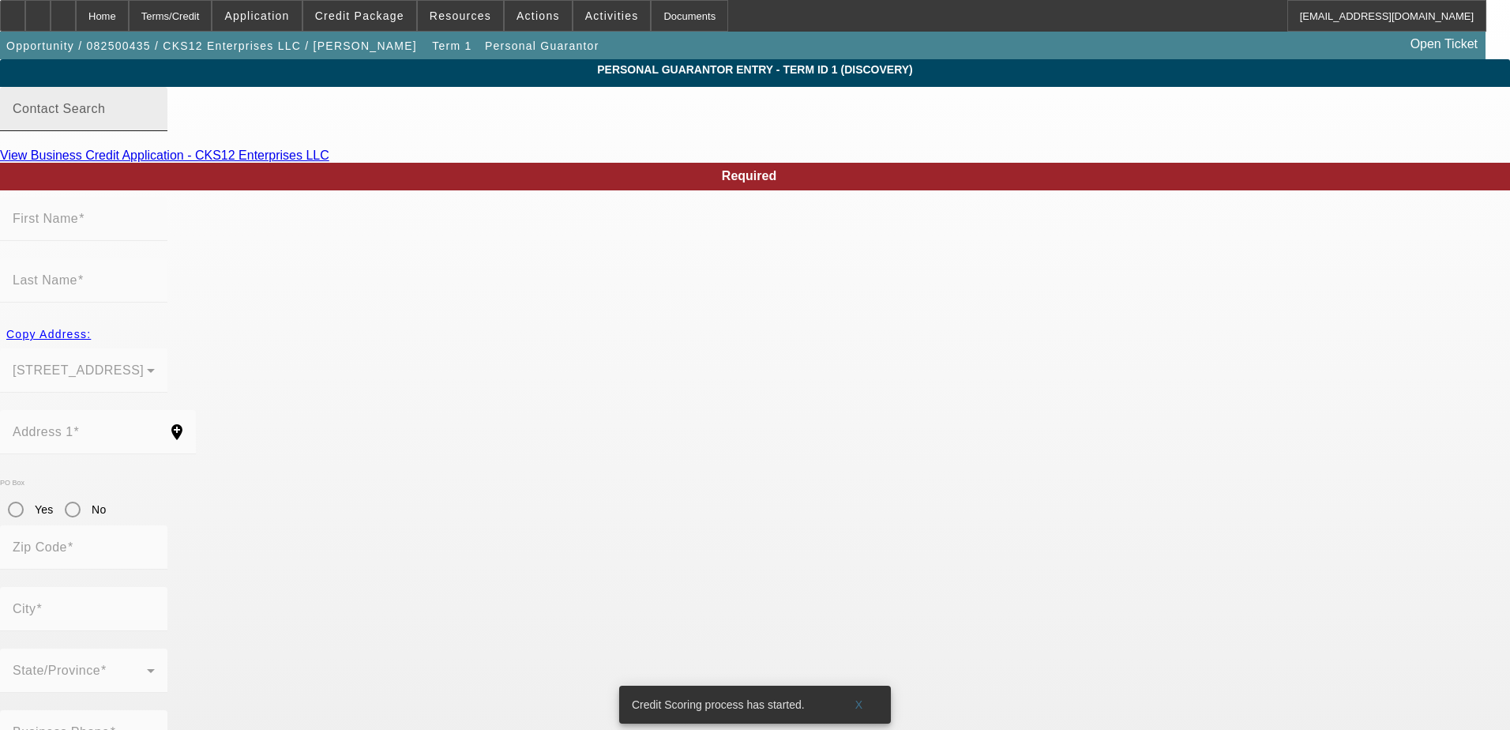
click at [155, 122] on div "Contact Search" at bounding box center [84, 109] width 142 height 44
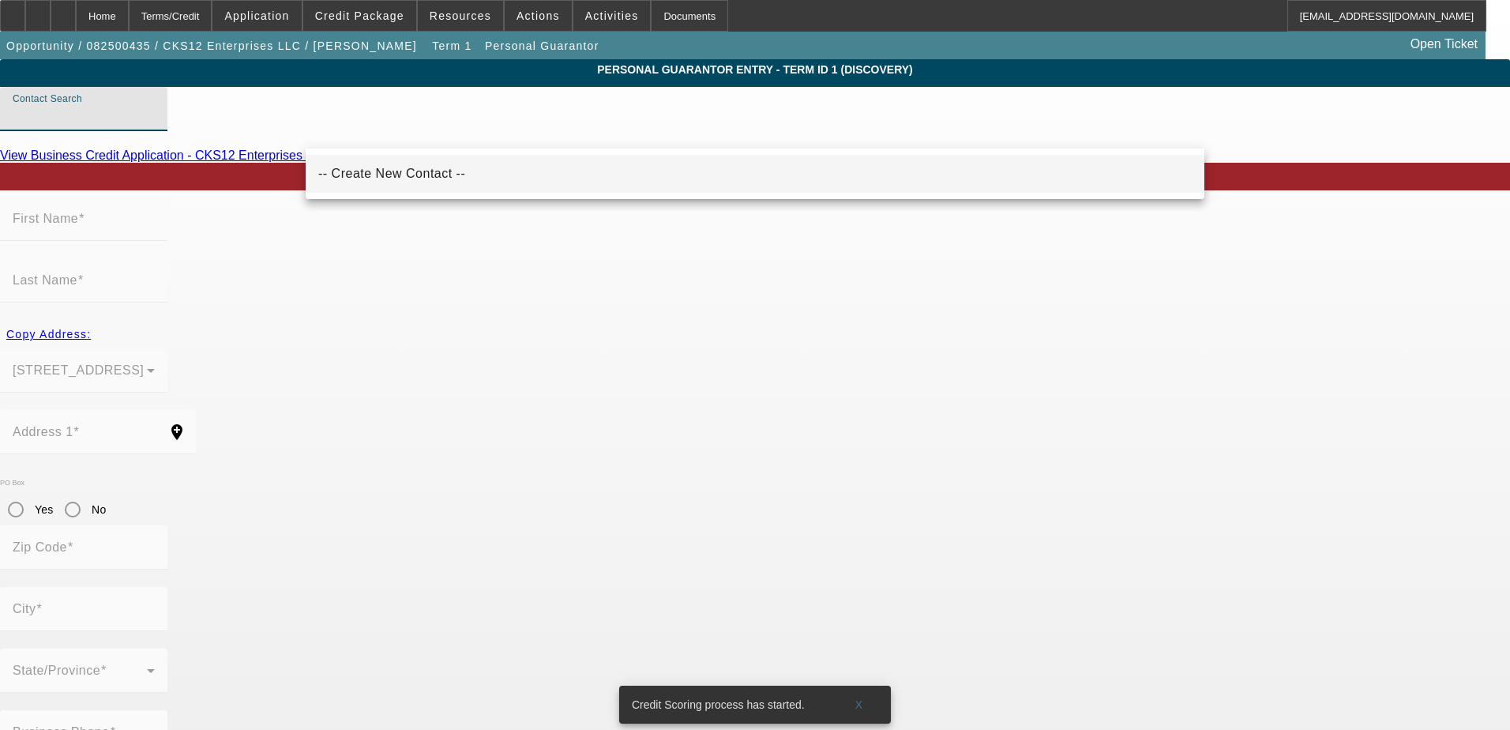
click at [407, 171] on span "-- Create New Contact --" at bounding box center [391, 173] width 147 height 13
type input "-- Create New Contact --"
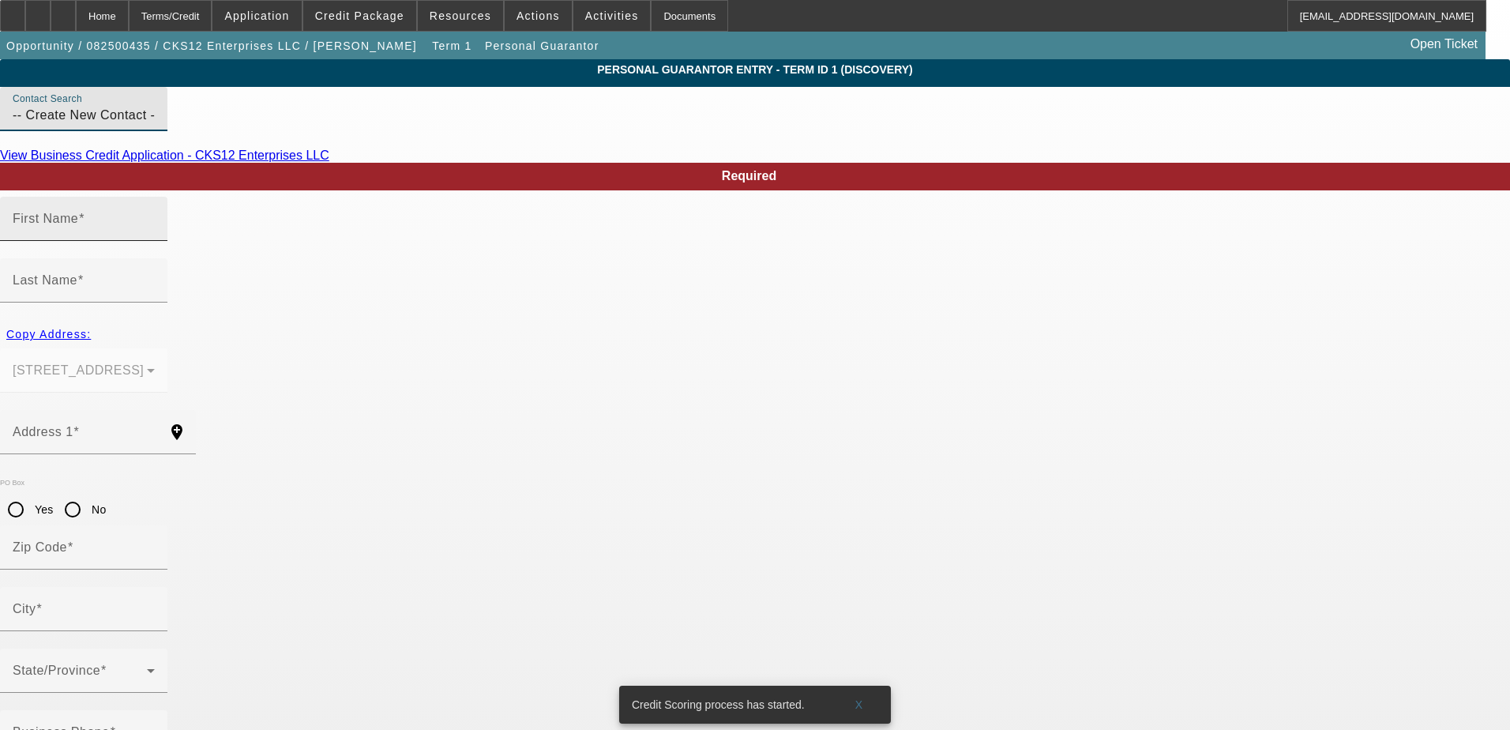
click at [155, 234] on input "First Name" at bounding box center [84, 225] width 142 height 19
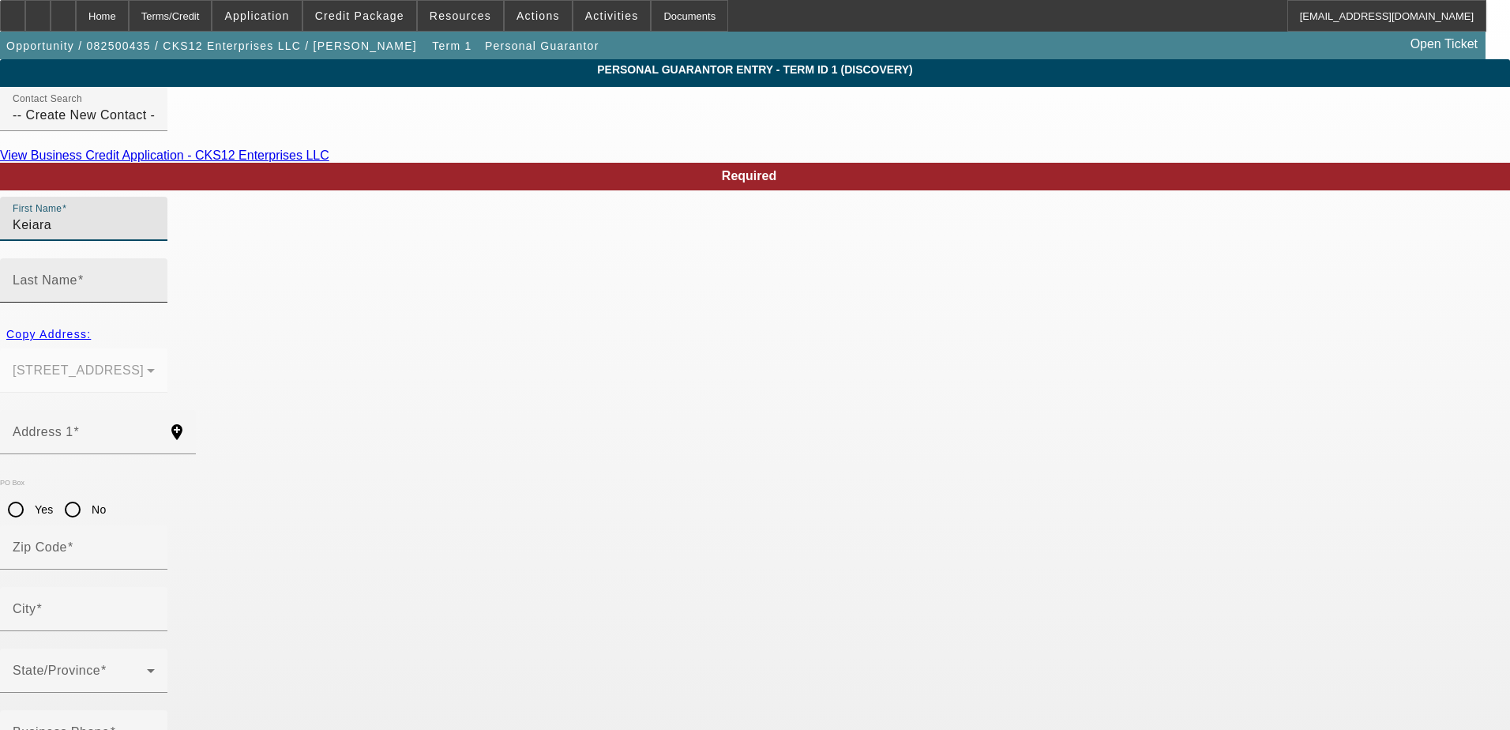
type input "Keiara"
click at [155, 277] on input "Last Name" at bounding box center [84, 286] width 142 height 19
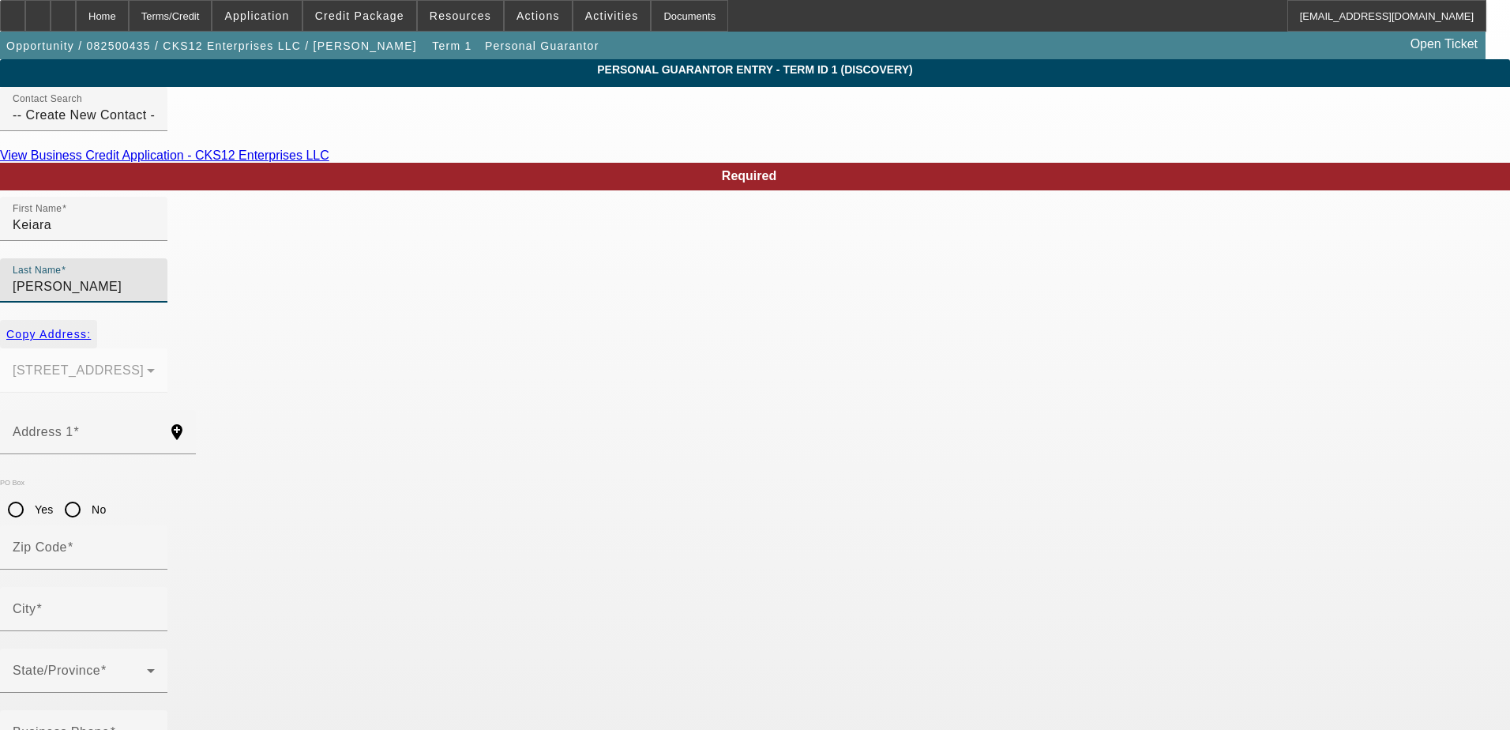
type input "[PERSON_NAME]"
click at [97, 315] on span "button" at bounding box center [48, 334] width 97 height 38
type input "[STREET_ADDRESS]"
type input "30315"
type input "[GEOGRAPHIC_DATA]"
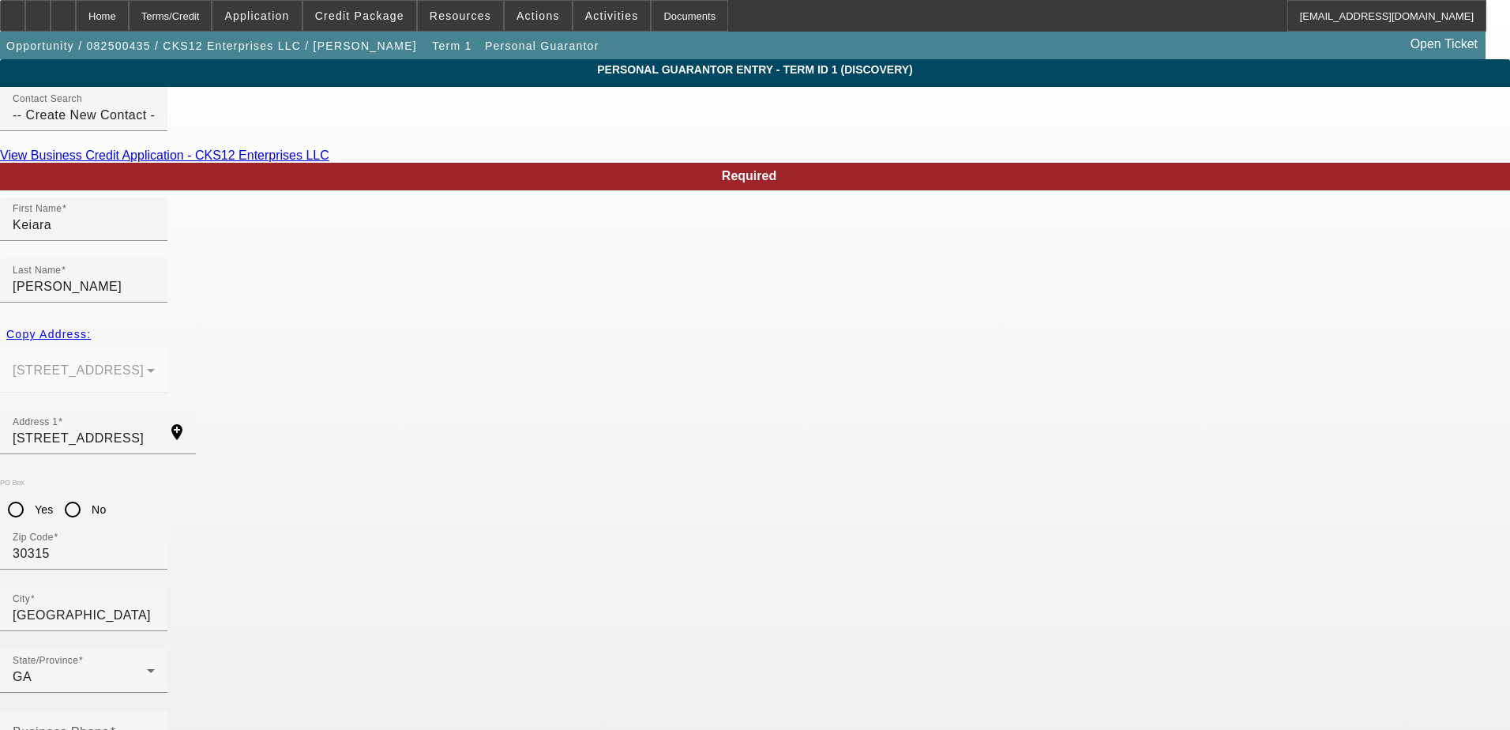
type input "100"
click at [110, 725] on mat-label "Business Phone" at bounding box center [61, 731] width 97 height 13
click at [155, 729] on input "Business Phone" at bounding box center [84, 738] width 142 height 19
paste input "[PHONE_NUMBER]"
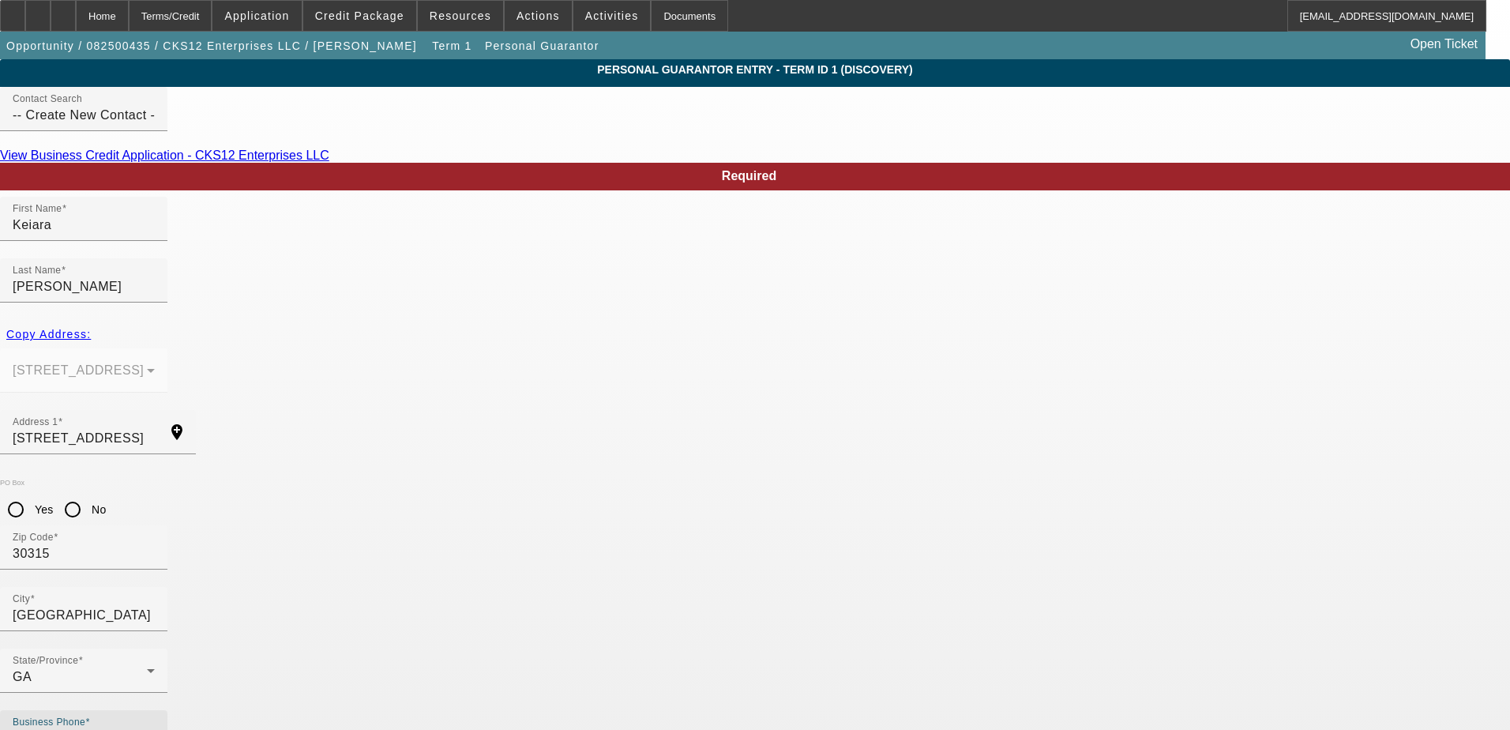
type input "[PHONE_NUMBER]"
paste input "214-57-3020"
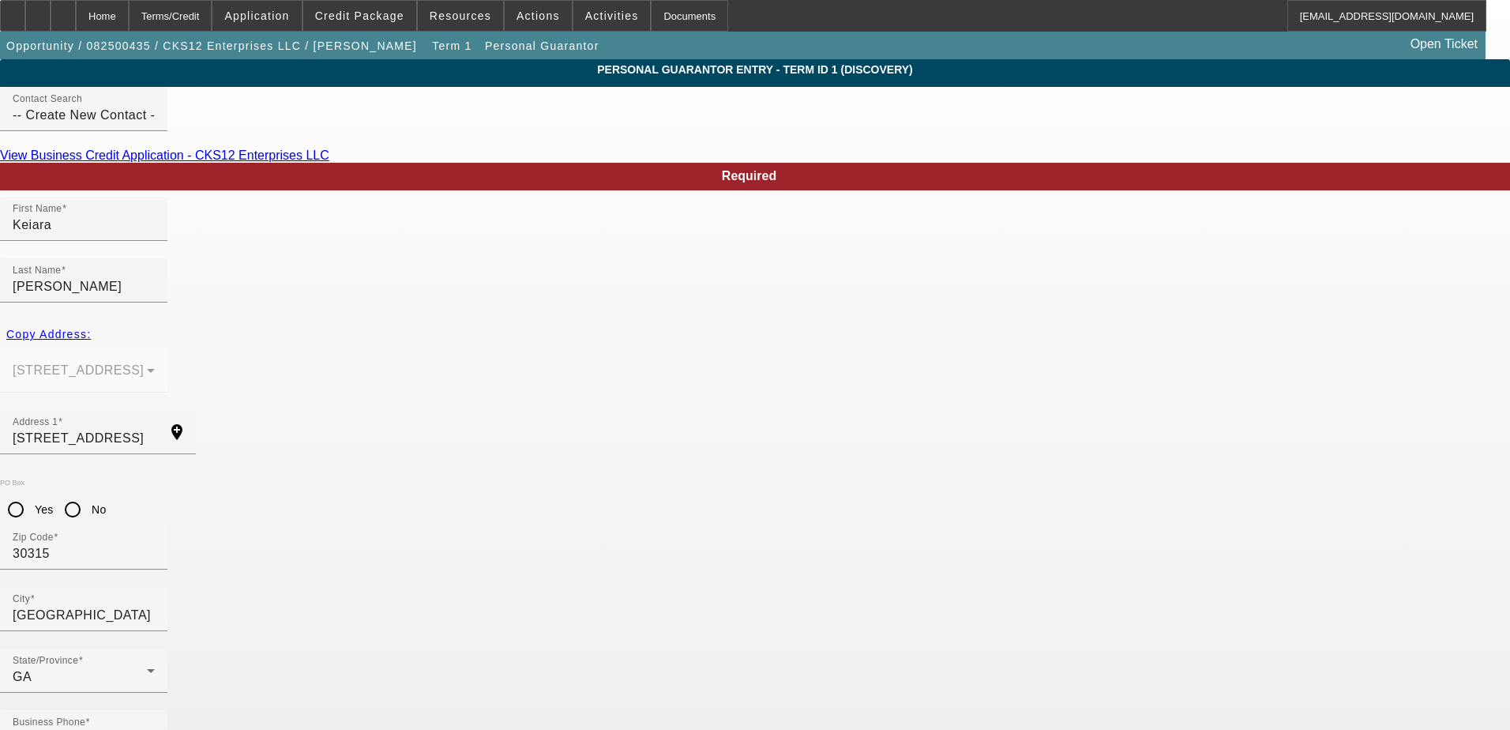
type input "214-57-3020"
paste input "[EMAIL_ADDRESS][DOMAIN_NAME]"
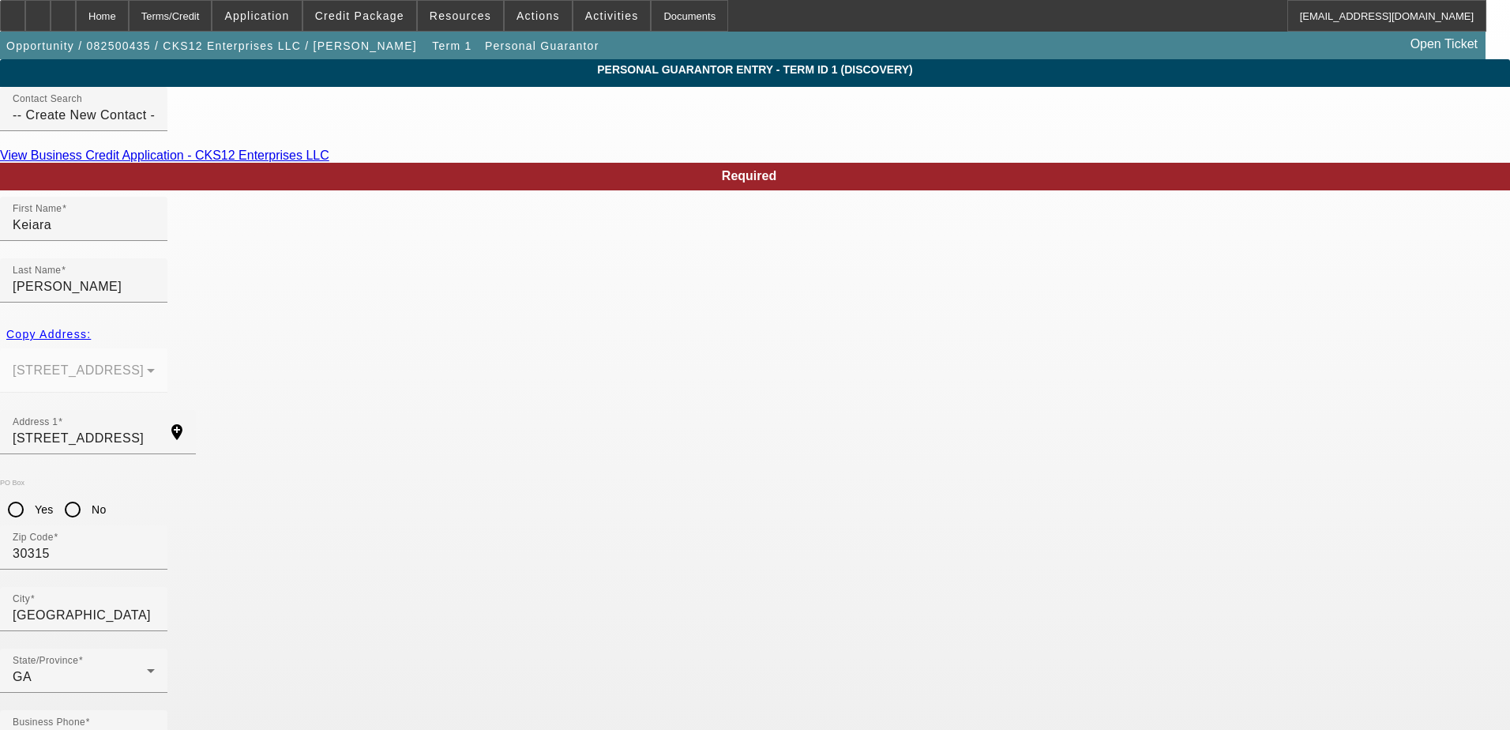
type input "[EMAIL_ADDRESS][DOMAIN_NAME]"
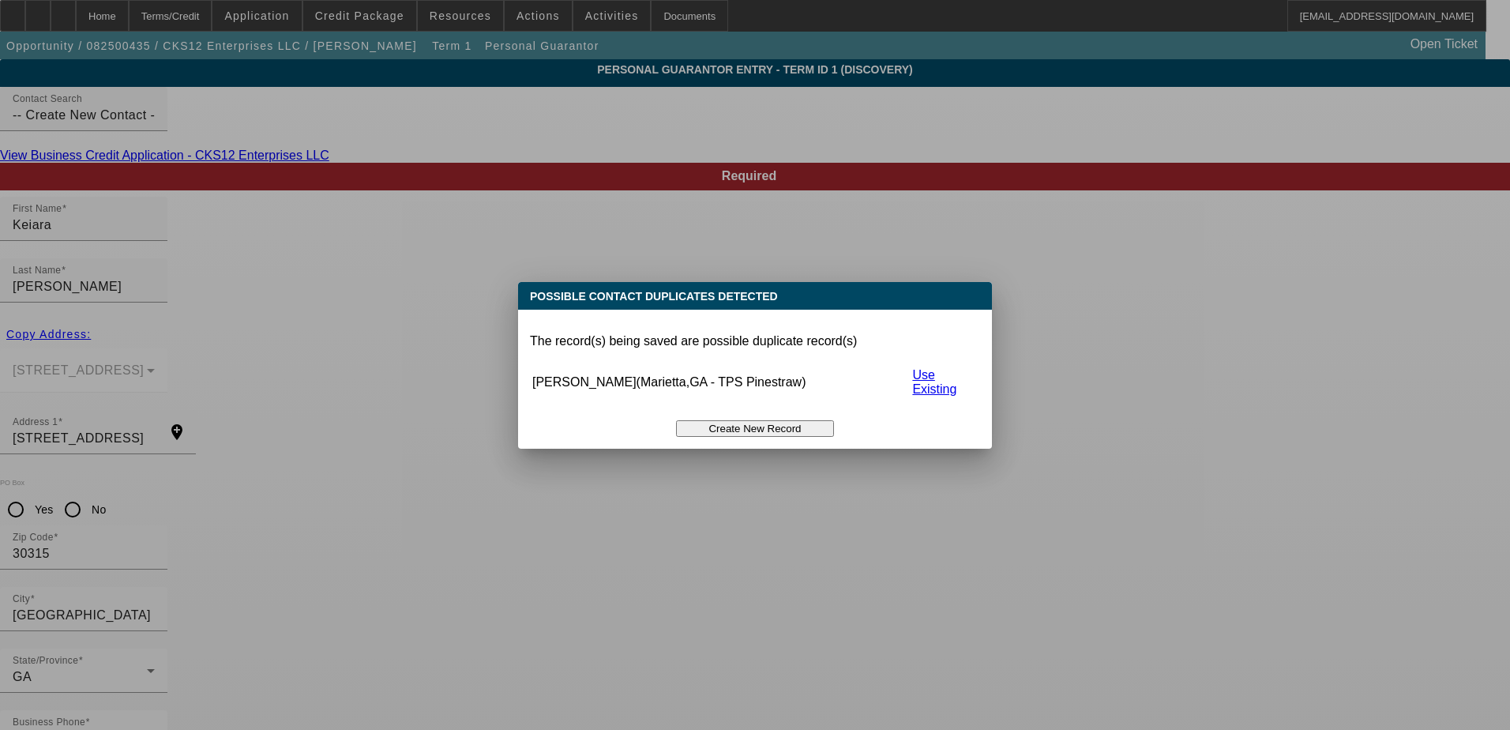
click at [735, 420] on button "Create New Record" at bounding box center [755, 428] width 158 height 17
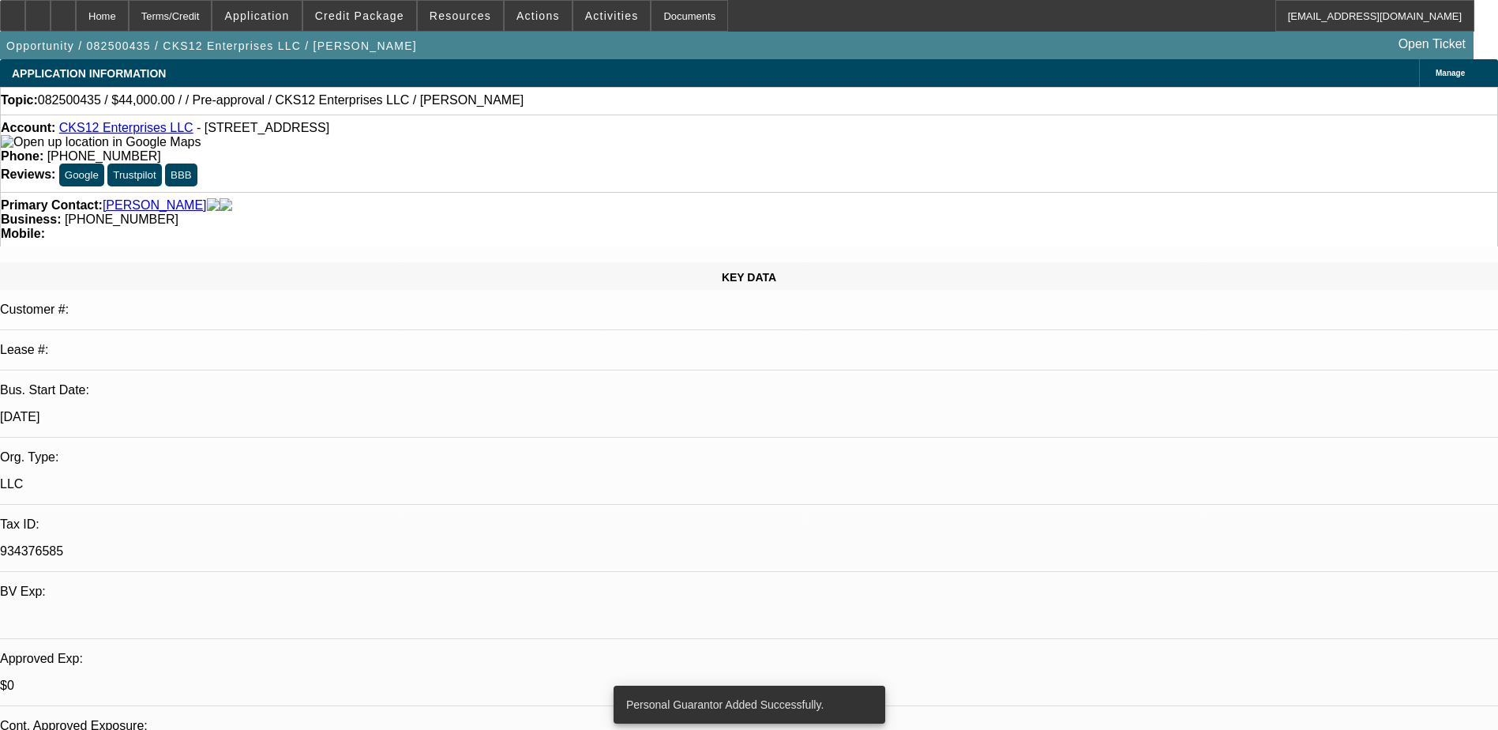
select select "0"
select select "2"
select select "0"
select select "6"
select select "0"
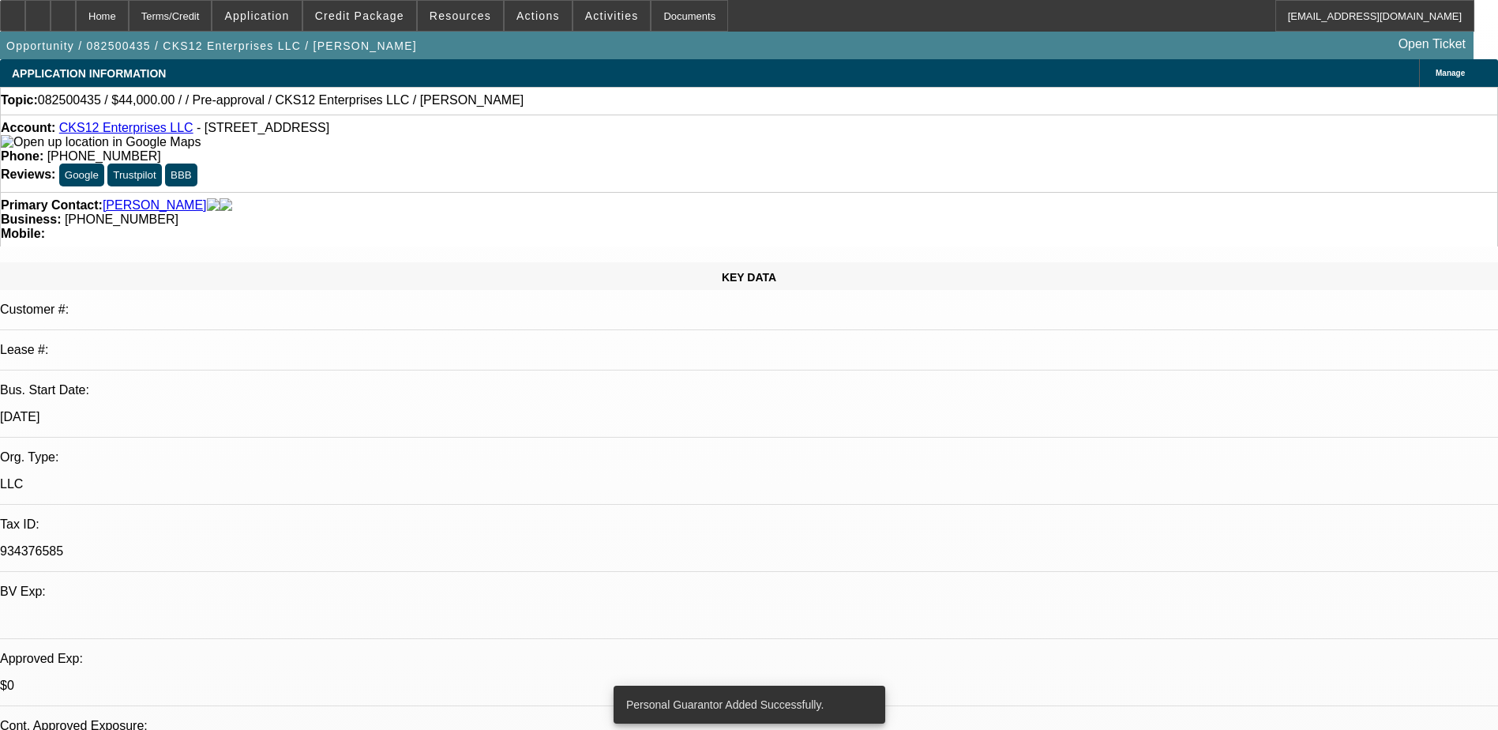
select select "2"
select select "0.1"
select select "4"
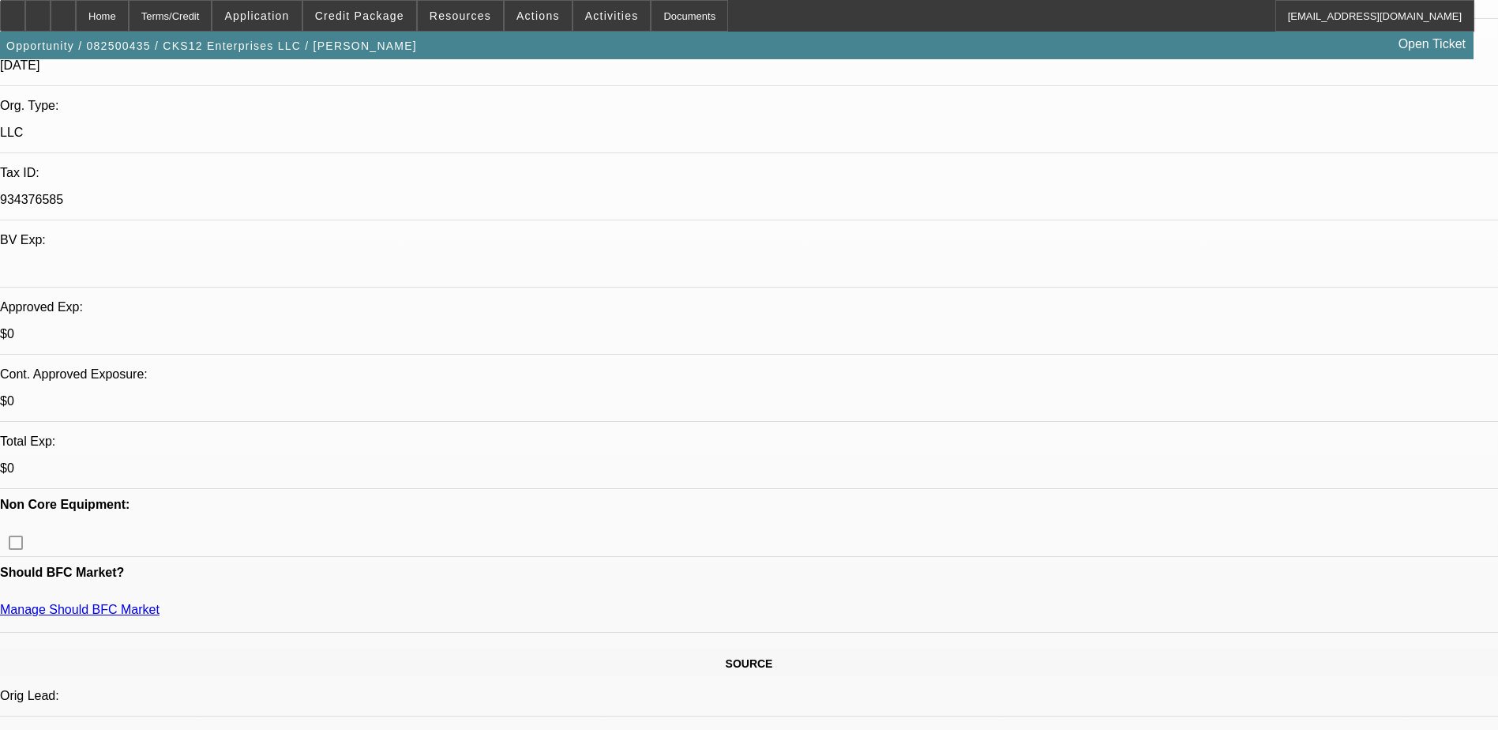
scroll to position [237, 0]
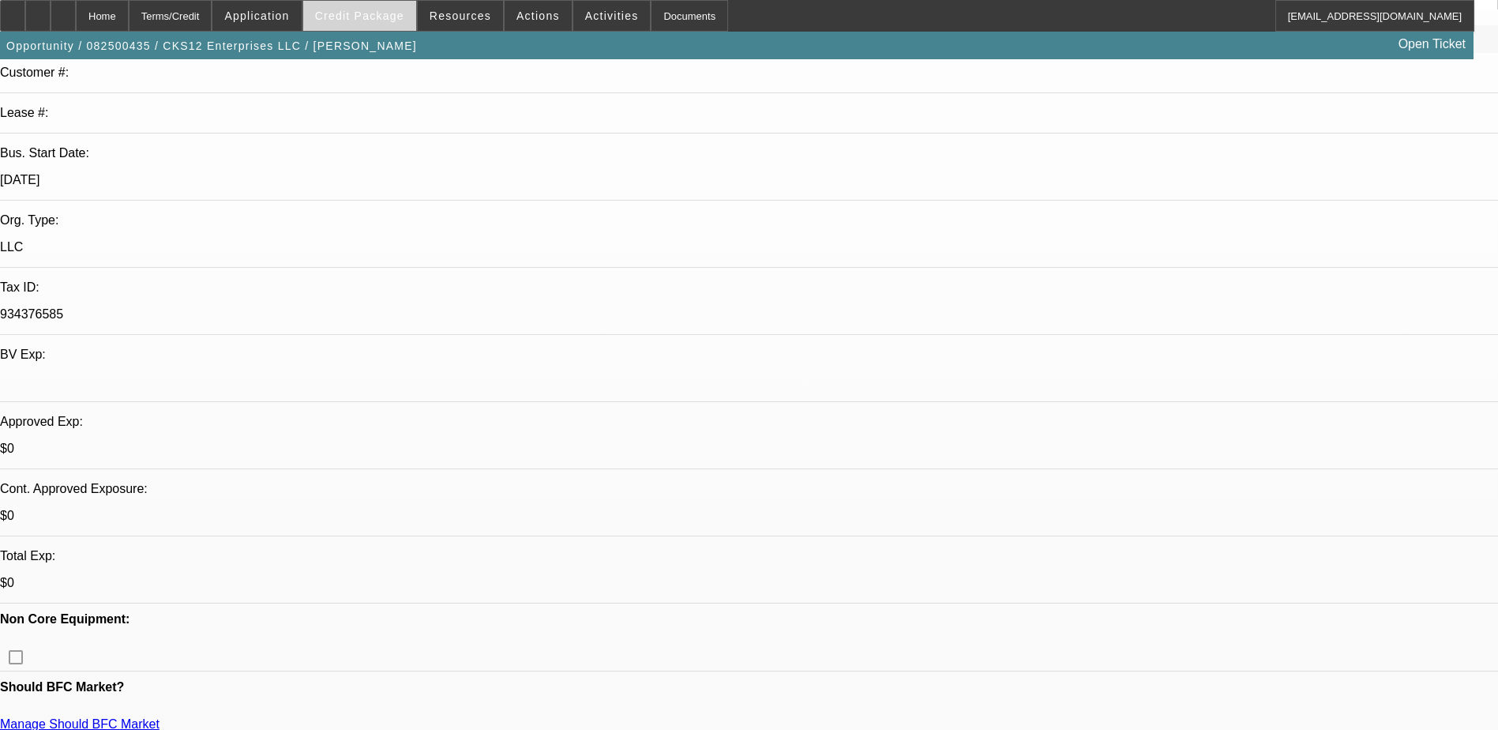
click at [386, 19] on span "Credit Package" at bounding box center [359, 15] width 89 height 13
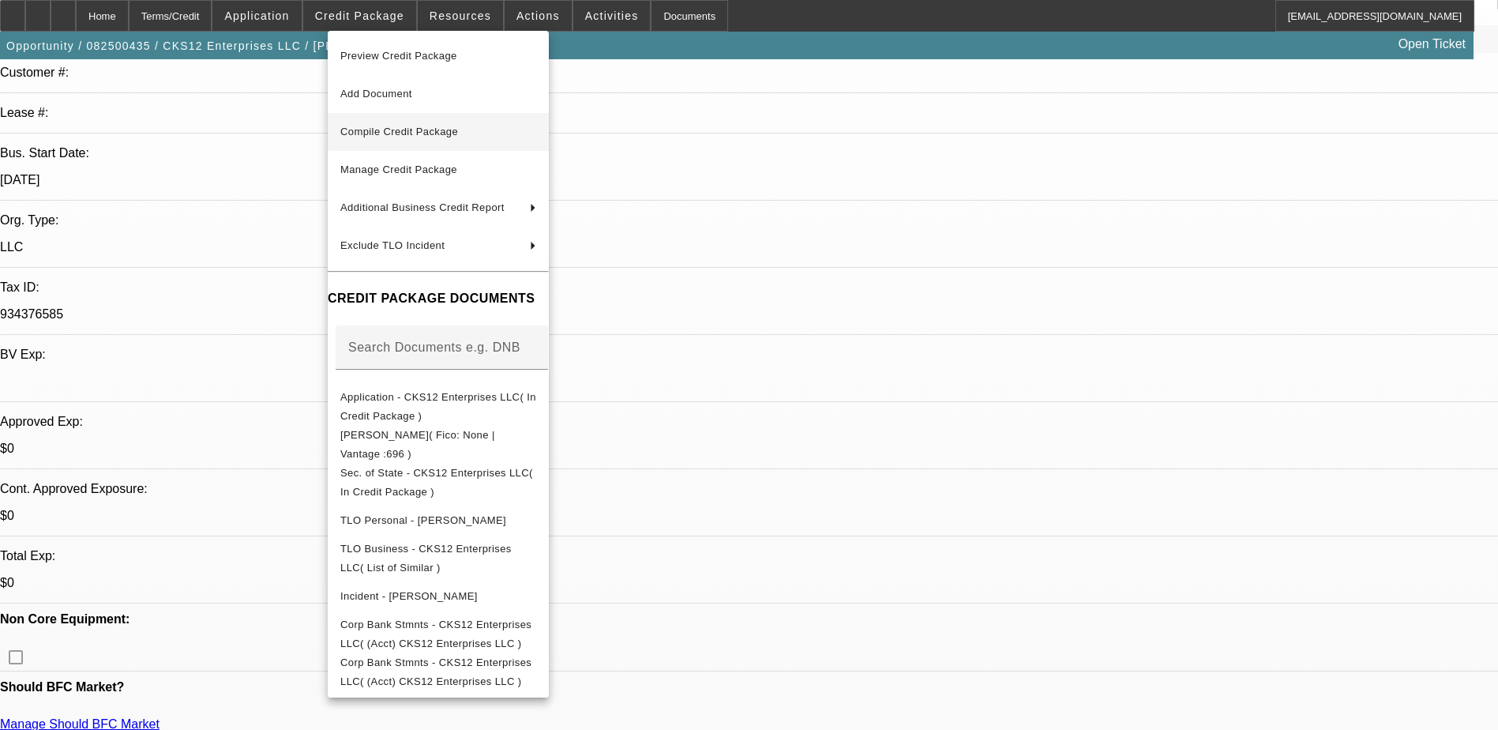
click at [403, 137] on span "Compile Credit Package" at bounding box center [399, 132] width 118 height 12
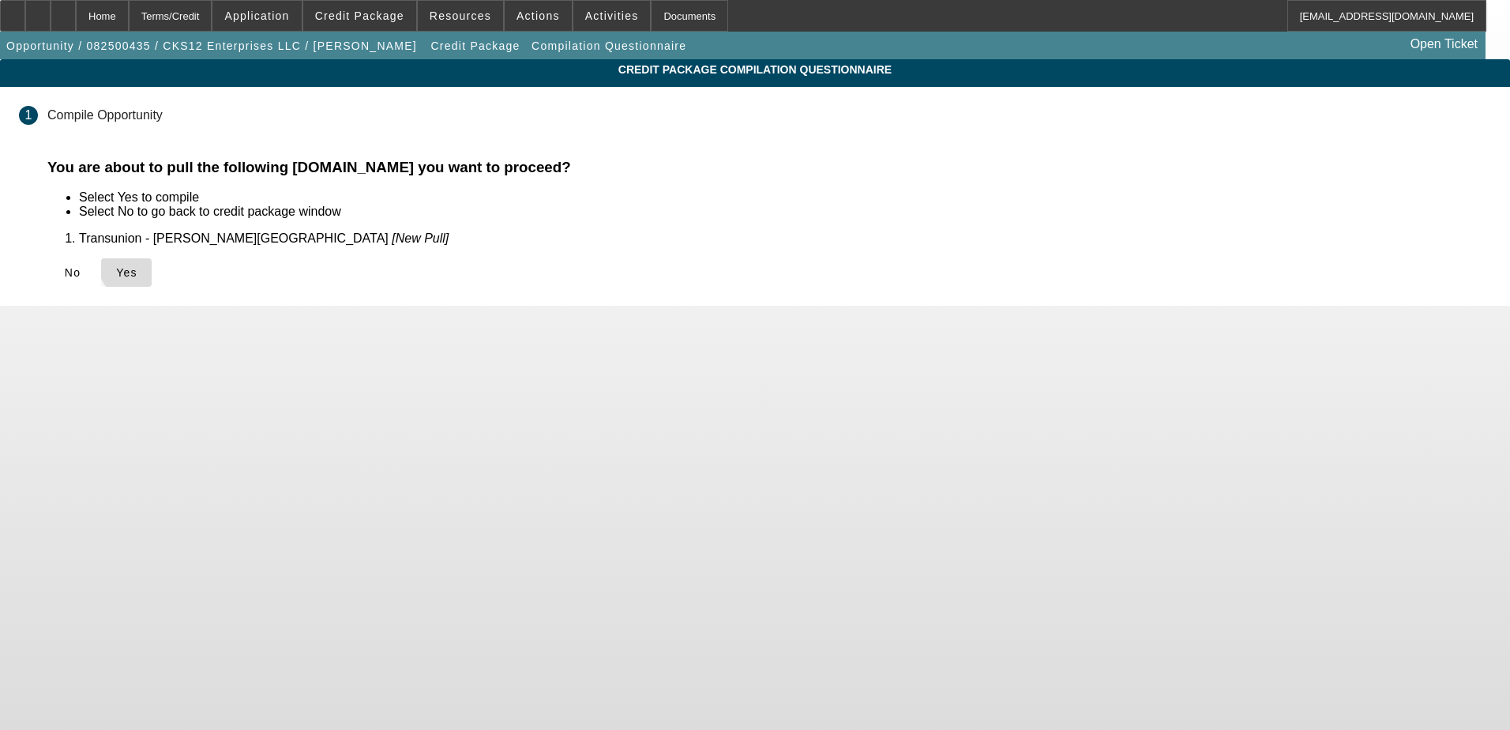
click at [137, 266] on span "Yes" at bounding box center [126, 272] width 21 height 13
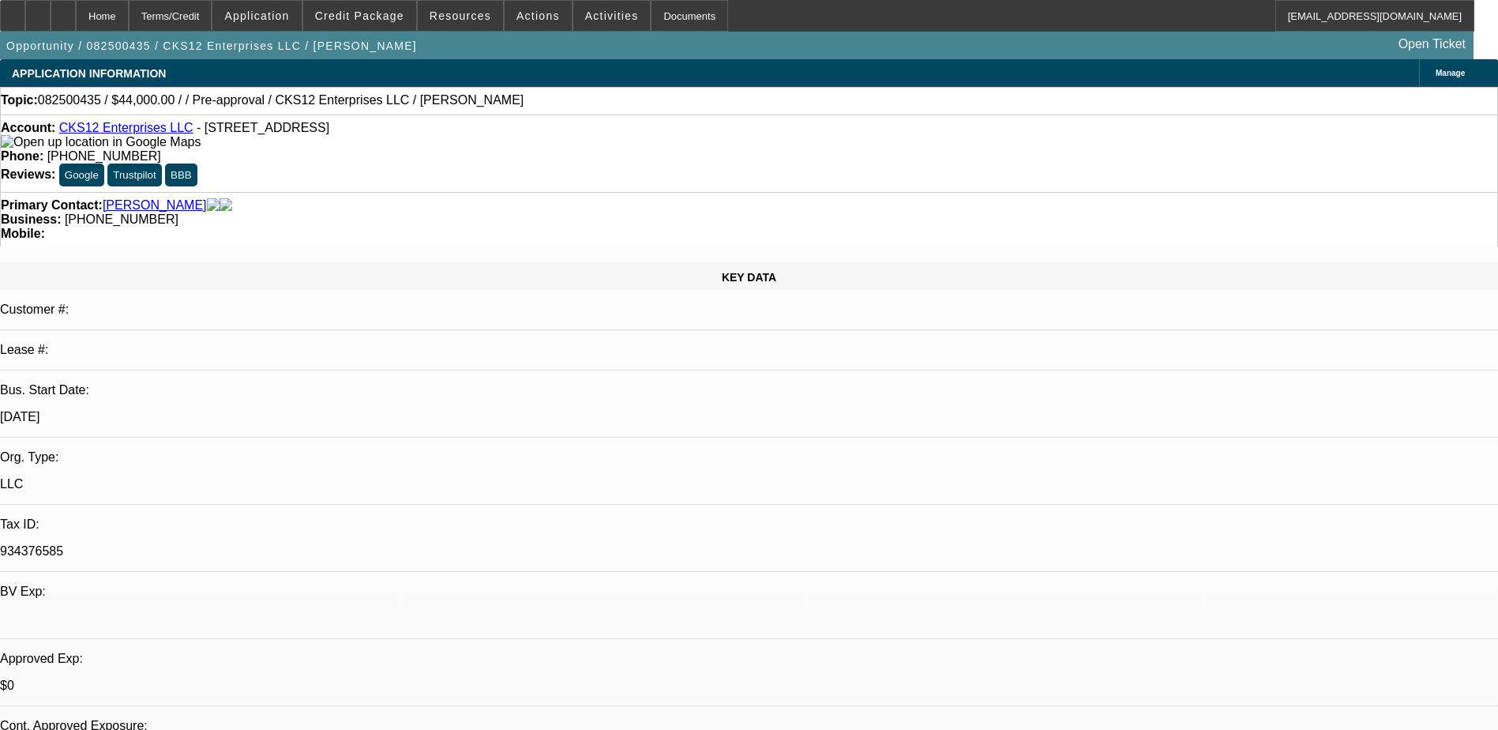
select select "0"
select select "2"
select select "0"
select select "6"
select select "0"
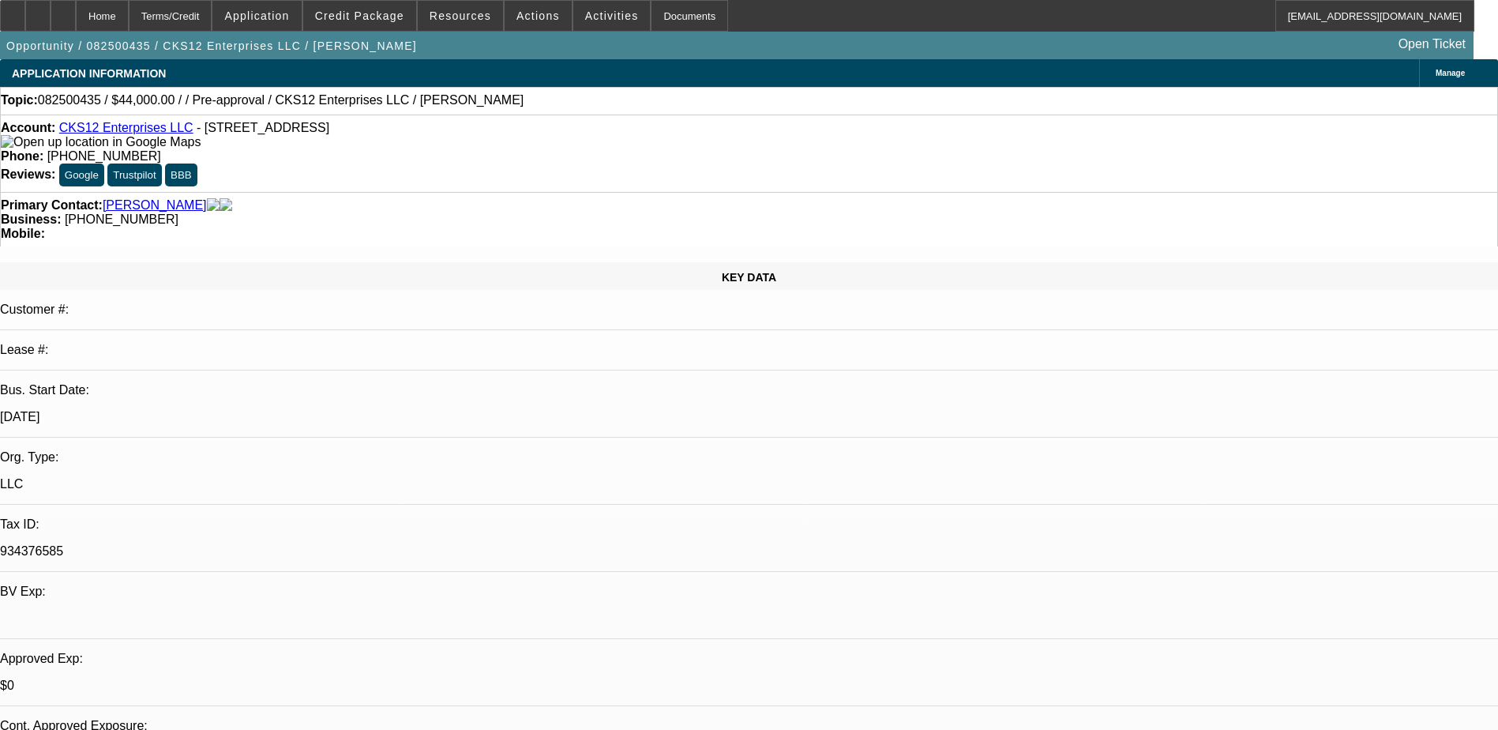
select select "2"
select select "0.1"
select select "4"
click at [63, 10] on icon at bounding box center [63, 10] width 0 height 0
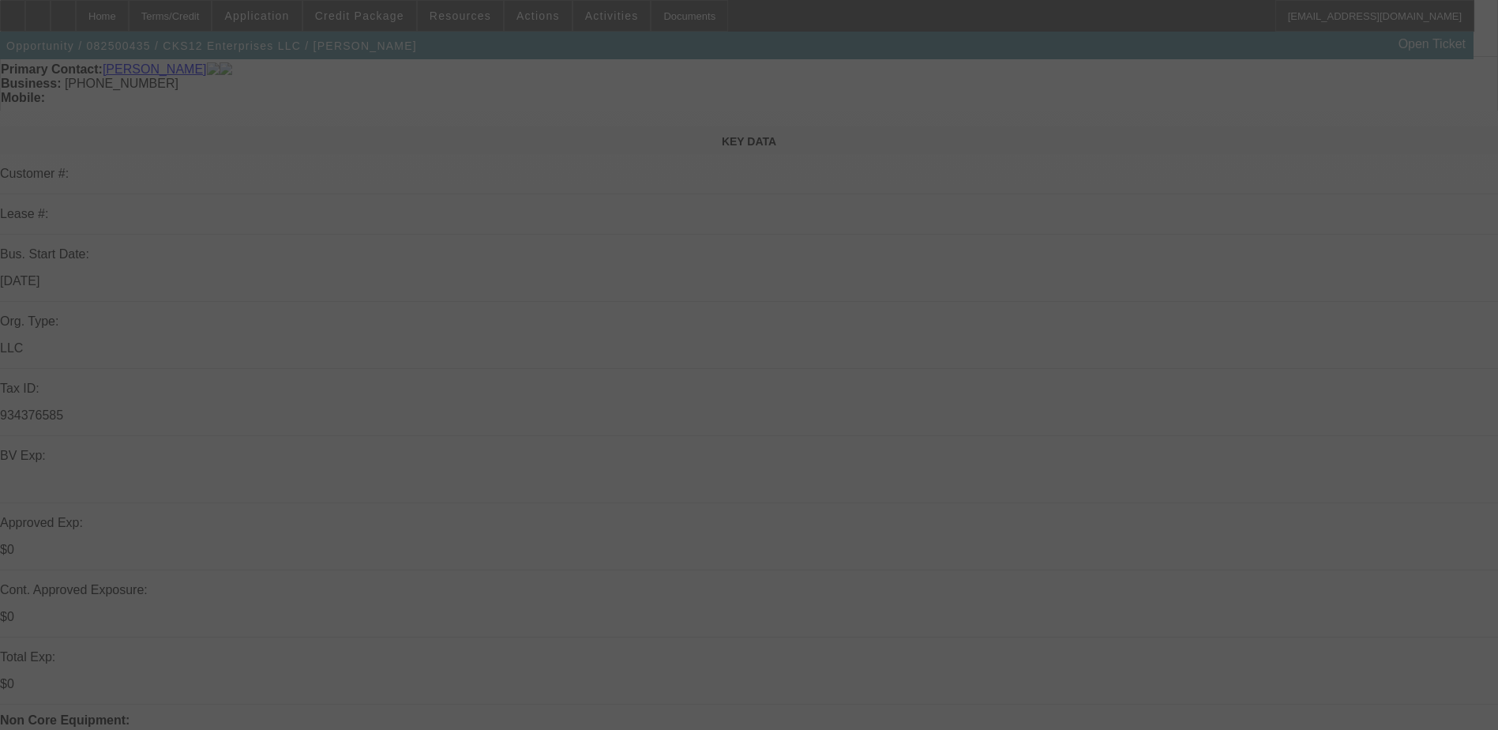
scroll to position [158, 0]
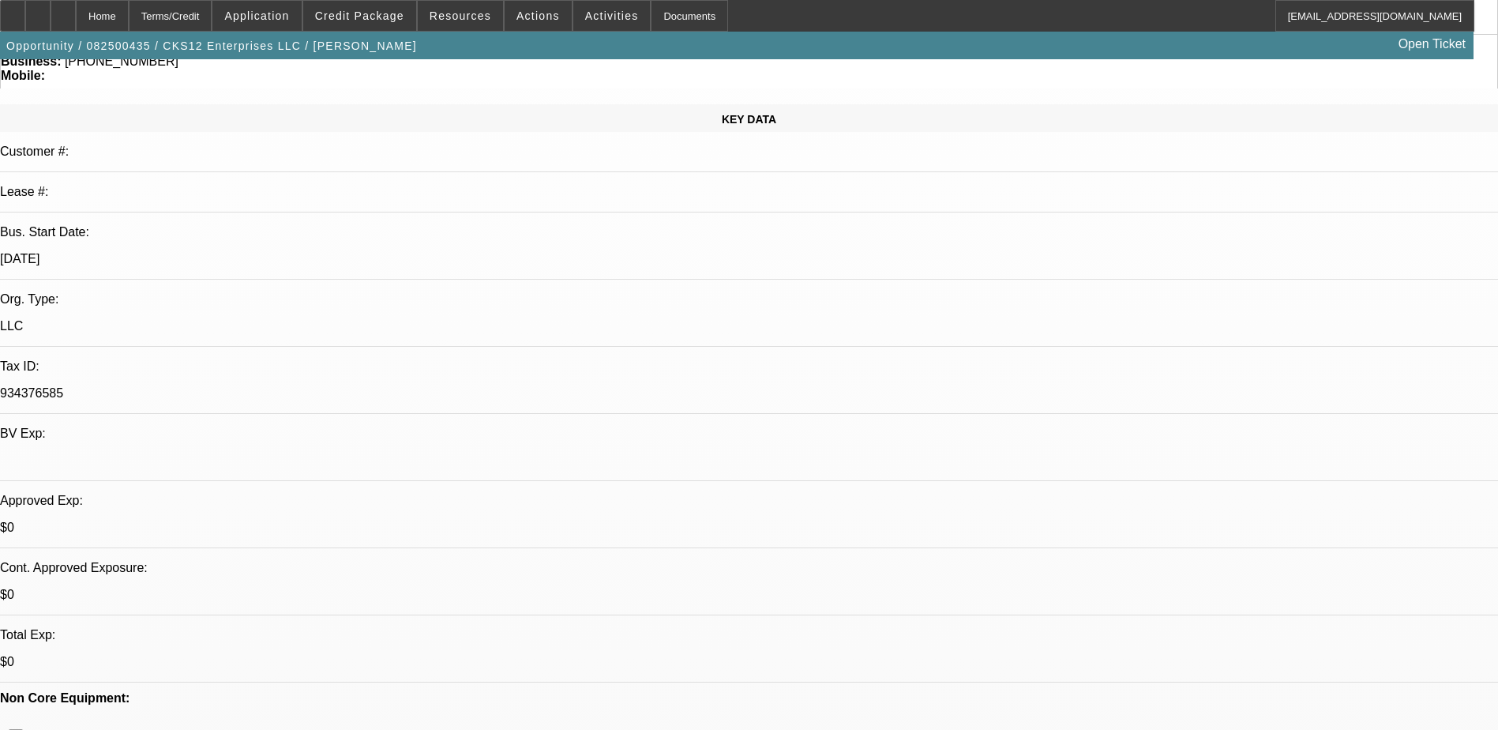
select select "0"
select select "2"
select select "0"
select select "6"
select select "0"
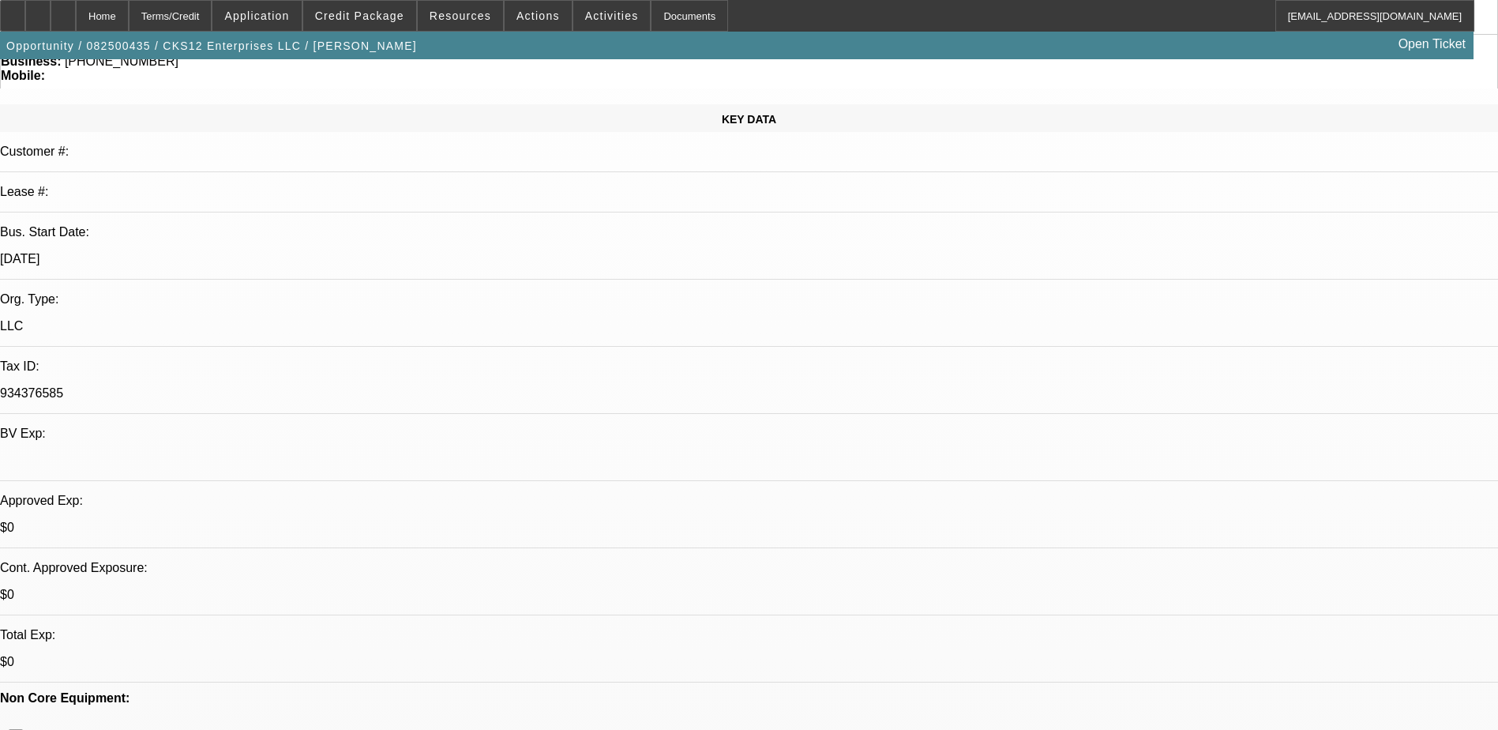
select select "2"
select select "0.1"
select select "4"
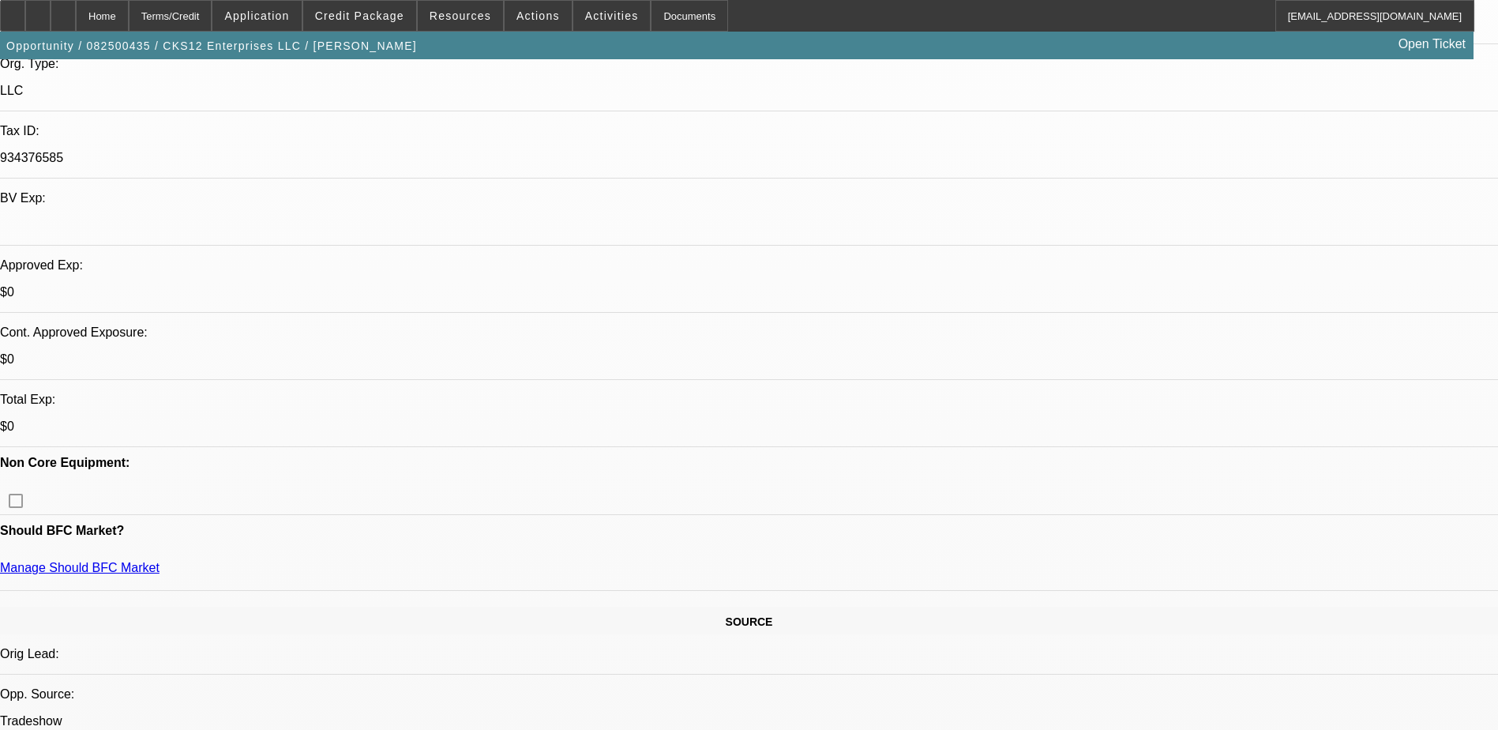
scroll to position [395, 0]
